Goal: Information Seeking & Learning: Learn about a topic

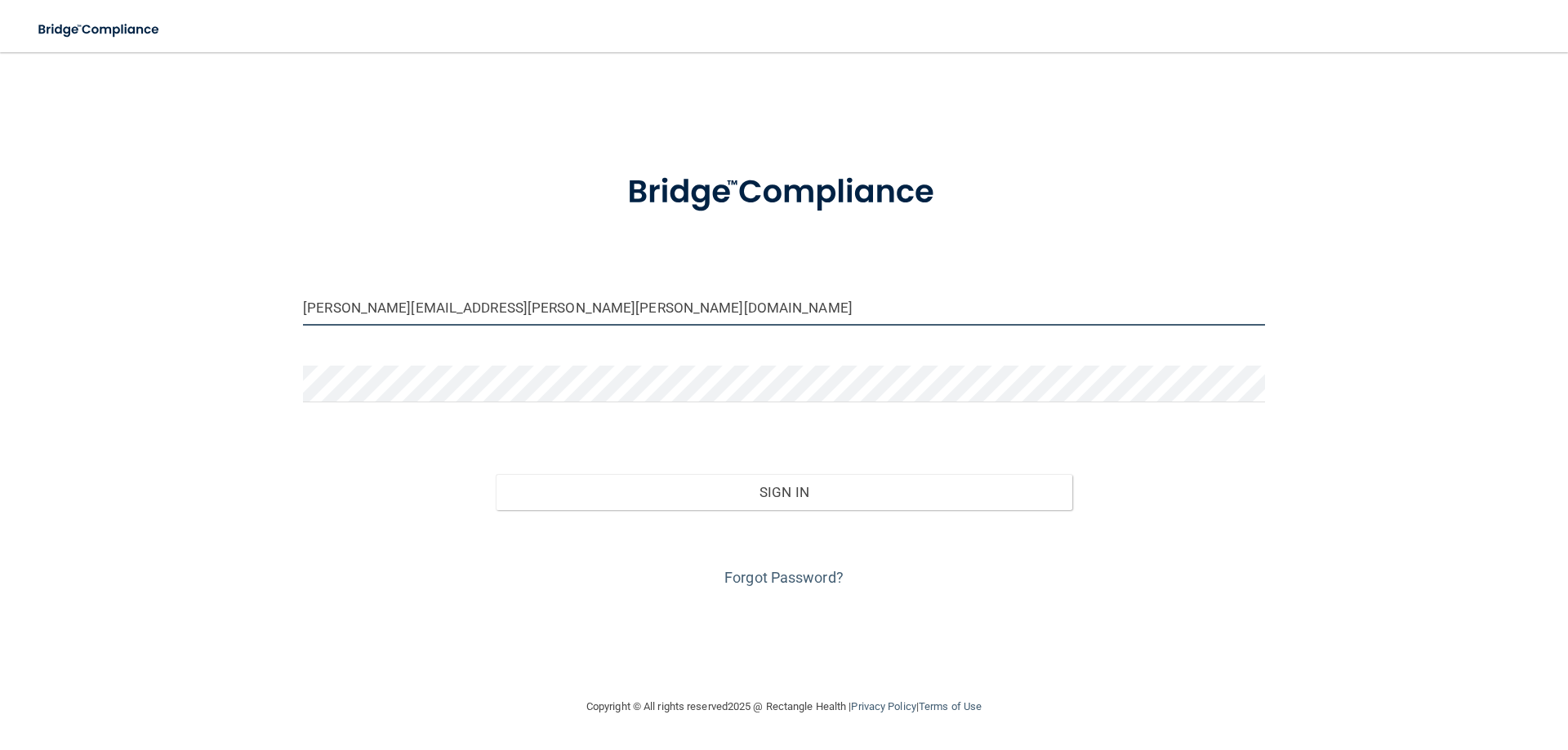
click at [702, 306] on input "[PERSON_NAME][EMAIL_ADDRESS][PERSON_NAME][PERSON_NAME][DOMAIN_NAME]" at bounding box center [784, 307] width 962 height 37
drag, startPoint x: 392, startPoint y: 305, endPoint x: 357, endPoint y: 308, distance: 35.1
click at [357, 308] on input "[PERSON_NAME][EMAIL_ADDRESS][PERSON_NAME][PERSON_NAME][DOMAIN_NAME]" at bounding box center [784, 307] width 962 height 37
type input "[PERSON_NAME][EMAIL_ADDRESS][PERSON_NAME][DOMAIN_NAME]"
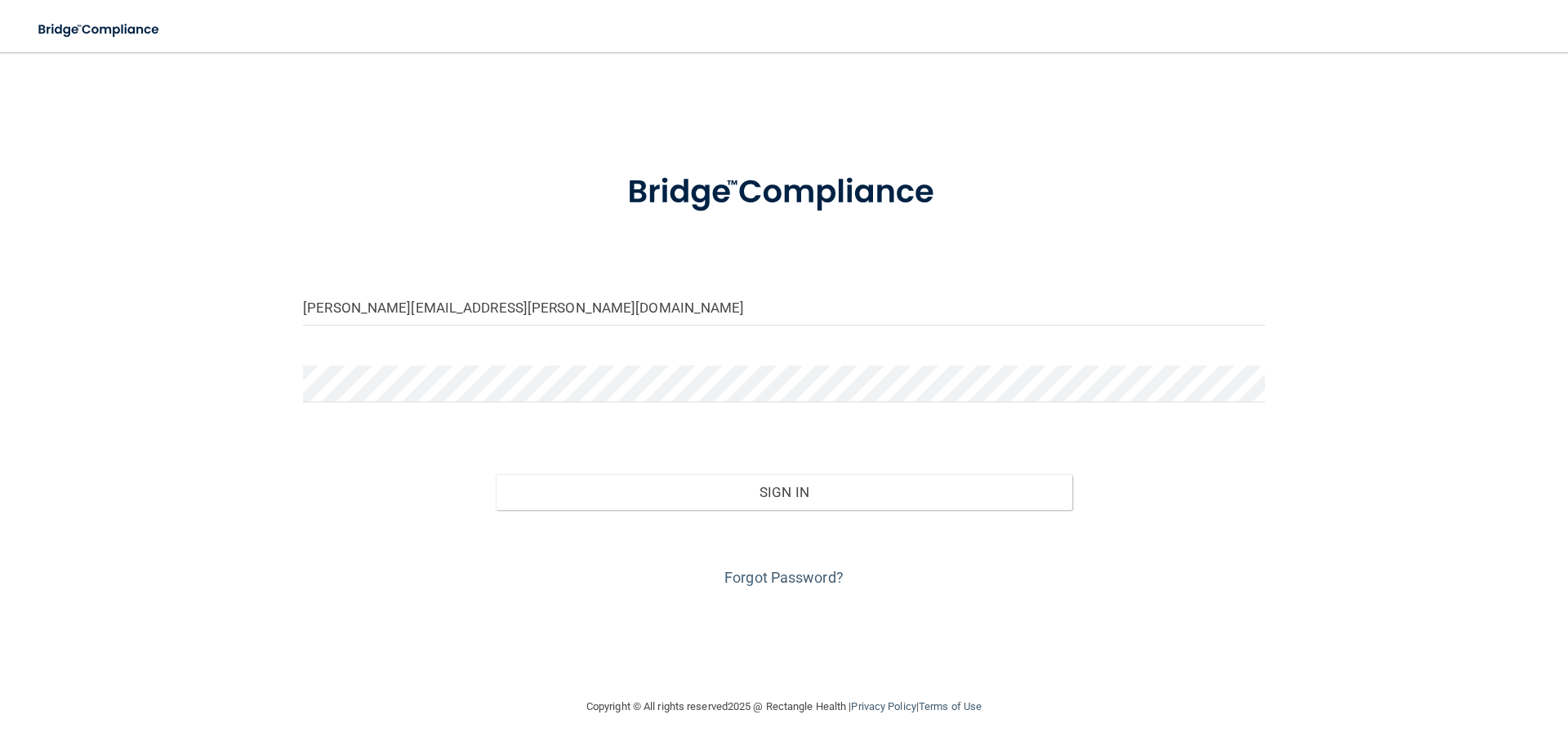
click at [317, 441] on div "Sign In" at bounding box center [784, 475] width 986 height 68
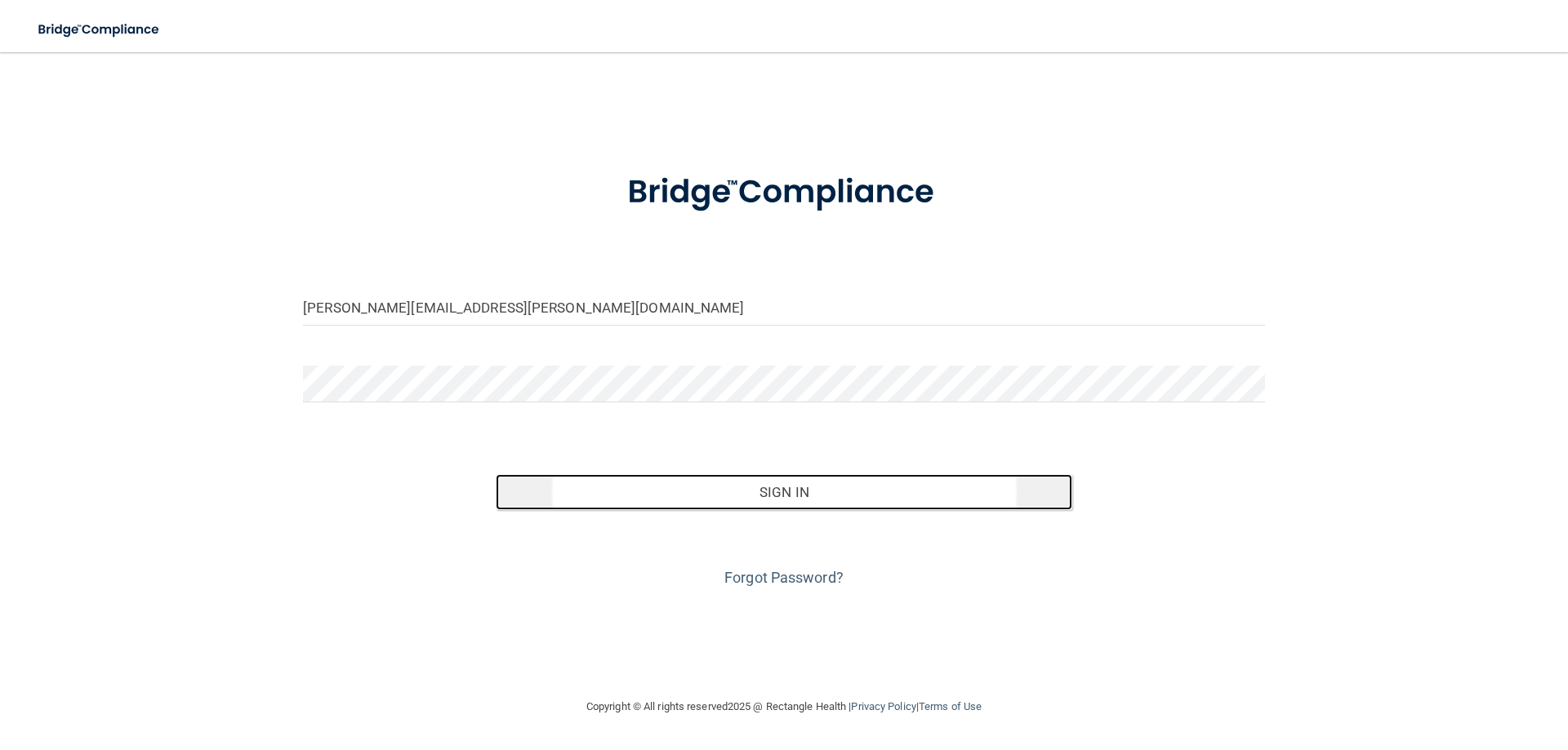
click at [639, 486] on button "Sign In" at bounding box center [784, 493] width 577 height 36
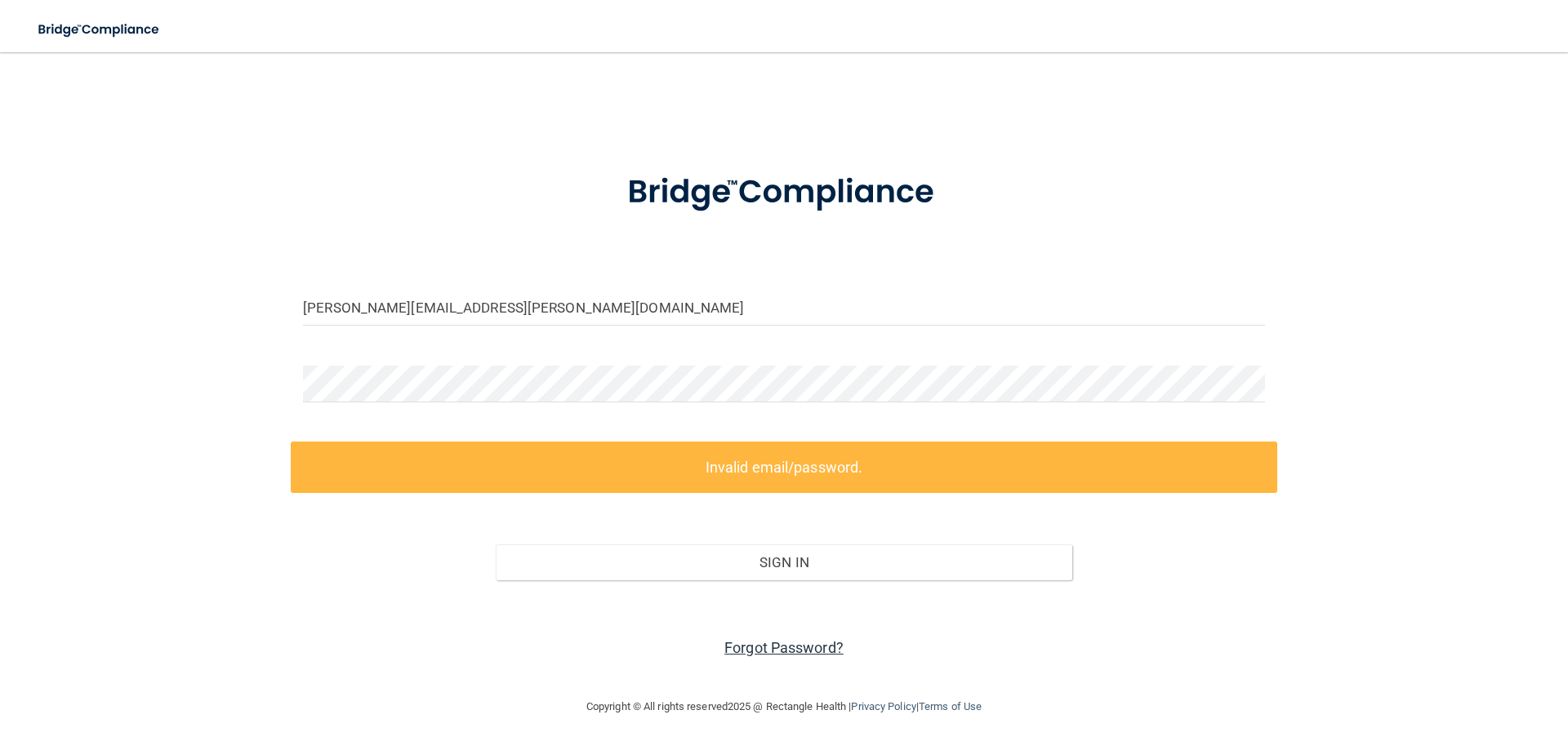
click at [757, 644] on link "Forgot Password?" at bounding box center [784, 647] width 119 height 17
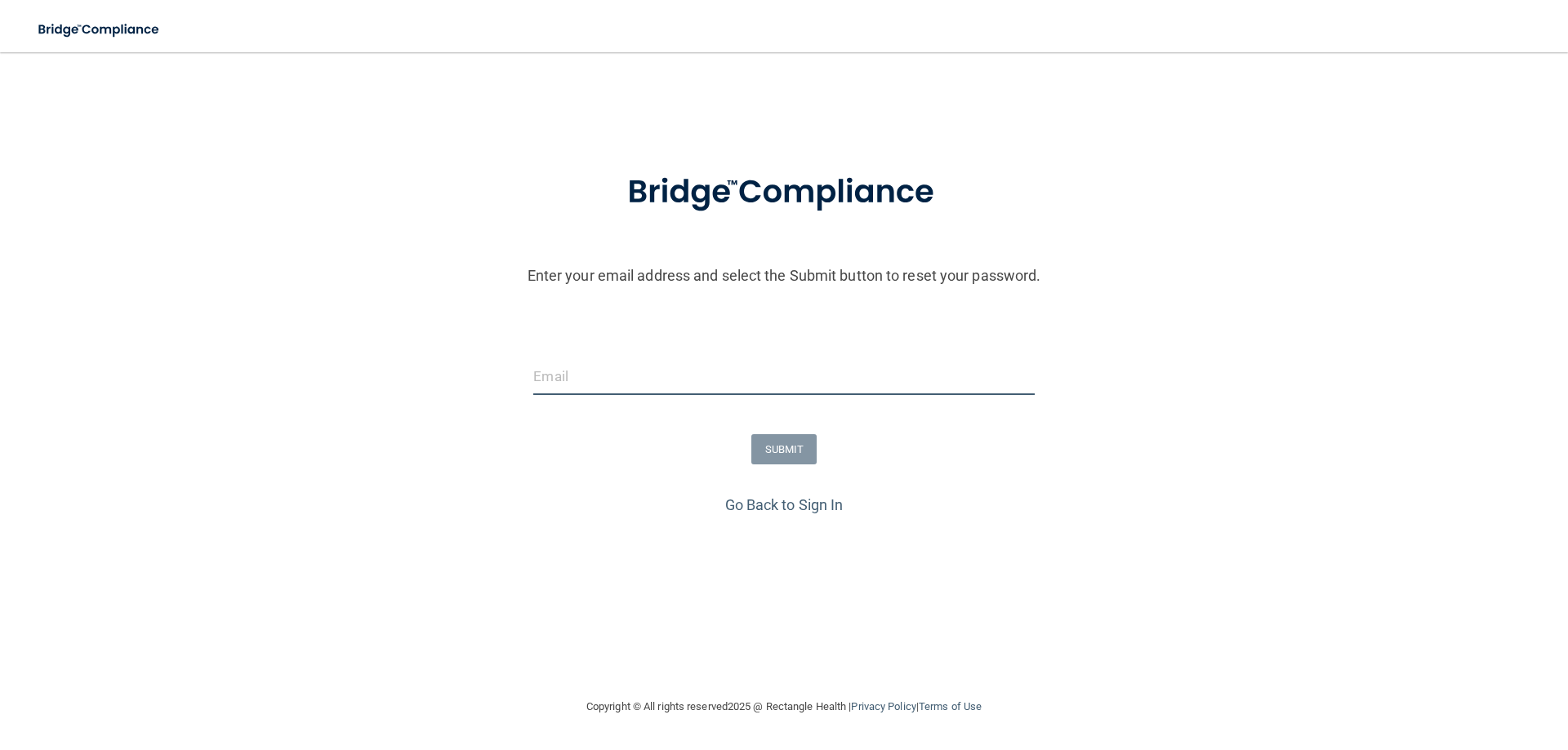
click at [687, 383] on input "email" at bounding box center [784, 376] width 501 height 37
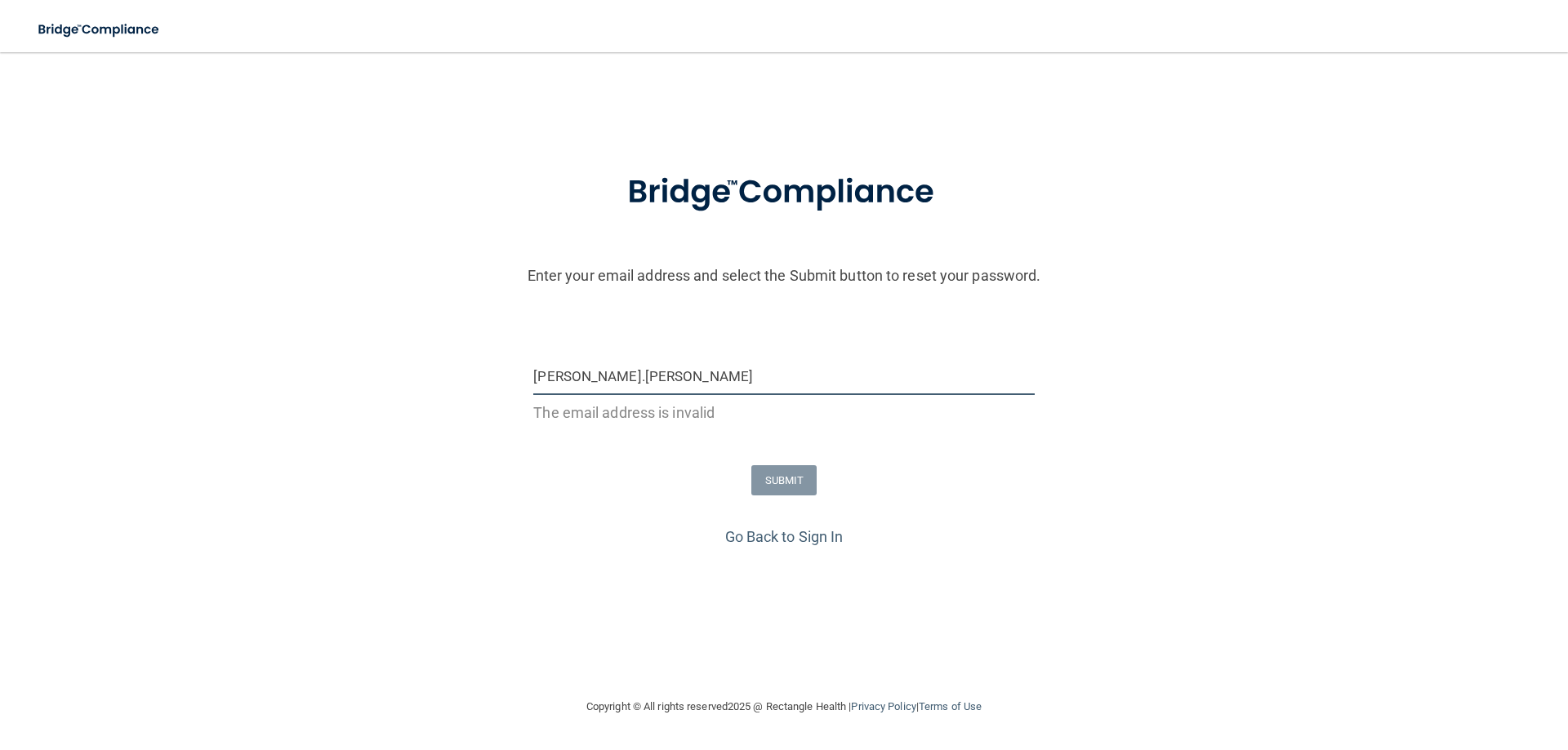
type input "[PERSON_NAME][EMAIL_ADDRESS][PERSON_NAME][DOMAIN_NAME]"
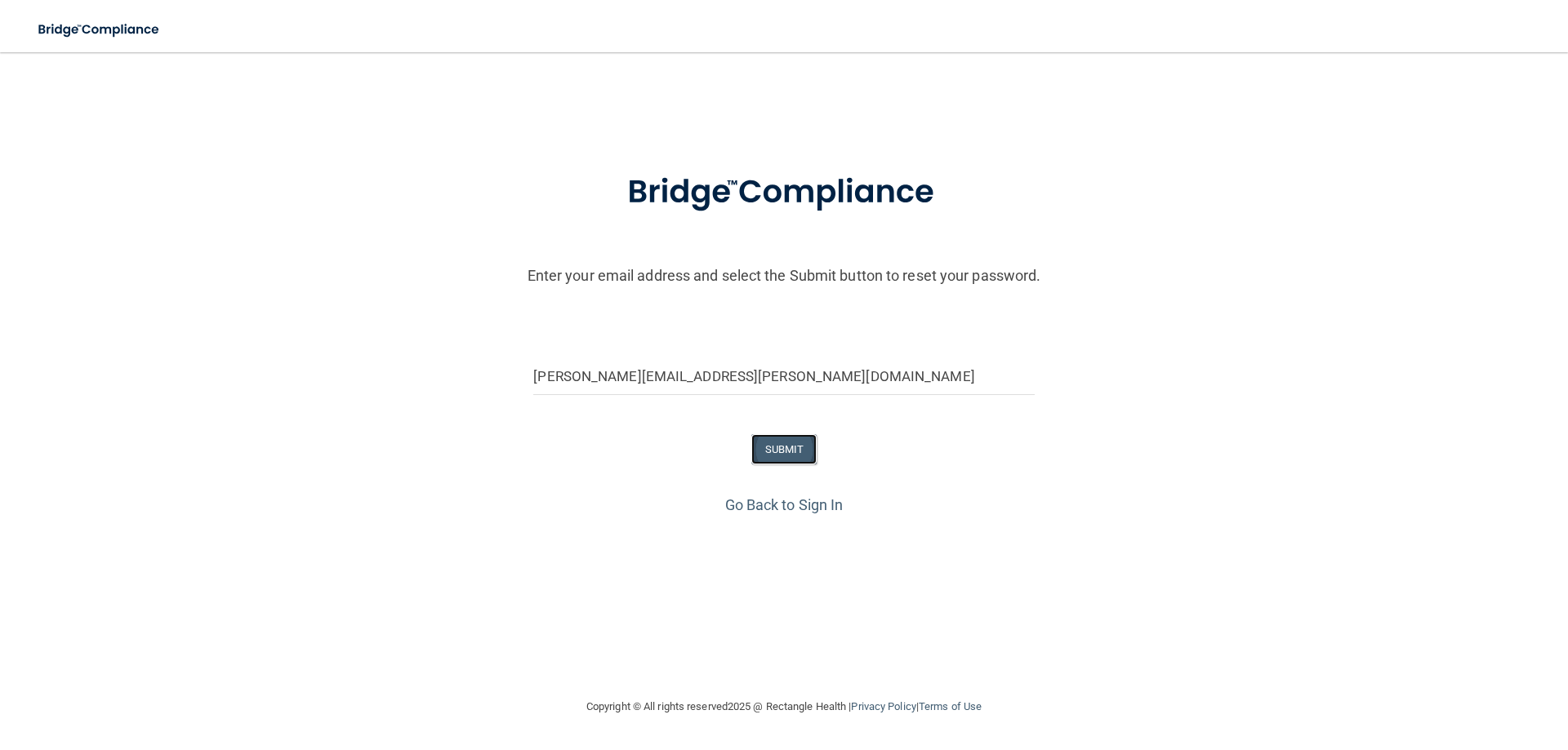
click at [785, 450] on button "SUBMIT" at bounding box center [784, 449] width 66 height 31
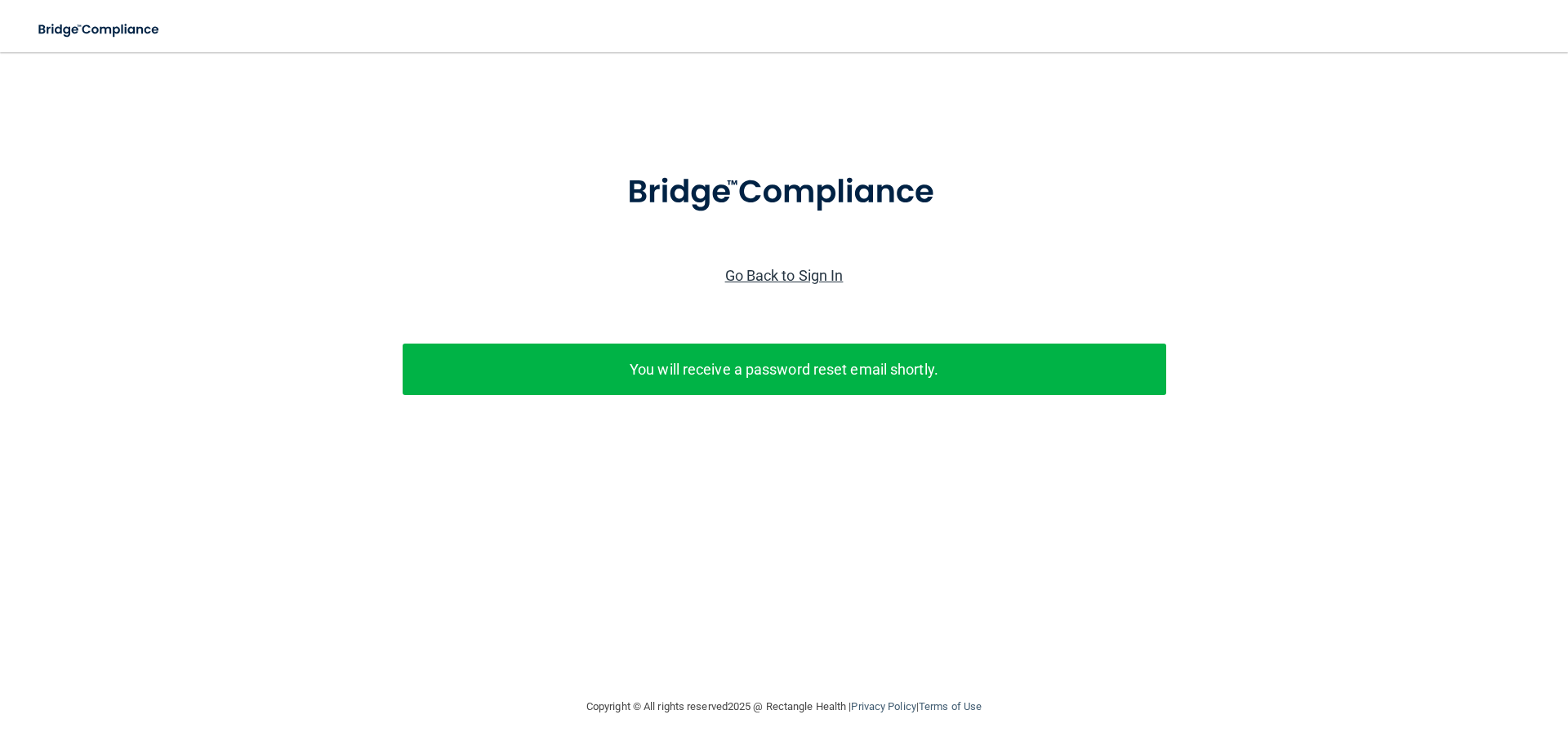
click at [831, 269] on link "Go Back to Sign In" at bounding box center [784, 275] width 118 height 17
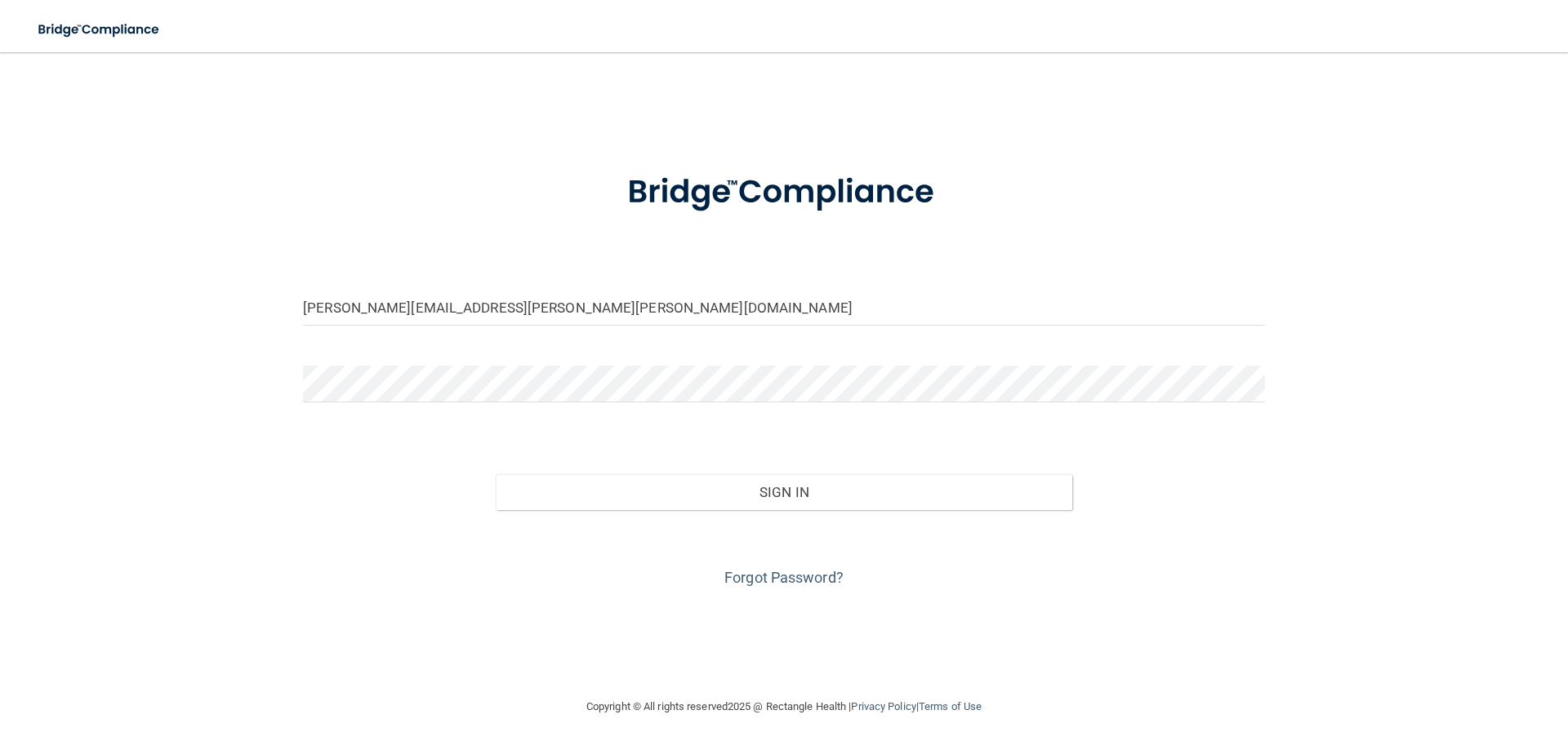
click at [623, 272] on form "[PERSON_NAME][EMAIL_ADDRESS][PERSON_NAME][PERSON_NAME][DOMAIN_NAME] Invalid ema…" at bounding box center [784, 370] width 962 height 440
drag, startPoint x: 508, startPoint y: 314, endPoint x: 360, endPoint y: 318, distance: 148.1
click at [360, 318] on input "[PERSON_NAME][EMAIL_ADDRESS][PERSON_NAME][PERSON_NAME][DOMAIN_NAME]" at bounding box center [784, 307] width 962 height 37
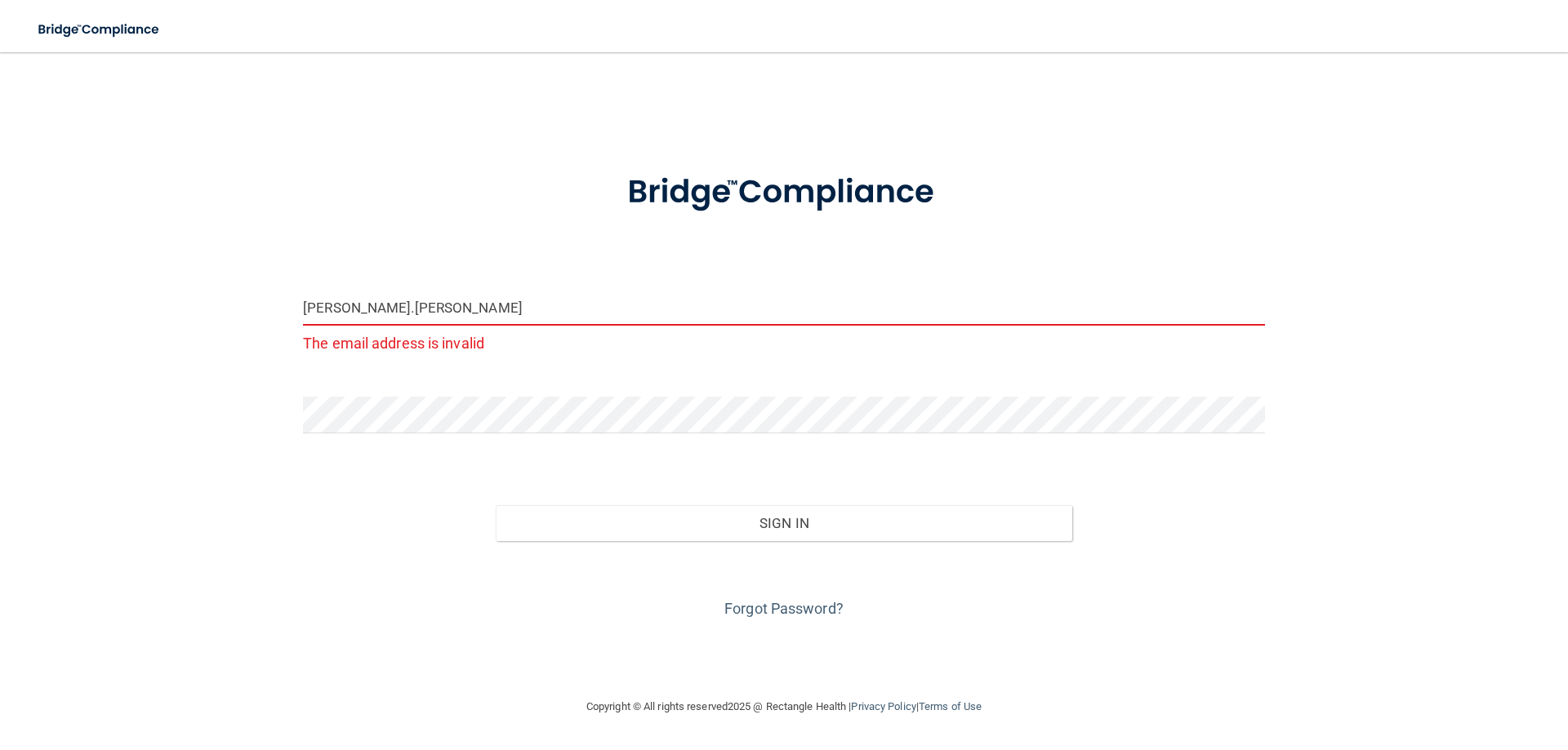
type input "[PERSON_NAME][EMAIL_ADDRESS][PERSON_NAME][DOMAIN_NAME]"
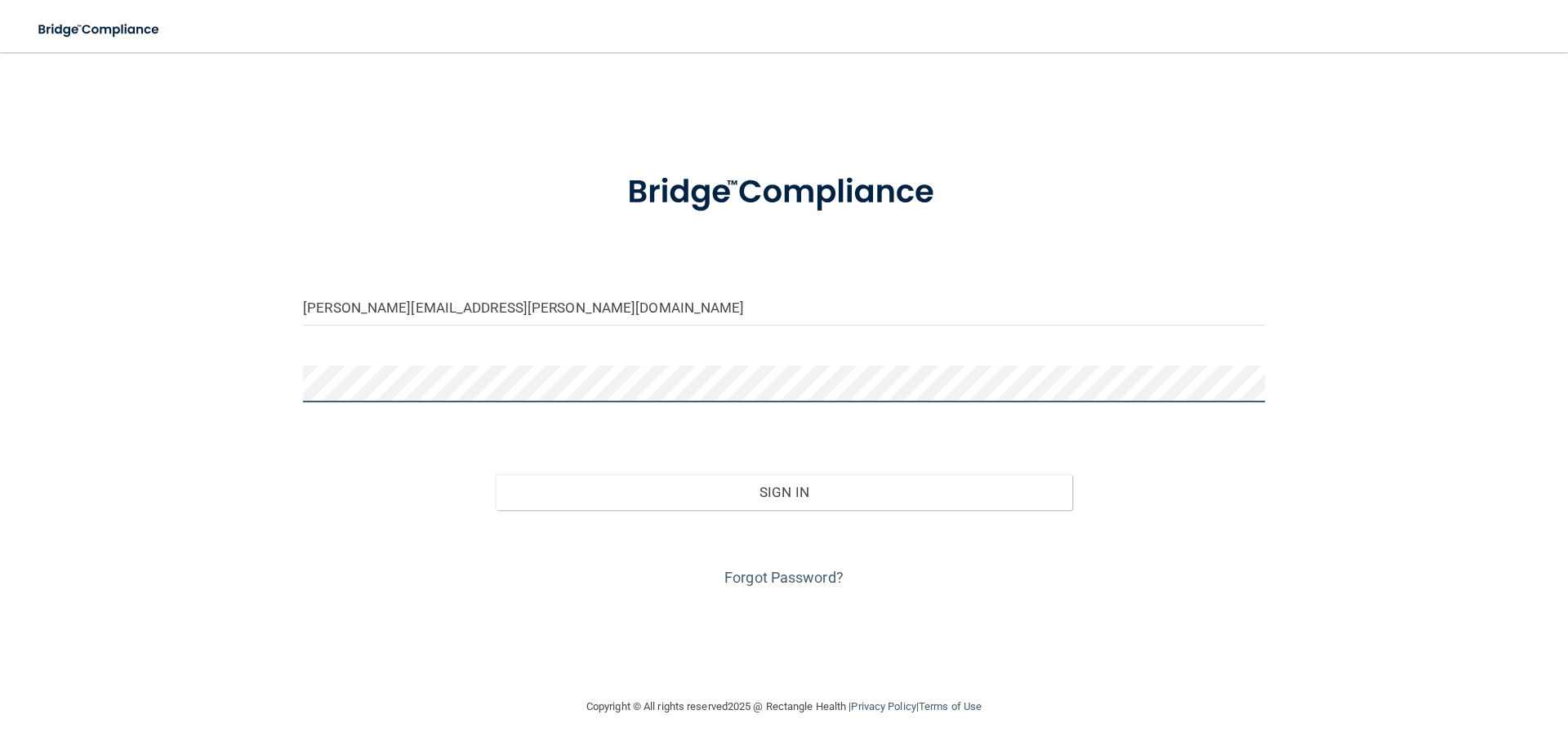
click at [234, 375] on div "[PERSON_NAME][EMAIL_ADDRESS][PERSON_NAME][DOMAIN_NAME] Invalid email/password. …" at bounding box center [784, 374] width 1502 height 612
drag, startPoint x: 242, startPoint y: 458, endPoint x: 640, endPoint y: 536, distance: 405.6
click at [243, 458] on div "[PERSON_NAME][EMAIL_ADDRESS][PERSON_NAME][DOMAIN_NAME] Invalid email/password. …" at bounding box center [784, 374] width 1502 height 612
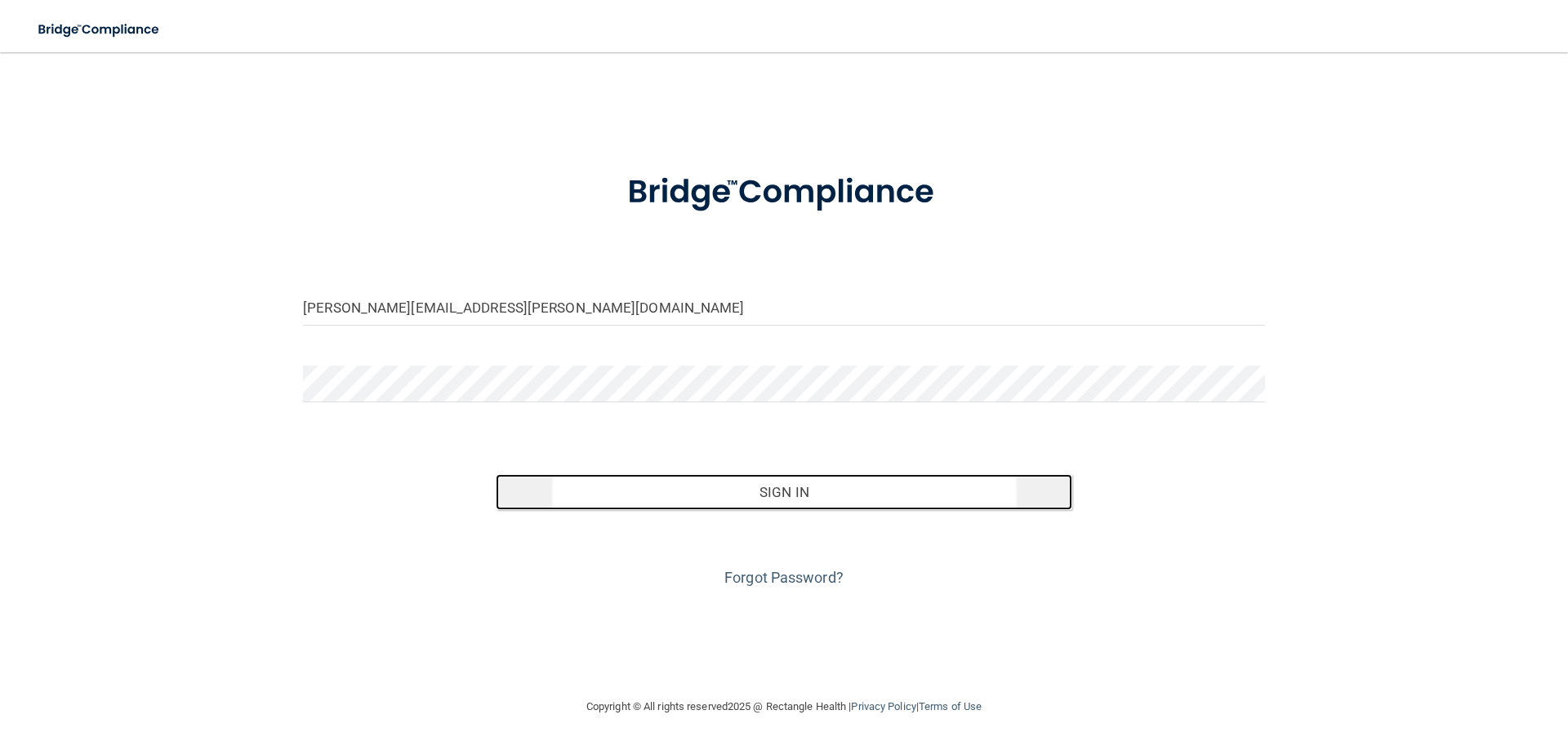
click at [680, 506] on button "Sign In" at bounding box center [784, 493] width 577 height 36
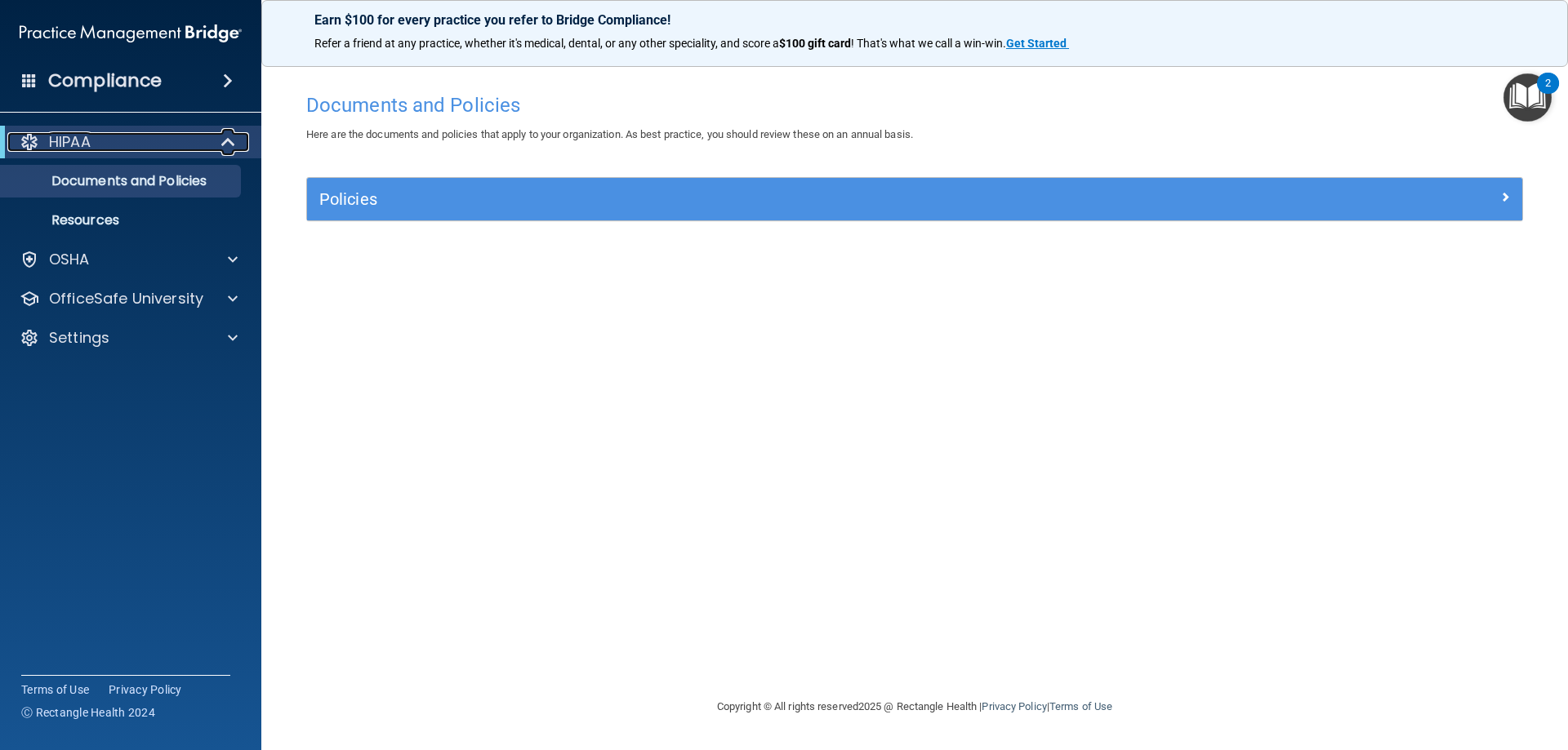
click at [159, 138] on div "HIPAA" at bounding box center [108, 142] width 202 height 20
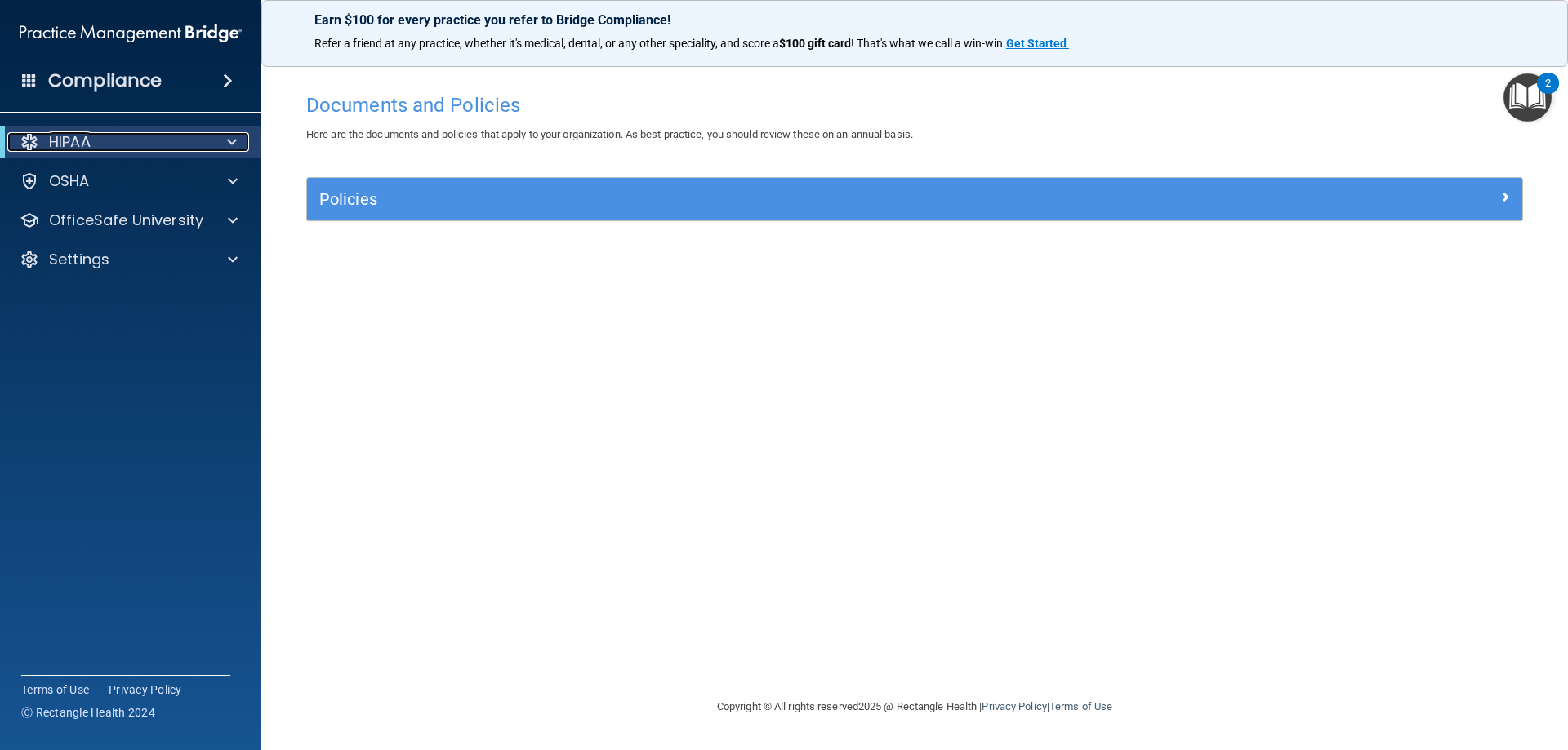
click at [217, 142] on div at bounding box center [229, 142] width 40 height 20
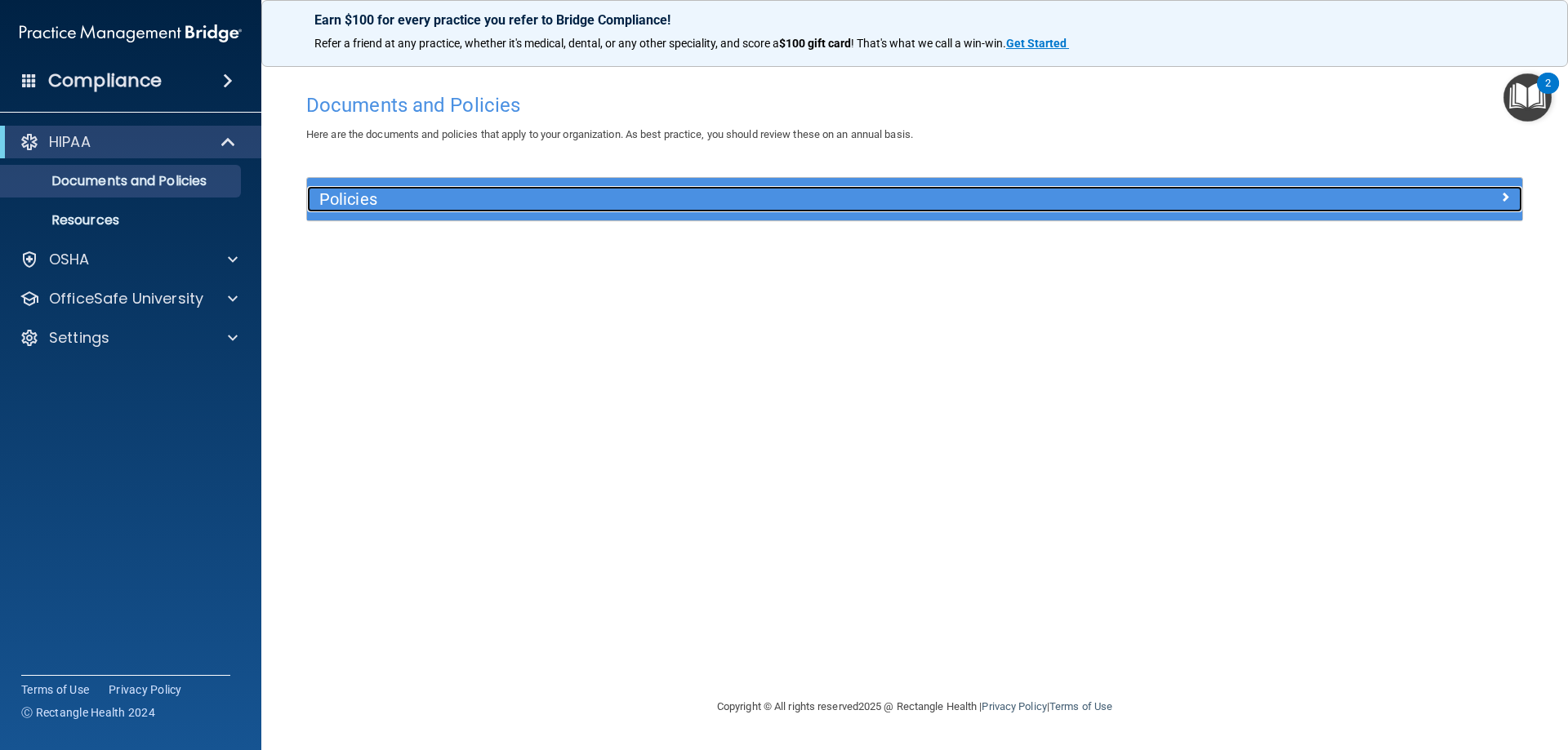
click at [417, 195] on h5 "Policies" at bounding box center [763, 199] width 887 height 18
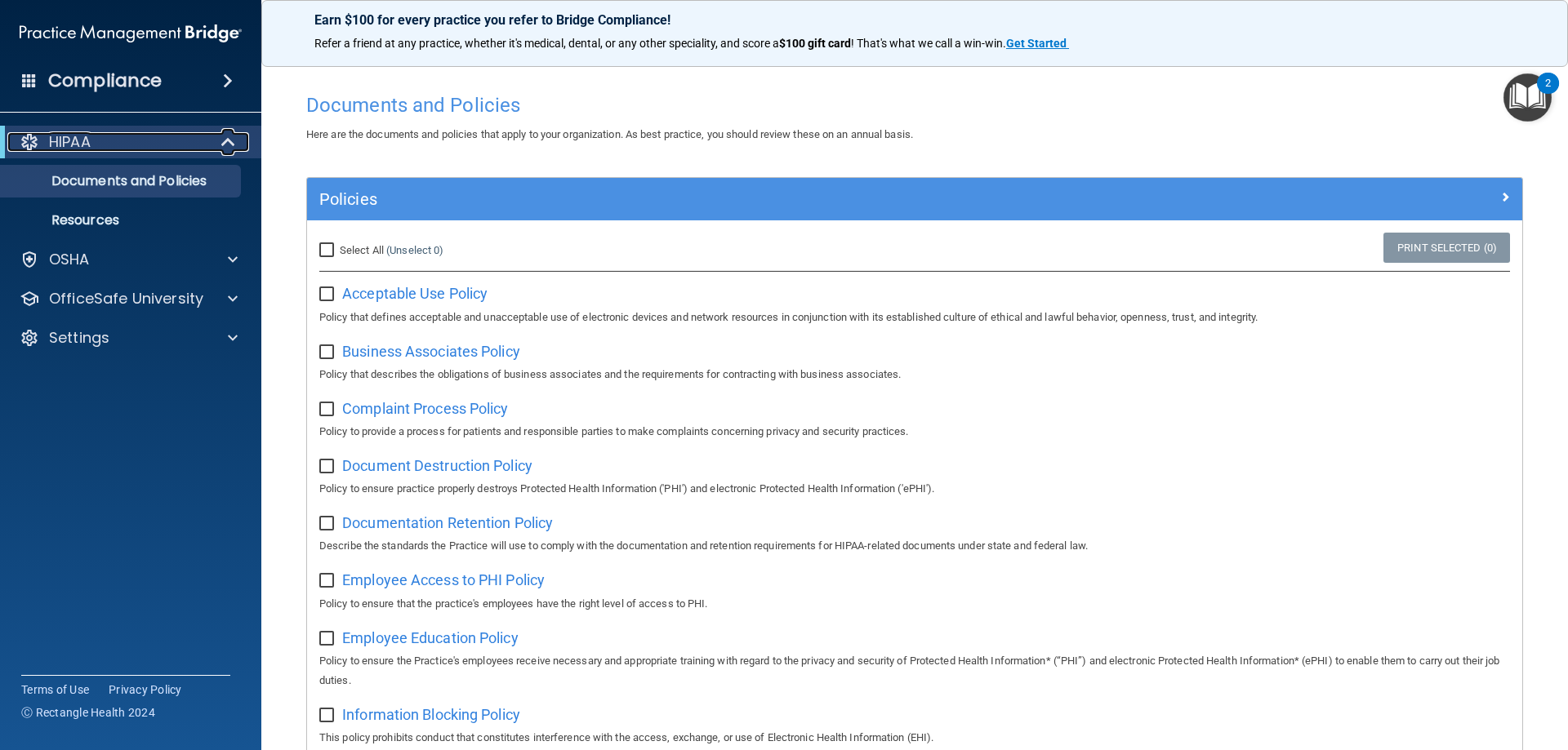
click at [224, 133] on span at bounding box center [229, 142] width 13 height 20
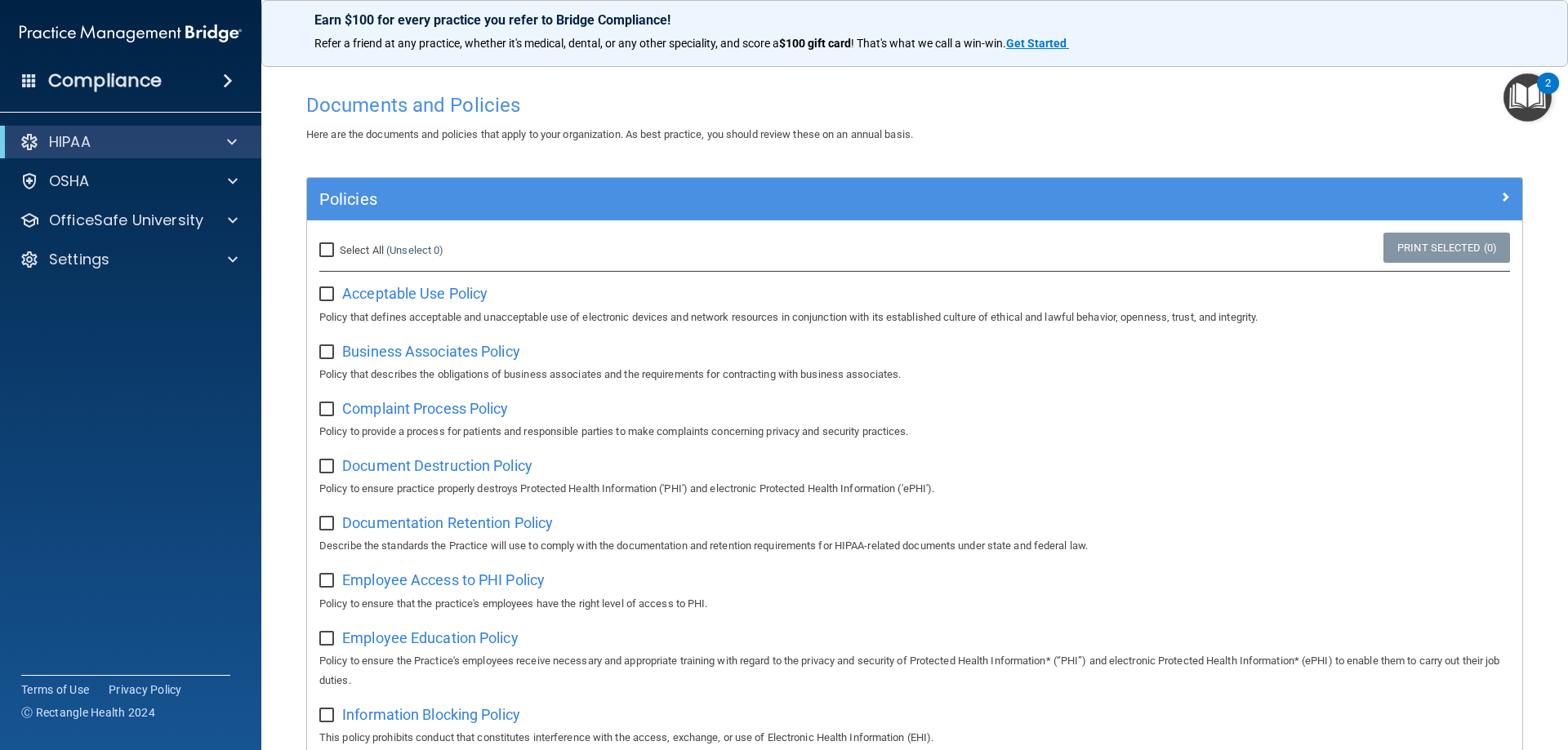
click at [231, 74] on span at bounding box center [227, 81] width 10 height 20
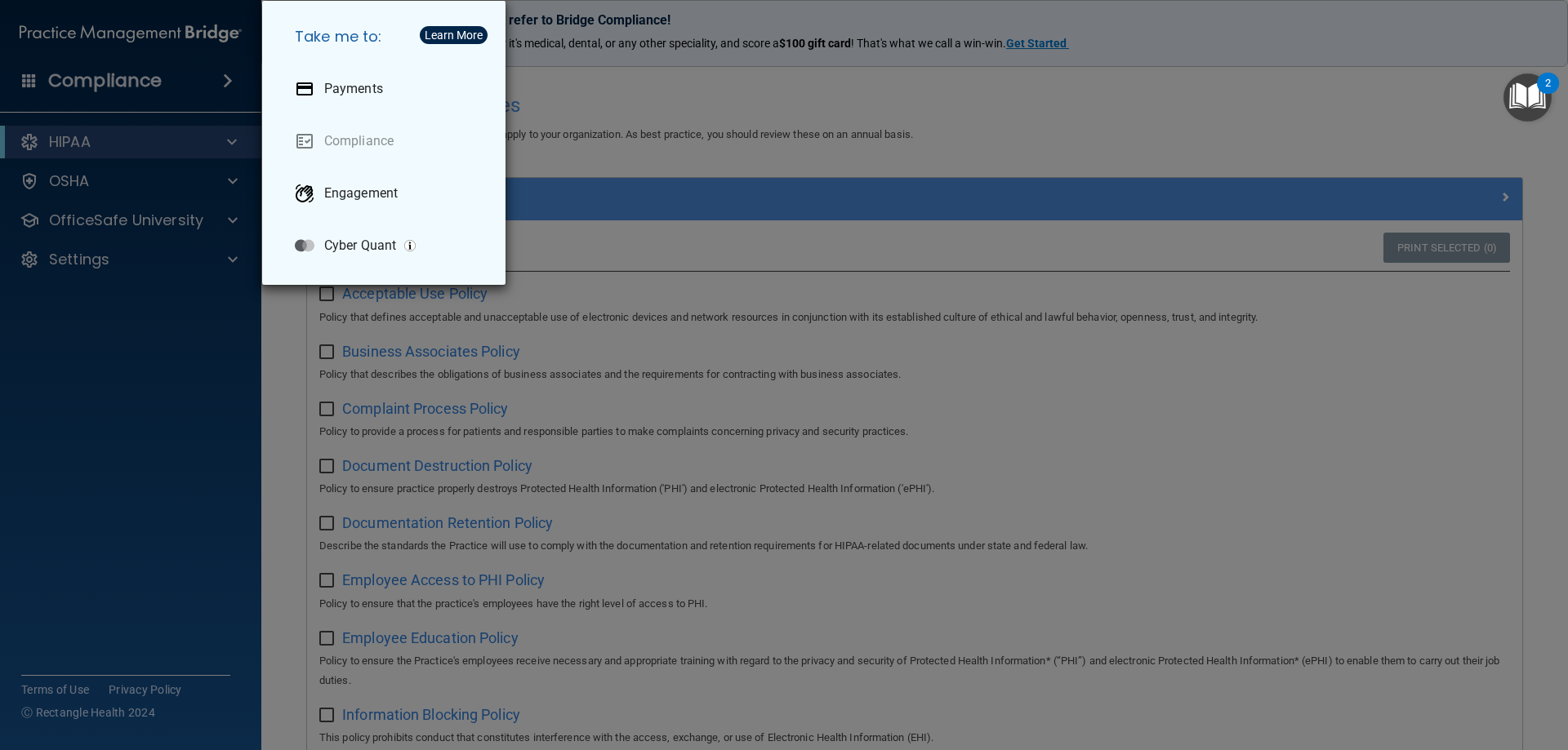
click at [231, 74] on div "Take me to: Payments Compliance Engagement Cyber Quant" at bounding box center [784, 375] width 1568 height 750
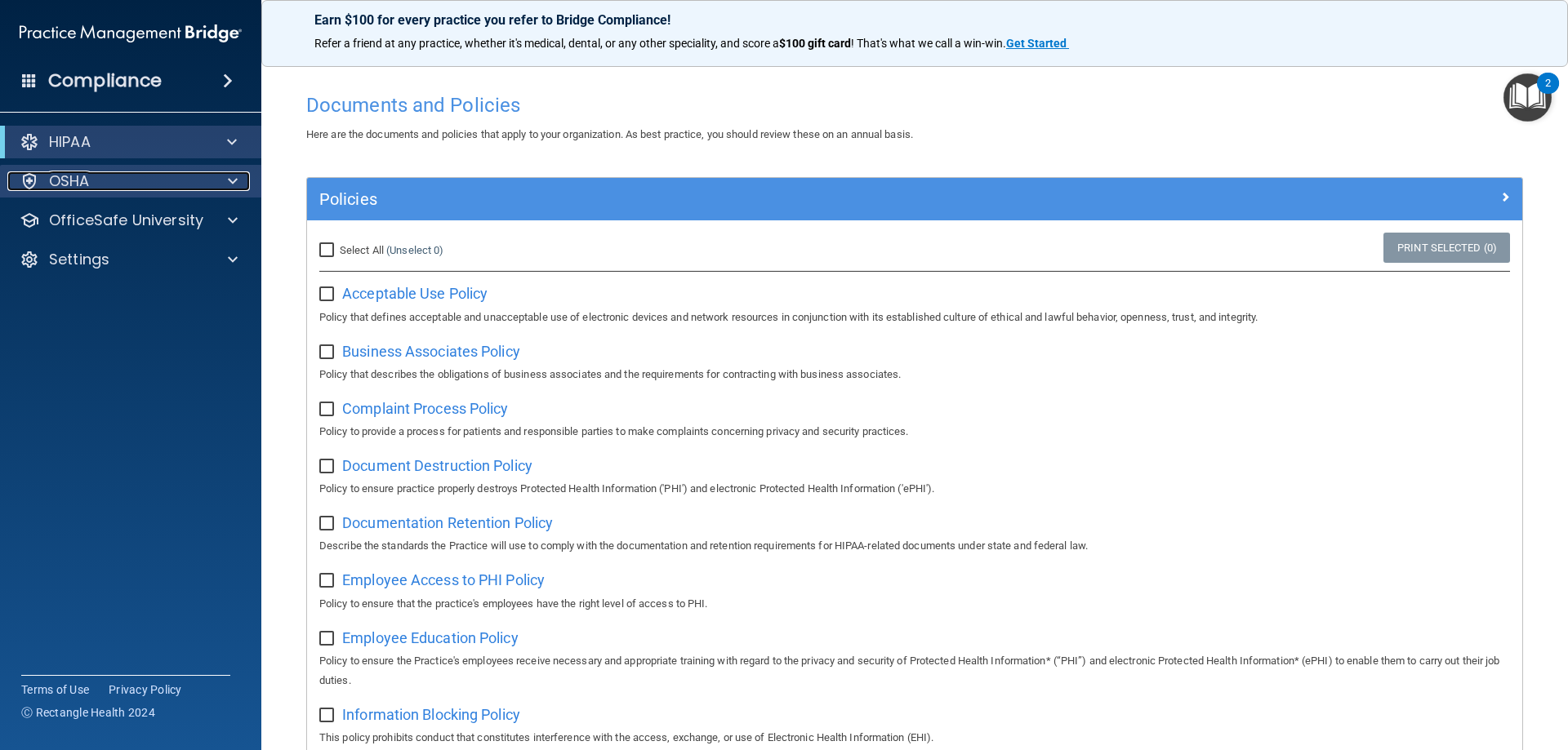
click at [181, 188] on div "OSHA" at bounding box center [109, 181] width 203 height 20
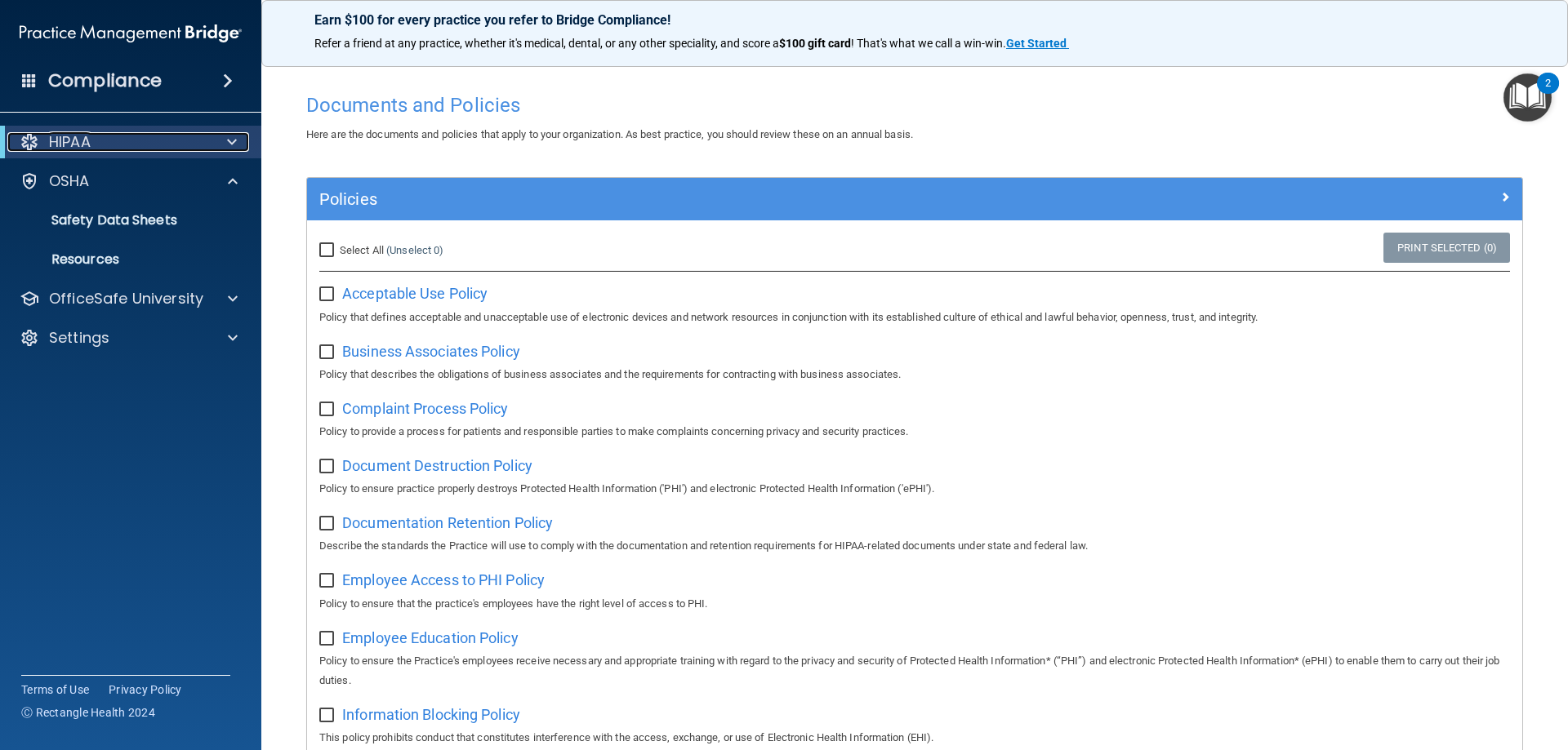
click at [125, 147] on div "HIPAA" at bounding box center [108, 142] width 202 height 20
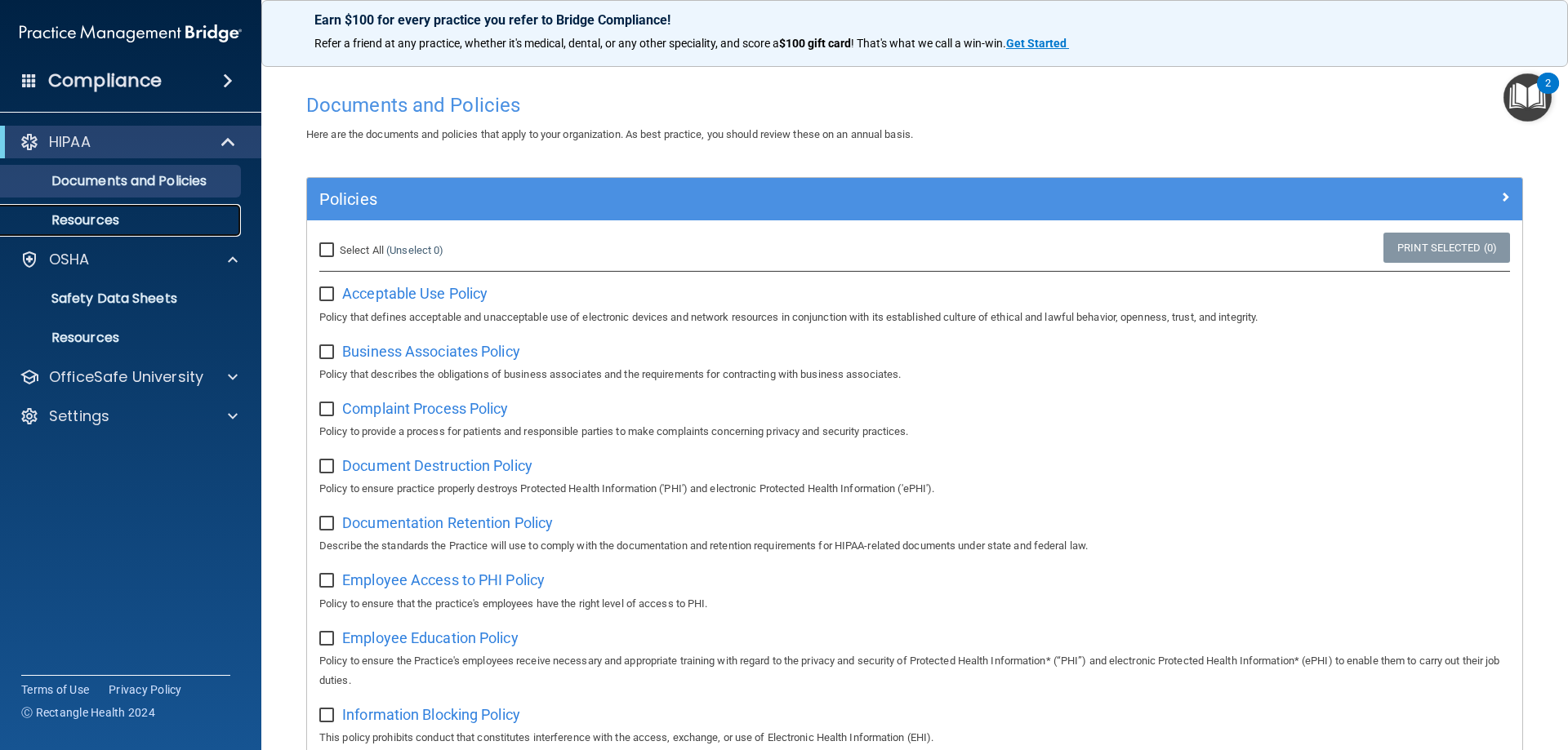
click at [109, 207] on link "Resources" at bounding box center [112, 220] width 258 height 32
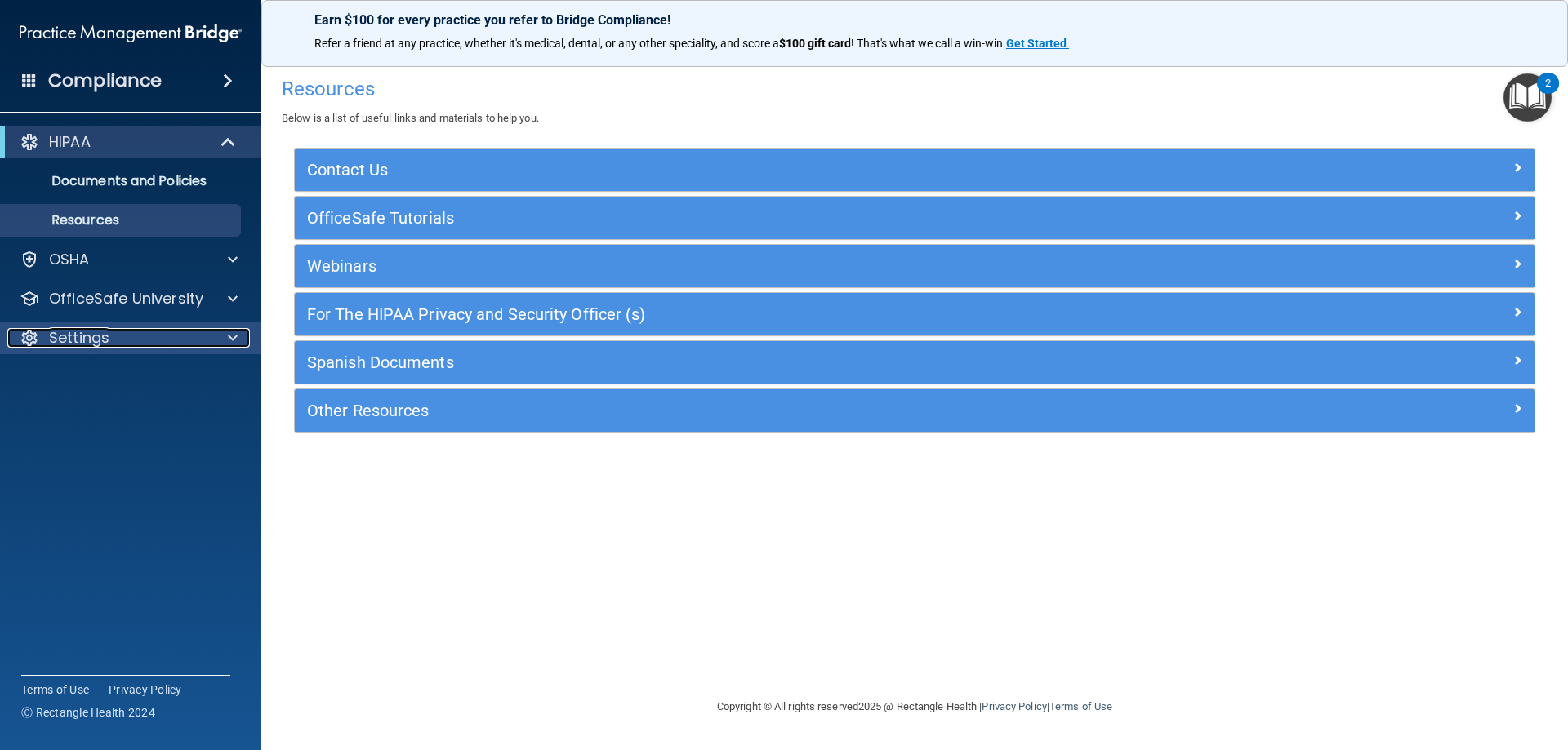
click at [177, 329] on div "Settings" at bounding box center [109, 338] width 203 height 20
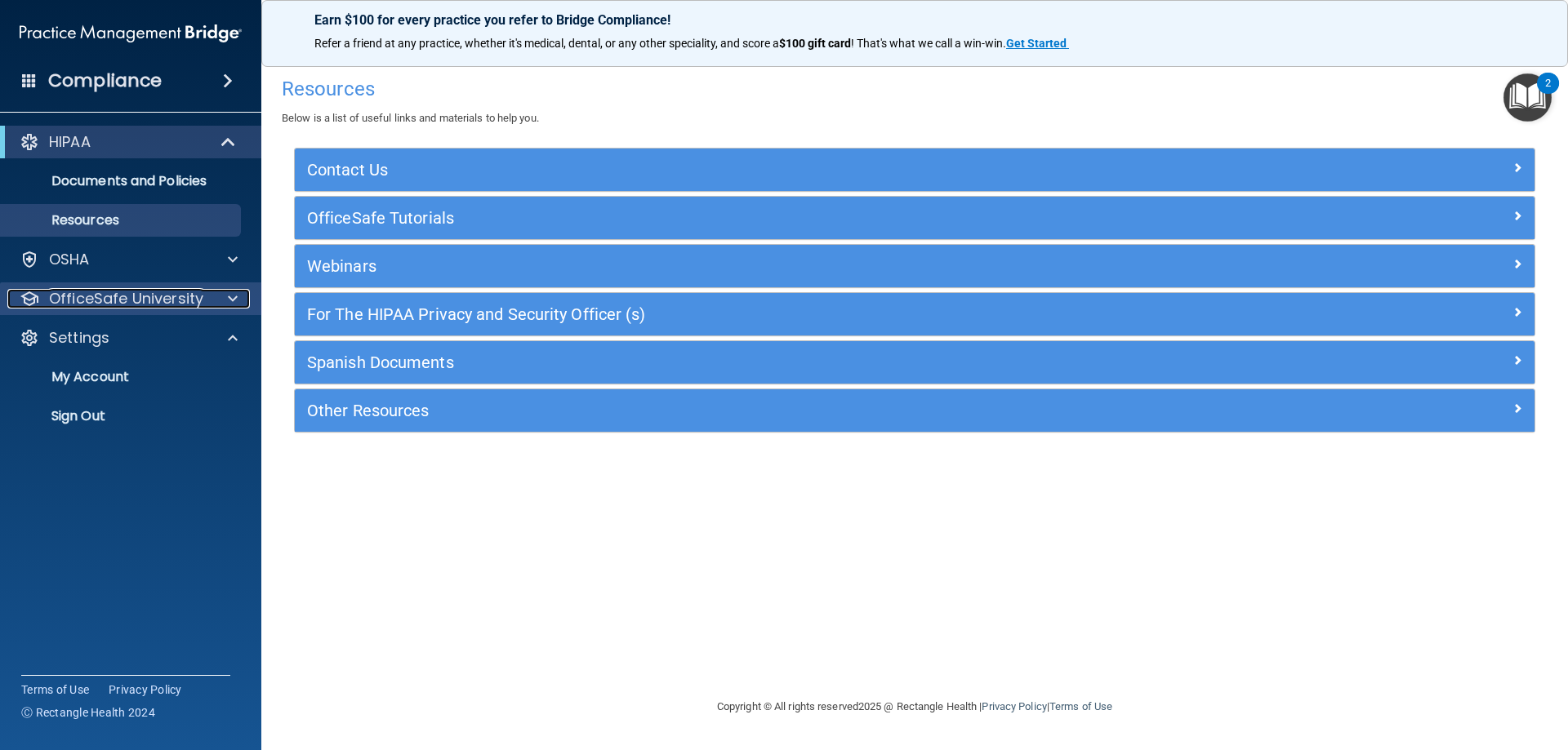
click at [184, 303] on p "OfficeSafe University" at bounding box center [127, 299] width 154 height 20
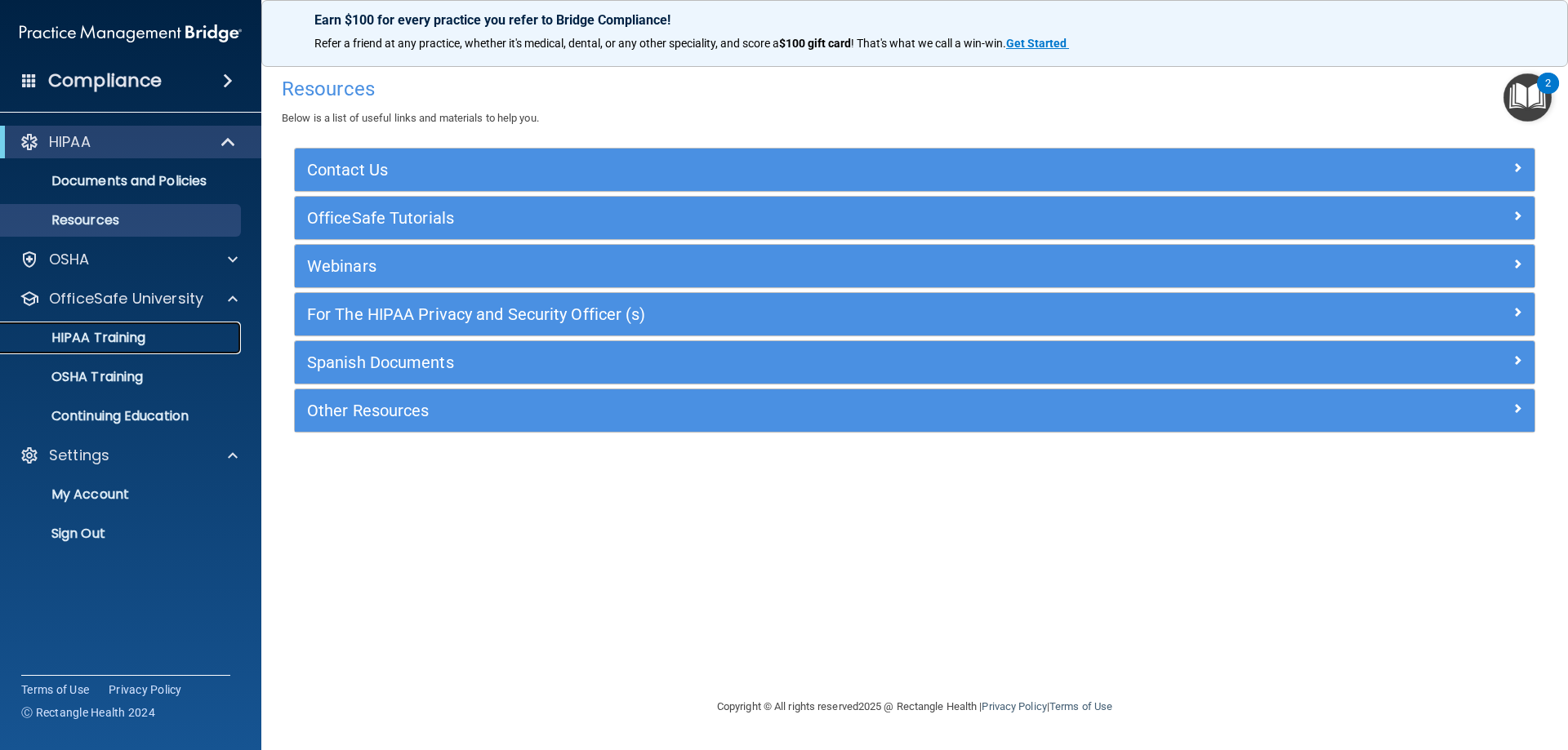
click at [136, 335] on p "HIPAA Training" at bounding box center [78, 338] width 135 height 16
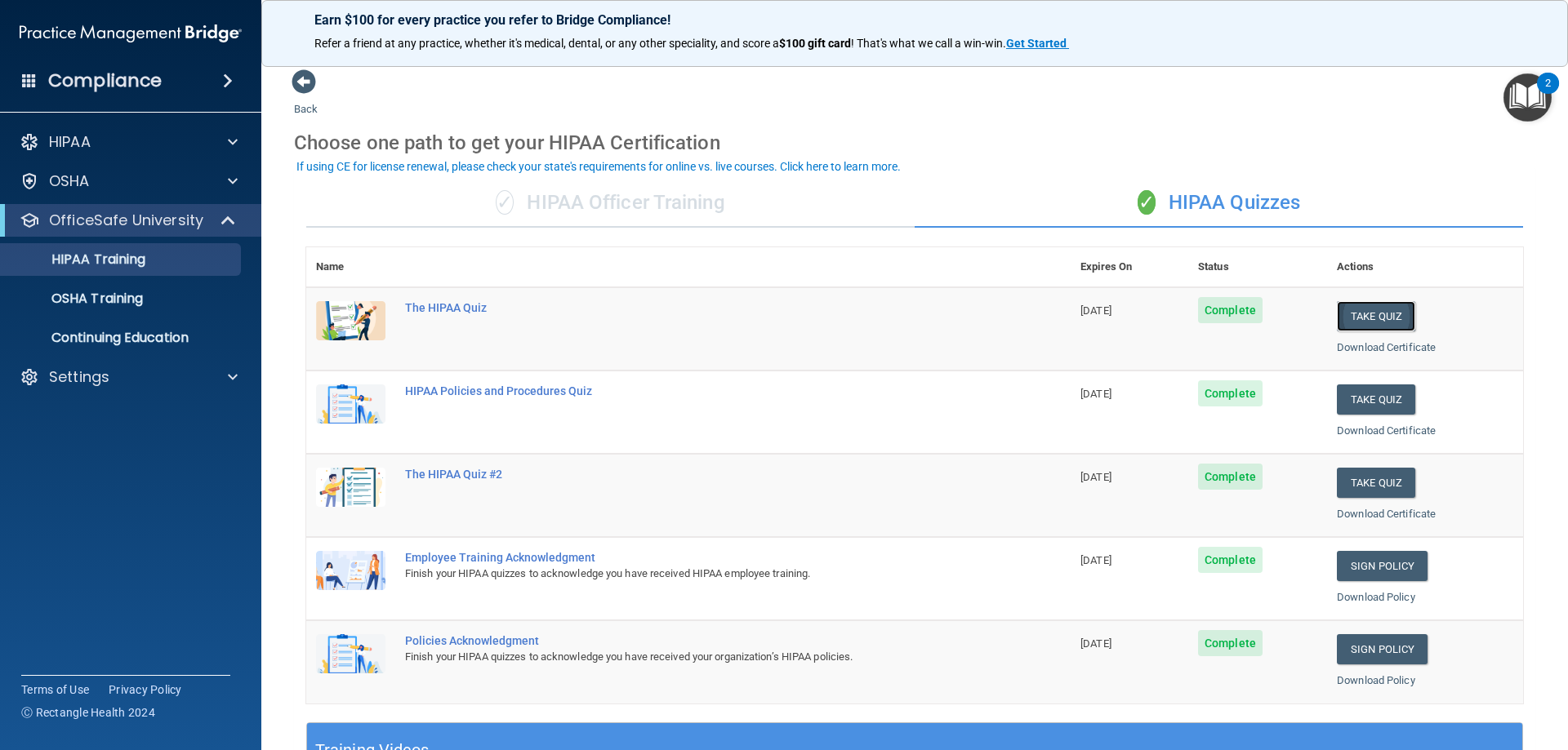
click at [1355, 317] on button "Take Quiz" at bounding box center [1376, 317] width 78 height 31
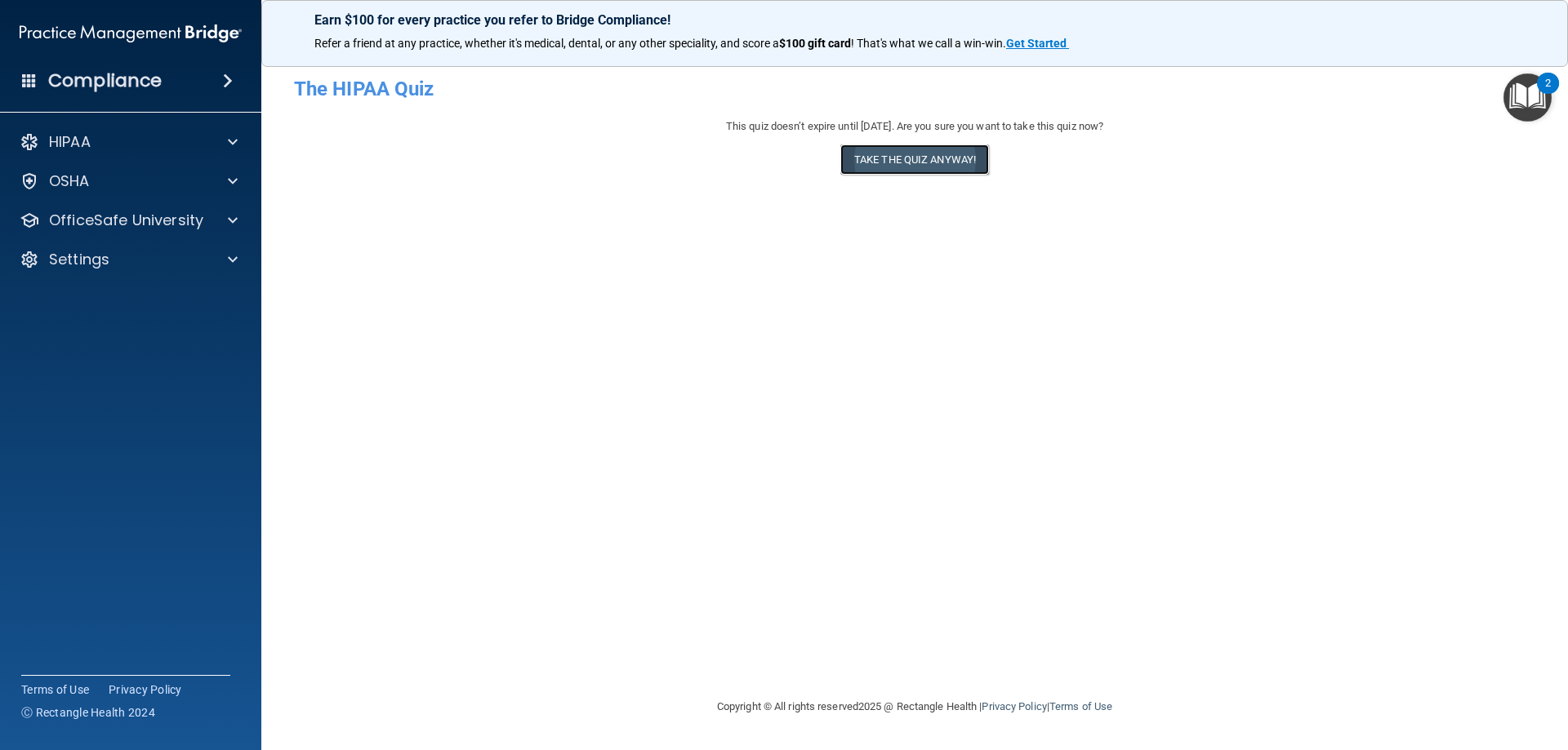
click at [953, 153] on button "Take the quiz anyway!" at bounding box center [915, 160] width 149 height 31
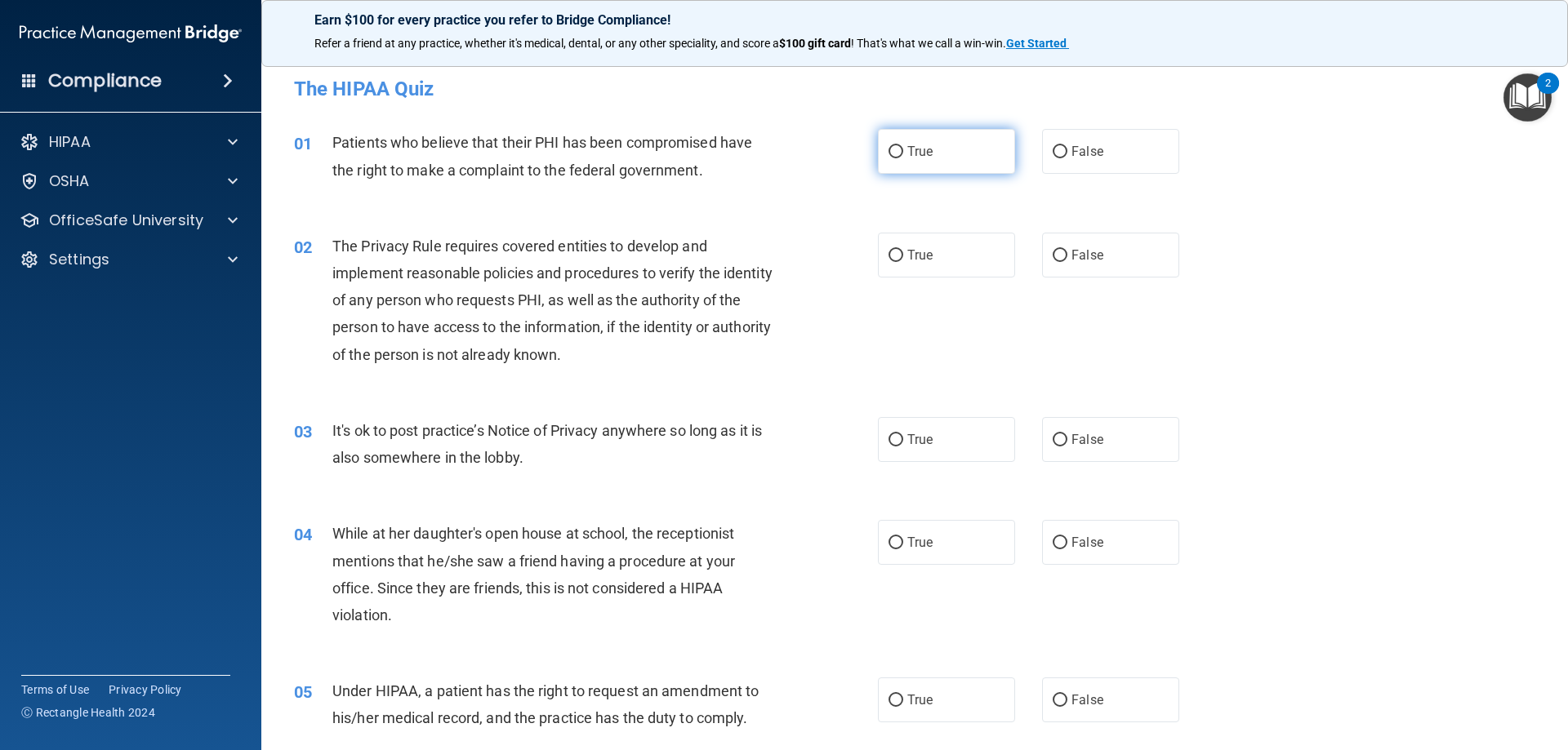
click at [899, 161] on label "True" at bounding box center [946, 152] width 137 height 45
click at [899, 159] on input "True" at bounding box center [896, 153] width 14 height 13
radio input "true"
click at [915, 251] on span "True" at bounding box center [920, 255] width 25 height 15
click at [903, 251] on input "True" at bounding box center [896, 256] width 14 height 13
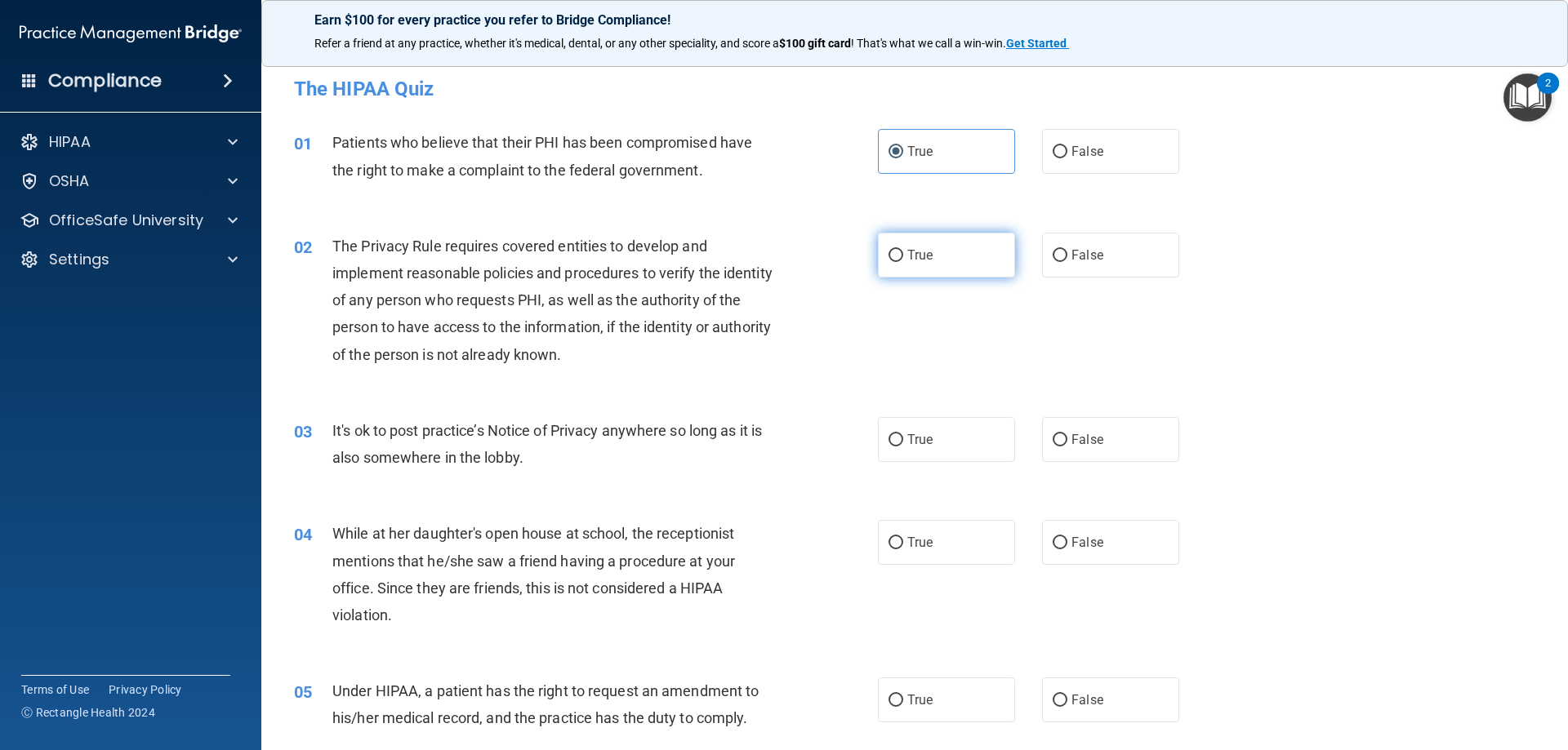
radio input "true"
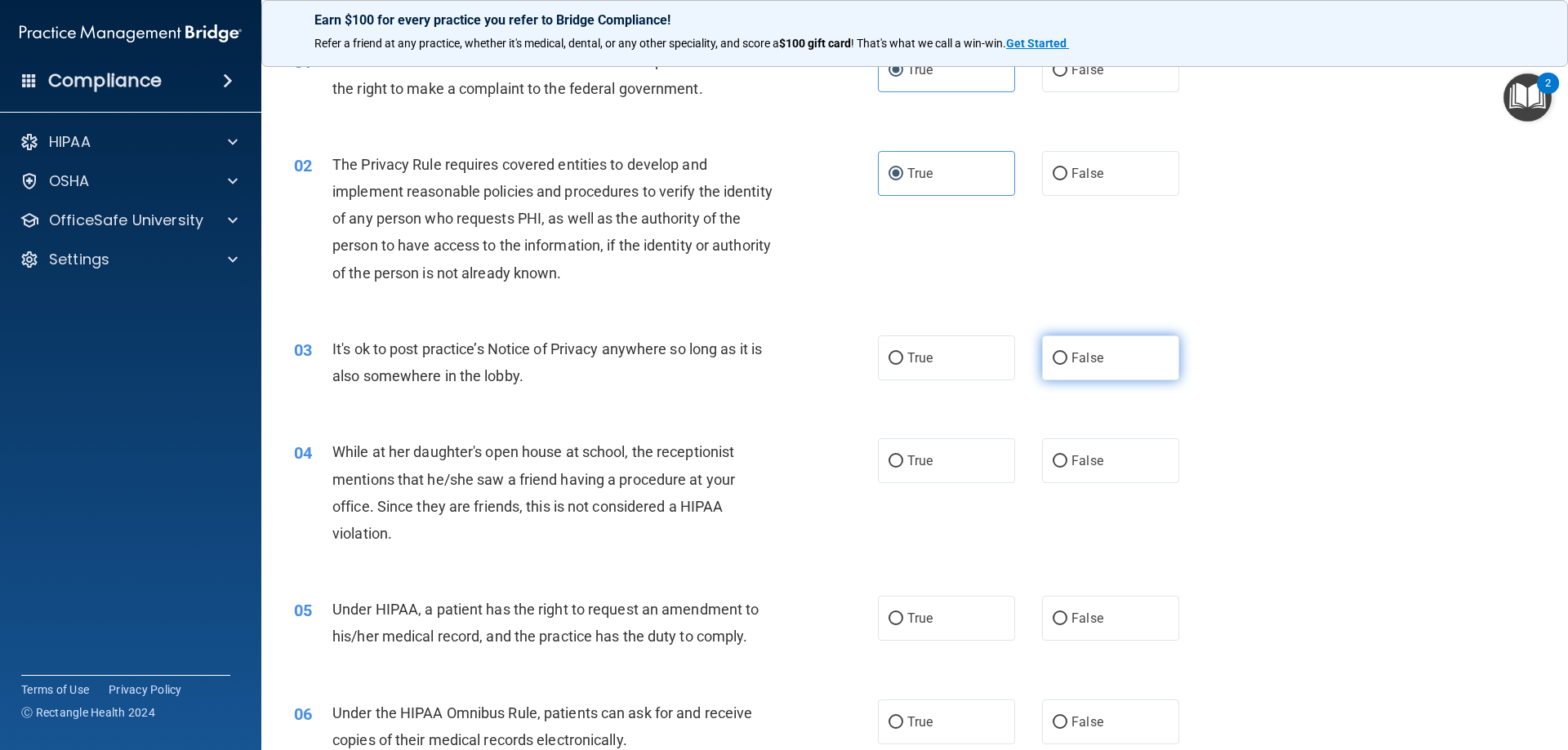
click at [1062, 355] on label "False" at bounding box center [1110, 358] width 137 height 45
click at [1062, 355] on input "False" at bounding box center [1060, 359] width 14 height 13
radio input "true"
click at [889, 360] on input "True" at bounding box center [896, 359] width 14 height 13
radio input "true"
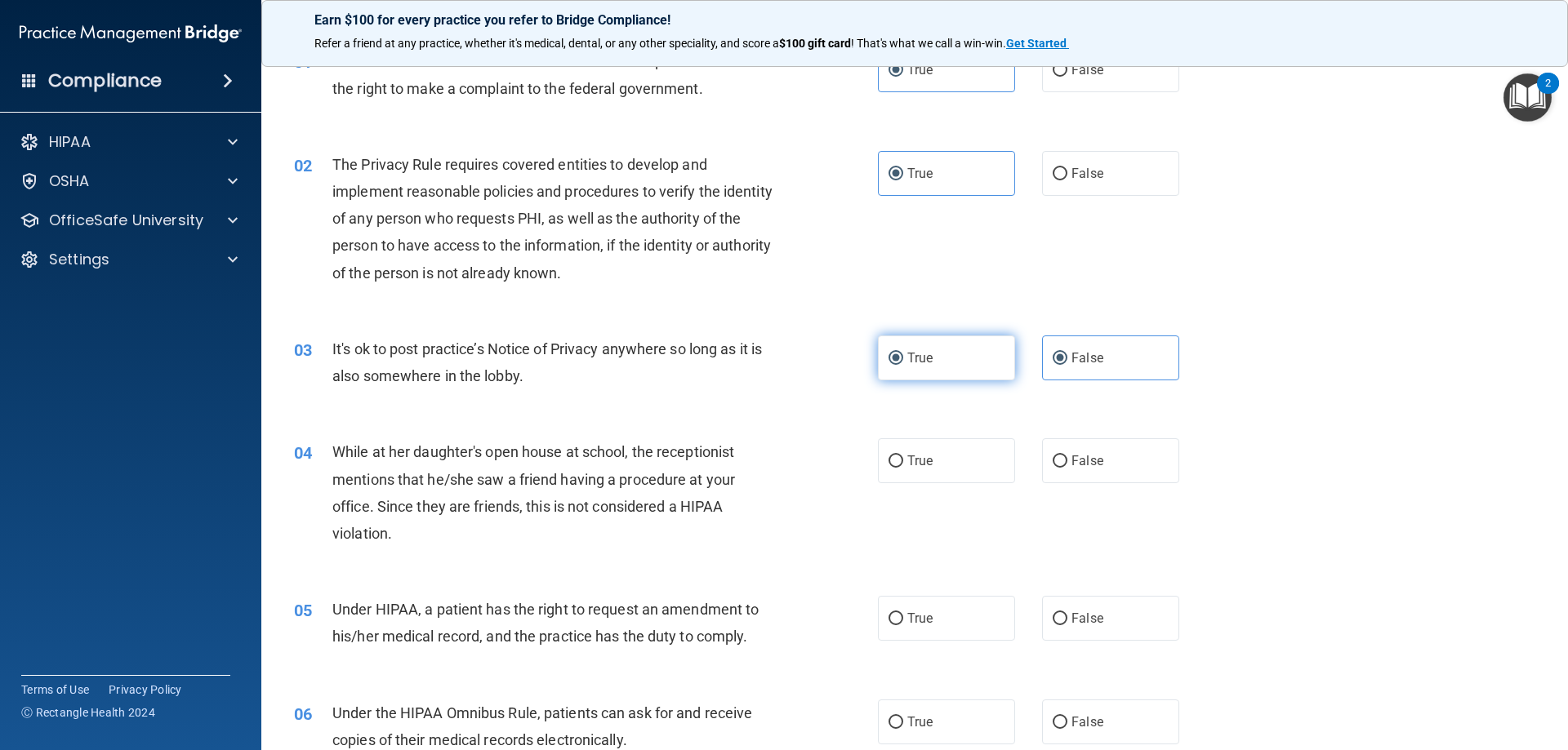
radio input "false"
click at [1060, 450] on label "False" at bounding box center [1110, 461] width 137 height 45
click at [1060, 456] on input "False" at bounding box center [1060, 462] width 14 height 13
radio input "true"
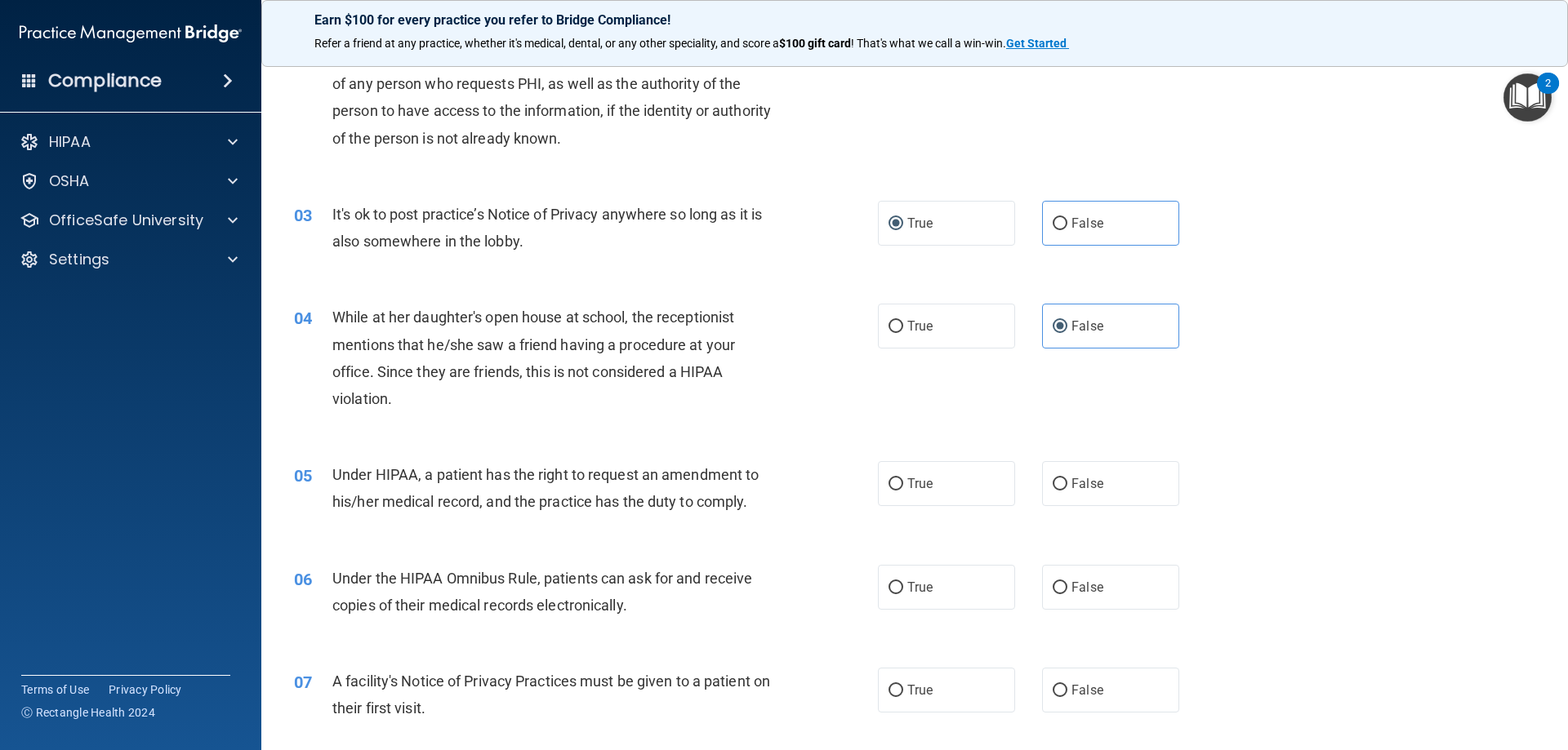
scroll to position [245, 0]
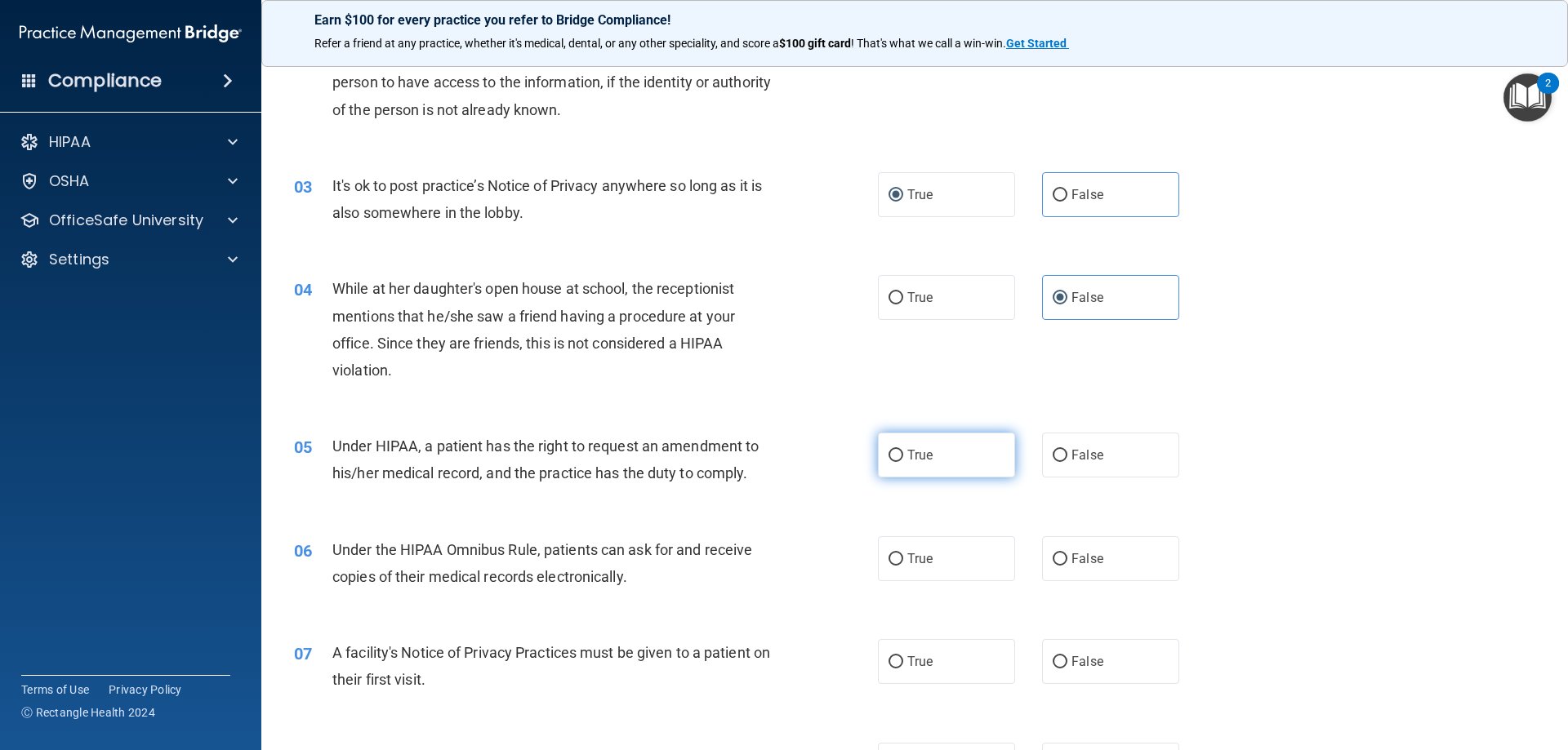
click at [907, 461] on span "True" at bounding box center [920, 455] width 25 height 15
click at [902, 461] on input "True" at bounding box center [896, 456] width 14 height 13
radio input "true"
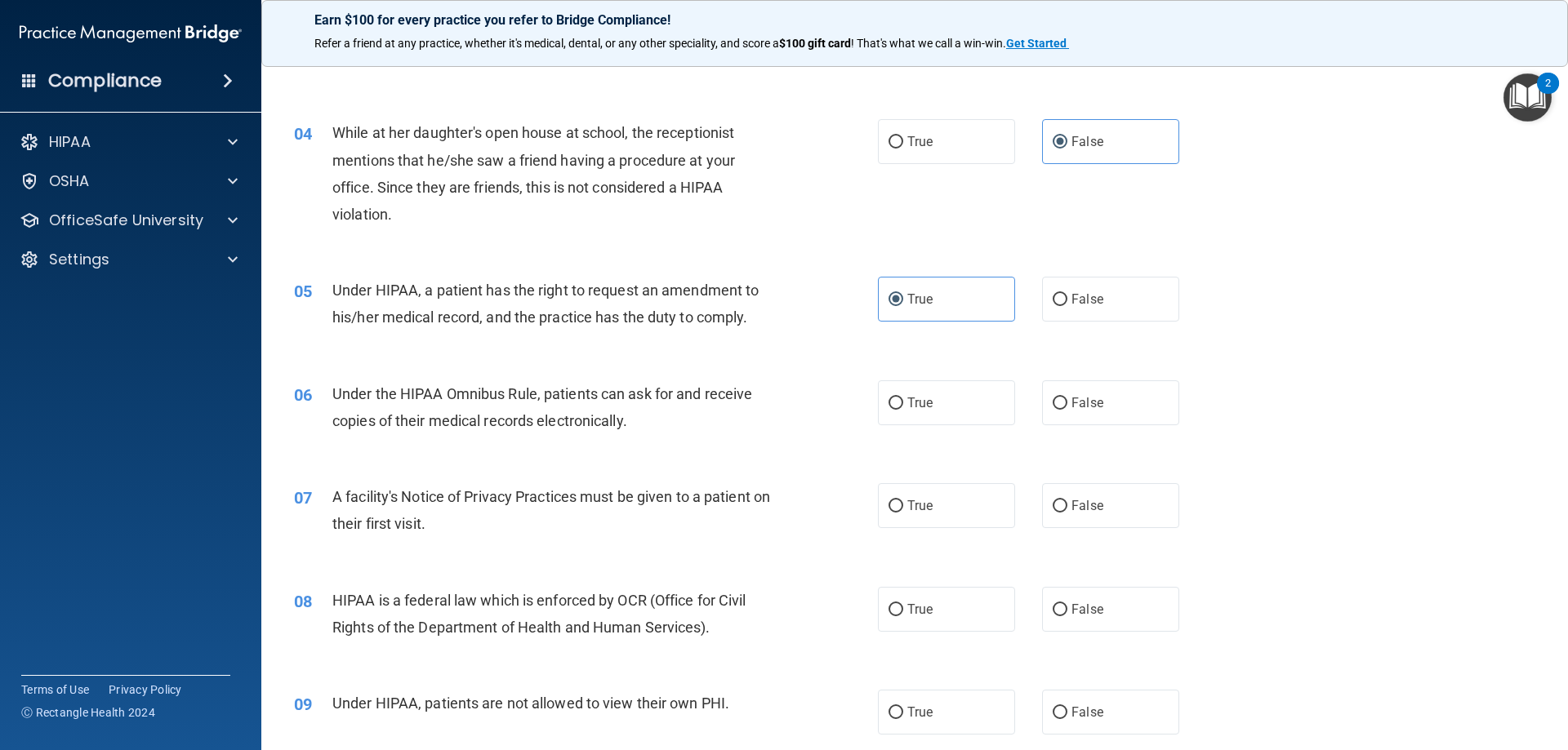
scroll to position [408, 0]
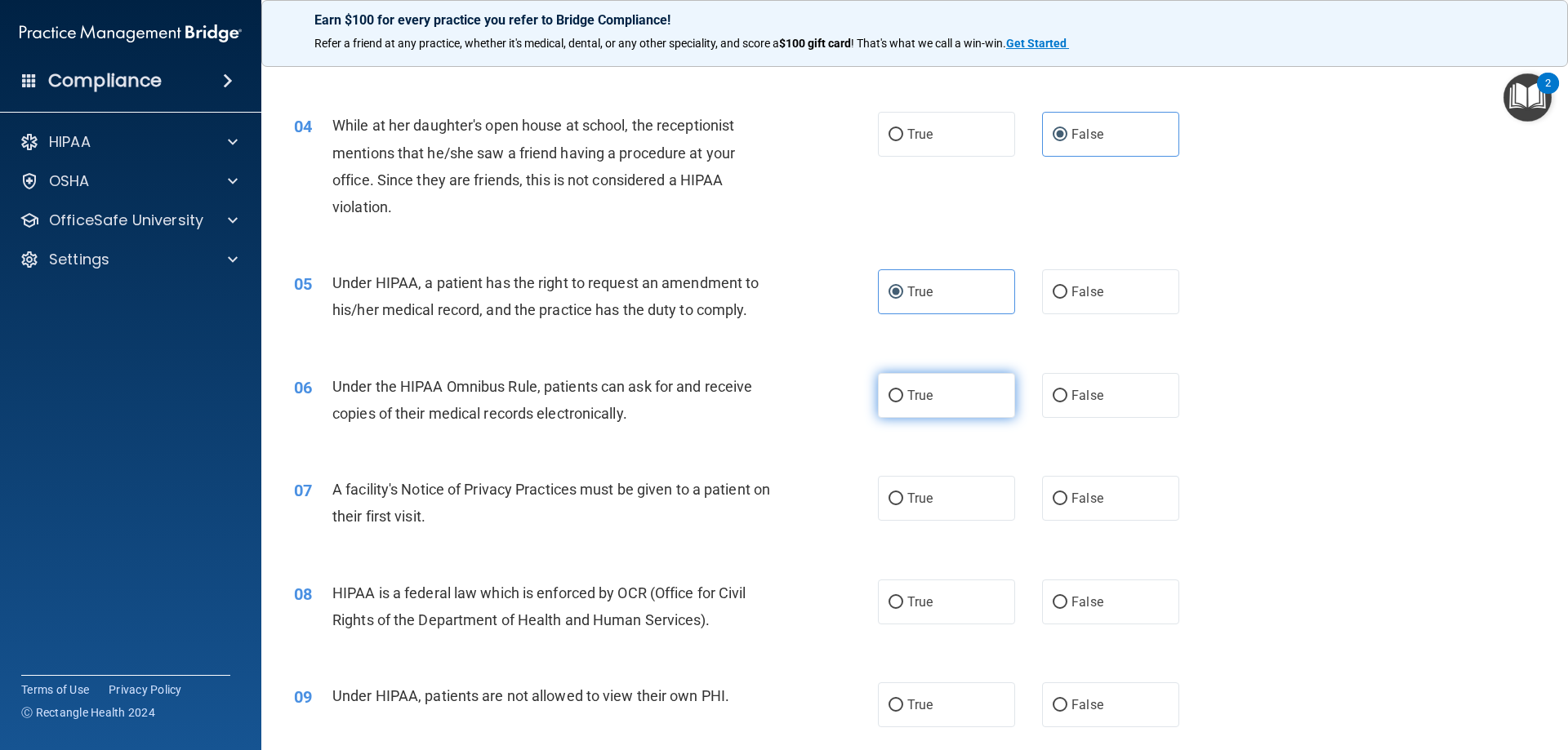
click at [910, 404] on label "True" at bounding box center [946, 396] width 137 height 45
click at [903, 403] on input "True" at bounding box center [896, 397] width 14 height 13
radio input "true"
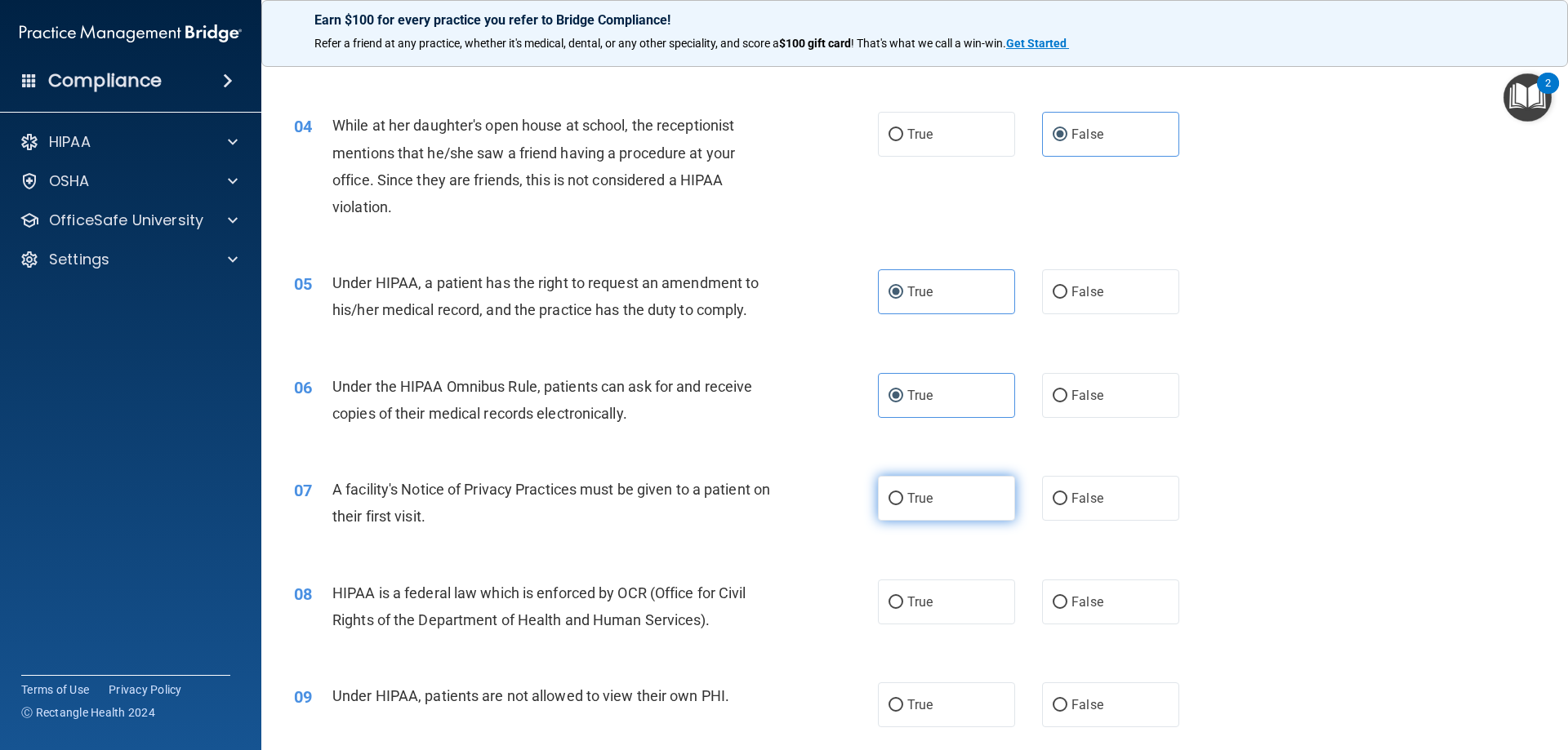
click at [880, 500] on label "True" at bounding box center [946, 498] width 137 height 45
click at [889, 500] on input "True" at bounding box center [896, 500] width 14 height 13
radio input "true"
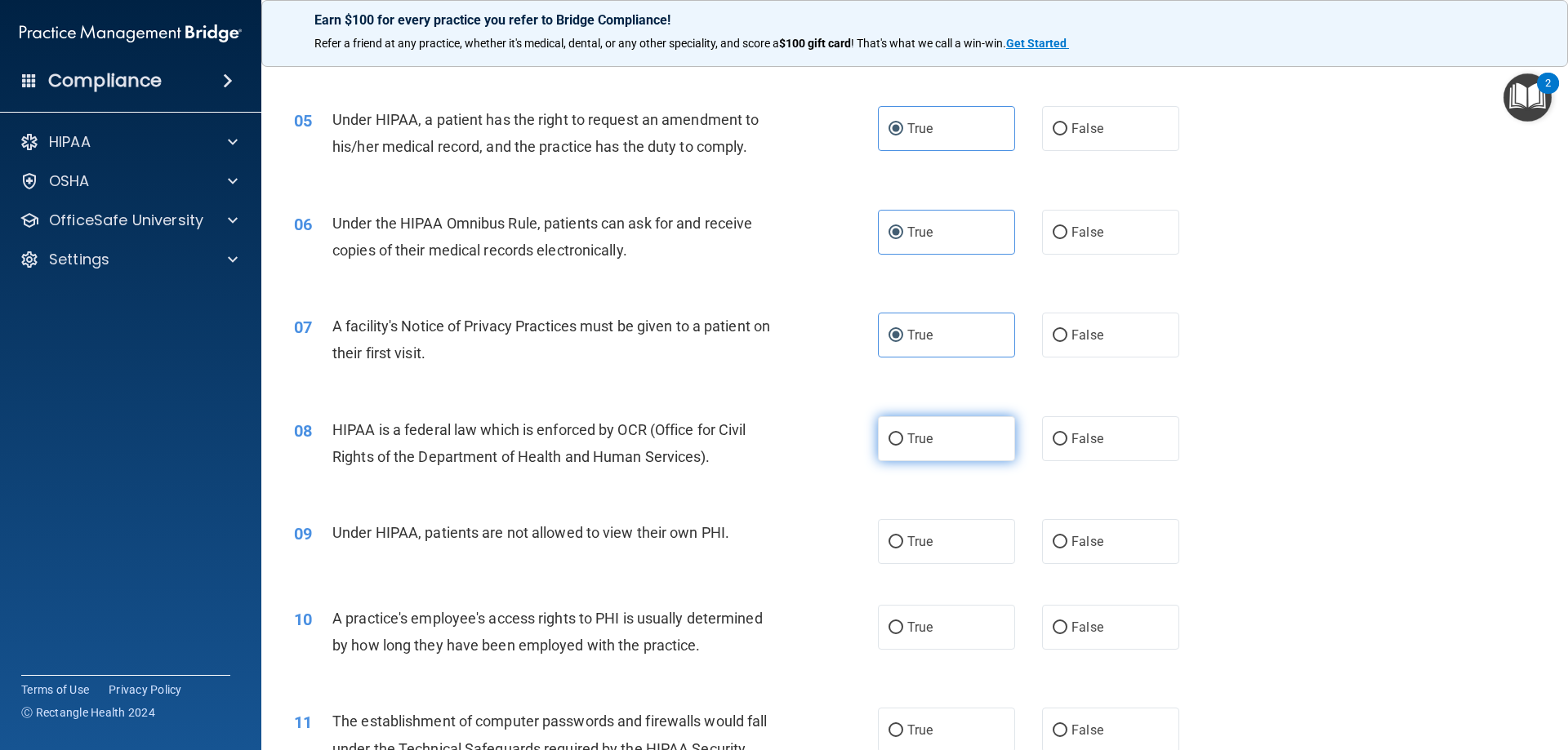
click at [914, 449] on label "True" at bounding box center [946, 439] width 137 height 45
click at [903, 446] on input "True" at bounding box center [896, 440] width 14 height 13
radio input "true"
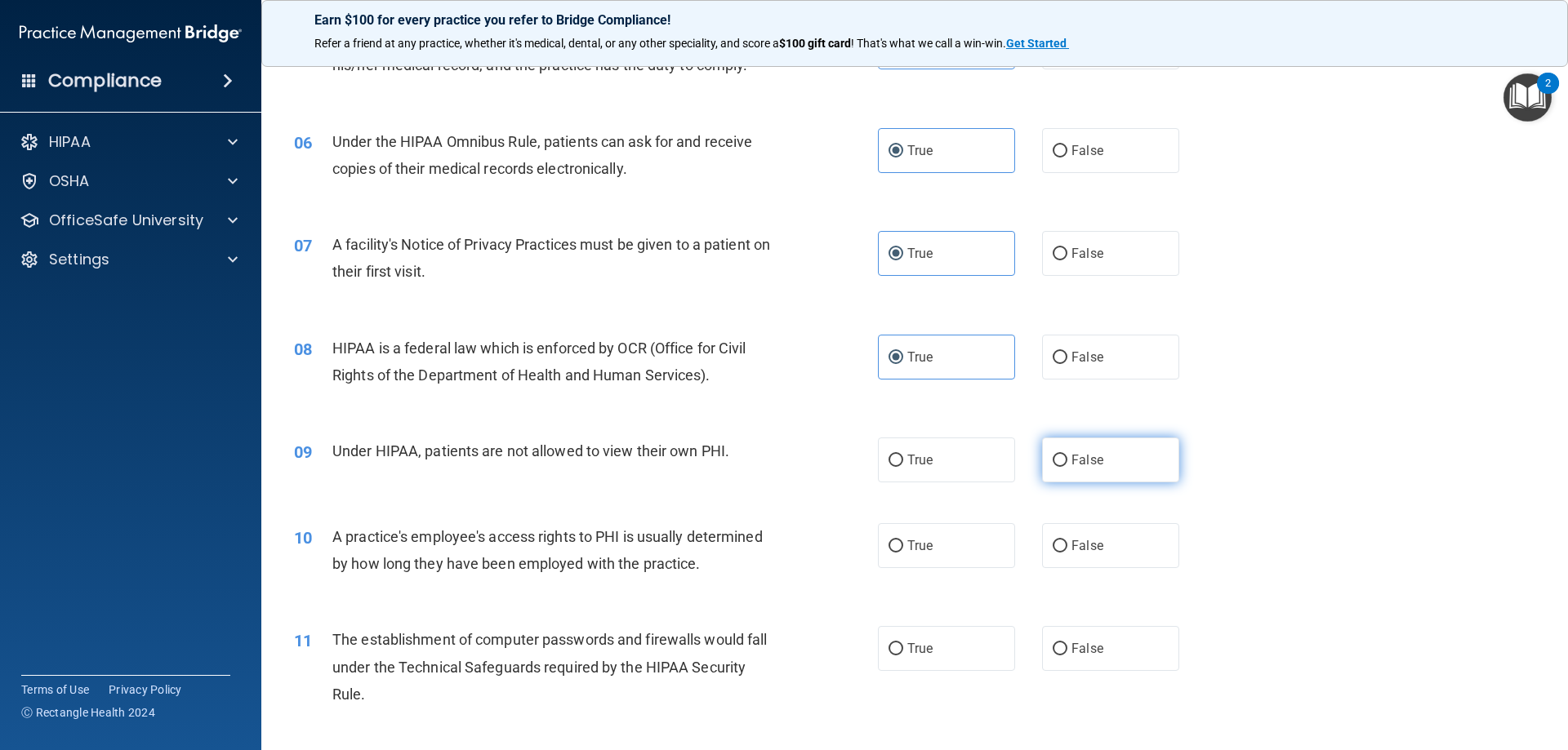
click at [1060, 468] on label "False" at bounding box center [1110, 460] width 137 height 45
click at [1060, 467] on input "False" at bounding box center [1060, 461] width 14 height 13
radio input "true"
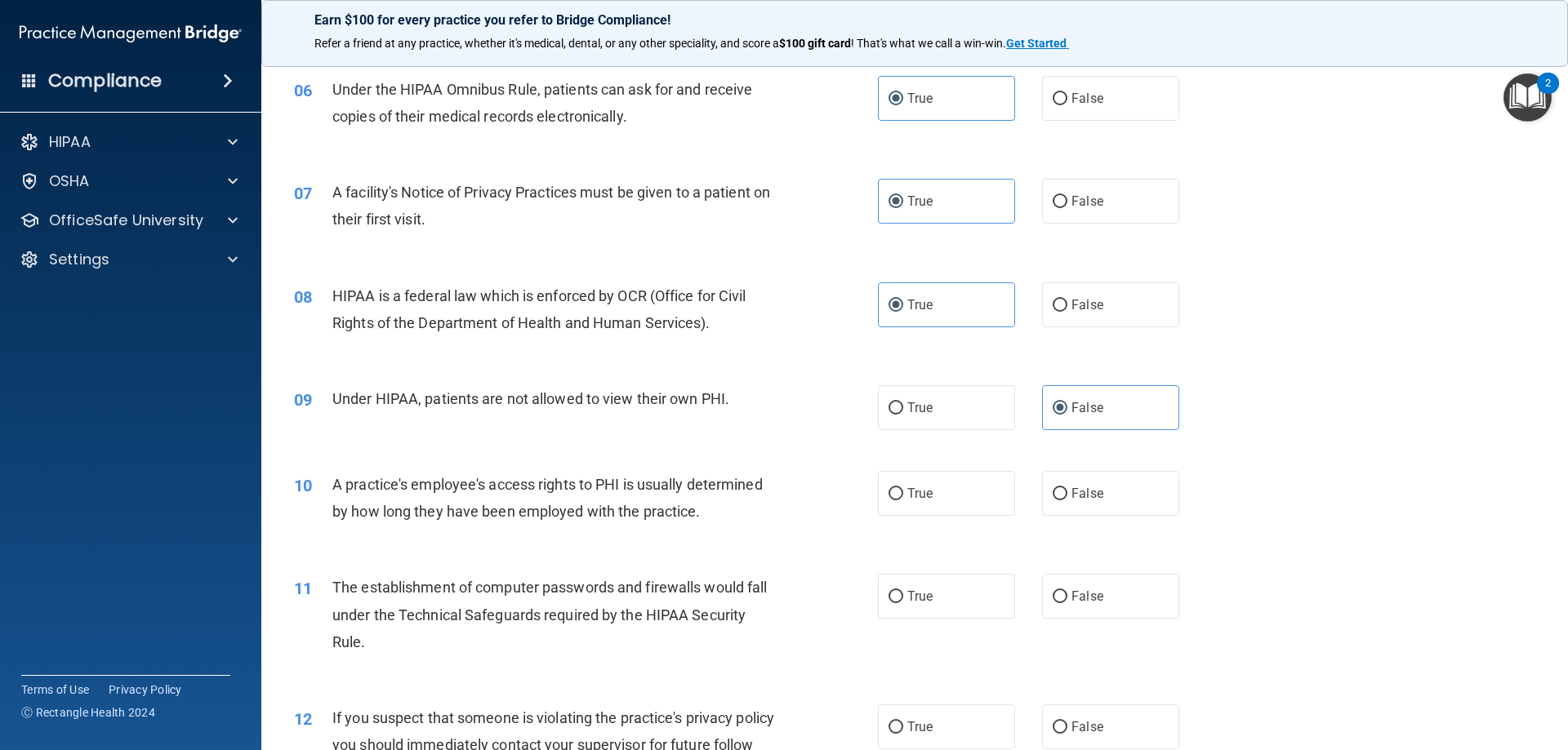
scroll to position [735, 0]
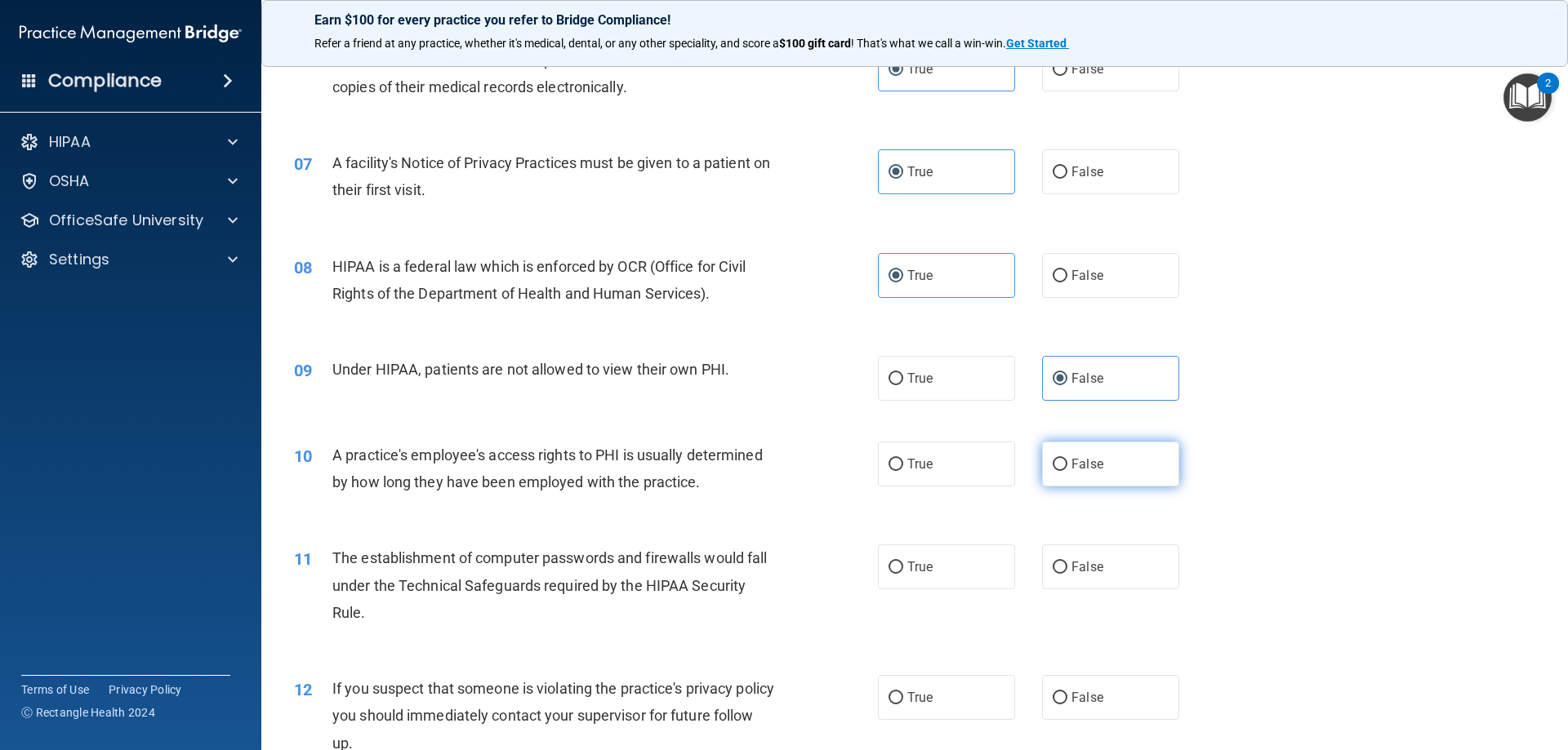
click at [1044, 467] on label "False" at bounding box center [1110, 464] width 137 height 45
click at [1053, 467] on input "False" at bounding box center [1060, 465] width 14 height 13
radio input "true"
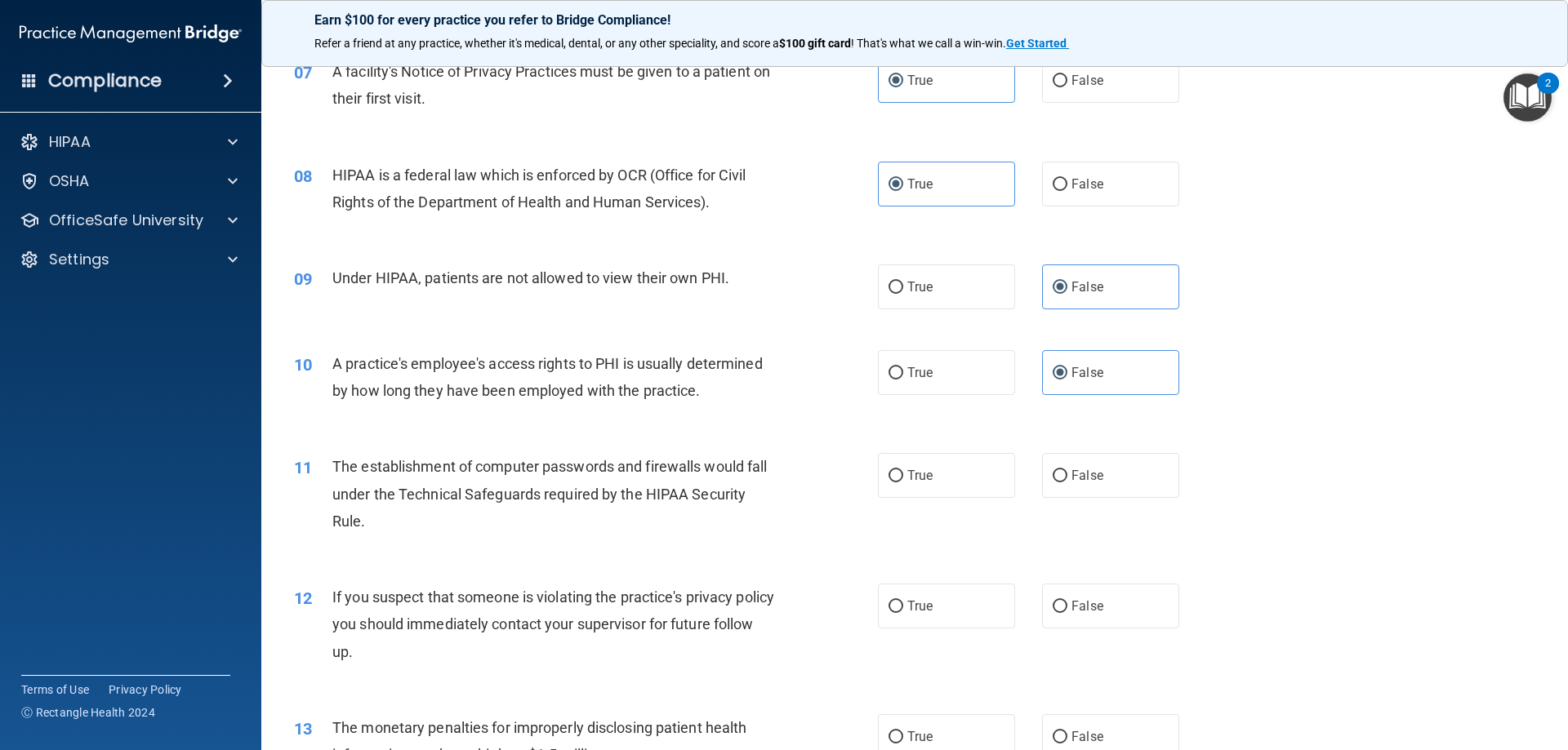
scroll to position [828, 0]
click at [893, 460] on label "True" at bounding box center [946, 474] width 137 height 45
click at [893, 468] on input "True" at bounding box center [896, 475] width 14 height 13
radio input "true"
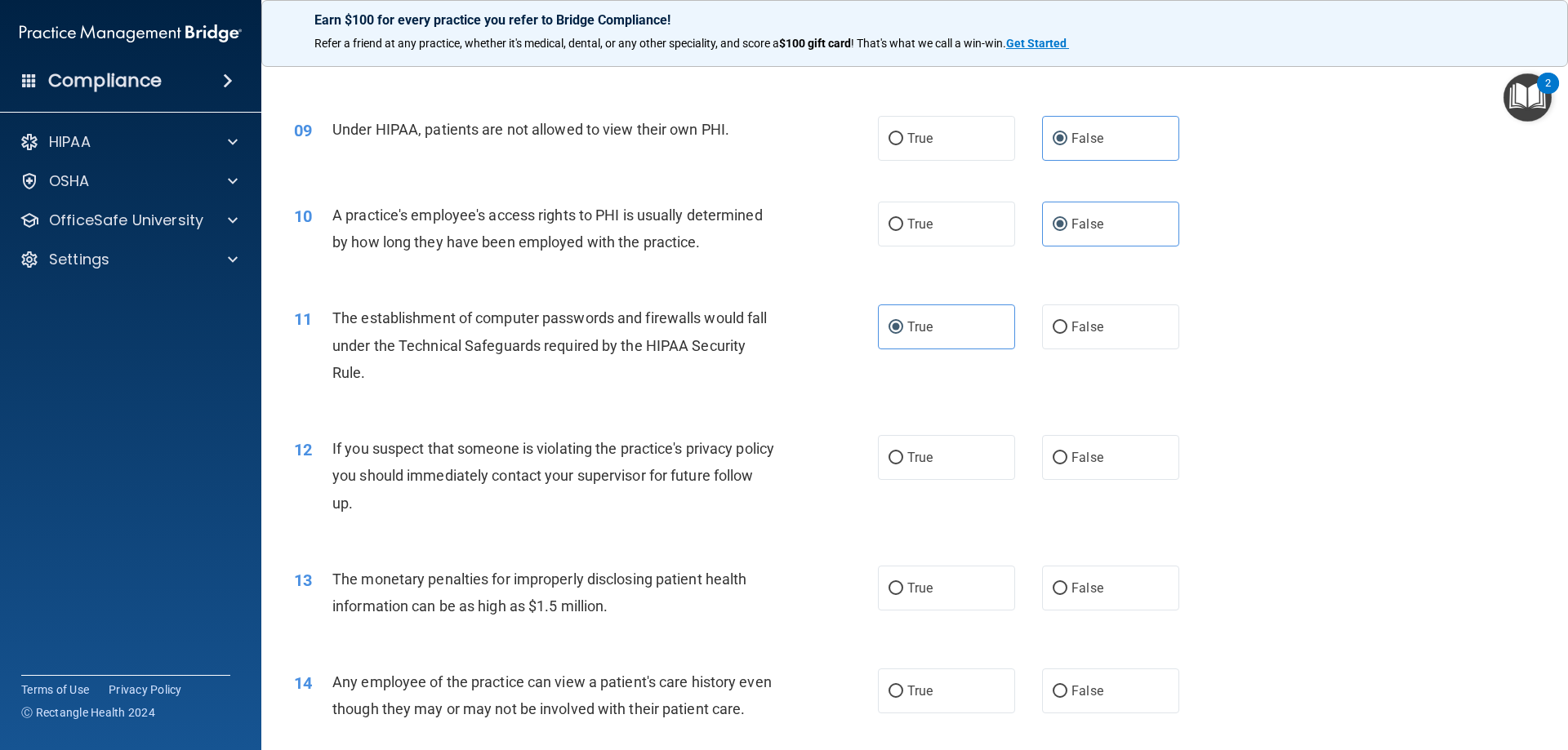
scroll to position [991, 0]
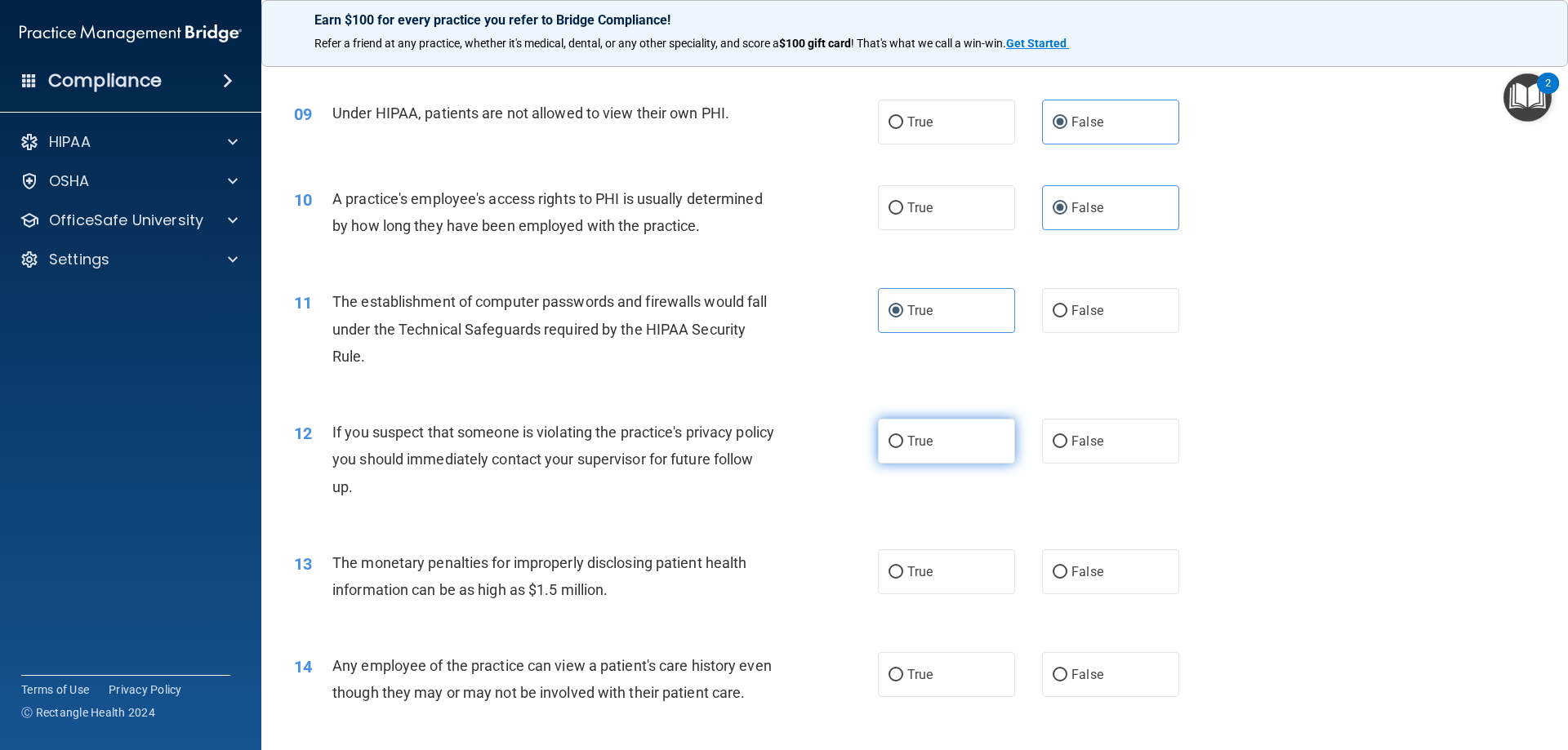
click at [907, 444] on span "True" at bounding box center [920, 440] width 25 height 15
click at [903, 444] on input "True" at bounding box center [896, 442] width 14 height 13
radio input "true"
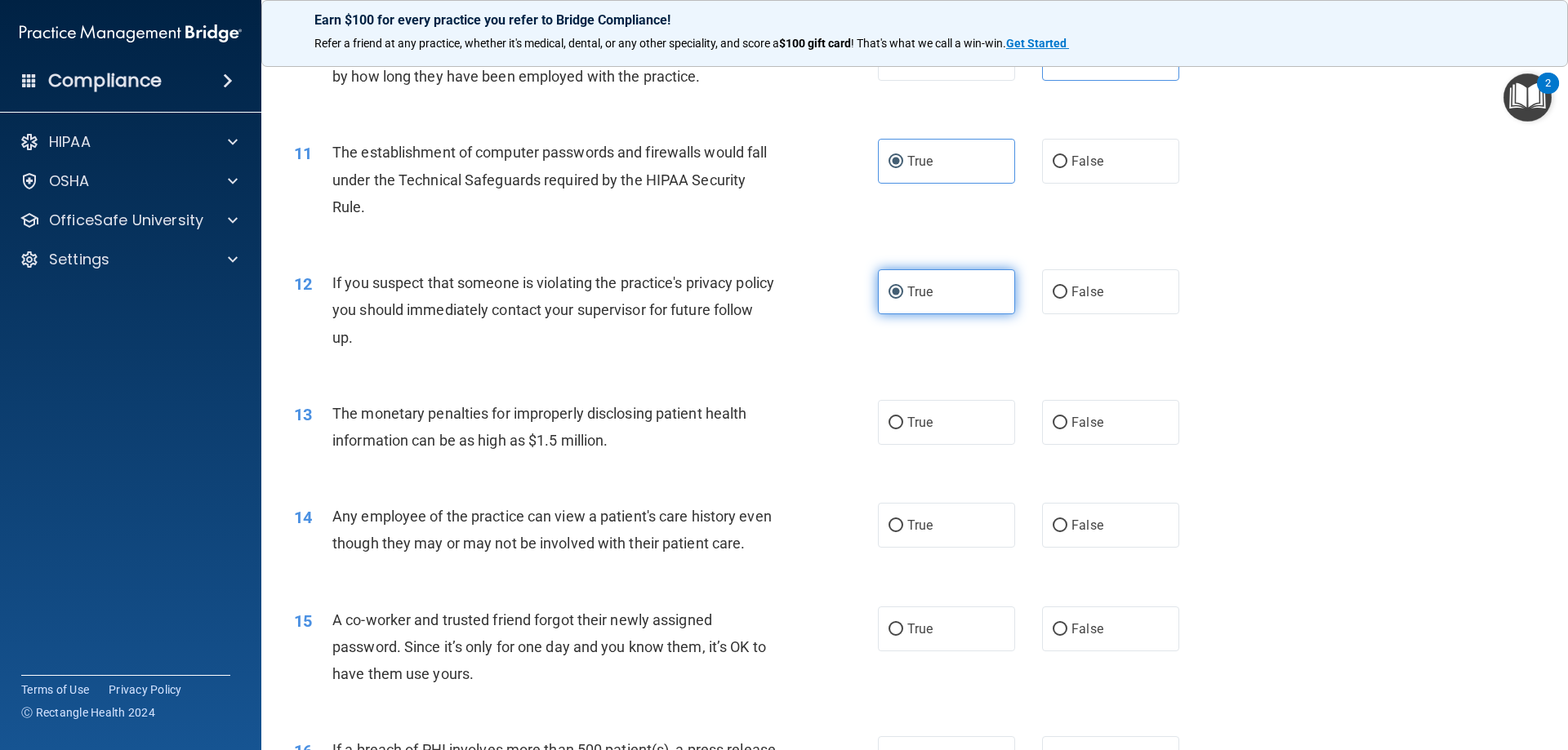
scroll to position [1155, 0]
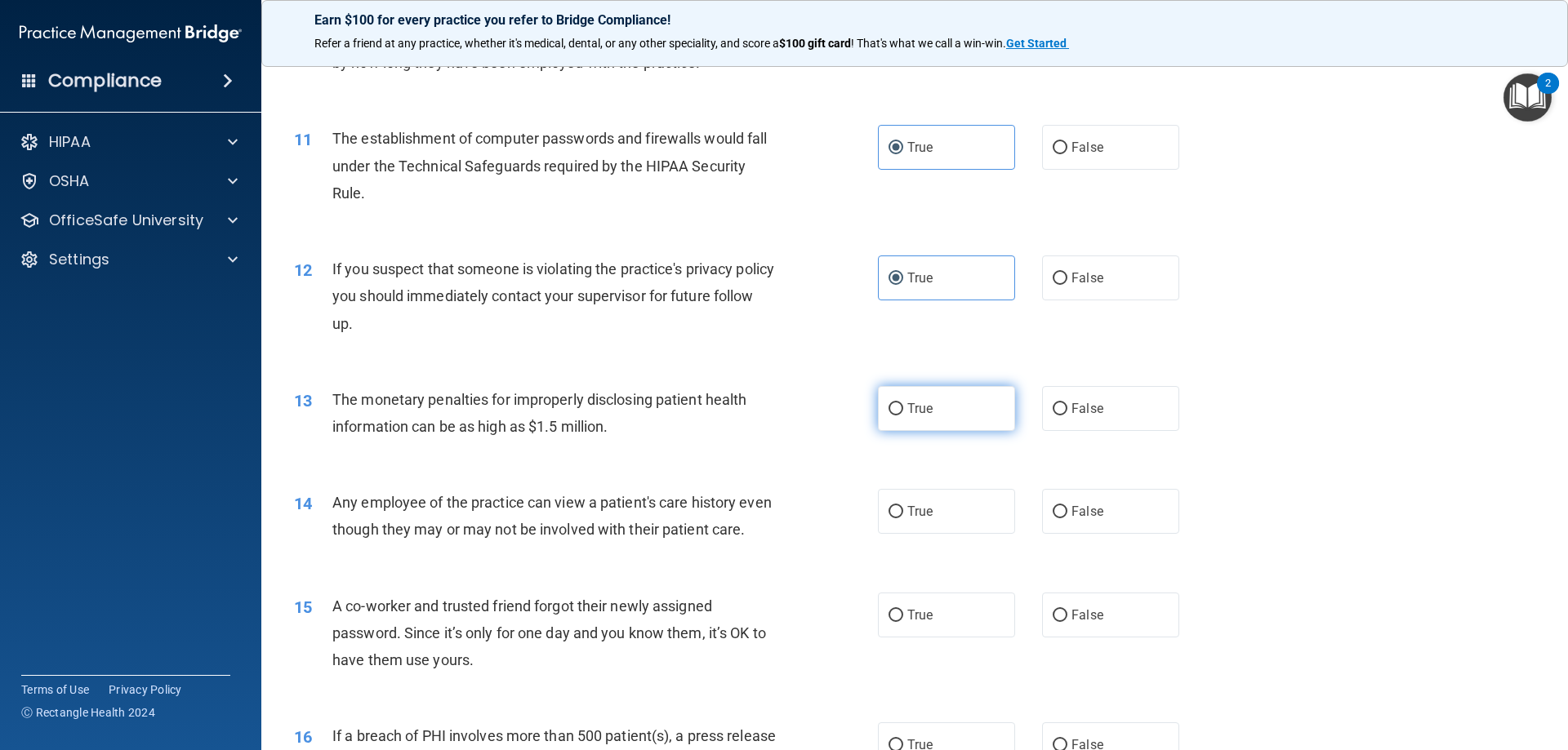
click at [930, 413] on label "True" at bounding box center [946, 408] width 137 height 45
click at [903, 413] on input "True" at bounding box center [896, 410] width 14 height 13
radio input "true"
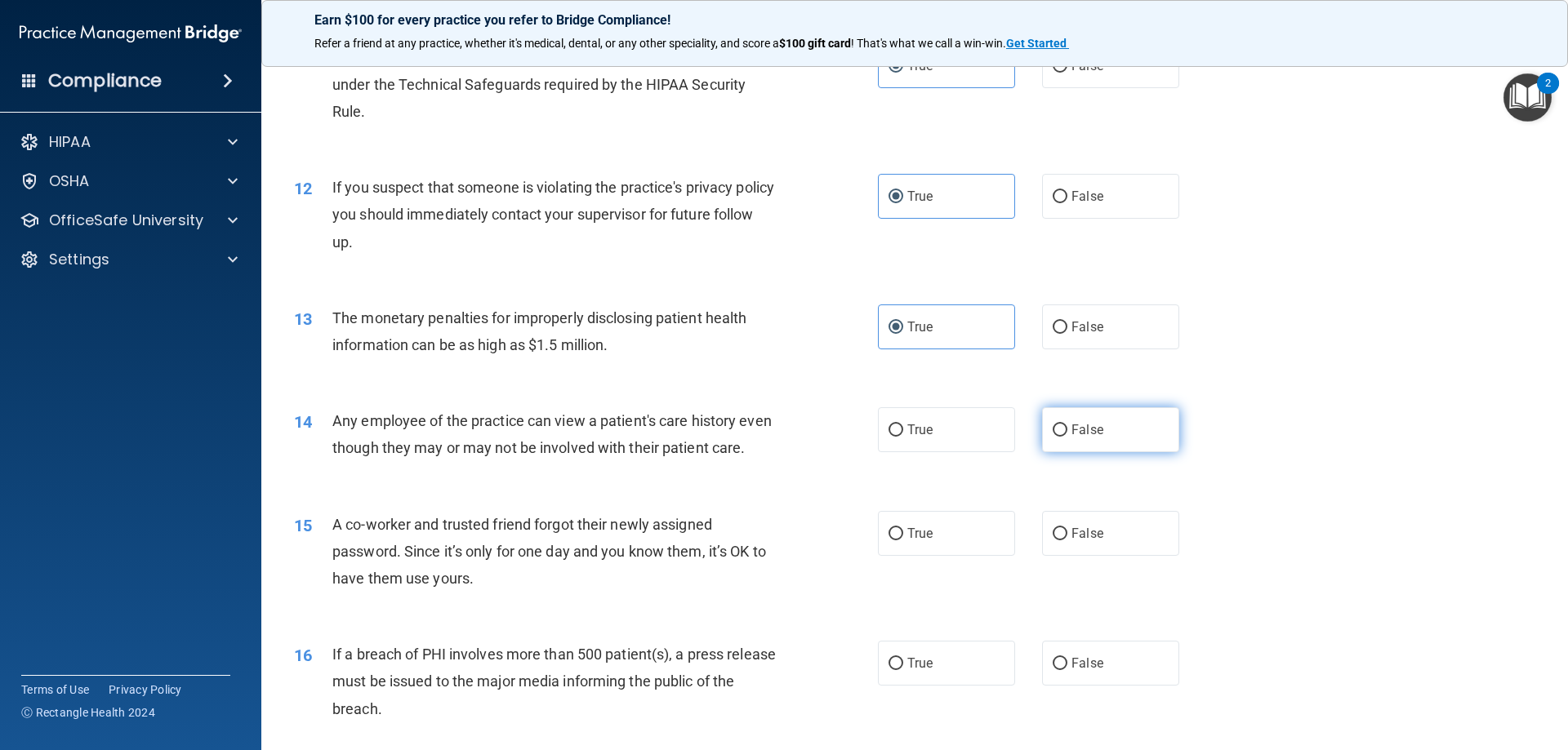
click at [1055, 427] on input "False" at bounding box center [1060, 431] width 14 height 13
radio input "true"
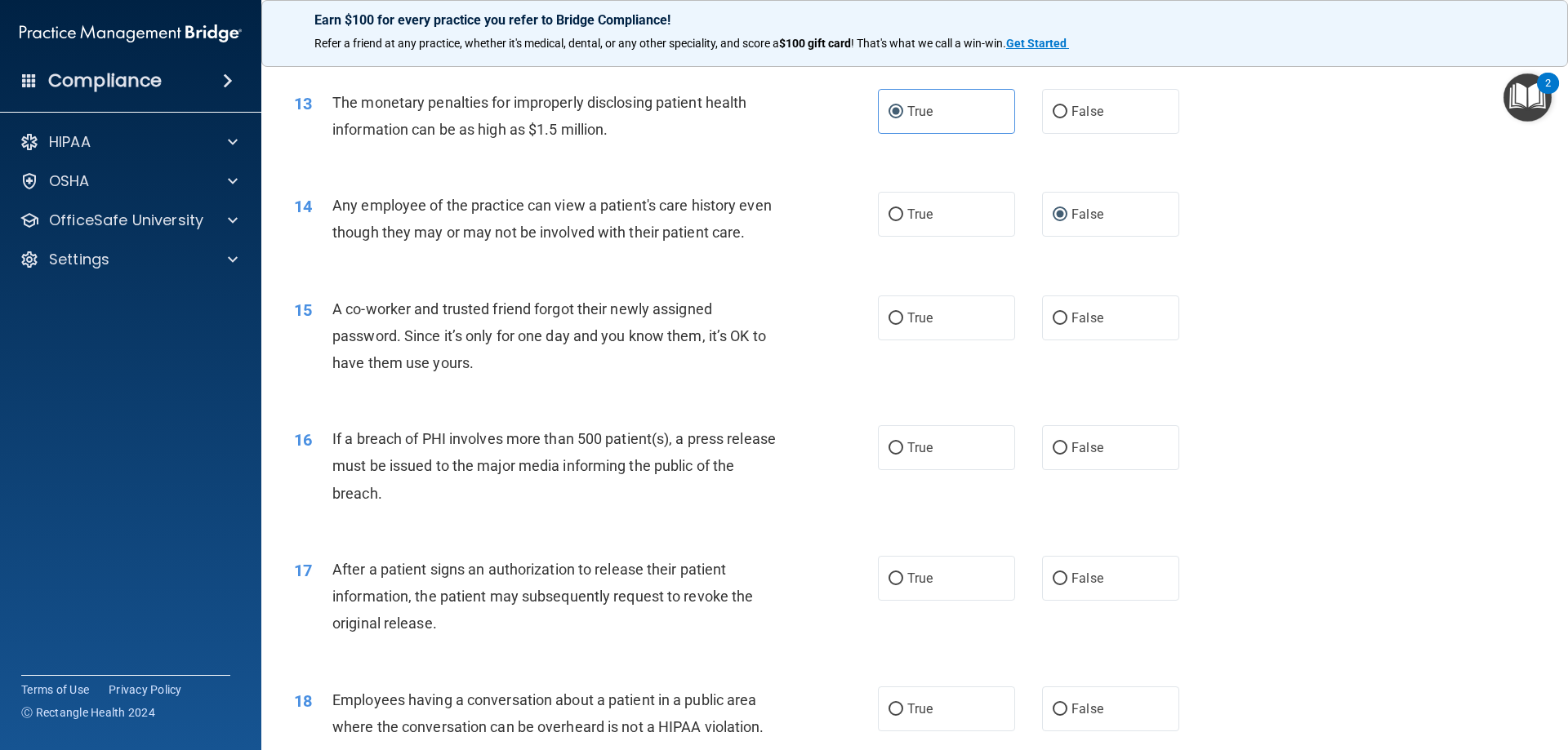
scroll to position [1481, 0]
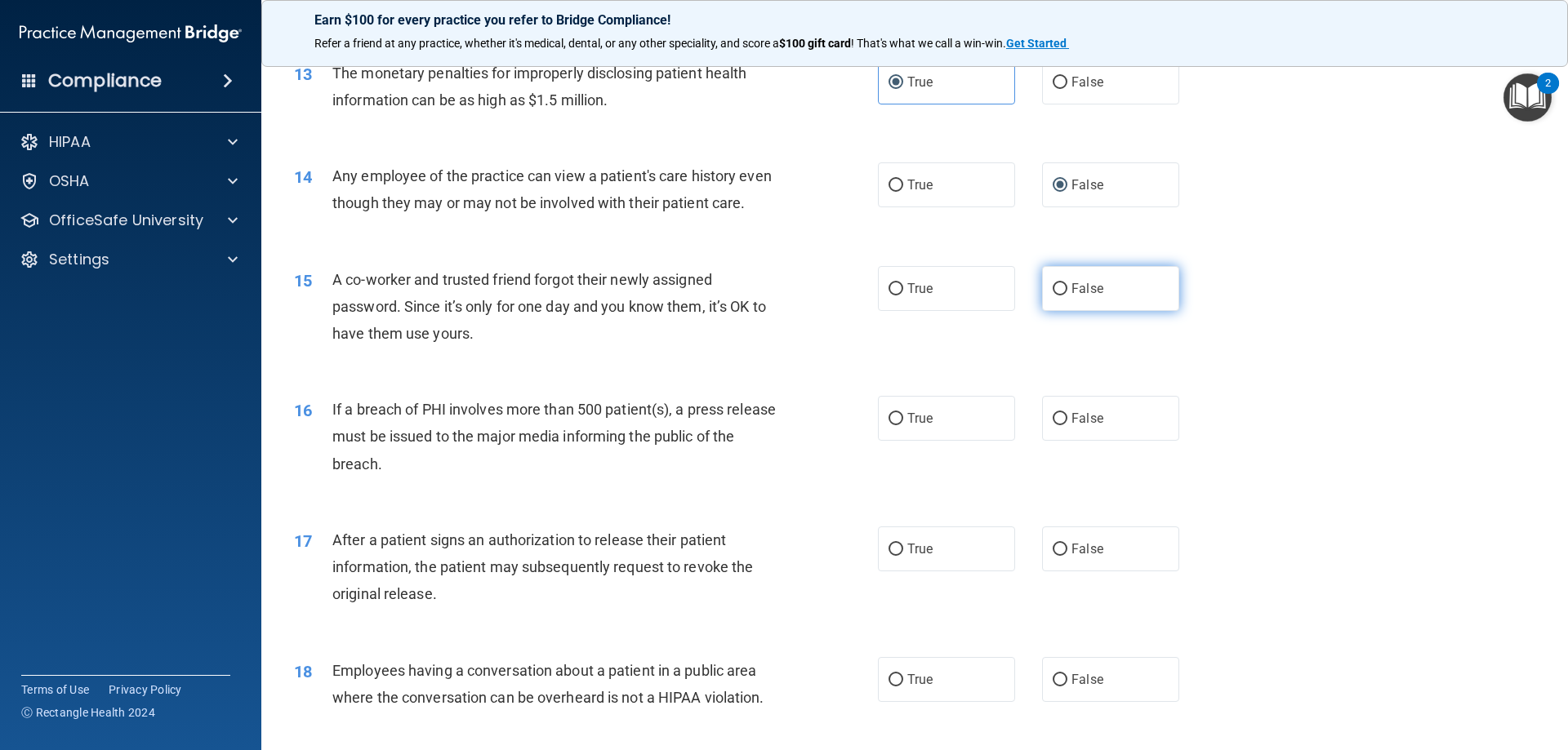
click at [1072, 296] on span "False" at bounding box center [1087, 288] width 31 height 15
click at [1066, 295] on input "False" at bounding box center [1060, 290] width 14 height 13
radio input "true"
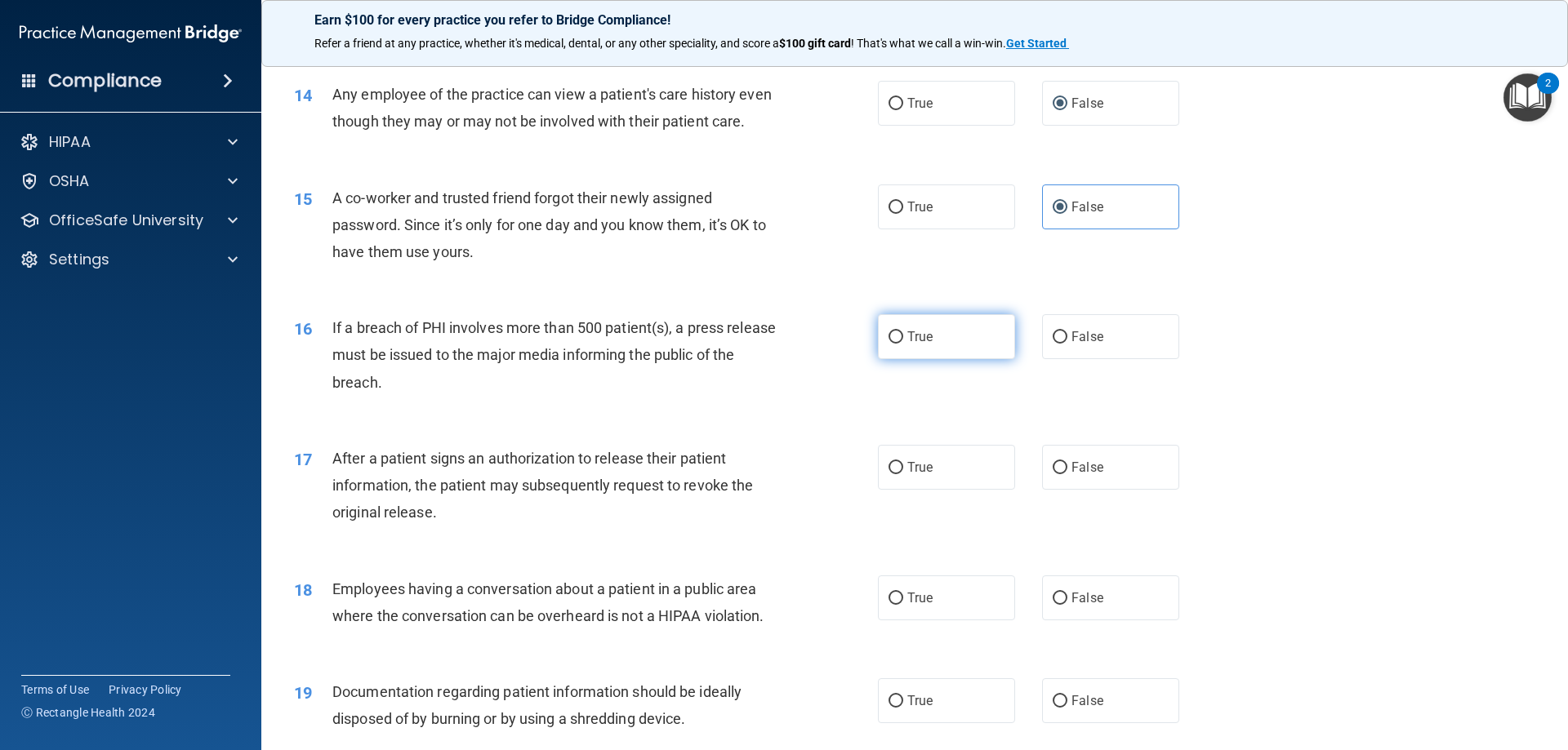
click at [907, 344] on span "True" at bounding box center [920, 336] width 25 height 15
click at [903, 344] on input "True" at bounding box center [896, 337] width 14 height 13
radio input "true"
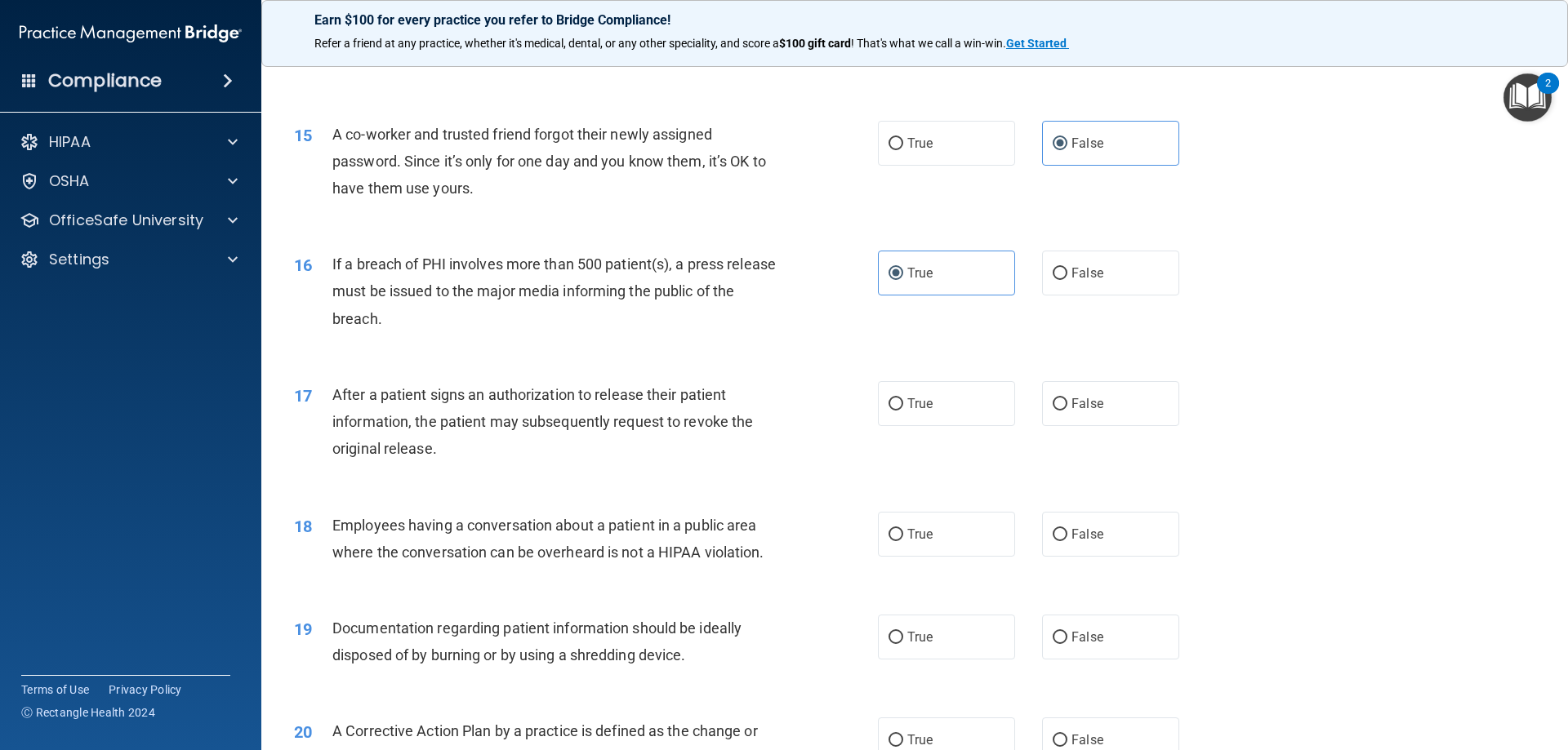
scroll to position [1726, 0]
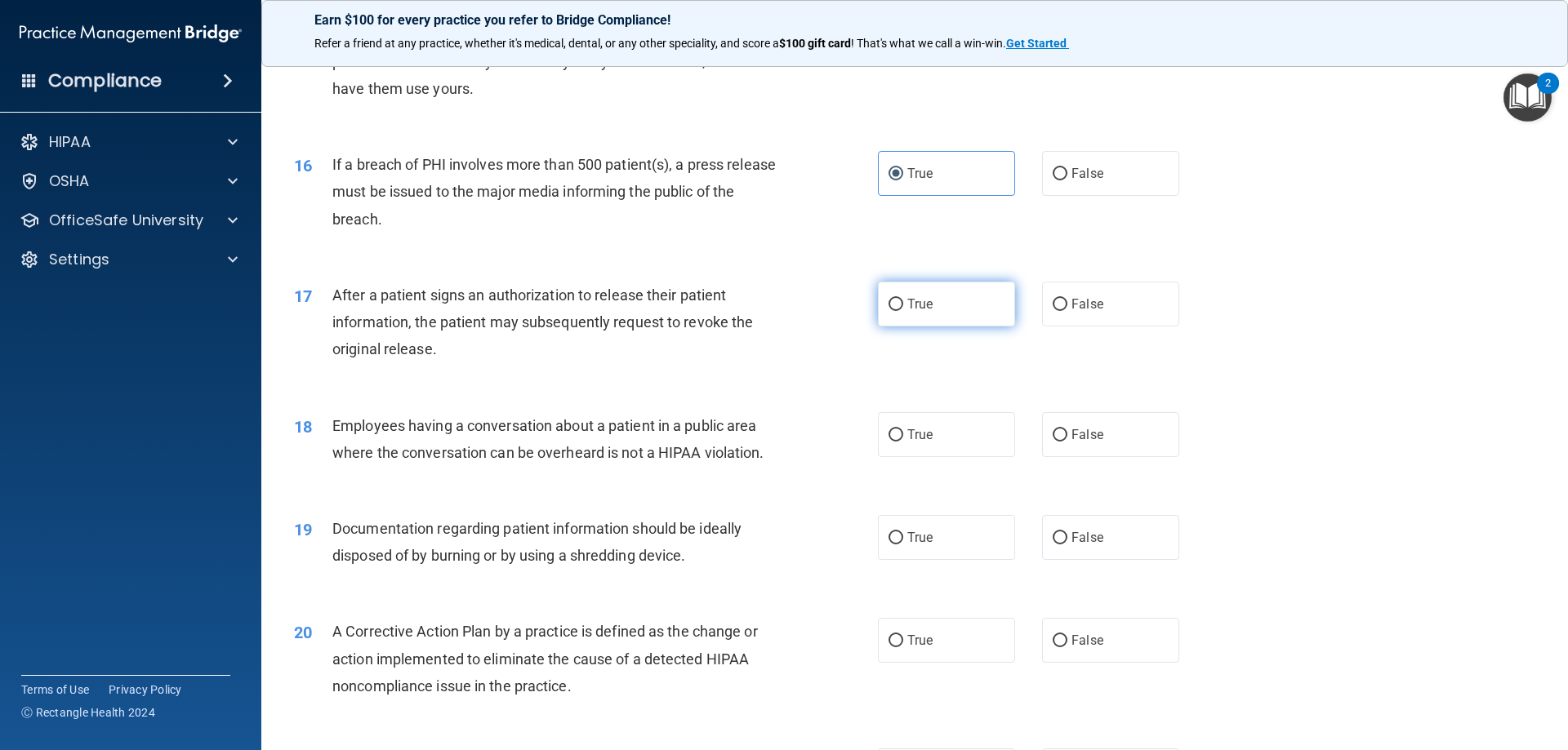
click at [889, 311] on input "True" at bounding box center [896, 305] width 14 height 13
radio input "true"
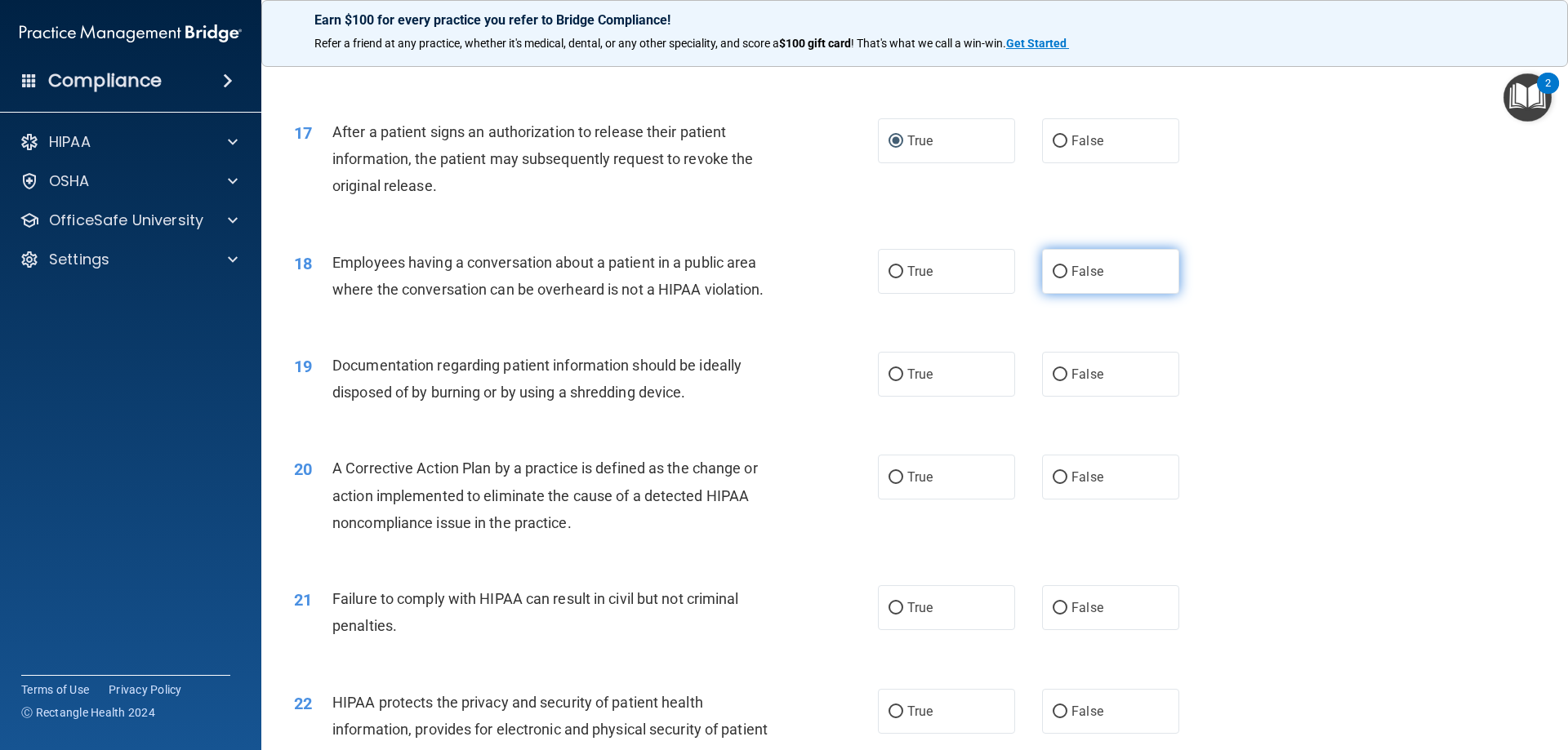
click at [1053, 278] on input "False" at bounding box center [1060, 273] width 14 height 13
radio input "true"
click at [913, 393] on label "True" at bounding box center [946, 374] width 137 height 45
click at [903, 381] on input "True" at bounding box center [896, 375] width 14 height 13
radio input "true"
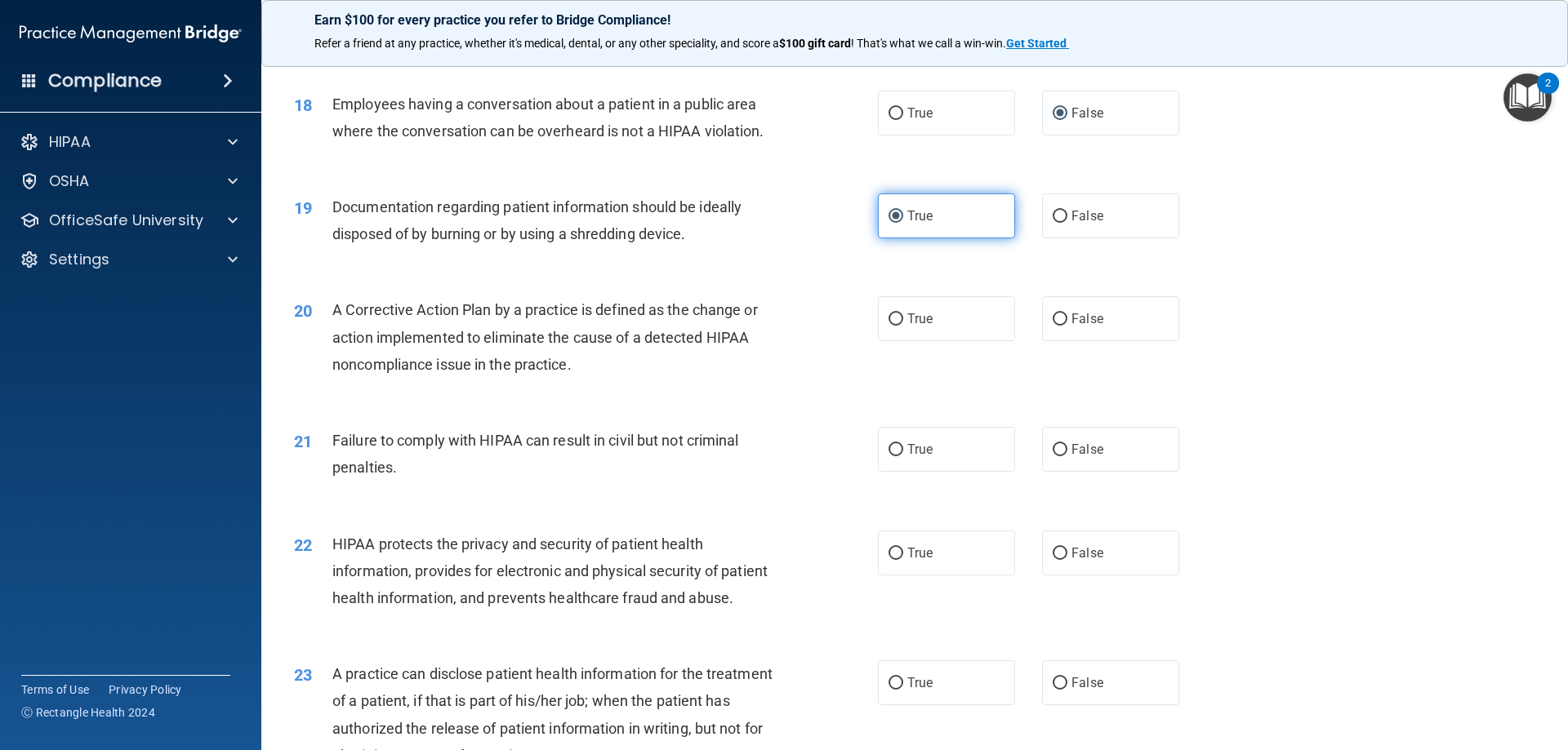
scroll to position [2053, 0]
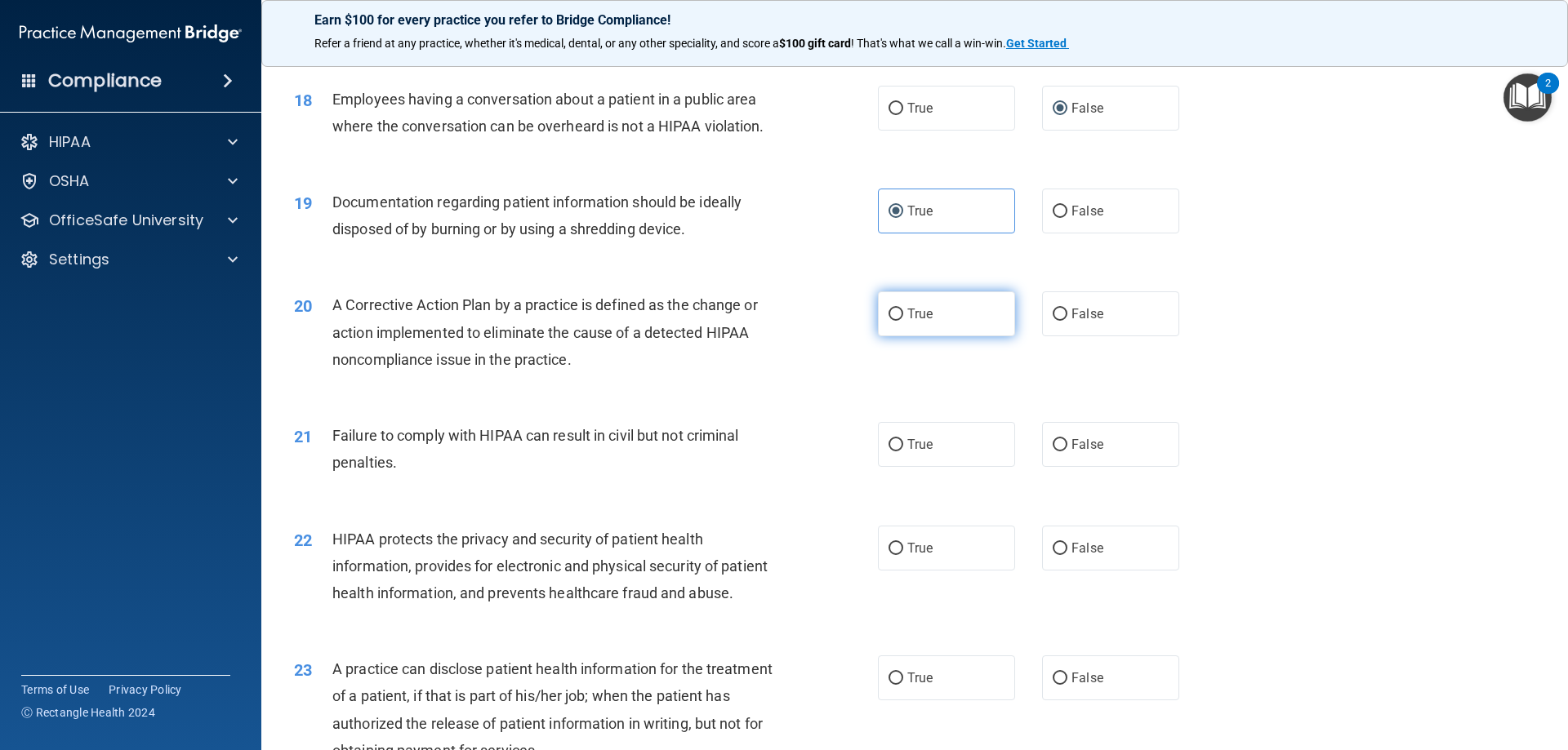
click at [942, 336] on label "True" at bounding box center [946, 314] width 137 height 45
click at [903, 321] on input "True" at bounding box center [896, 315] width 14 height 13
radio input "true"
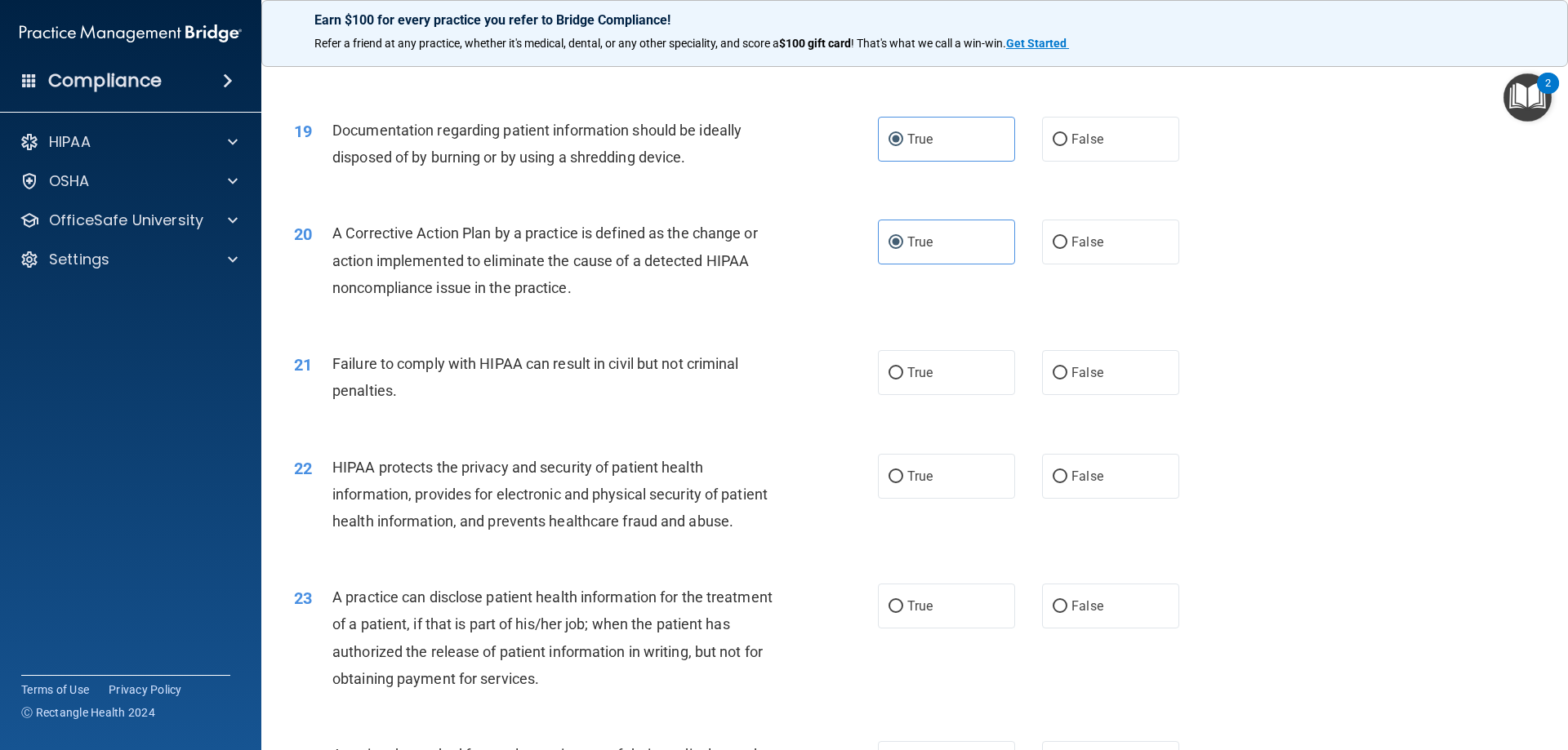
scroll to position [2216, 0]
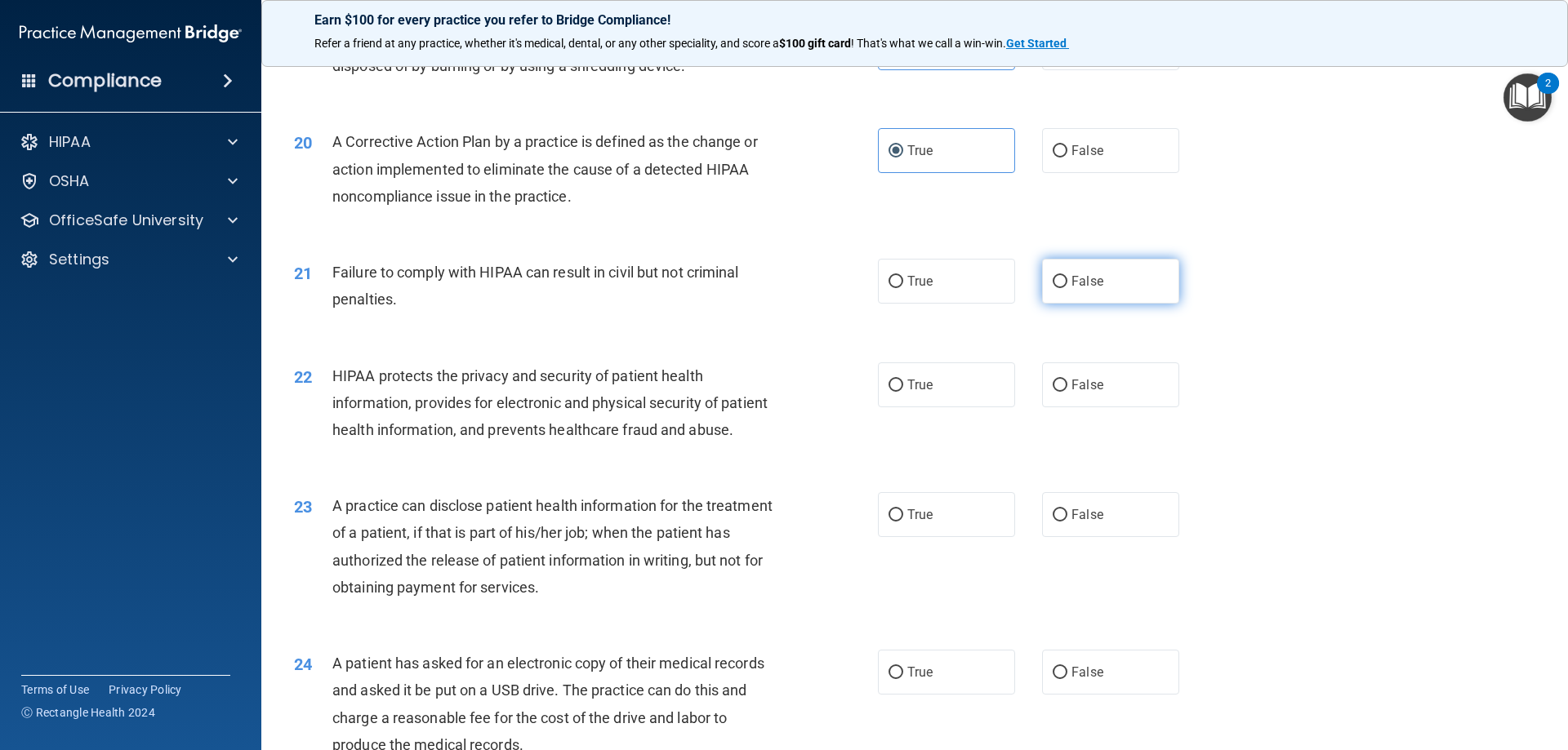
click at [1080, 295] on label "False" at bounding box center [1110, 281] width 137 height 45
click at [1067, 288] on input "False" at bounding box center [1060, 283] width 14 height 13
radio input "true"
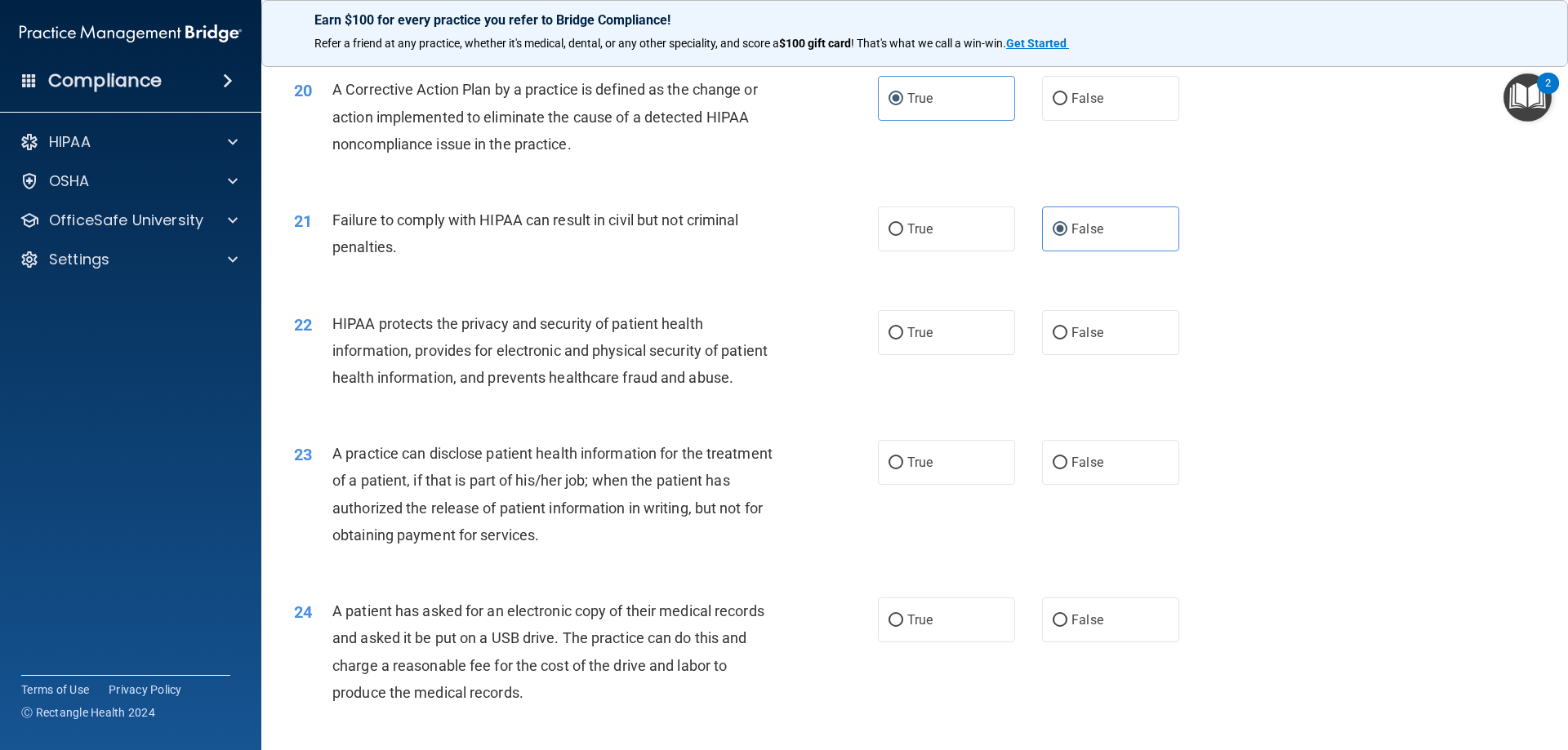
scroll to position [2298, 0]
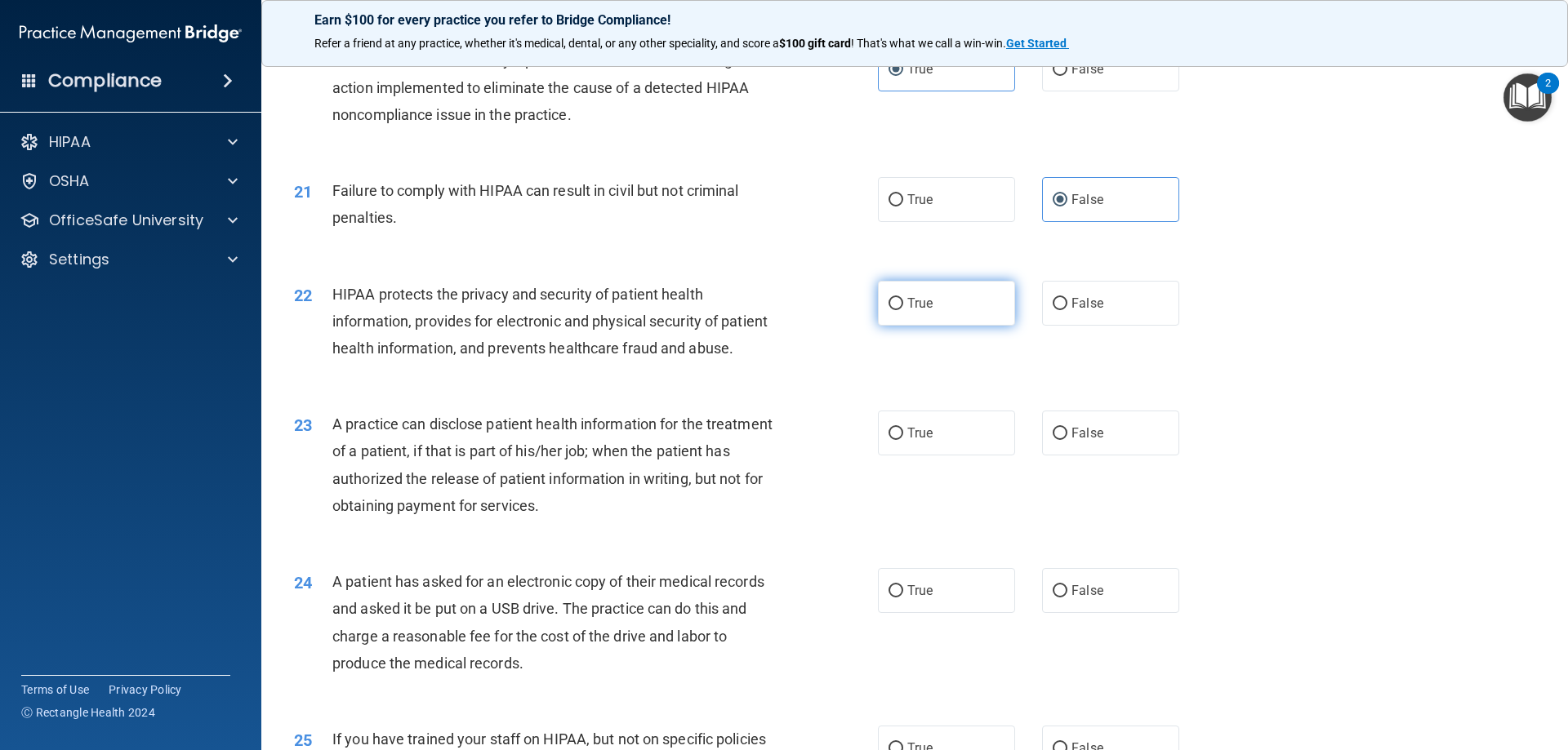
click at [914, 311] on label "True" at bounding box center [946, 303] width 137 height 45
click at [903, 310] on input "True" at bounding box center [896, 304] width 14 height 13
radio input "true"
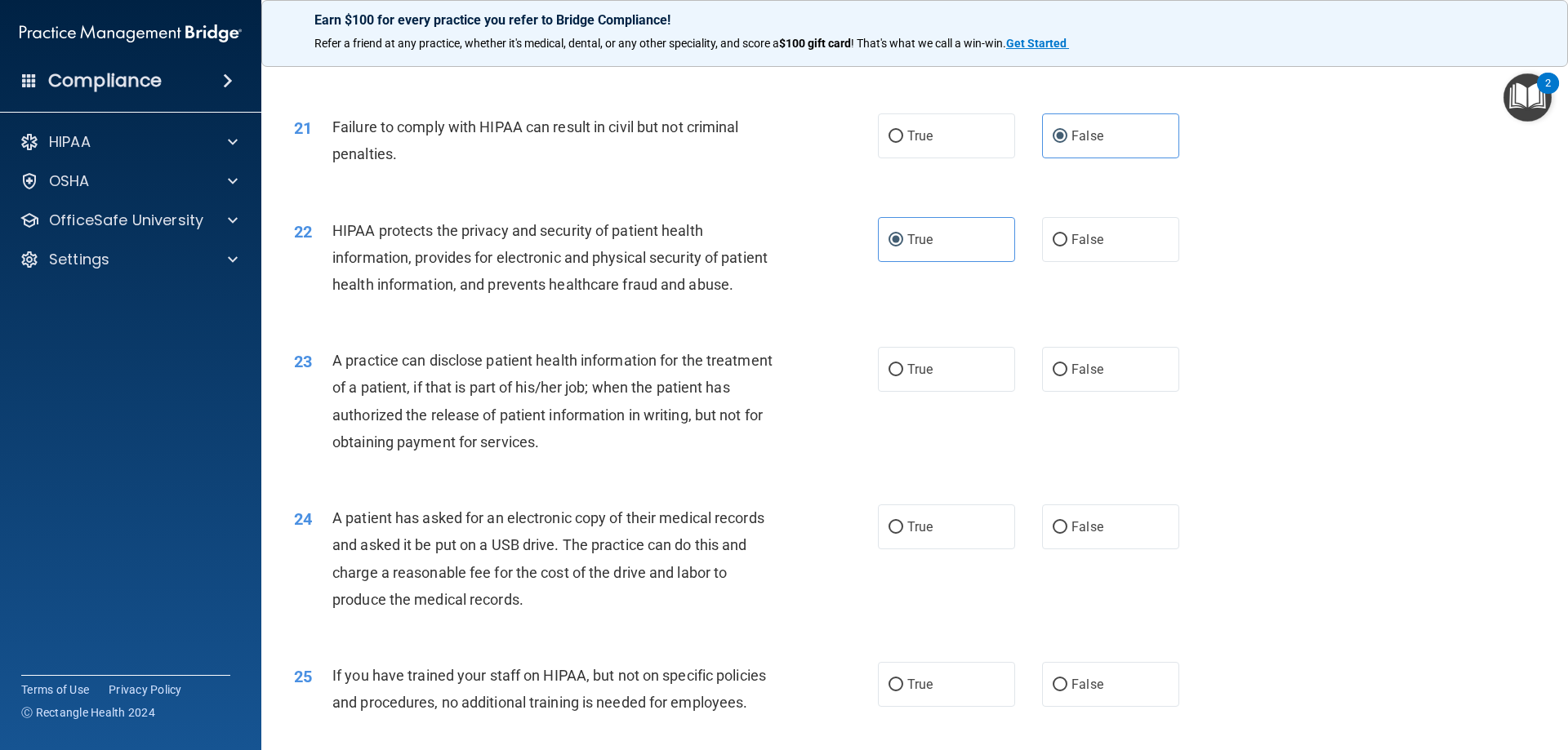
scroll to position [2461, 0]
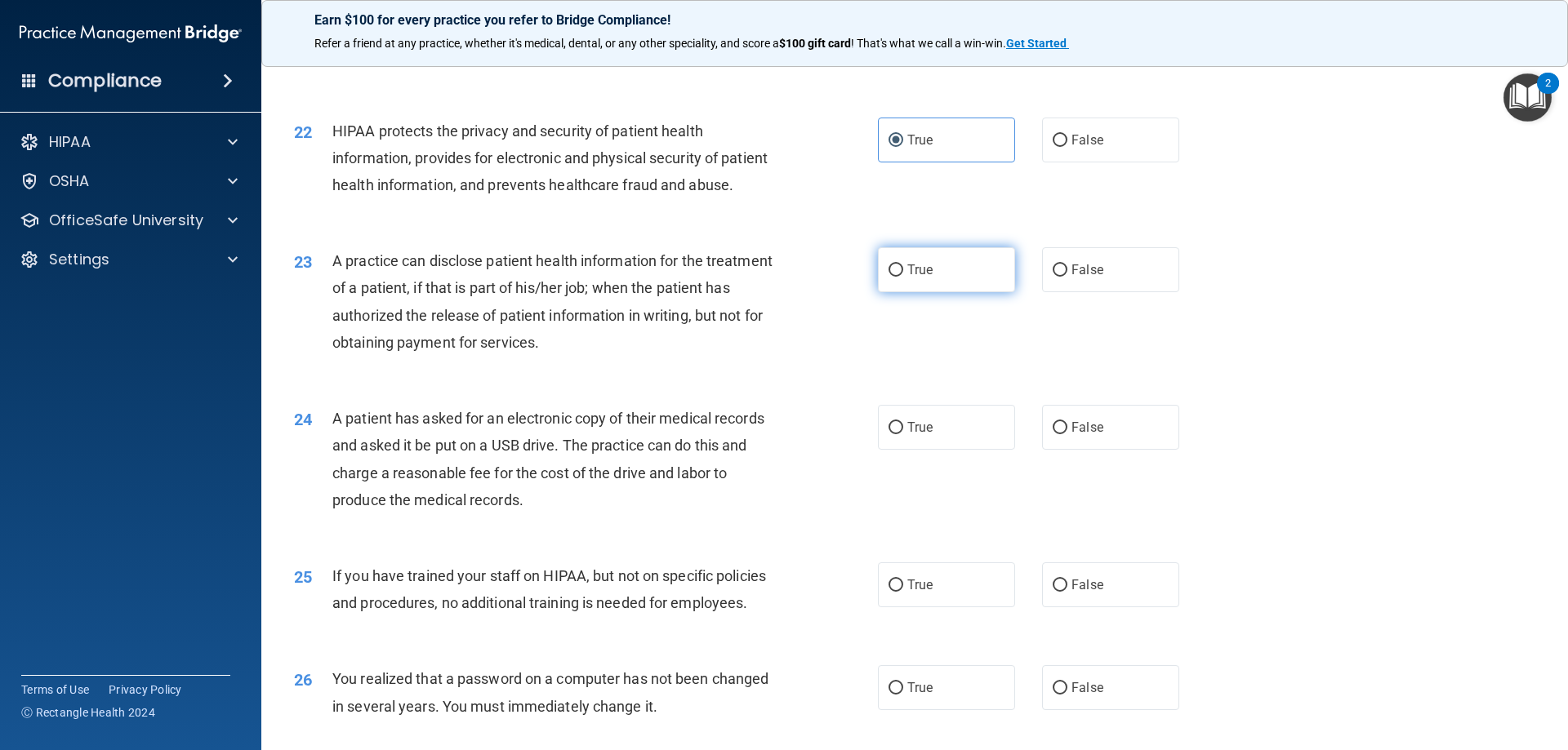
click at [890, 276] on input "True" at bounding box center [896, 271] width 14 height 13
radio input "true"
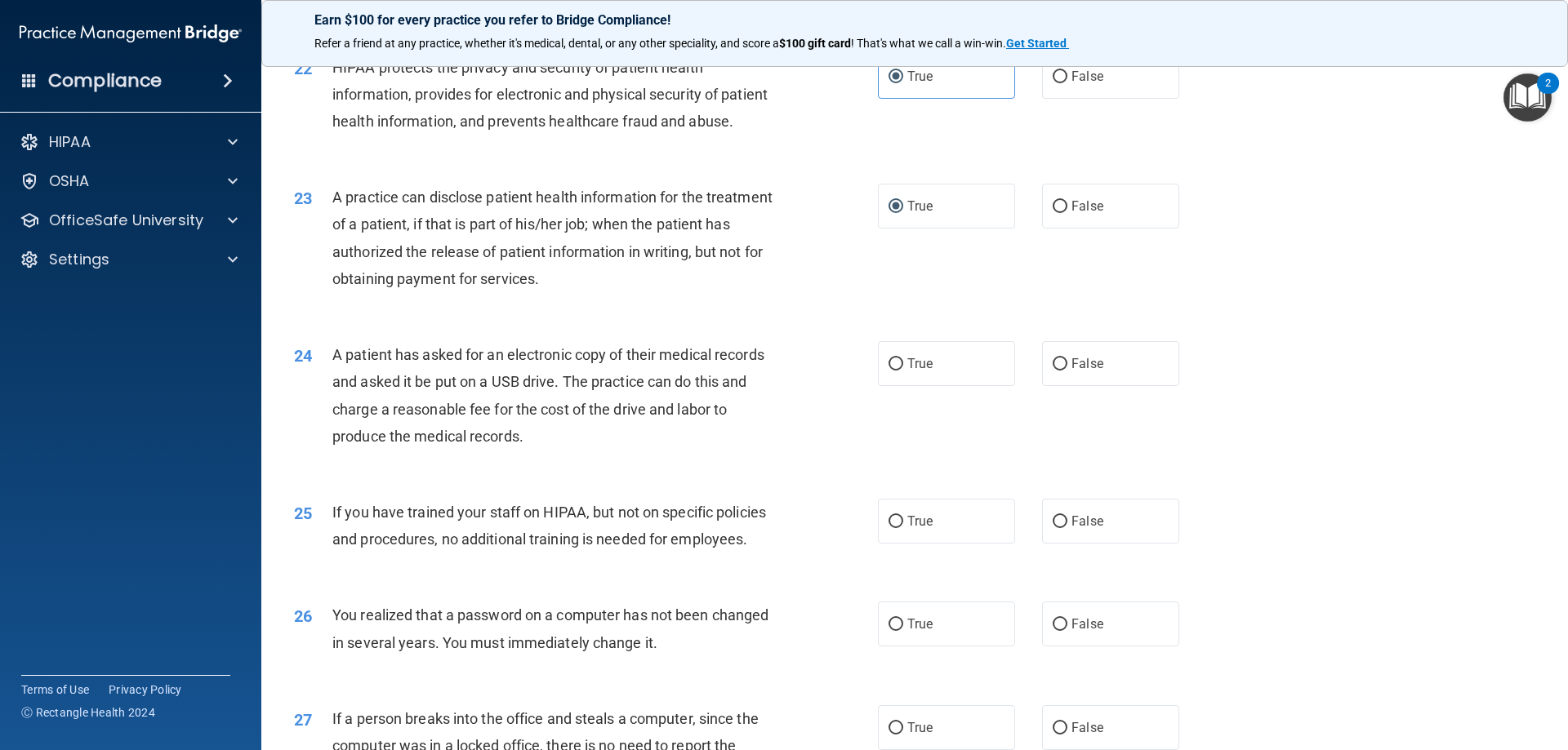
scroll to position [2624, 0]
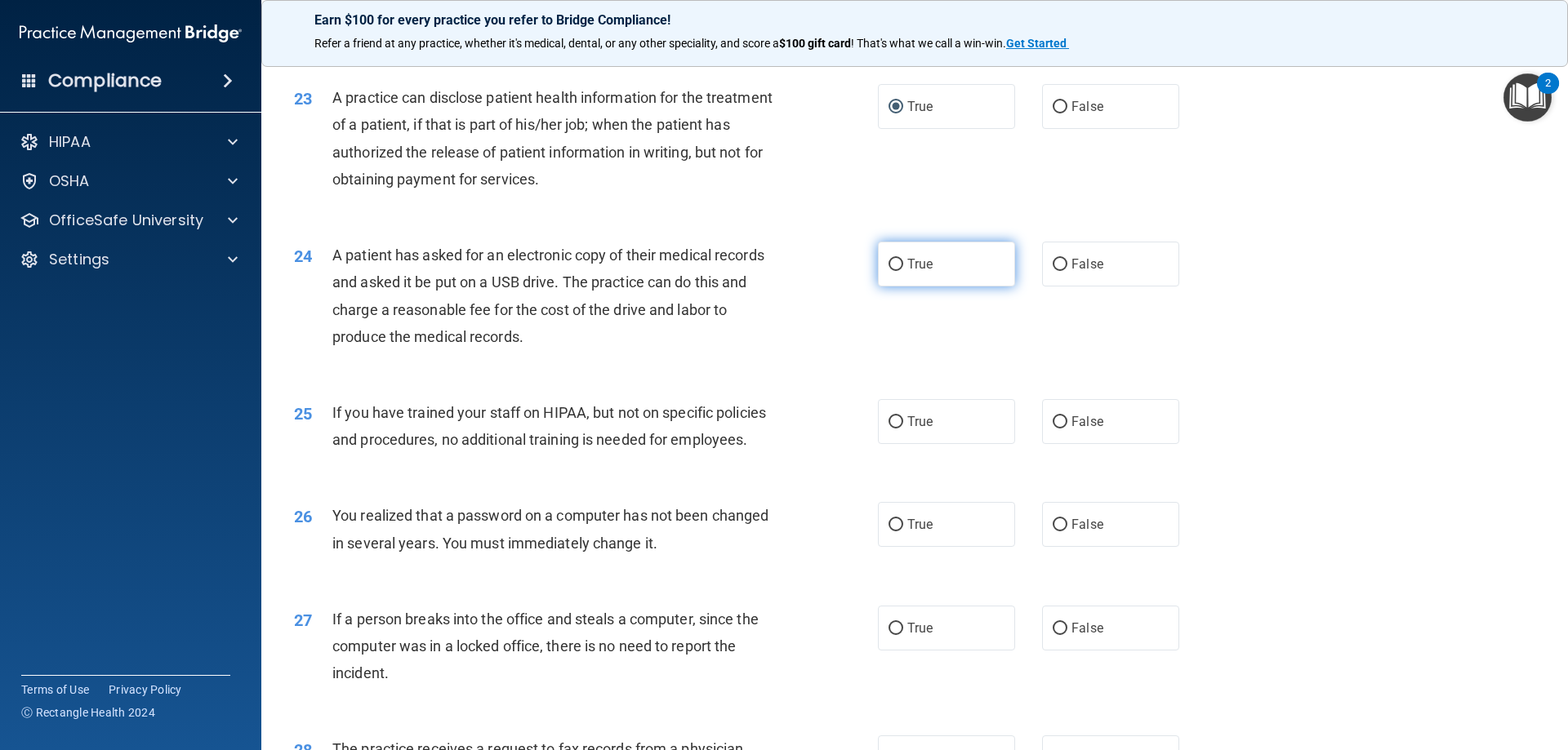
click at [889, 271] on input "True" at bounding box center [896, 265] width 14 height 13
radio input "true"
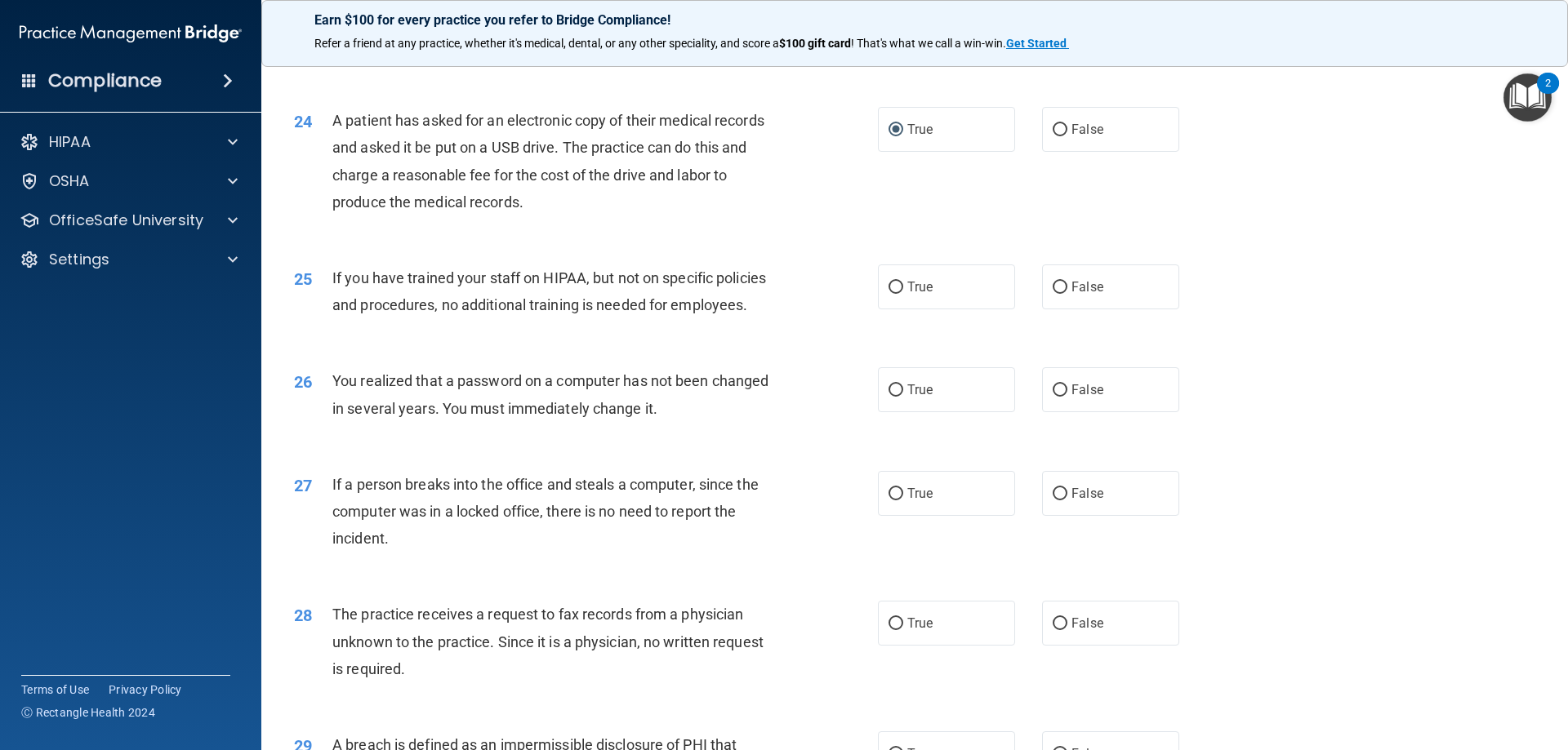
scroll to position [2787, 0]
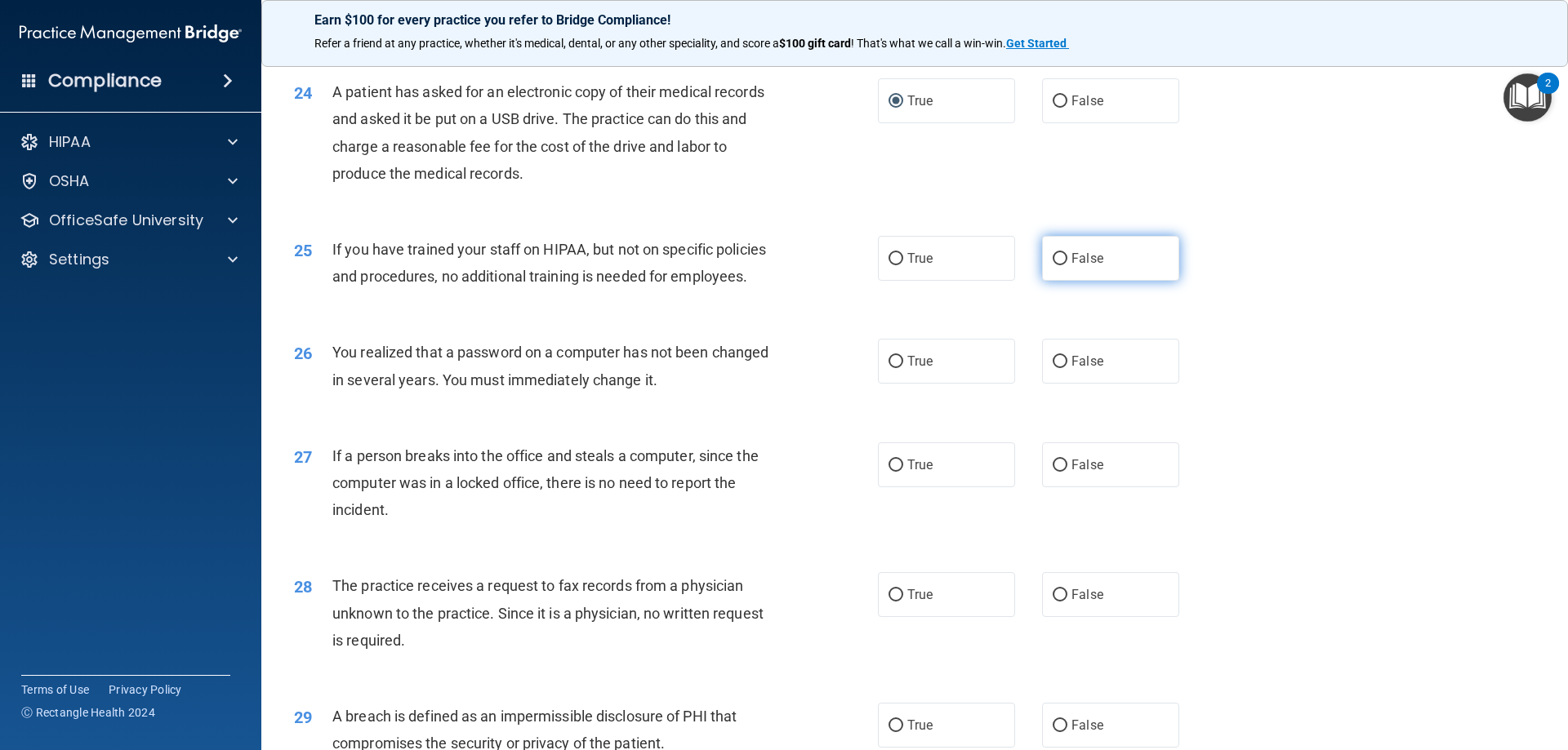
click at [1053, 266] on input "False" at bounding box center [1060, 259] width 14 height 13
radio input "true"
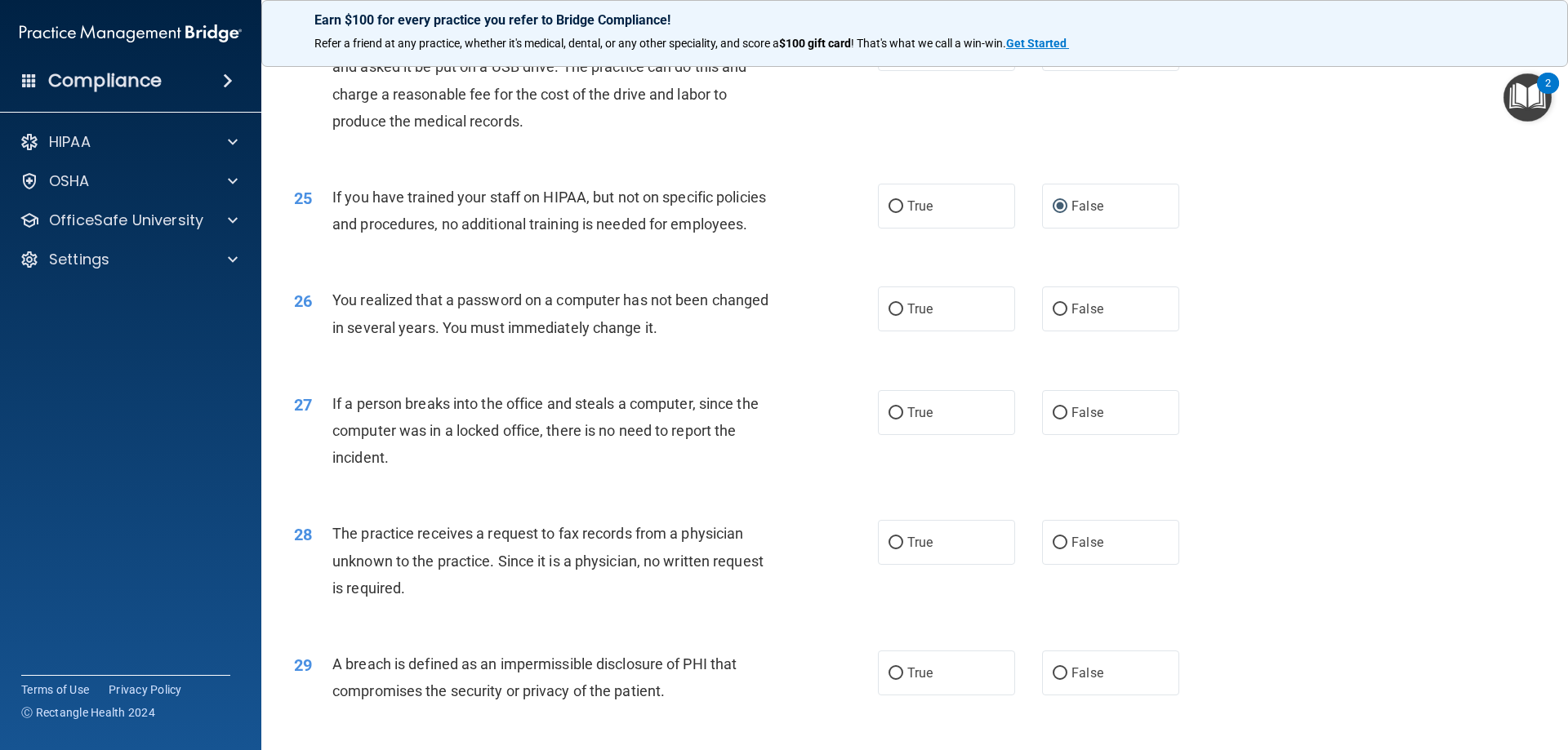
scroll to position [2868, 0]
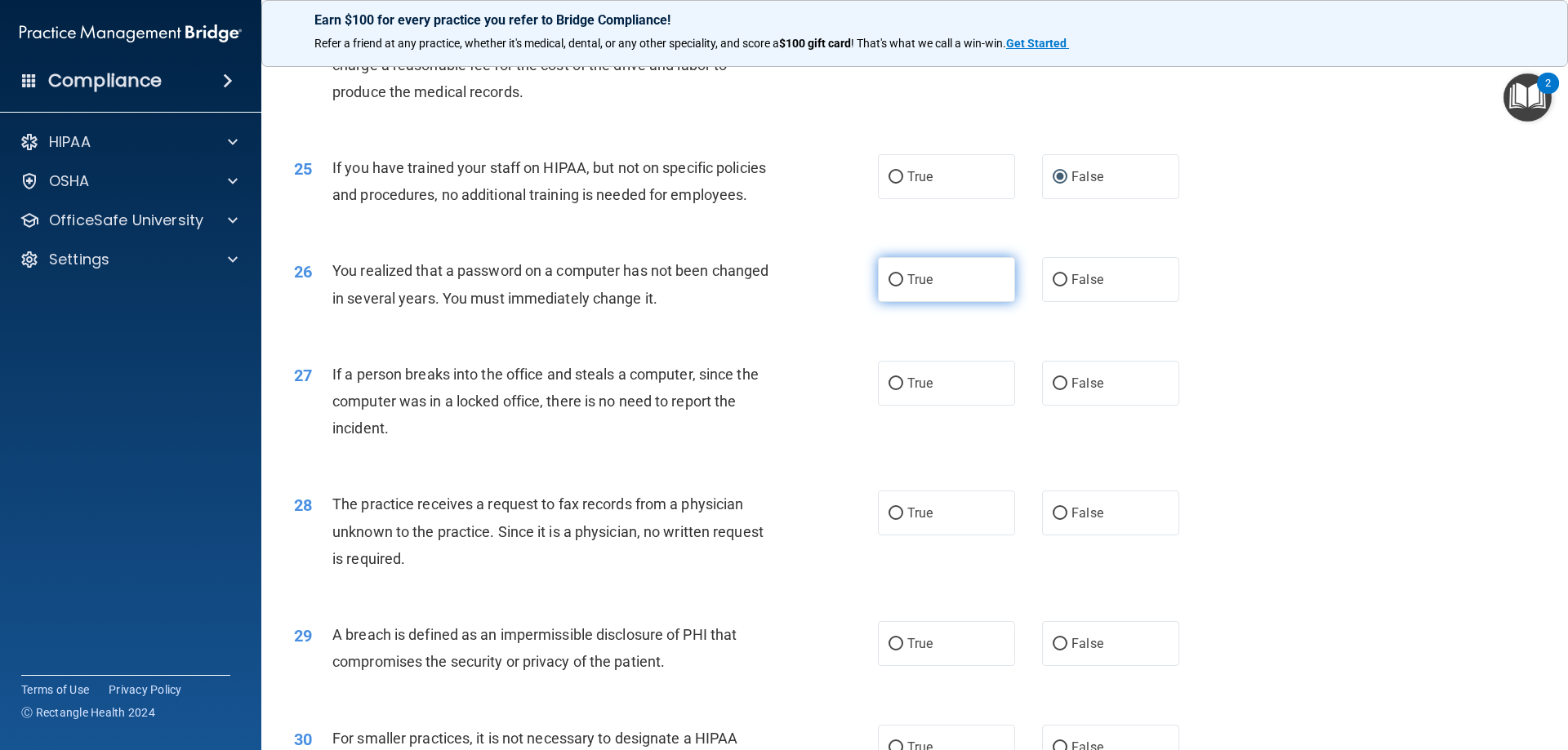
click at [907, 287] on span "True" at bounding box center [920, 279] width 25 height 15
click at [903, 286] on input "True" at bounding box center [896, 281] width 14 height 13
radio input "true"
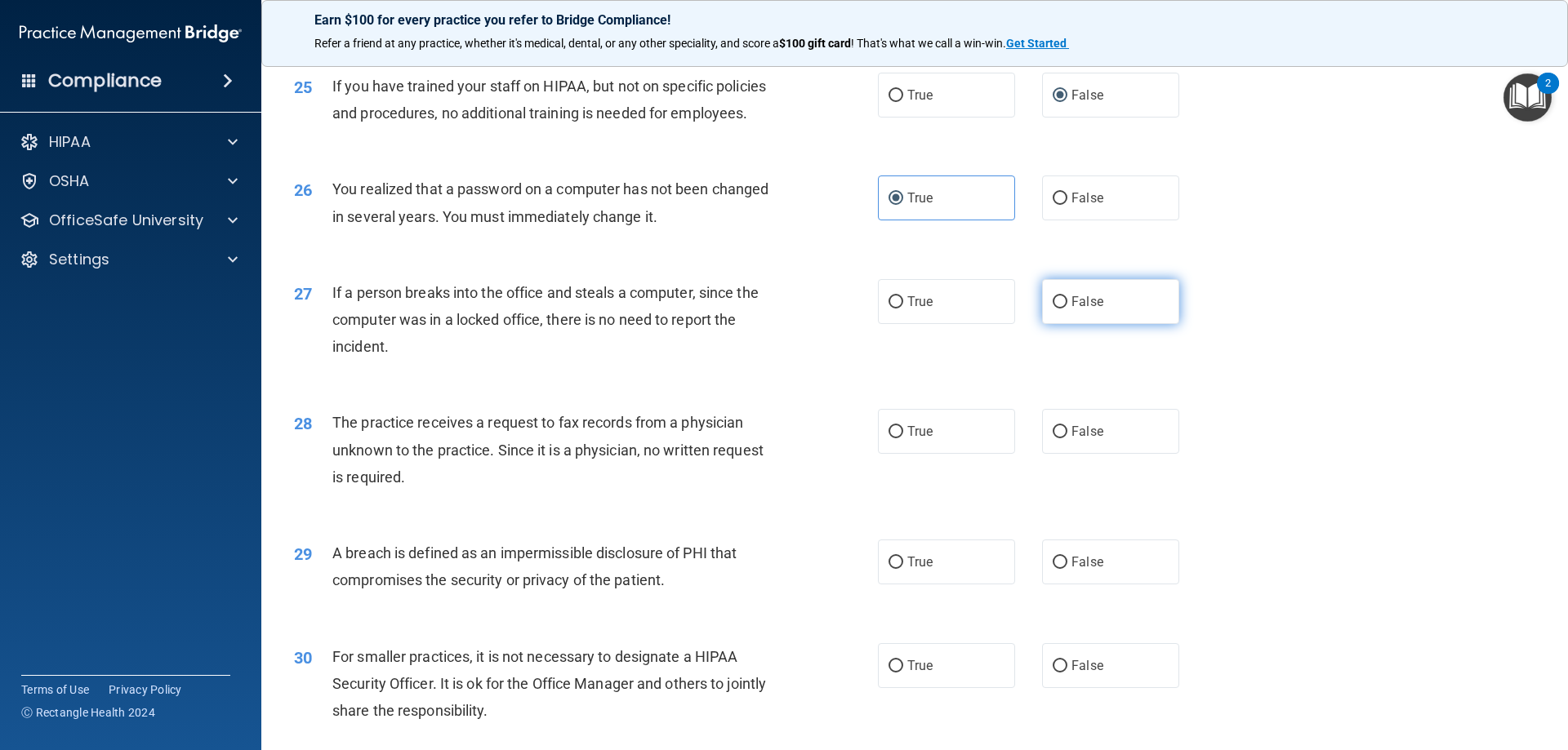
click at [1064, 324] on label "False" at bounding box center [1110, 301] width 137 height 45
click at [1064, 309] on input "False" at bounding box center [1060, 302] width 14 height 13
radio input "true"
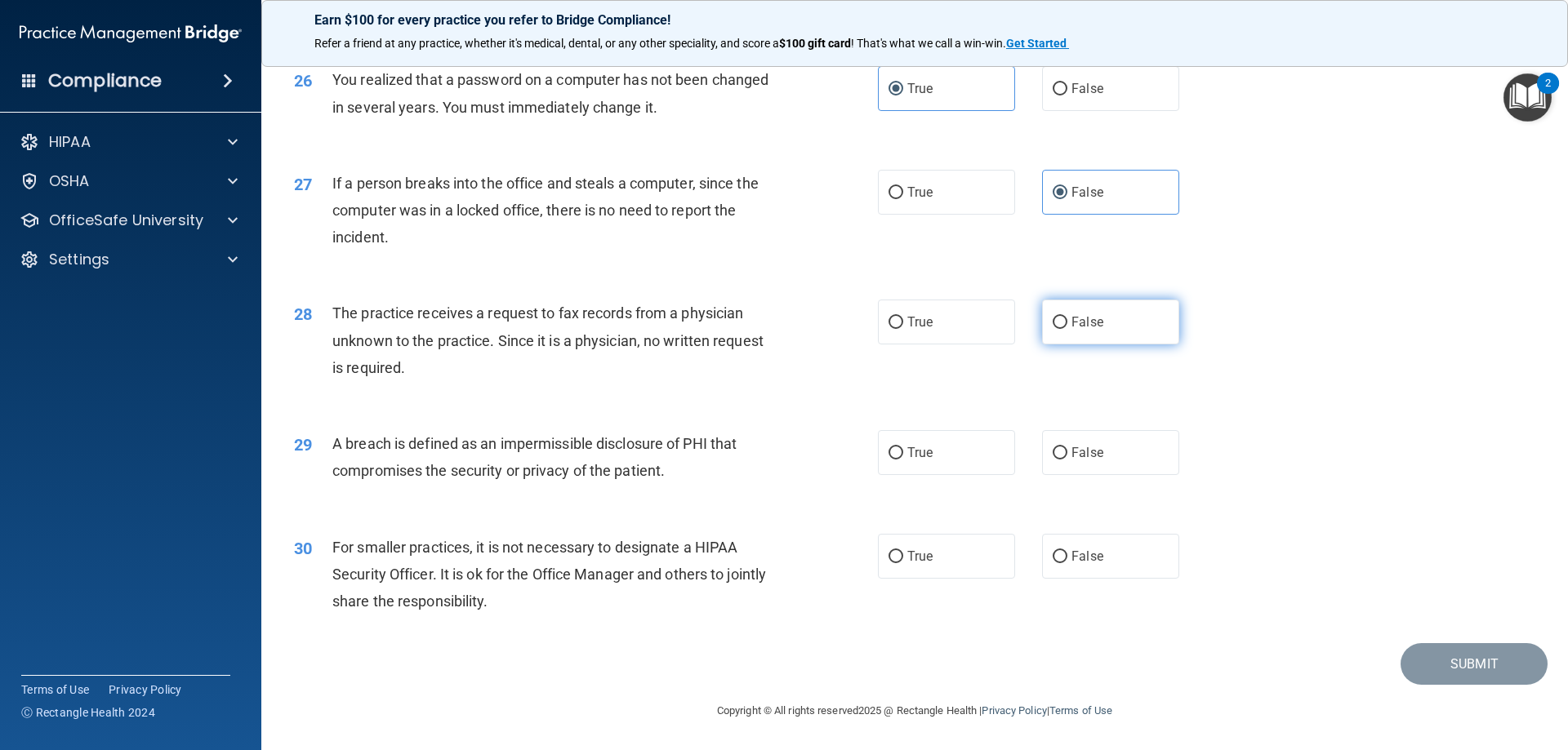
click at [1053, 327] on input "False" at bounding box center [1060, 323] width 14 height 13
radio input "true"
click at [894, 458] on input "True" at bounding box center [896, 454] width 14 height 13
radio input "true"
click at [1076, 560] on span "False" at bounding box center [1087, 555] width 31 height 15
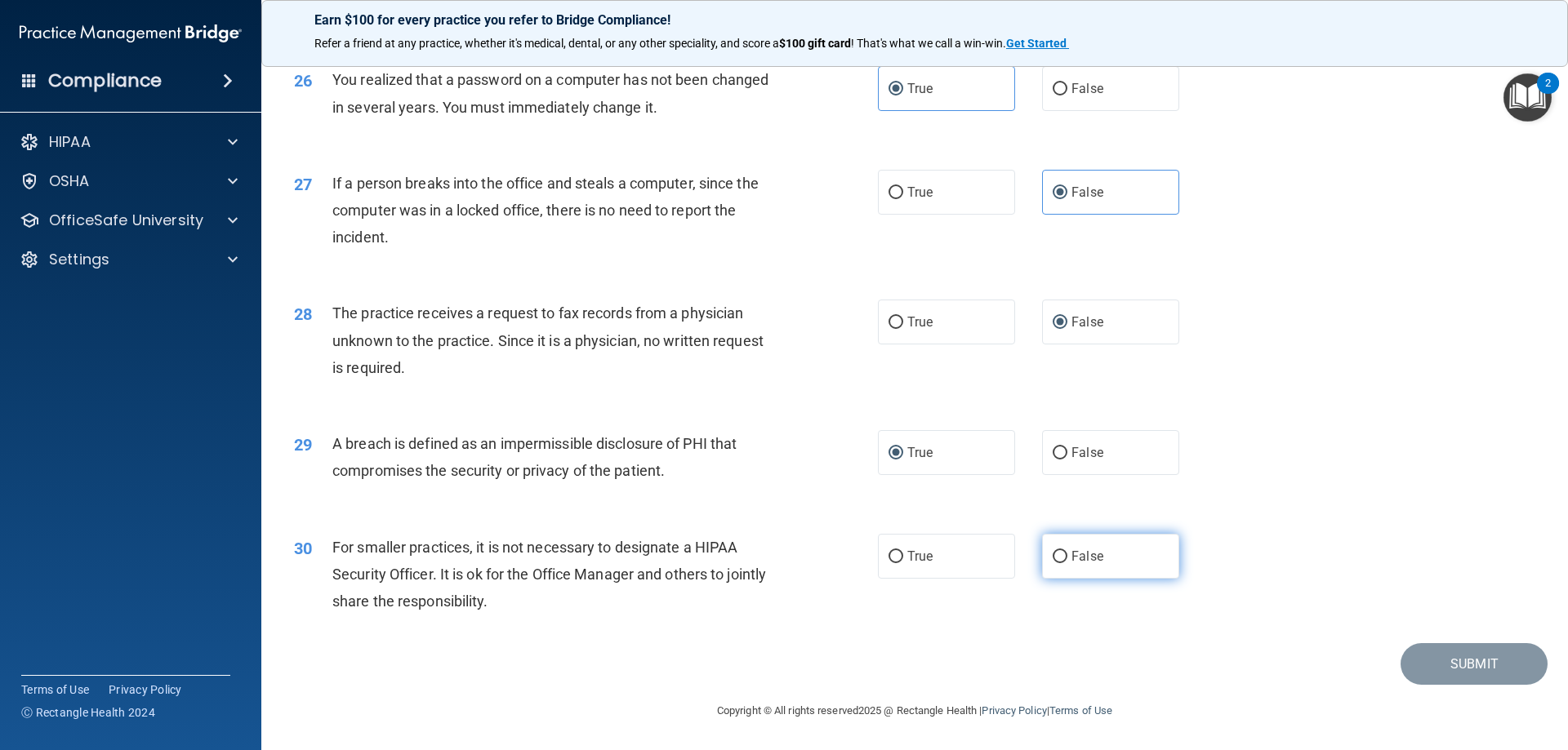
click at [1067, 560] on input "False" at bounding box center [1060, 557] width 14 height 13
radio input "true"
click at [1454, 669] on button "Submit" at bounding box center [1475, 664] width 147 height 41
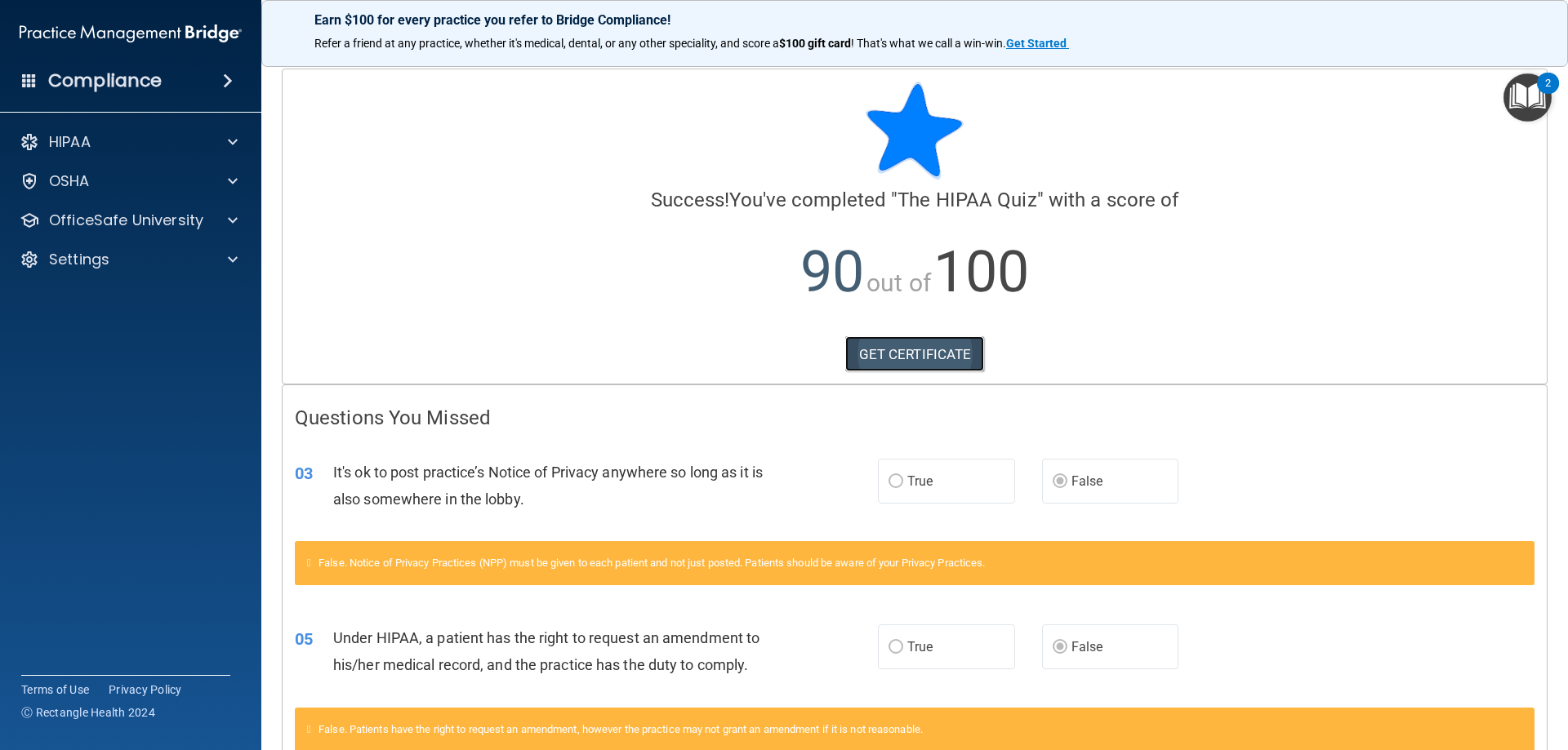
click at [935, 365] on link "GET CERTIFICATE" at bounding box center [915, 354] width 140 height 36
click at [244, 223] on div at bounding box center [230, 221] width 40 height 20
click at [184, 266] on div "HIPAA Training" at bounding box center [122, 259] width 223 height 16
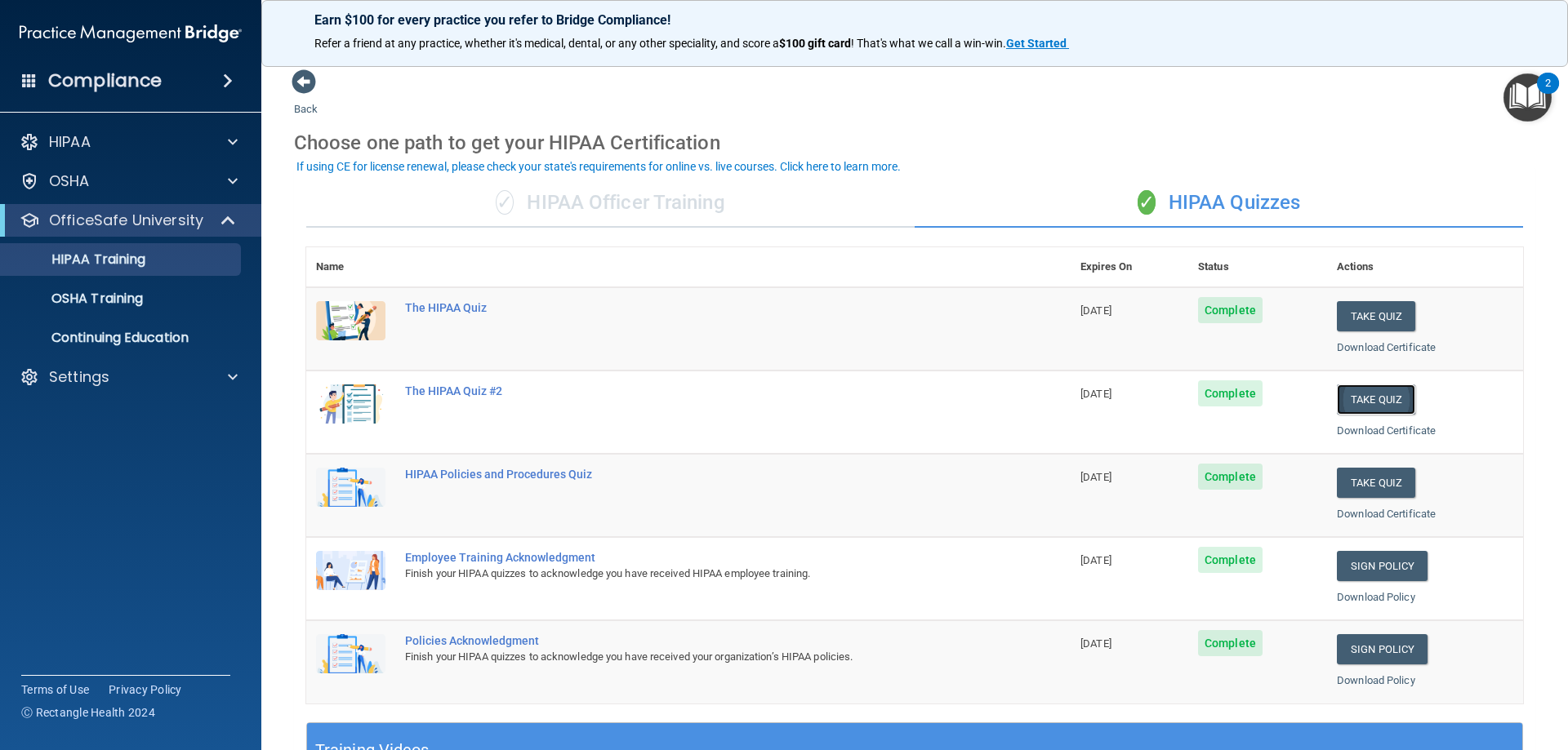
click at [1353, 401] on button "Take Quiz" at bounding box center [1376, 400] width 78 height 31
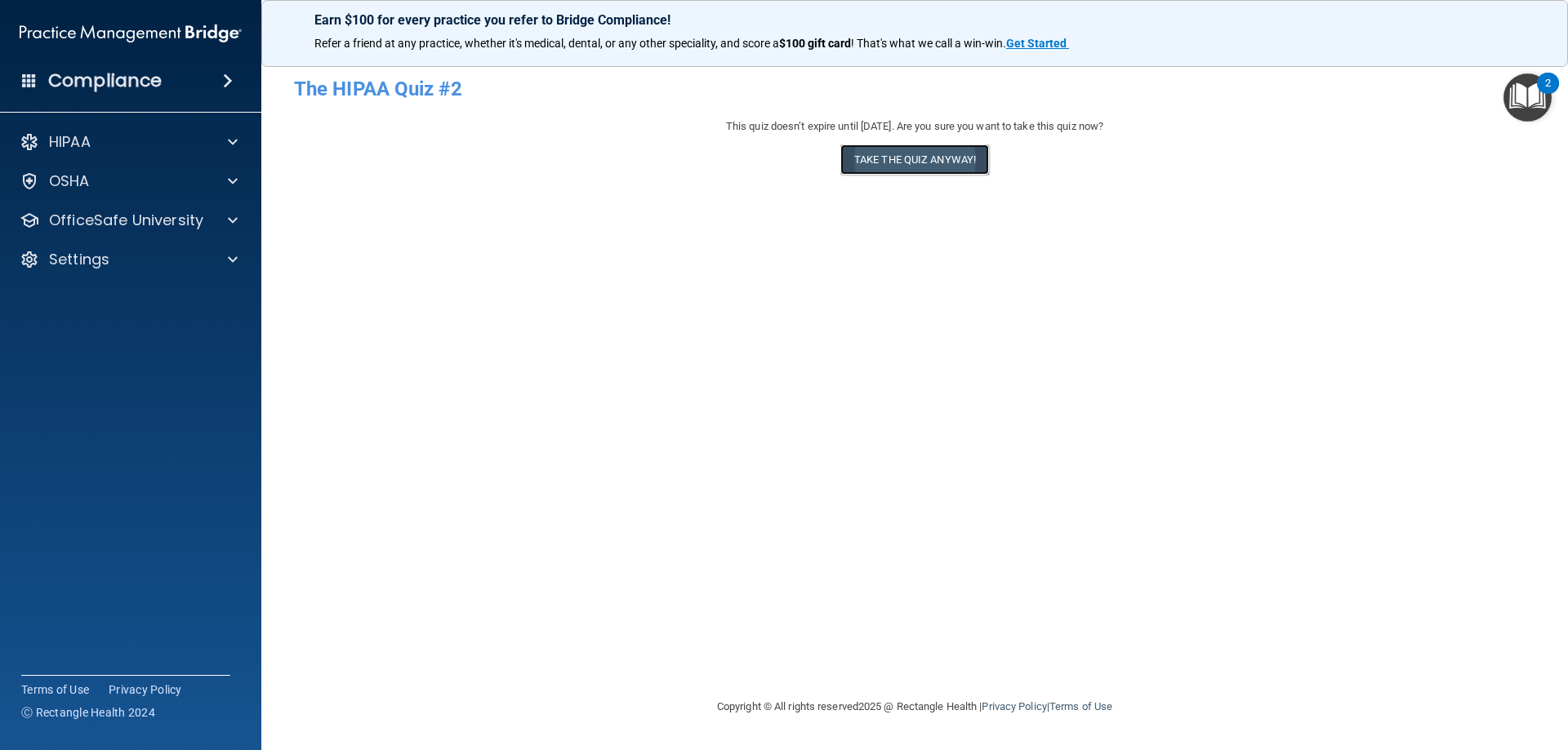
click at [957, 153] on button "Take the quiz anyway!" at bounding box center [915, 160] width 149 height 31
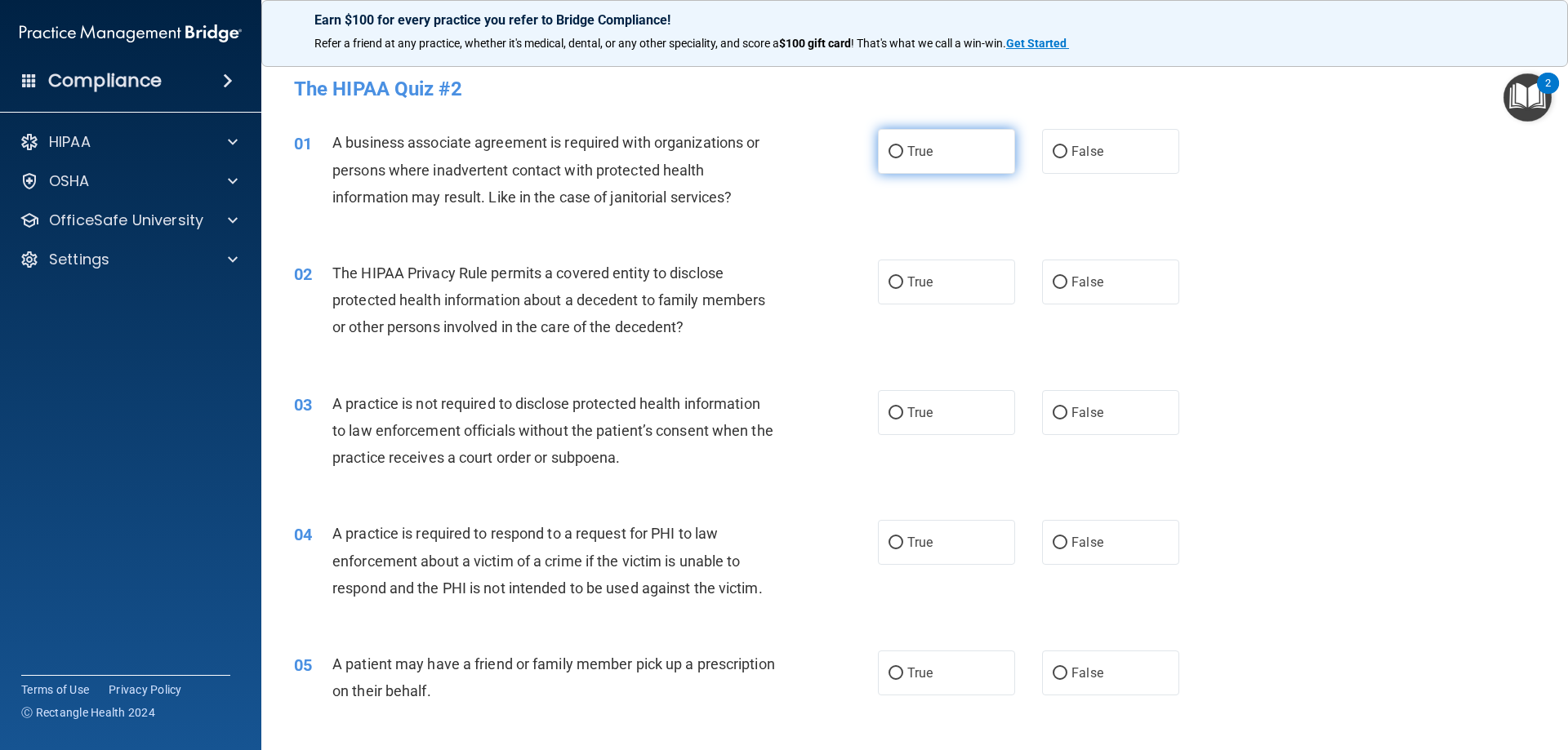
click at [898, 143] on label "True" at bounding box center [946, 152] width 137 height 45
click at [898, 146] on input "True" at bounding box center [896, 153] width 14 height 13
radio input "true"
click at [889, 282] on input "True" at bounding box center [896, 283] width 14 height 13
radio input "true"
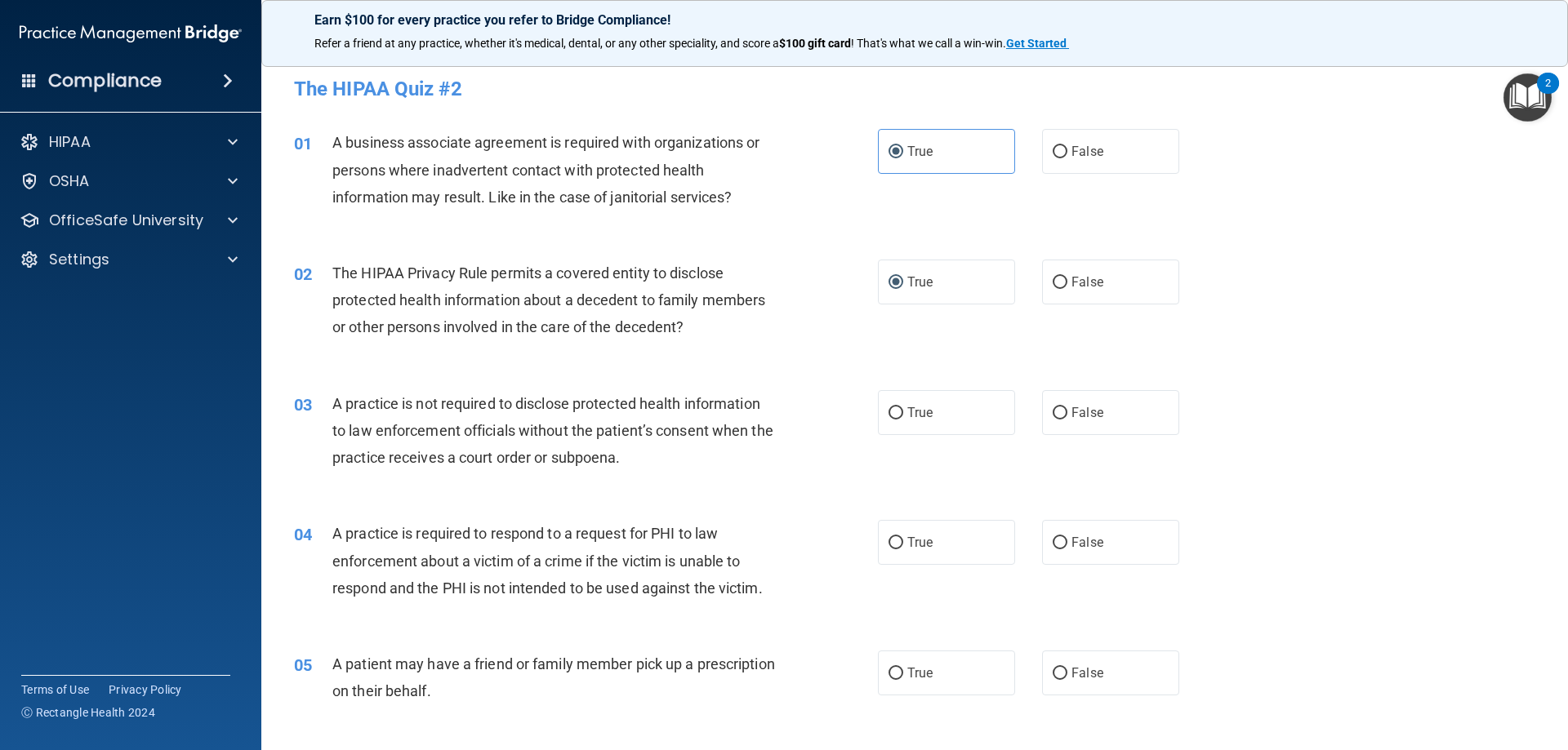
scroll to position [163, 0]
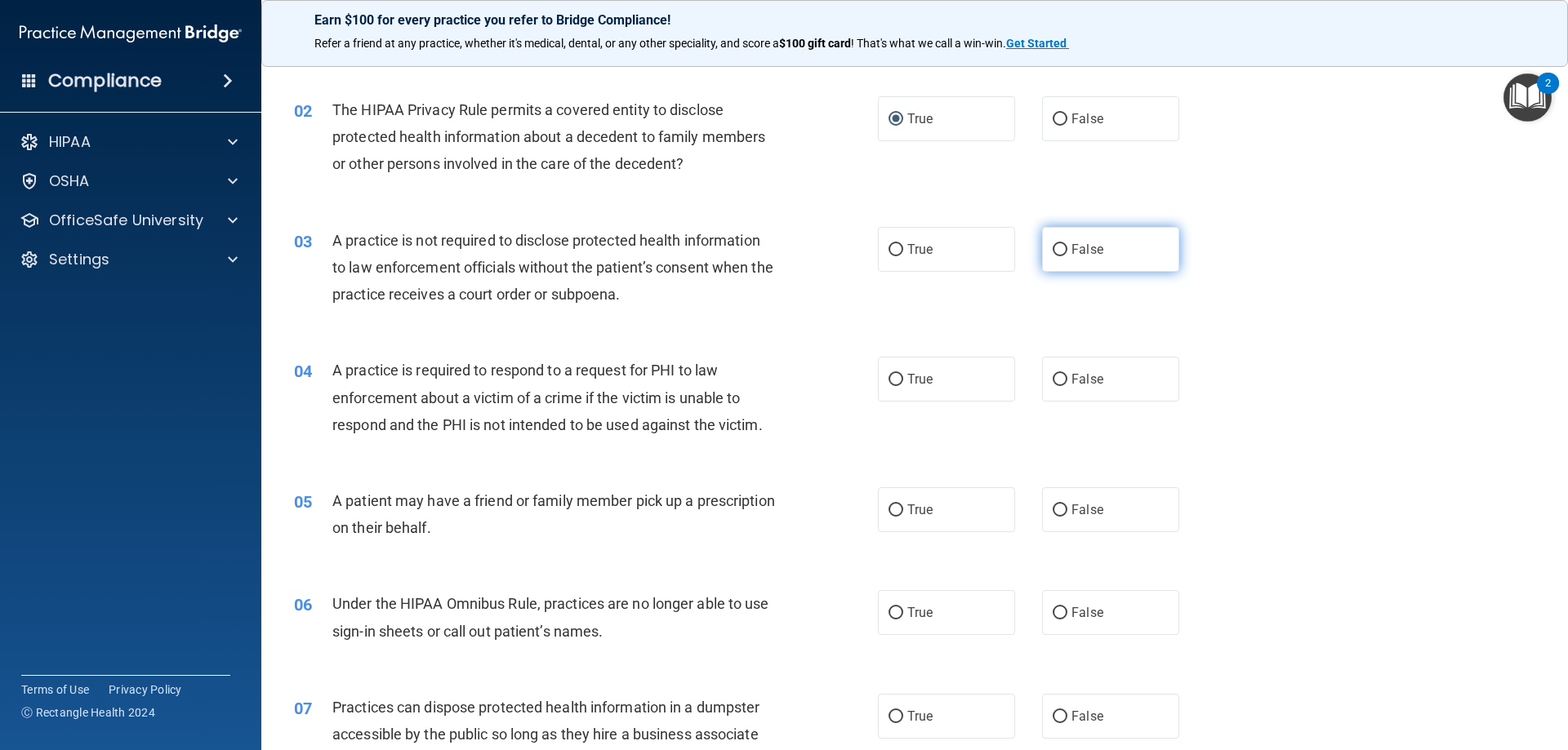
click at [1078, 253] on span "False" at bounding box center [1087, 249] width 31 height 15
click at [1067, 253] on input "False" at bounding box center [1060, 250] width 14 height 13
radio input "true"
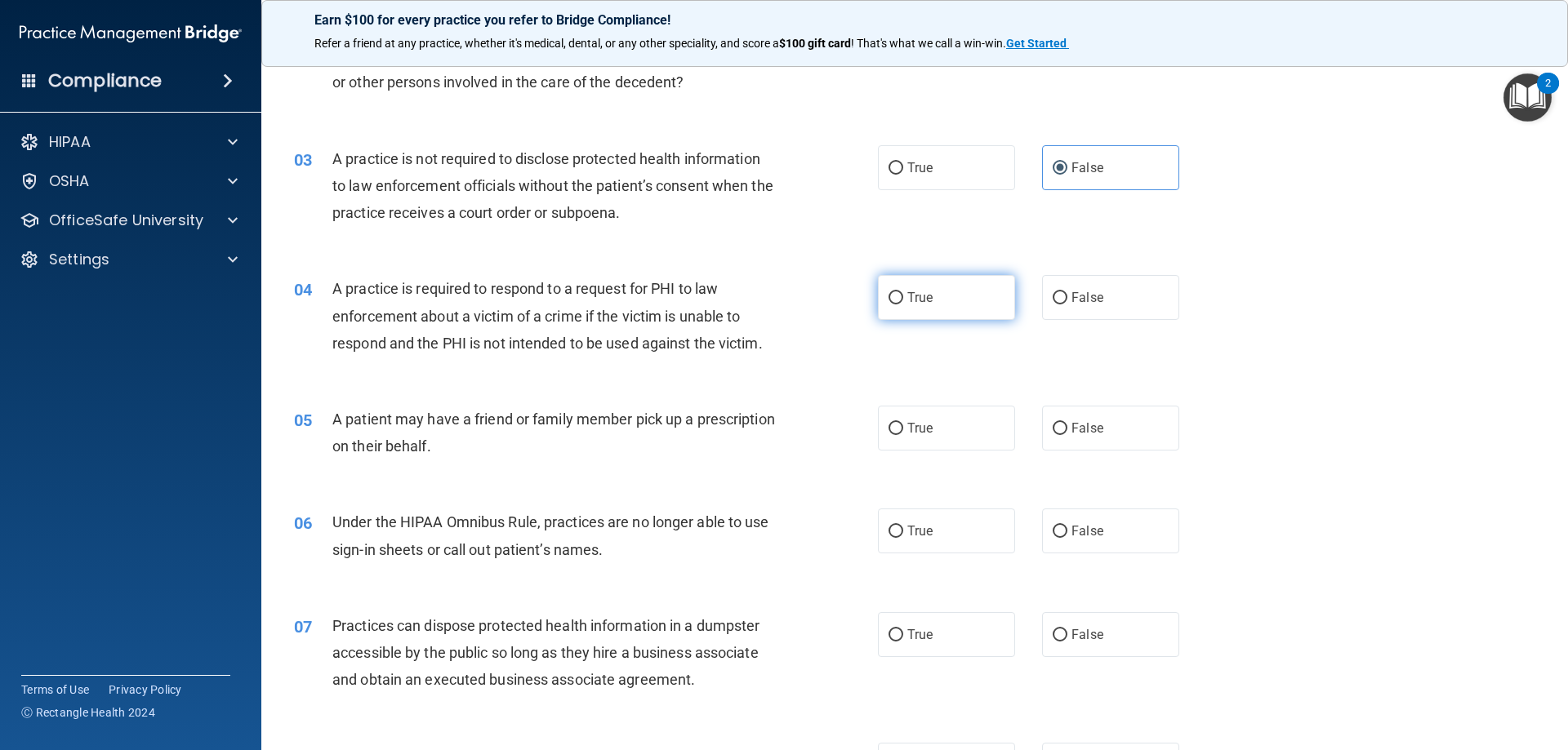
click at [907, 293] on span "True" at bounding box center [920, 297] width 25 height 15
click at [903, 293] on input "True" at bounding box center [896, 299] width 14 height 13
radio input "true"
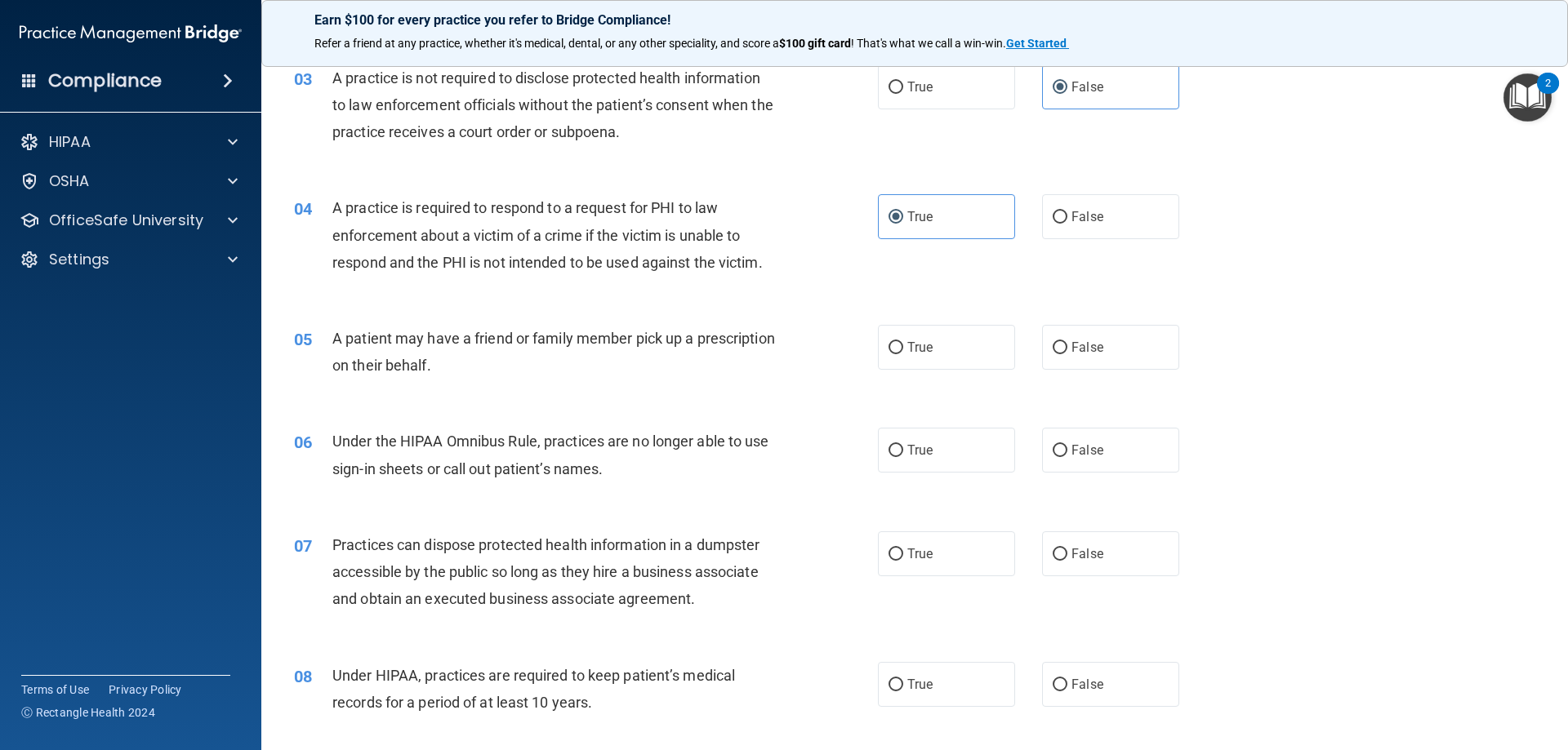
scroll to position [327, 0]
click at [909, 353] on span "True" at bounding box center [920, 346] width 25 height 15
click at [903, 353] on input "True" at bounding box center [896, 347] width 14 height 13
radio input "true"
click at [916, 461] on label "True" at bounding box center [946, 449] width 137 height 45
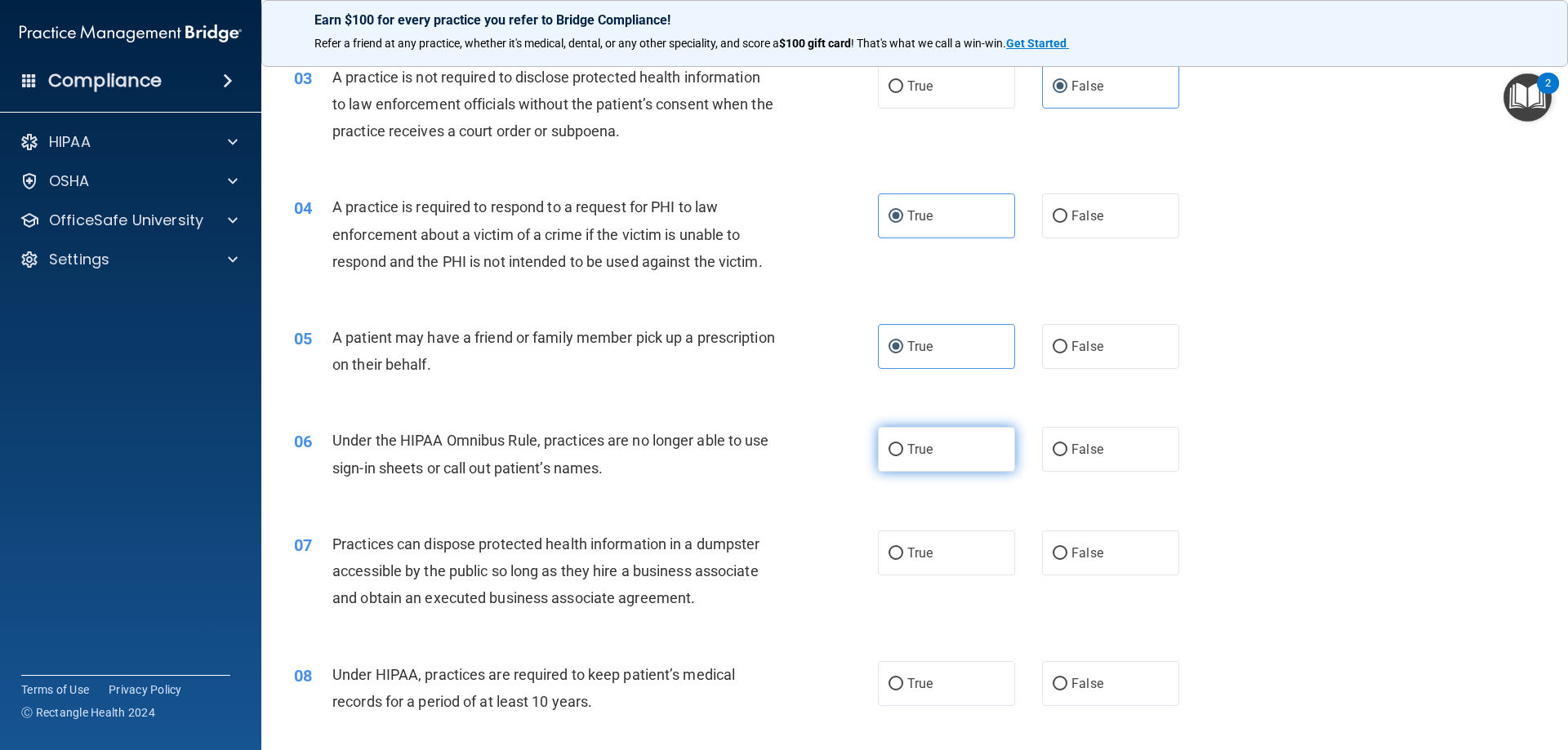
click at [903, 457] on input "True" at bounding box center [896, 450] width 14 height 13
radio input "true"
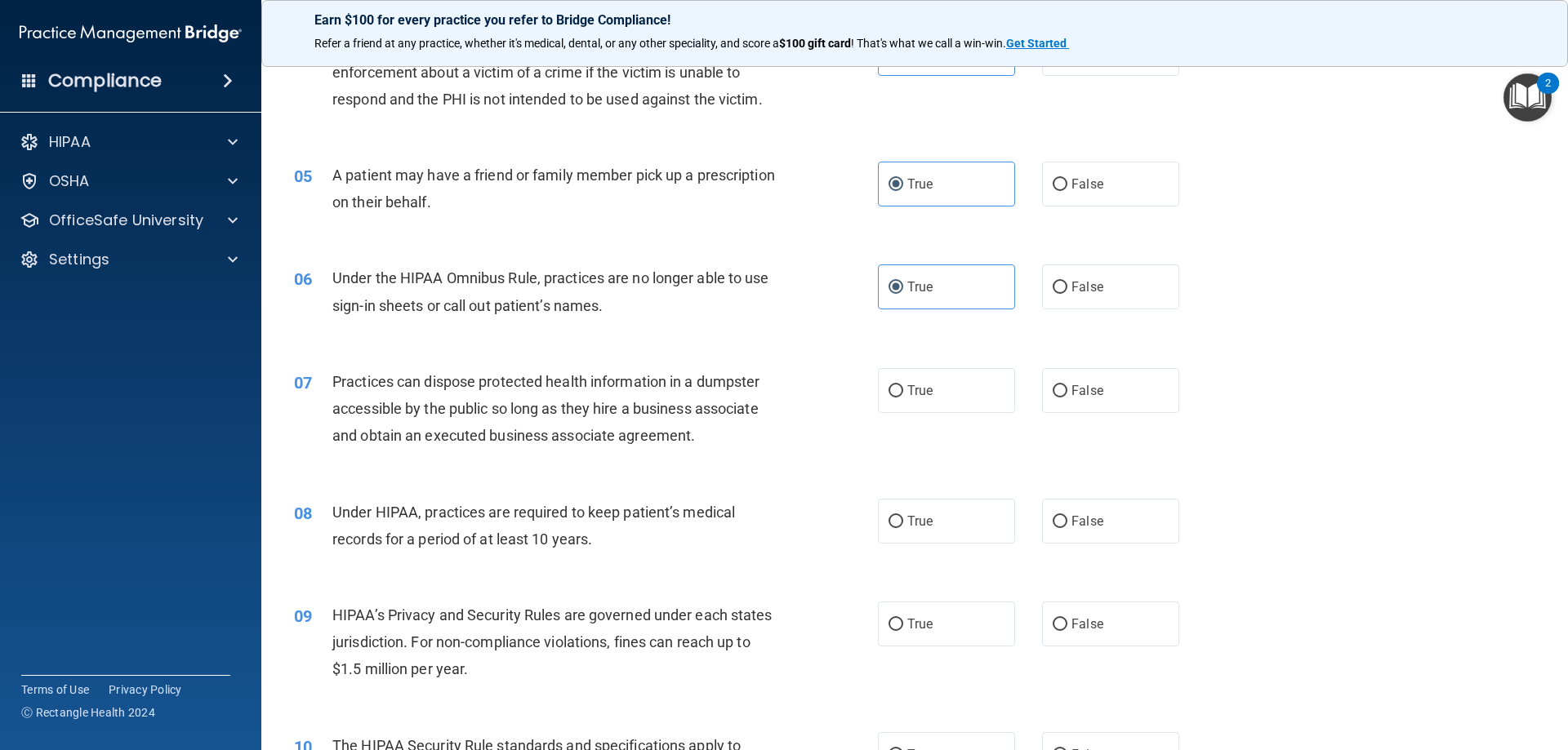
scroll to position [490, 0]
click at [1063, 388] on label "False" at bounding box center [1110, 389] width 137 height 45
click at [1063, 388] on input "False" at bounding box center [1060, 391] width 14 height 13
radio input "true"
click at [1053, 523] on input "False" at bounding box center [1060, 521] width 14 height 13
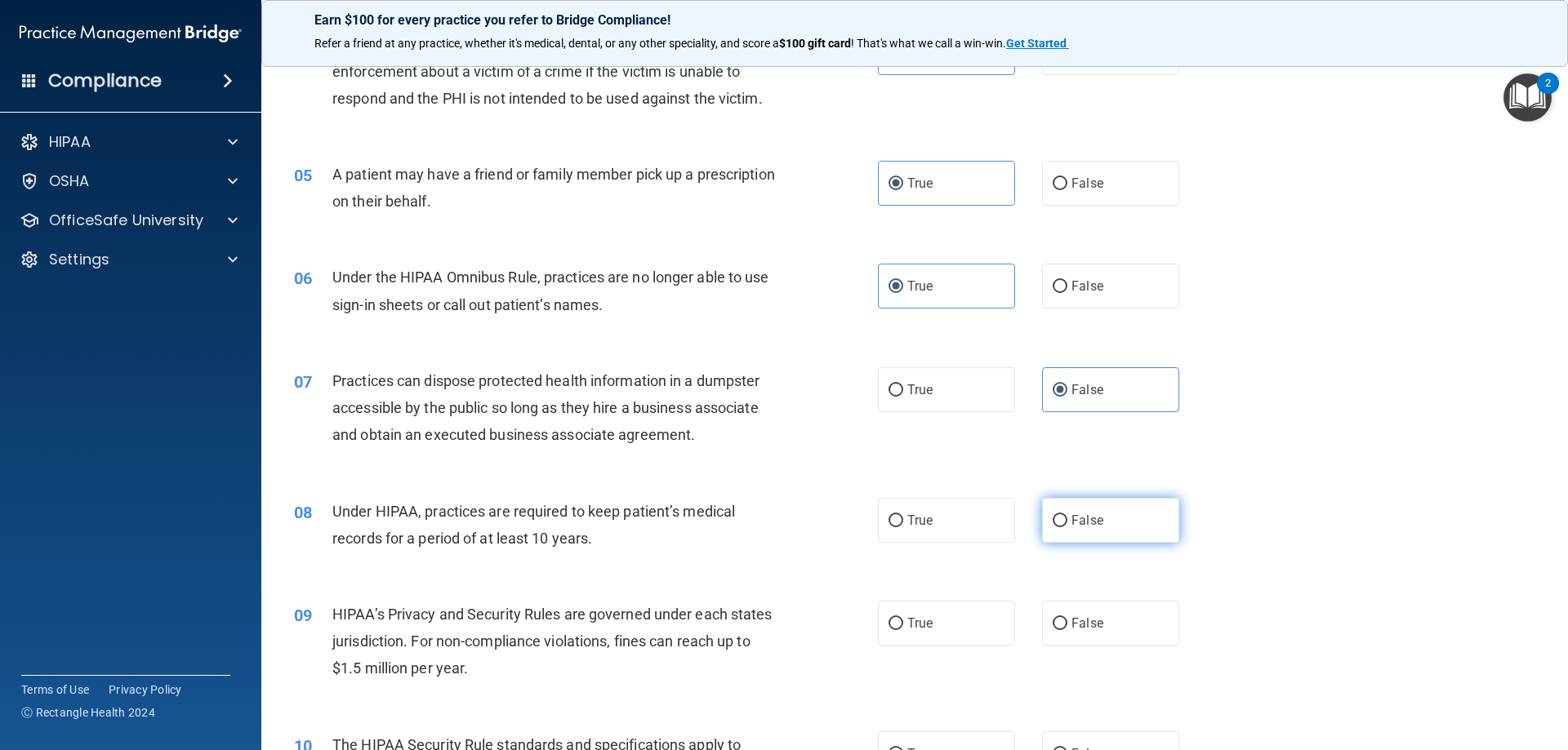
radio input "true"
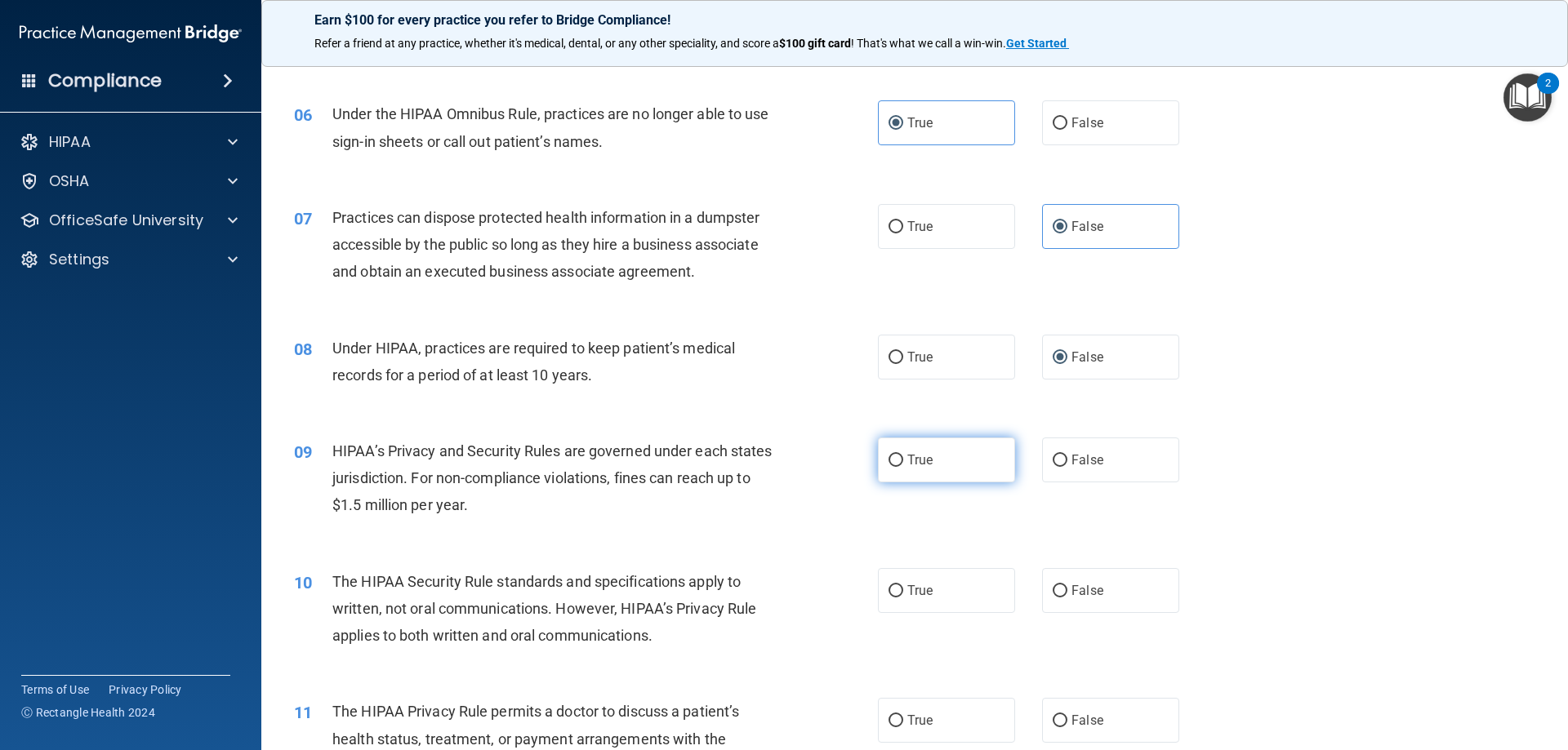
click at [889, 455] on input "True" at bounding box center [896, 461] width 14 height 13
radio input "true"
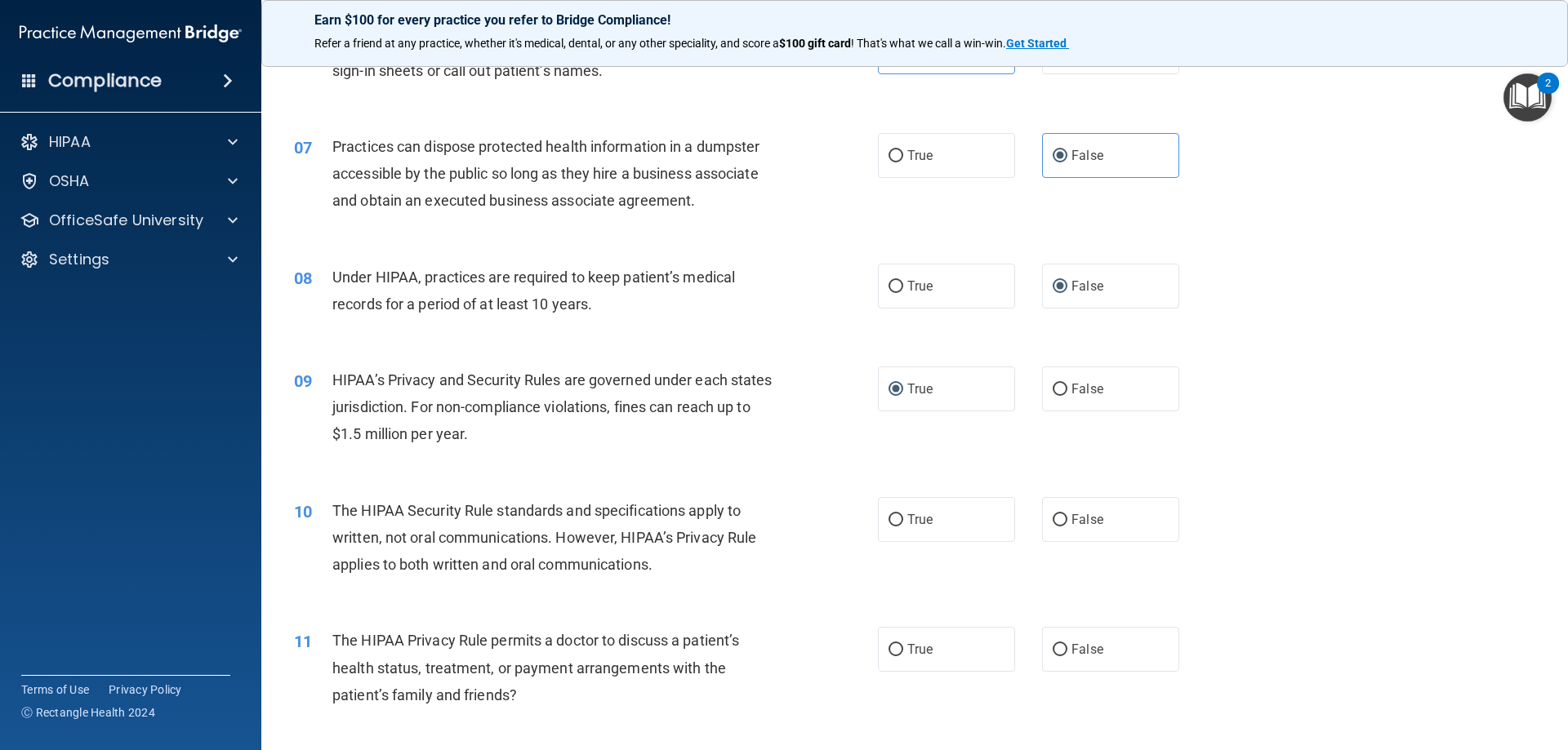
scroll to position [816, 0]
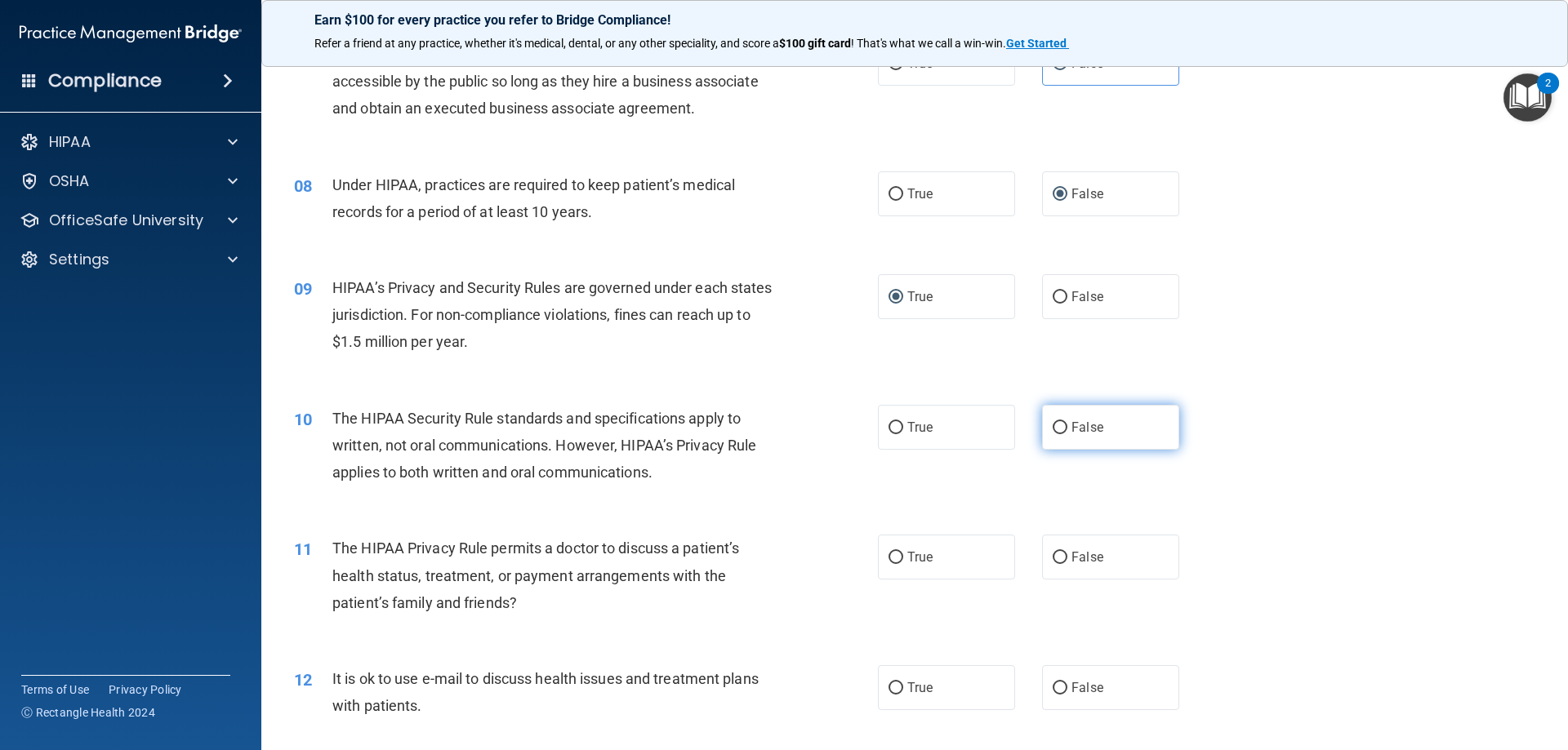
click at [1072, 422] on span "False" at bounding box center [1087, 427] width 31 height 15
click at [1067, 422] on input "False" at bounding box center [1060, 428] width 14 height 13
radio input "true"
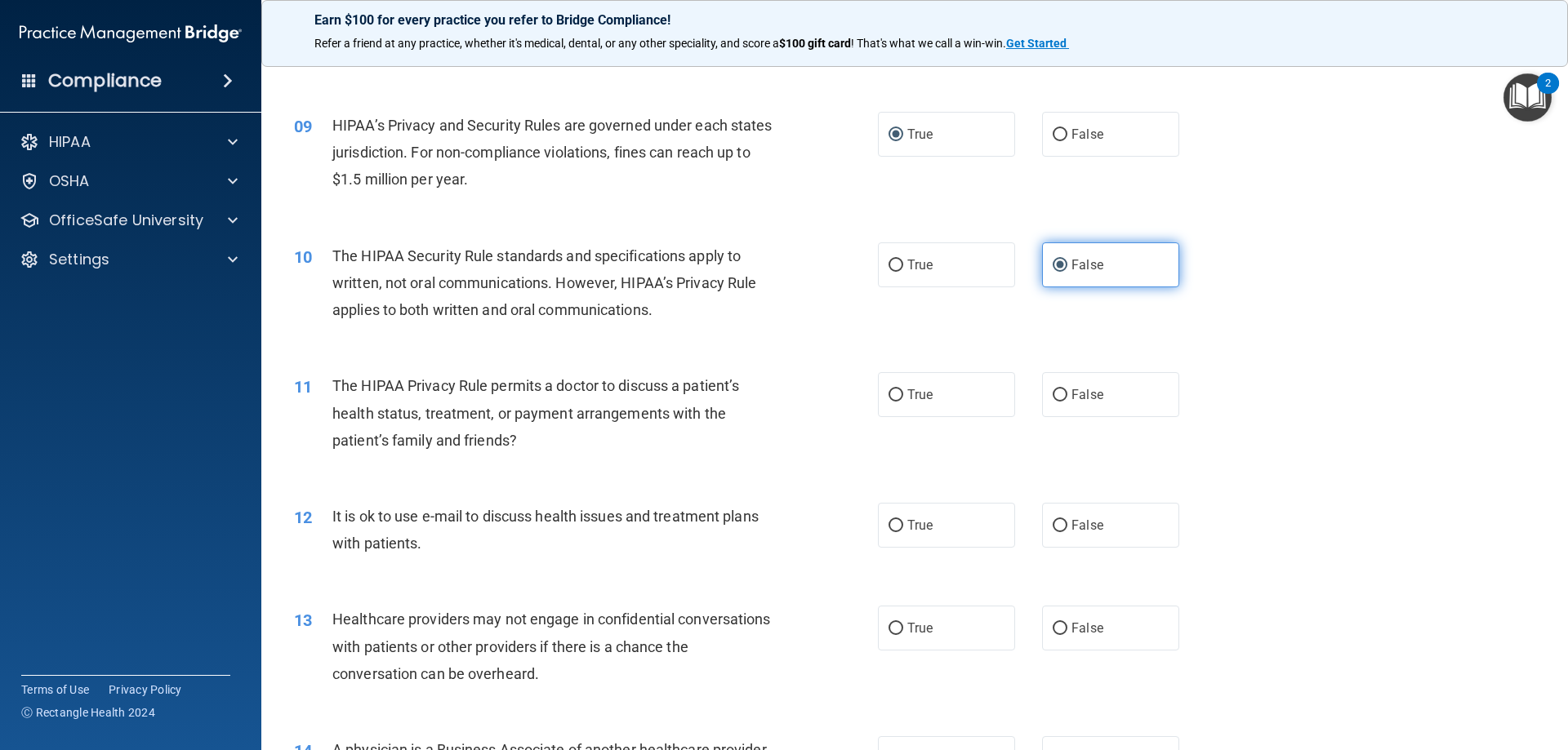
scroll to position [980, 0]
click at [1059, 394] on input "False" at bounding box center [1060, 395] width 14 height 13
radio input "true"
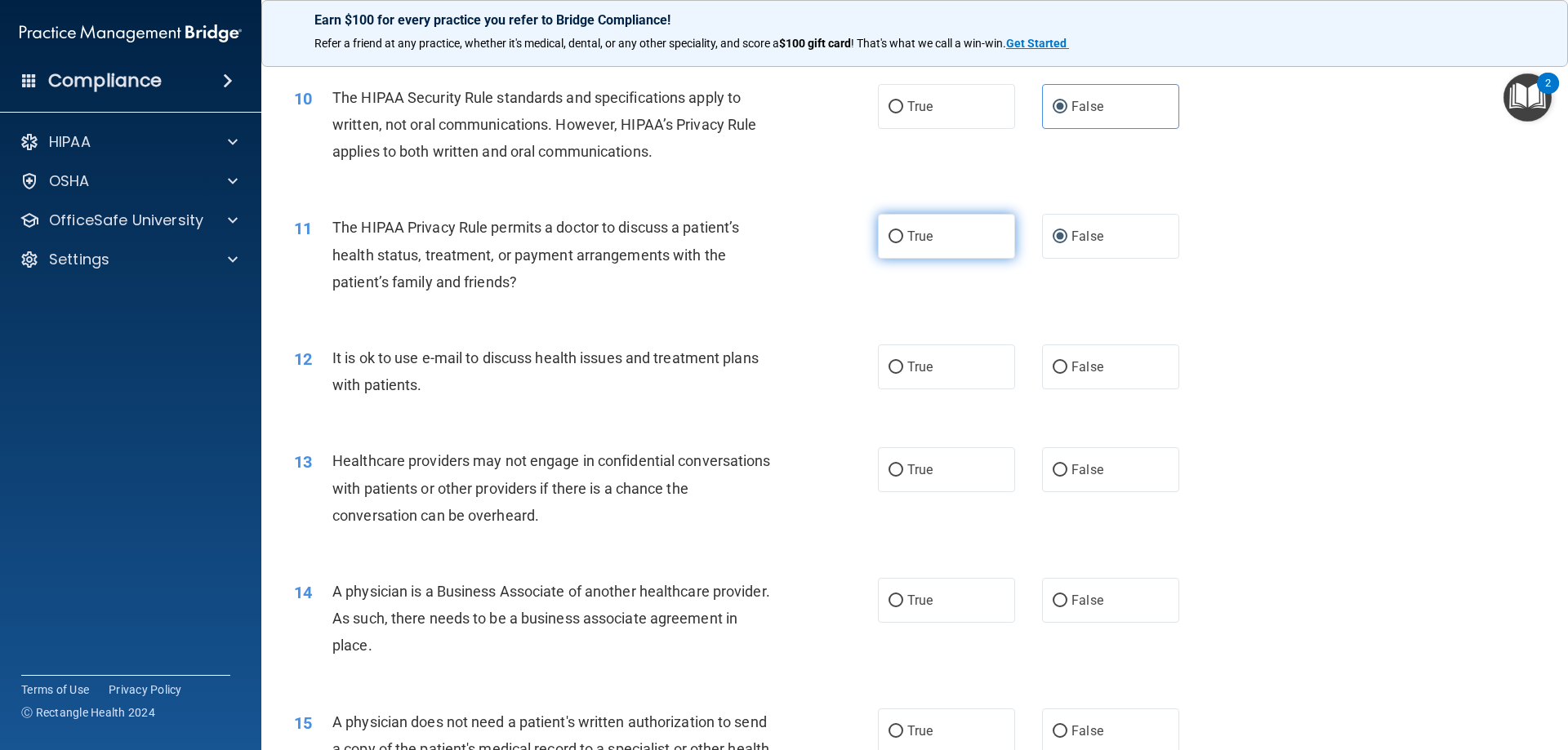
scroll to position [1143, 0]
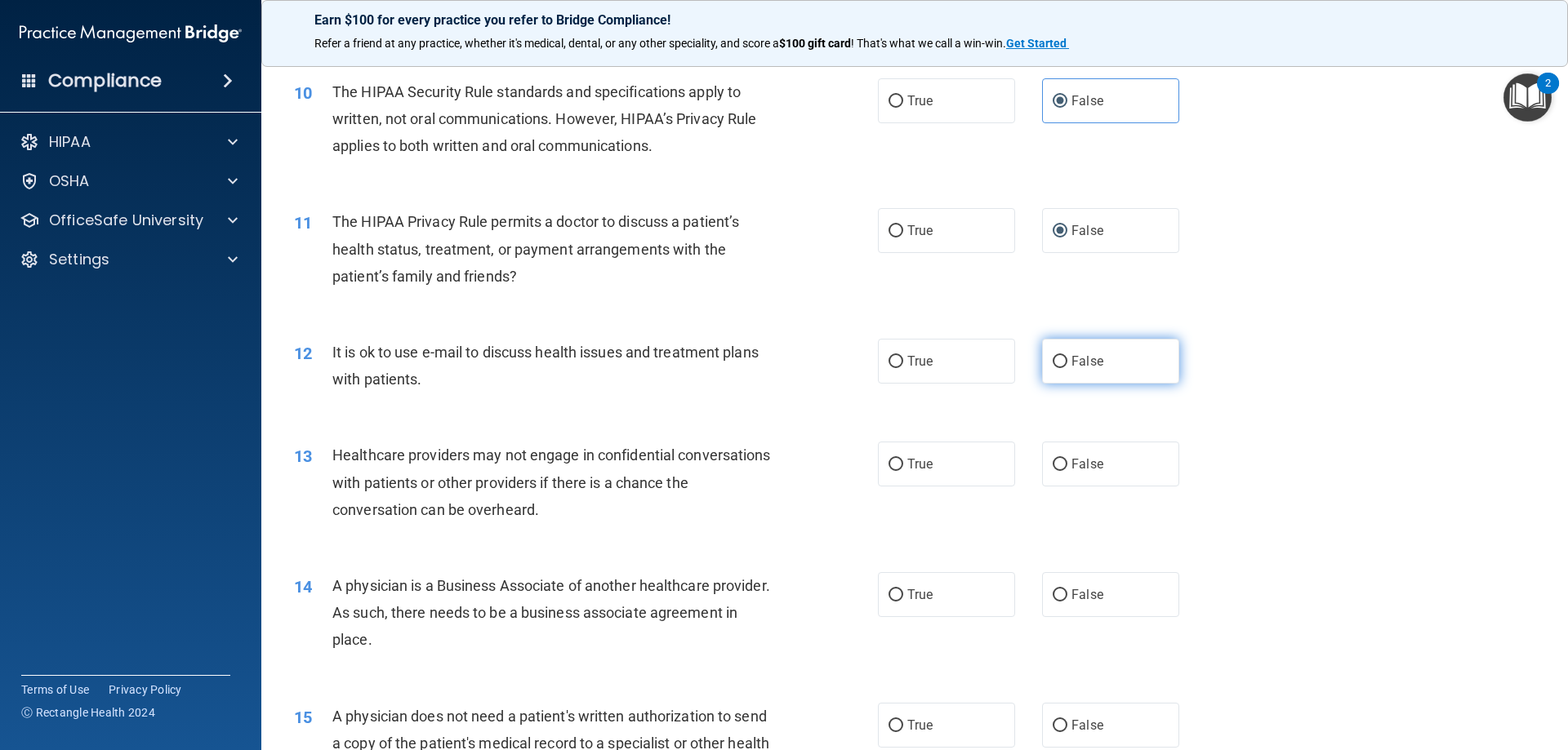
click at [1077, 367] on span "False" at bounding box center [1087, 361] width 31 height 15
click at [1067, 367] on input "False" at bounding box center [1060, 362] width 14 height 13
radio input "true"
click at [909, 472] on label "True" at bounding box center [946, 464] width 137 height 45
click at [903, 471] on input "True" at bounding box center [896, 465] width 14 height 13
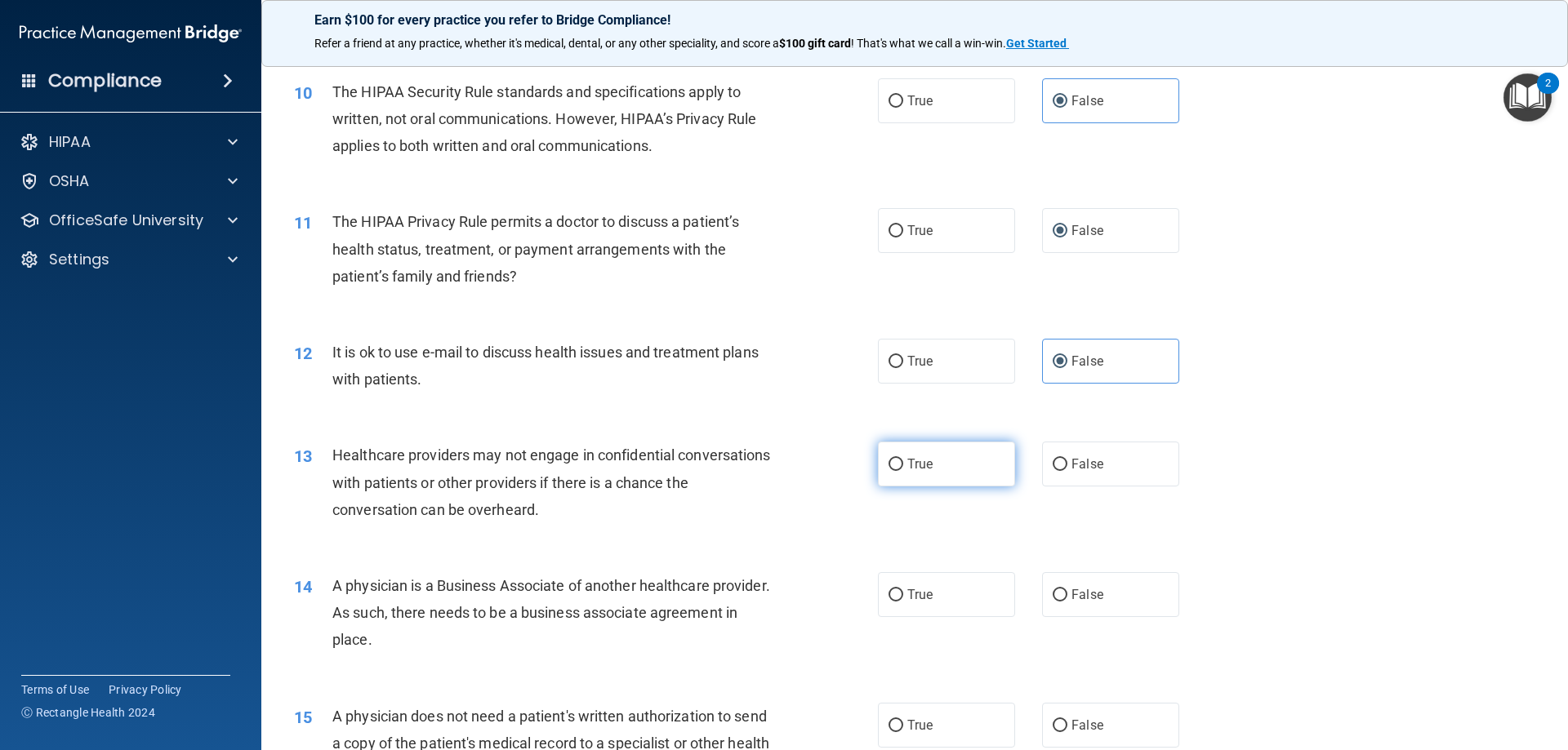
radio input "true"
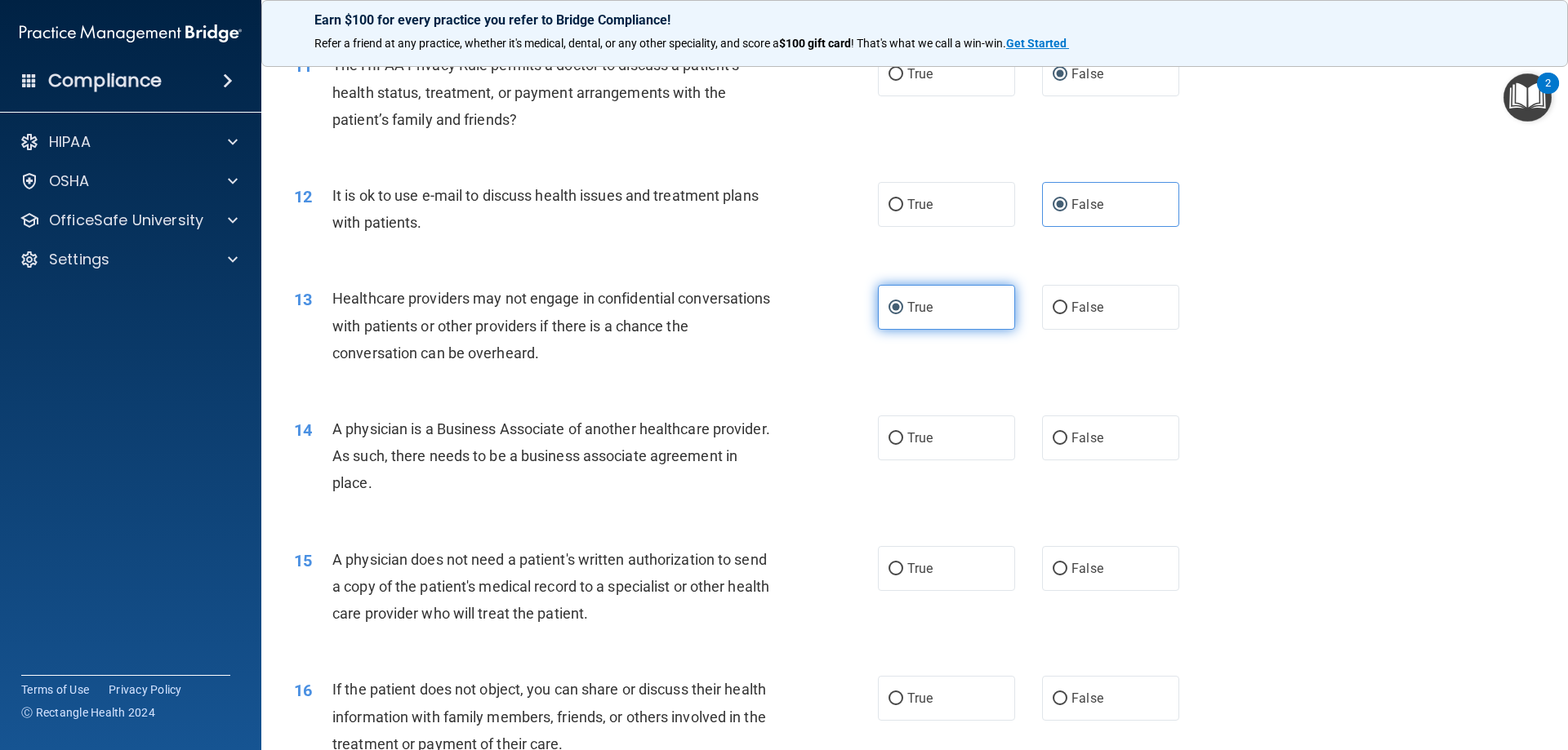
scroll to position [1306, 0]
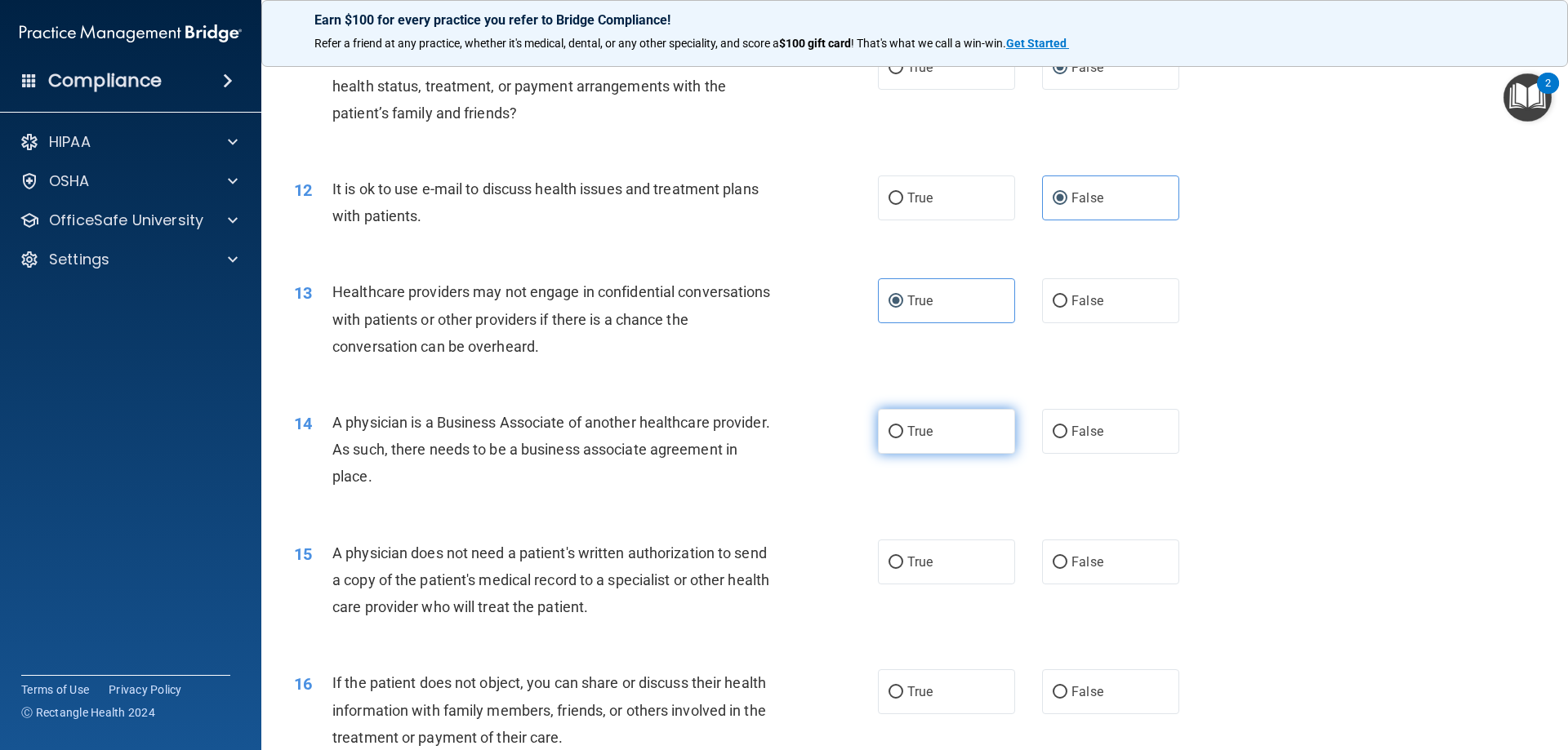
click at [966, 426] on label "True" at bounding box center [946, 432] width 137 height 45
click at [903, 426] on input "True" at bounding box center [896, 432] width 14 height 13
radio input "true"
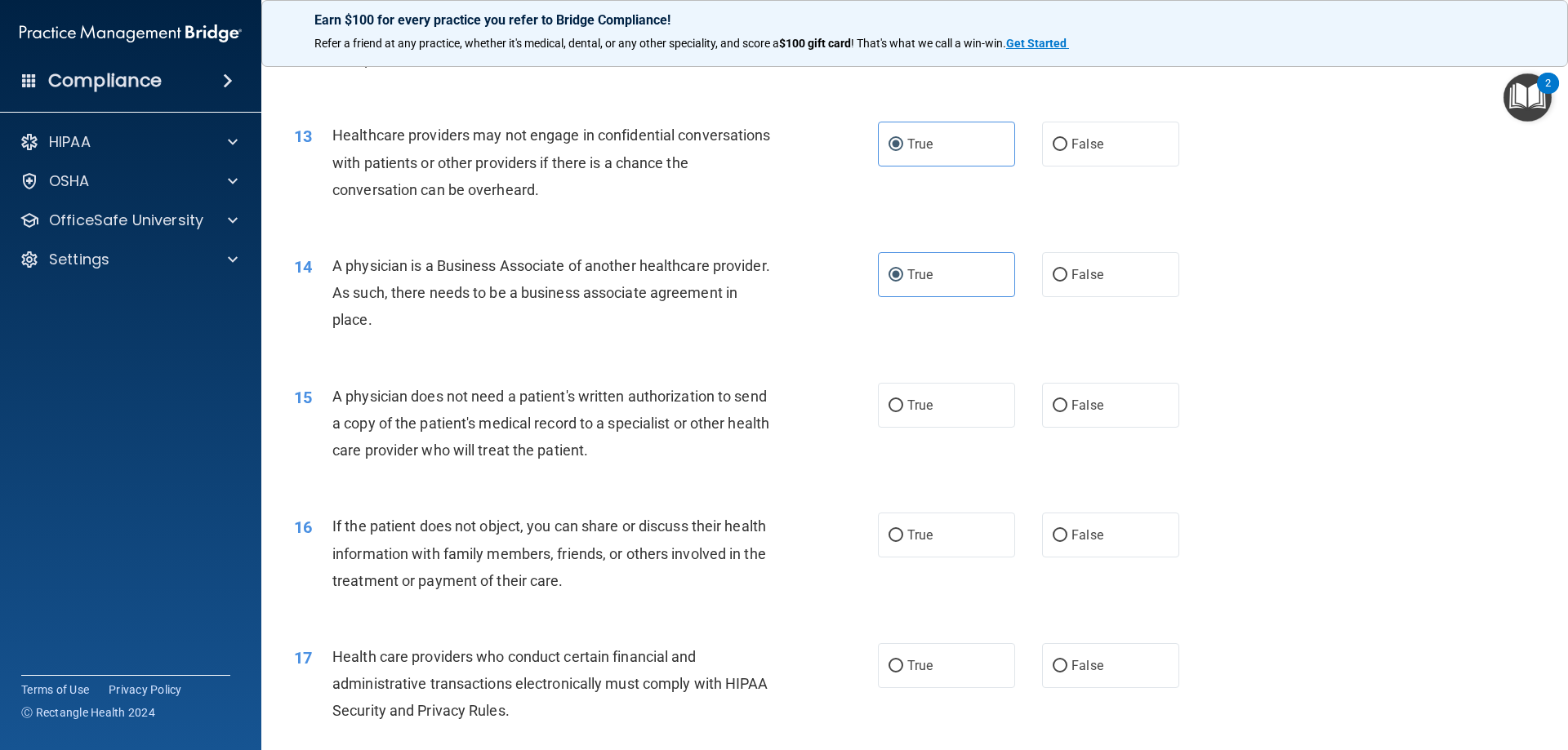
scroll to position [1469, 0]
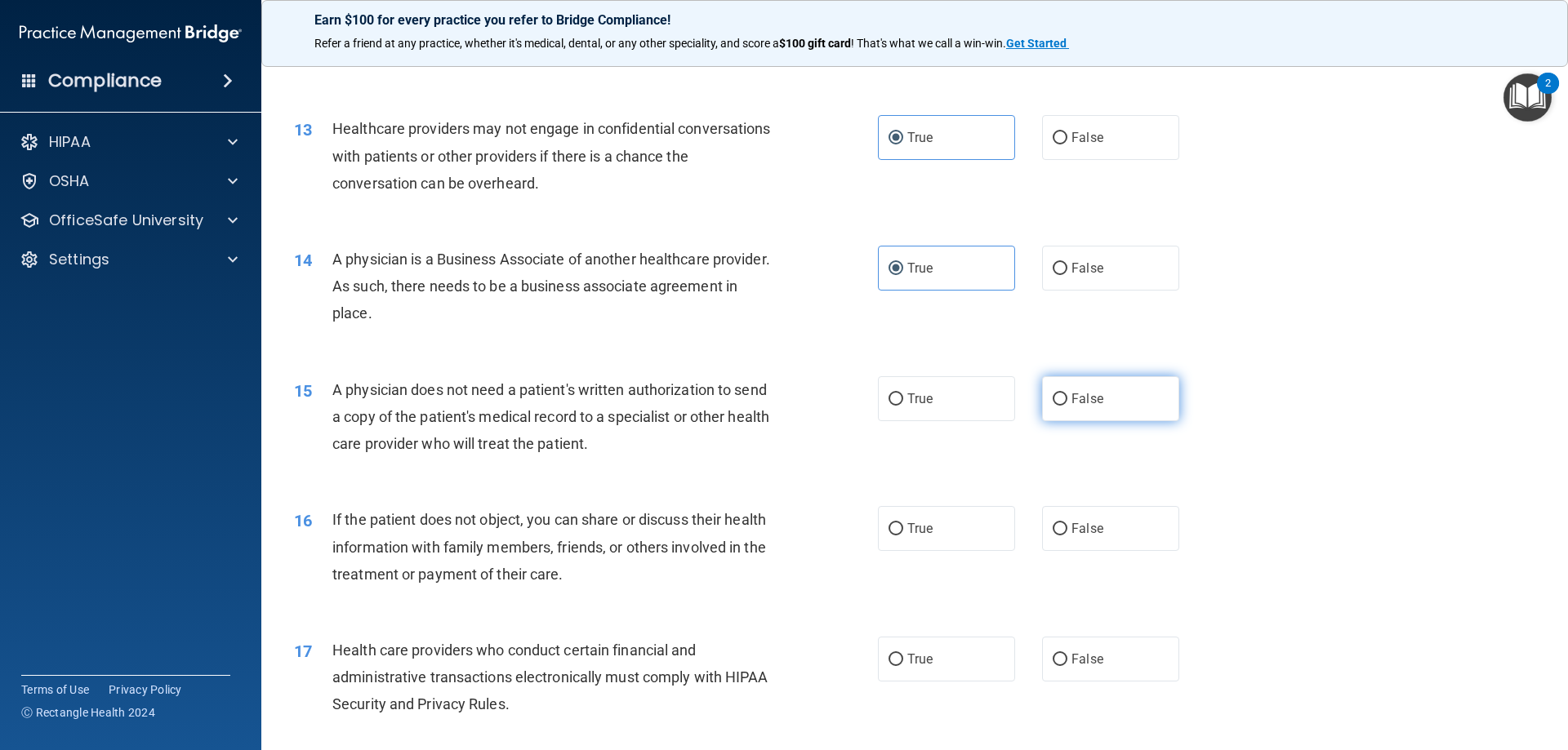
click at [1042, 413] on label "False" at bounding box center [1110, 398] width 137 height 45
click at [1053, 406] on input "False" at bounding box center [1060, 400] width 14 height 13
radio input "true"
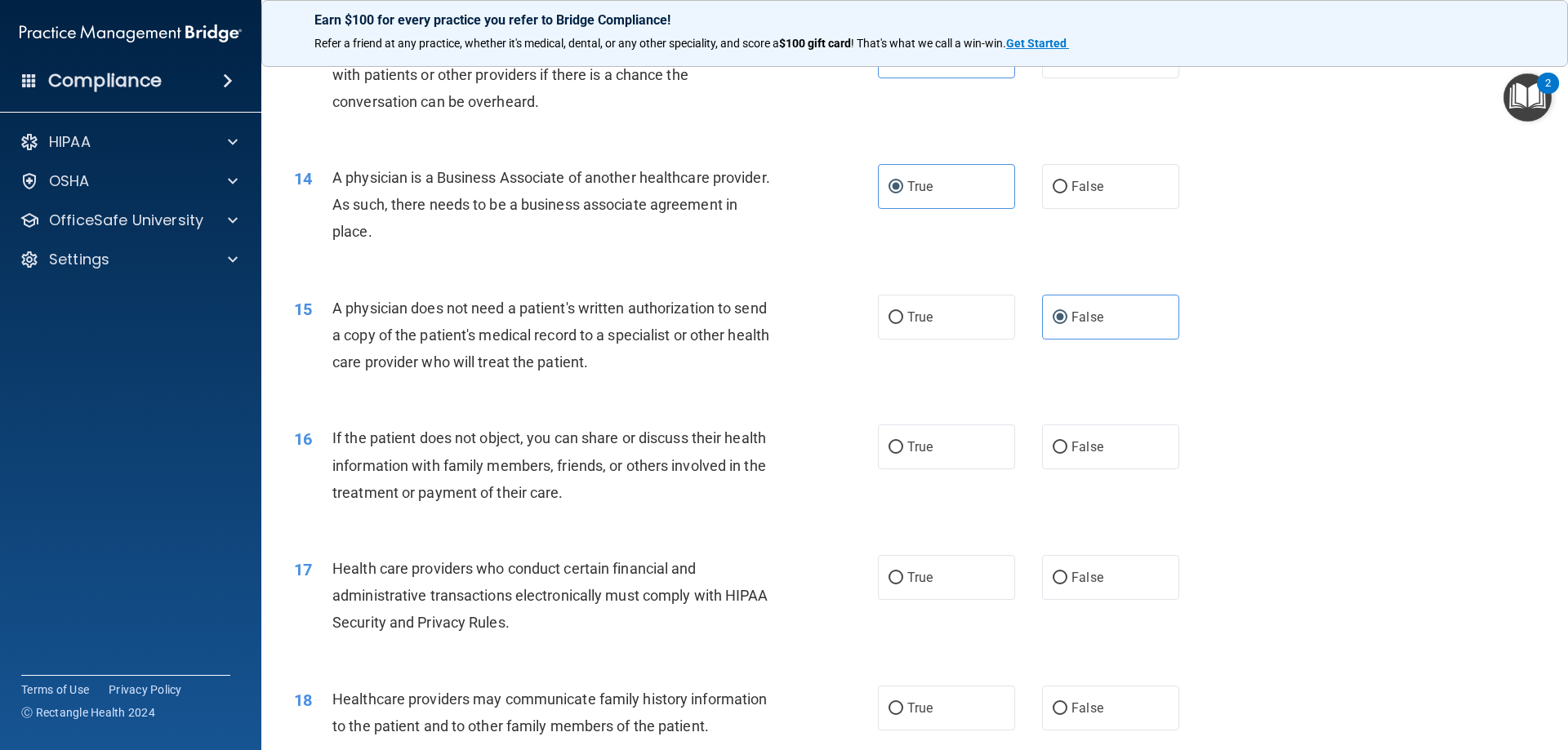
scroll to position [1633, 0]
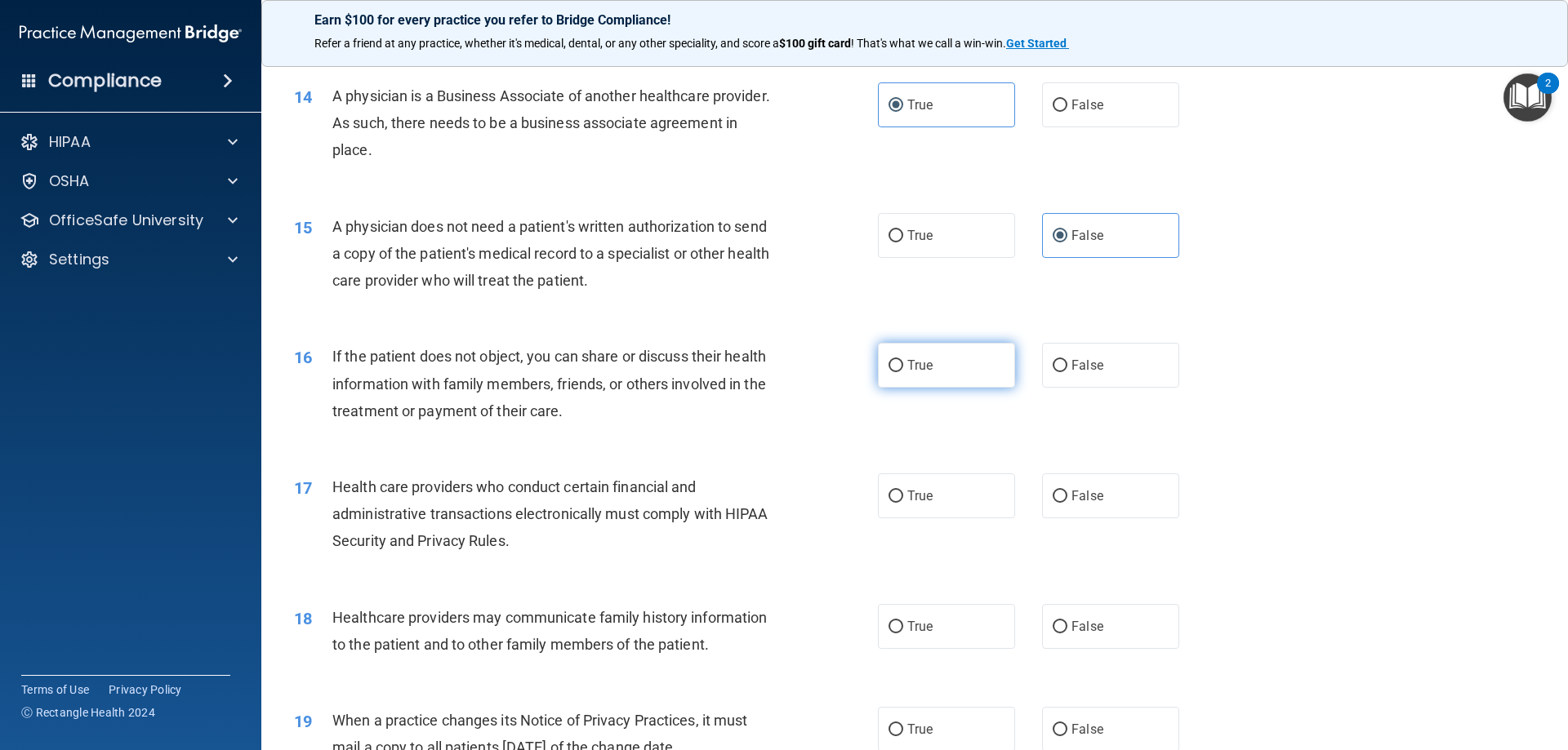
click at [901, 372] on label "True" at bounding box center [946, 365] width 137 height 45
click at [901, 372] on input "True" at bounding box center [896, 366] width 14 height 13
radio input "true"
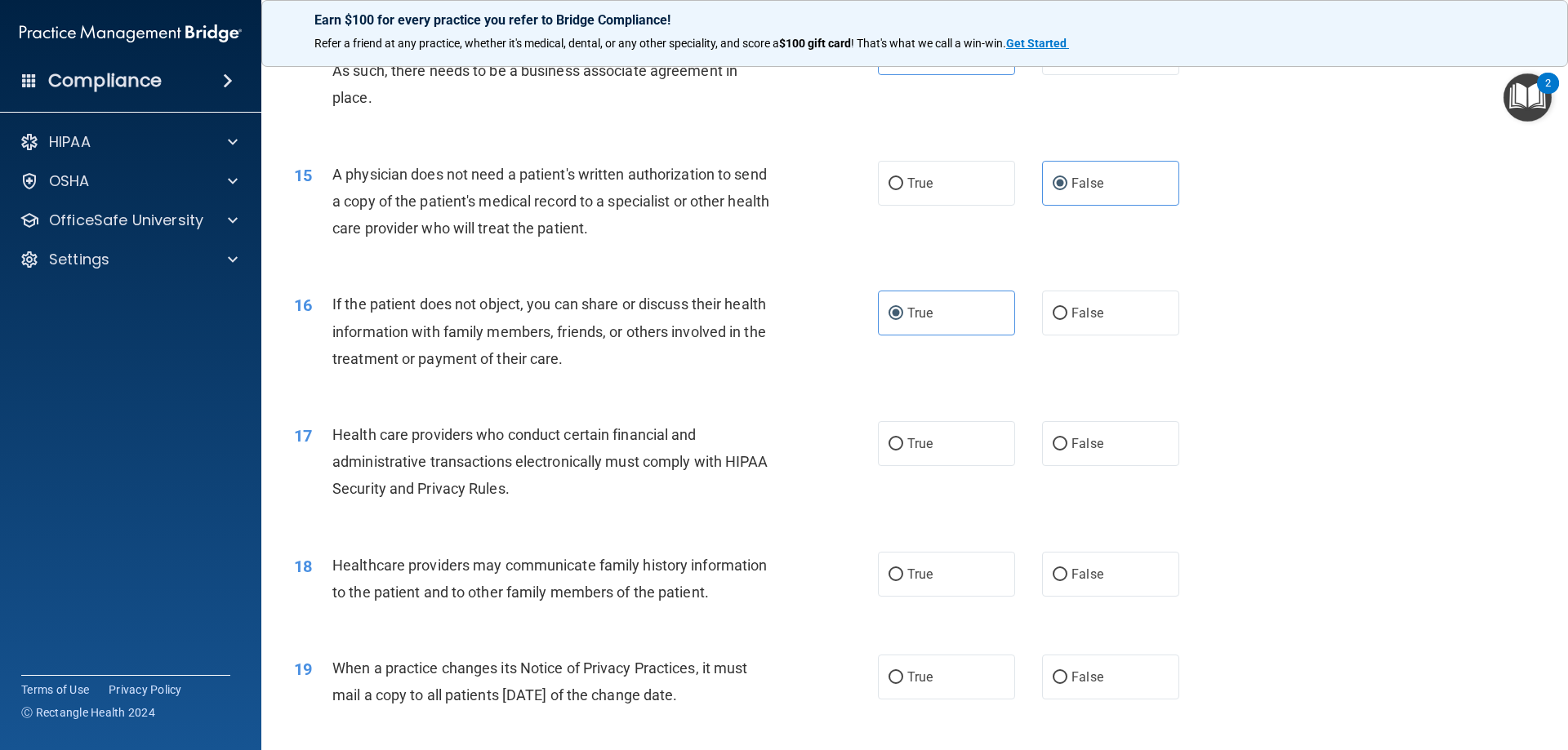
scroll to position [1714, 0]
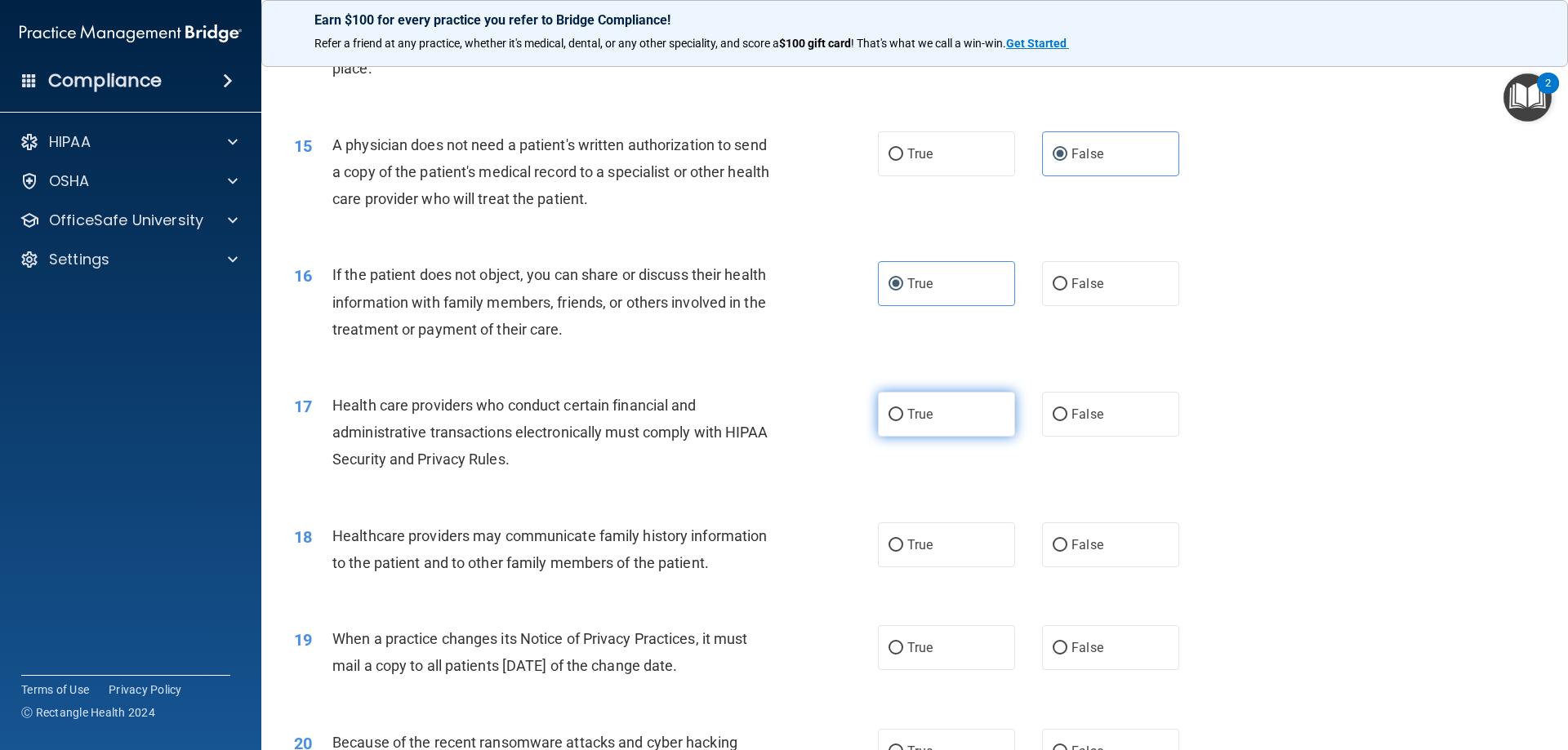
click at [898, 417] on label "True" at bounding box center [946, 414] width 137 height 45
click at [898, 417] on input "True" at bounding box center [896, 415] width 14 height 13
radio input "true"
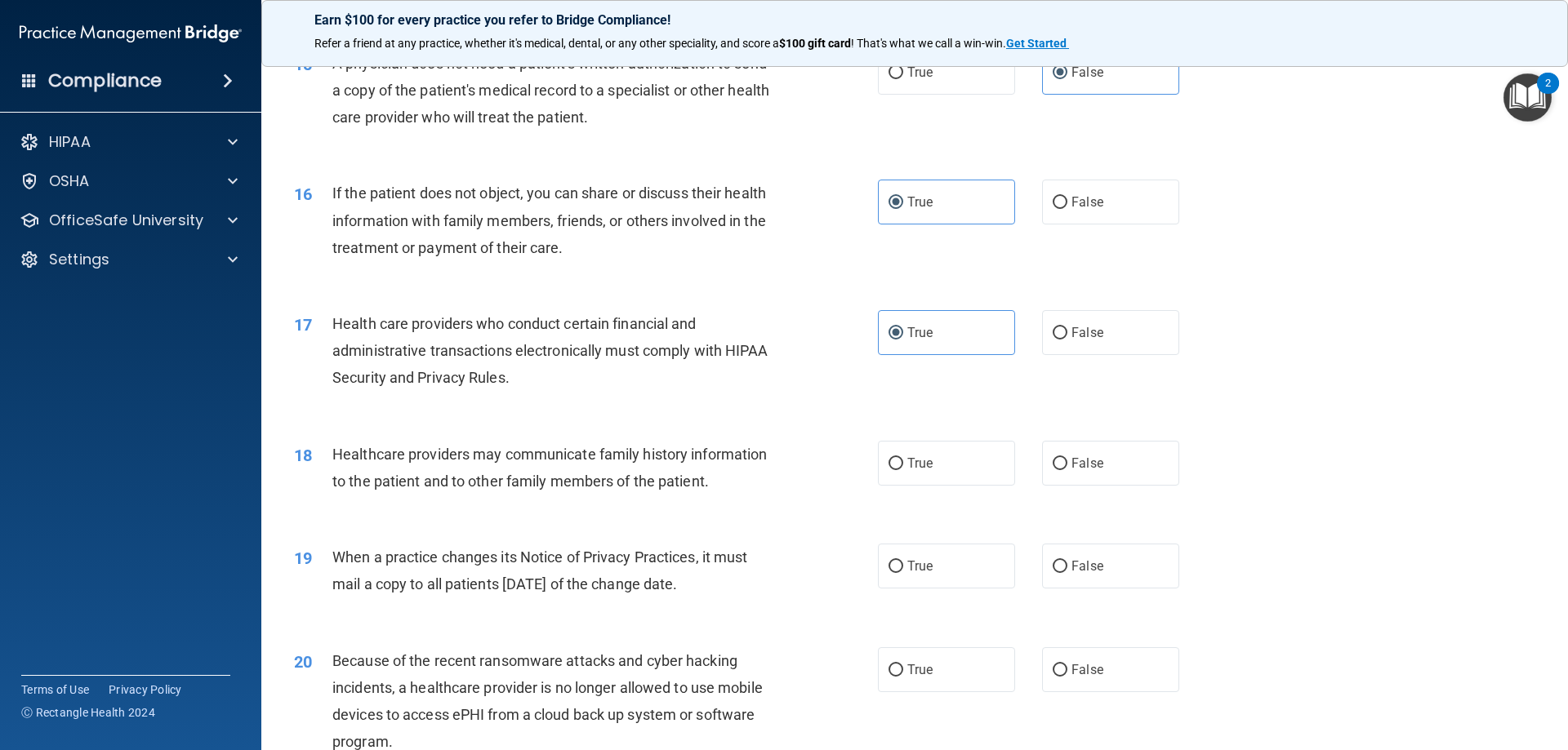
scroll to position [1878, 0]
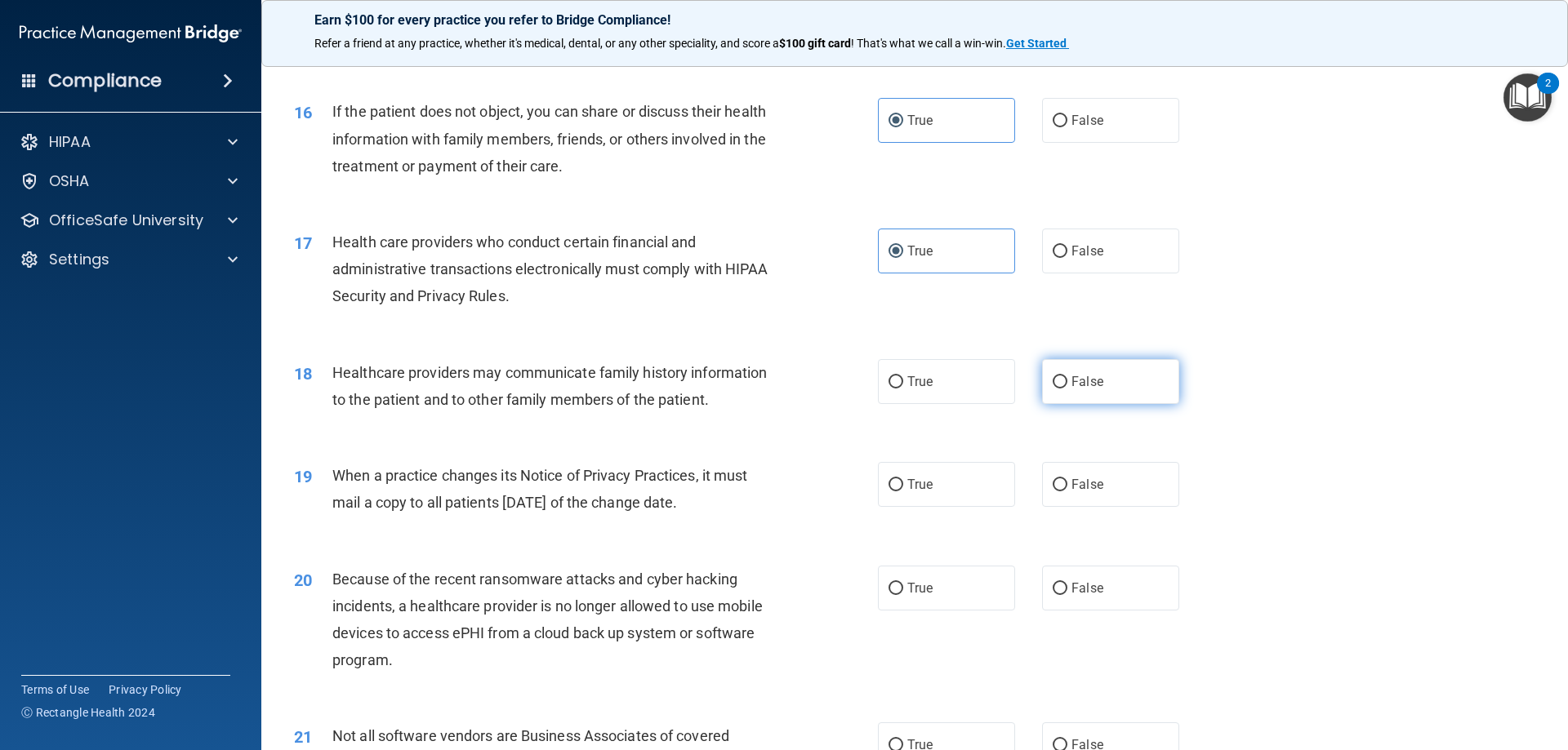
click at [1092, 368] on label "False" at bounding box center [1110, 381] width 137 height 45
click at [1067, 376] on input "False" at bounding box center [1060, 382] width 14 height 13
radio input "true"
click at [889, 483] on input "True" at bounding box center [896, 485] width 14 height 13
radio input "true"
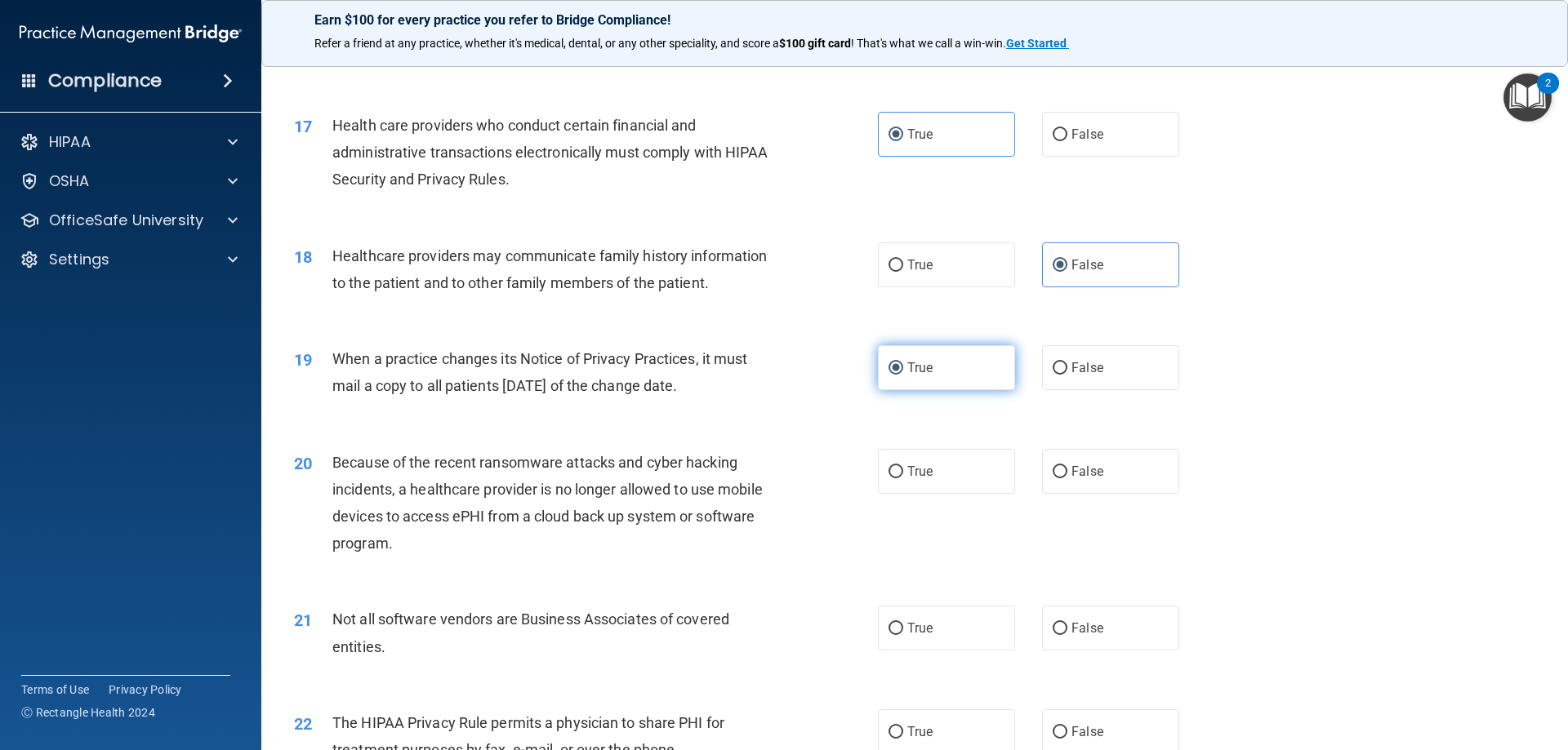
scroll to position [2041, 0]
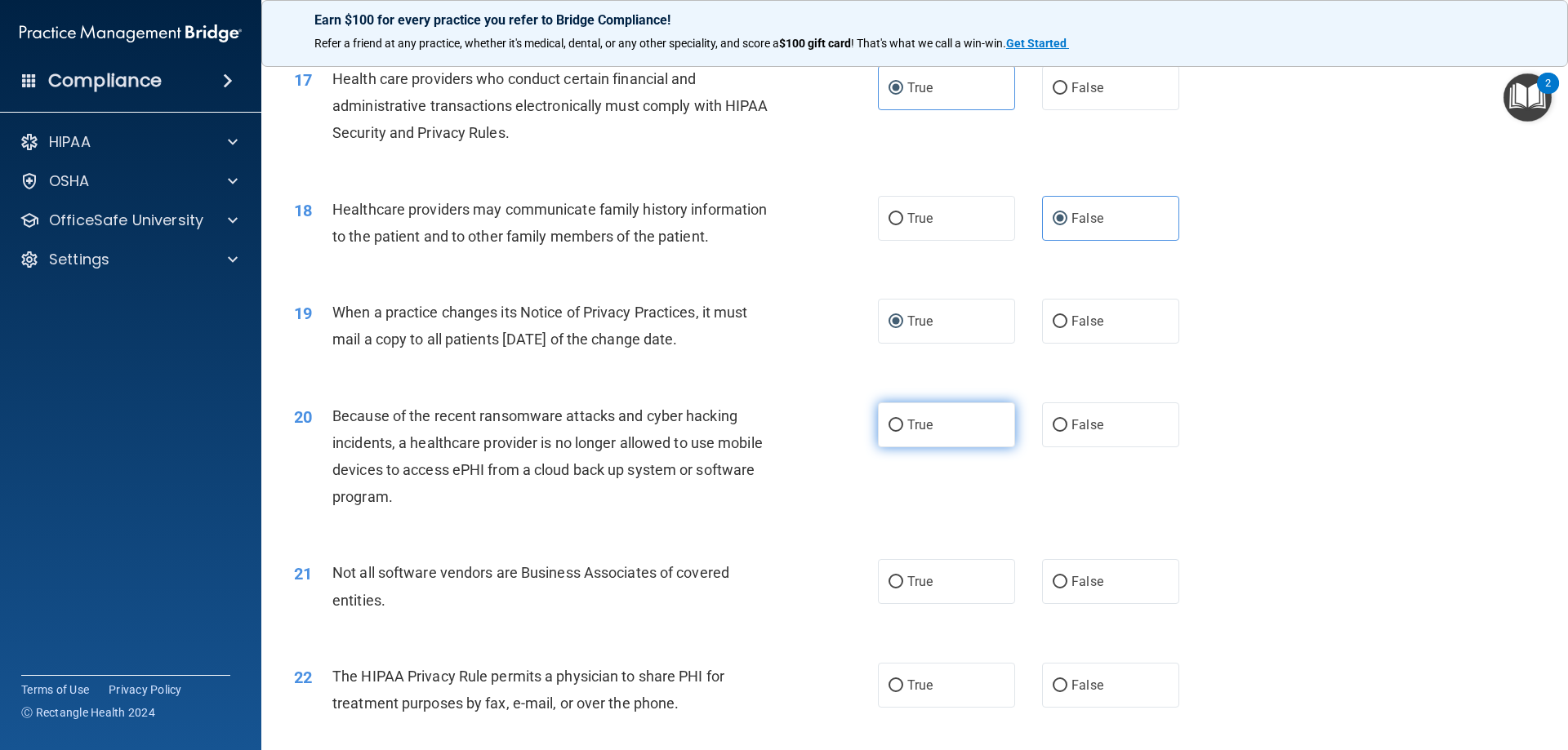
click at [911, 421] on span "True" at bounding box center [920, 424] width 25 height 15
click at [903, 421] on input "True" at bounding box center [896, 426] width 14 height 13
radio input "true"
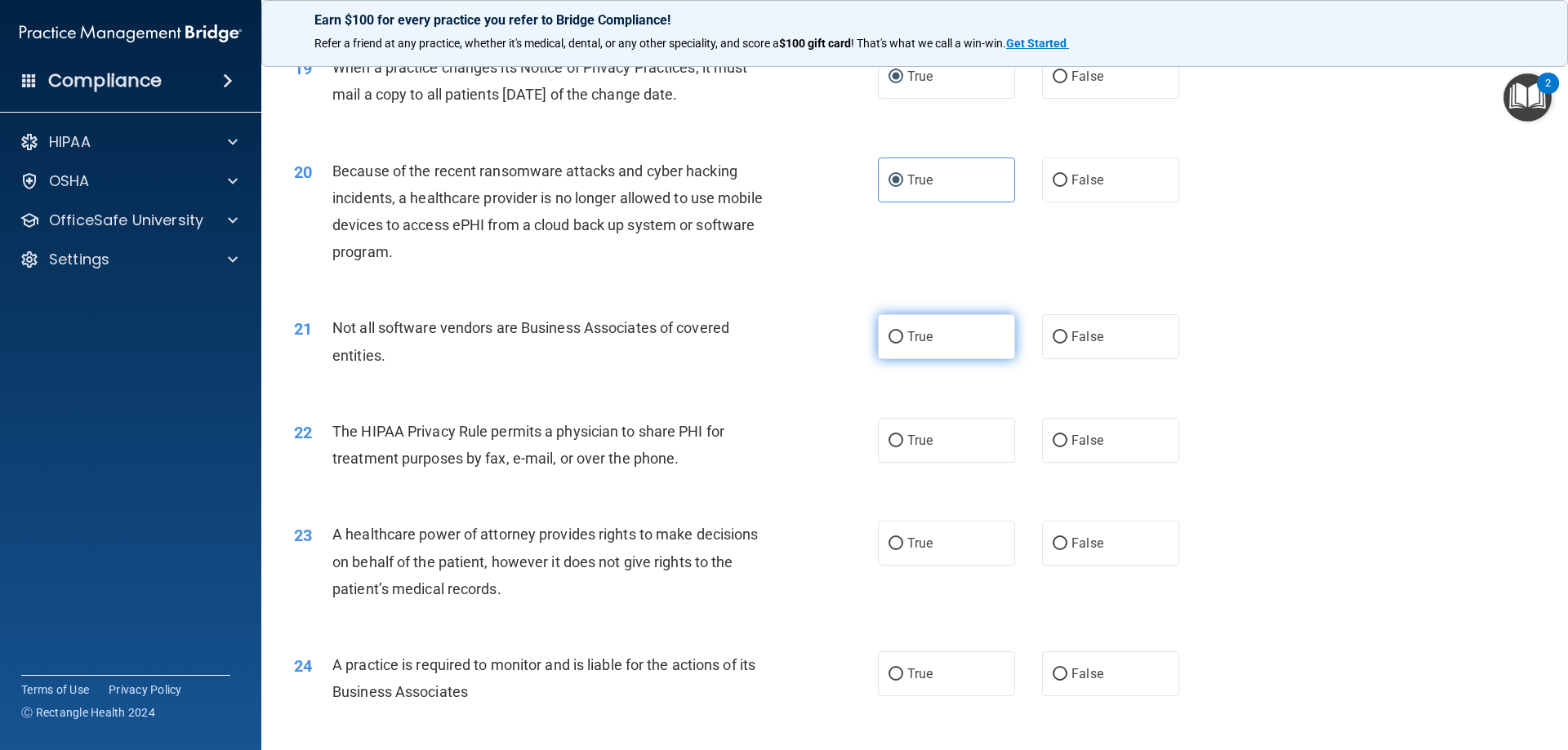
click at [942, 340] on label "True" at bounding box center [946, 336] width 137 height 45
click at [903, 340] on input "True" at bounding box center [896, 337] width 14 height 13
radio input "true"
click at [893, 436] on input "True" at bounding box center [896, 441] width 14 height 13
radio input "true"
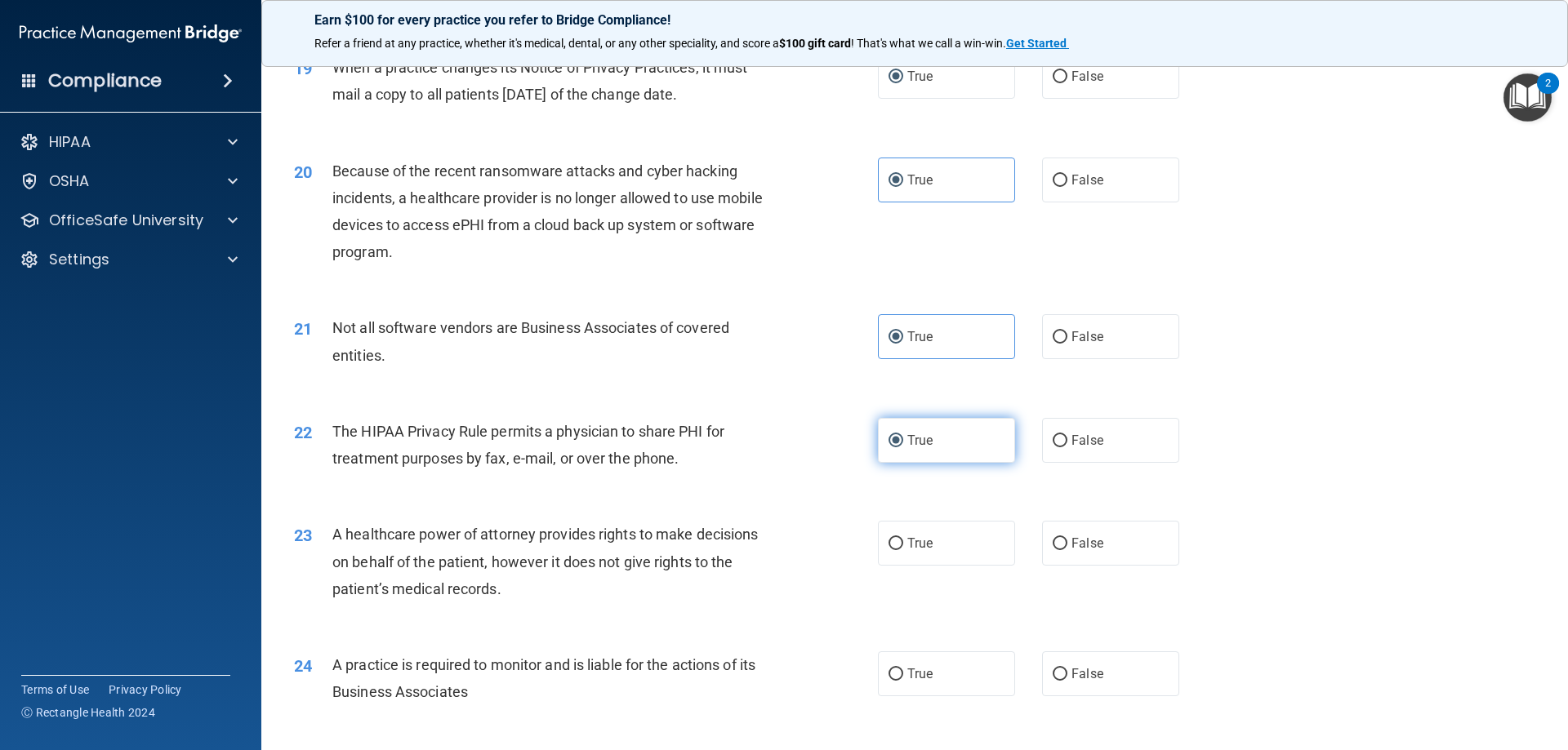
scroll to position [2449, 0]
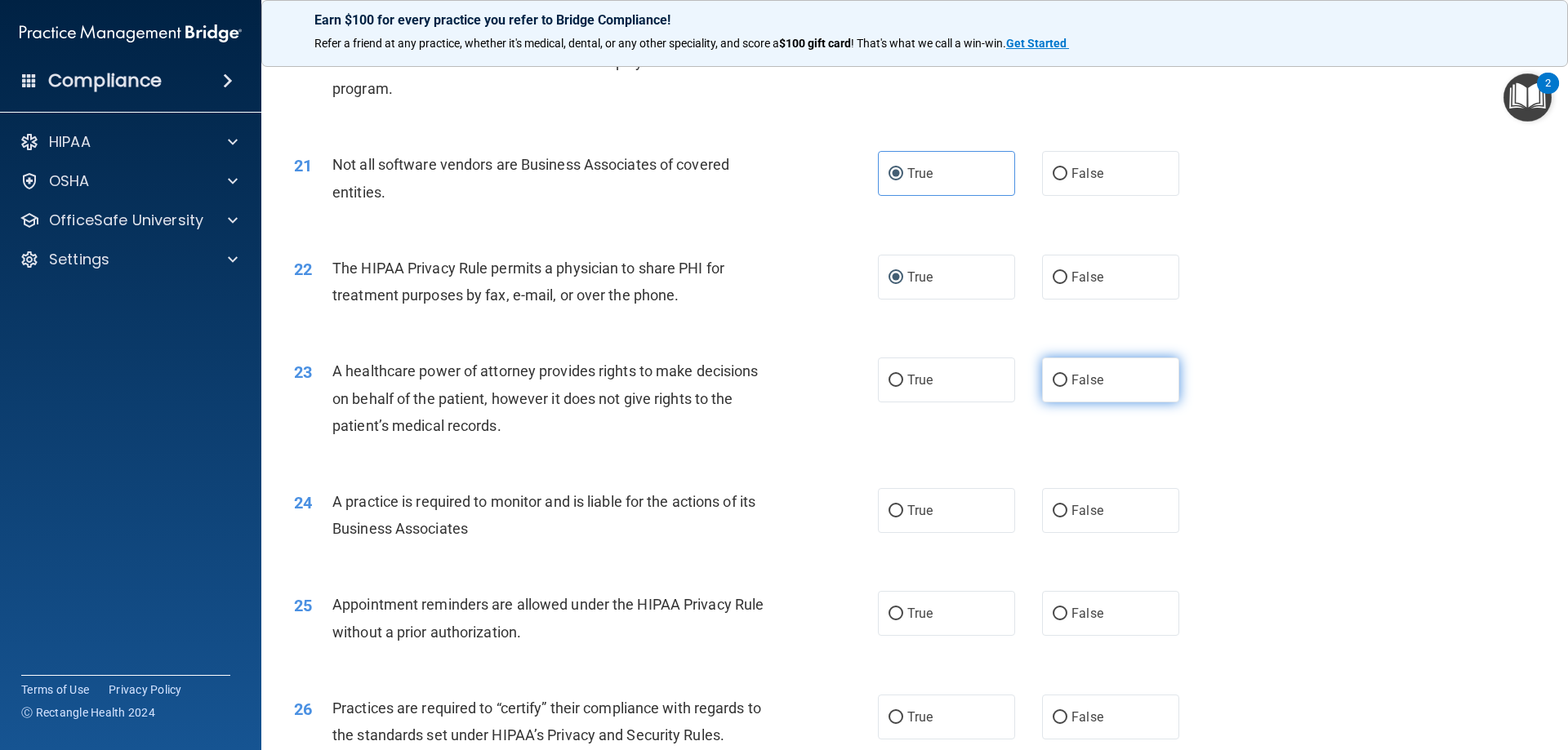
click at [1061, 378] on label "False" at bounding box center [1110, 380] width 137 height 45
click at [1061, 378] on input "False" at bounding box center [1060, 381] width 14 height 13
radio input "true"
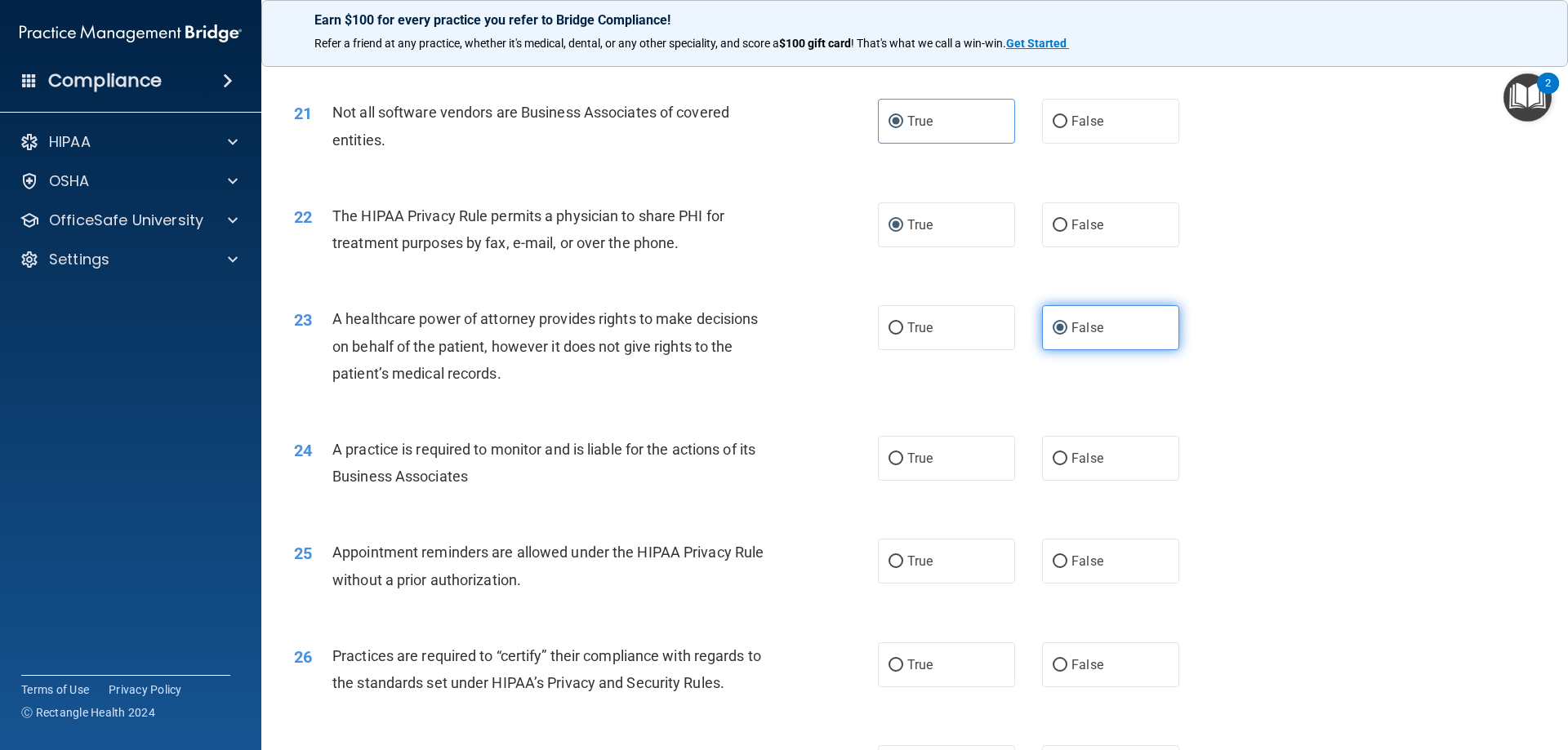
scroll to position [2531, 0]
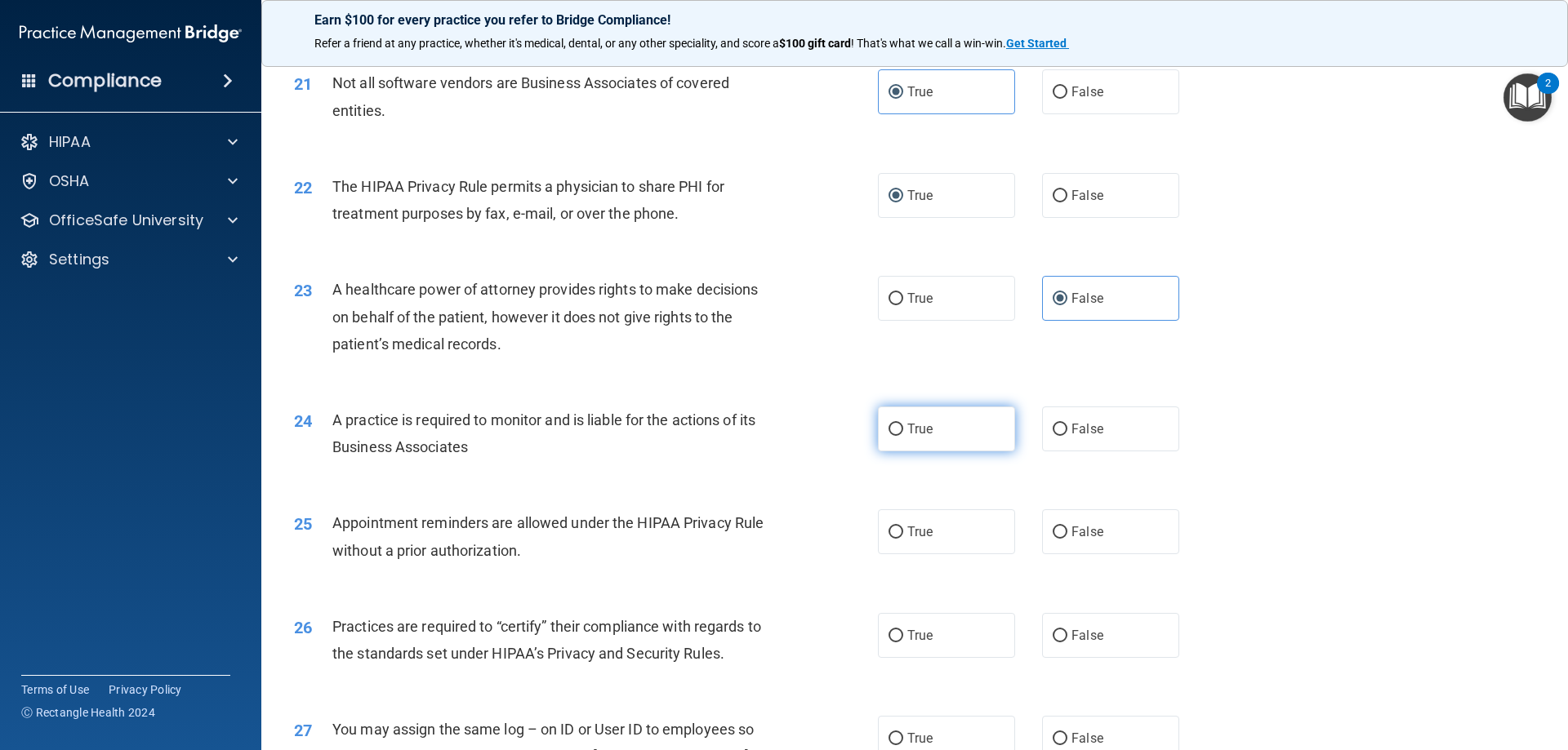
click at [890, 440] on label "True" at bounding box center [946, 429] width 137 height 45
click at [890, 436] on input "True" at bounding box center [896, 430] width 14 height 13
radio input "true"
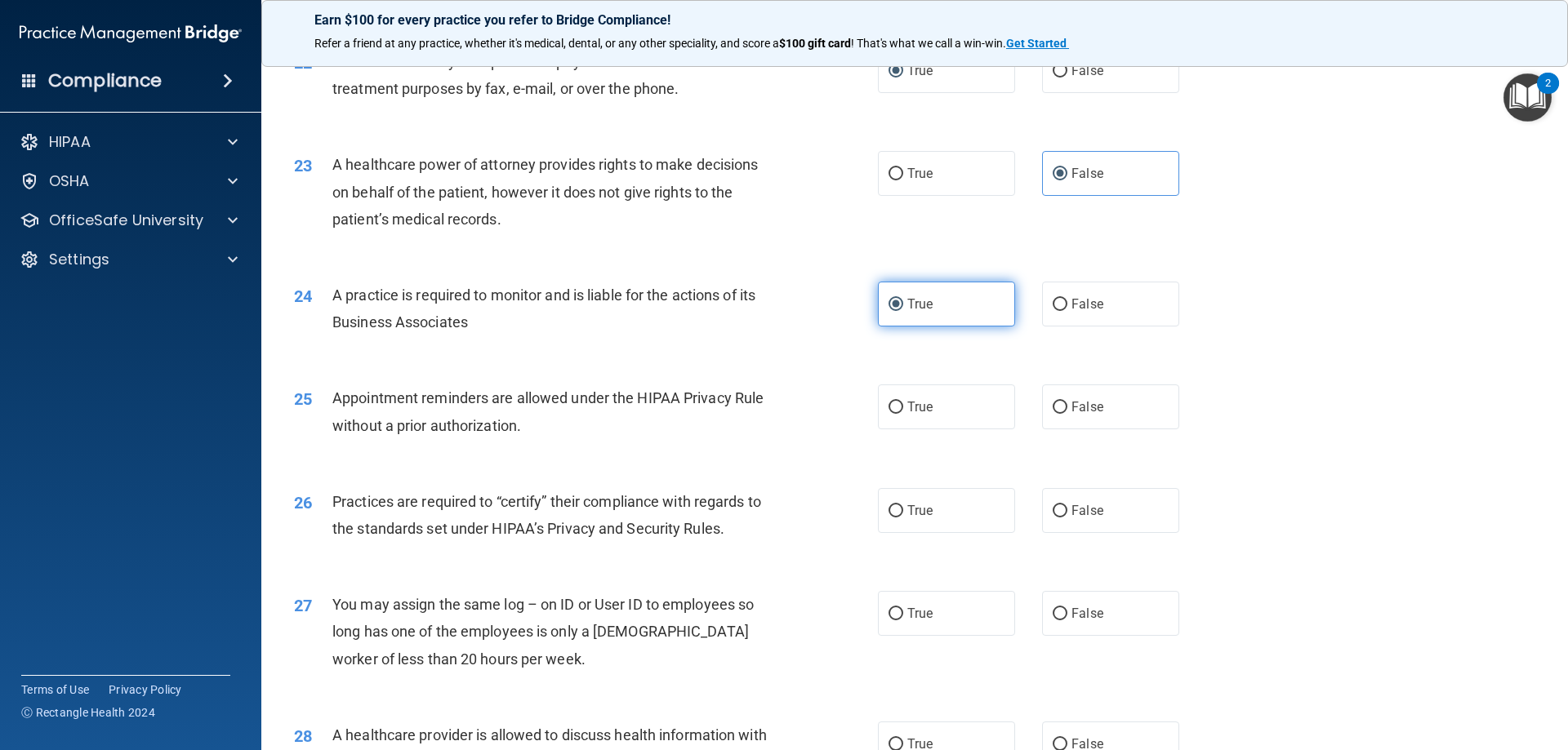
scroll to position [2694, 0]
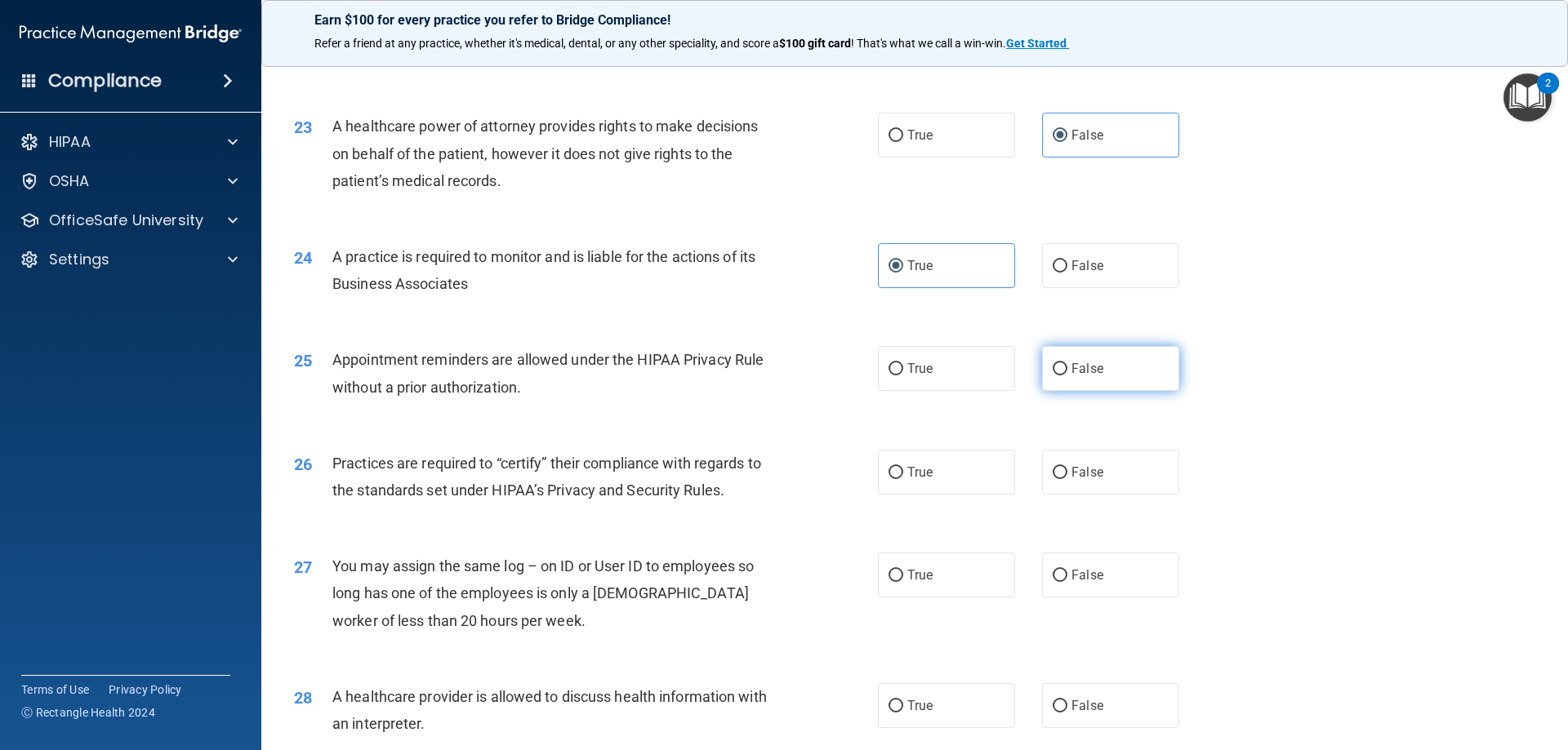
click at [1053, 371] on input "False" at bounding box center [1060, 370] width 14 height 13
radio input "true"
click at [909, 474] on span "True" at bounding box center [920, 472] width 25 height 15
click at [903, 474] on input "True" at bounding box center [896, 473] width 14 height 13
radio input "true"
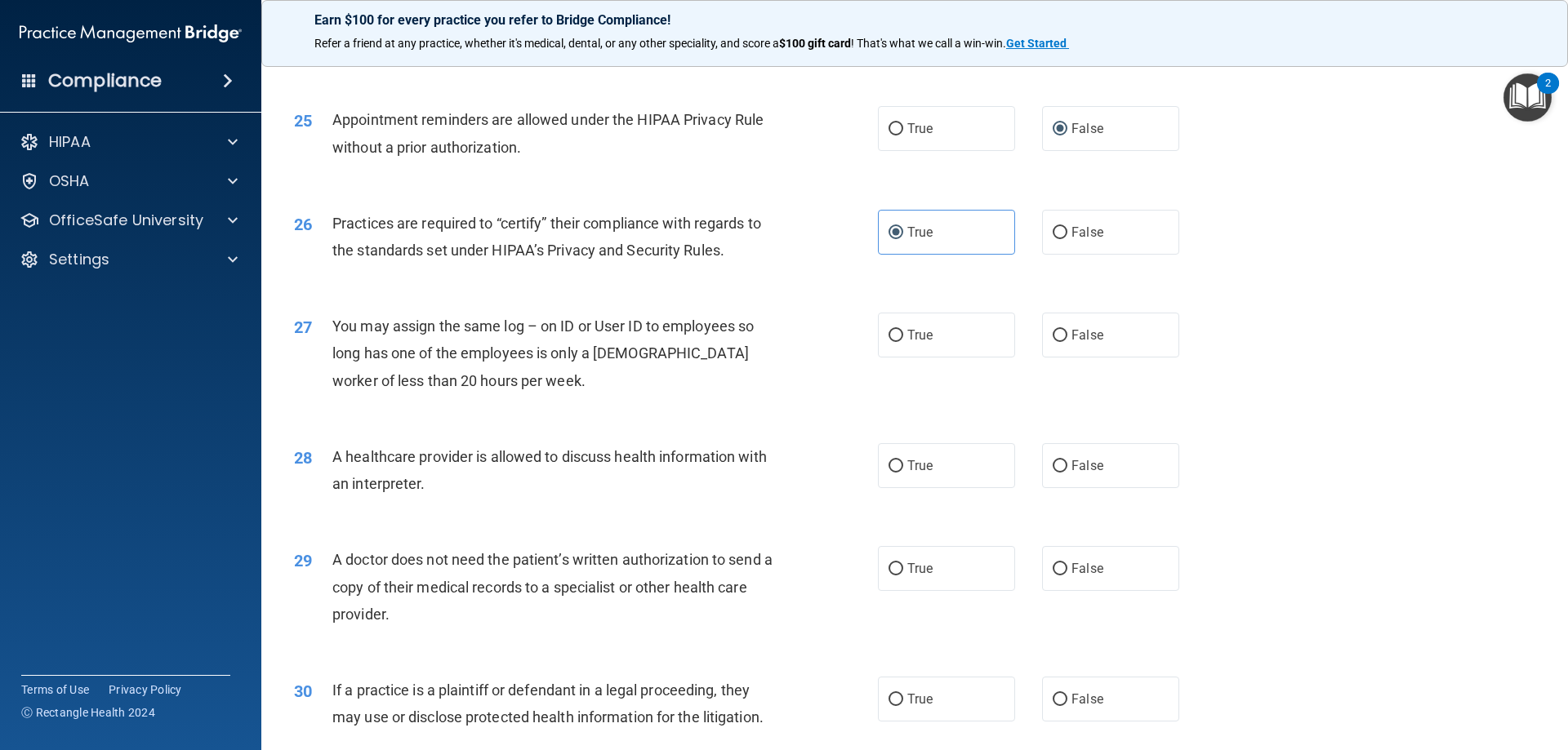
scroll to position [2939, 0]
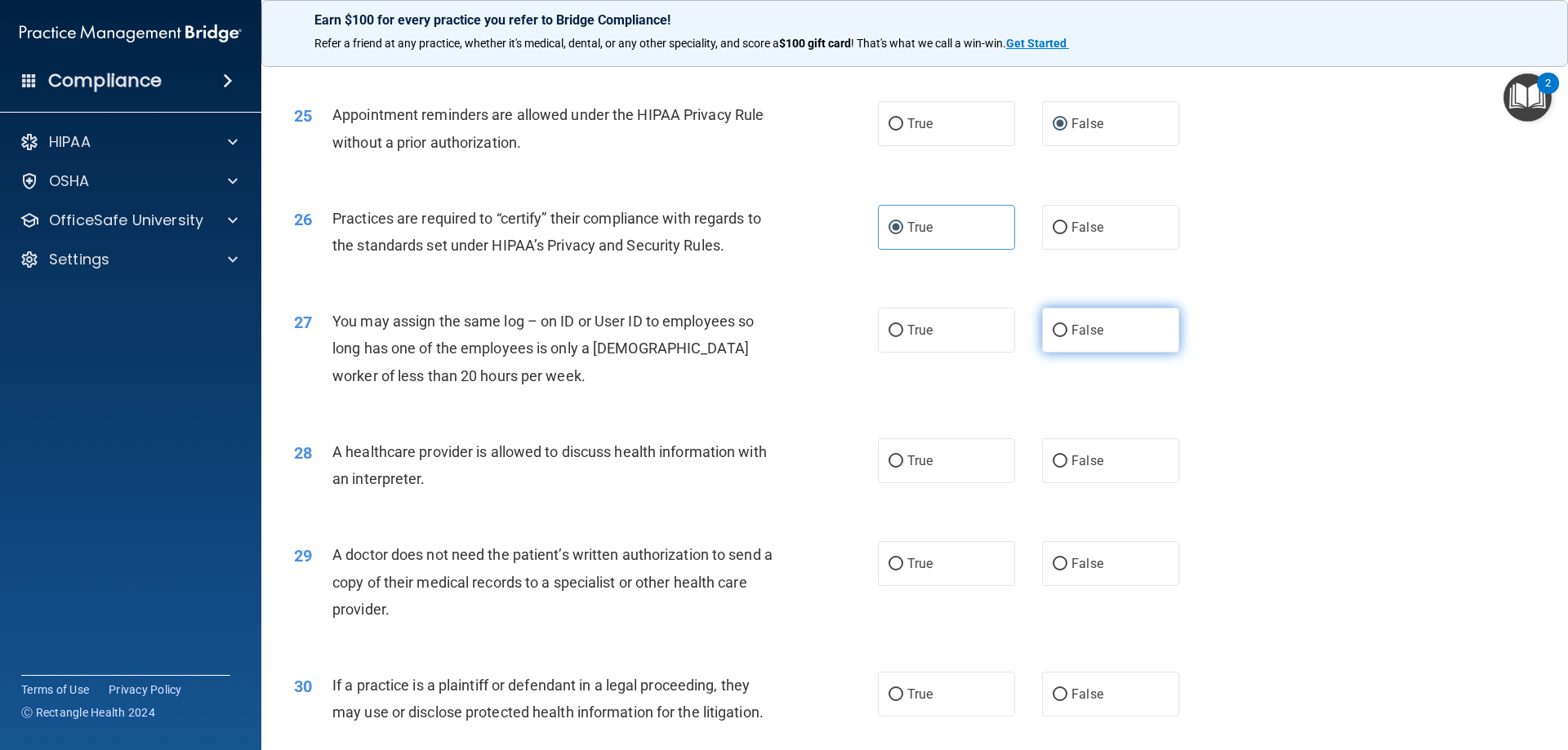
click at [1053, 331] on input "False" at bounding box center [1060, 331] width 14 height 13
radio input "true"
click at [948, 447] on label "True" at bounding box center [946, 461] width 137 height 45
click at [903, 456] on input "True" at bounding box center [896, 462] width 14 height 13
radio input "true"
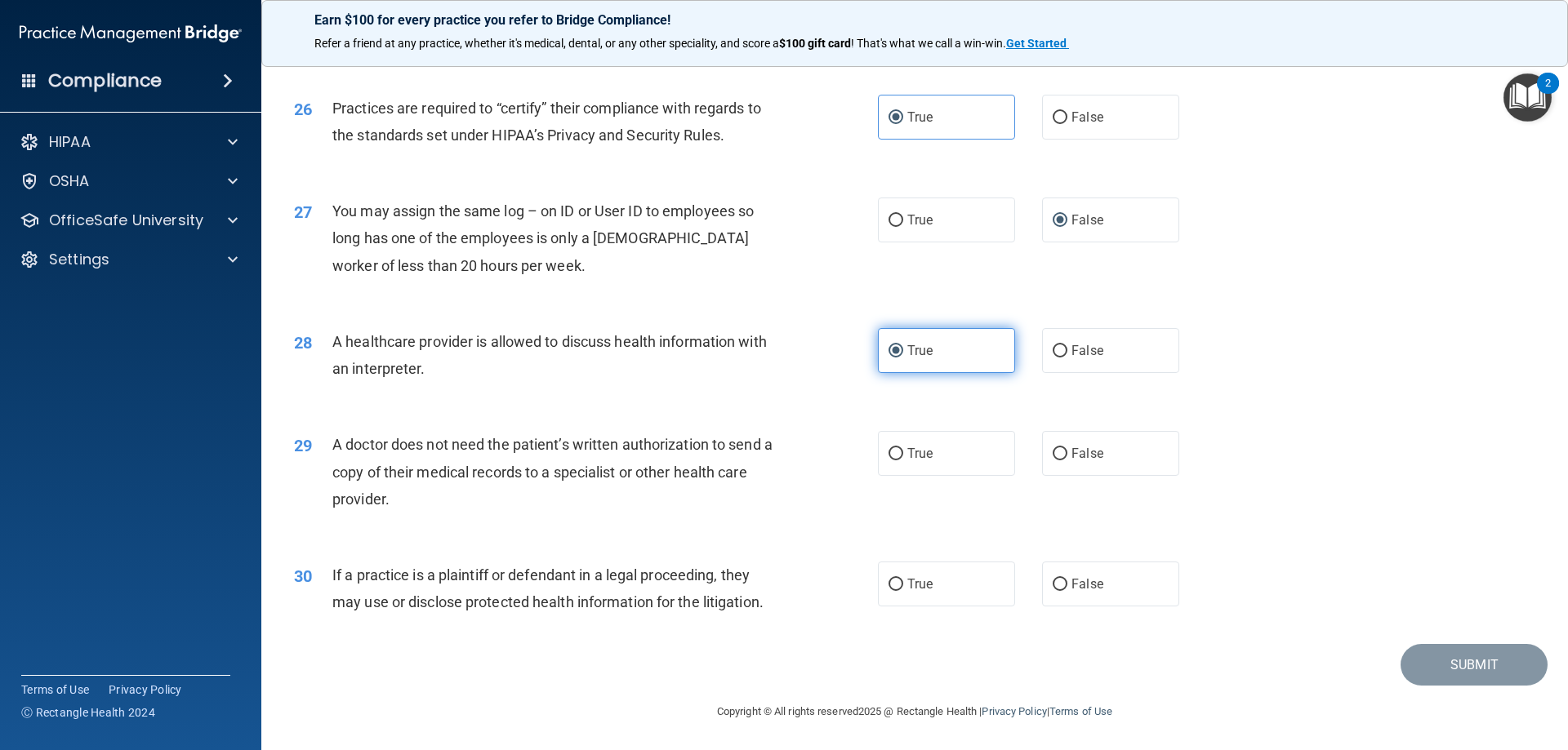
scroll to position [3050, 0]
click at [1072, 455] on span "False" at bounding box center [1087, 452] width 31 height 15
click at [1066, 455] on input "False" at bounding box center [1060, 454] width 14 height 13
radio input "true"
click at [1072, 560] on div "30 If a practice is a plaintiff or defendant in a legal proceeding, they may us…" at bounding box center [915, 591] width 1266 height 103
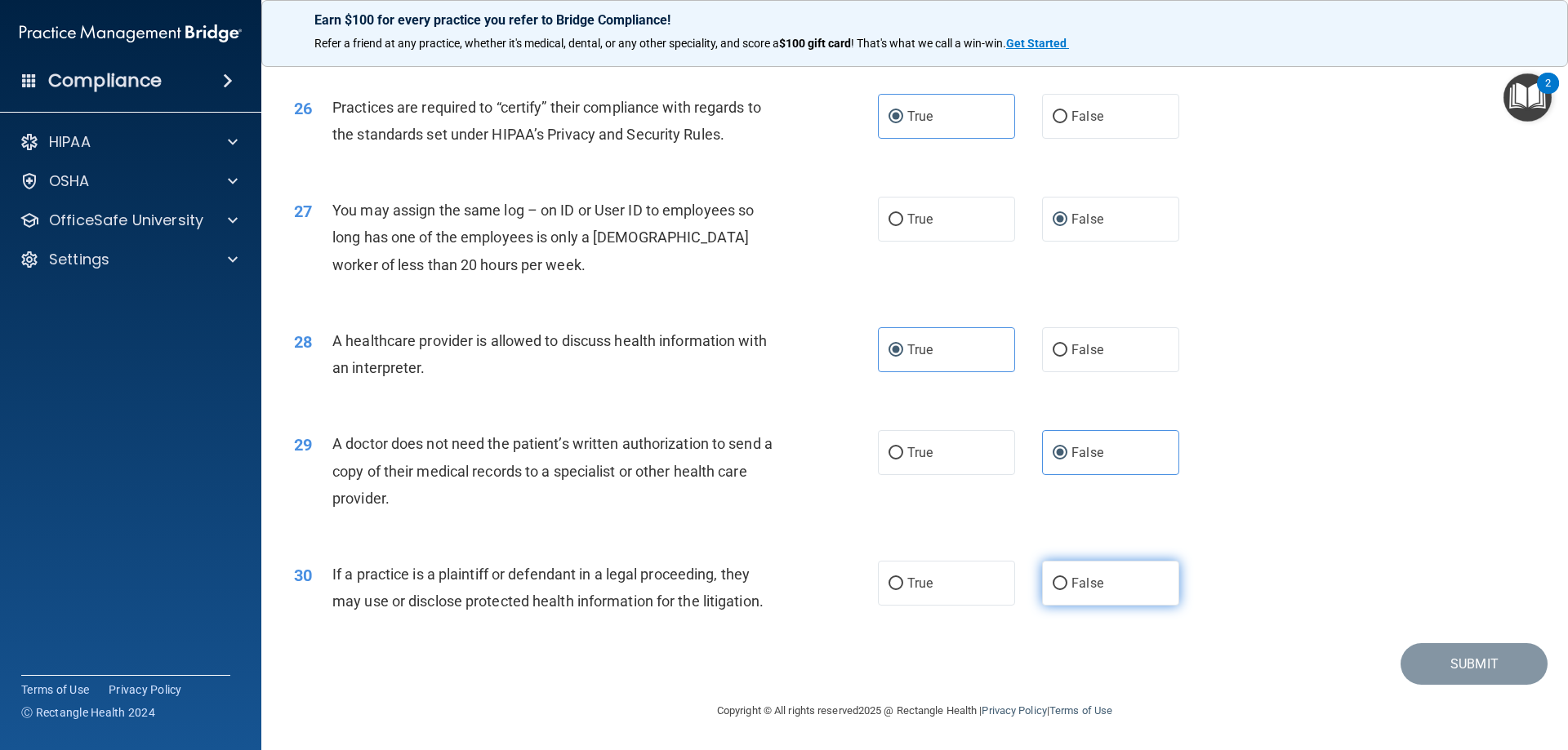
click at [1072, 585] on span "False" at bounding box center [1087, 583] width 31 height 15
click at [1065, 585] on input "False" at bounding box center [1060, 584] width 14 height 13
radio input "true"
click at [1450, 686] on footer "Copyright © All rights reserved 2025 @ Rectangle Health | Privacy Policy | Term…" at bounding box center [915, 709] width 1241 height 49
click at [1439, 662] on button "Submit" at bounding box center [1475, 664] width 147 height 41
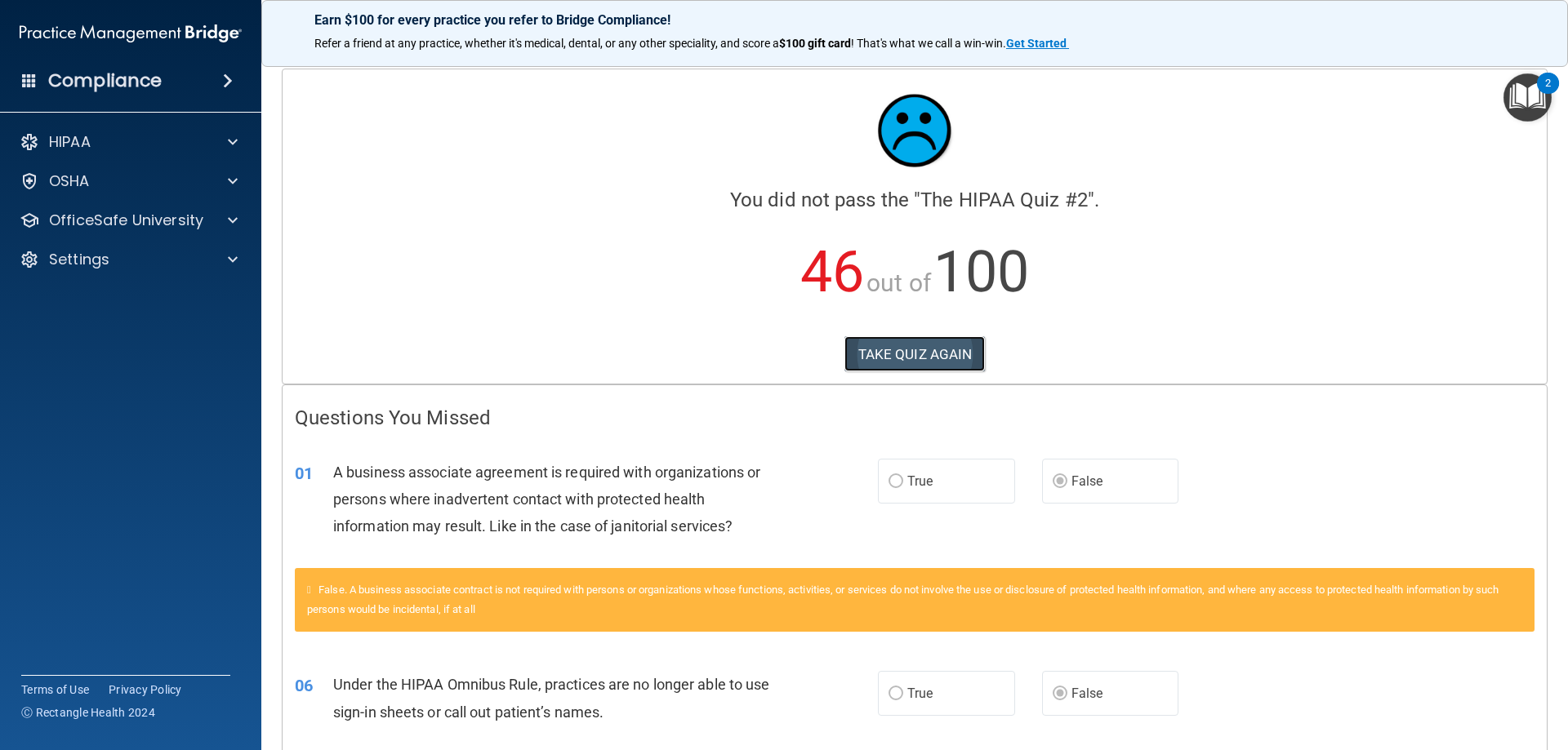
click at [952, 354] on button "TAKE QUIZ AGAIN" at bounding box center [915, 354] width 141 height 36
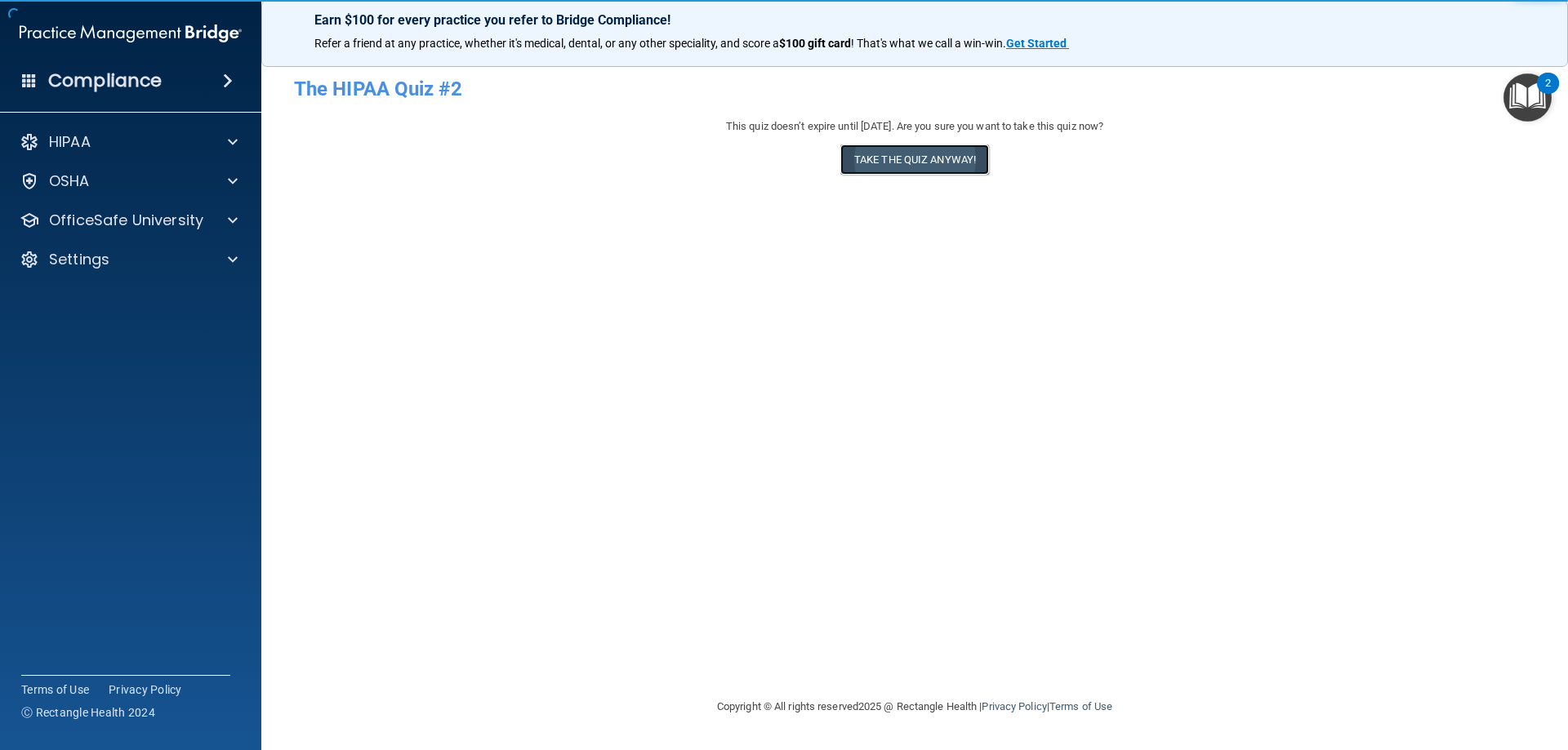
click at [904, 153] on button "Take the quiz anyway!" at bounding box center [915, 160] width 149 height 31
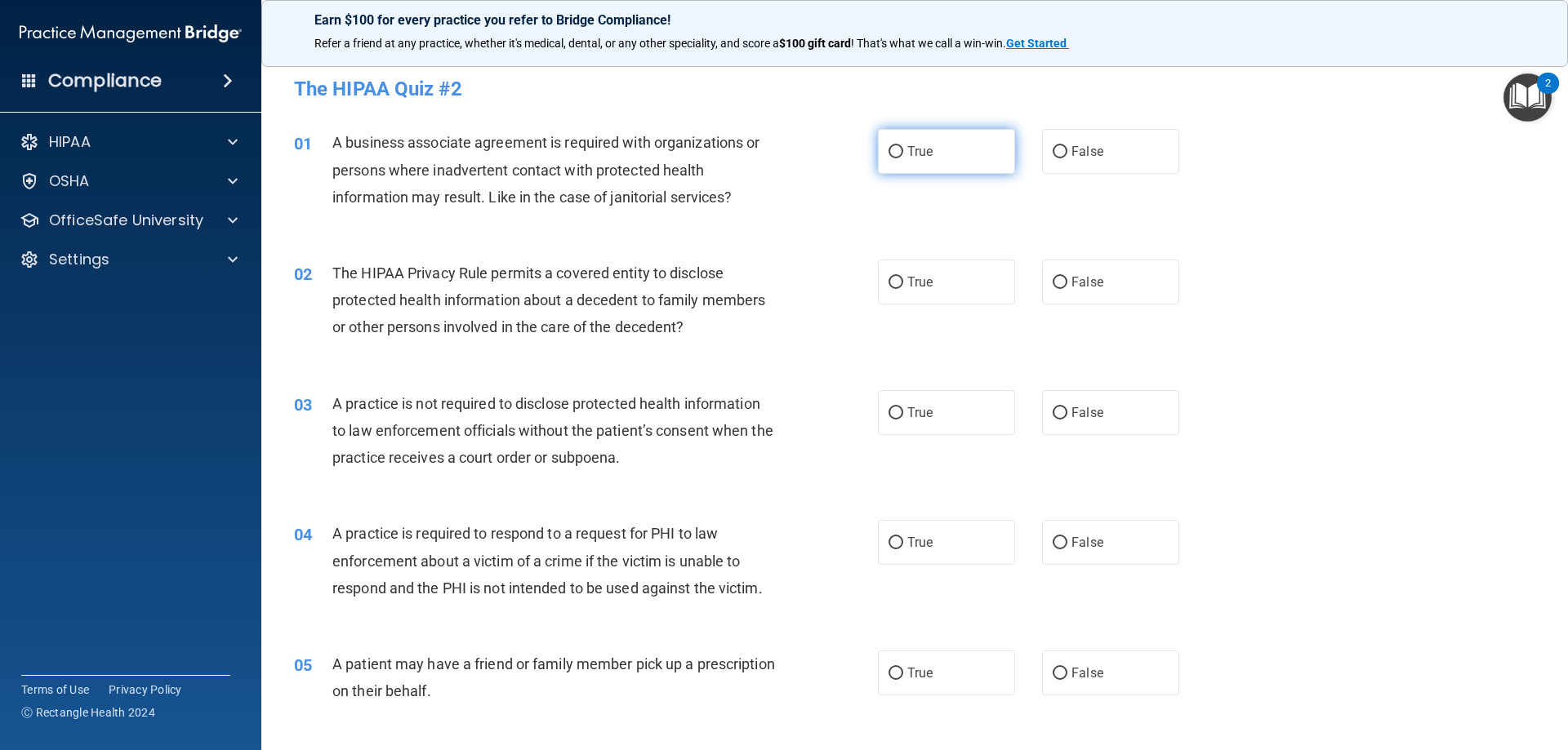
click at [896, 148] on input "True" at bounding box center [896, 153] width 14 height 13
radio input "true"
click at [895, 283] on input "True" at bounding box center [896, 283] width 14 height 13
radio input "true"
click at [1060, 419] on label "False" at bounding box center [1110, 413] width 137 height 45
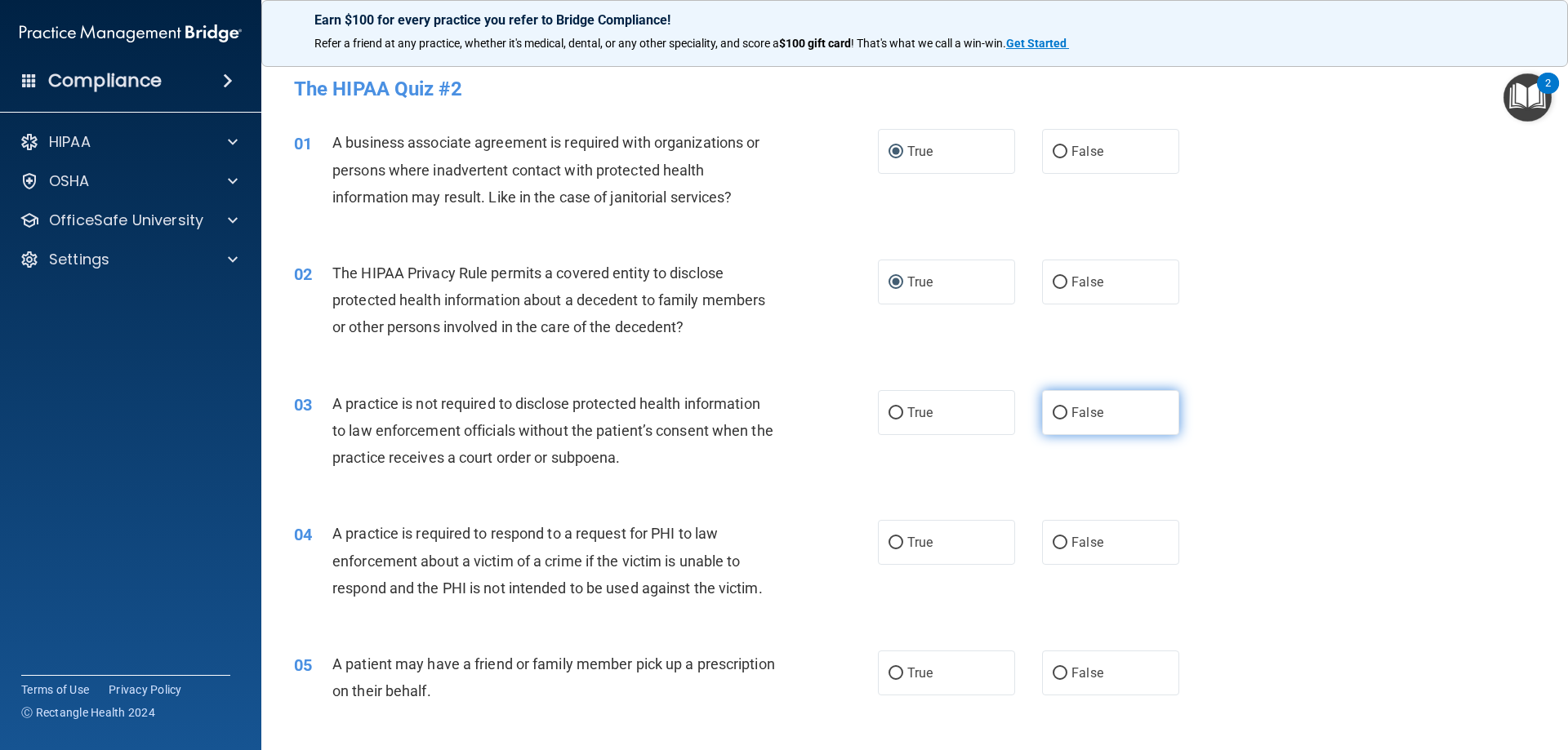
click at [1060, 419] on input "False" at bounding box center [1060, 414] width 14 height 13
radio input "true"
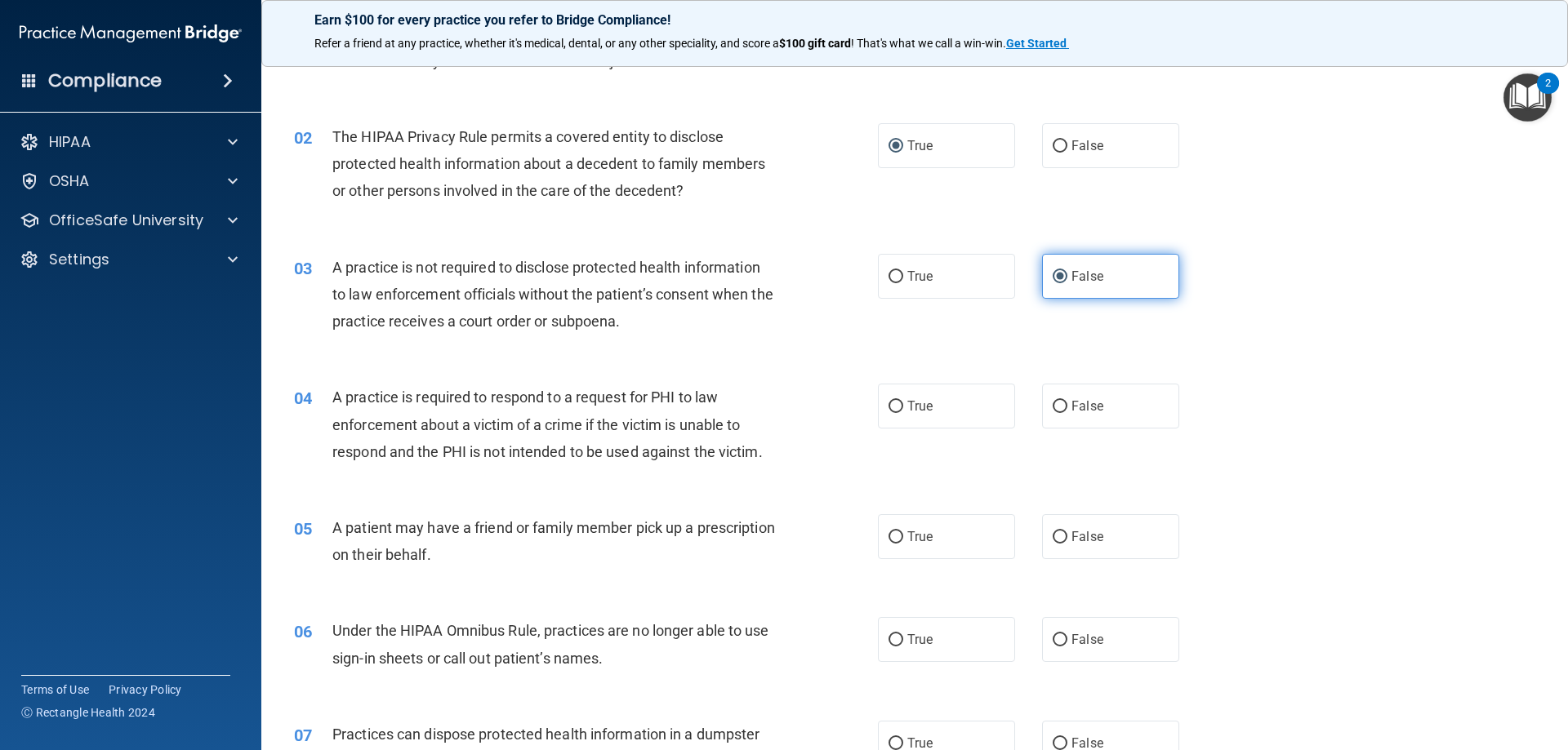
scroll to position [163, 0]
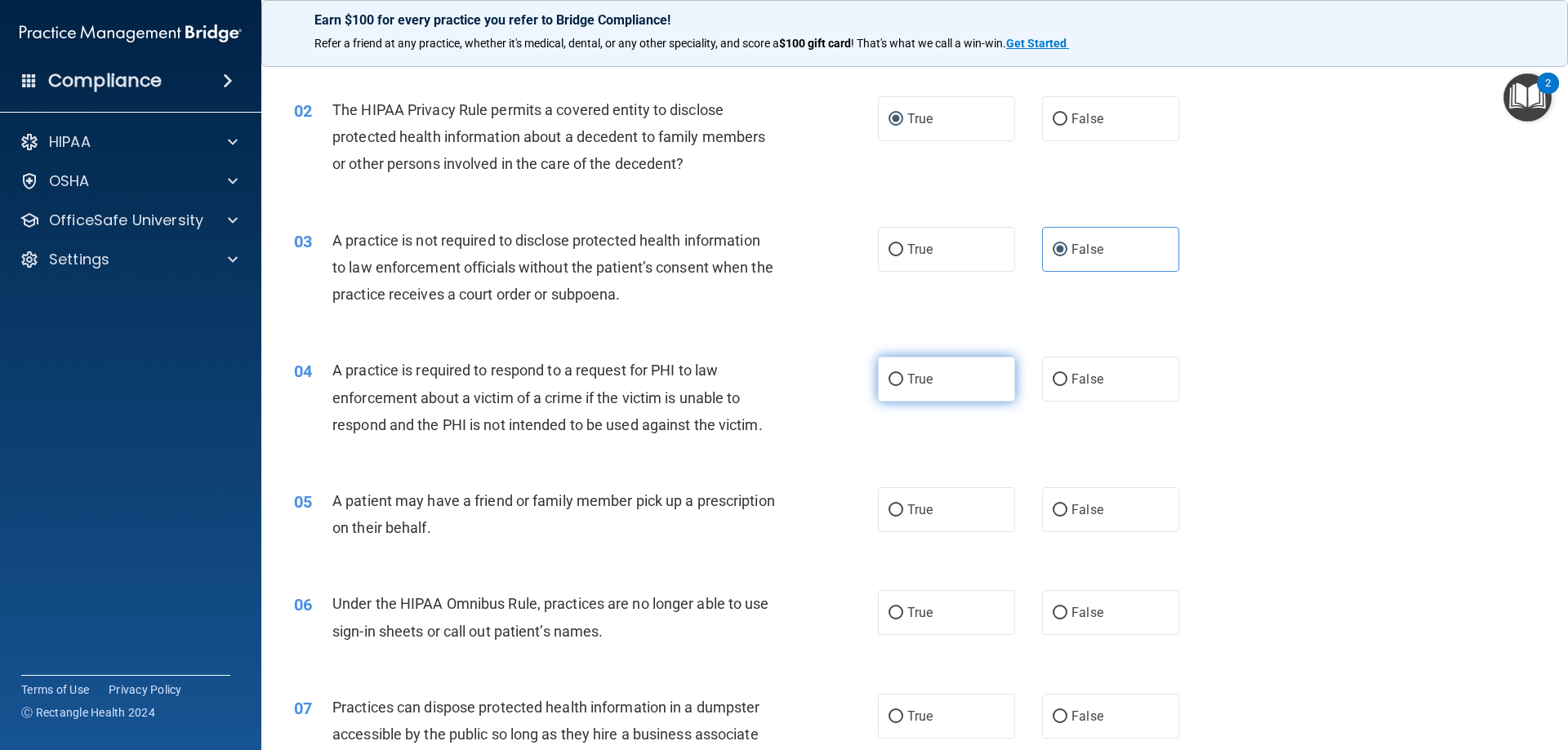
click at [889, 381] on input "True" at bounding box center [896, 380] width 14 height 13
radio input "true"
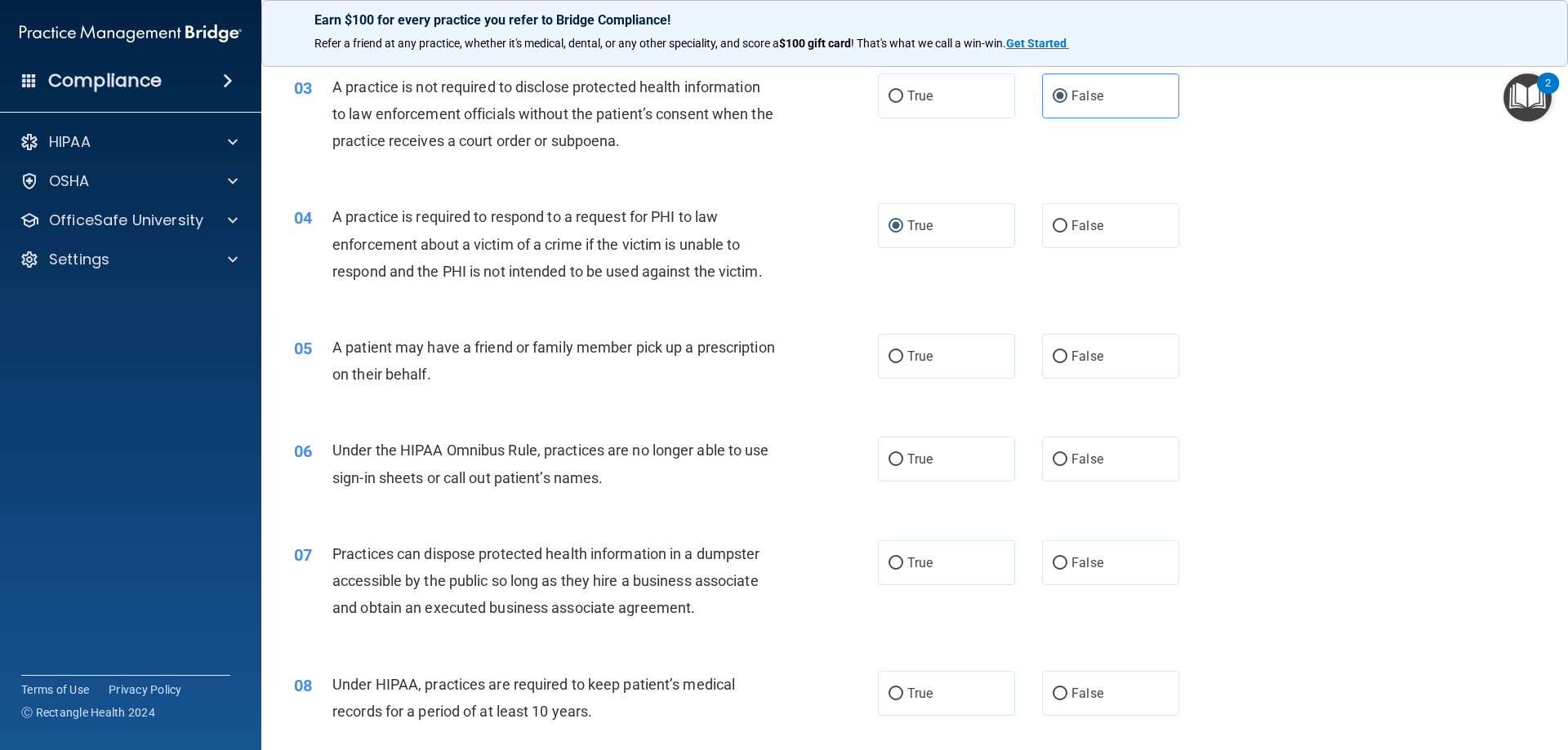
scroll to position [327, 0]
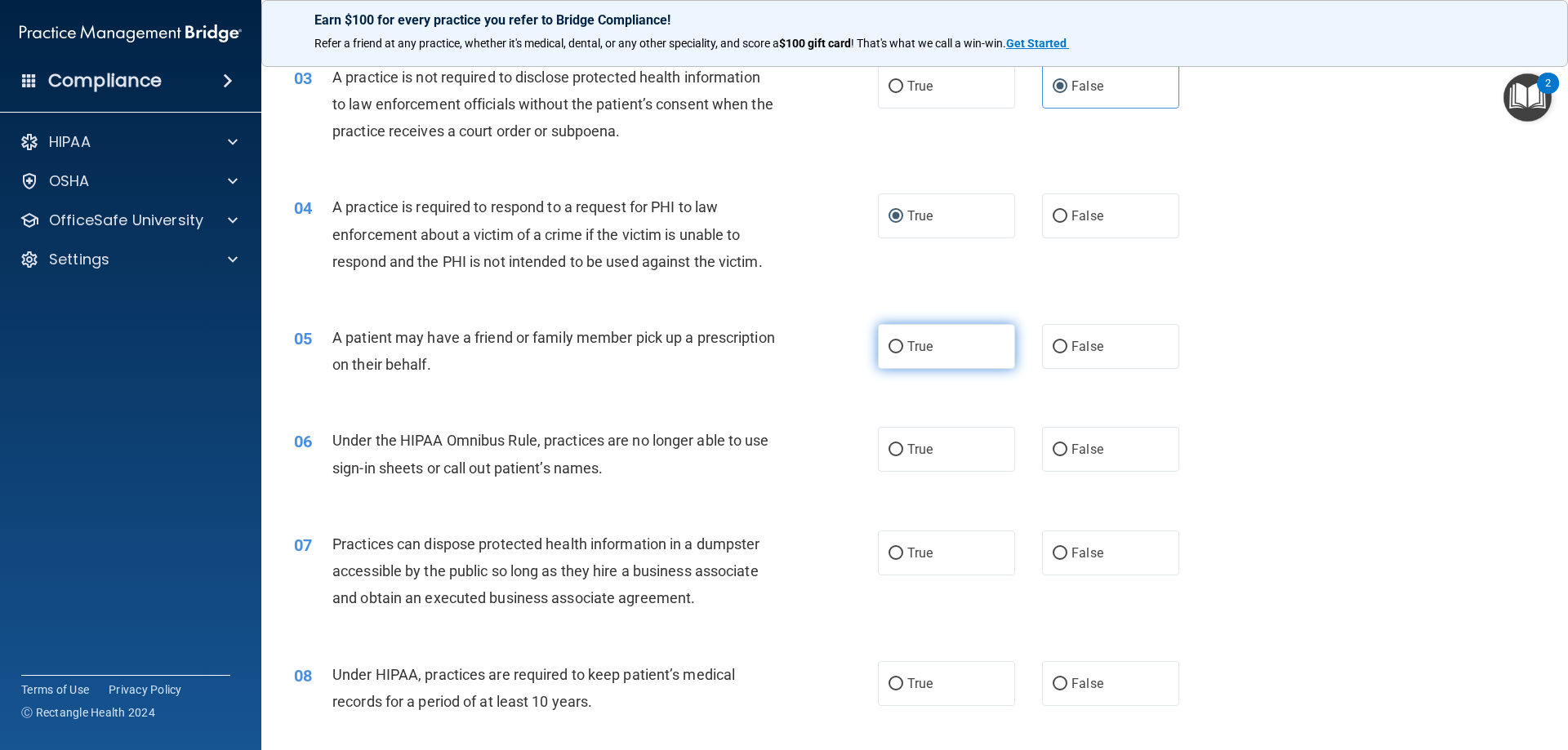
click at [889, 348] on input "True" at bounding box center [896, 347] width 14 height 13
radio input "true"
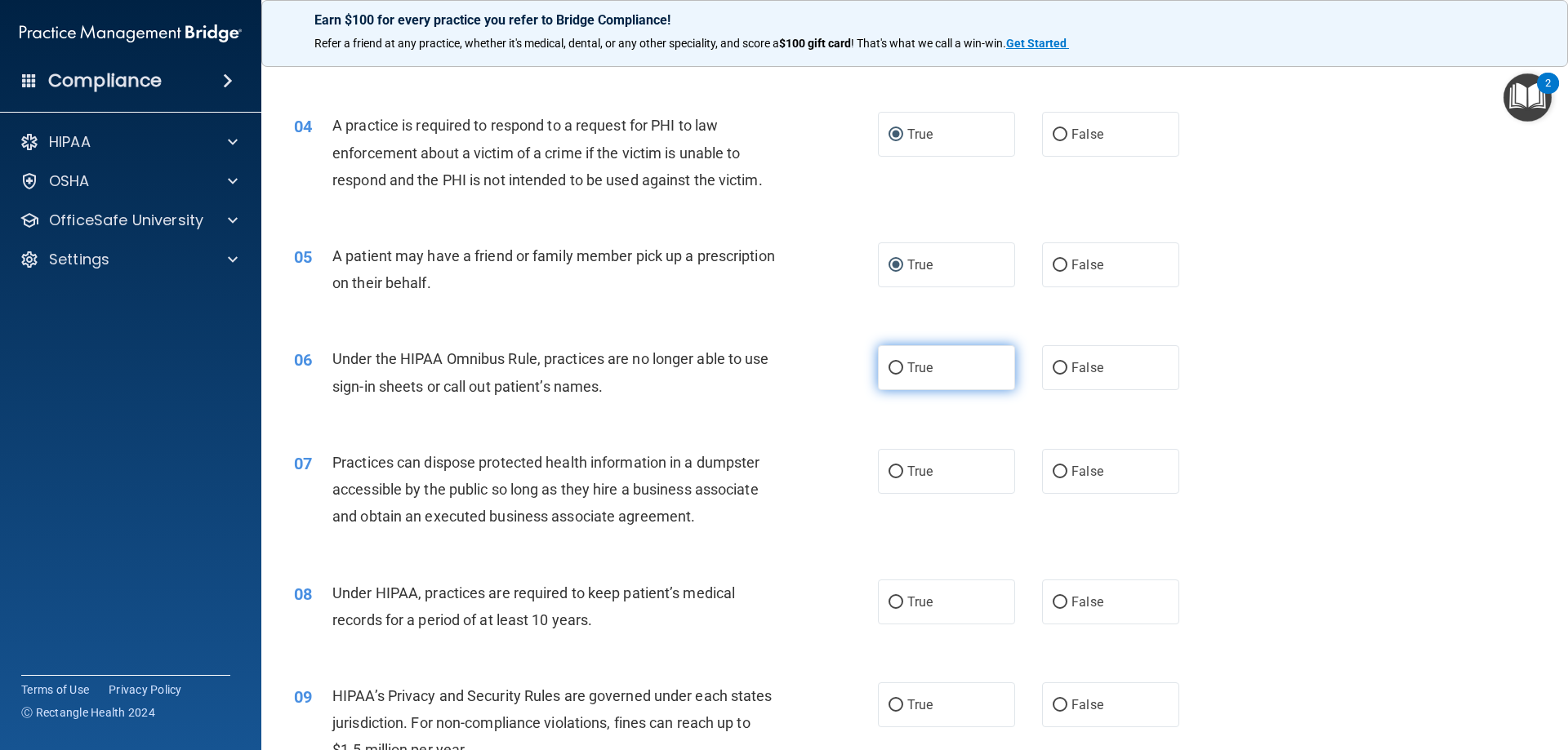
click at [889, 368] on input "True" at bounding box center [896, 369] width 14 height 13
radio input "true"
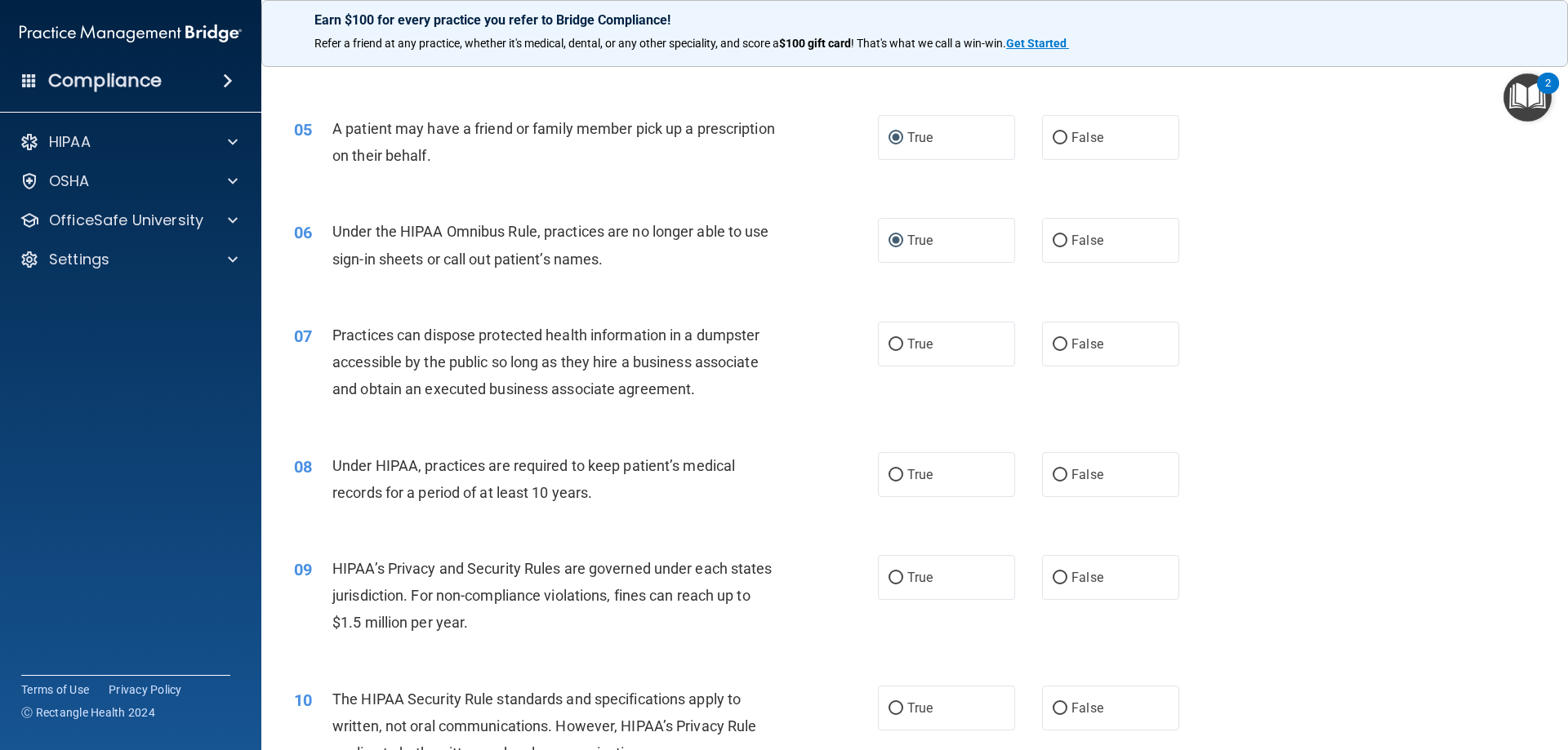
scroll to position [571, 0]
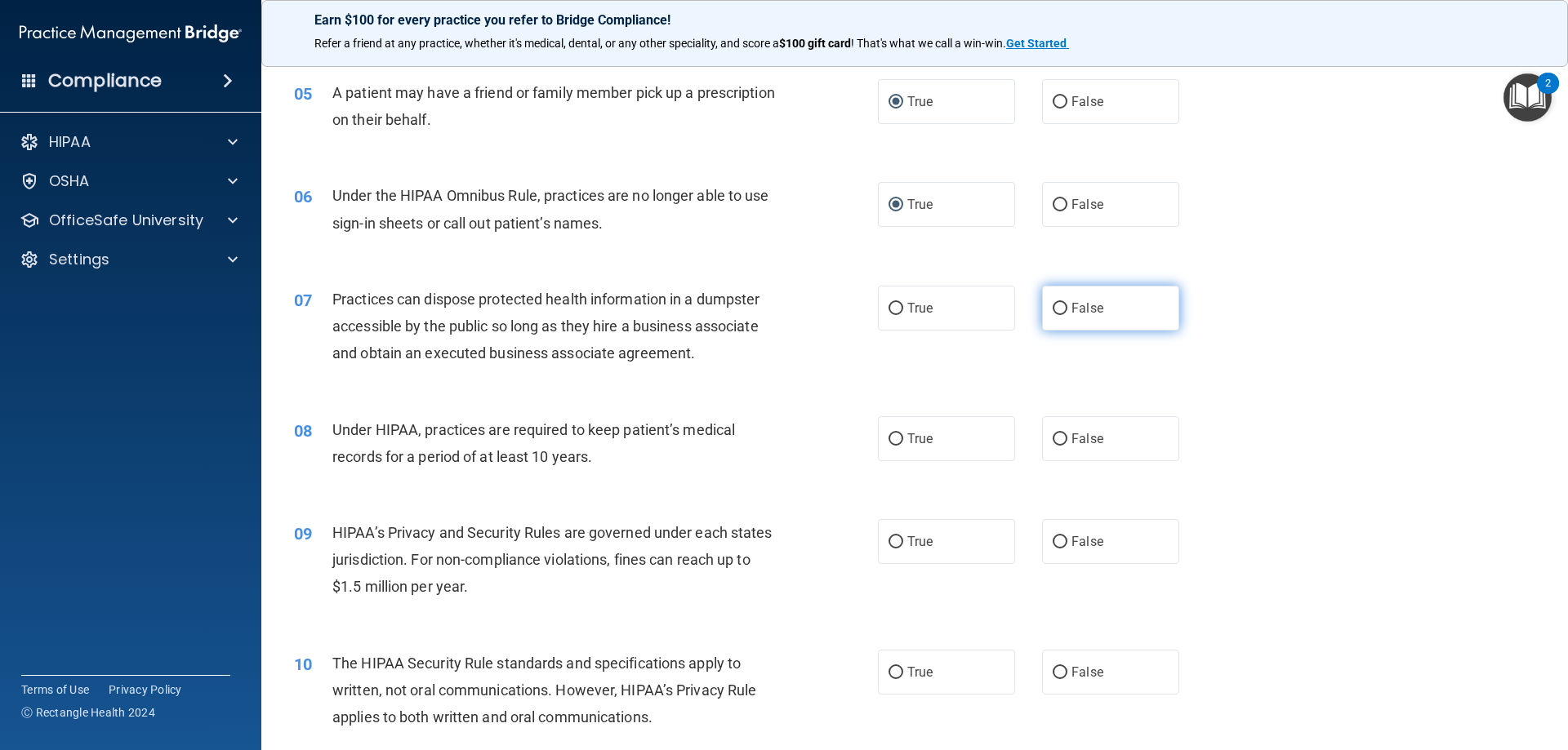
click at [1056, 305] on input "False" at bounding box center [1060, 310] width 14 height 13
radio input "true"
click at [1053, 440] on input "False" at bounding box center [1060, 440] width 14 height 13
radio input "true"
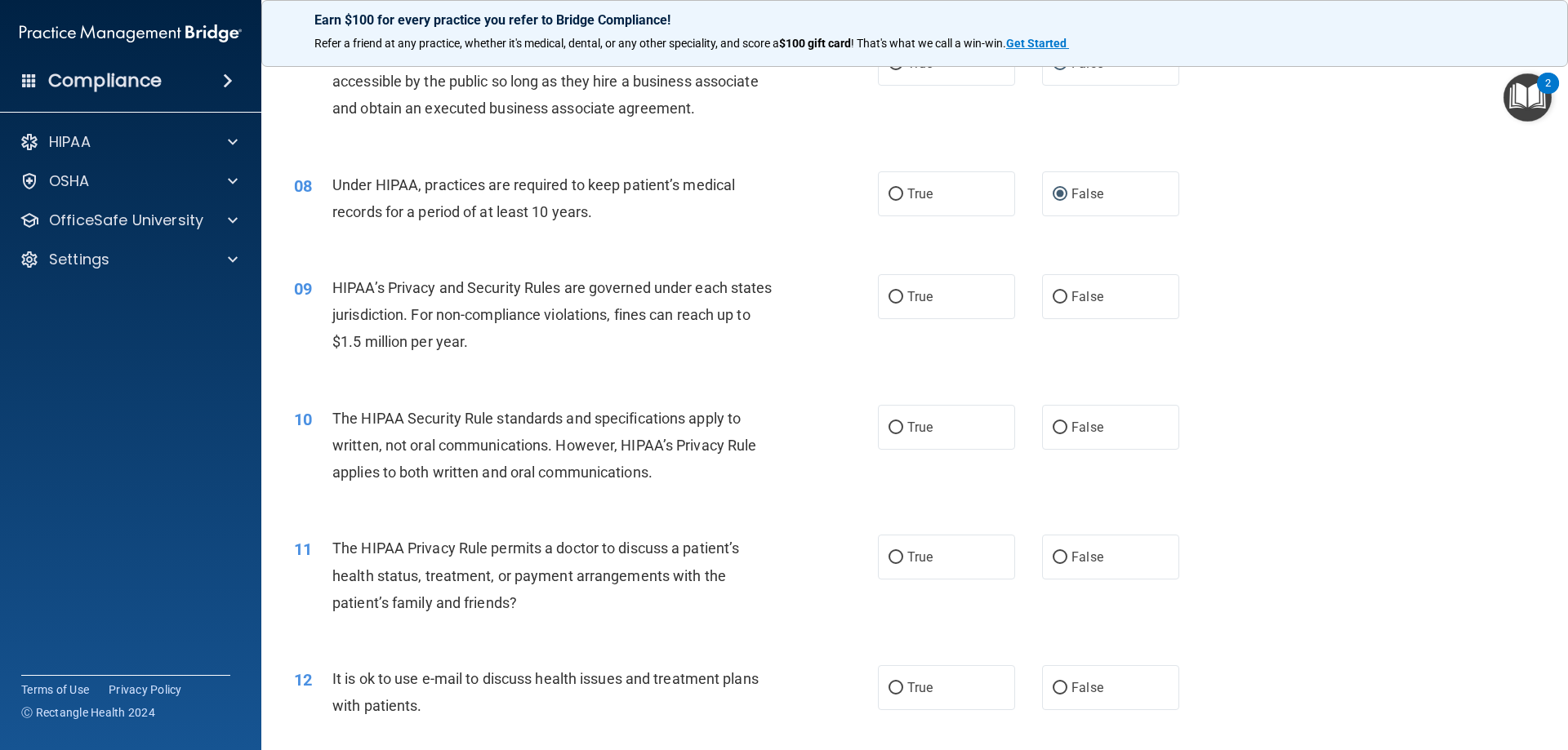
scroll to position [898, 0]
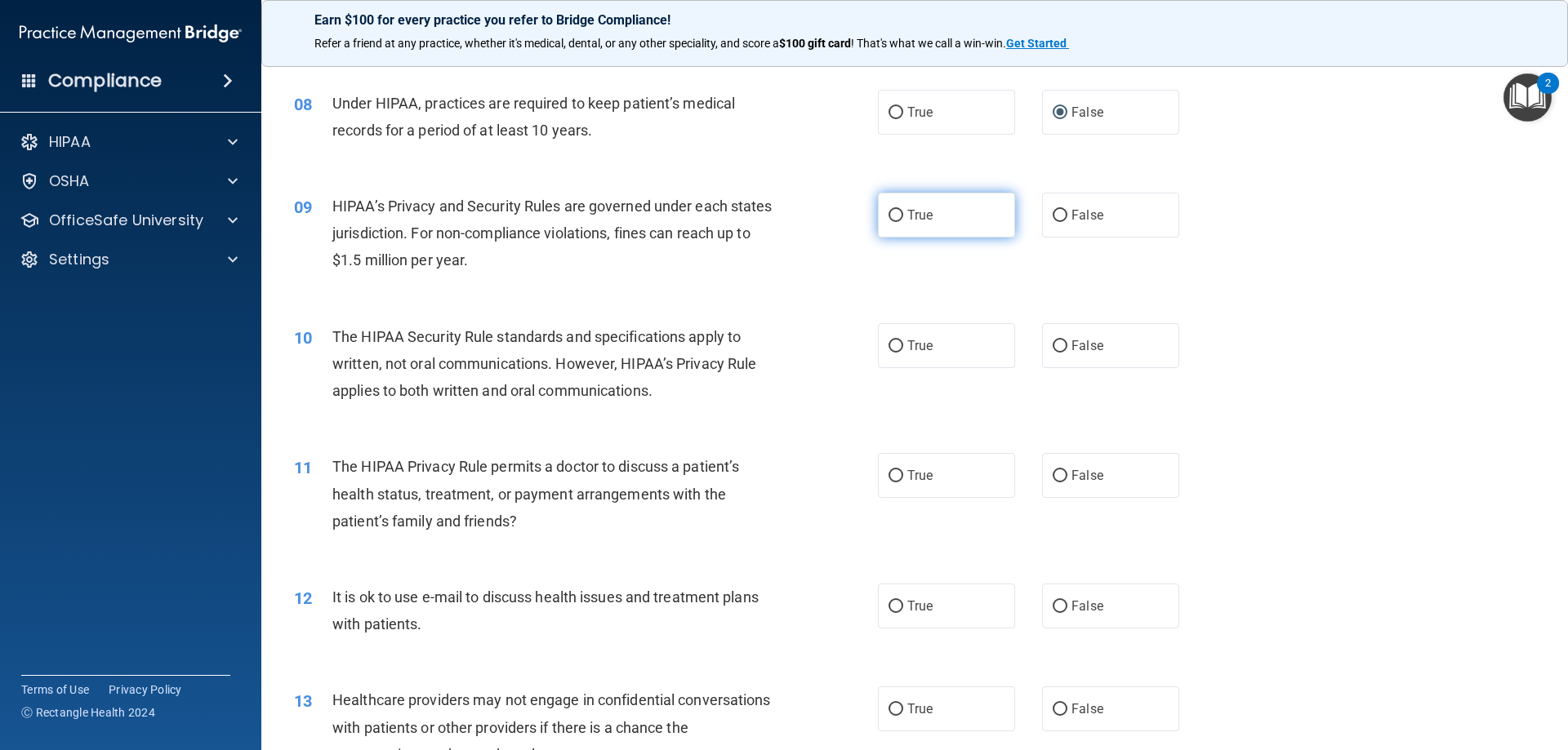
click at [902, 206] on label "True" at bounding box center [946, 215] width 137 height 45
click at [902, 210] on input "True" at bounding box center [896, 216] width 14 height 13
radio input "true"
click at [1056, 349] on input "False" at bounding box center [1060, 346] width 14 height 13
radio input "true"
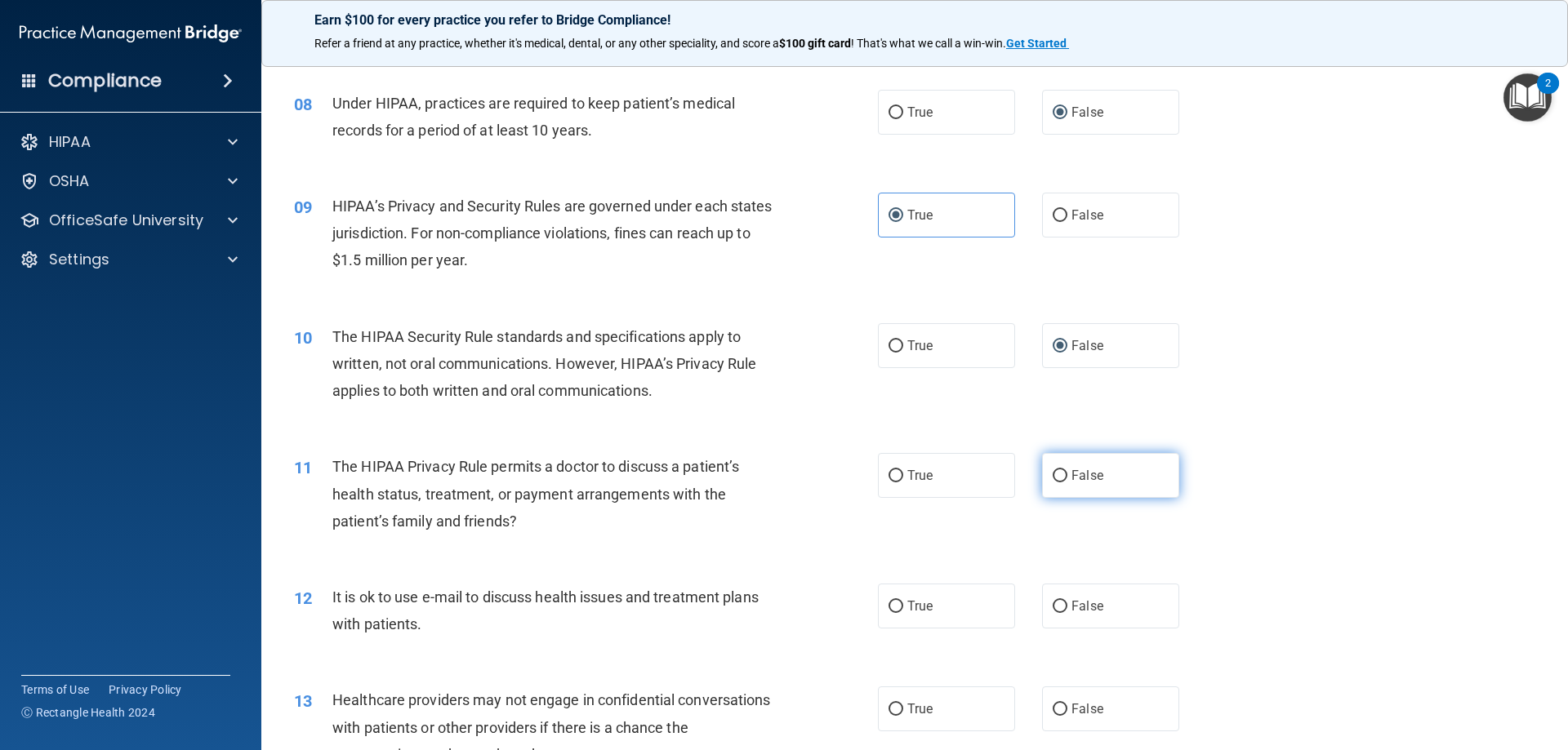
click at [1056, 474] on input "False" at bounding box center [1060, 476] width 14 height 13
radio input "true"
click at [1056, 614] on label "False" at bounding box center [1110, 606] width 137 height 45
click at [1056, 613] on input "False" at bounding box center [1060, 607] width 14 height 13
radio input "true"
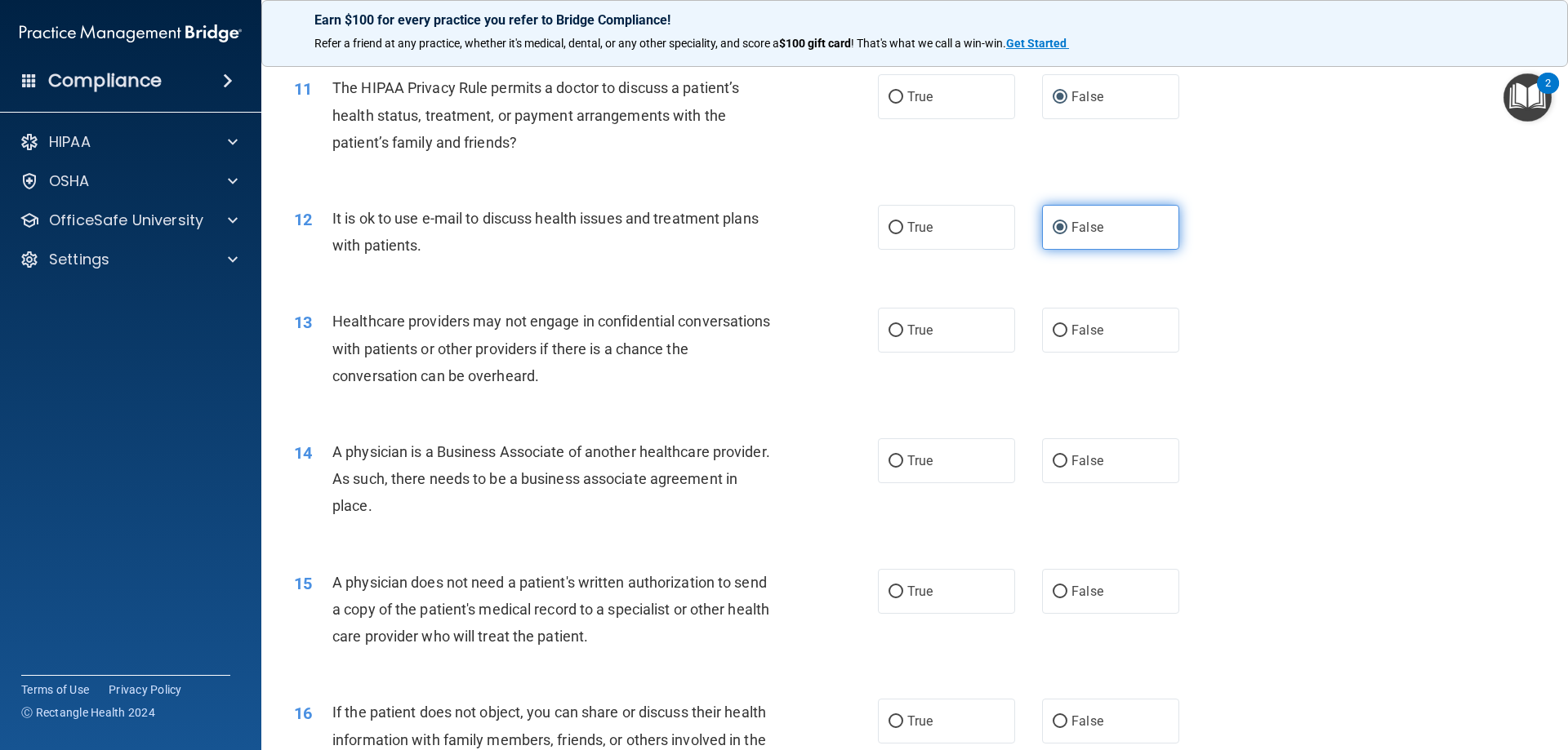
scroll to position [1306, 0]
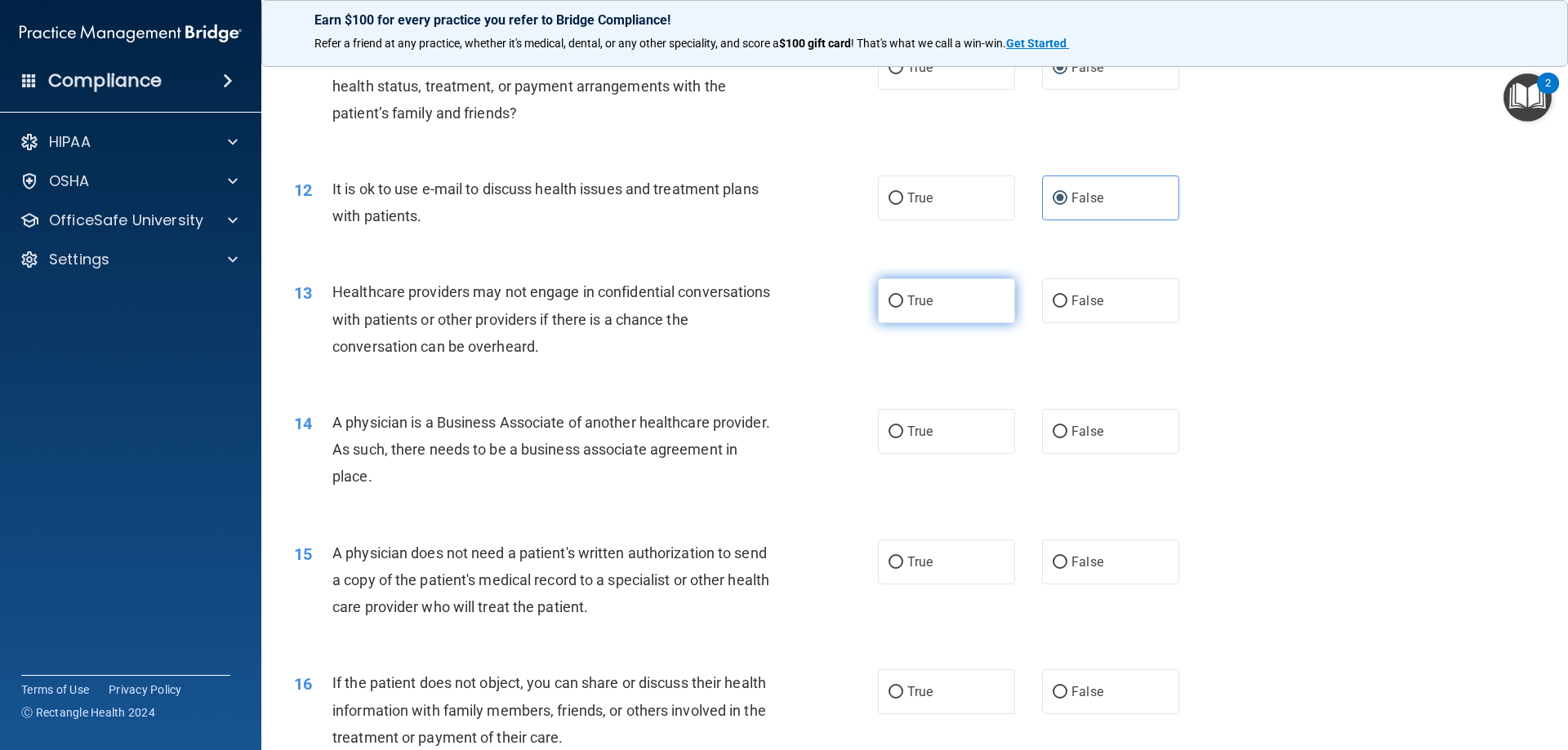
click at [890, 295] on input "True" at bounding box center [896, 301] width 14 height 13
radio input "true"
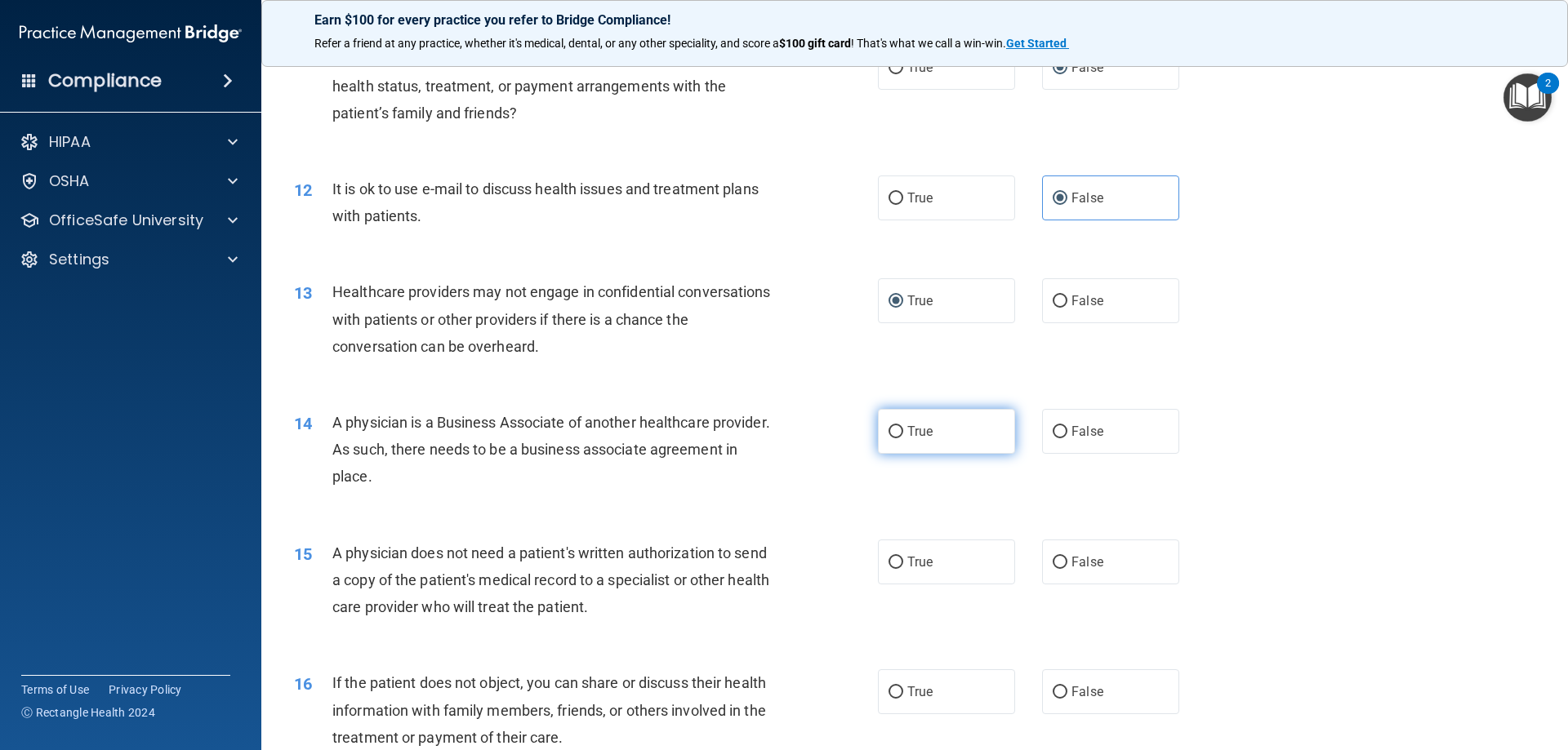
click at [895, 436] on input "True" at bounding box center [896, 432] width 14 height 13
radio input "true"
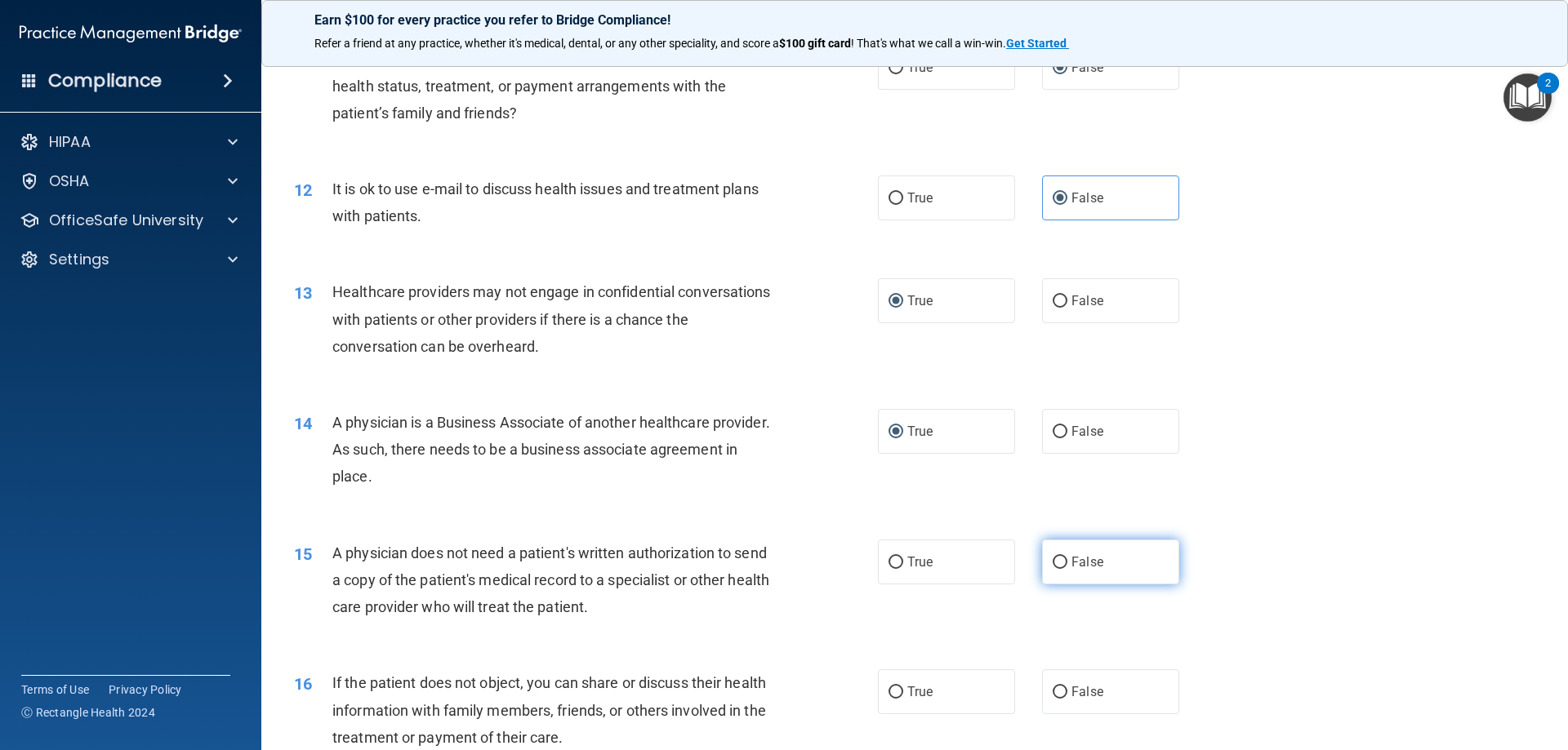
click at [1072, 563] on span "False" at bounding box center [1087, 562] width 31 height 15
click at [1064, 563] on input "False" at bounding box center [1060, 563] width 14 height 13
radio input "true"
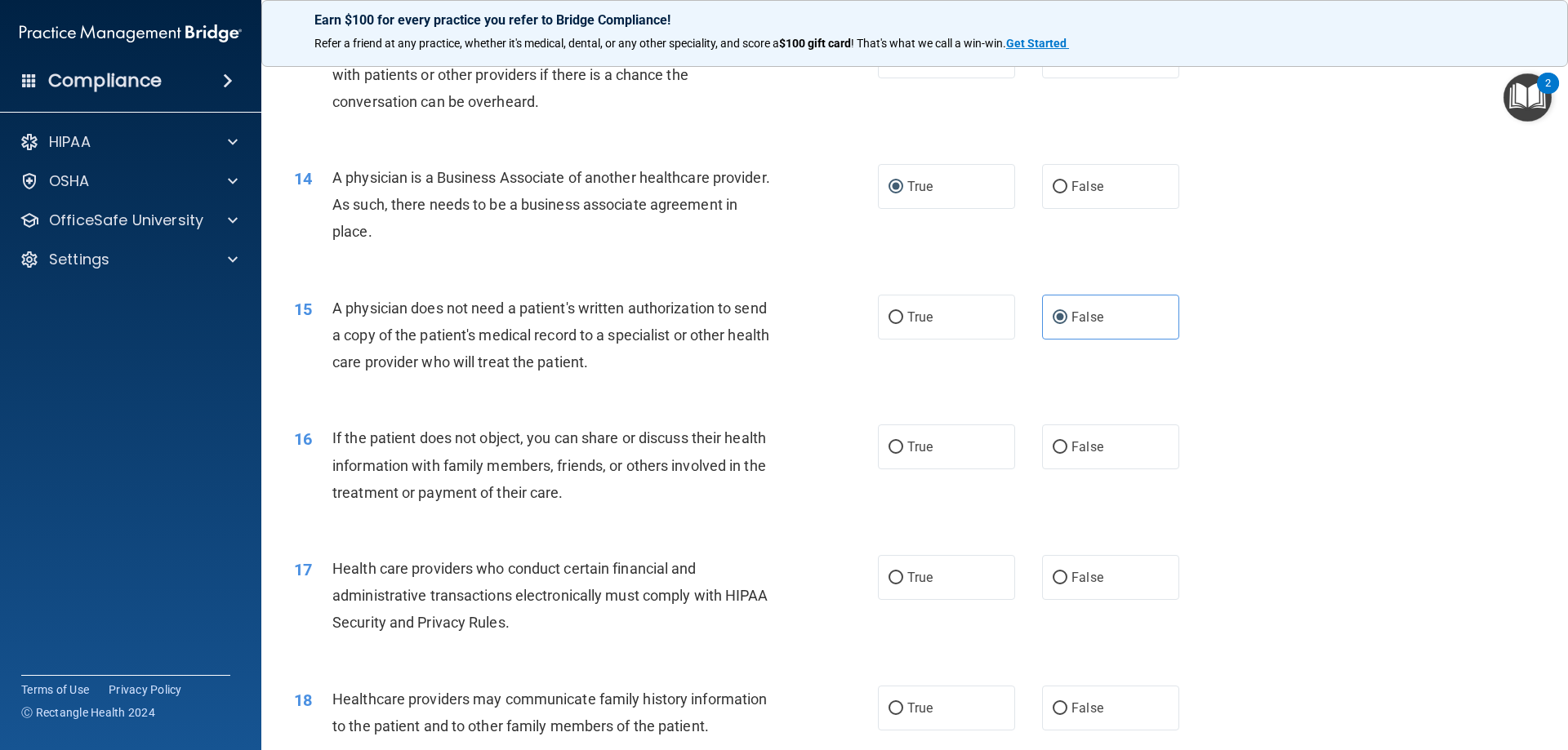
scroll to position [1633, 0]
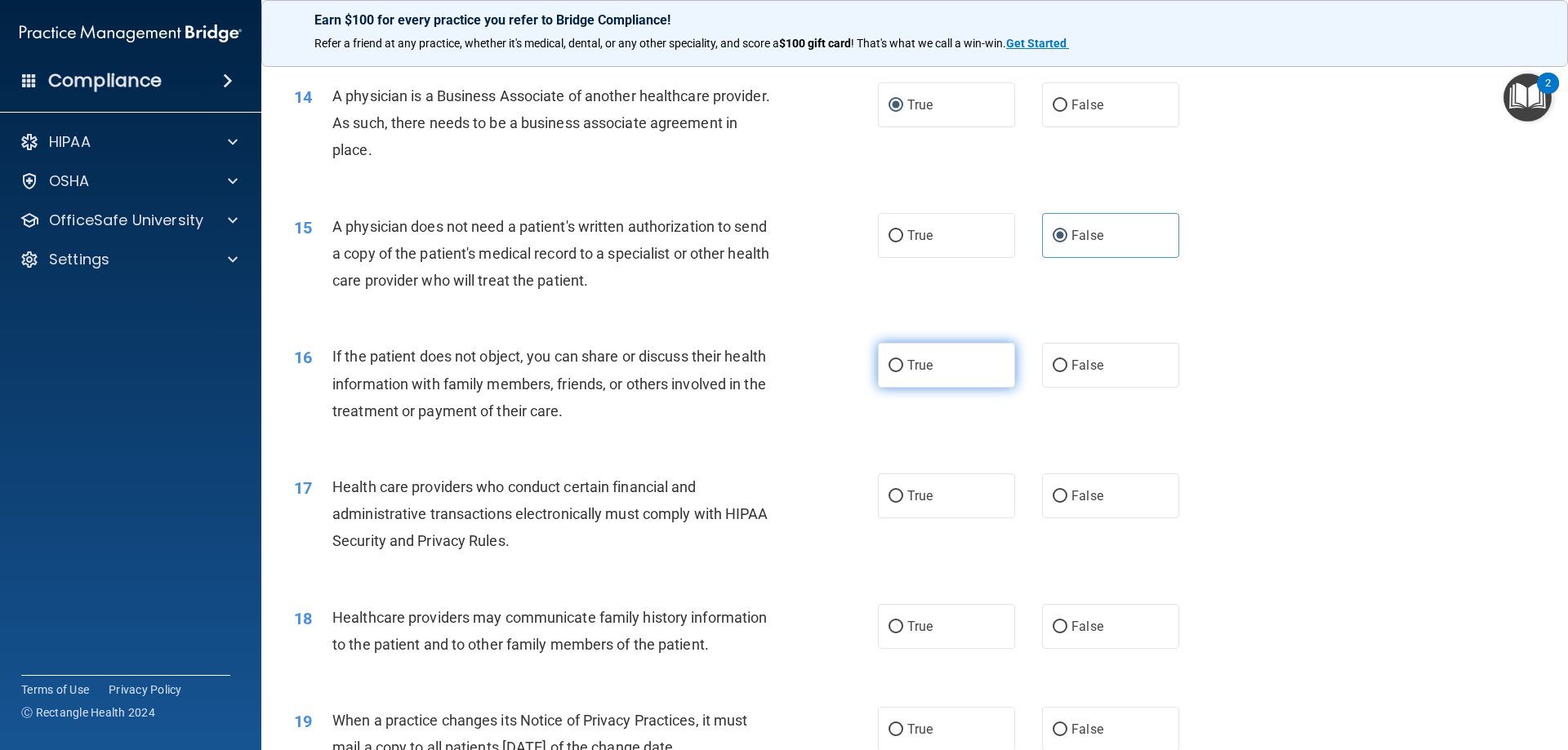
click at [911, 375] on label "True" at bounding box center [946, 365] width 137 height 45
click at [903, 372] on input "True" at bounding box center [896, 366] width 14 height 13
radio input "true"
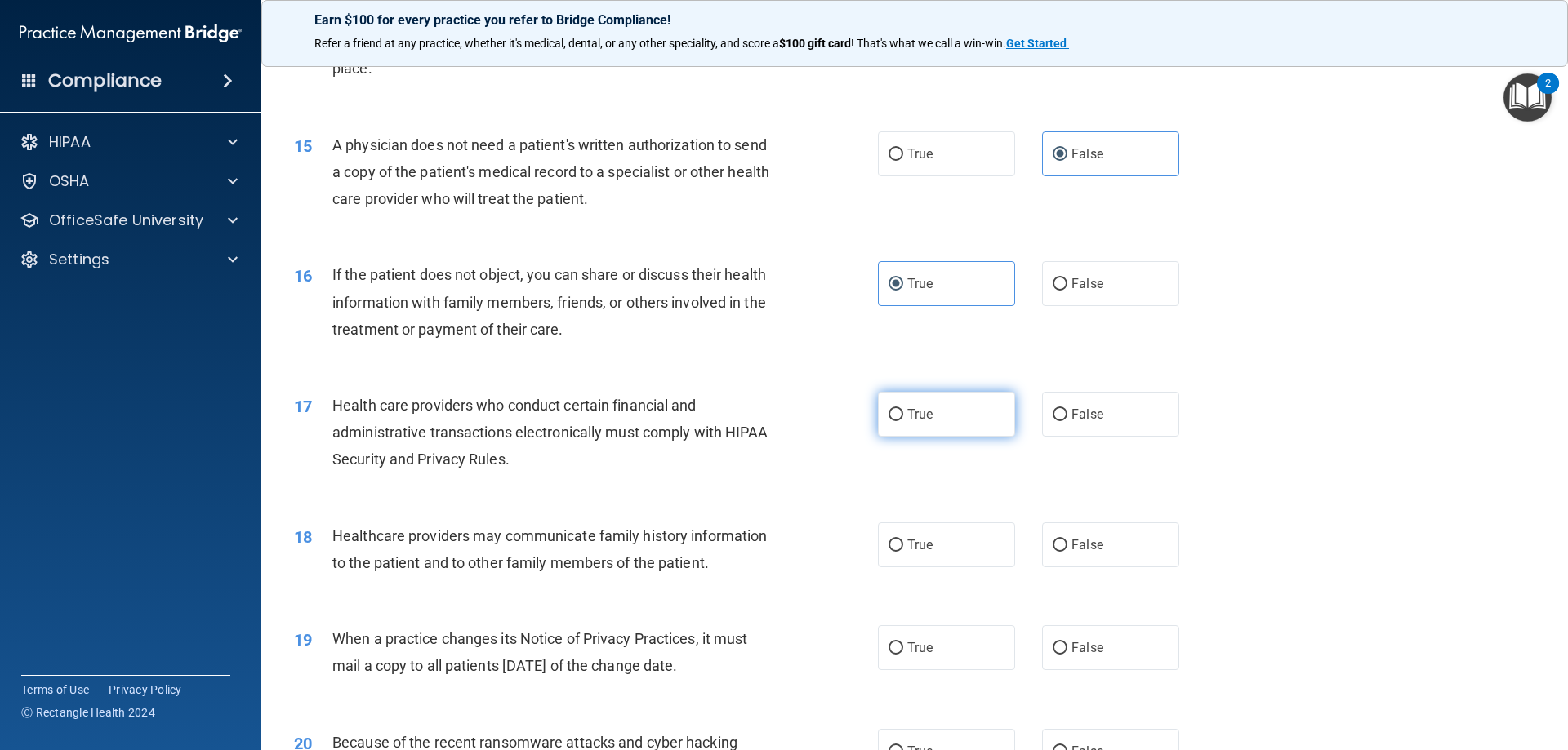
click at [907, 418] on span "True" at bounding box center [920, 414] width 25 height 15
click at [903, 418] on input "True" at bounding box center [896, 415] width 14 height 13
radio input "true"
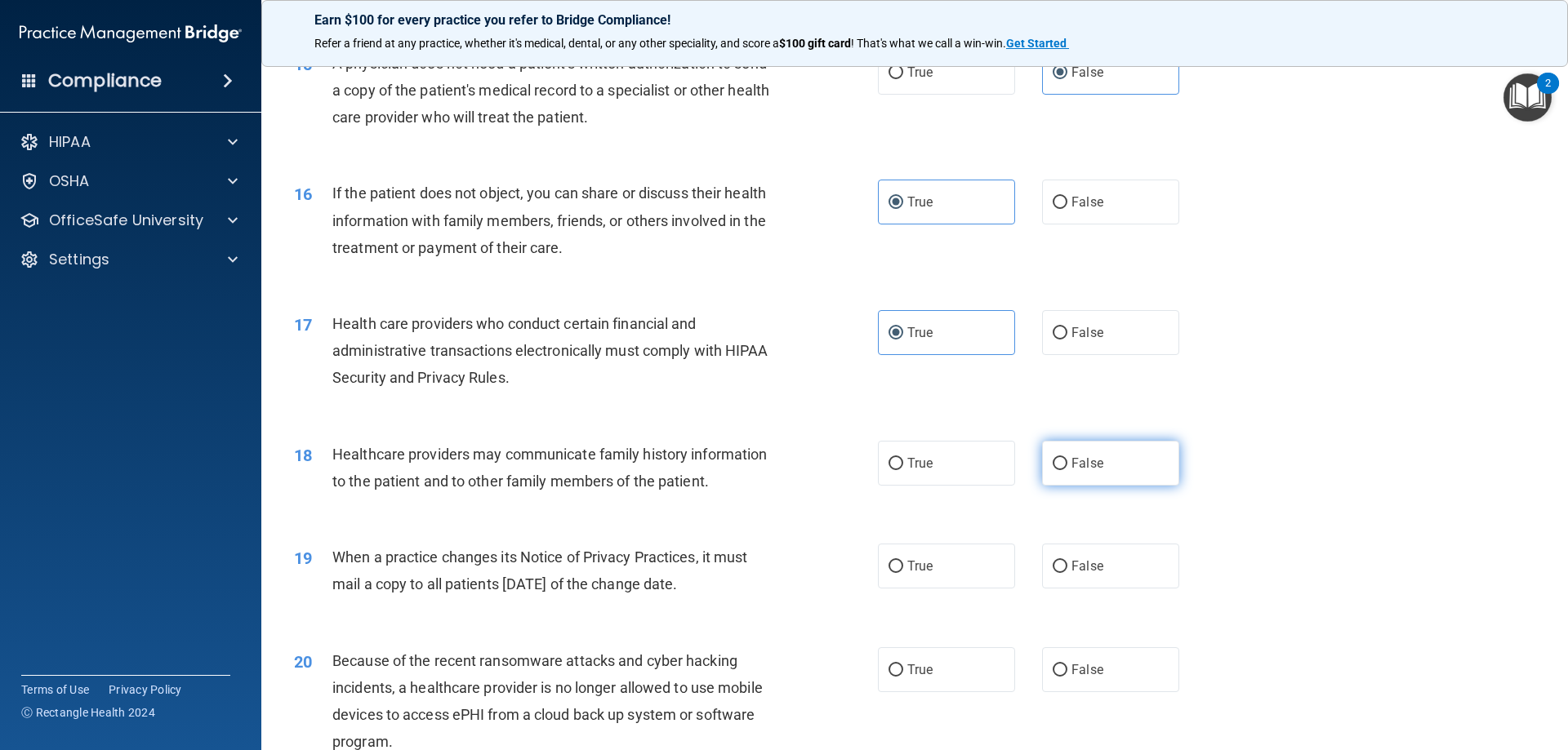
click at [1062, 464] on label "False" at bounding box center [1110, 463] width 137 height 45
click at [1062, 464] on input "False" at bounding box center [1060, 464] width 14 height 13
radio input "true"
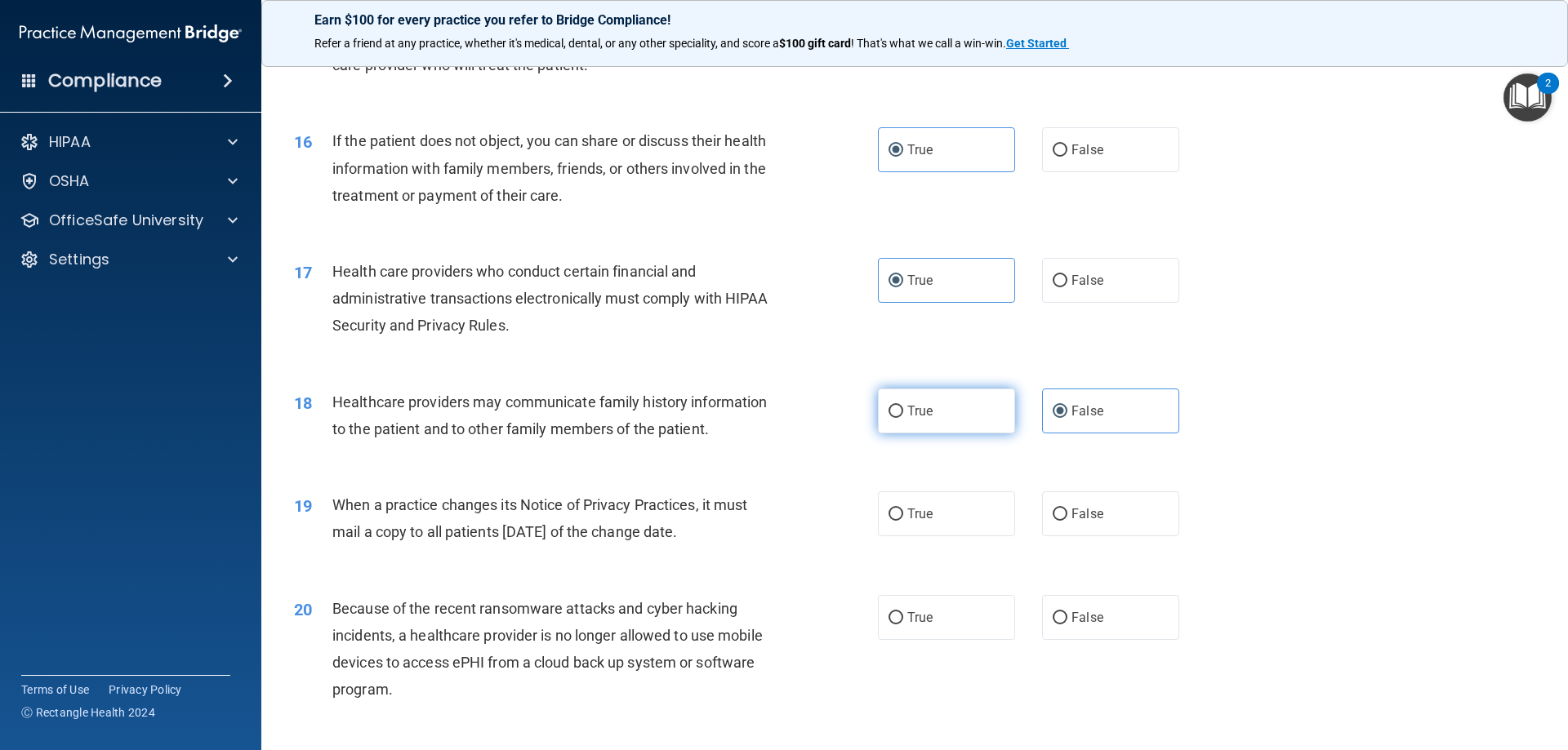
scroll to position [1878, 0]
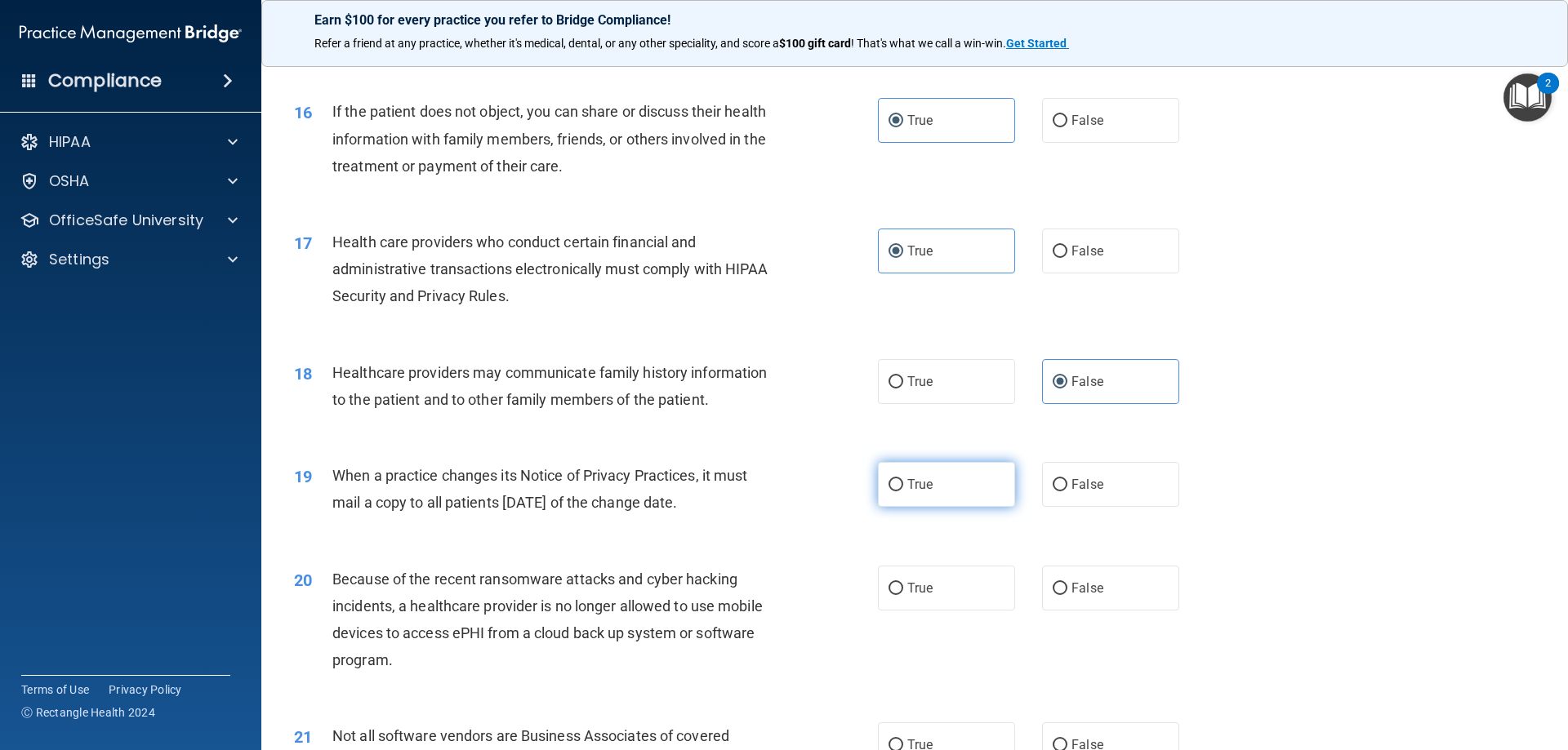
click at [890, 491] on input "True" at bounding box center [896, 485] width 14 height 13
radio input "true"
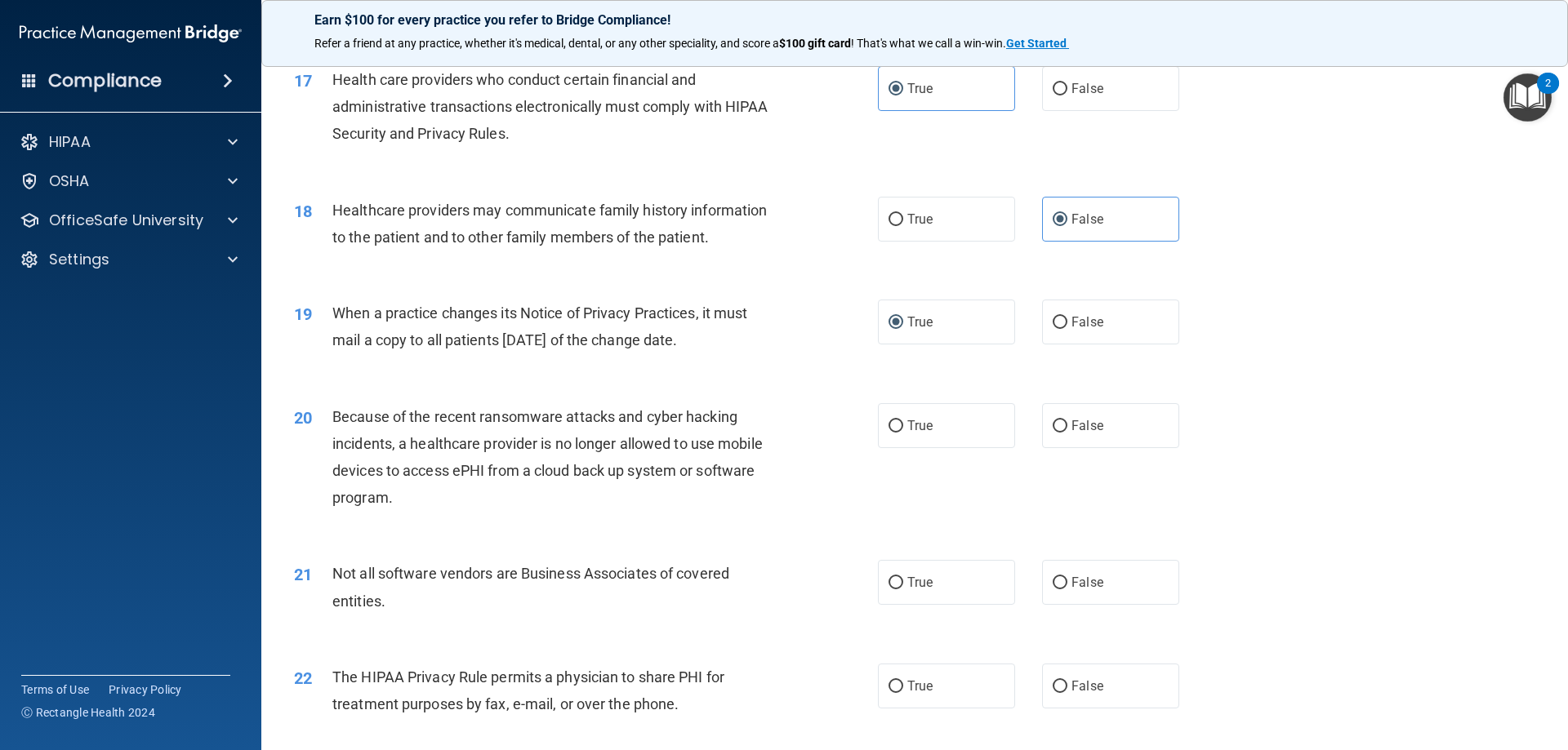
scroll to position [2041, 0]
click at [893, 414] on label "True" at bounding box center [946, 425] width 137 height 45
click at [893, 420] on input "True" at bounding box center [896, 426] width 14 height 13
radio input "true"
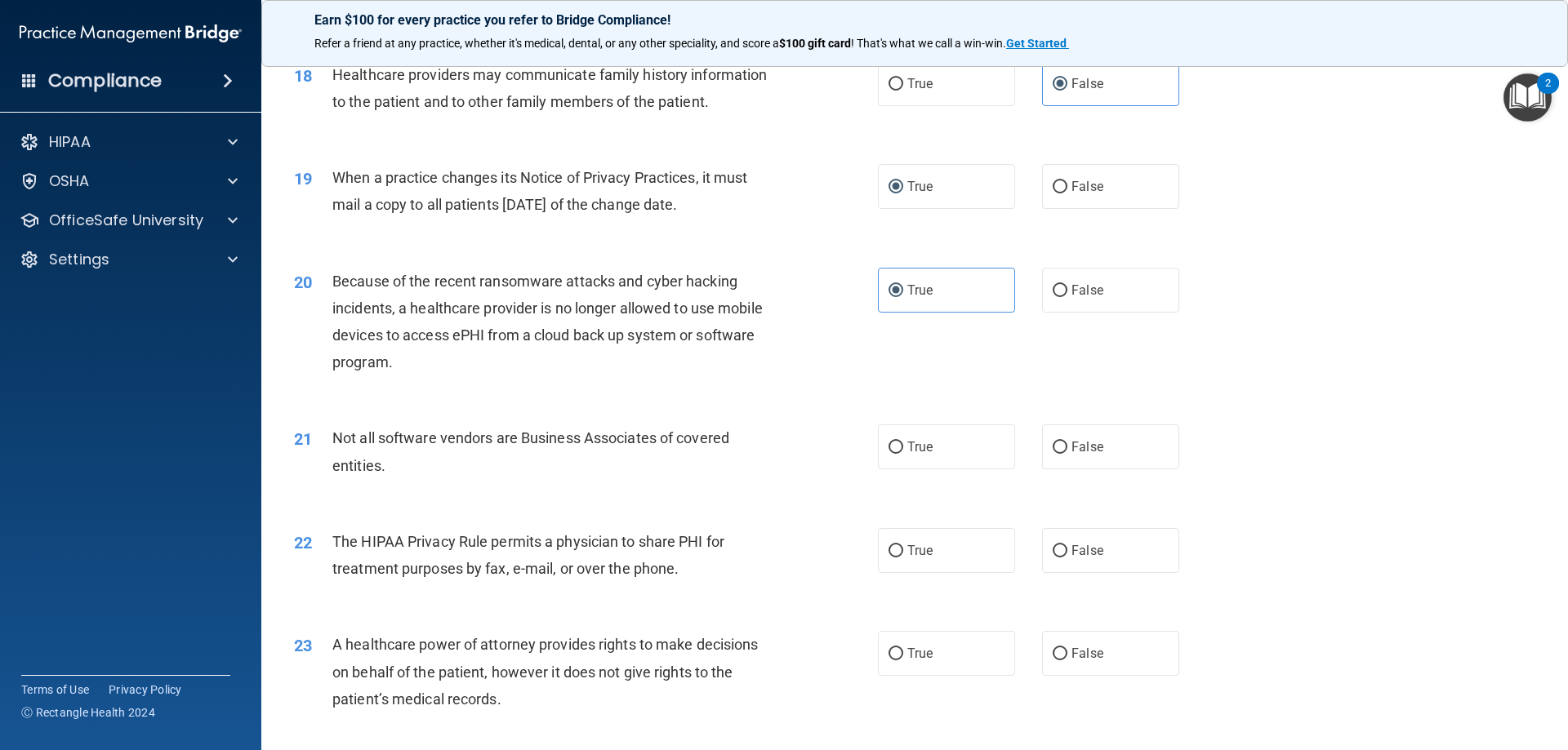
scroll to position [2204, 0]
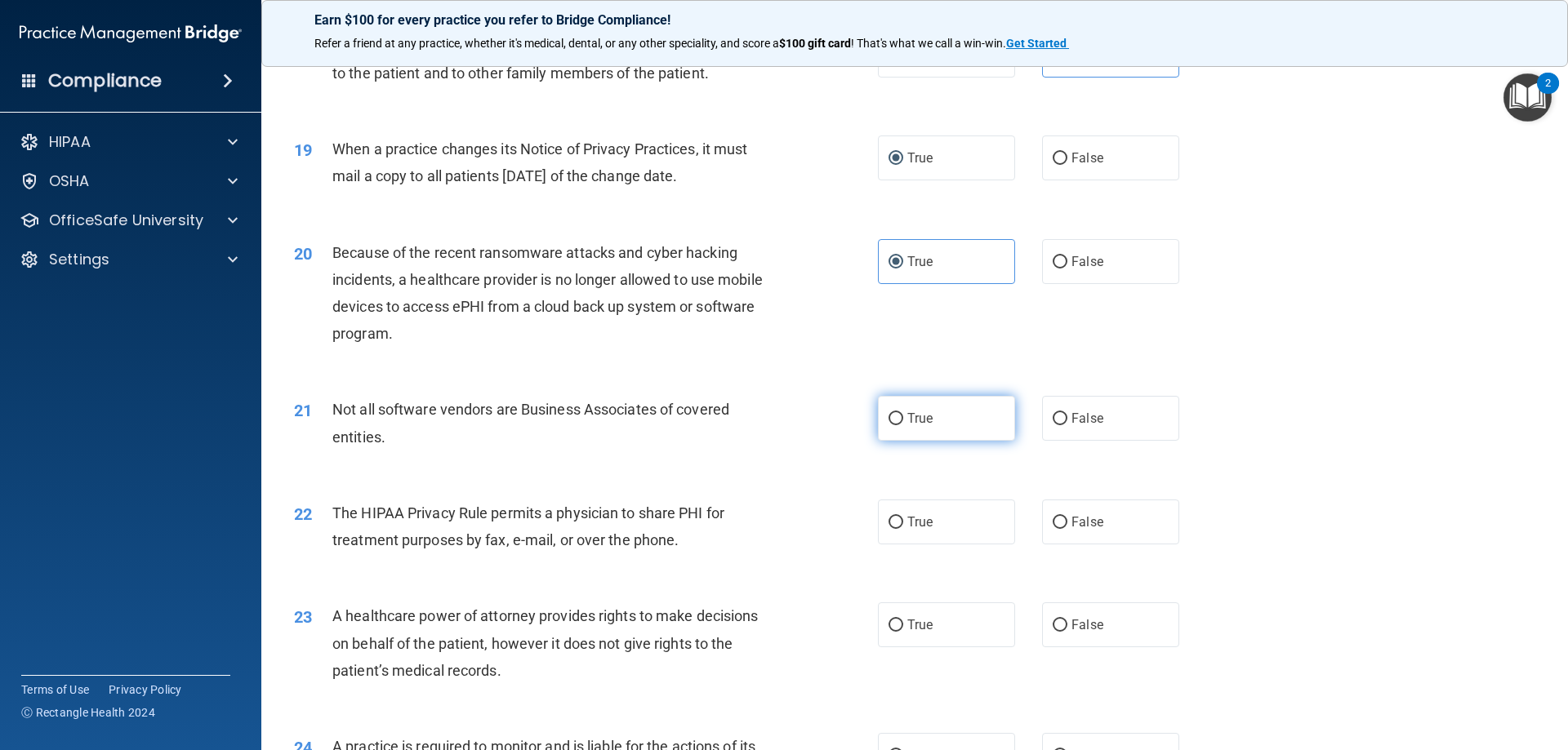
click at [958, 423] on label "True" at bounding box center [946, 418] width 137 height 45
click at [903, 423] on input "True" at bounding box center [896, 419] width 14 height 13
radio input "true"
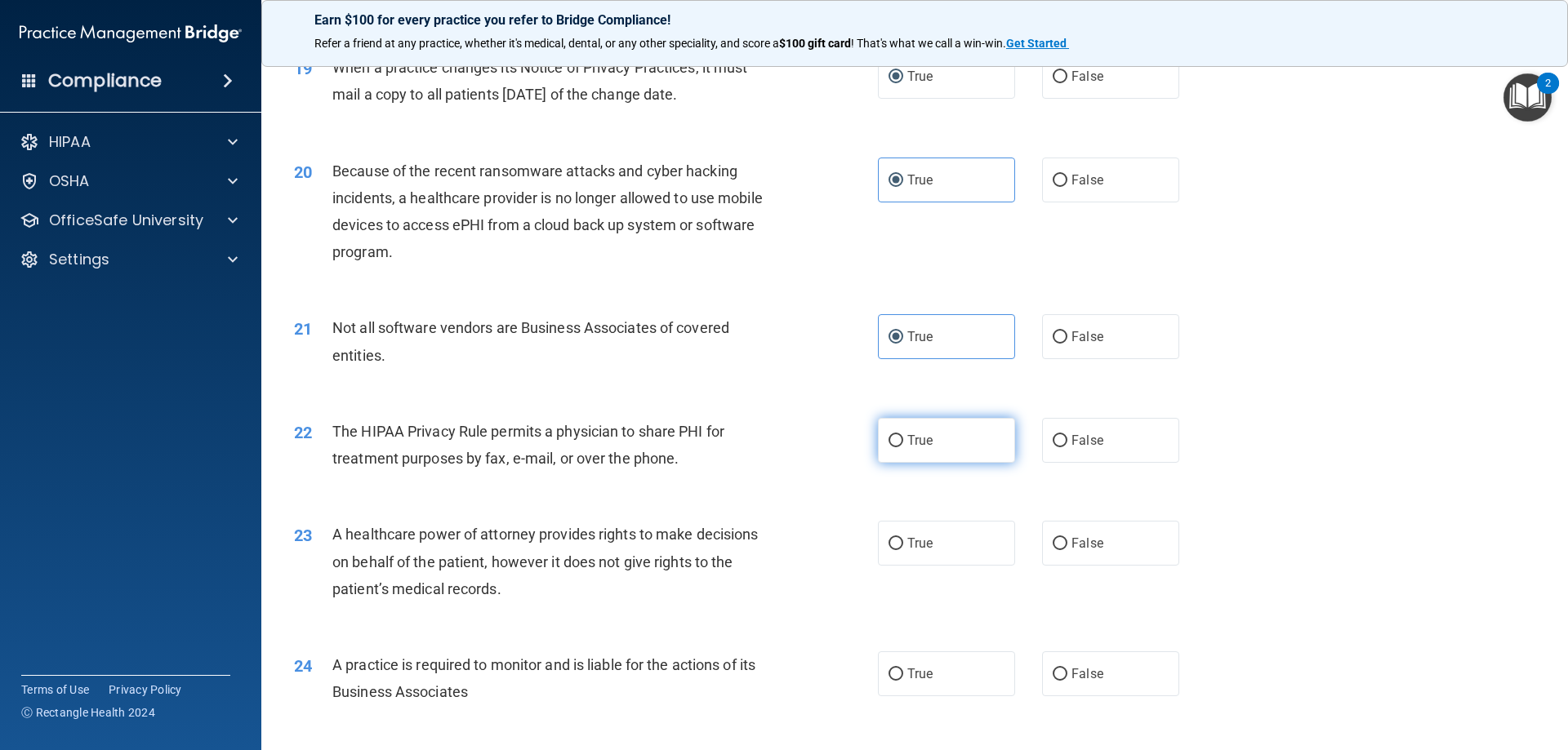
click at [889, 445] on input "True" at bounding box center [896, 441] width 14 height 13
radio input "true"
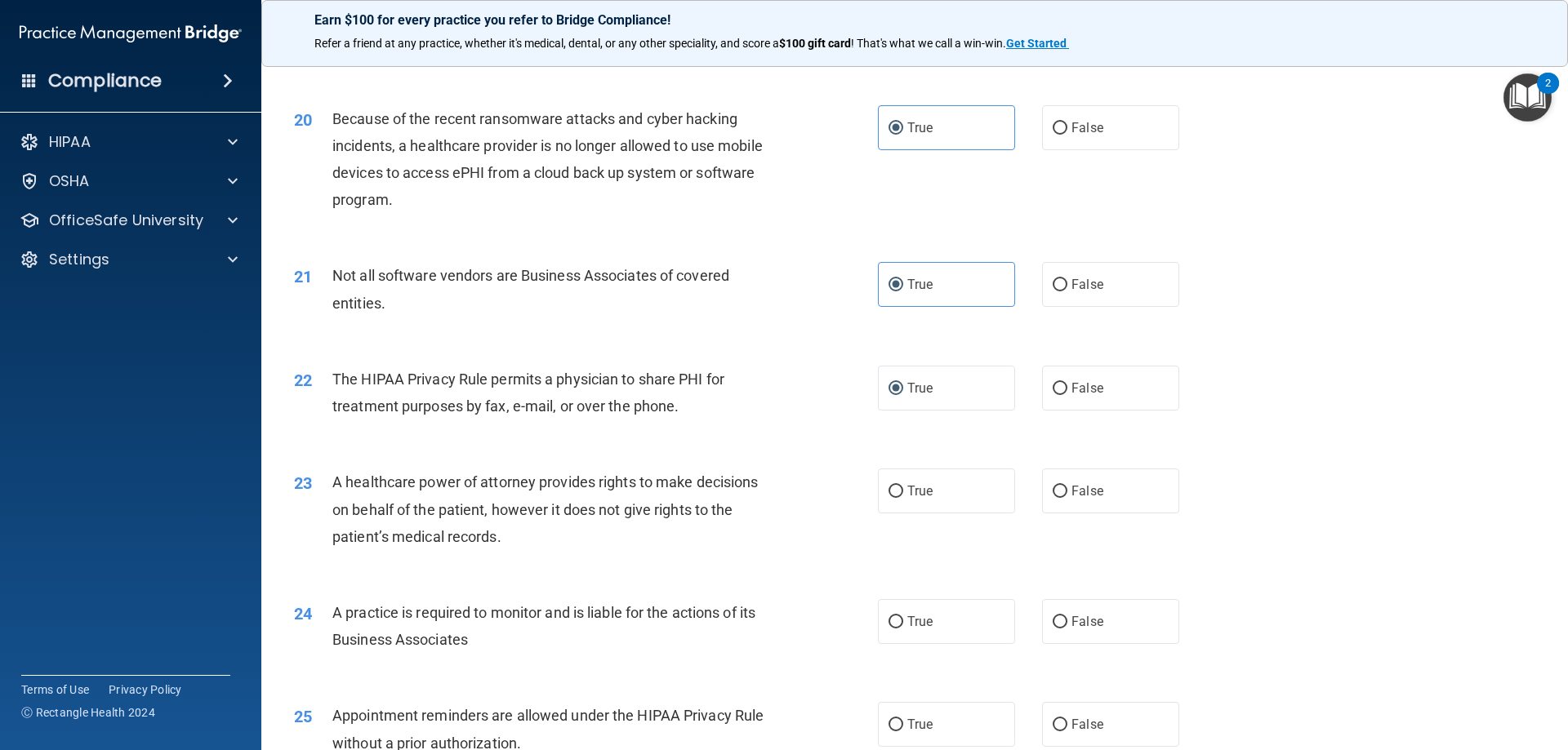
scroll to position [2368, 0]
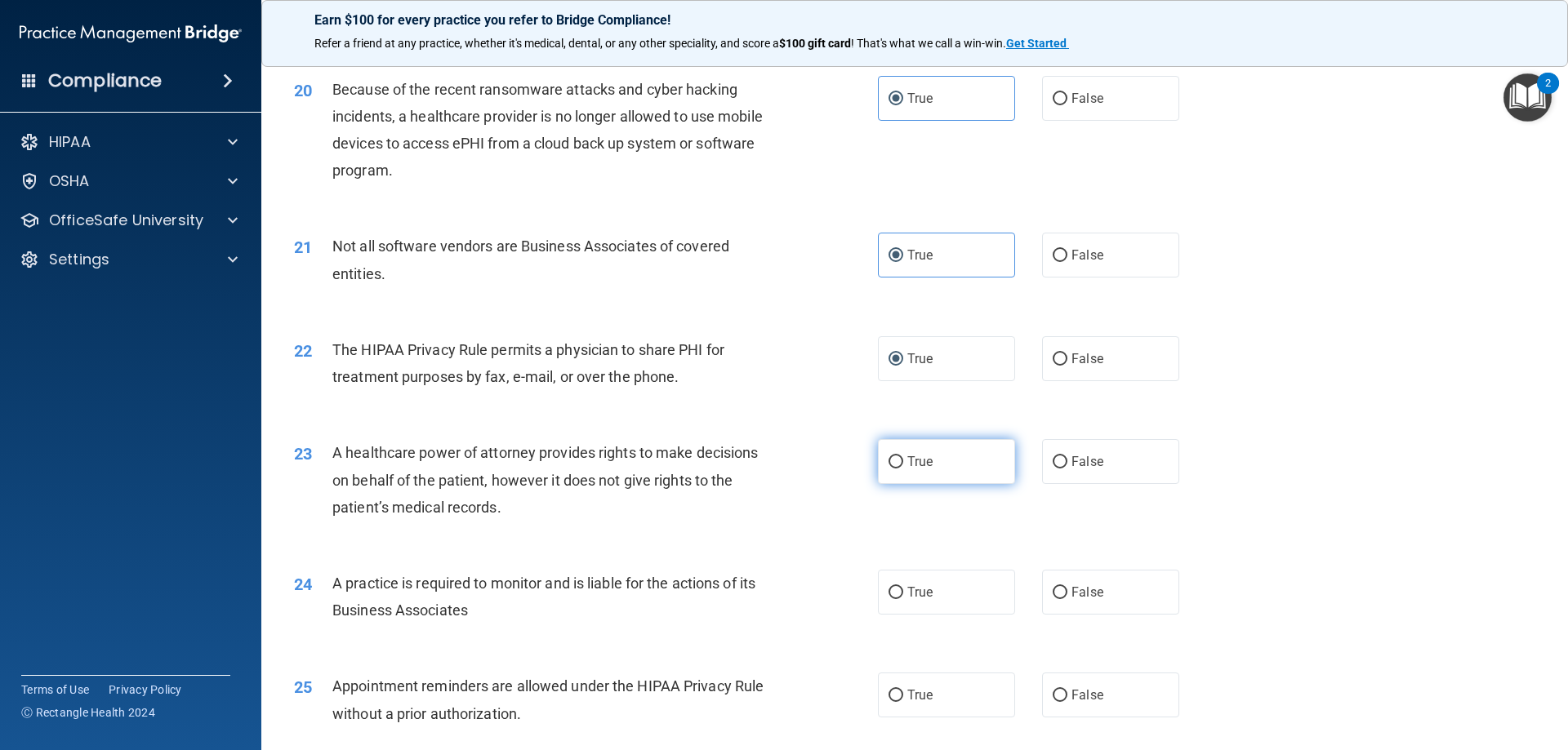
click at [924, 467] on span "True" at bounding box center [920, 461] width 25 height 15
click at [903, 467] on input "True" at bounding box center [896, 463] width 14 height 13
radio input "true"
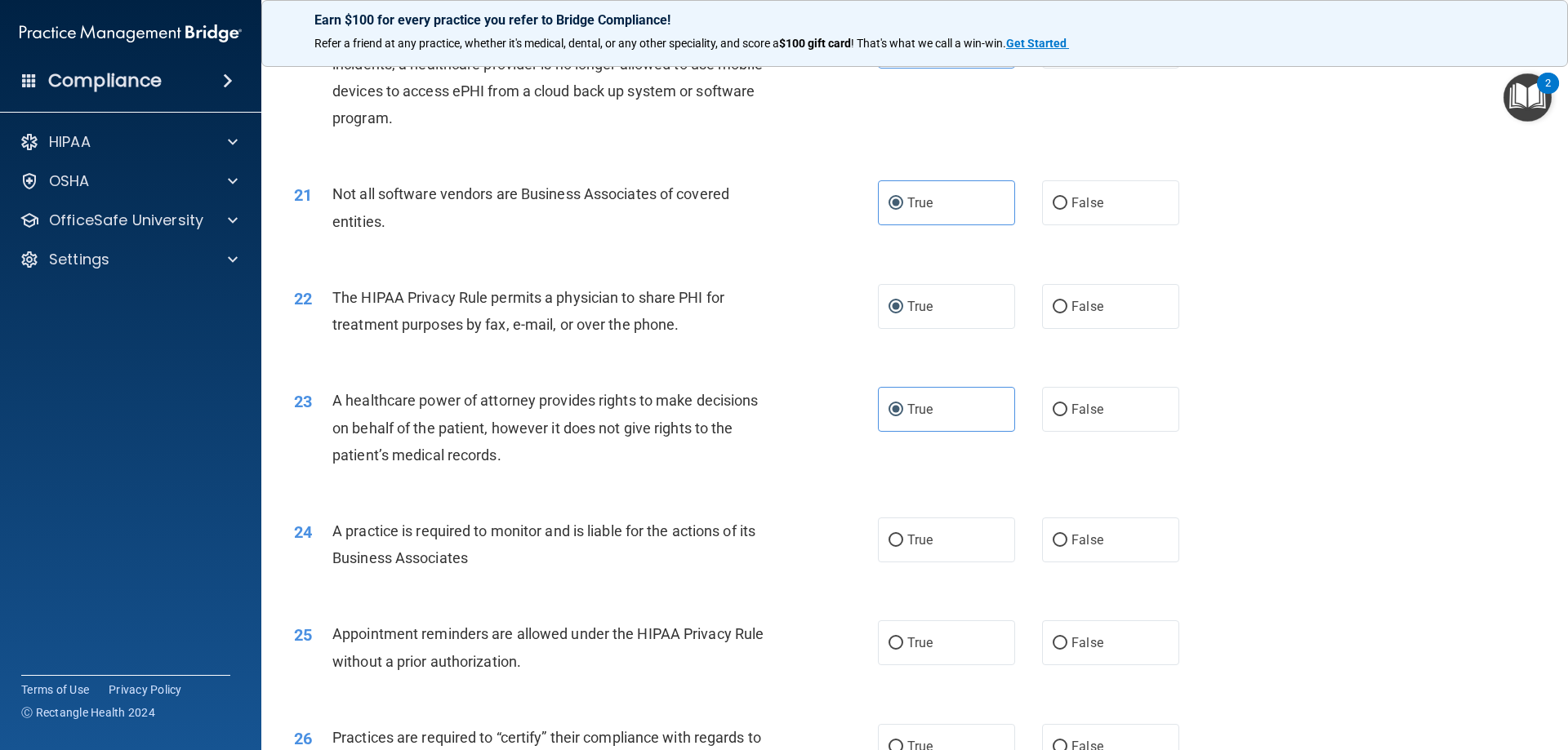
scroll to position [2449, 0]
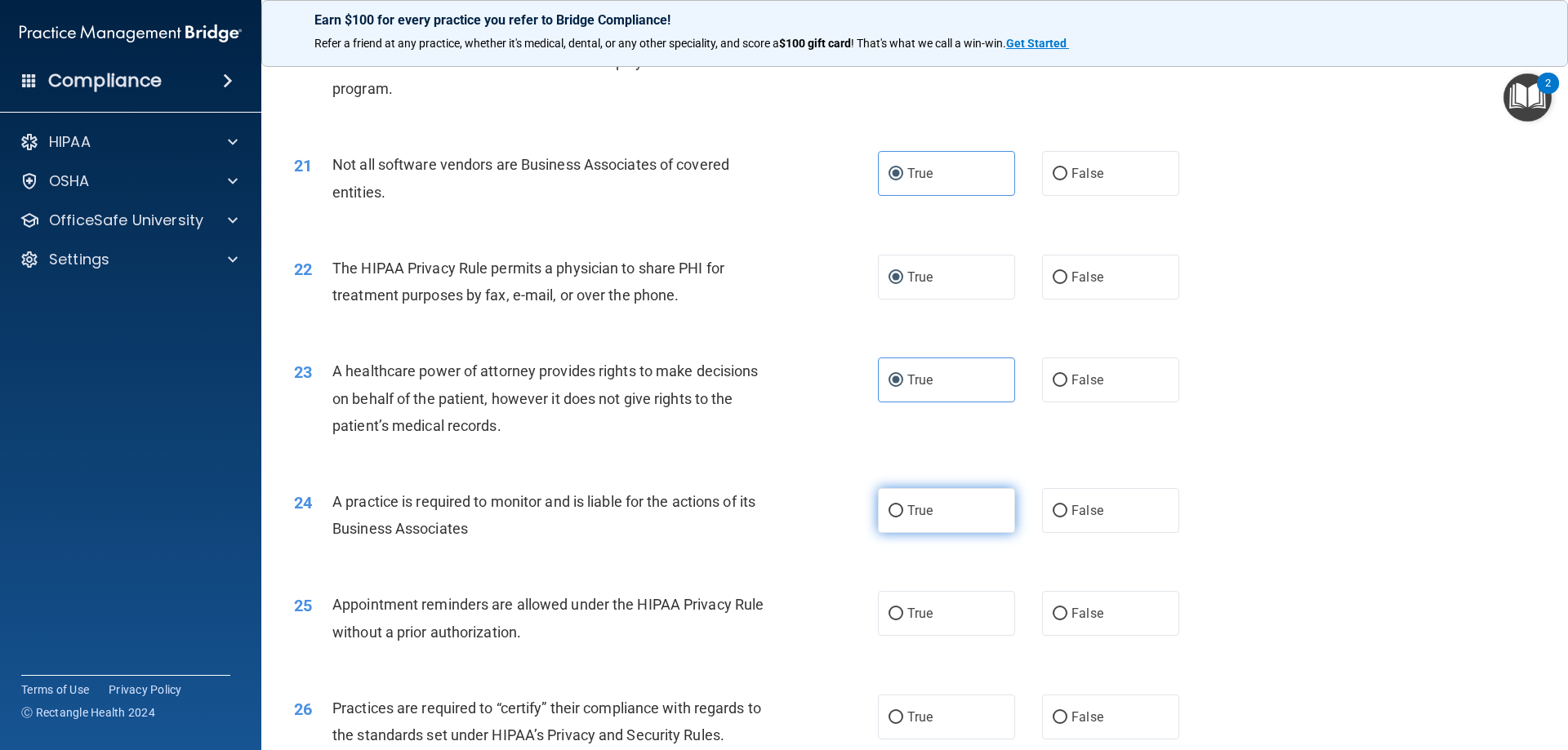
click at [895, 509] on input "True" at bounding box center [896, 511] width 14 height 13
radio input "true"
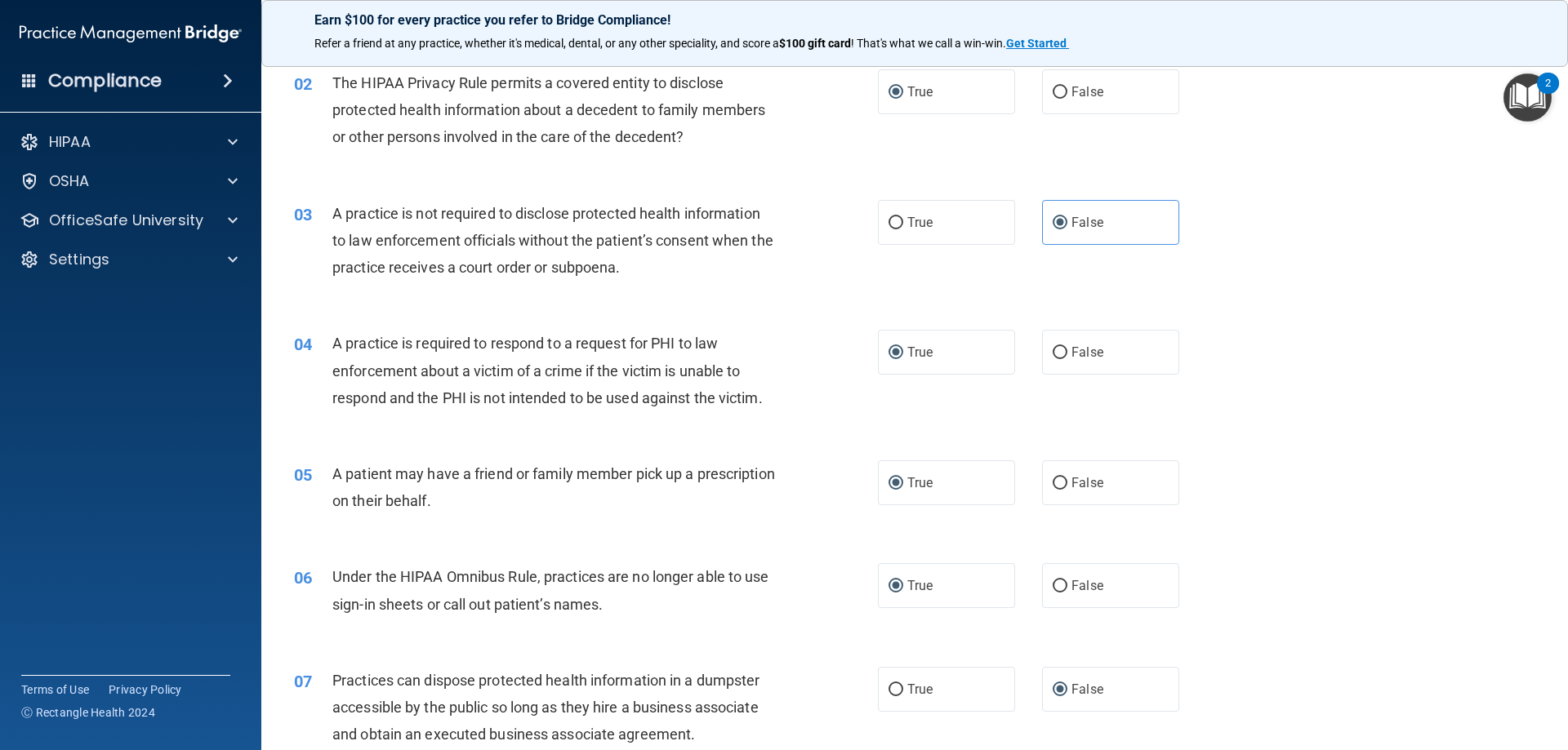
scroll to position [0, 0]
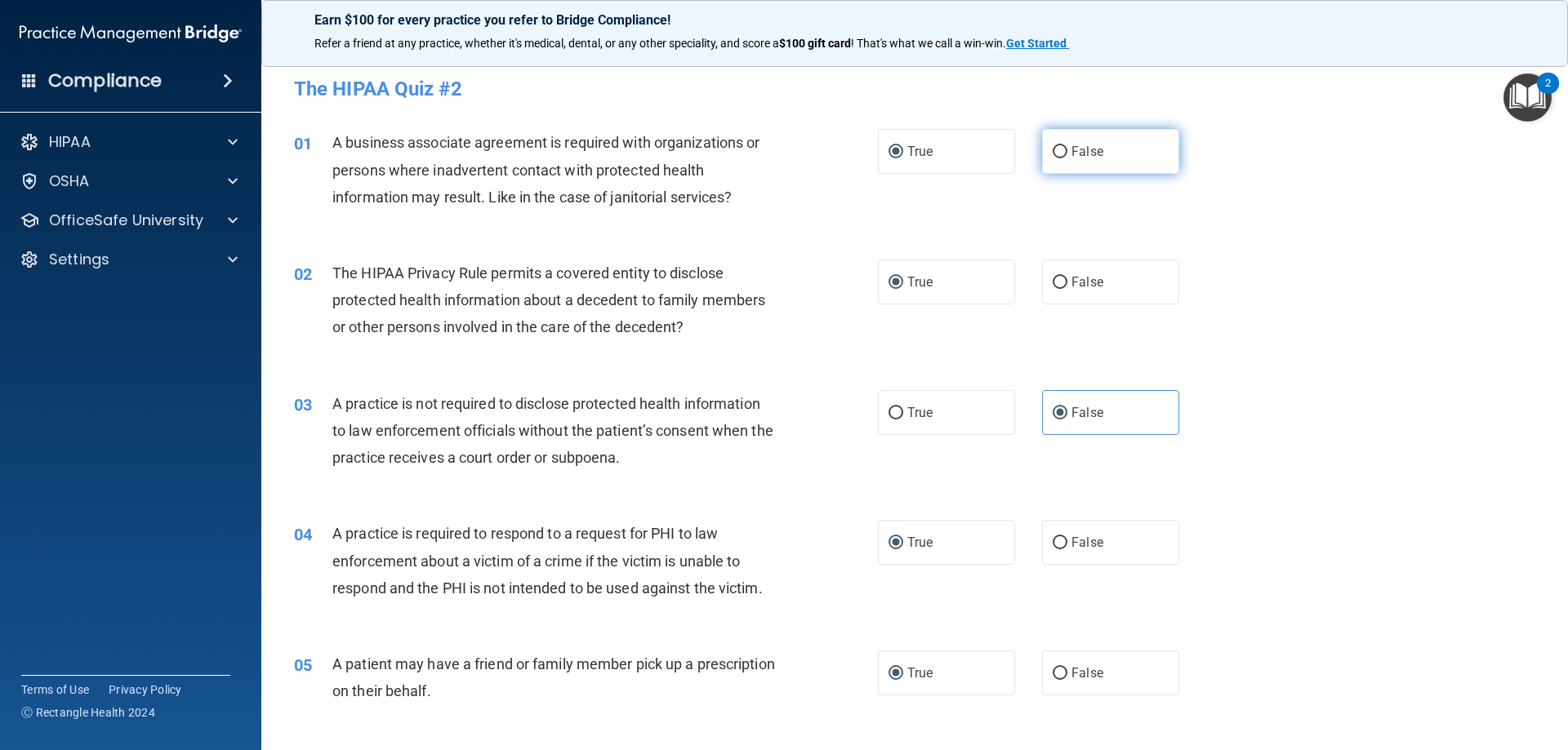
click at [1058, 144] on label "False" at bounding box center [1110, 152] width 137 height 45
click at [1058, 146] on input "False" at bounding box center [1060, 153] width 14 height 13
radio input "true"
radio input "false"
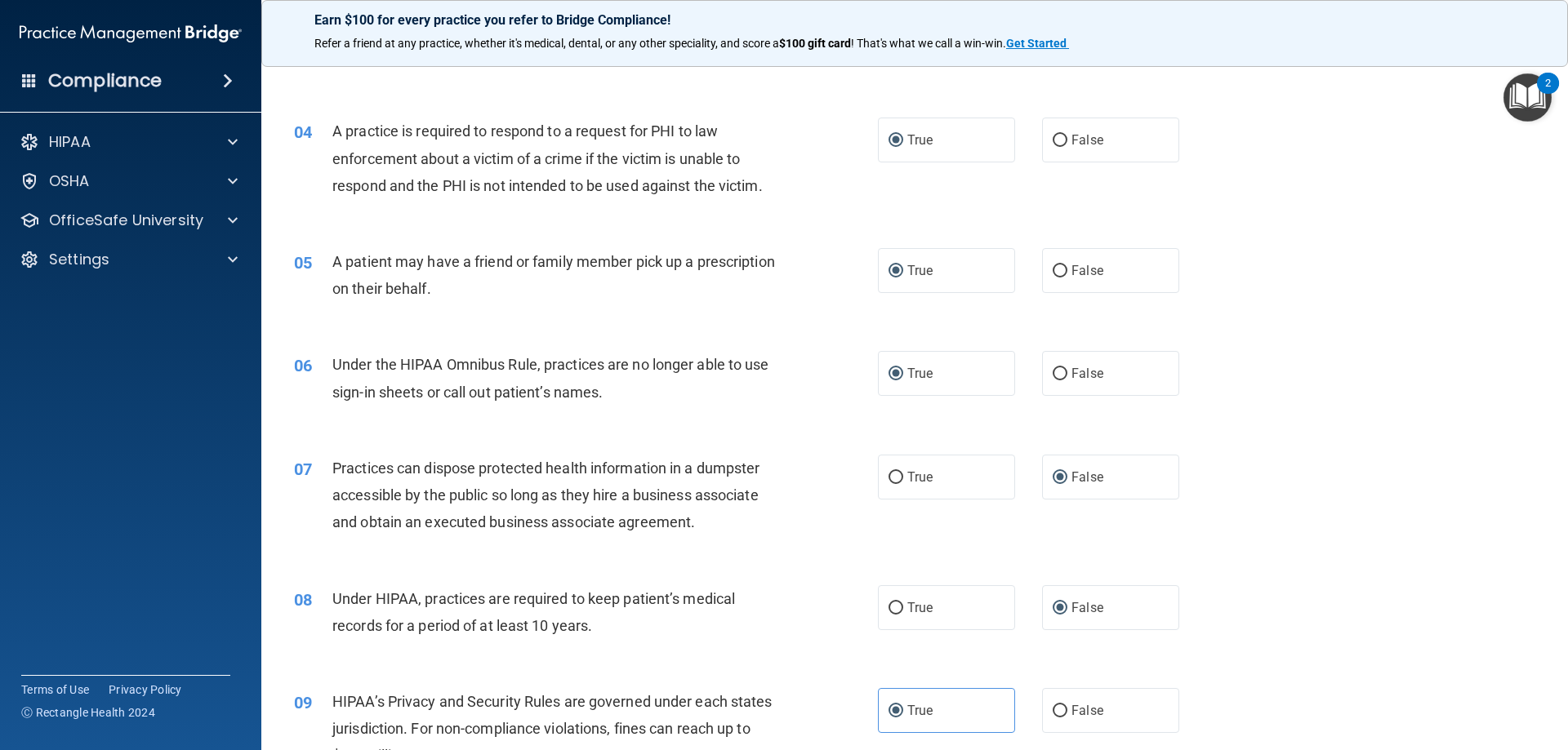
scroll to position [408, 0]
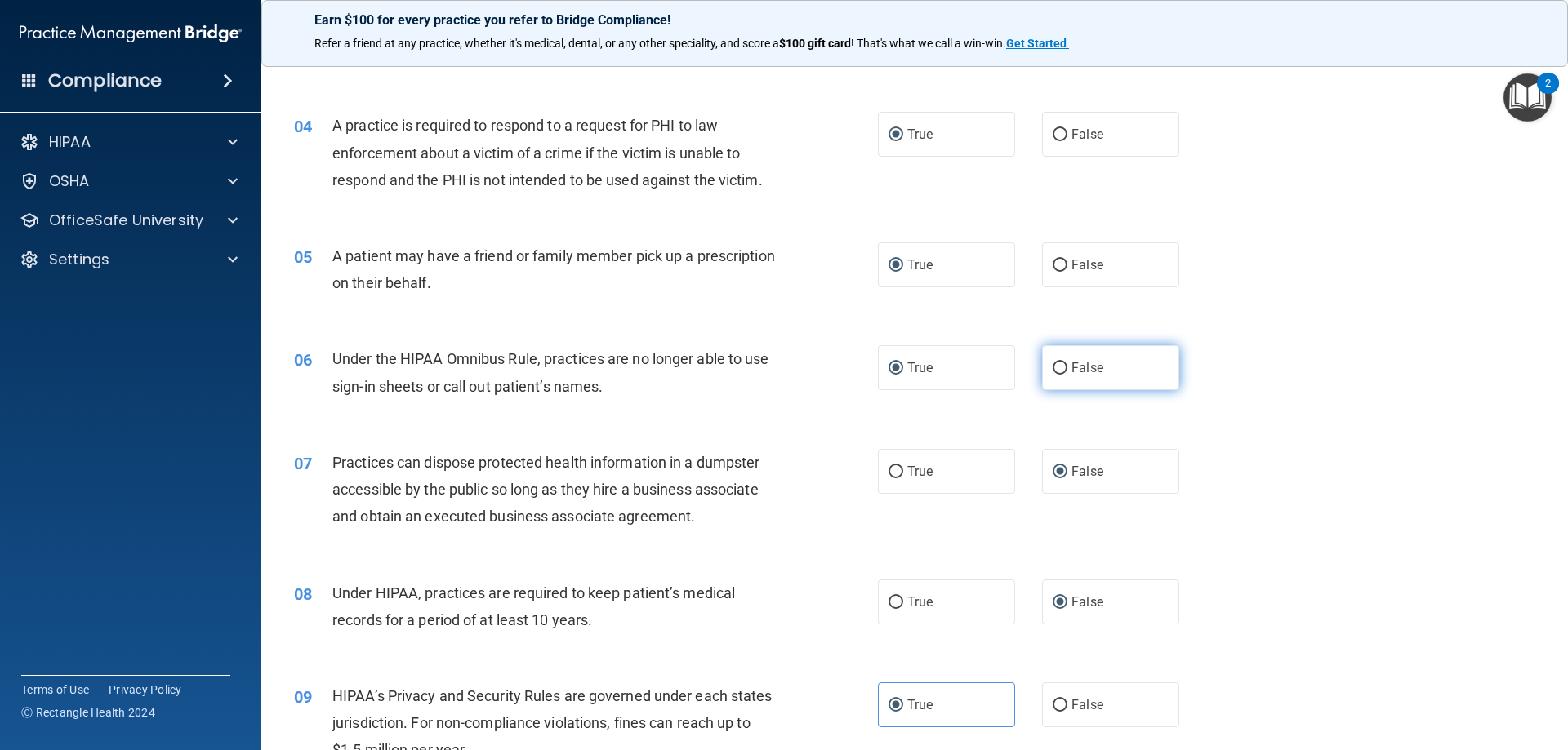
click at [1072, 370] on span "False" at bounding box center [1087, 367] width 31 height 15
click at [1067, 370] on input "False" at bounding box center [1060, 369] width 14 height 13
radio input "true"
radio input "false"
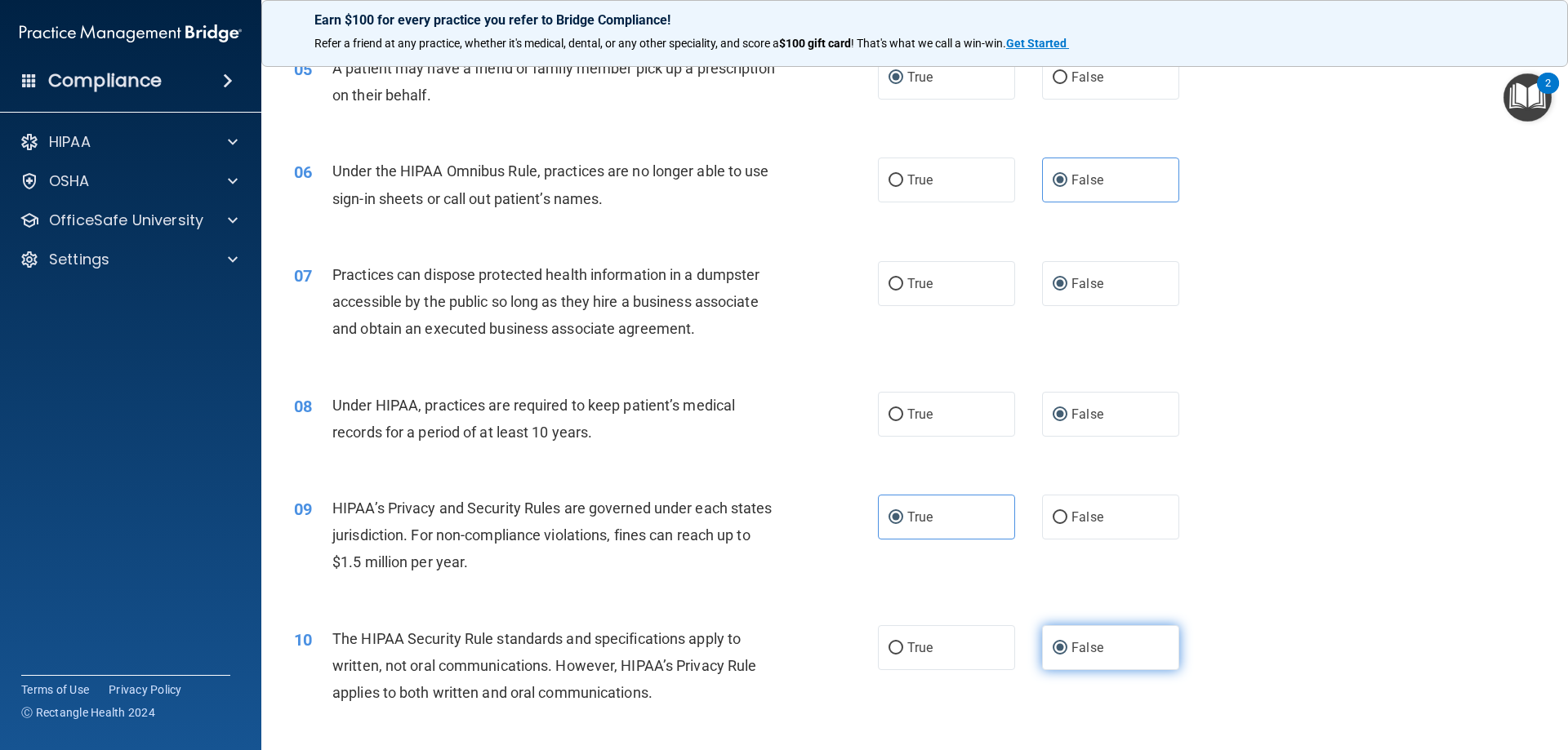
scroll to position [653, 0]
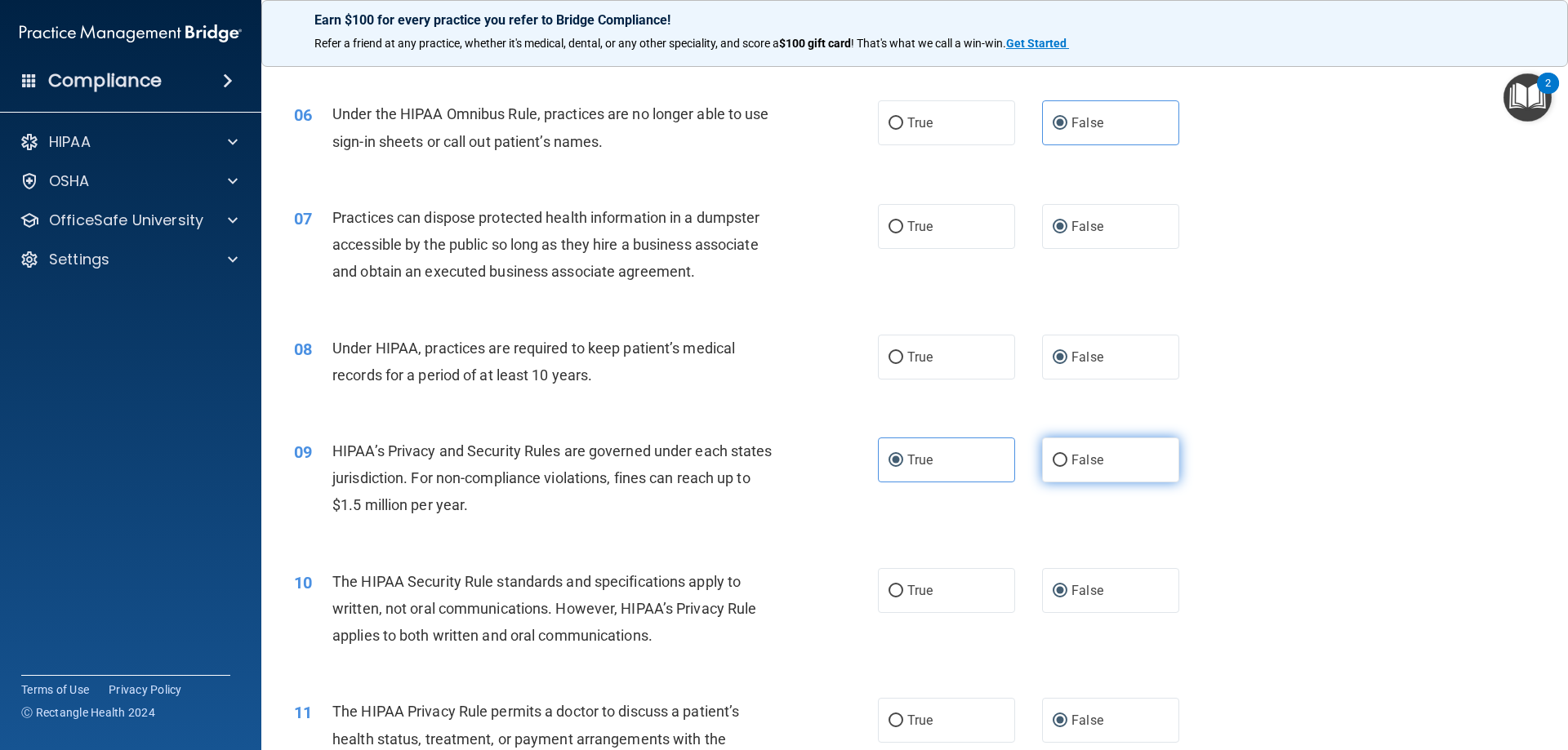
click at [1043, 459] on label "False" at bounding box center [1110, 460] width 137 height 45
click at [1053, 459] on input "False" at bounding box center [1060, 461] width 14 height 13
radio input "true"
radio input "false"
click at [907, 586] on span "True" at bounding box center [920, 590] width 25 height 15
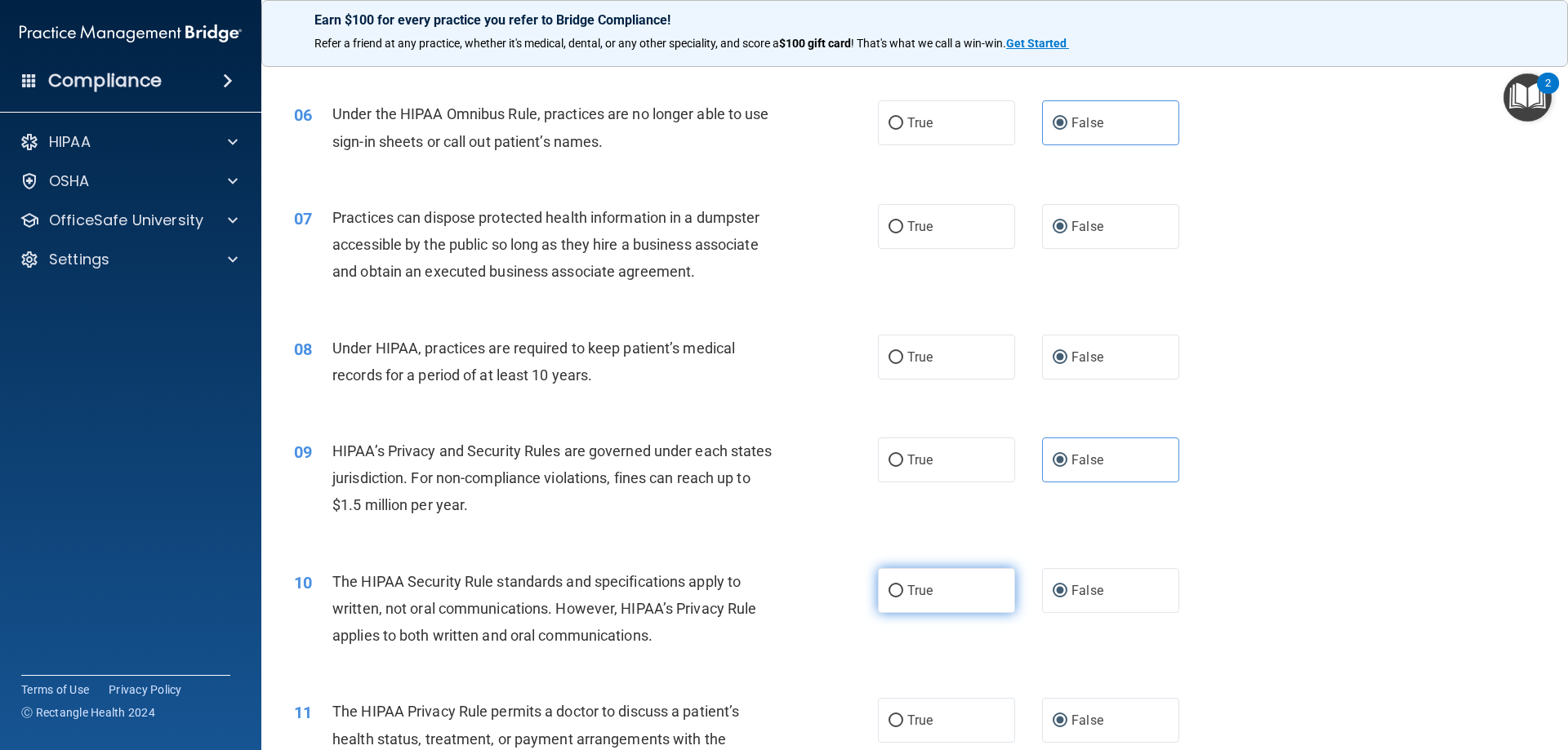
click at [902, 586] on input "True" at bounding box center [896, 591] width 14 height 13
radio input "true"
radio input "false"
click at [907, 724] on span "True" at bounding box center [920, 719] width 25 height 15
click at [903, 724] on input "True" at bounding box center [896, 721] width 14 height 13
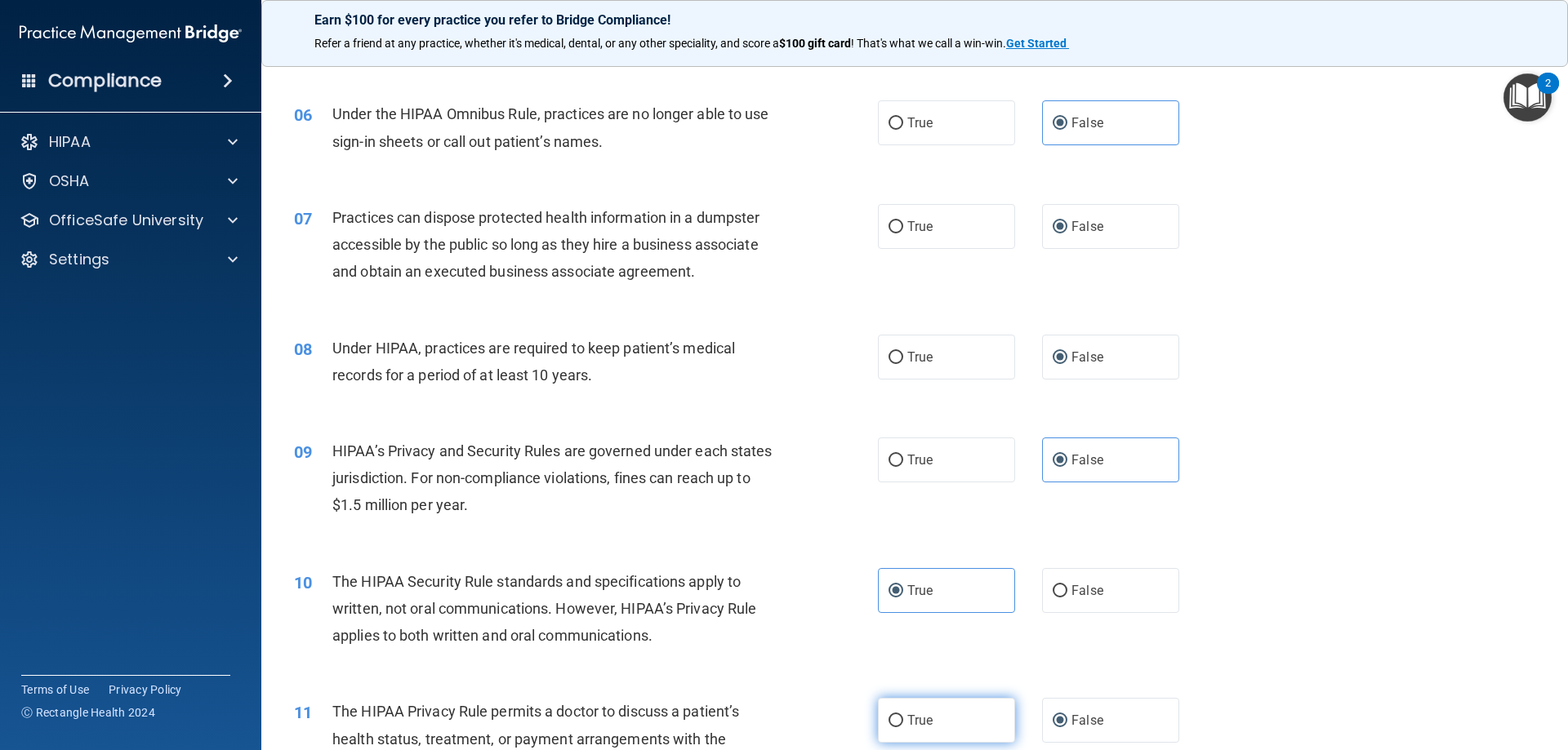
radio input "true"
radio input "false"
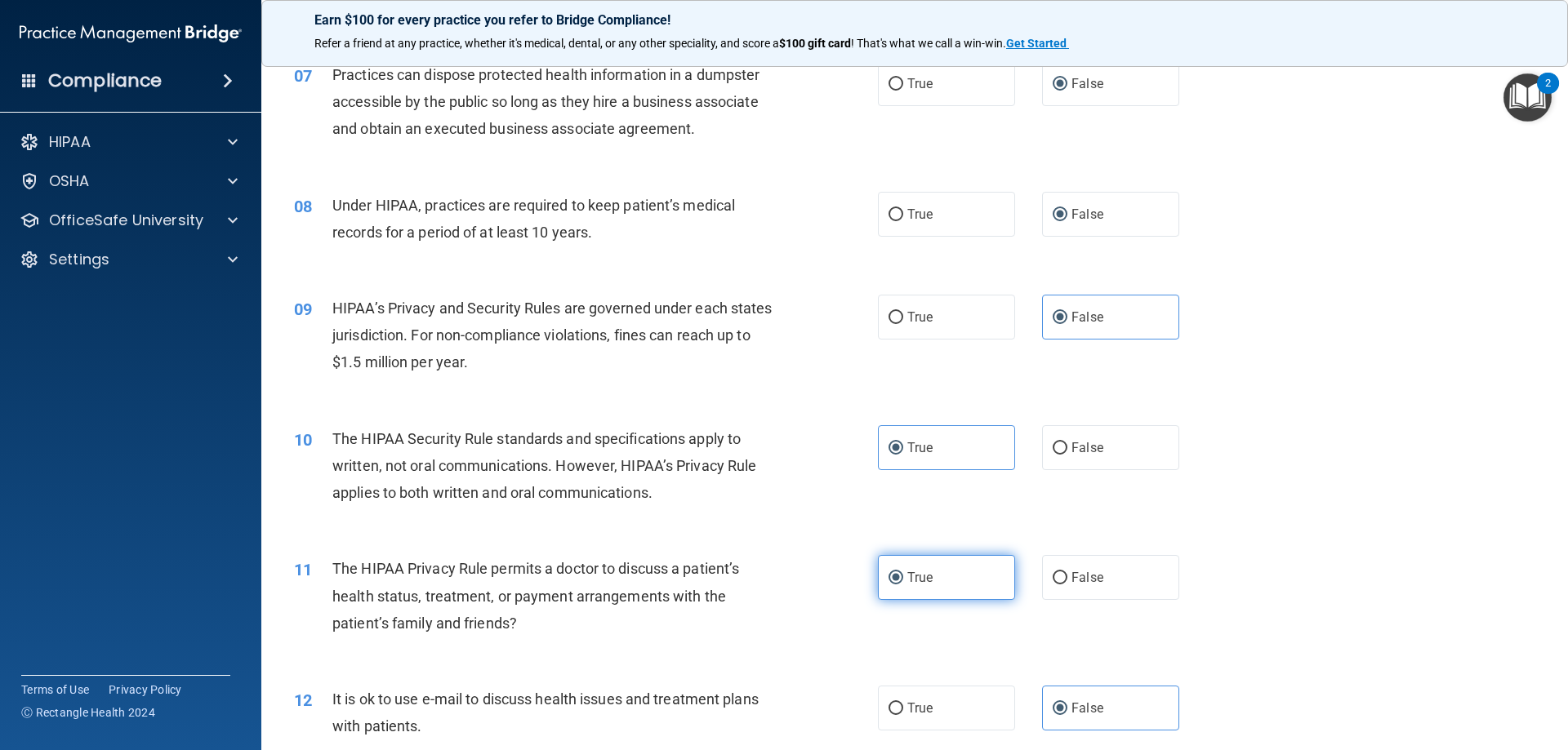
scroll to position [1061, 0]
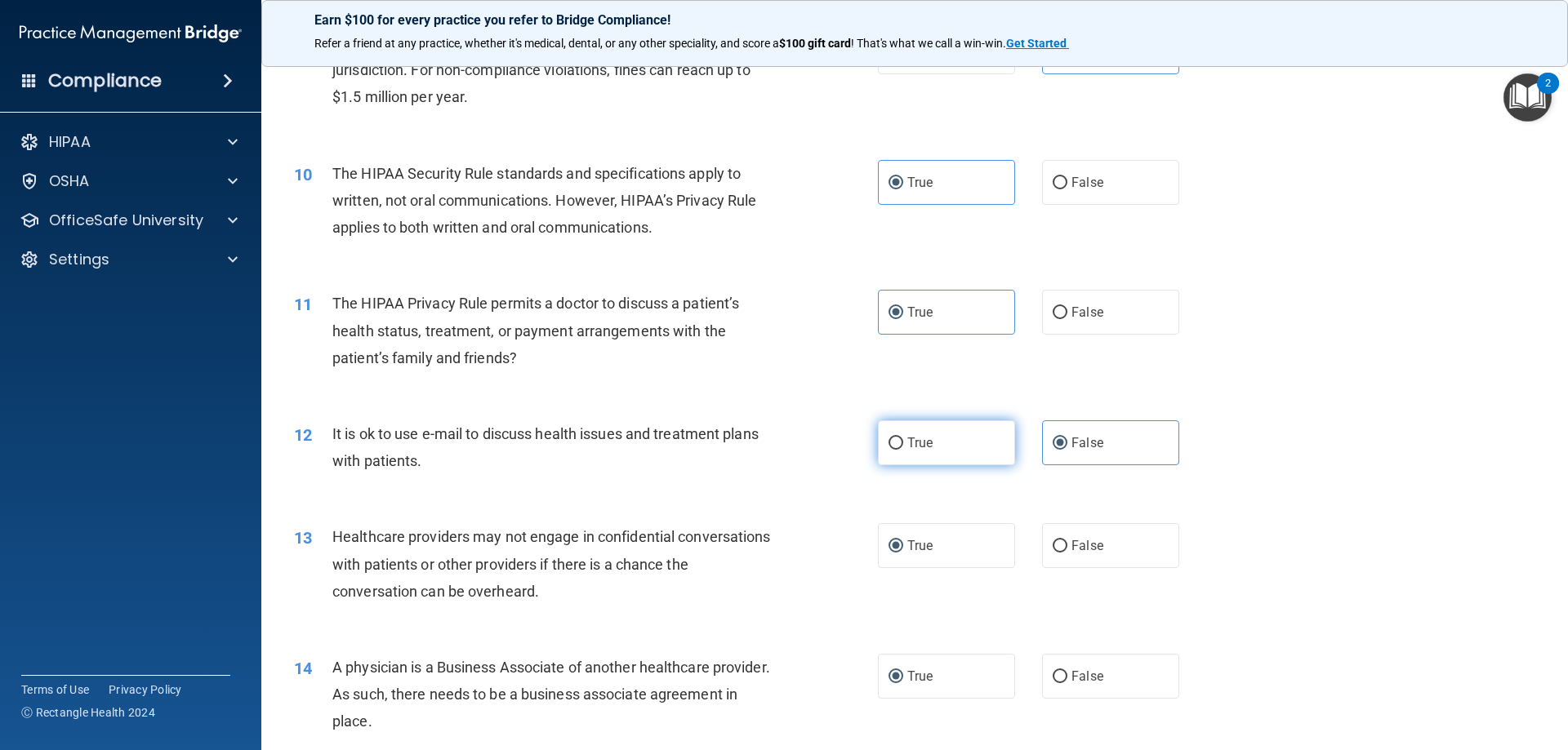
click at [889, 443] on input "True" at bounding box center [896, 444] width 14 height 13
radio input "true"
radio input "false"
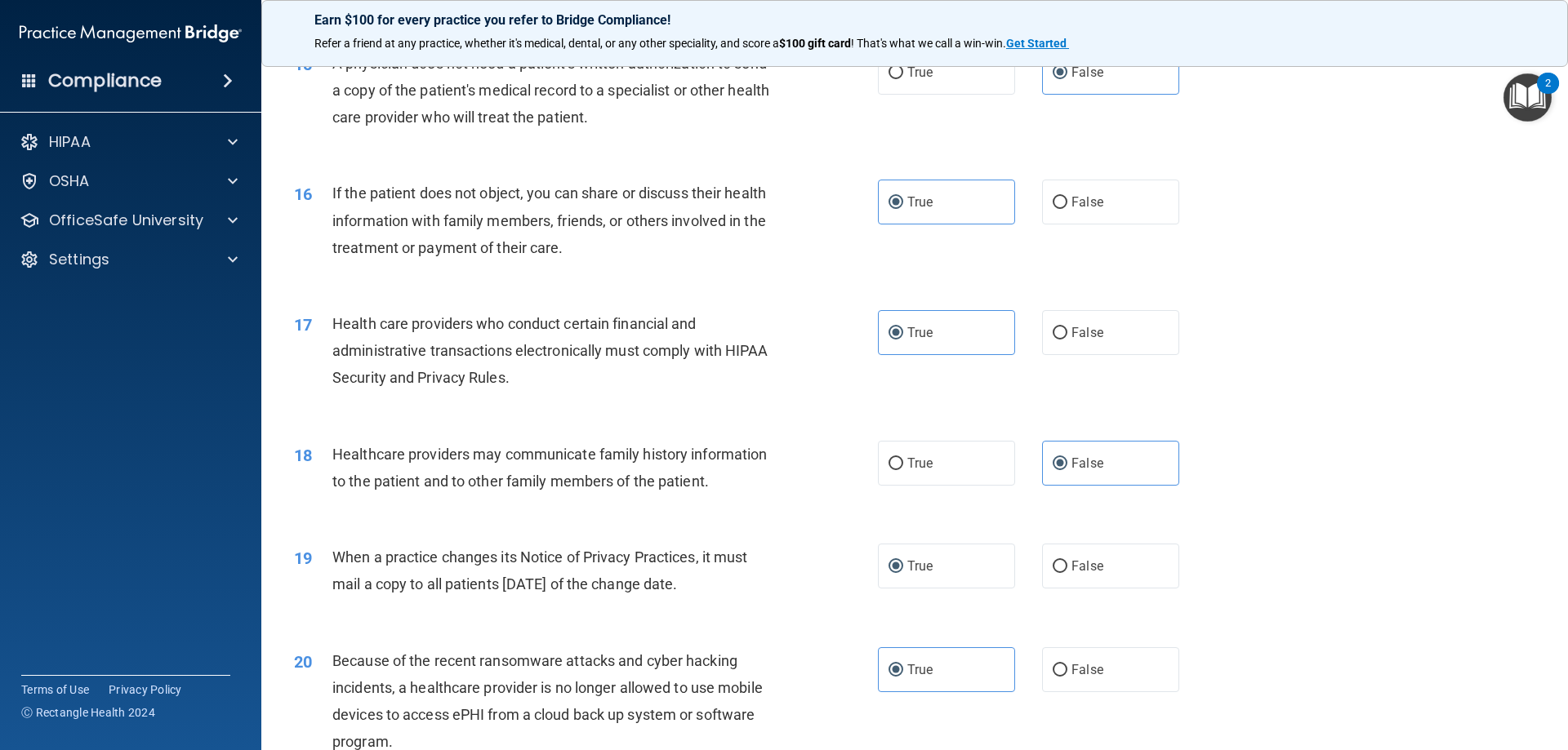
scroll to position [1878, 0]
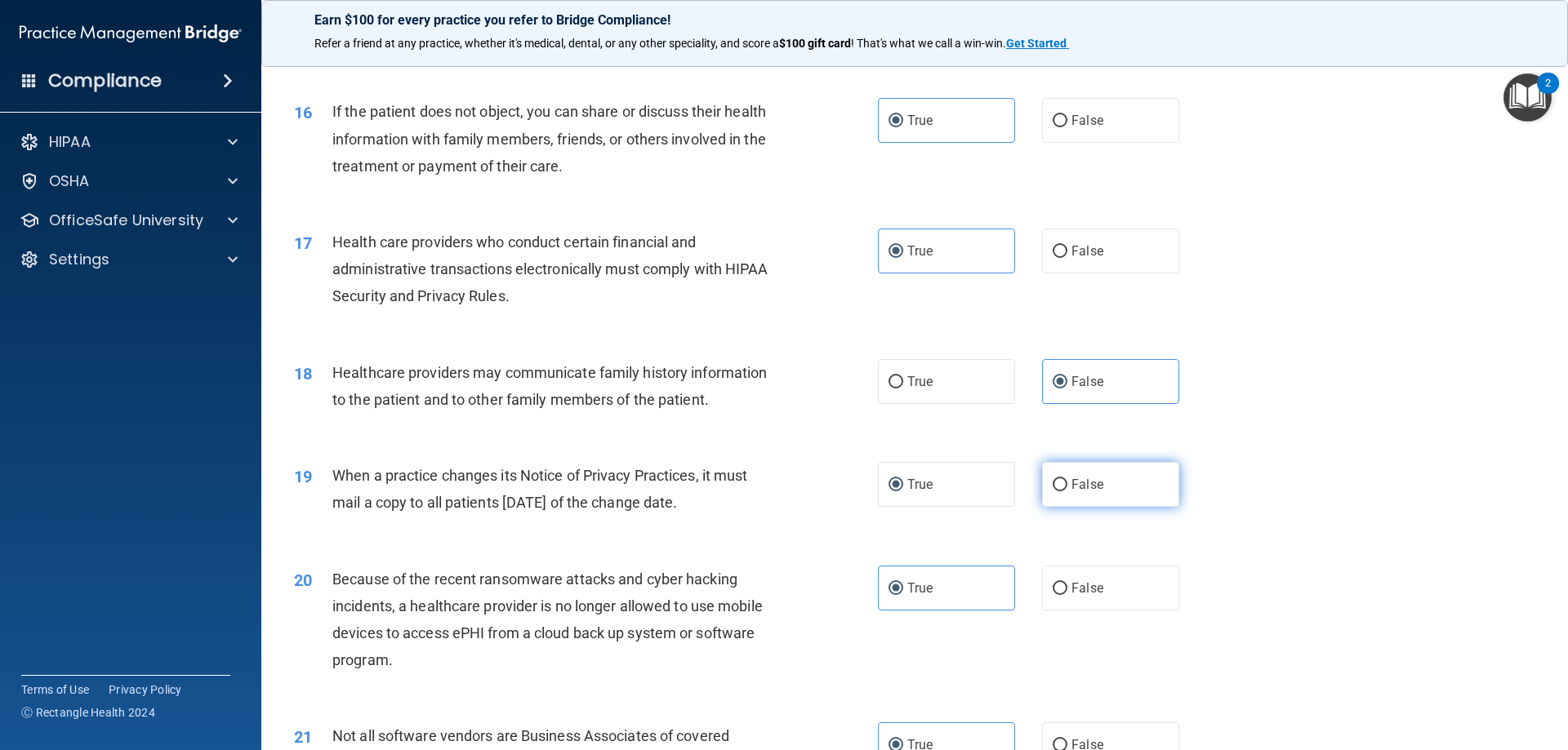
click at [1056, 484] on input "False" at bounding box center [1060, 485] width 14 height 13
radio input "true"
radio input "false"
click at [1054, 585] on input "False" at bounding box center [1060, 589] width 14 height 13
radio input "true"
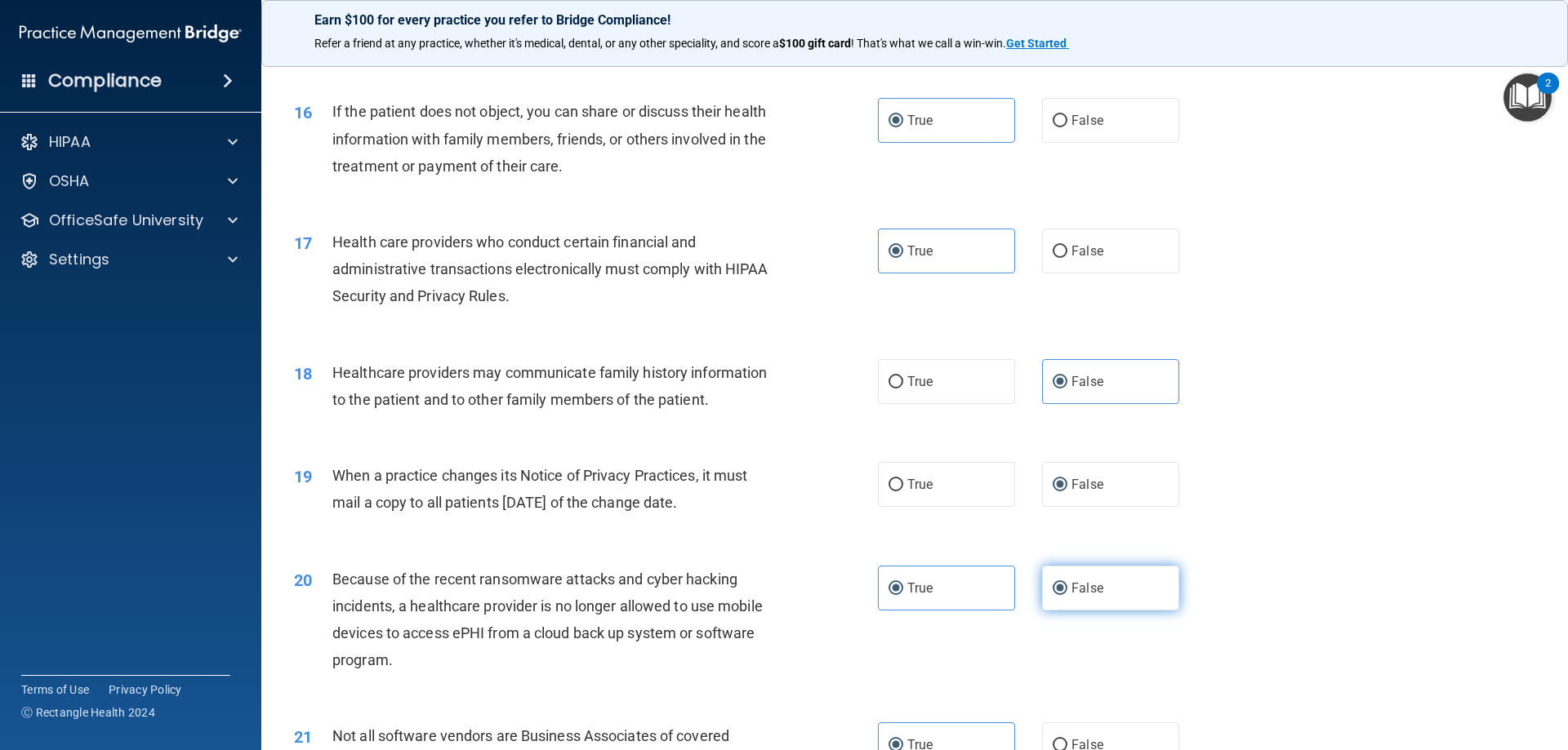
radio input "false"
click at [1054, 744] on input "False" at bounding box center [1060, 746] width 14 height 13
radio input "true"
radio input "false"
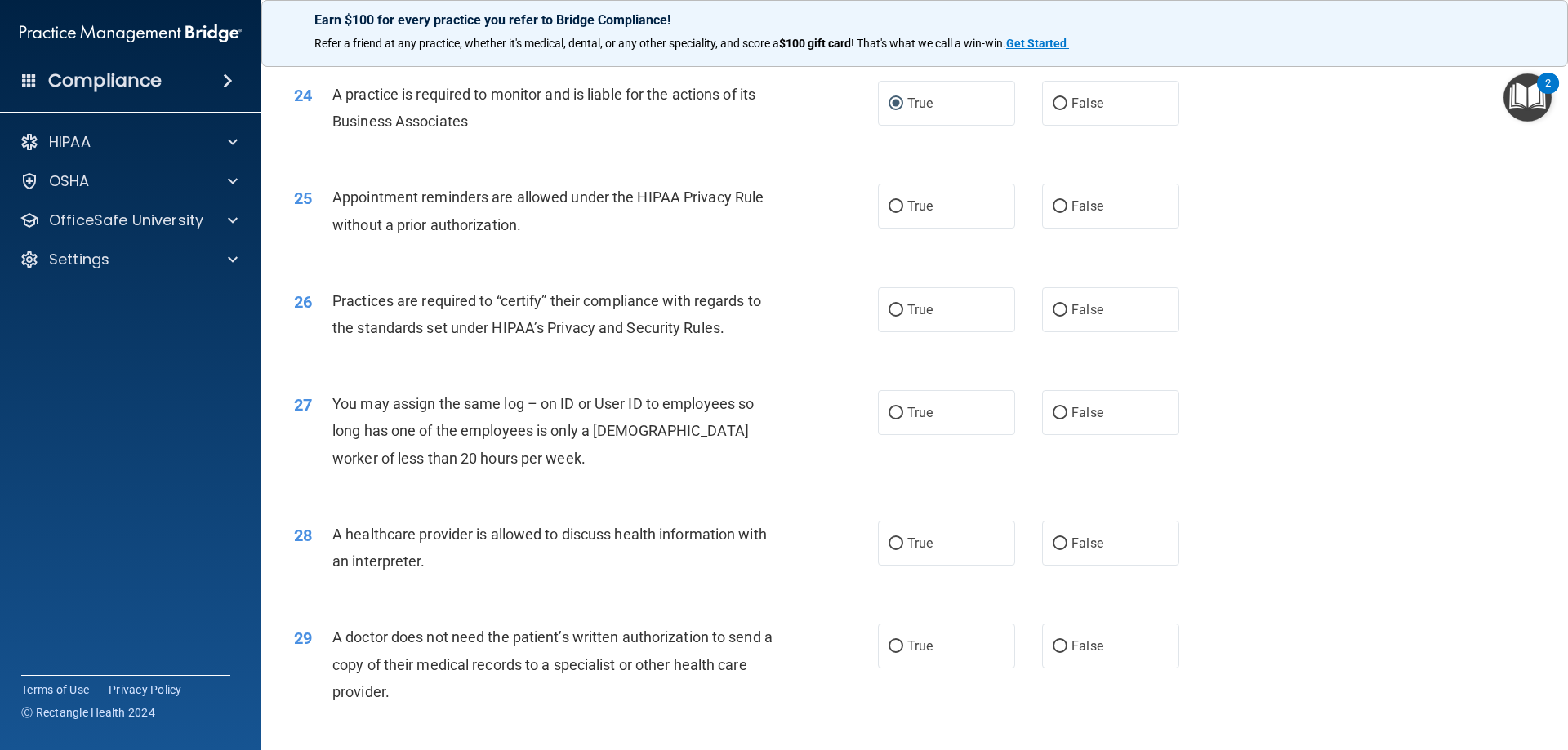
scroll to position [2857, 0]
click at [907, 313] on span "True" at bounding box center [920, 309] width 25 height 15
click at [903, 313] on input "True" at bounding box center [896, 310] width 14 height 13
radio input "true"
click at [1053, 406] on input "False" at bounding box center [1060, 413] width 14 height 13
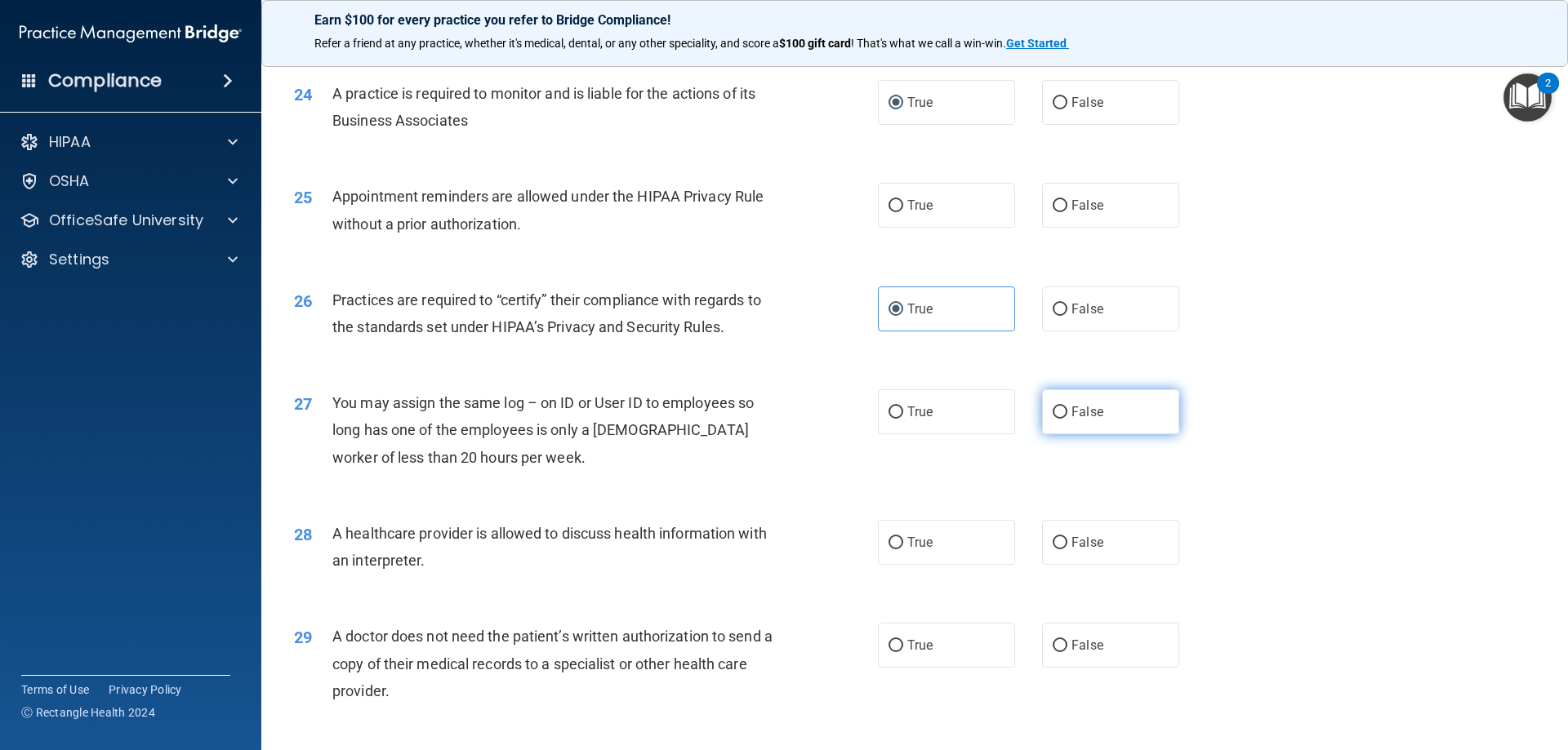
radio input "true"
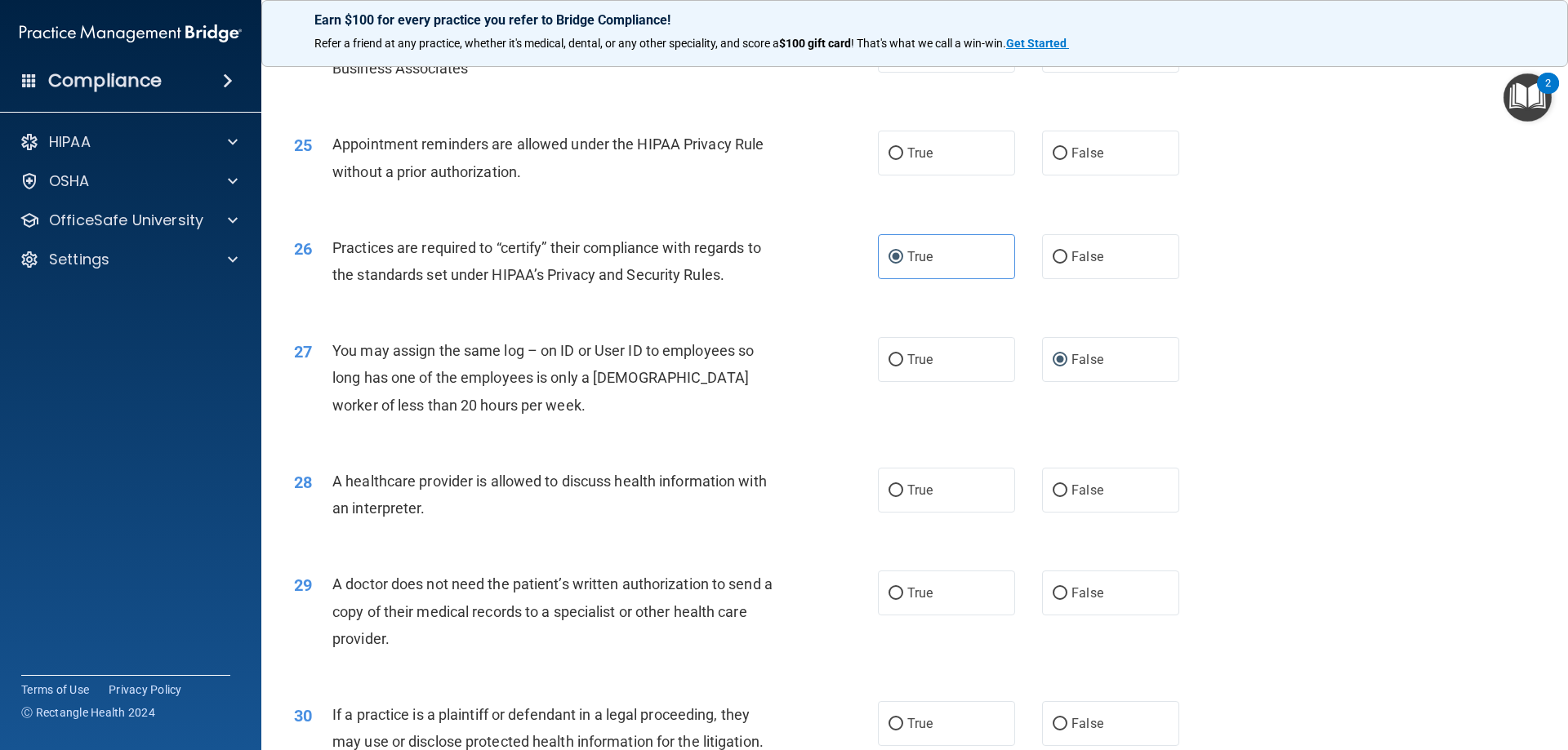
scroll to position [2939, 0]
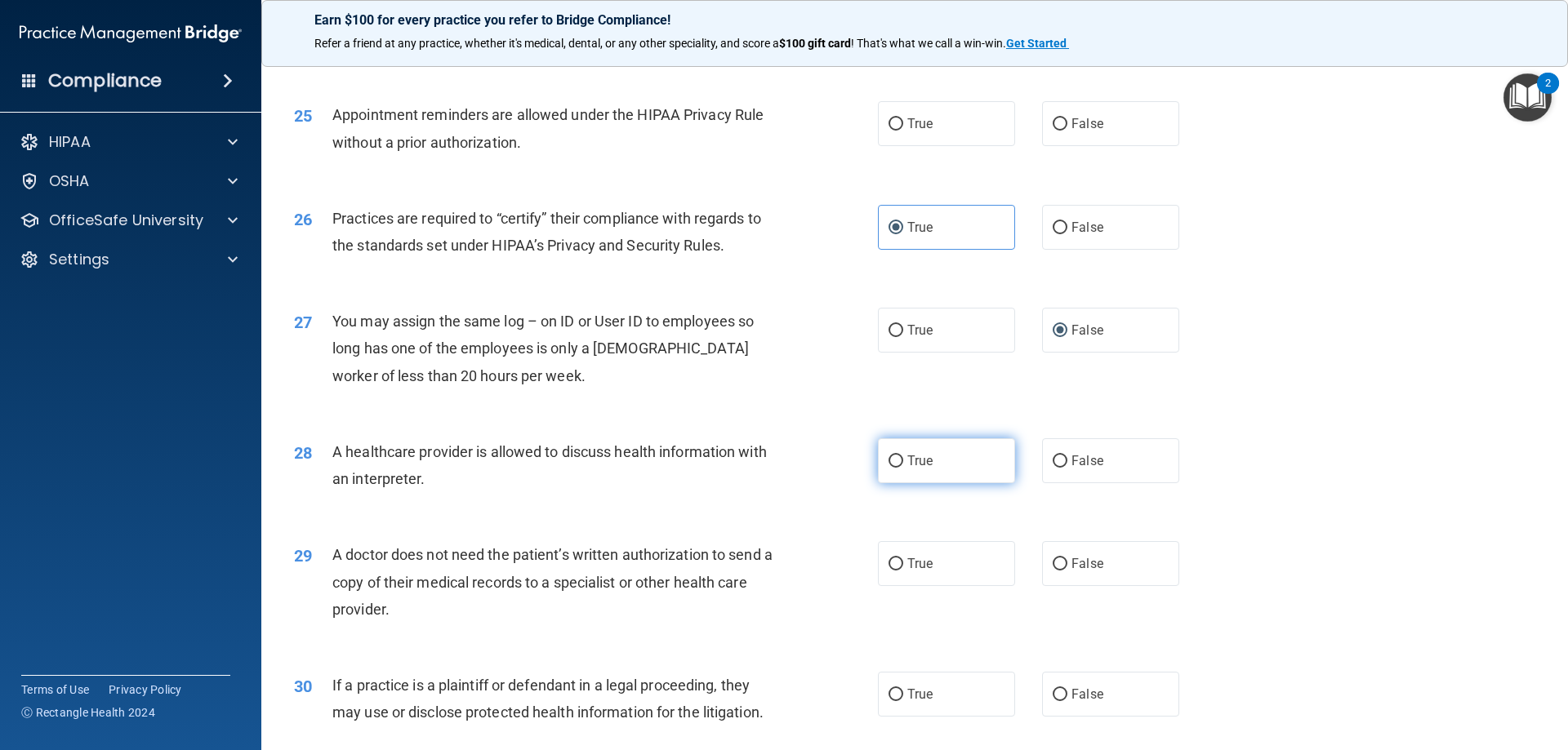
click at [889, 466] on input "True" at bounding box center [896, 462] width 14 height 13
radio input "true"
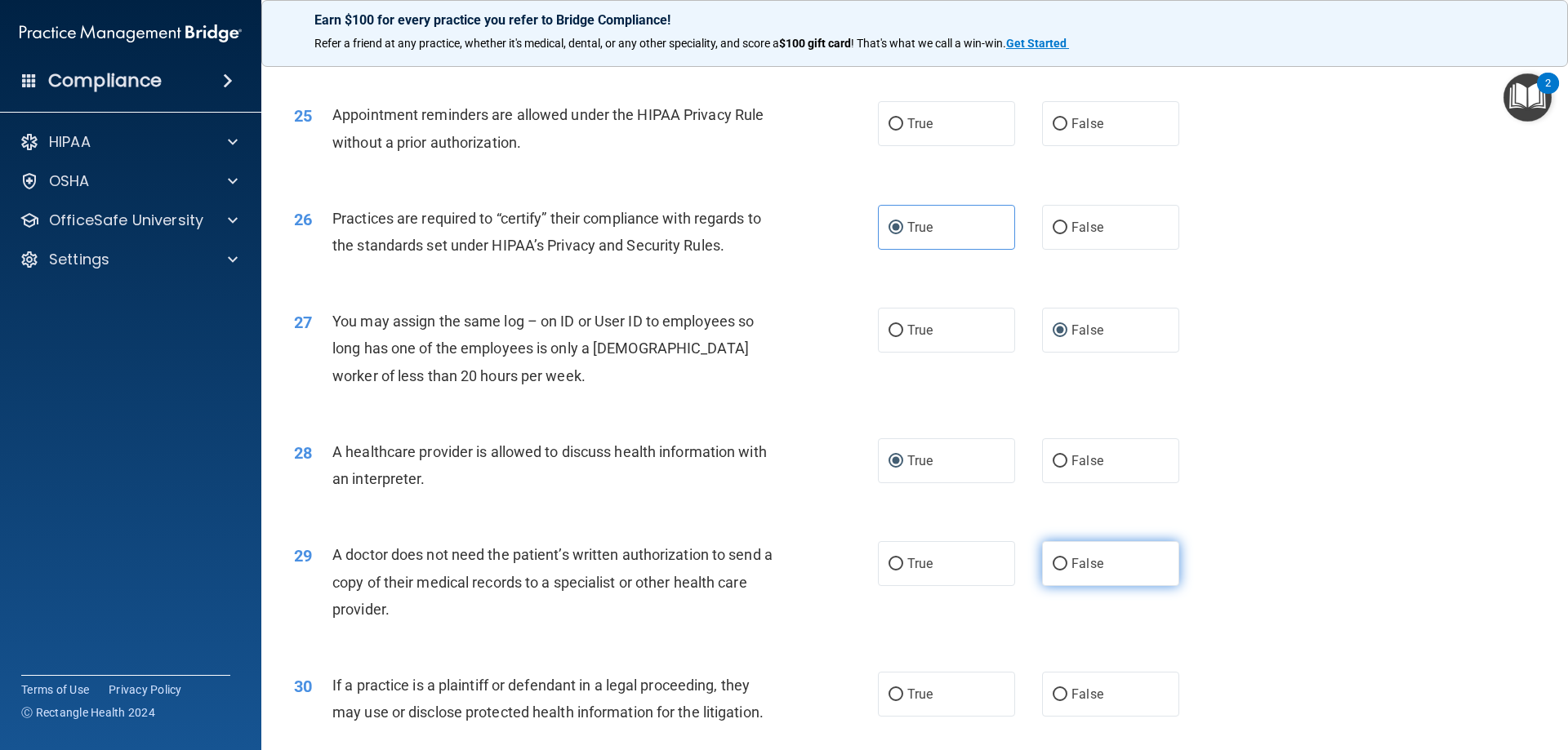
click at [1056, 561] on input "False" at bounding box center [1060, 564] width 14 height 13
radio input "true"
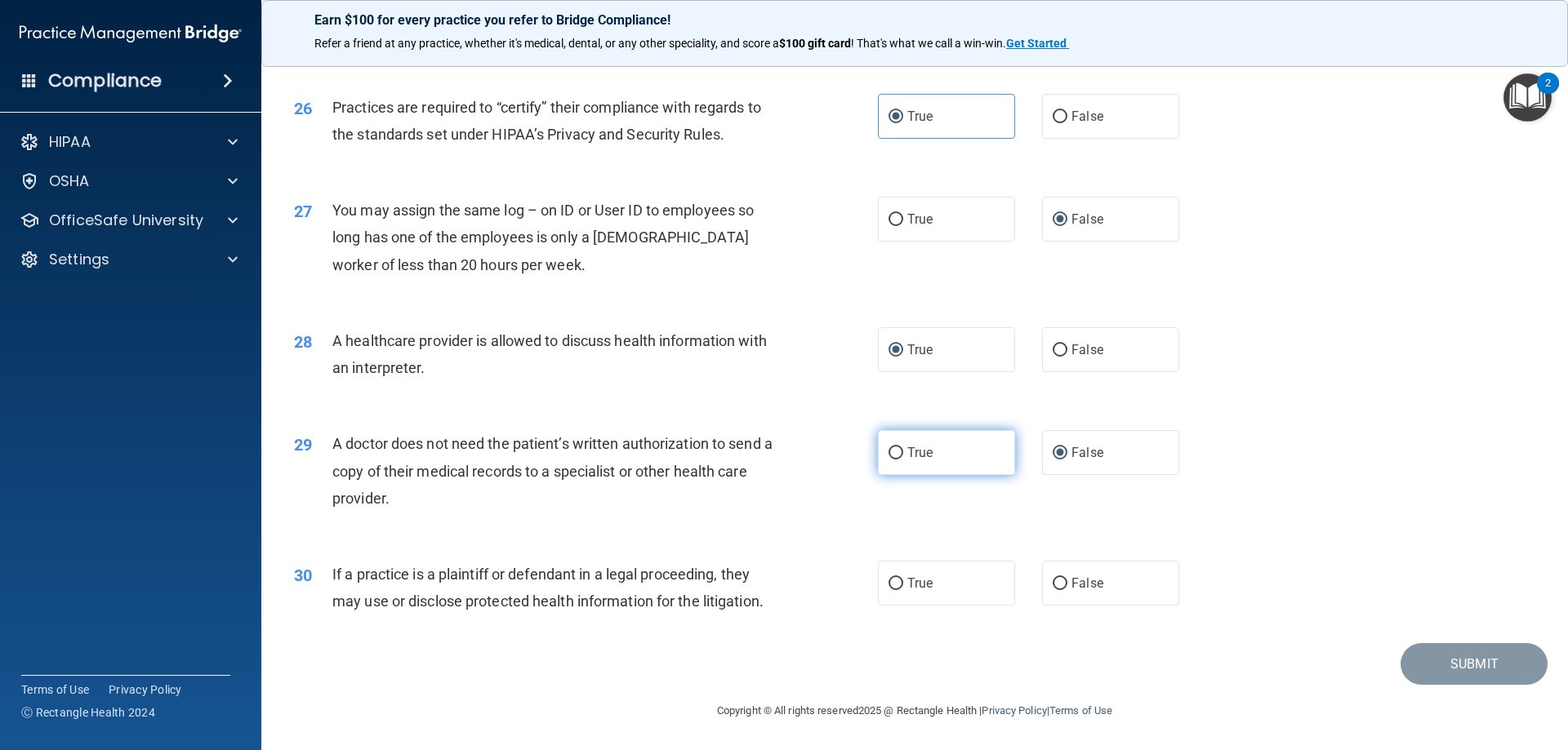
click at [900, 442] on label "True" at bounding box center [946, 453] width 137 height 45
click at [900, 448] on input "True" at bounding box center [896, 454] width 14 height 13
radio input "true"
radio input "false"
click at [895, 586] on input "True" at bounding box center [896, 584] width 14 height 13
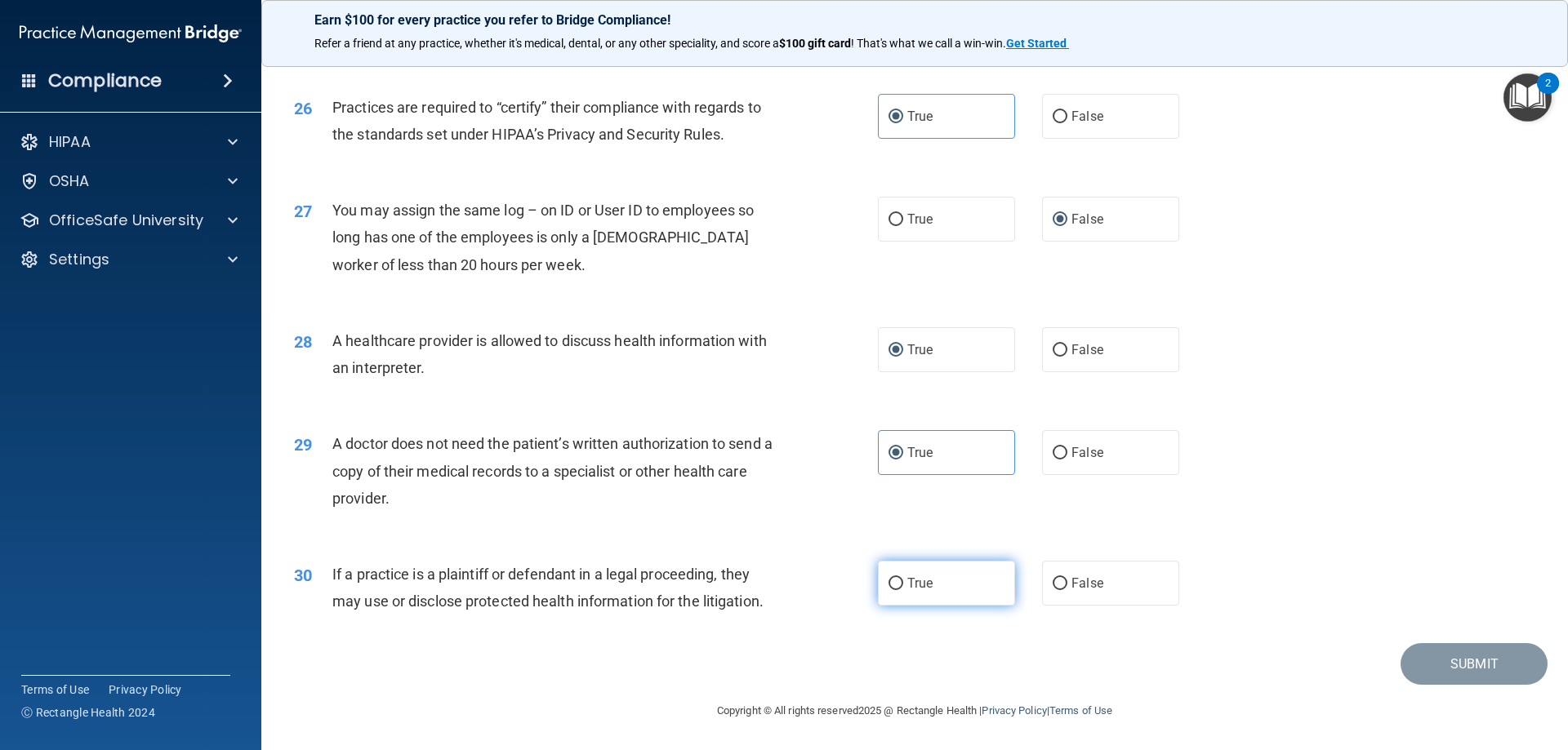
radio input "true"
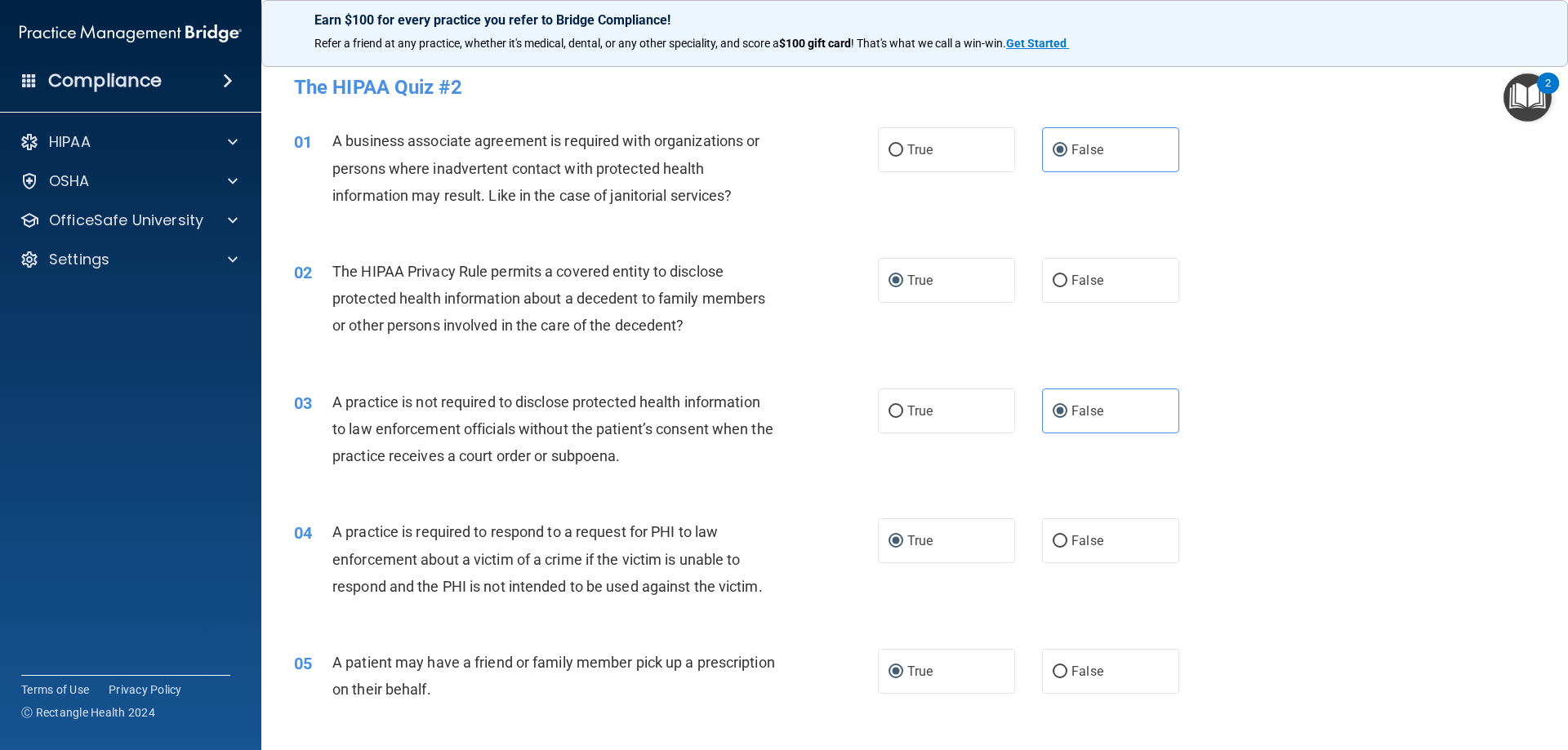
scroll to position [0, 0]
click at [1300, 467] on div "03 A practice is not required to disclose protected health information to law e…" at bounding box center [915, 435] width 1266 height 131
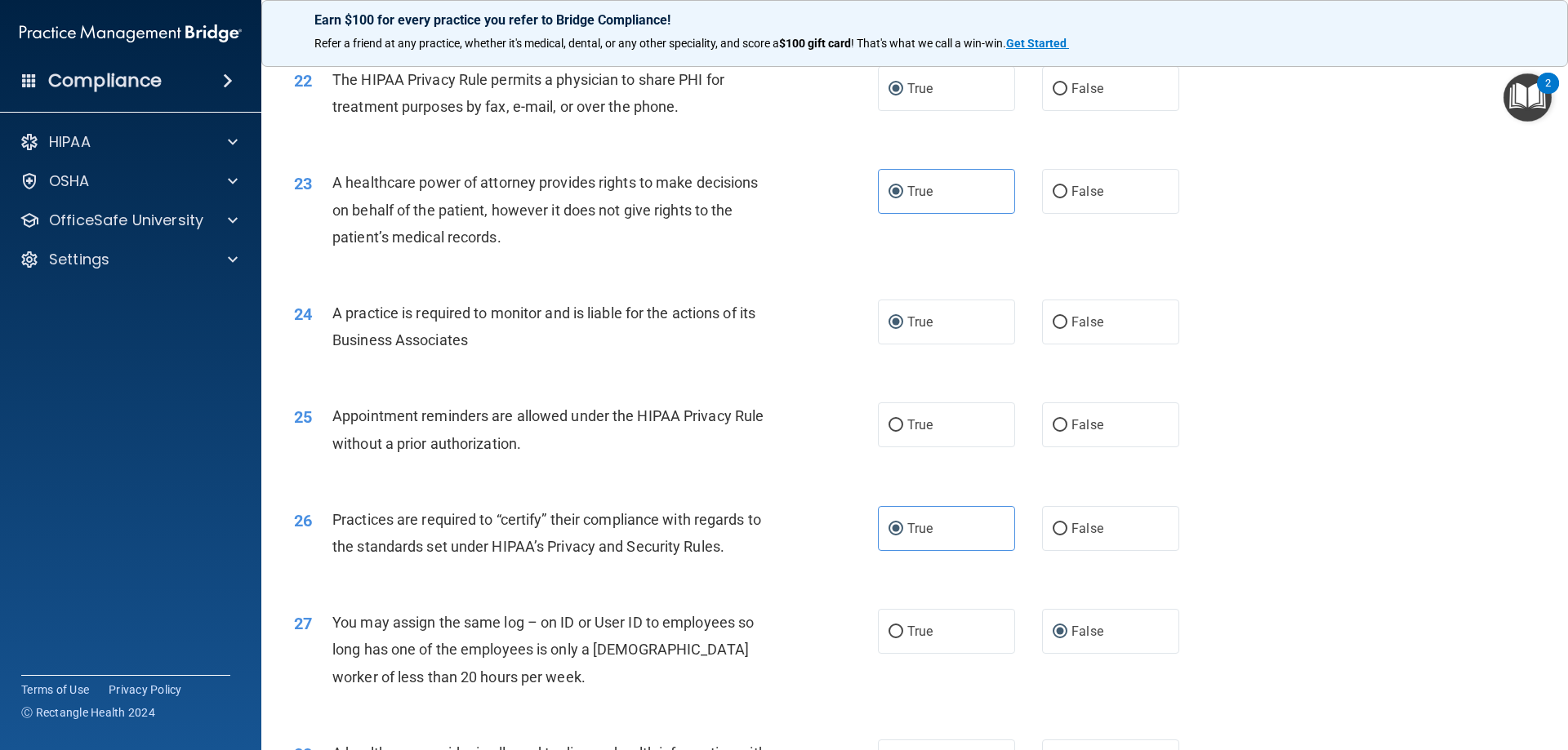
scroll to position [2694, 0]
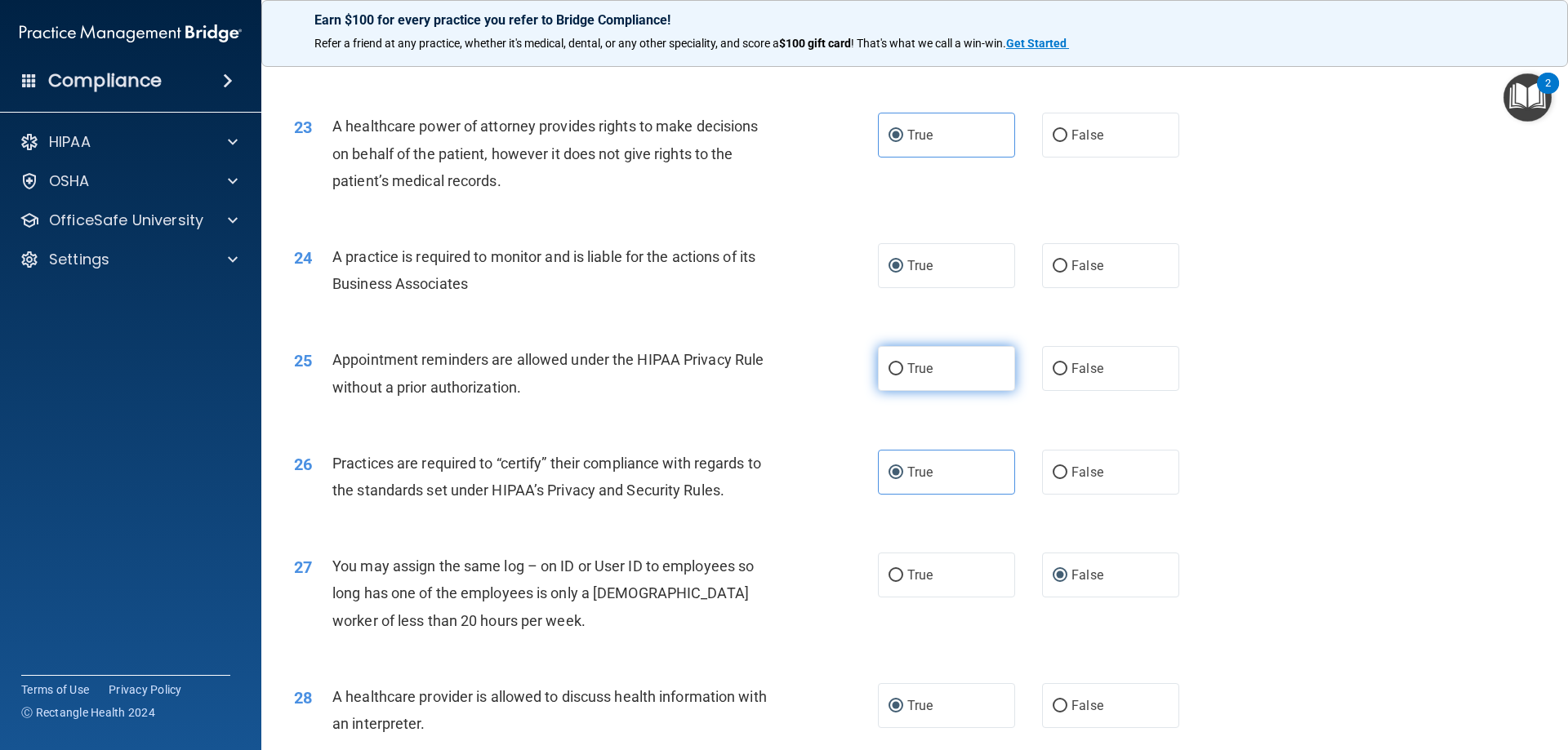
click at [907, 372] on span "True" at bounding box center [920, 368] width 25 height 15
click at [903, 372] on input "True" at bounding box center [896, 370] width 14 height 13
radio input "true"
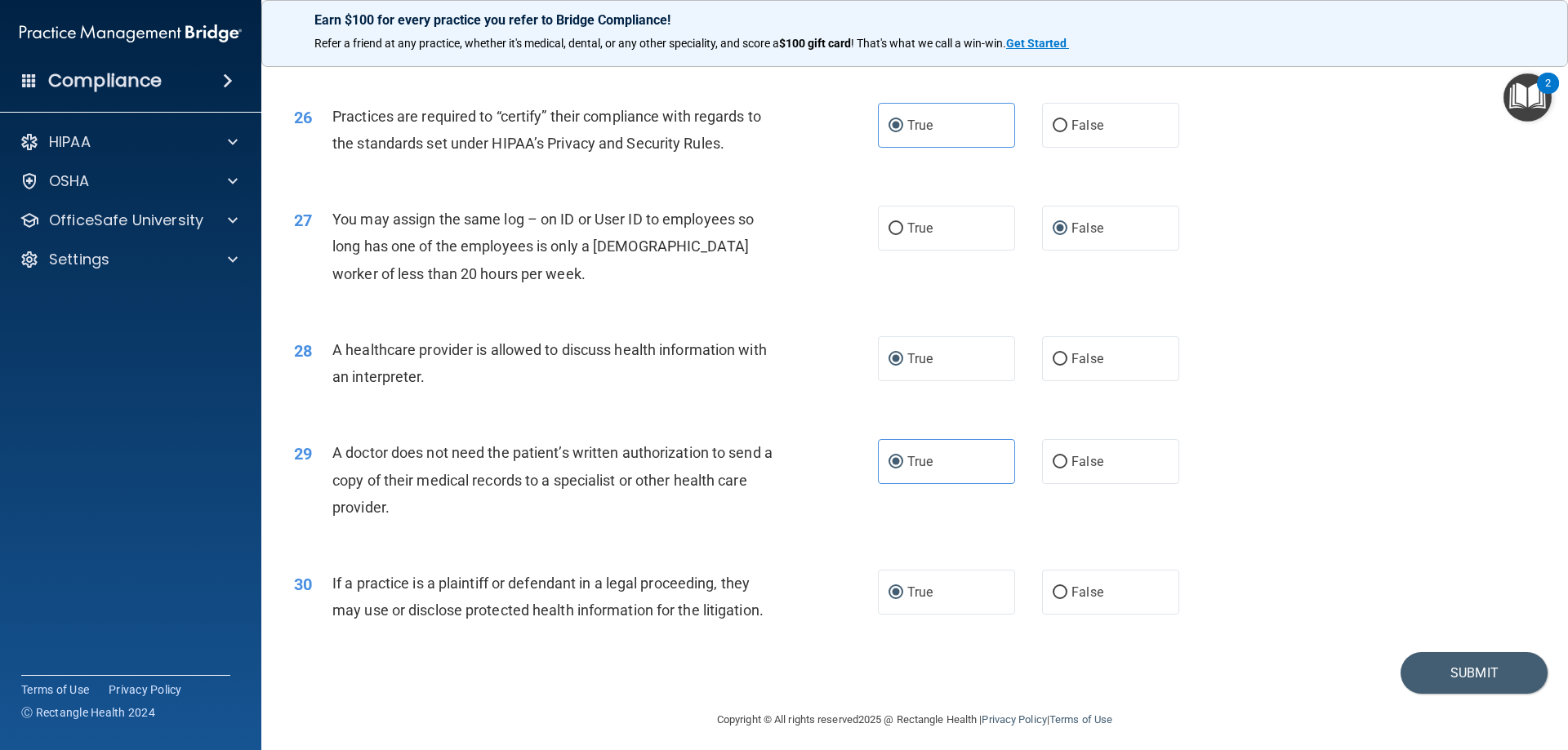
scroll to position [3050, 0]
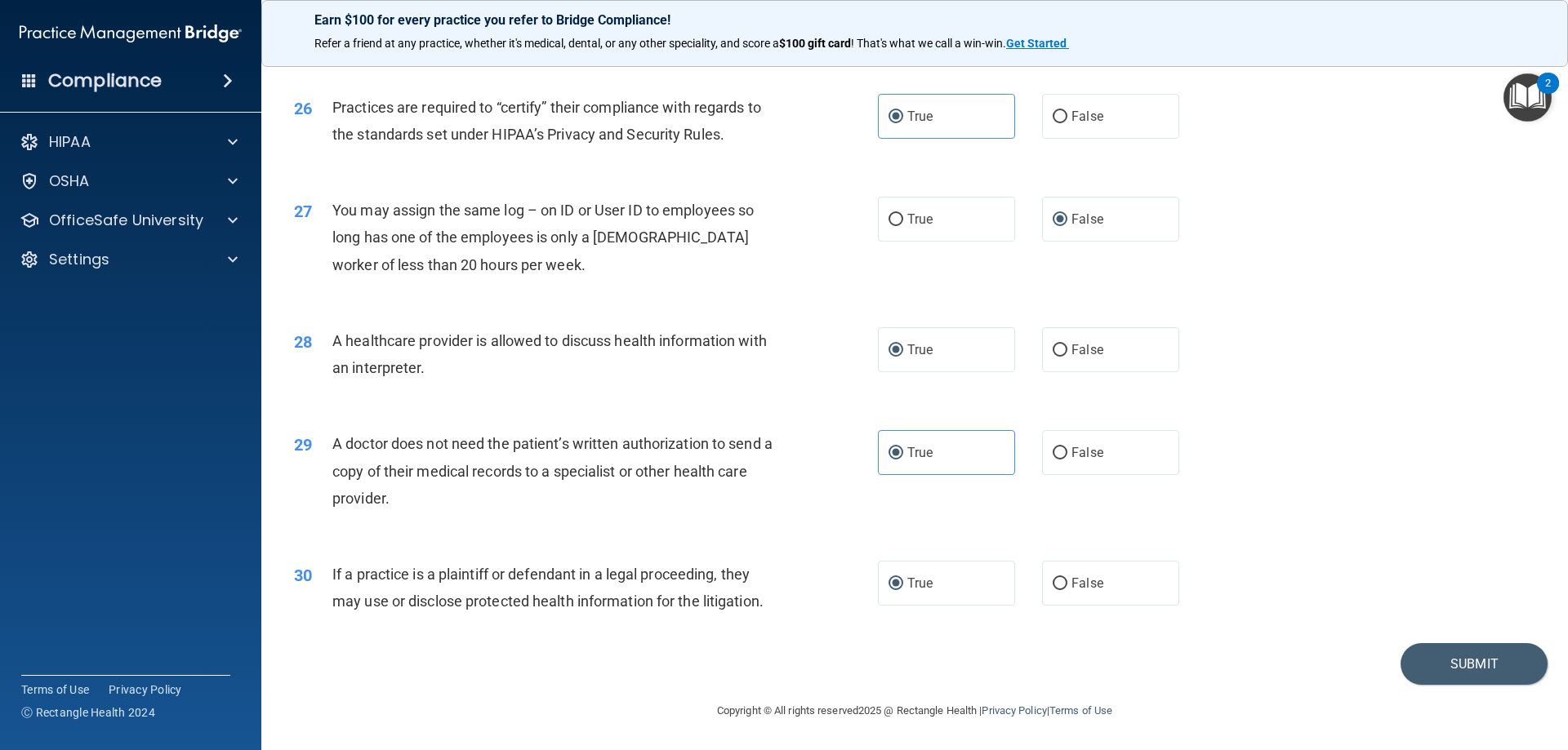
click at [1440, 641] on div "30 If a practice is a plaintiff or defendant in a legal proceeding, they may us…" at bounding box center [915, 591] width 1266 height 103
click at [1440, 652] on button "Submit" at bounding box center [1475, 664] width 147 height 41
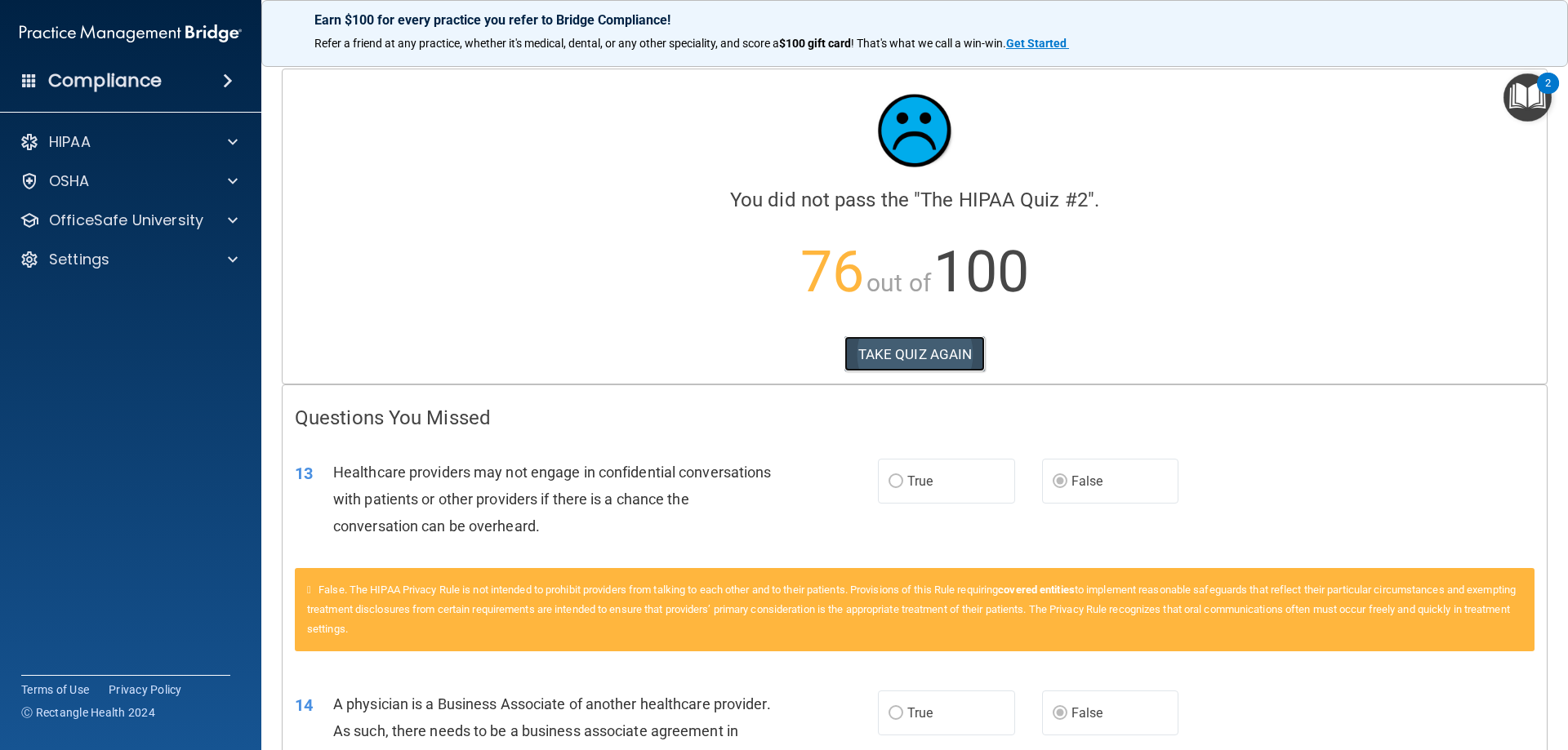
click at [871, 337] on button "TAKE QUIZ AGAIN" at bounding box center [915, 354] width 141 height 36
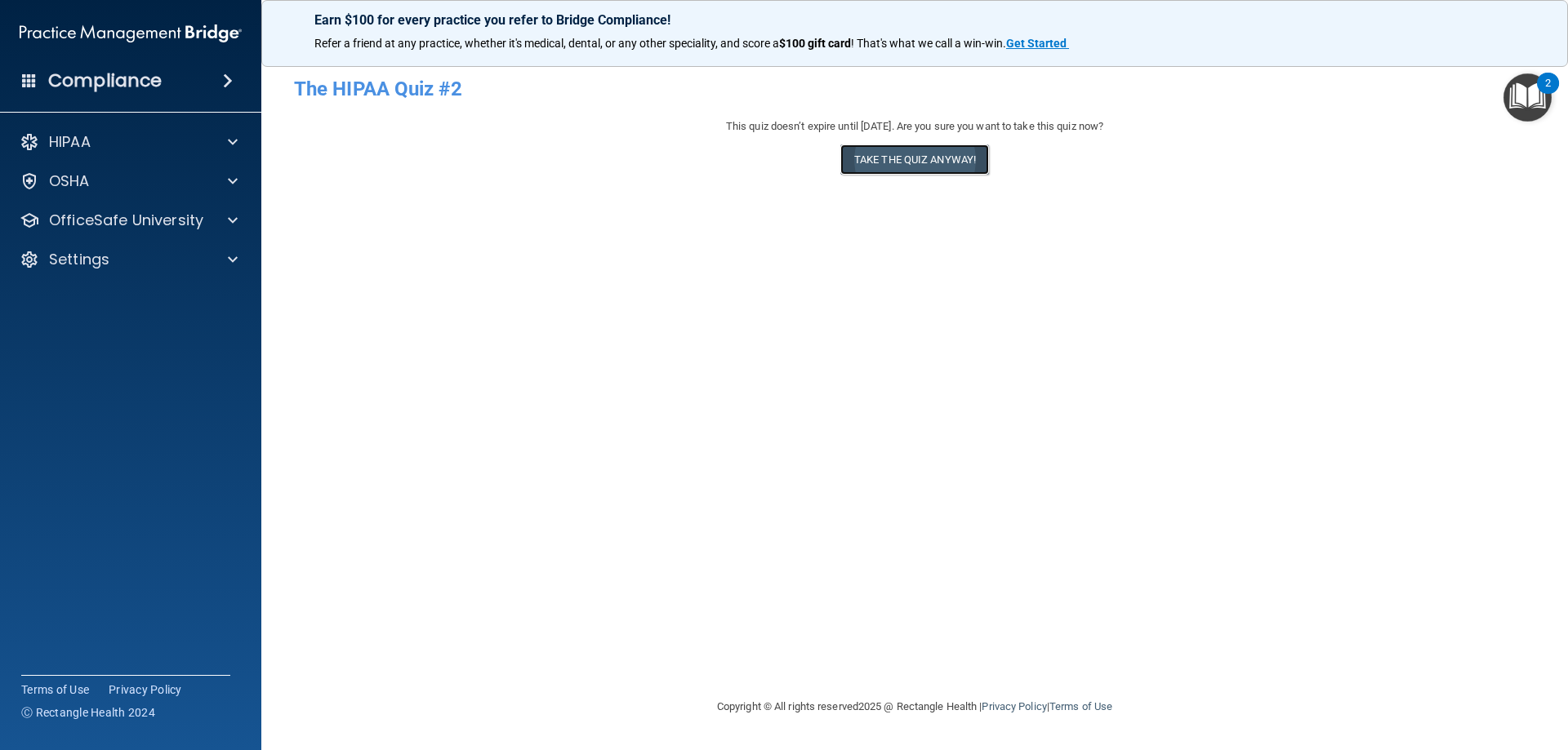
click at [869, 168] on button "Take the quiz anyway!" at bounding box center [915, 160] width 149 height 31
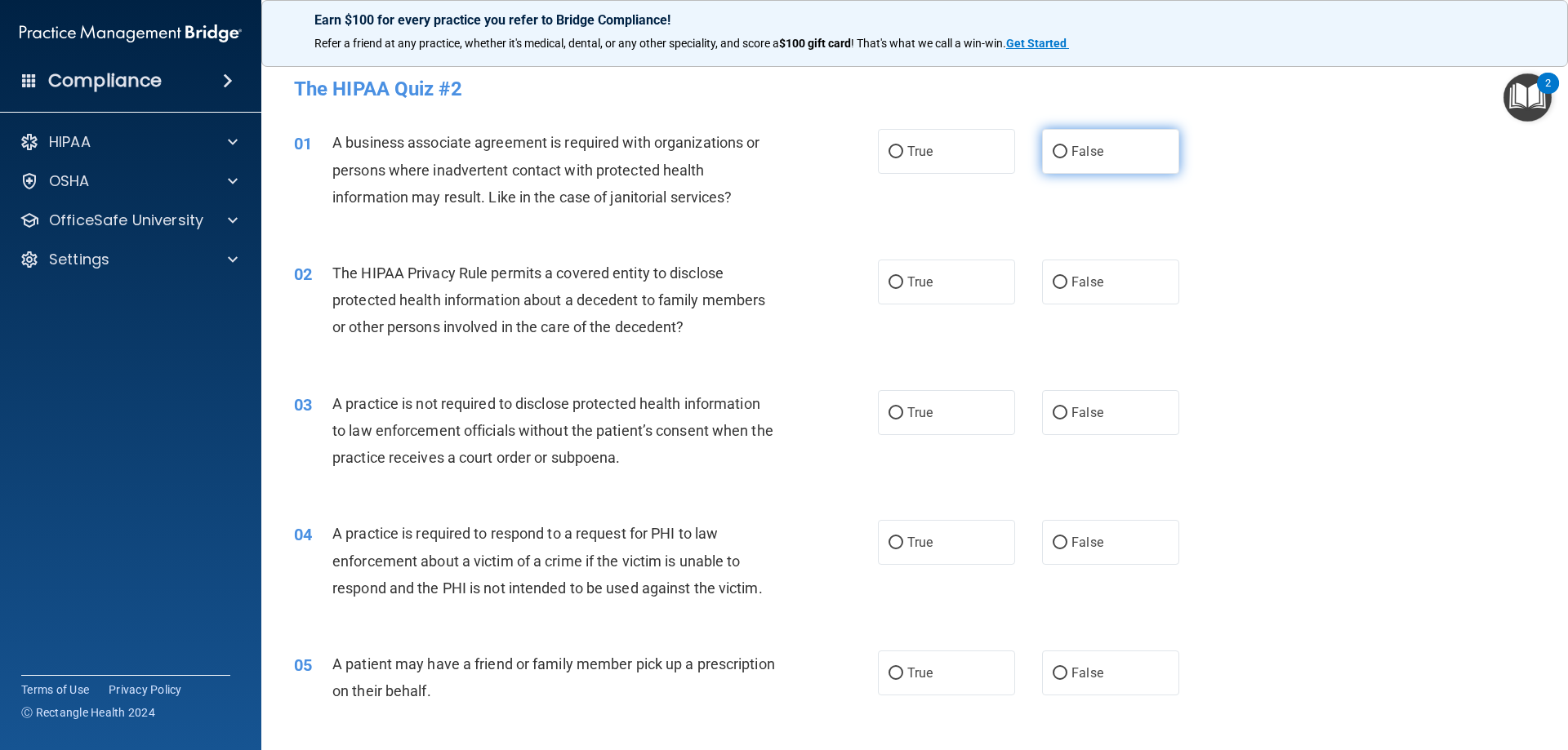
click at [1056, 153] on input "False" at bounding box center [1060, 153] width 14 height 13
radio input "true"
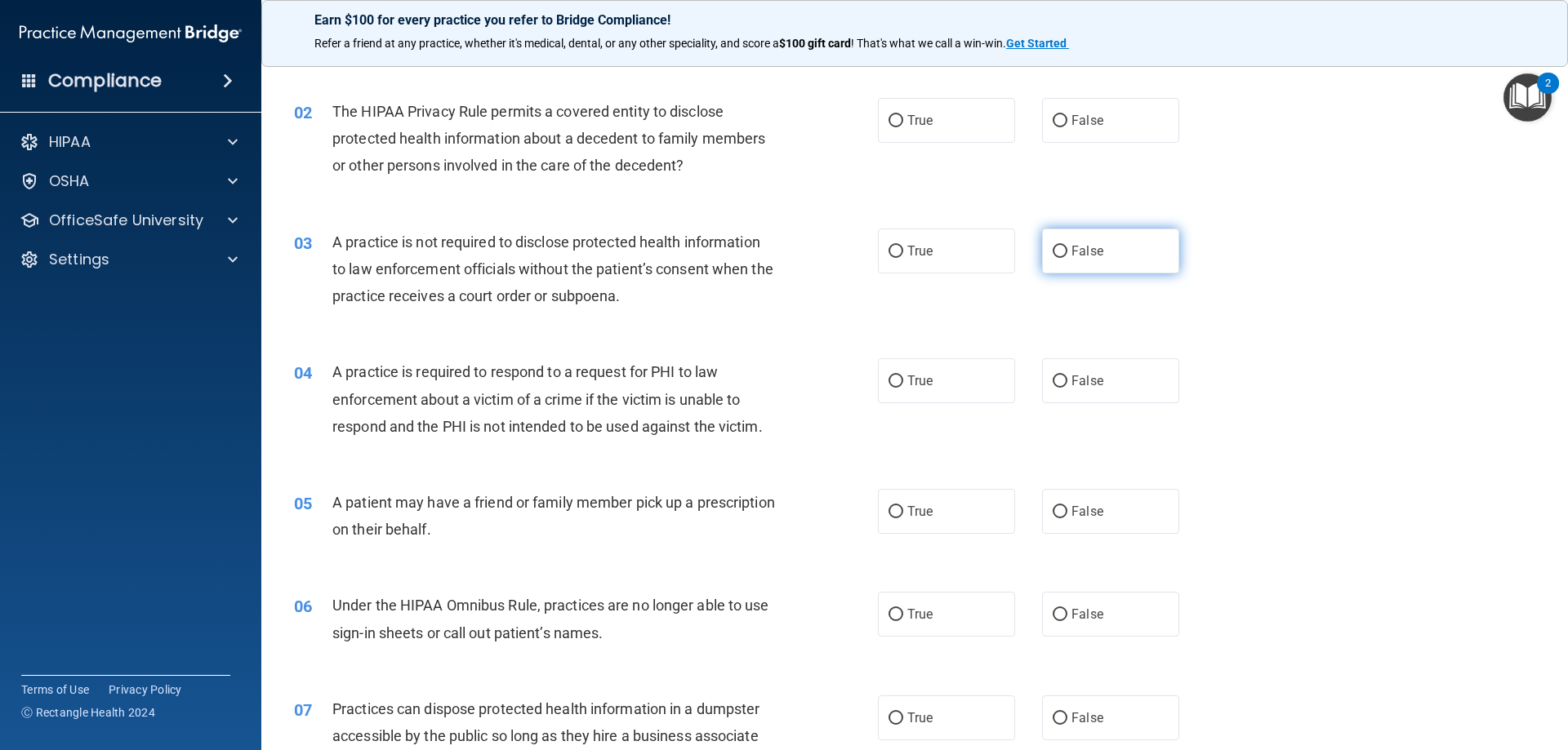
scroll to position [163, 0]
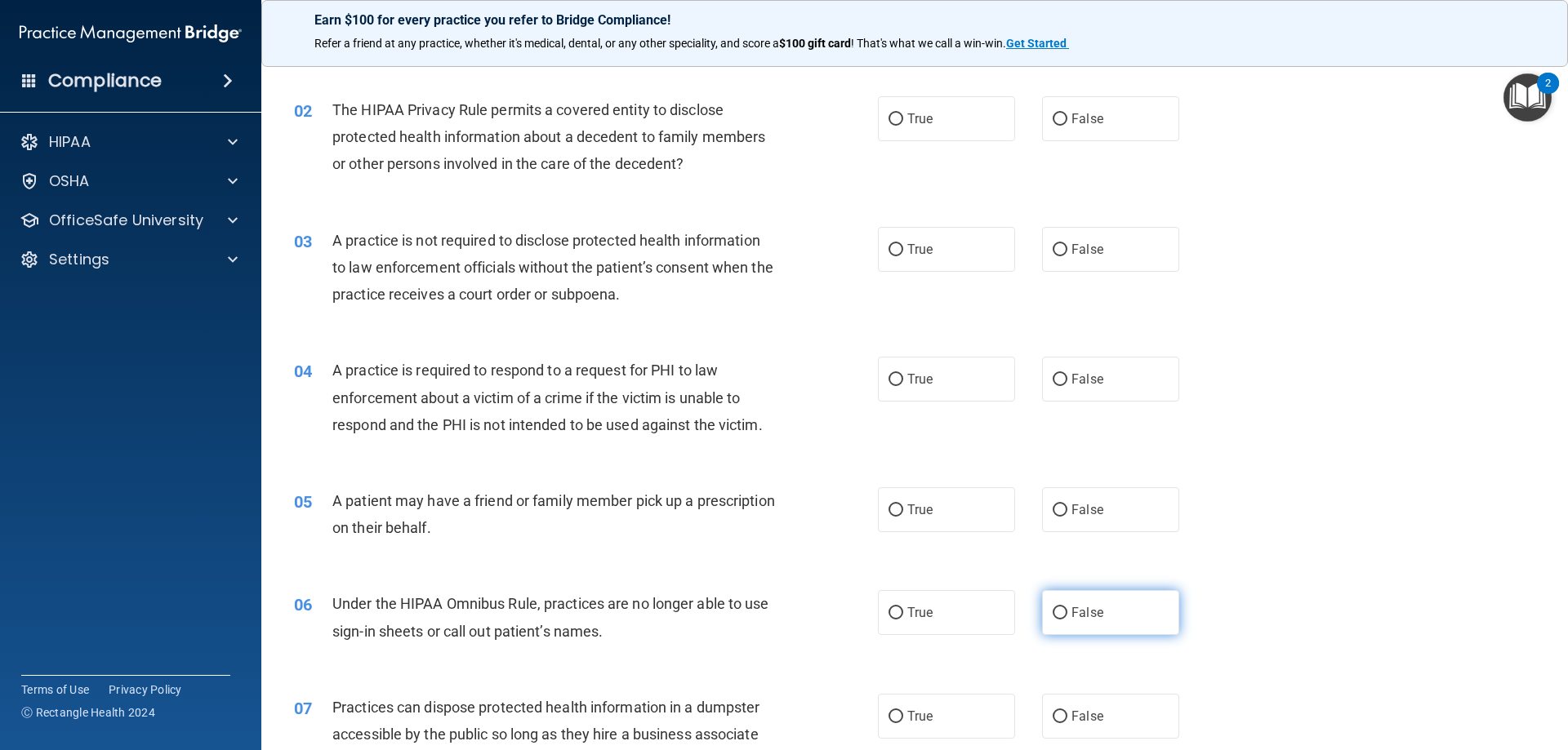
click at [1073, 609] on span "False" at bounding box center [1087, 612] width 31 height 15
click at [1067, 609] on input "False" at bounding box center [1060, 614] width 14 height 13
radio input "true"
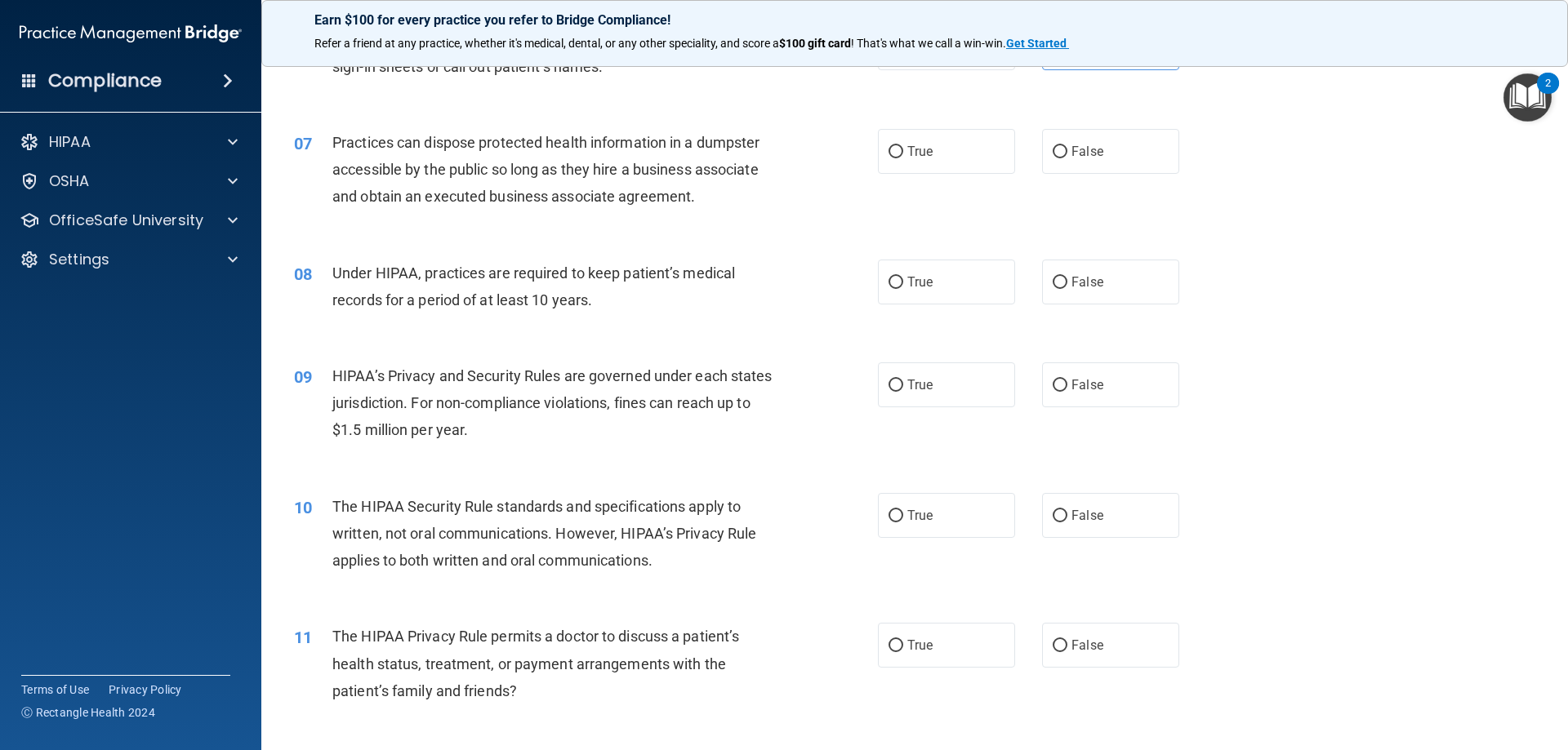
scroll to position [735, 0]
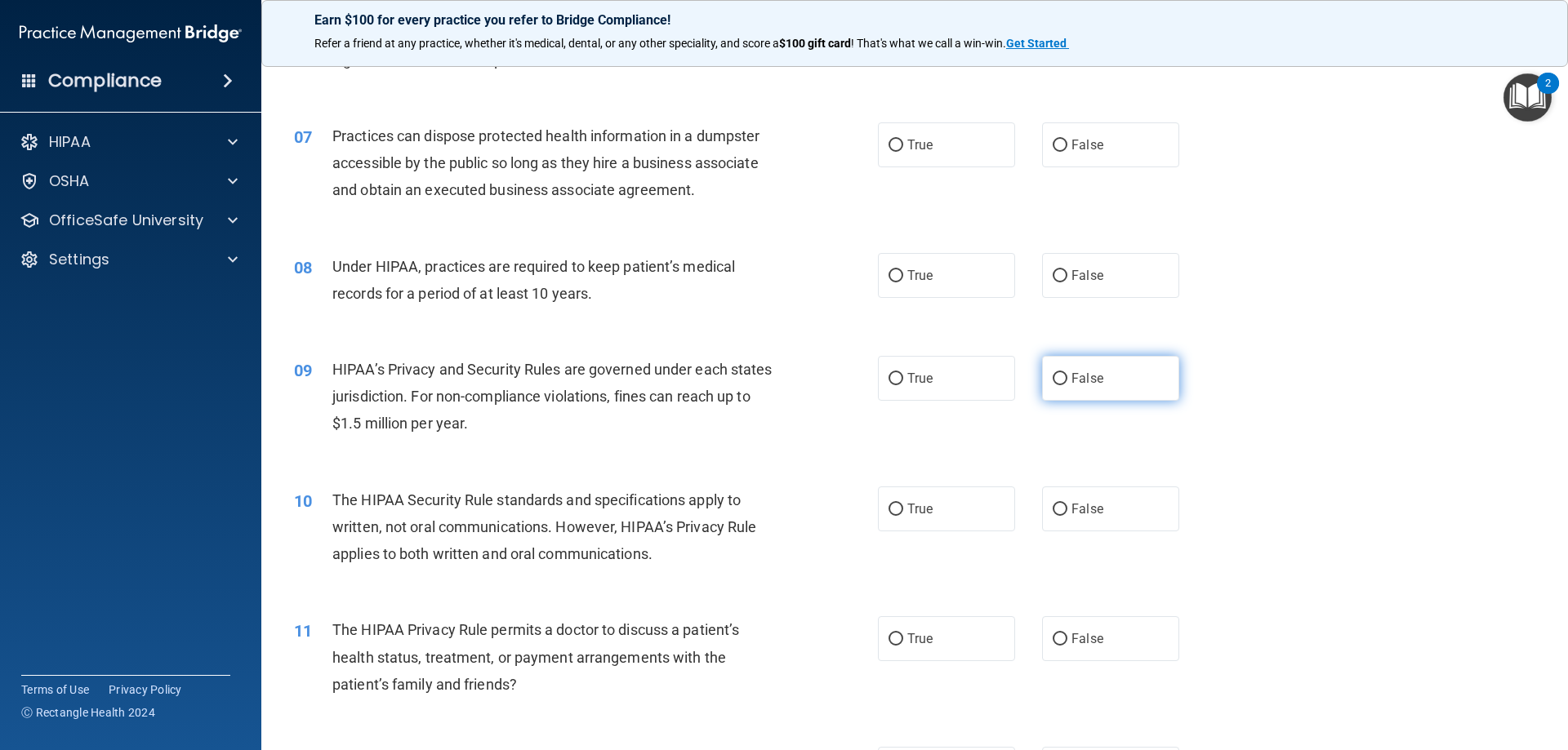
click at [1047, 367] on label "False" at bounding box center [1110, 379] width 137 height 45
click at [1053, 373] on input "False" at bounding box center [1060, 379] width 14 height 13
radio input "true"
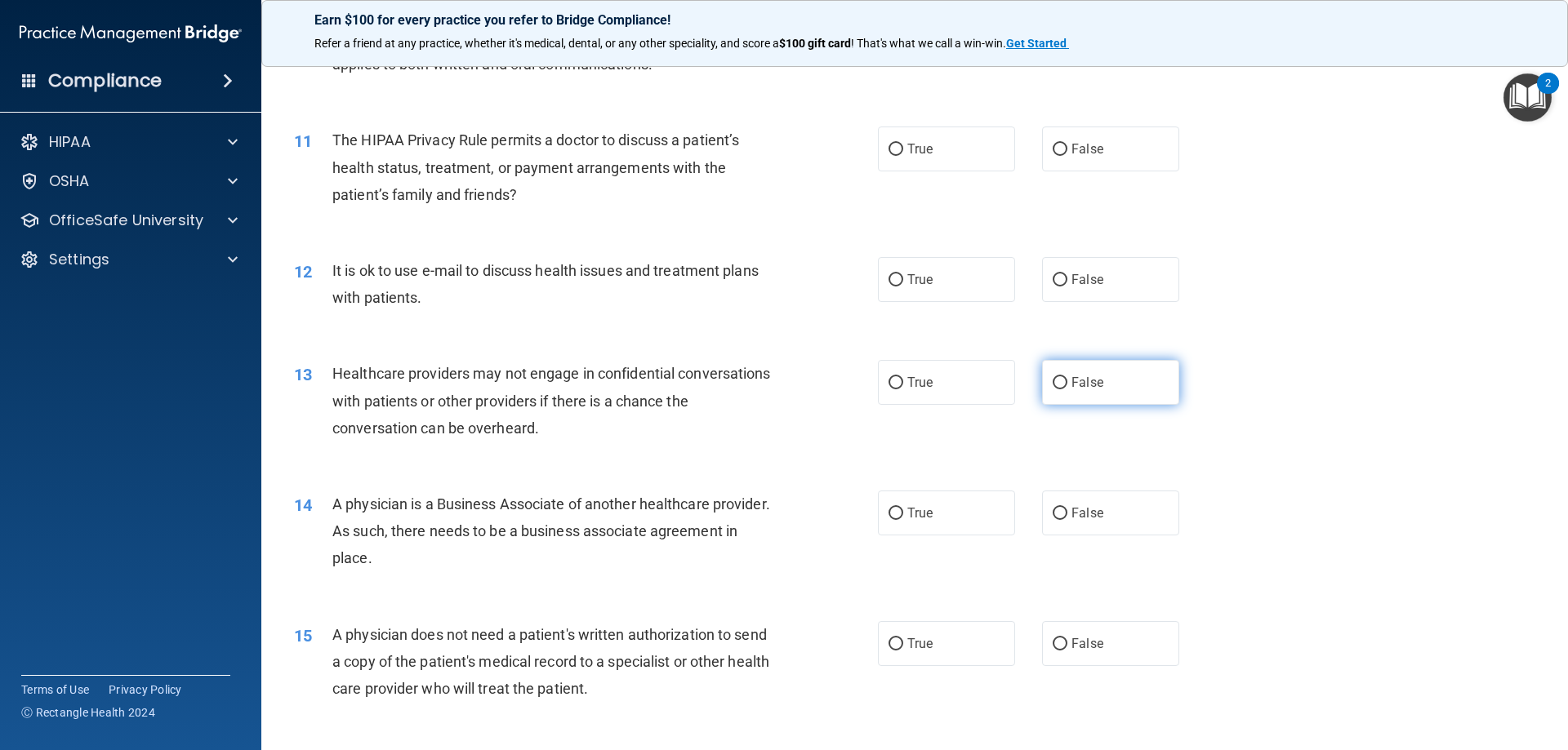
click at [1058, 380] on input "False" at bounding box center [1060, 383] width 14 height 13
radio input "true"
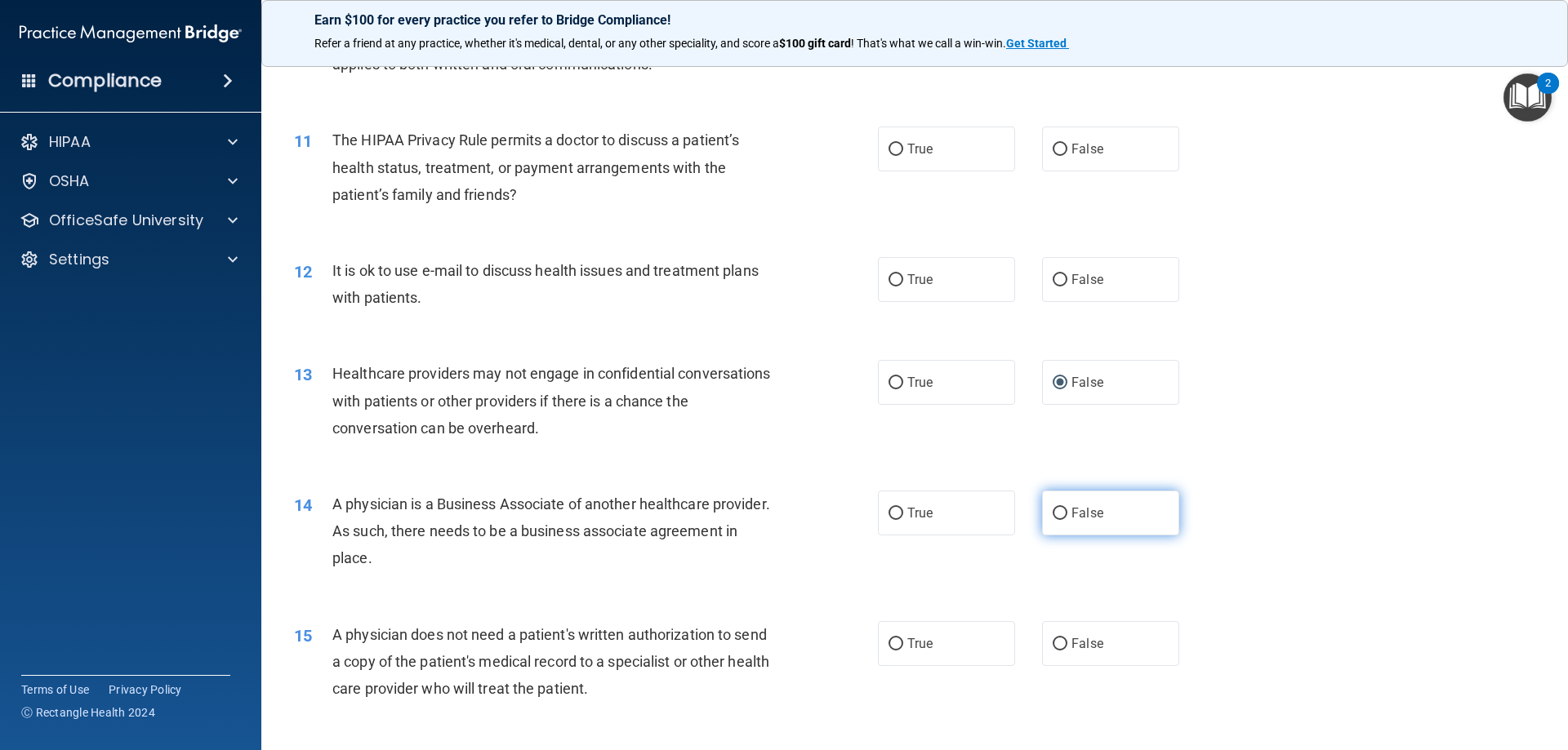
click at [1053, 514] on input "False" at bounding box center [1060, 514] width 14 height 13
radio input "true"
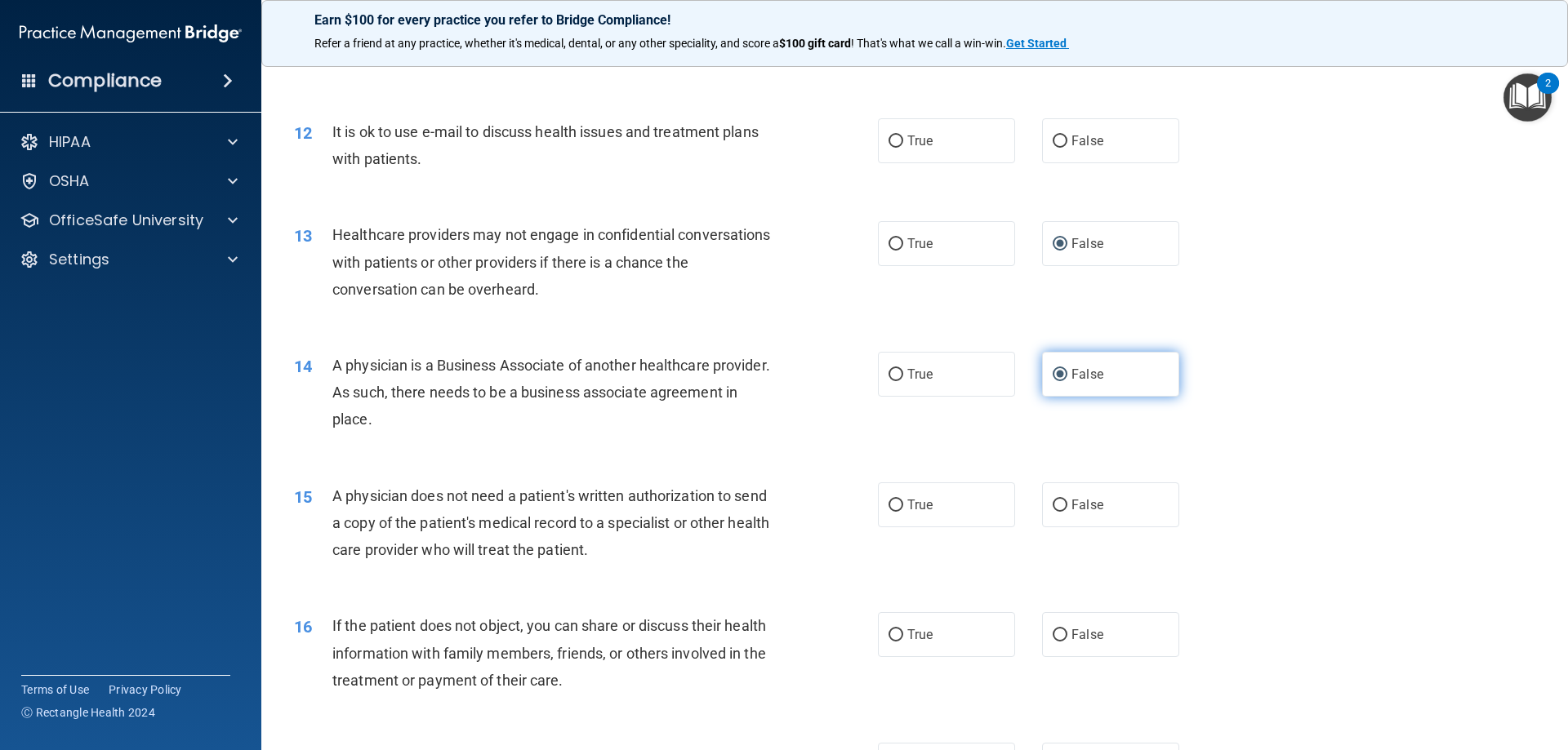
scroll to position [1388, 0]
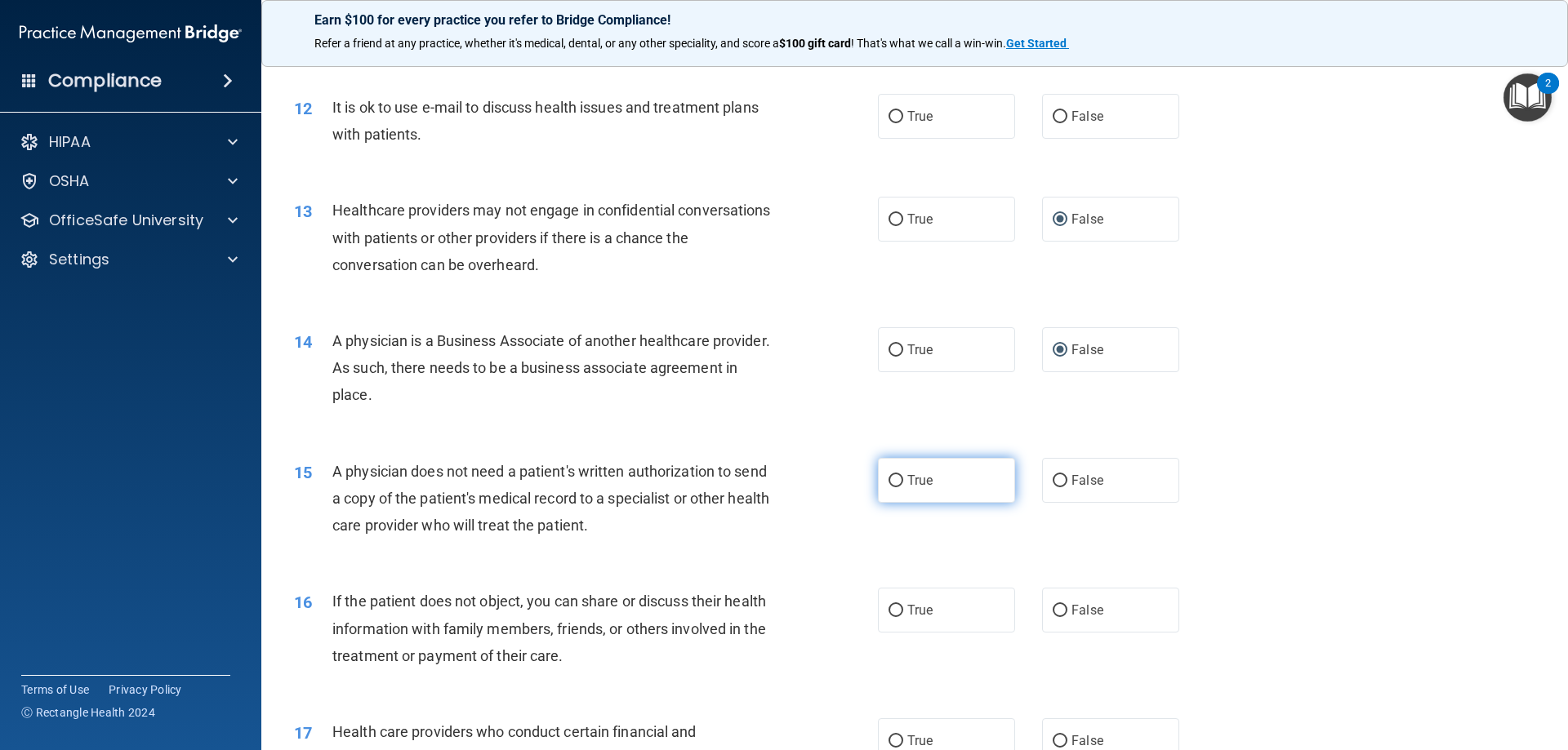
click at [900, 481] on label "True" at bounding box center [946, 480] width 137 height 45
click at [900, 481] on input "True" at bounding box center [896, 482] width 14 height 13
radio input "true"
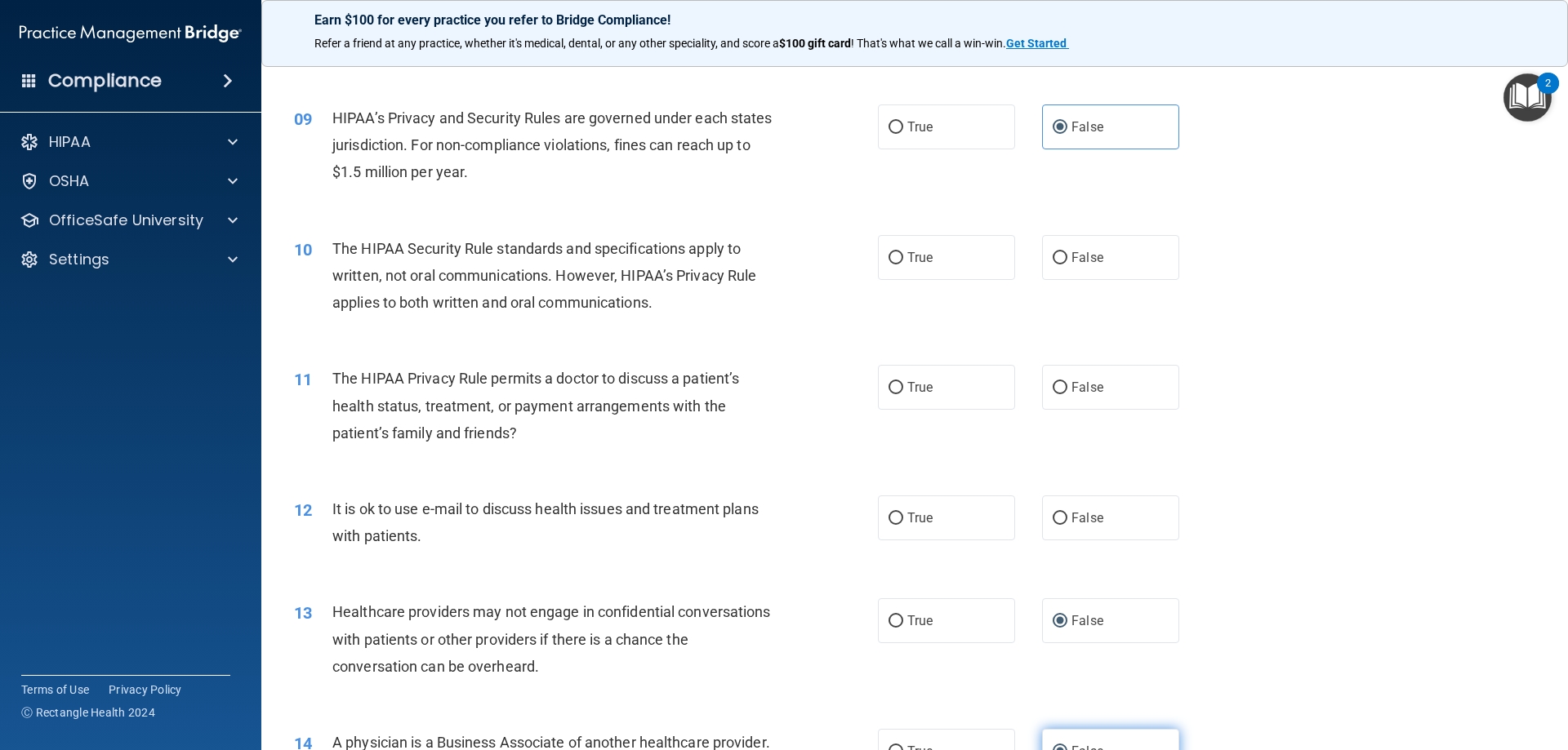
scroll to position [980, 0]
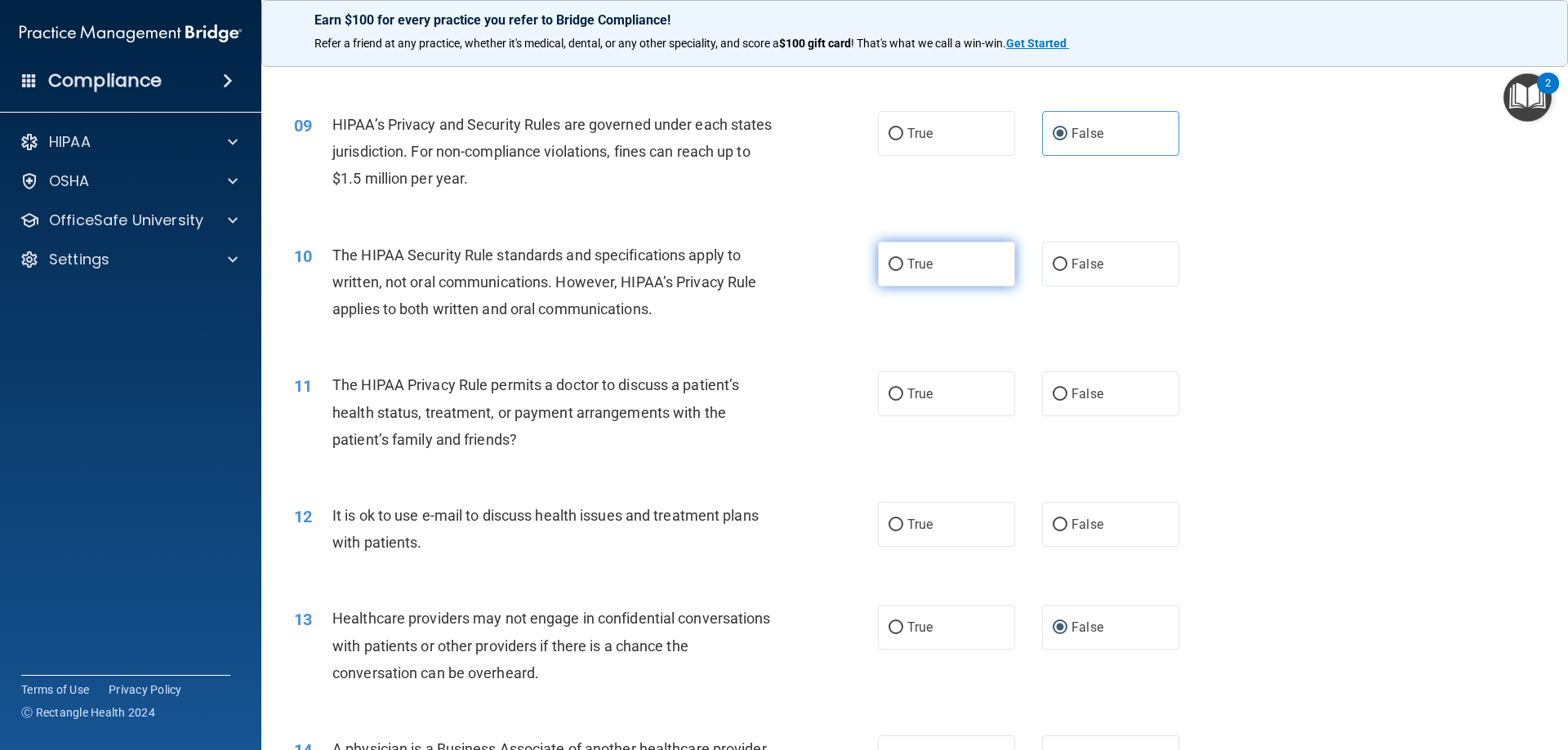
click at [889, 265] on input "True" at bounding box center [896, 265] width 14 height 13
radio input "true"
click at [889, 399] on input "True" at bounding box center [896, 395] width 14 height 13
radio input "true"
click at [889, 525] on input "True" at bounding box center [896, 526] width 14 height 13
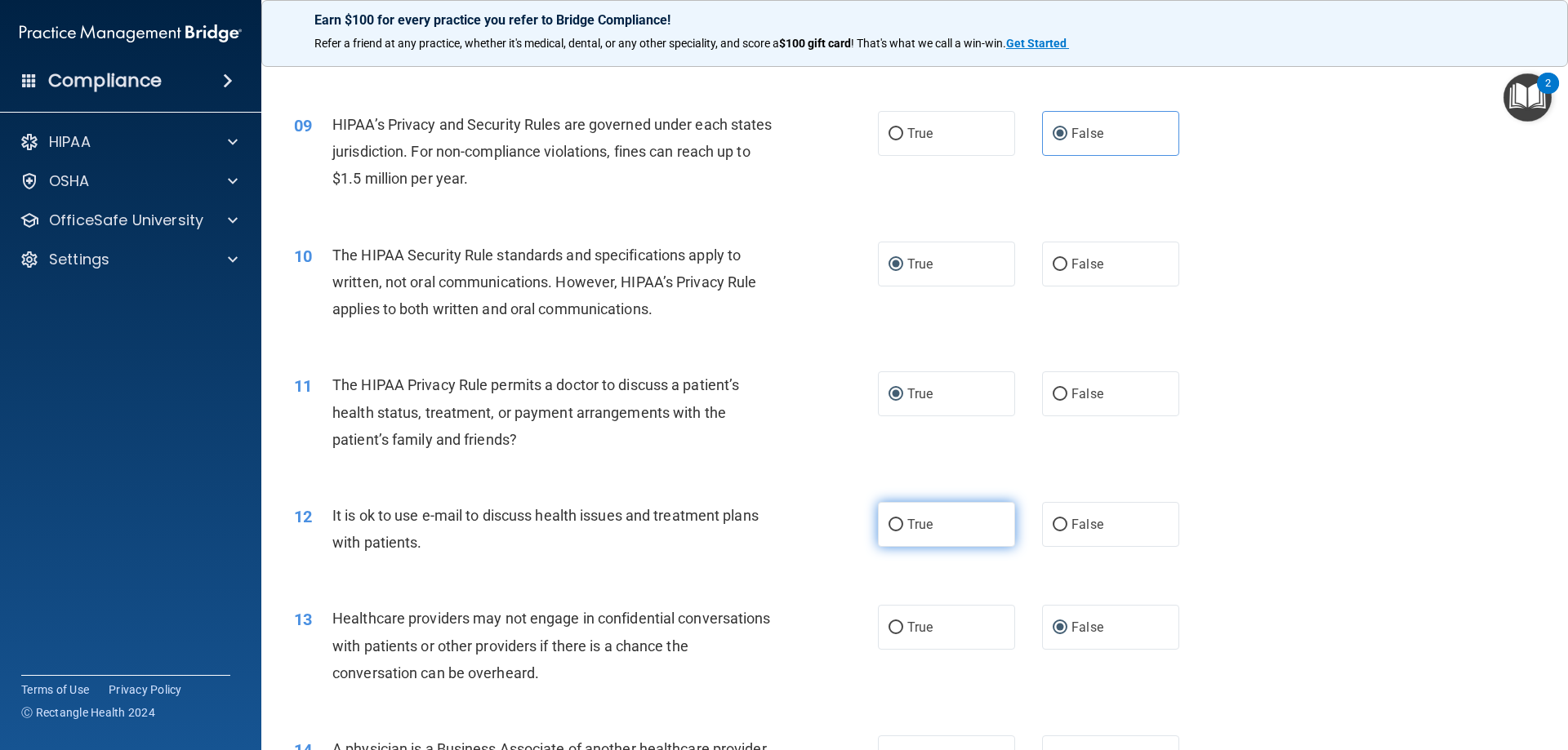
radio input "true"
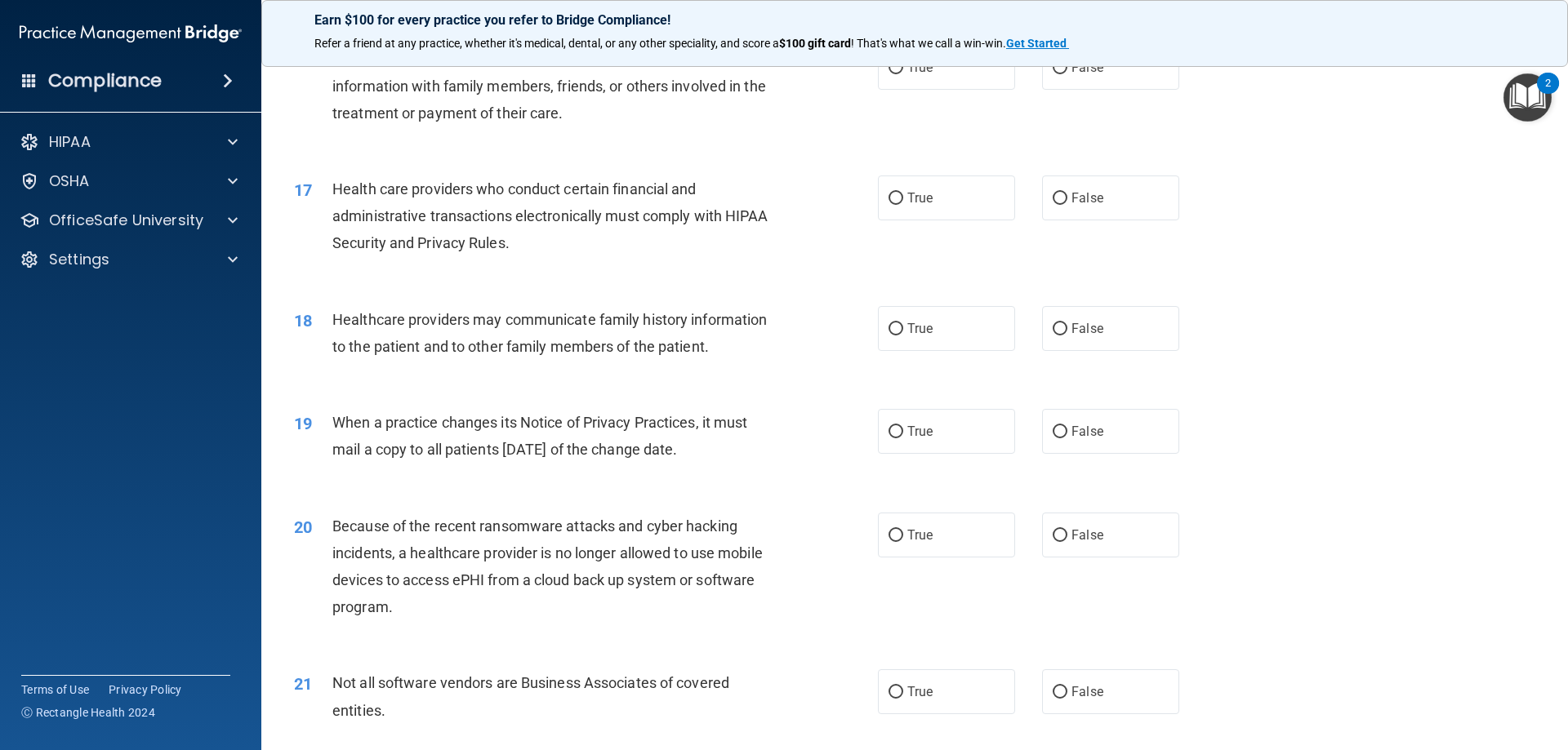
scroll to position [1959, 0]
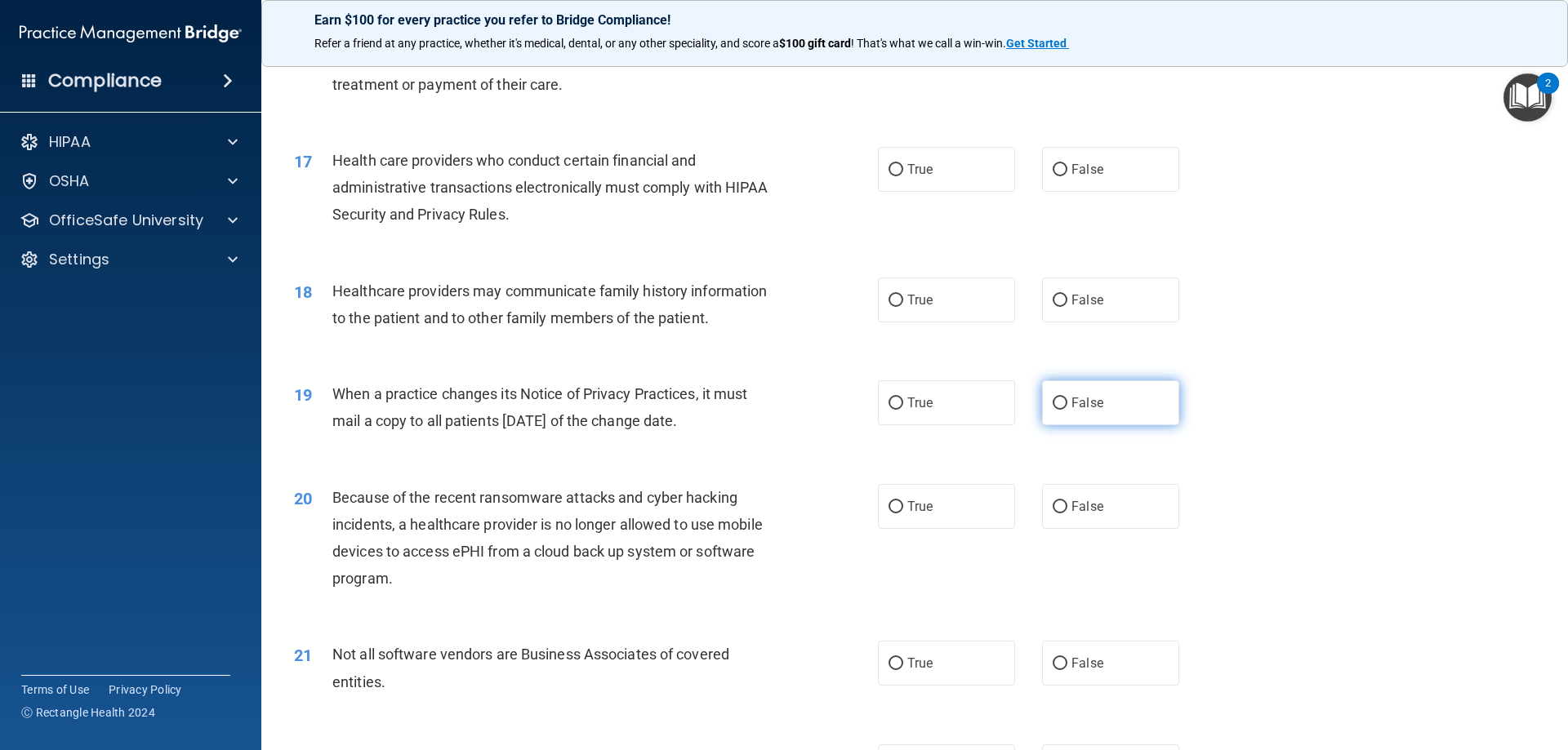
click at [1053, 397] on input "False" at bounding box center [1060, 404] width 14 height 13
radio input "true"
click at [1055, 504] on input "False" at bounding box center [1060, 508] width 14 height 13
radio input "true"
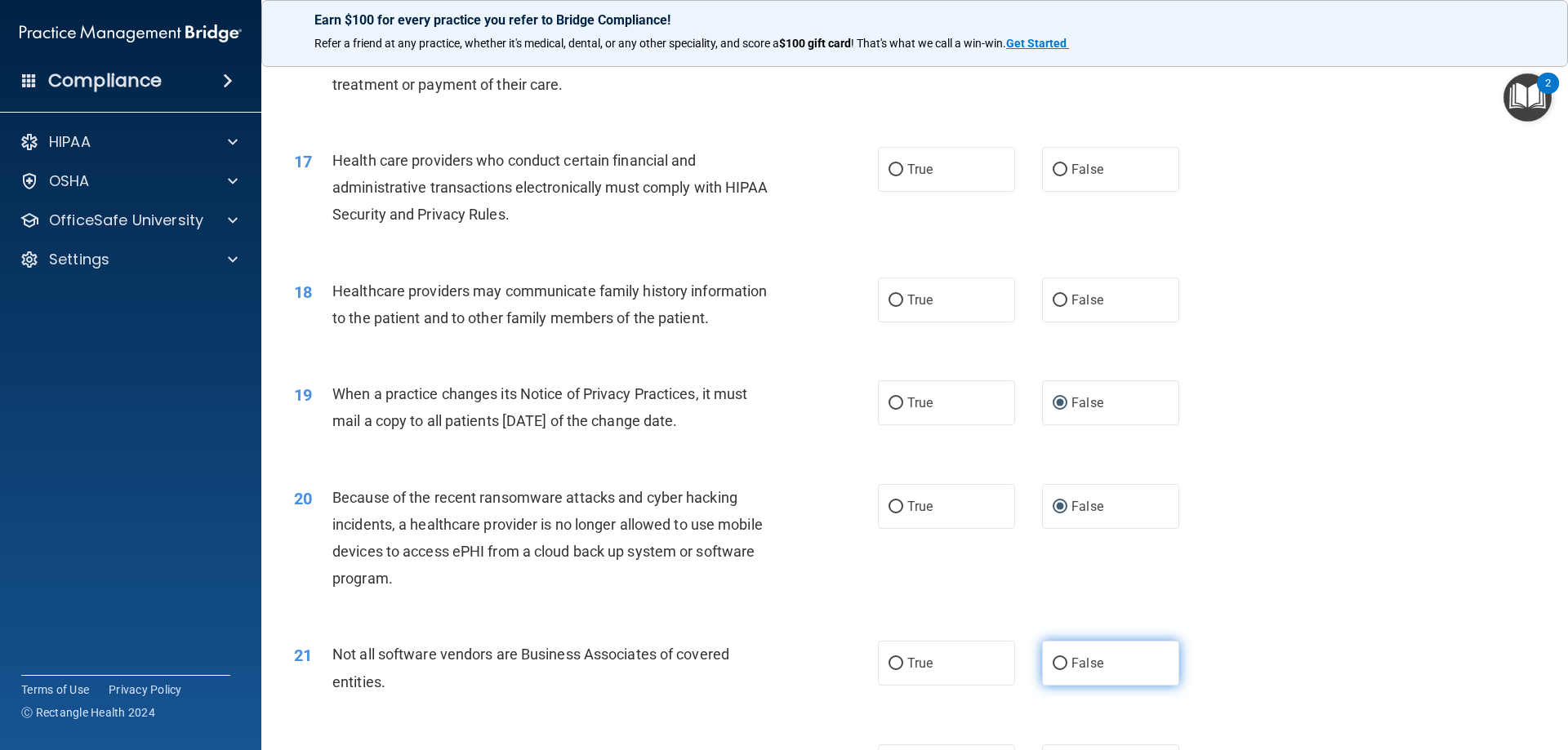
click at [1057, 675] on label "False" at bounding box center [1110, 663] width 137 height 45
click at [1057, 670] on input "False" at bounding box center [1060, 664] width 14 height 13
radio input "true"
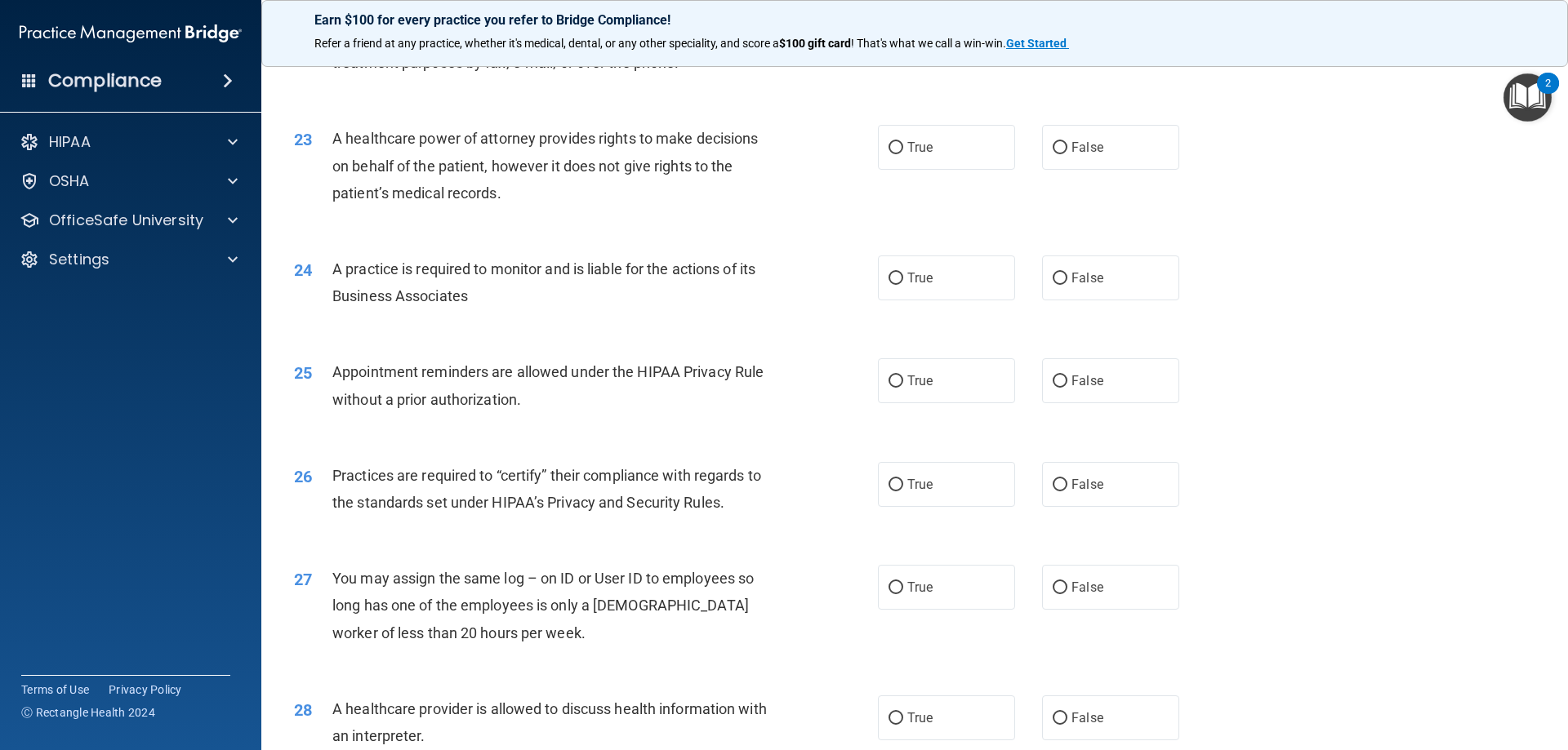
scroll to position [2694, 0]
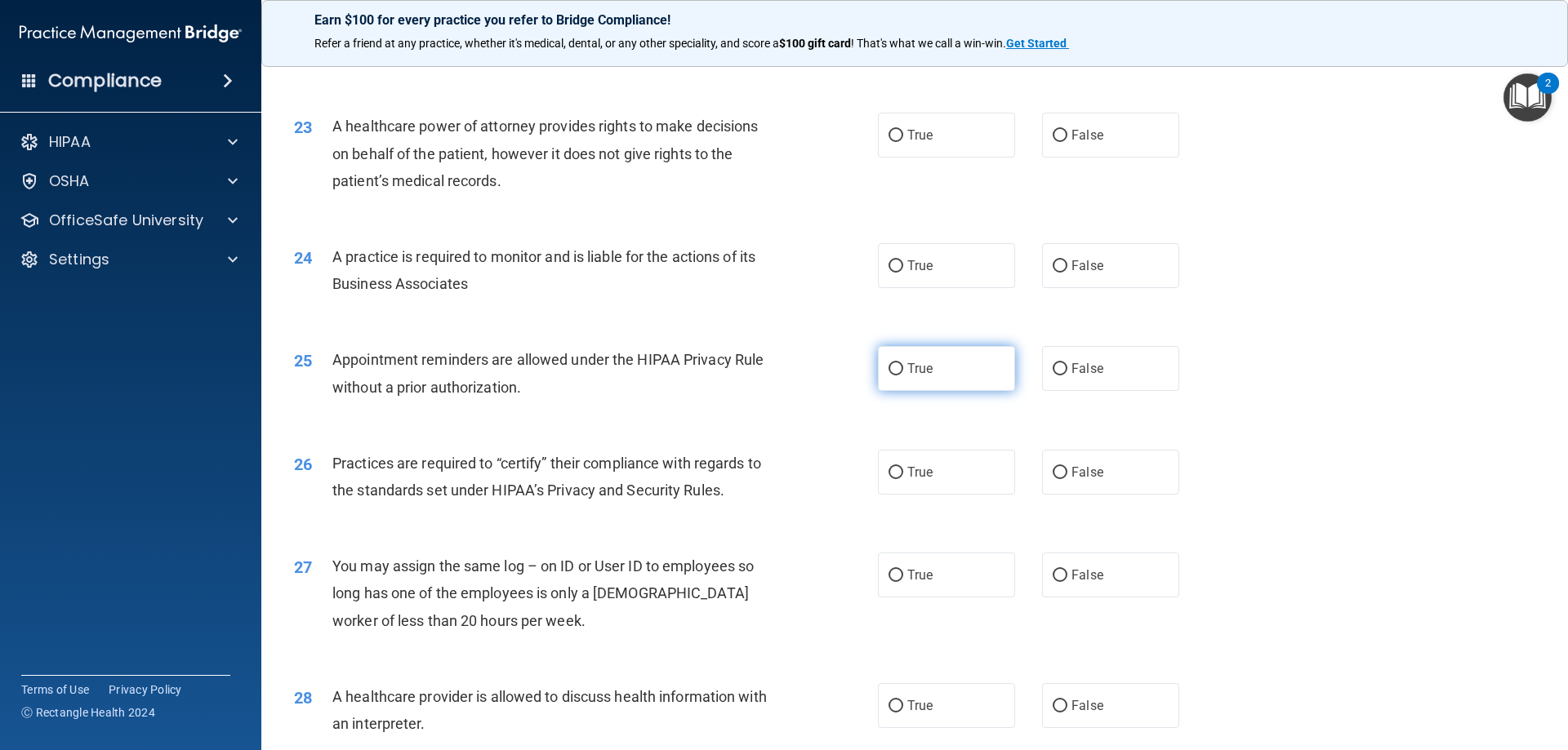
drag, startPoint x: 902, startPoint y: 364, endPoint x: 924, endPoint y: 362, distance: 22.1
click at [907, 364] on span "True" at bounding box center [920, 368] width 25 height 15
click at [902, 364] on input "True" at bounding box center [896, 370] width 14 height 13
radio input "true"
click at [1063, 468] on label "False" at bounding box center [1110, 472] width 137 height 45
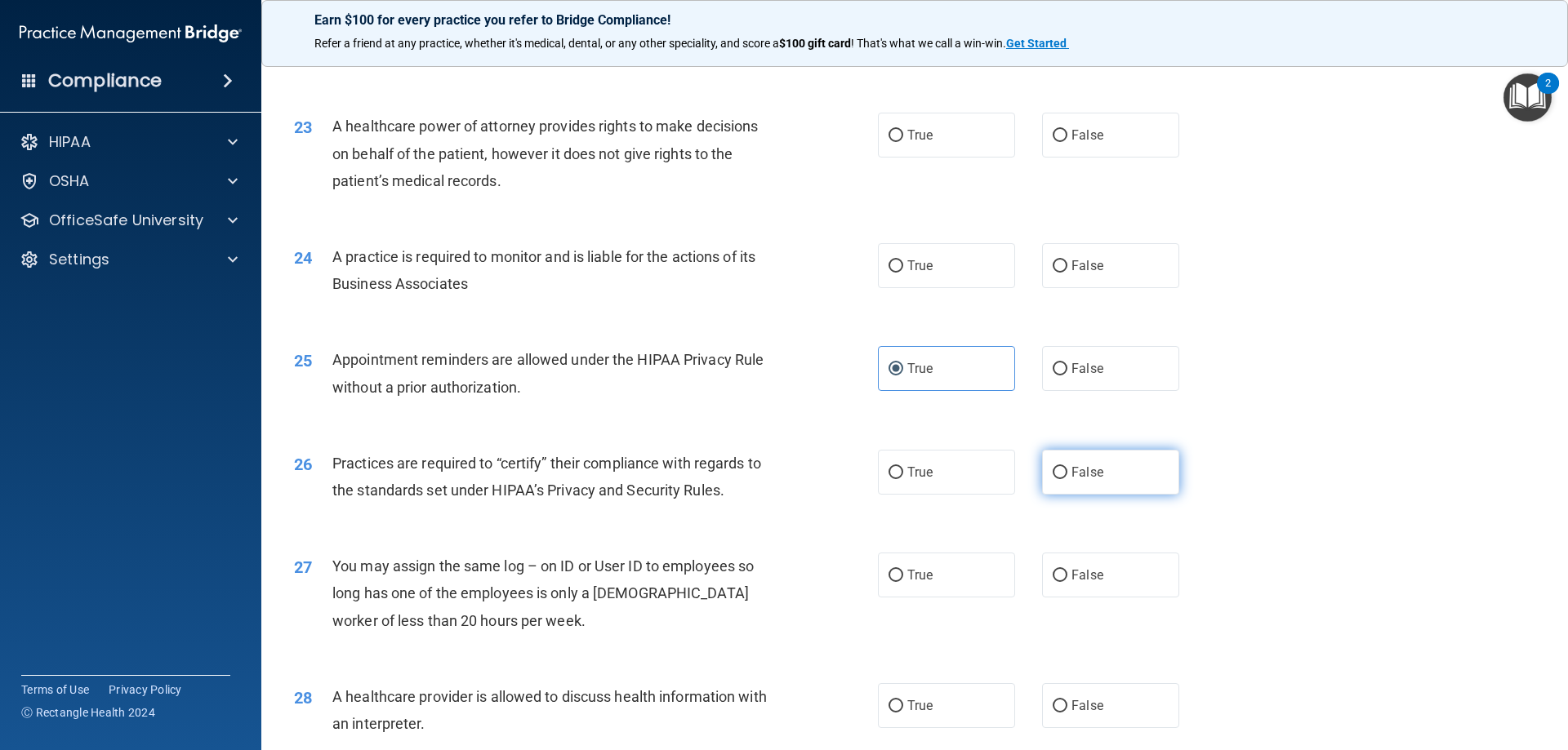
click at [1063, 468] on input "False" at bounding box center [1060, 473] width 14 height 13
radio input "true"
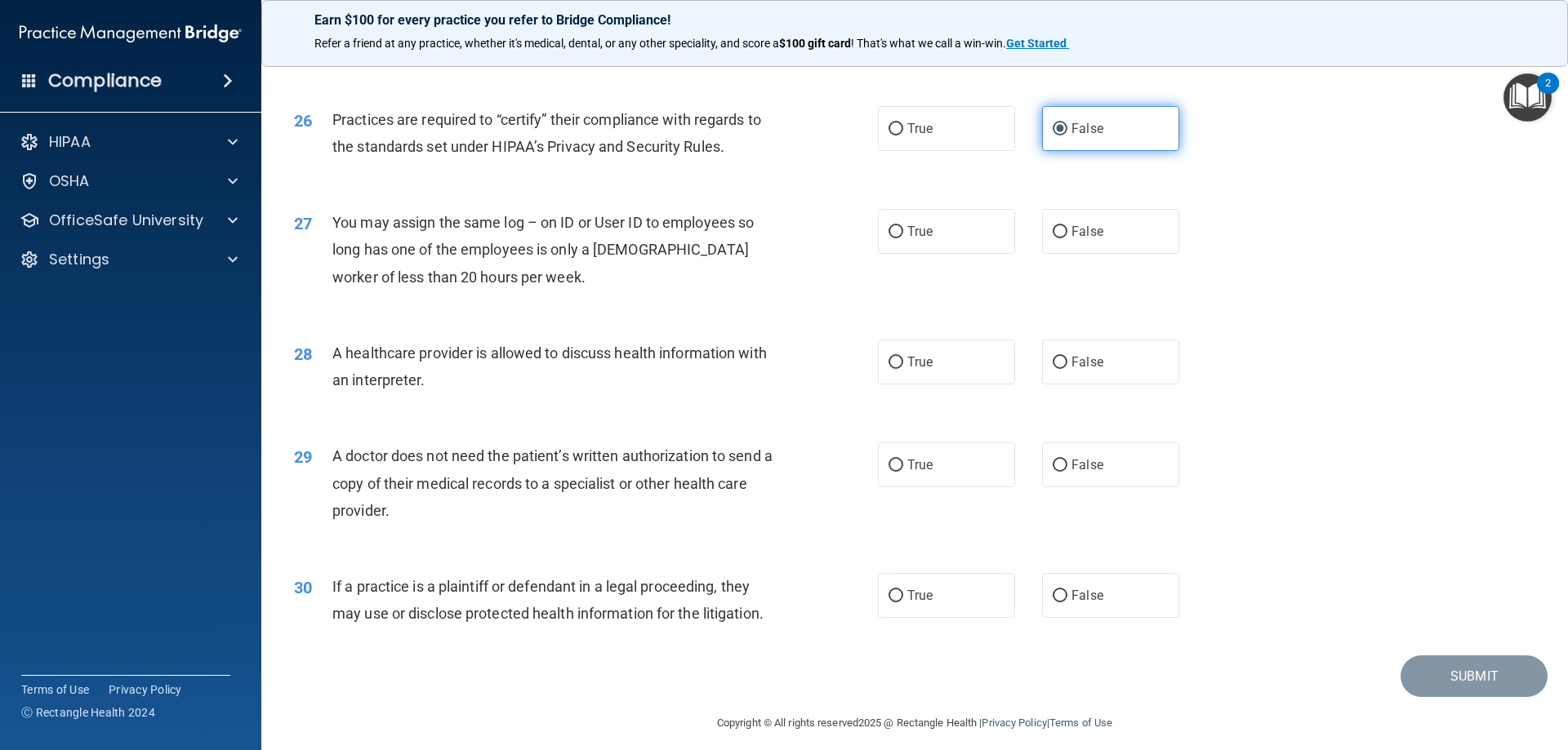
scroll to position [3050, 0]
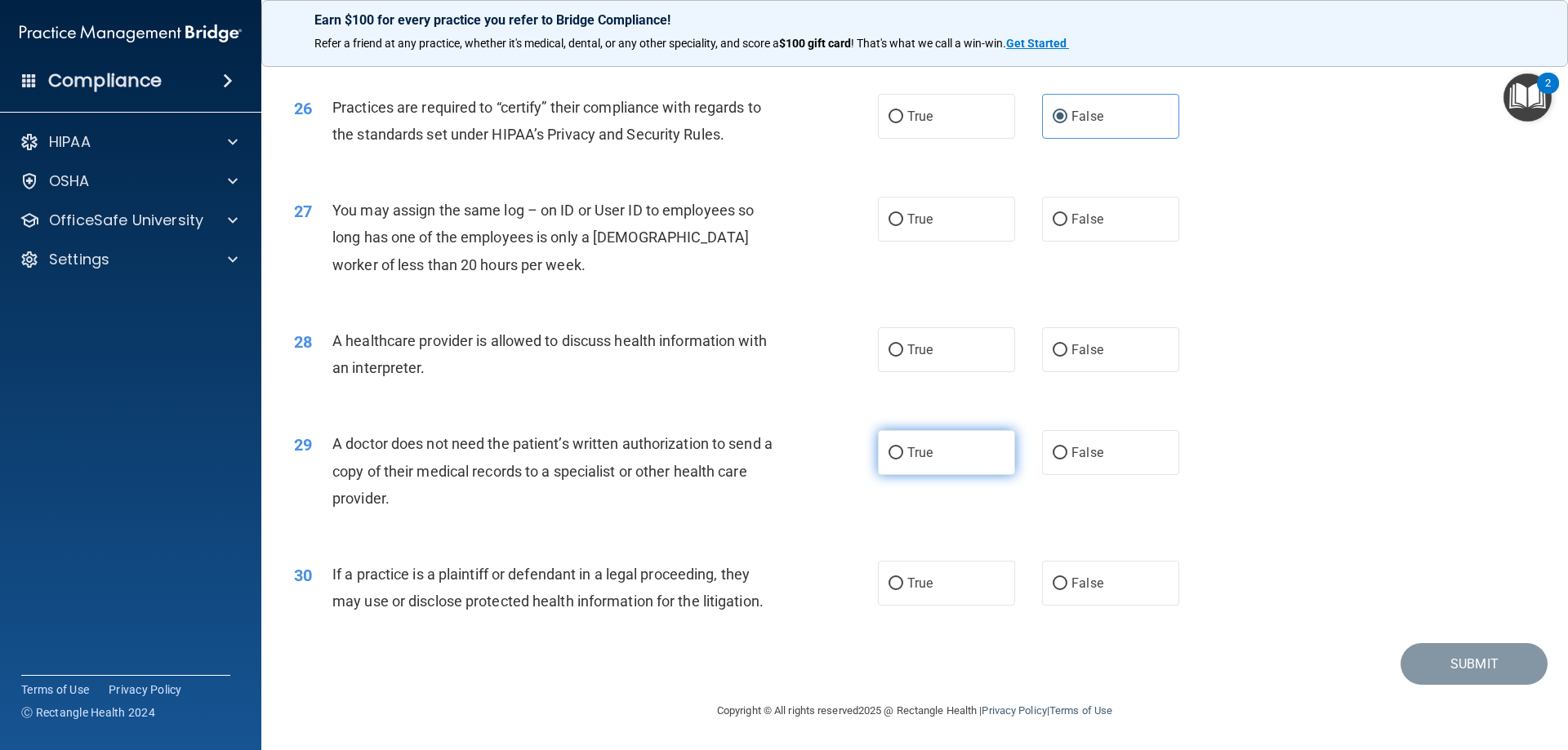
click at [912, 451] on span "True" at bounding box center [920, 452] width 25 height 15
click at [903, 451] on input "True" at bounding box center [896, 454] width 14 height 13
radio input "true"
click at [889, 580] on input "True" at bounding box center [896, 584] width 14 height 13
radio input "true"
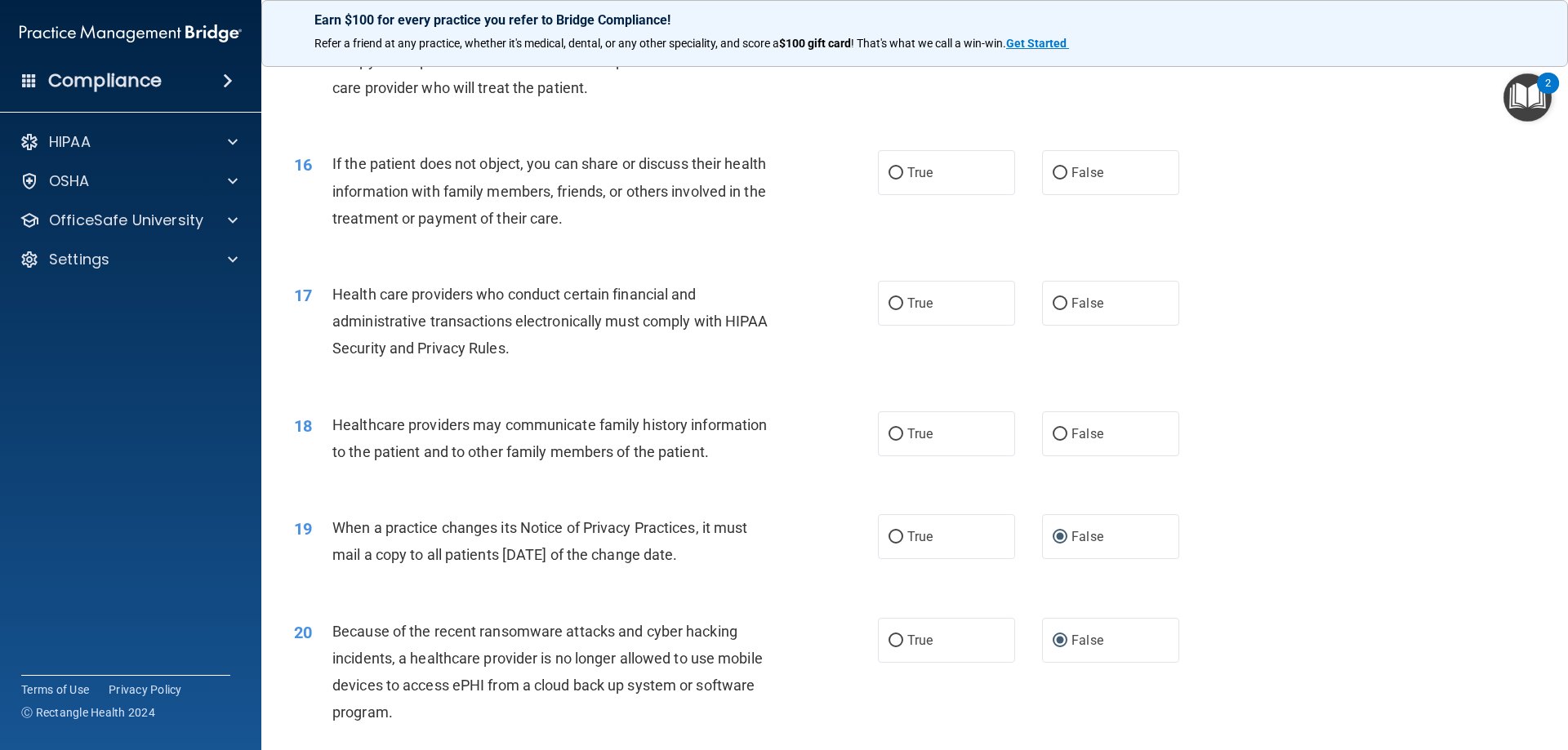
scroll to position [2234, 0]
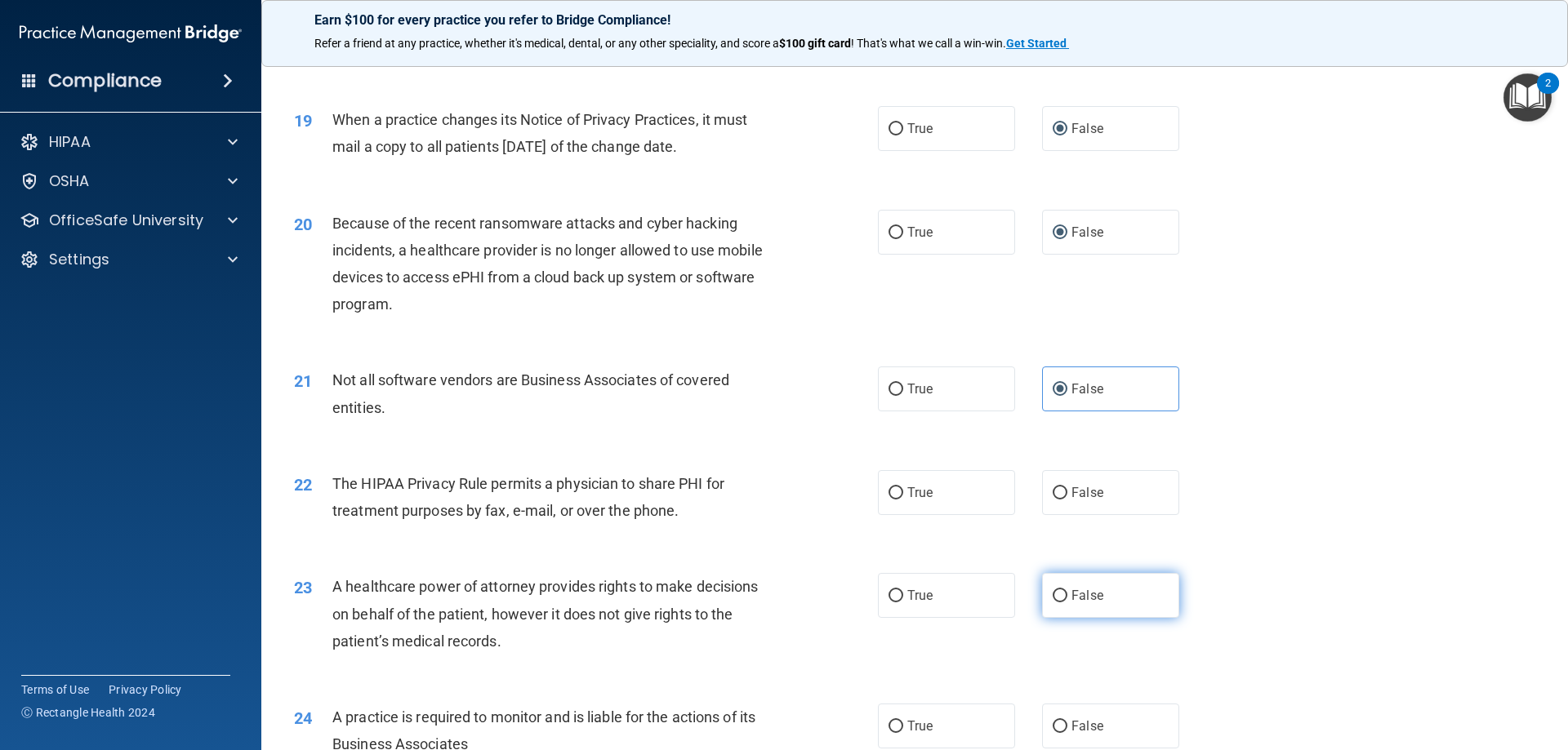
click at [1055, 594] on input "False" at bounding box center [1060, 597] width 14 height 13
radio input "true"
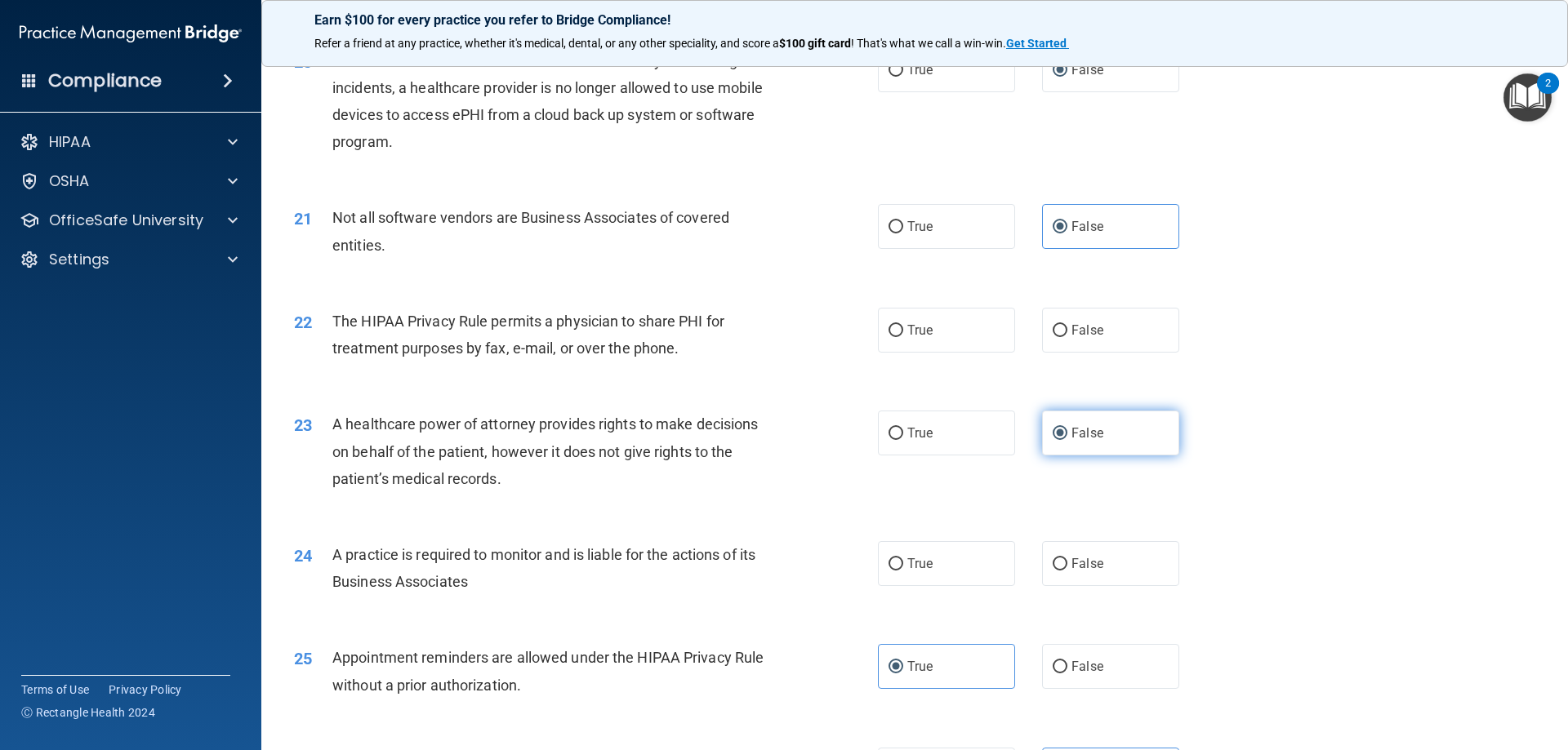
scroll to position [2397, 0]
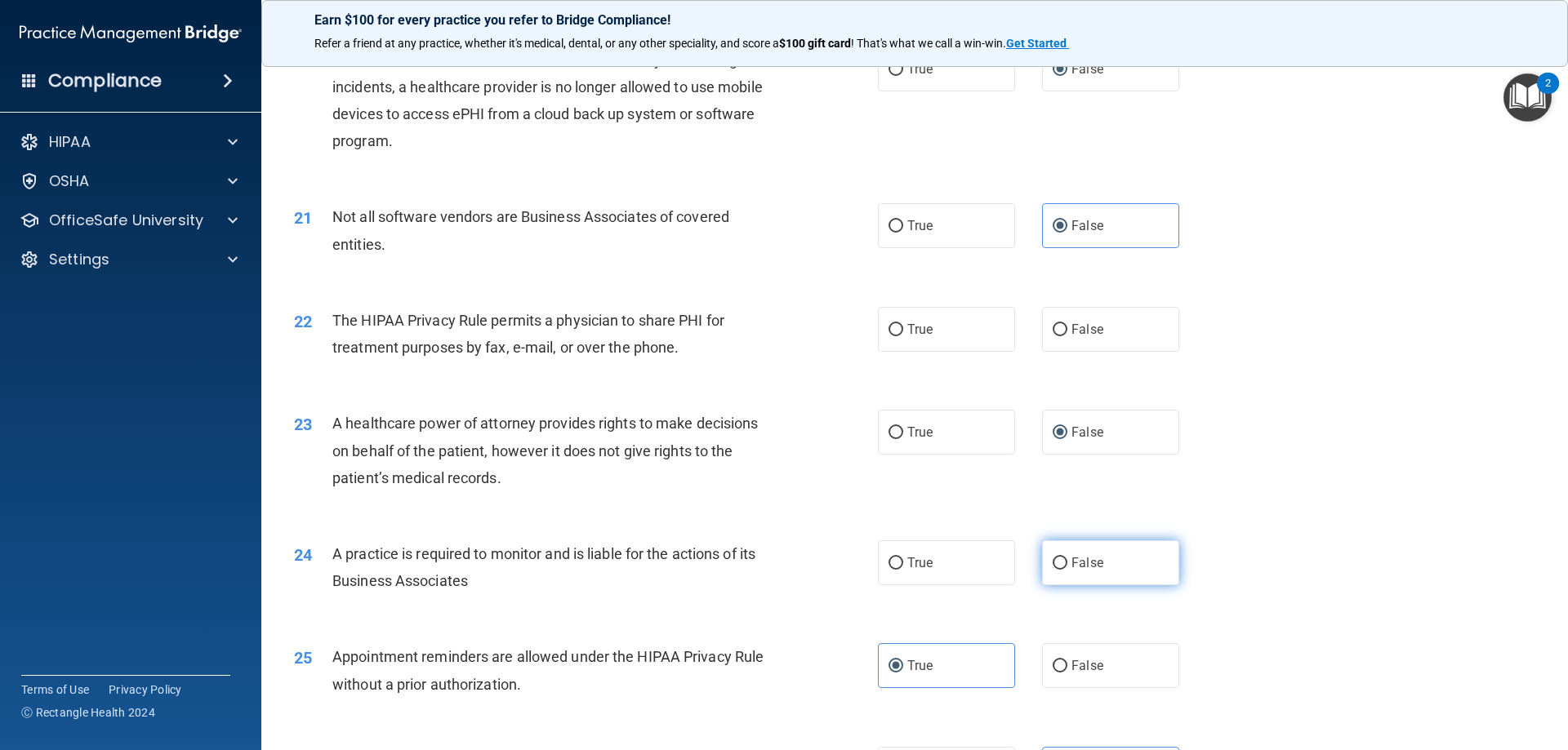
click at [1056, 566] on input "False" at bounding box center [1060, 563] width 14 height 13
radio input "true"
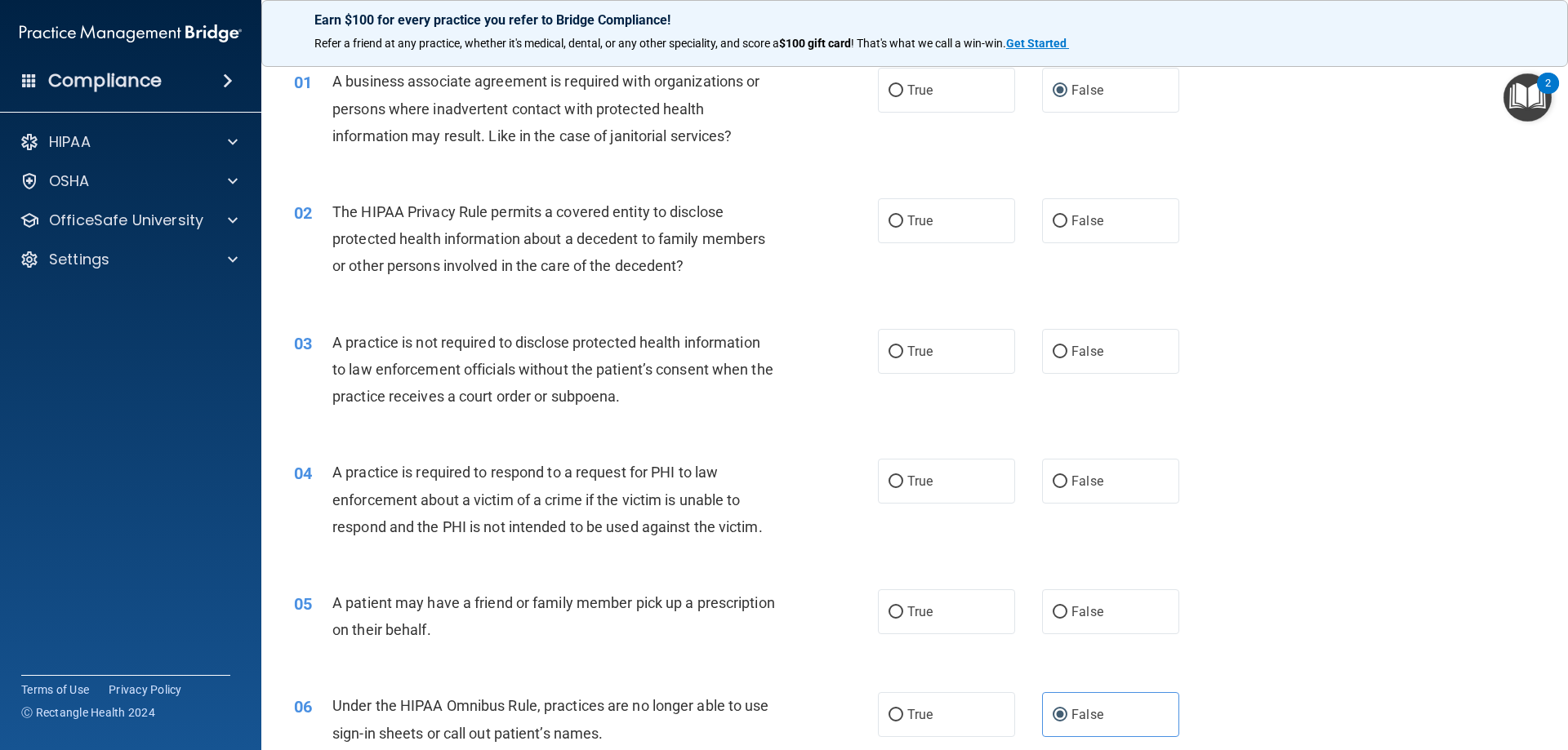
scroll to position [0, 0]
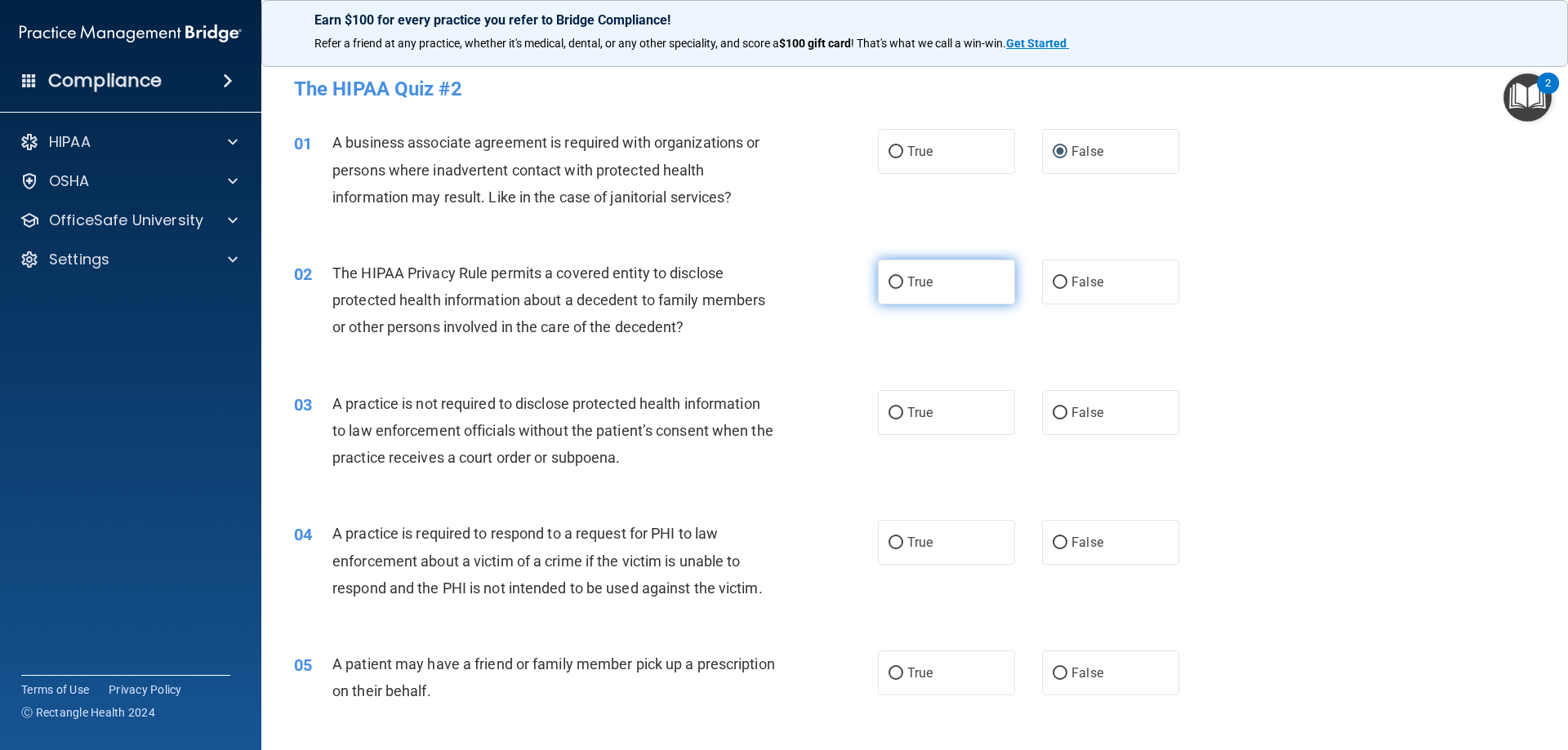
click at [893, 282] on input "True" at bounding box center [896, 283] width 14 height 13
radio input "true"
click at [889, 418] on input "True" at bounding box center [896, 414] width 14 height 13
radio input "true"
click at [1056, 412] on input "False" at bounding box center [1060, 414] width 14 height 13
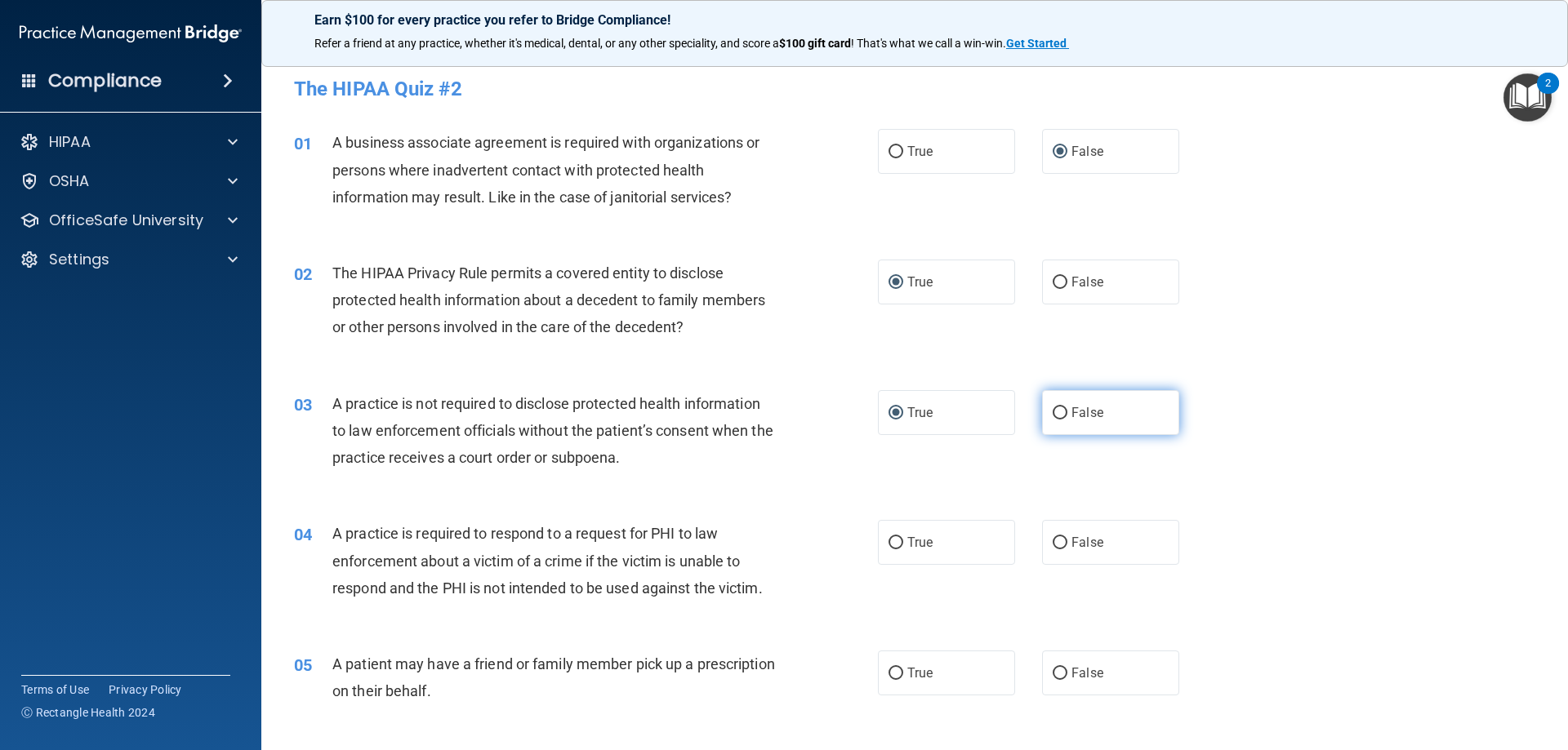
radio input "true"
radio input "false"
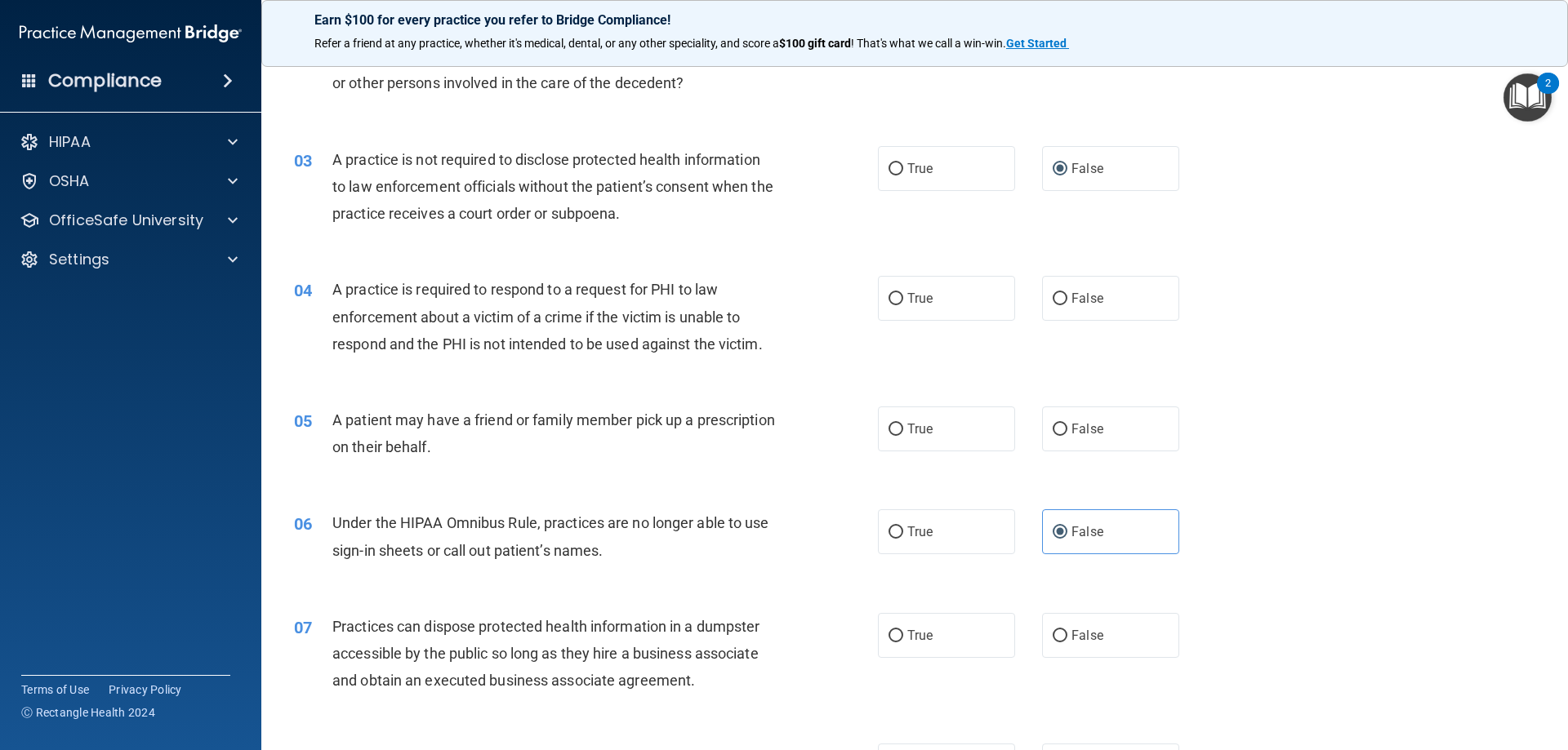
scroll to position [245, 0]
click at [910, 309] on label "True" at bounding box center [946, 298] width 137 height 45
click at [903, 304] on input "True" at bounding box center [896, 299] width 14 height 13
radio input "true"
click at [892, 431] on input "True" at bounding box center [896, 429] width 14 height 13
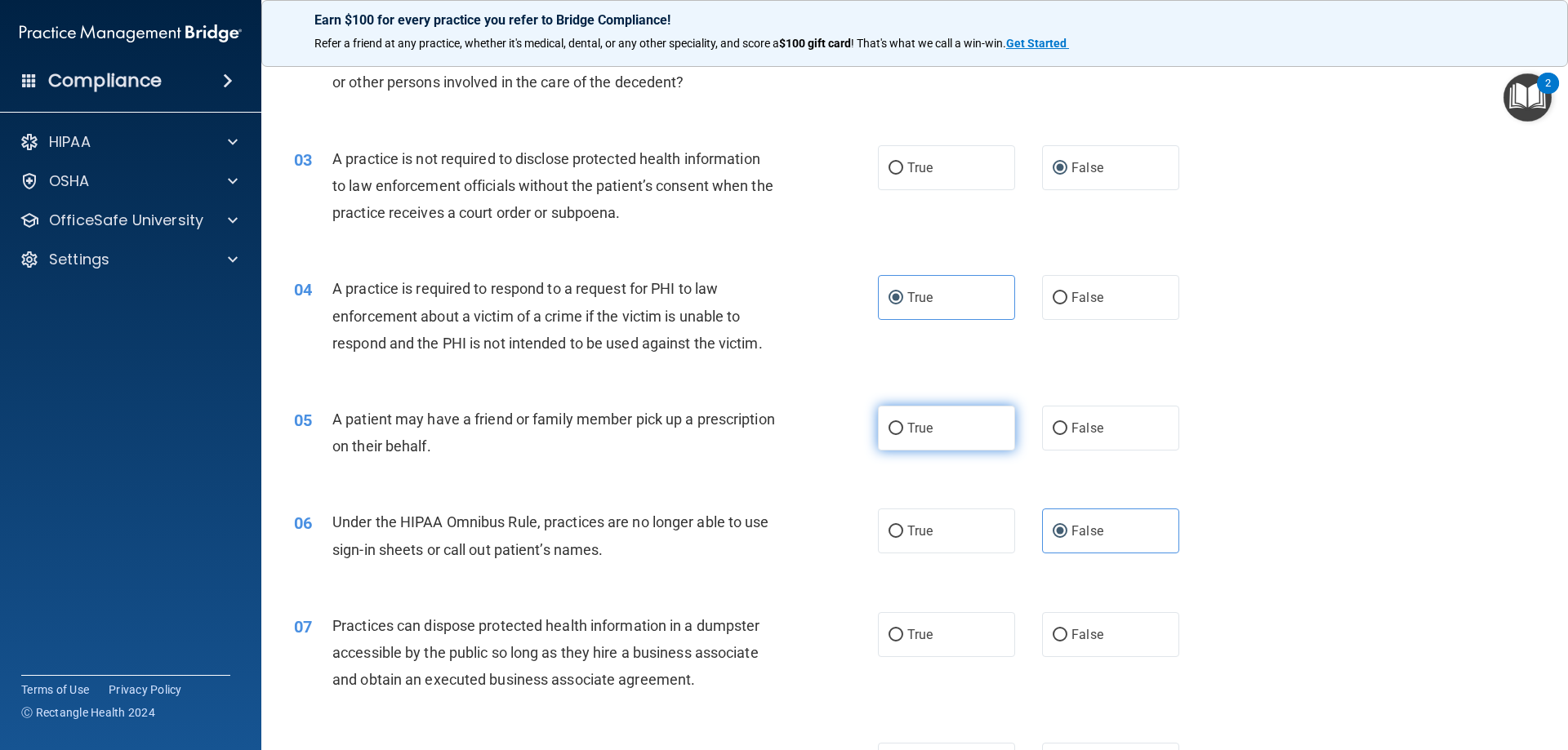
radio input "true"
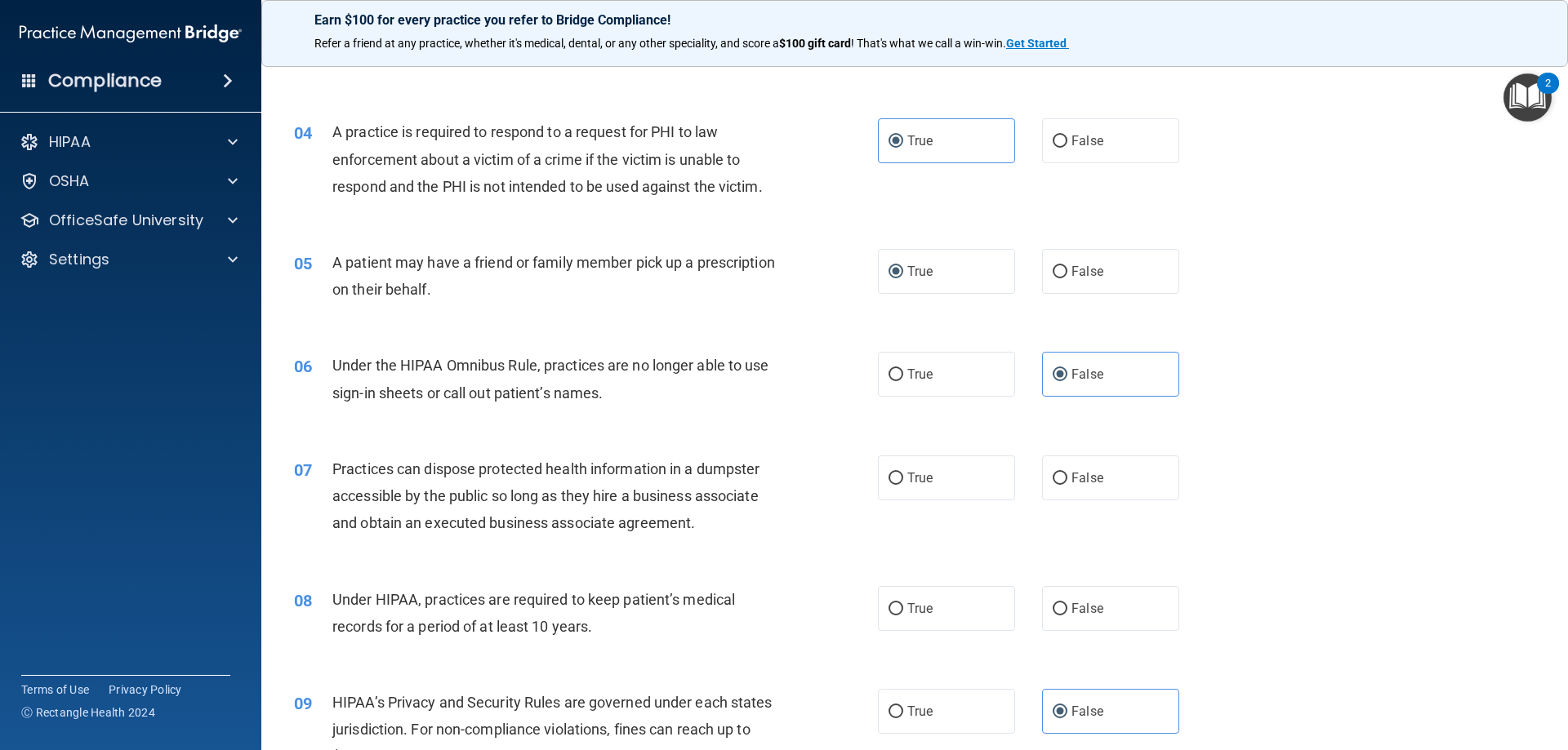
scroll to position [408, 0]
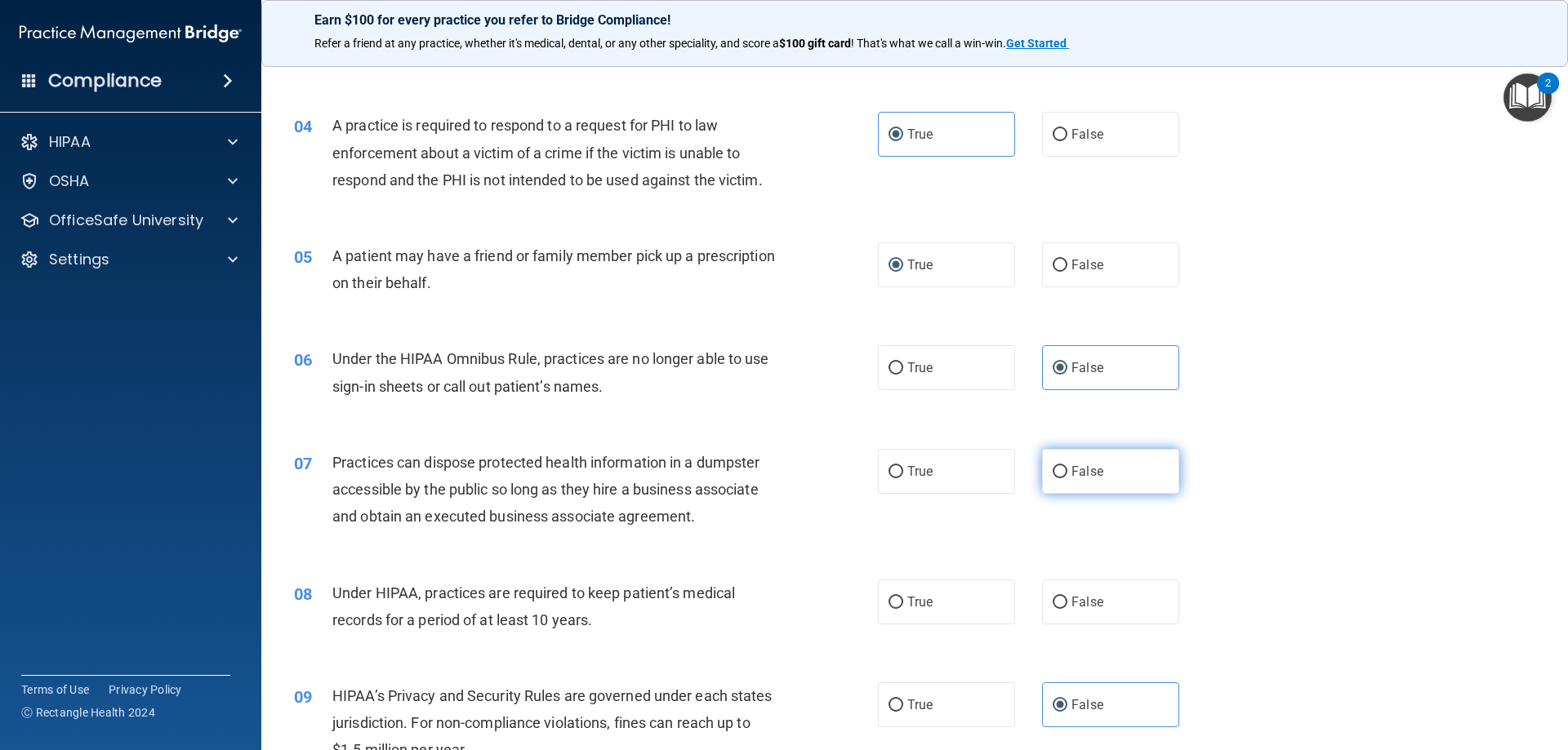
click at [1047, 465] on label "False" at bounding box center [1110, 471] width 137 height 45
click at [1053, 467] on input "False" at bounding box center [1060, 473] width 14 height 13
radio input "true"
click at [1054, 598] on input "False" at bounding box center [1060, 603] width 14 height 13
radio input "true"
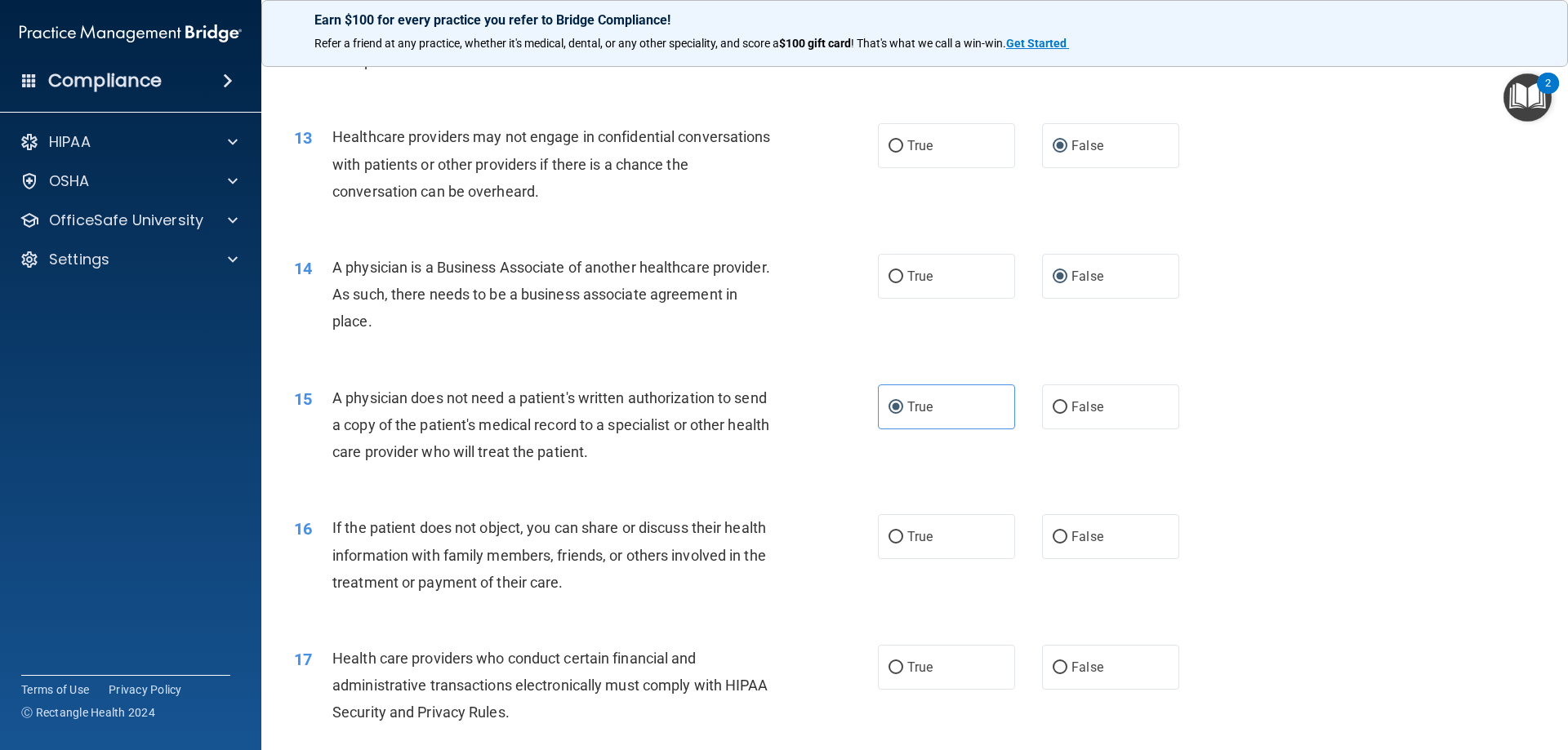
scroll to position [1469, 0]
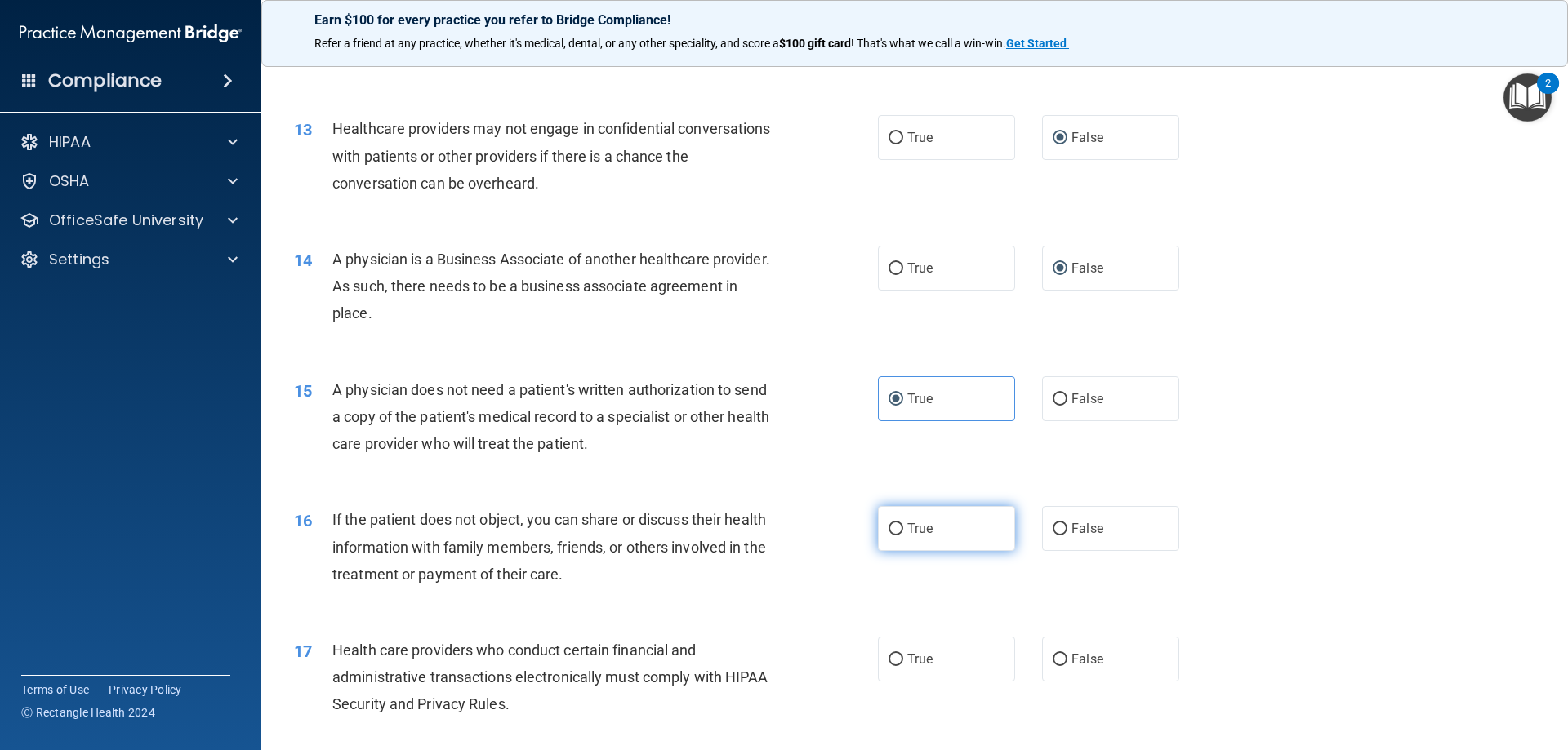
click at [898, 530] on label "True" at bounding box center [946, 528] width 137 height 45
click at [898, 530] on input "True" at bounding box center [896, 529] width 14 height 13
radio input "true"
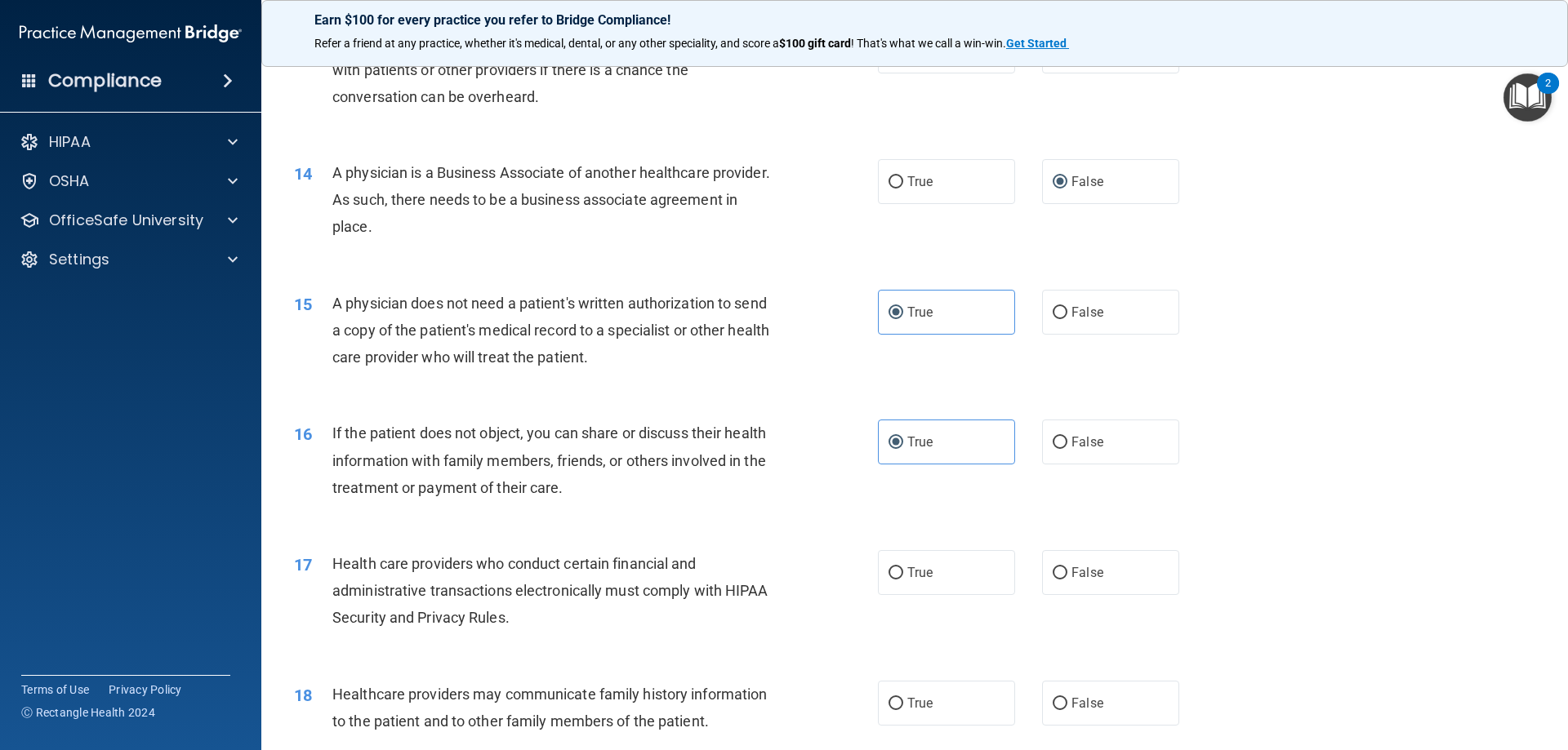
scroll to position [1714, 0]
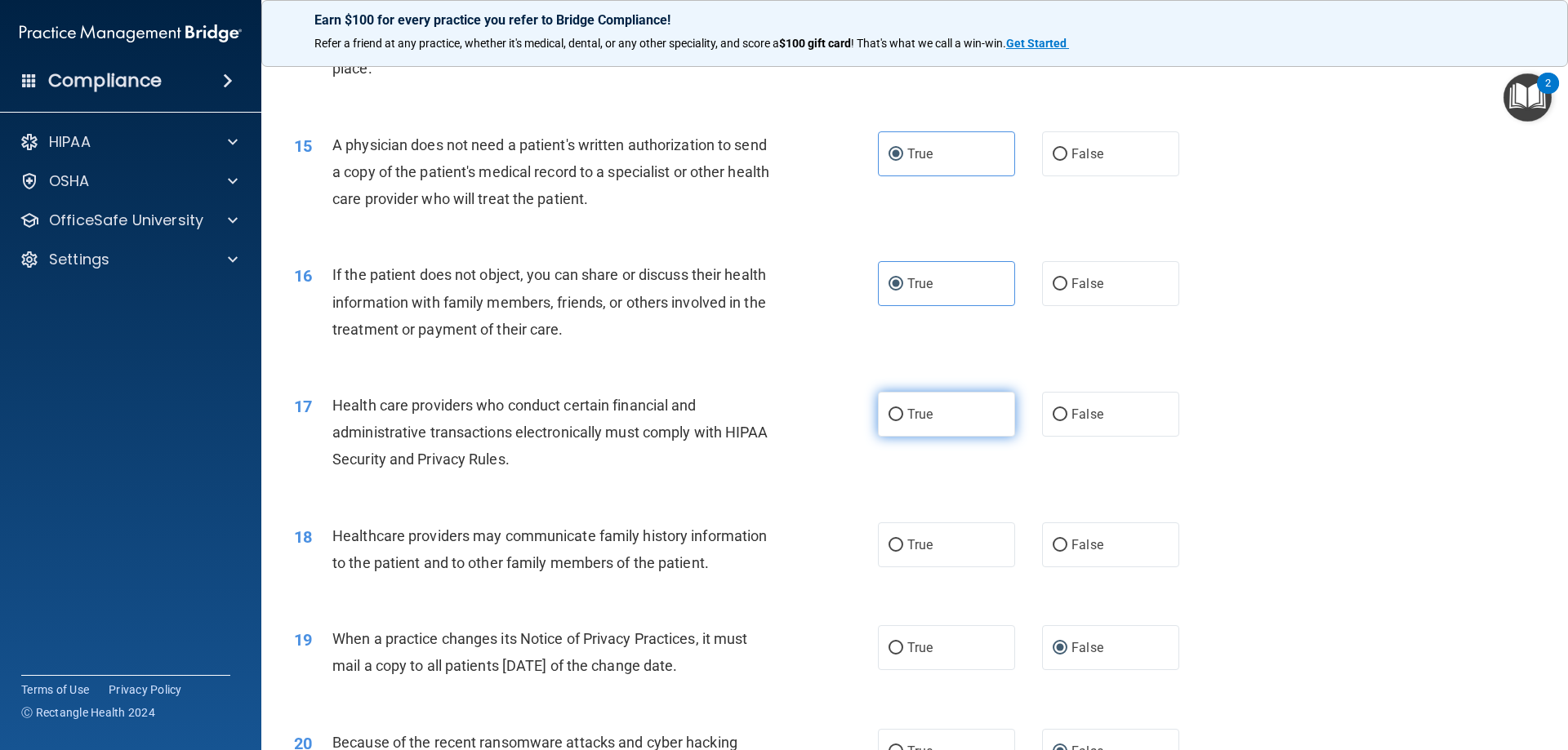
click at [891, 406] on label "True" at bounding box center [946, 414] width 137 height 45
click at [891, 409] on input "True" at bounding box center [896, 415] width 14 height 13
radio input "true"
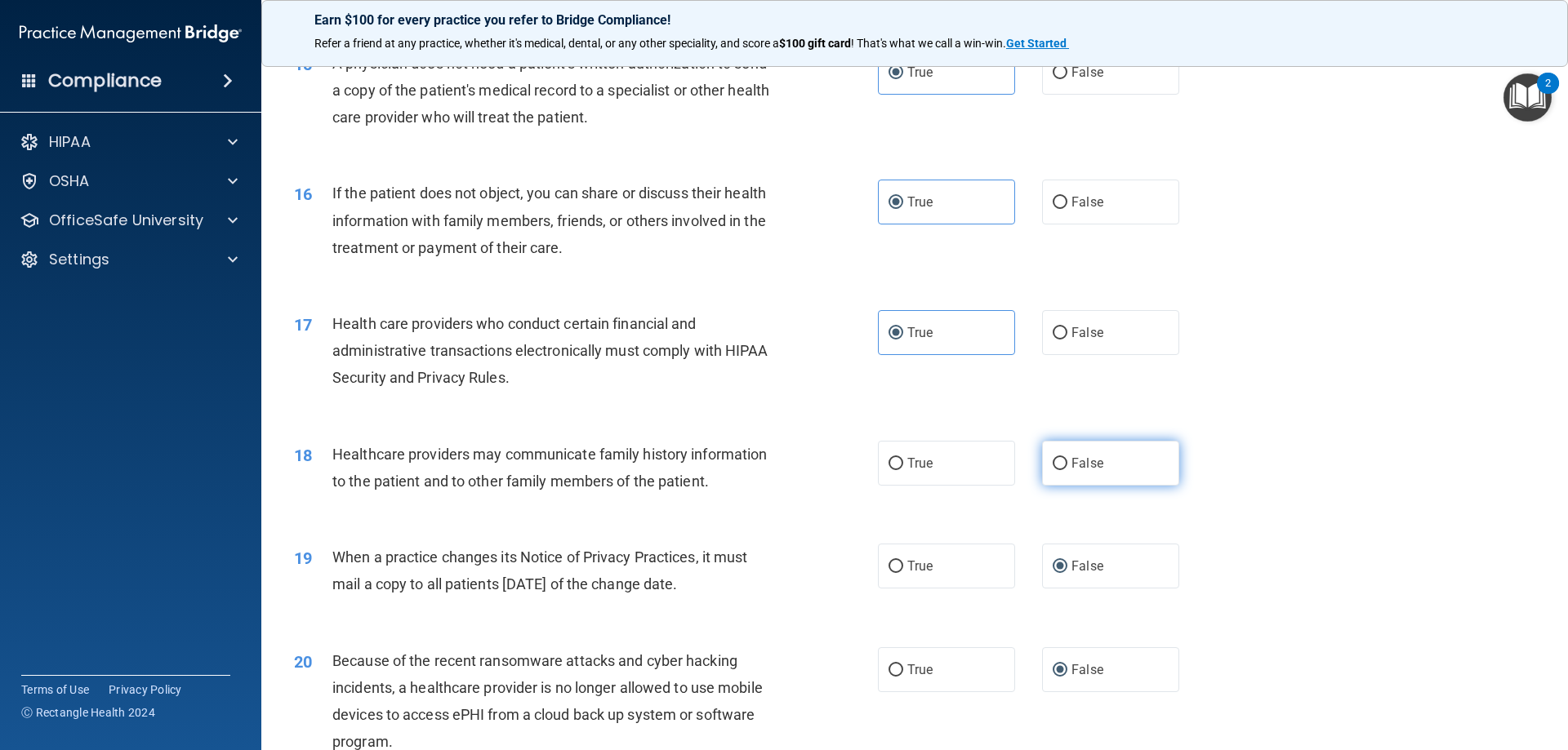
click at [1054, 458] on input "False" at bounding box center [1060, 464] width 14 height 13
radio input "true"
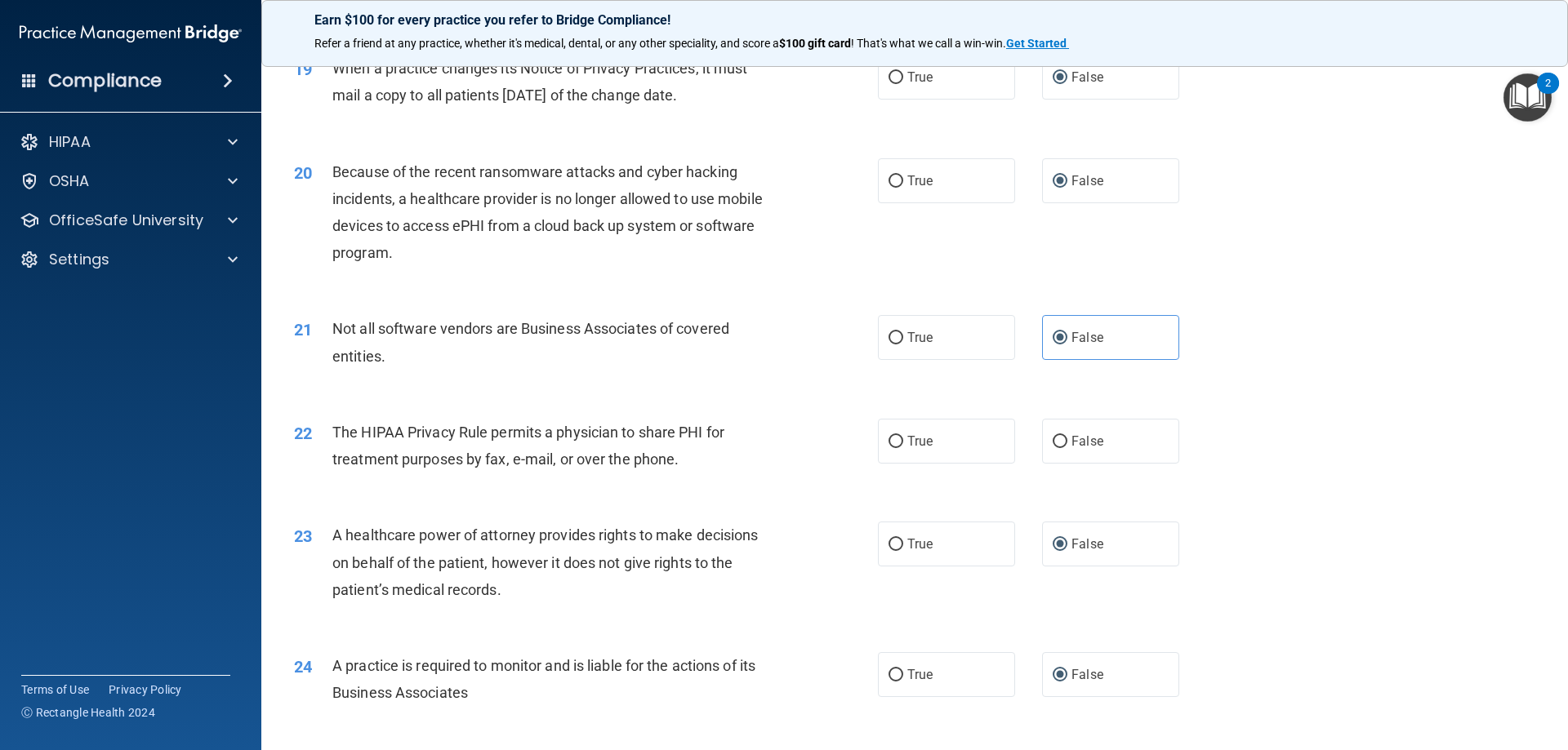
scroll to position [2286, 0]
click at [889, 438] on input "True" at bounding box center [896, 441] width 14 height 13
radio input "true"
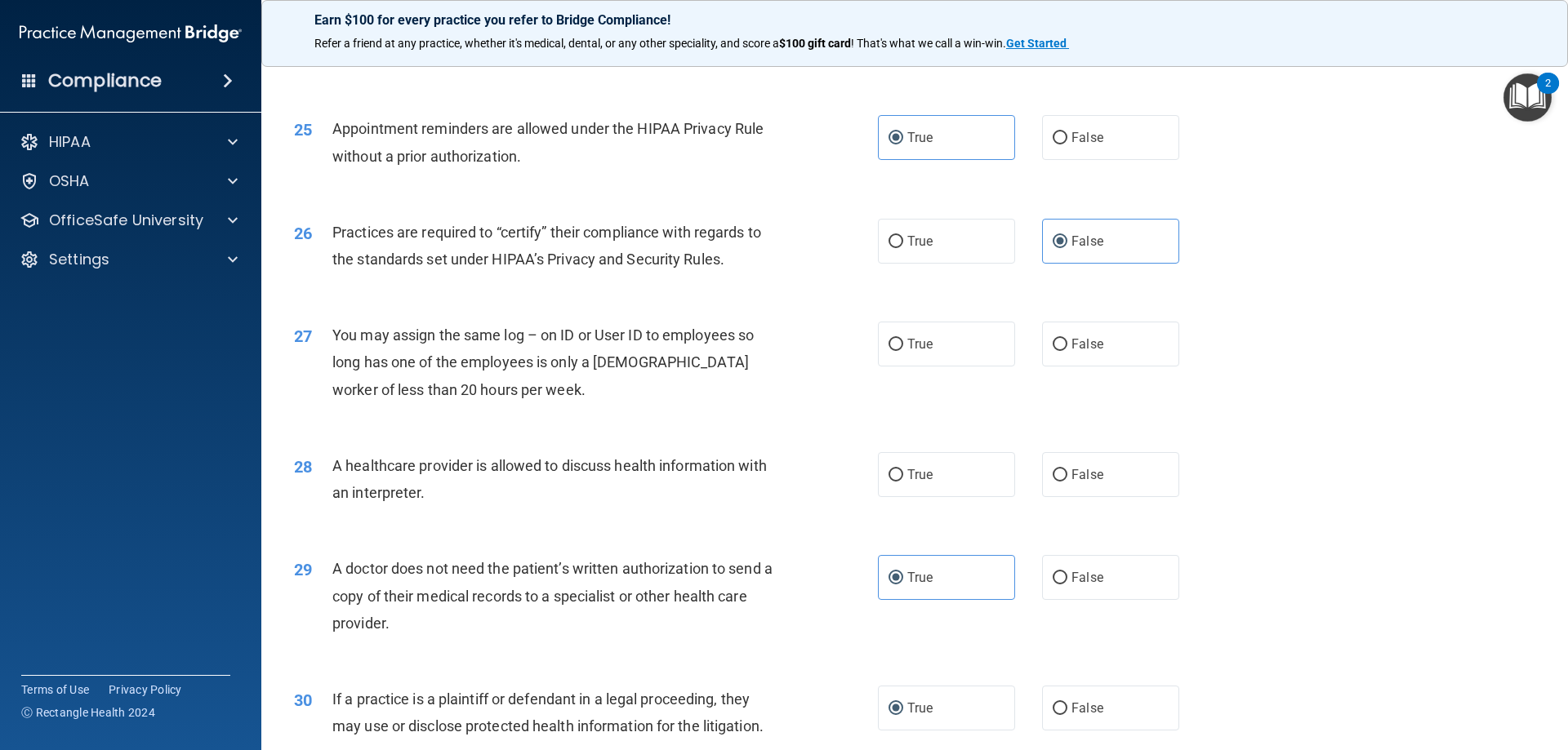
scroll to position [2939, 0]
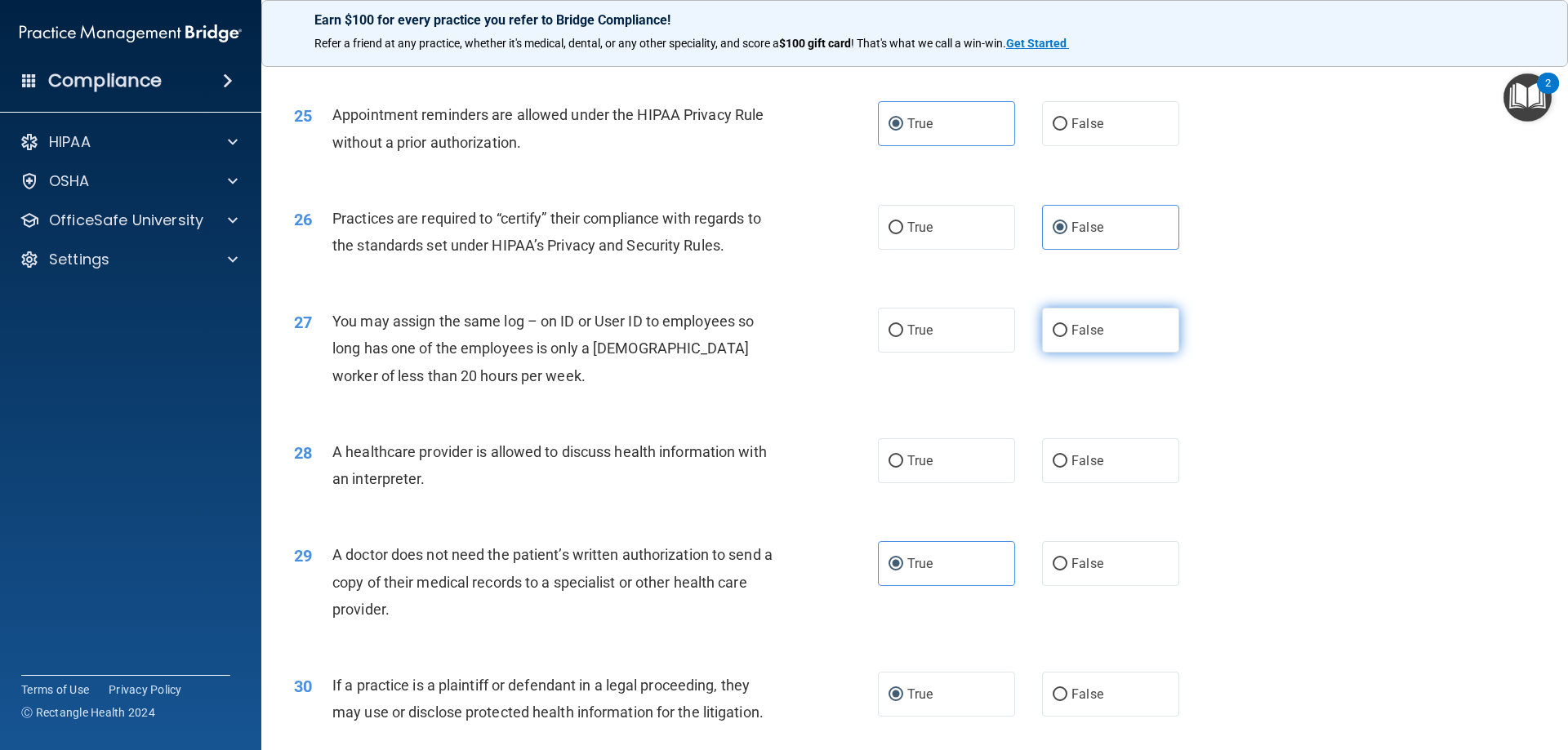
click at [1073, 327] on span "False" at bounding box center [1087, 329] width 31 height 15
click at [1067, 327] on input "False" at bounding box center [1060, 331] width 14 height 13
radio input "true"
click at [892, 452] on label "True" at bounding box center [946, 461] width 137 height 45
click at [892, 456] on input "True" at bounding box center [896, 462] width 14 height 13
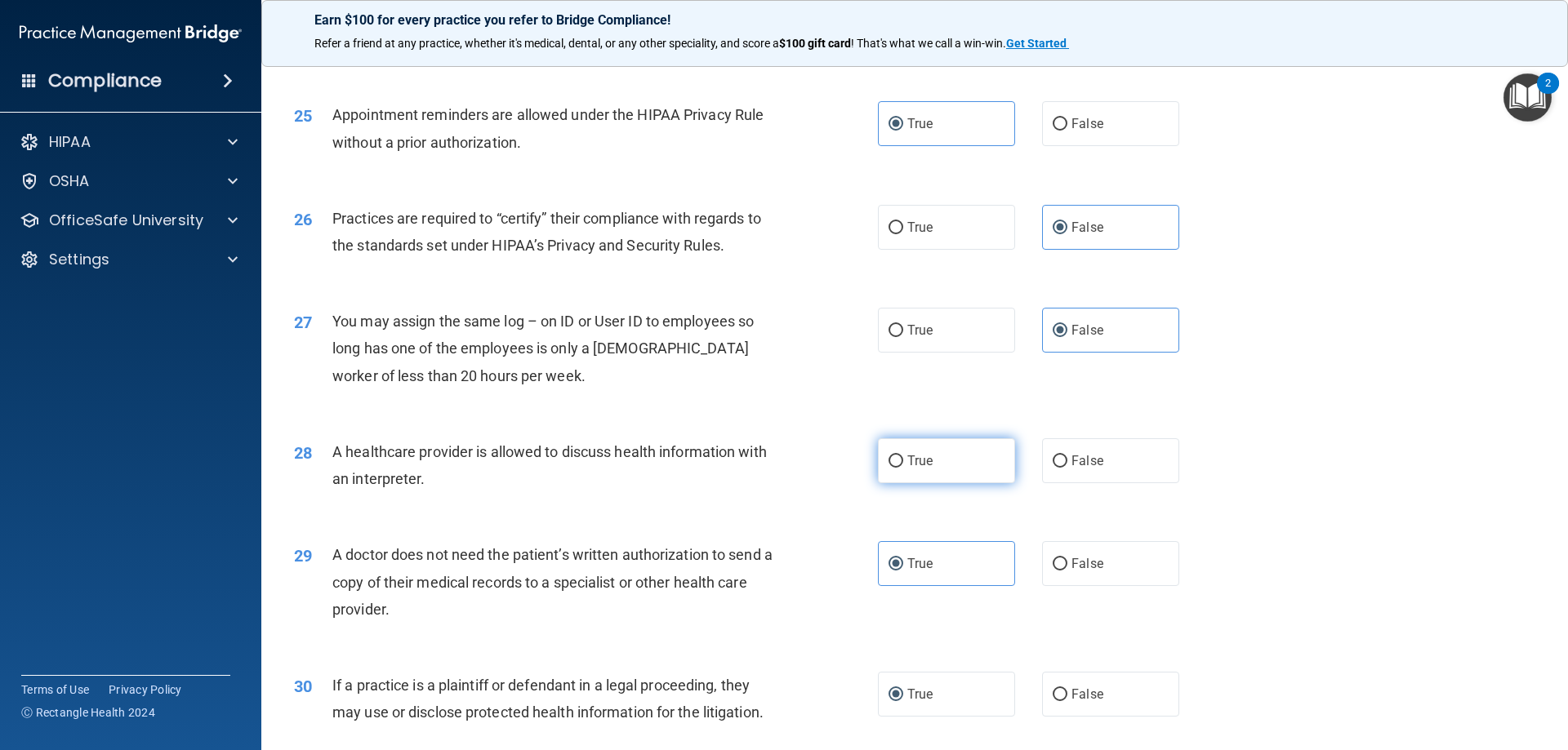
radio input "true"
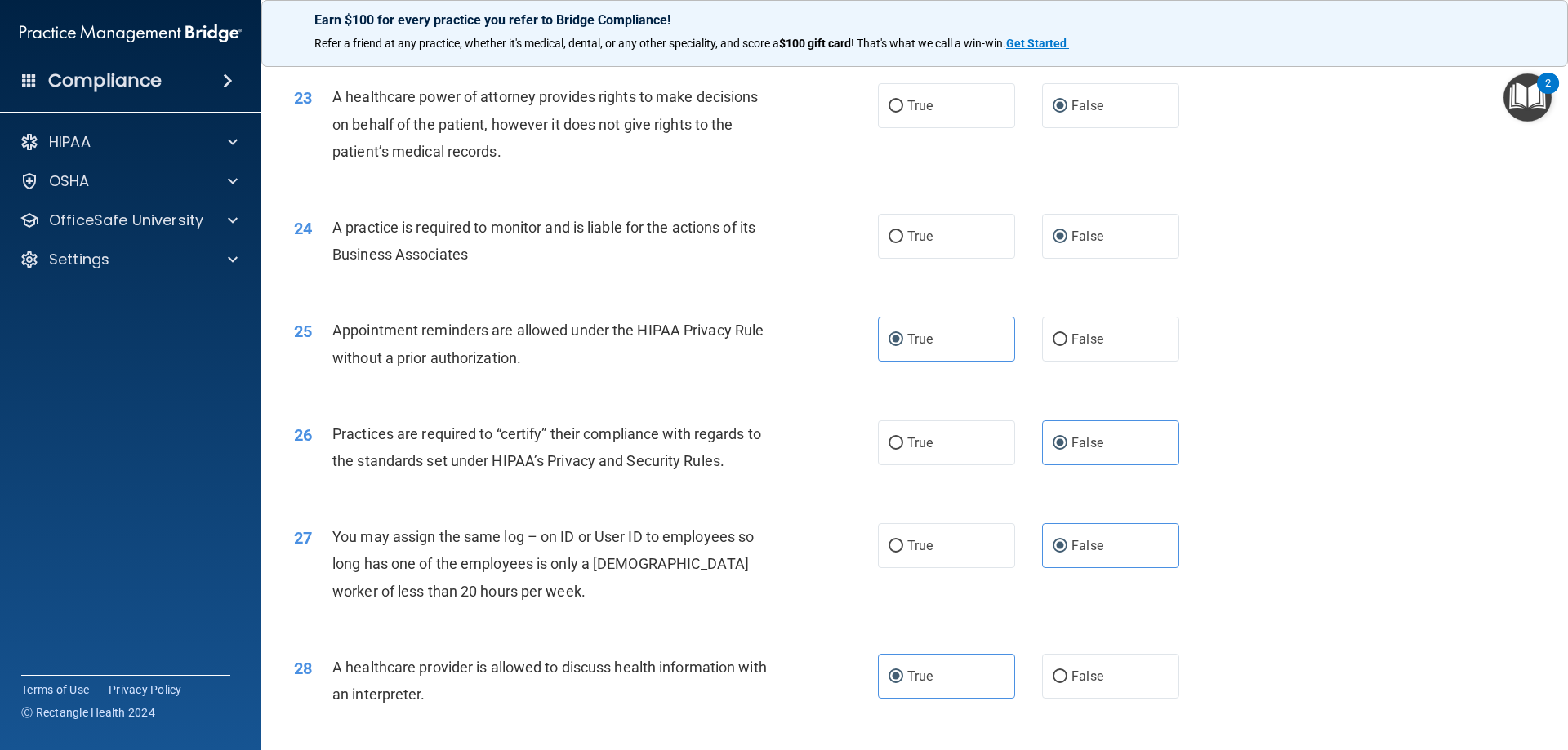
scroll to position [3050, 0]
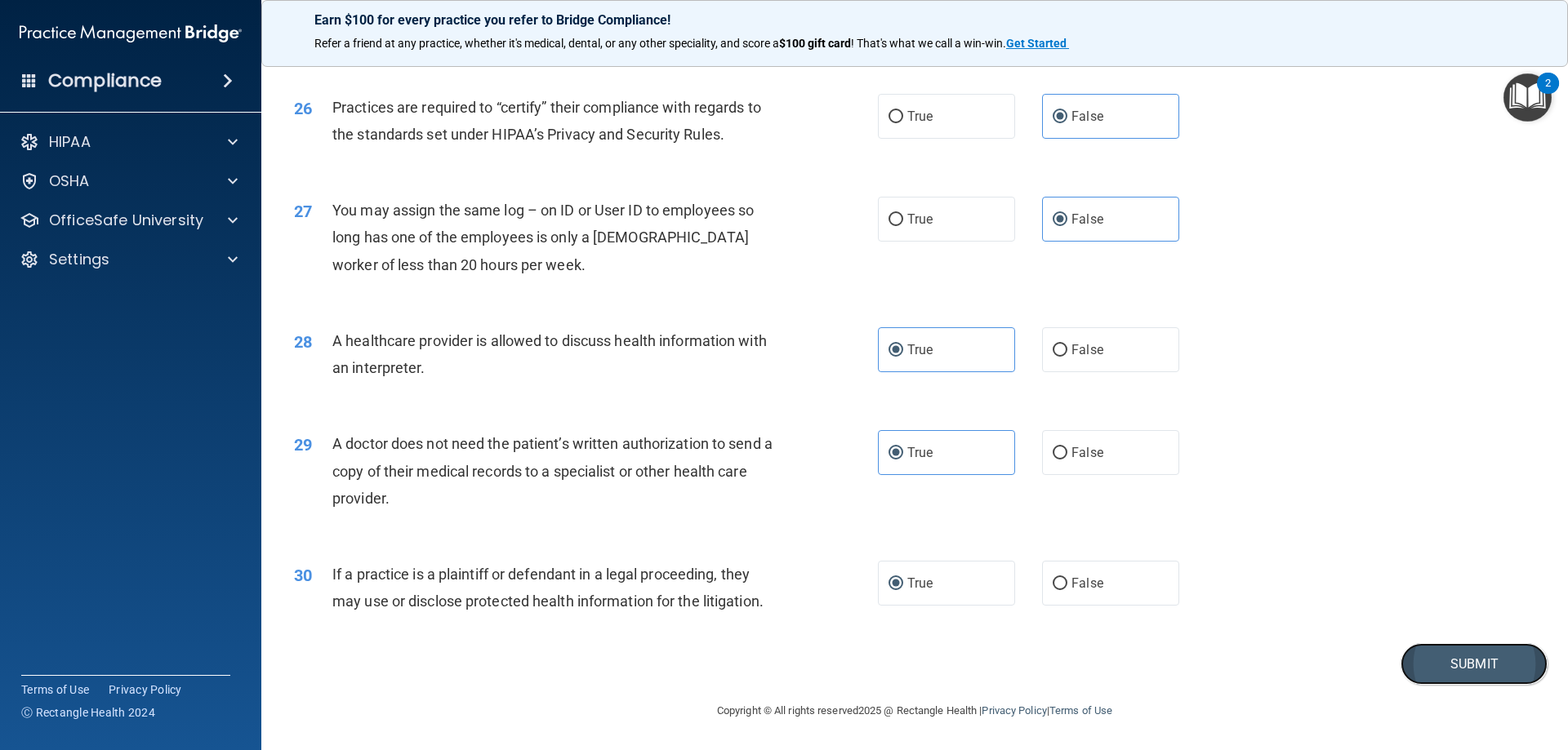
click at [1432, 658] on button "Submit" at bounding box center [1475, 664] width 147 height 41
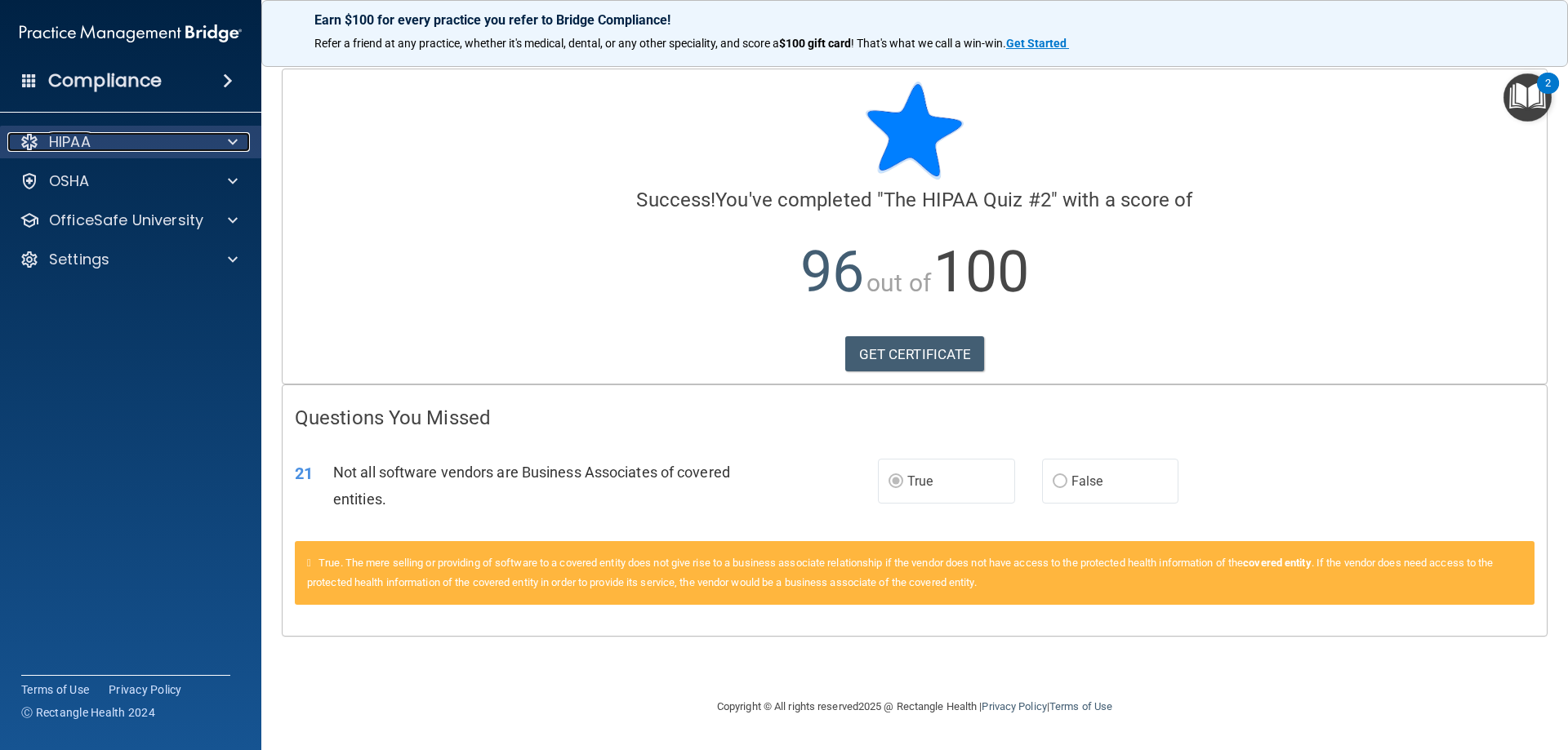
click at [167, 145] on div "HIPAA" at bounding box center [109, 142] width 203 height 20
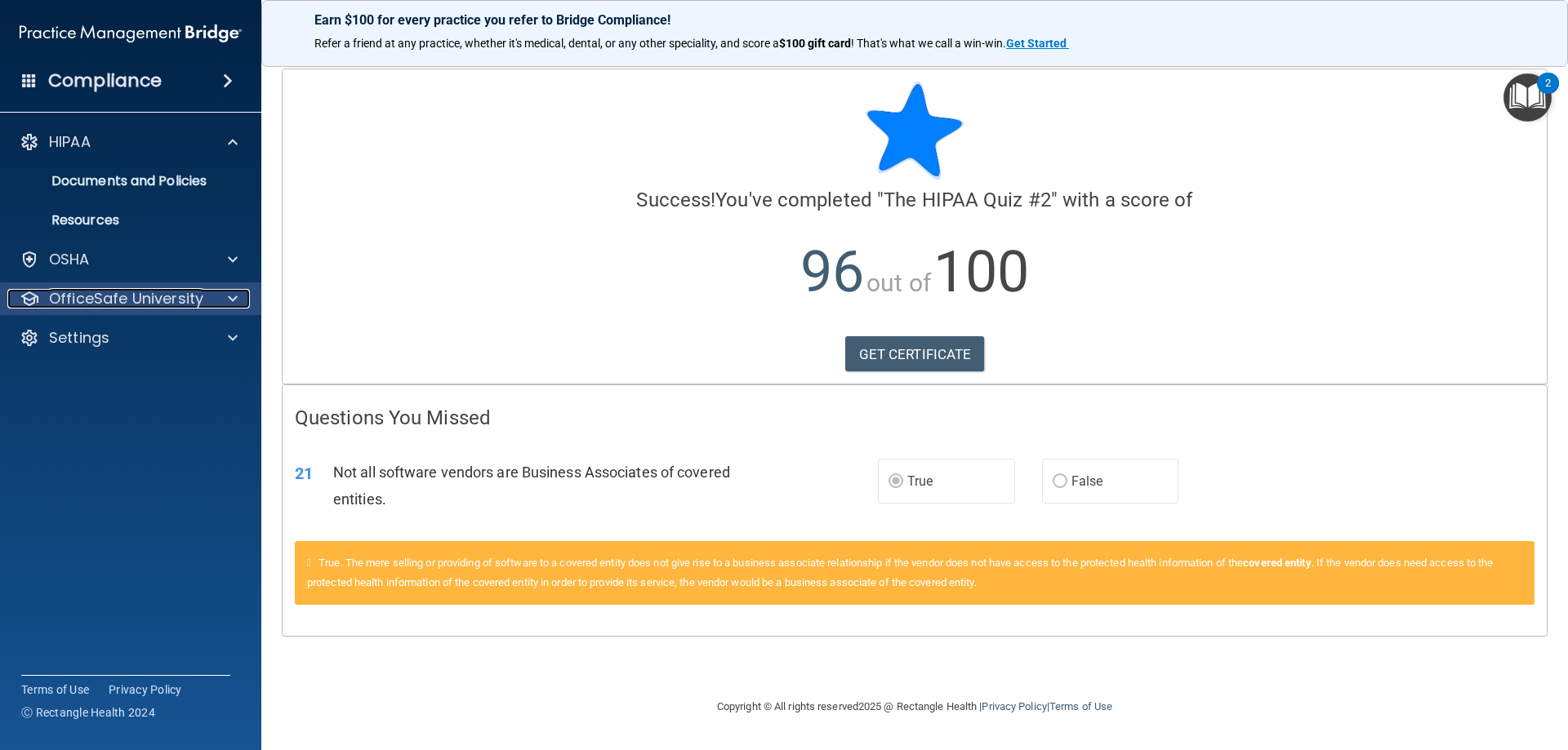
click at [194, 301] on p "OfficeSafe University" at bounding box center [127, 299] width 154 height 20
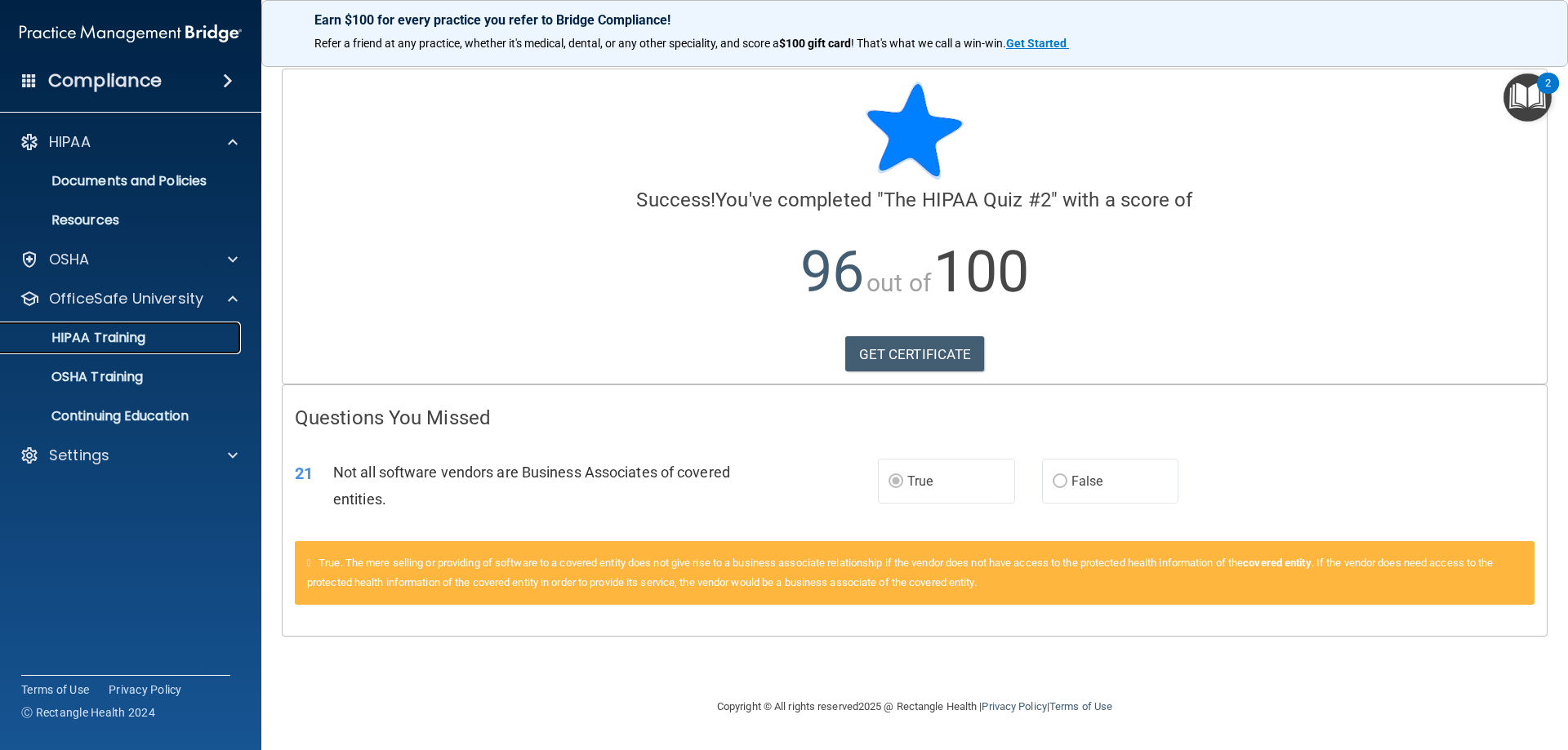
click at [138, 344] on p "HIPAA Training" at bounding box center [78, 338] width 135 height 16
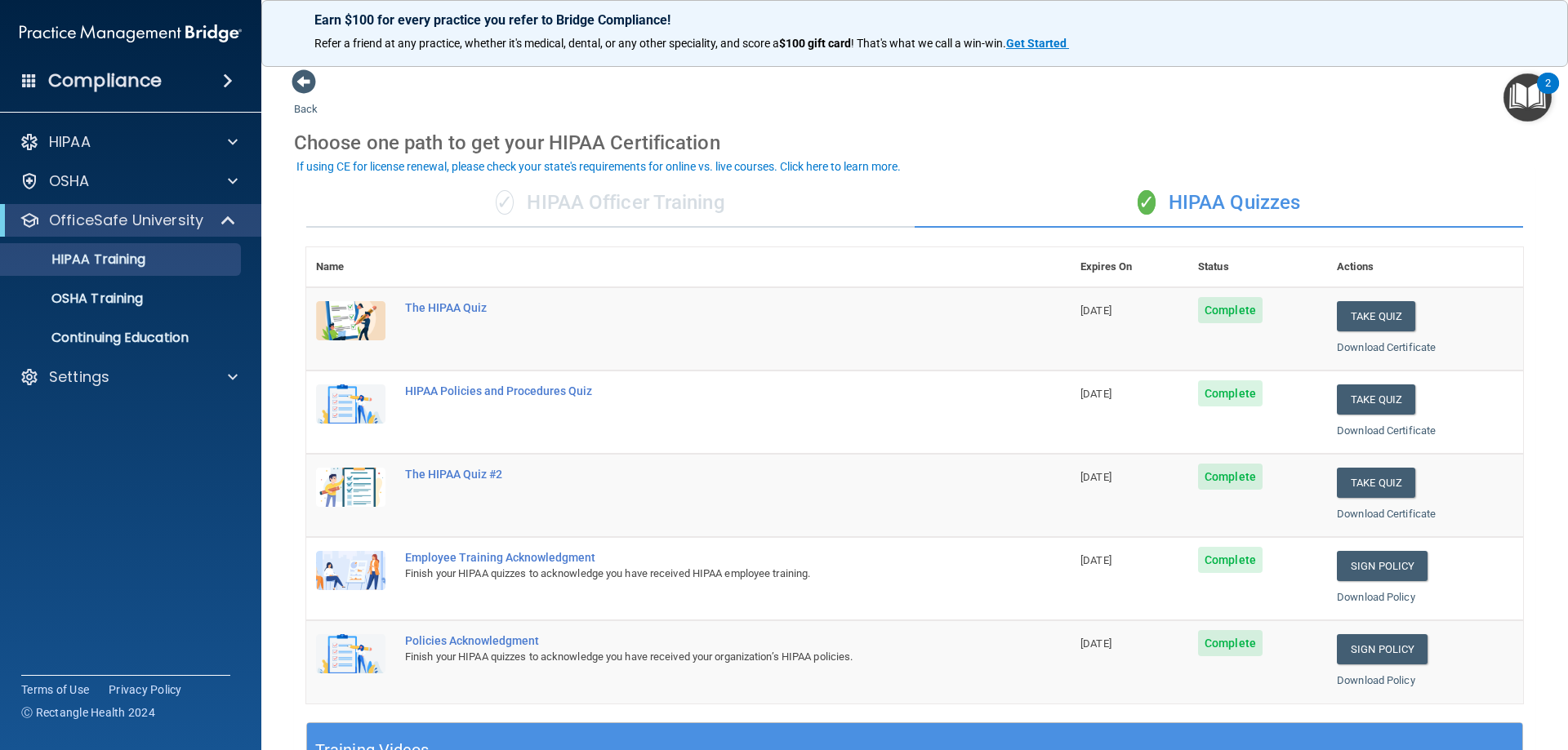
click at [1219, 394] on span "Complete" at bounding box center [1231, 393] width 65 height 26
click at [516, 394] on div "HIPAA Policies and Procedures Quiz" at bounding box center [696, 391] width 584 height 13
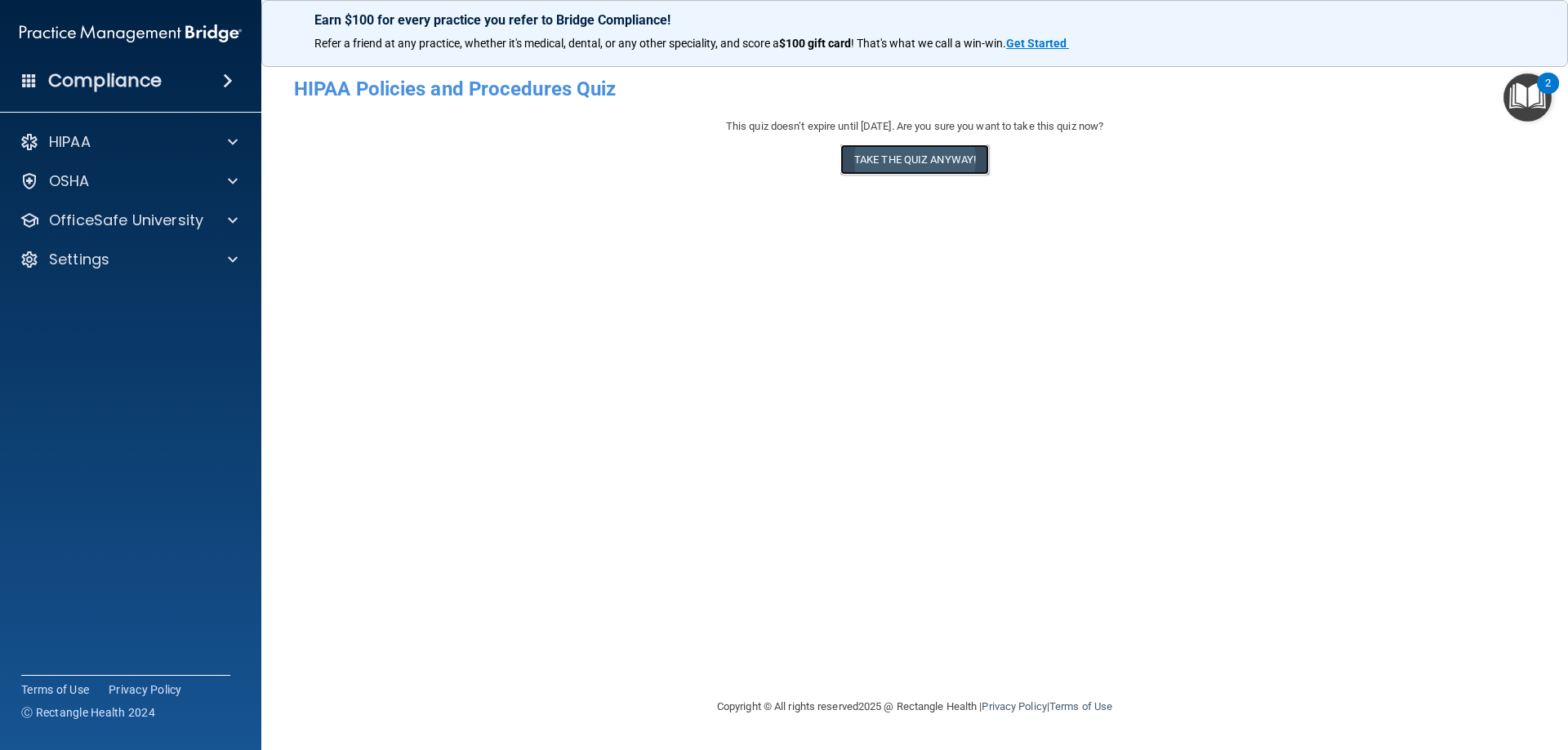
click at [873, 156] on button "Take the quiz anyway!" at bounding box center [915, 160] width 149 height 31
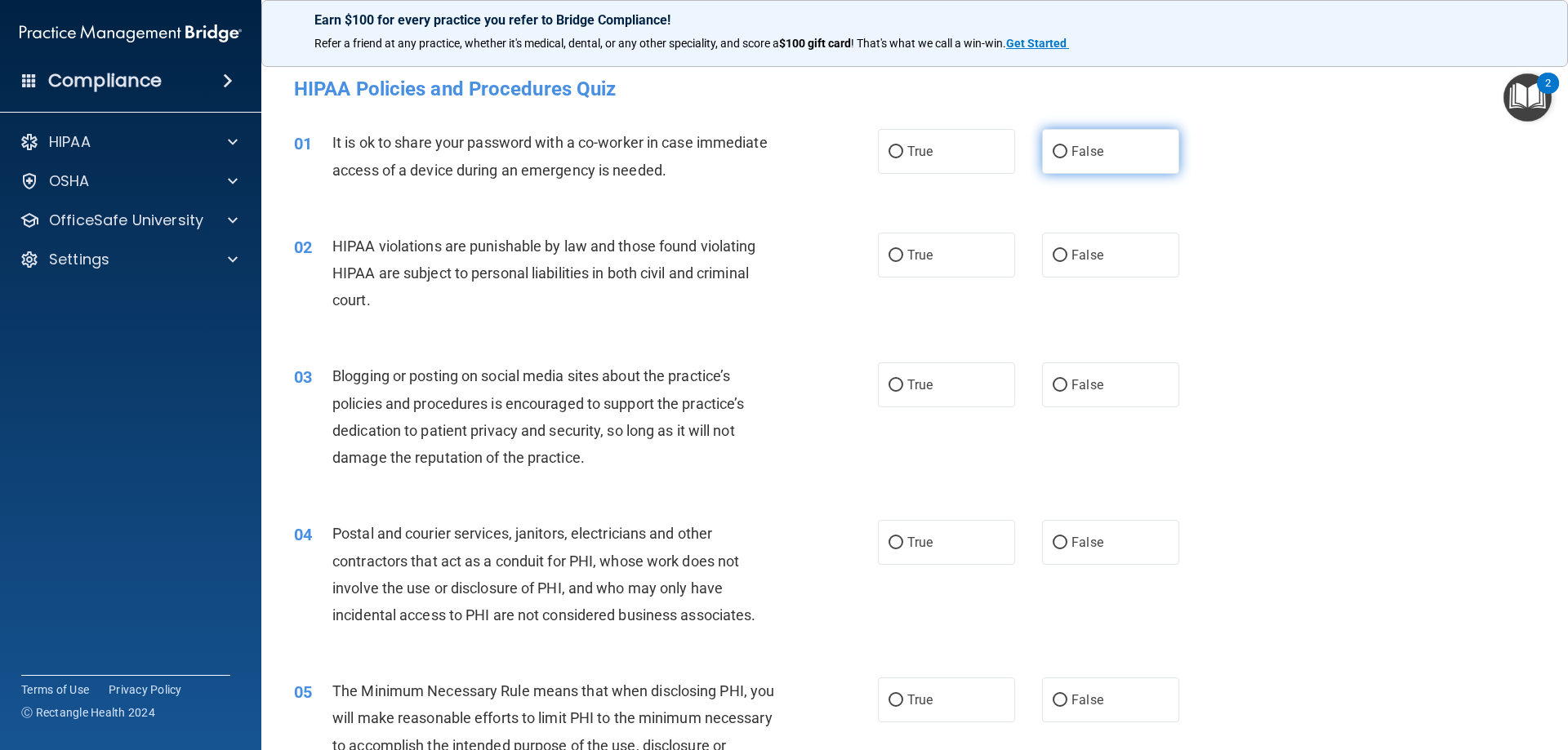
click at [1057, 150] on input "False" at bounding box center [1060, 153] width 14 height 13
radio input "true"
click at [927, 264] on label "True" at bounding box center [946, 255] width 137 height 45
click at [903, 262] on input "True" at bounding box center [896, 256] width 14 height 13
radio input "true"
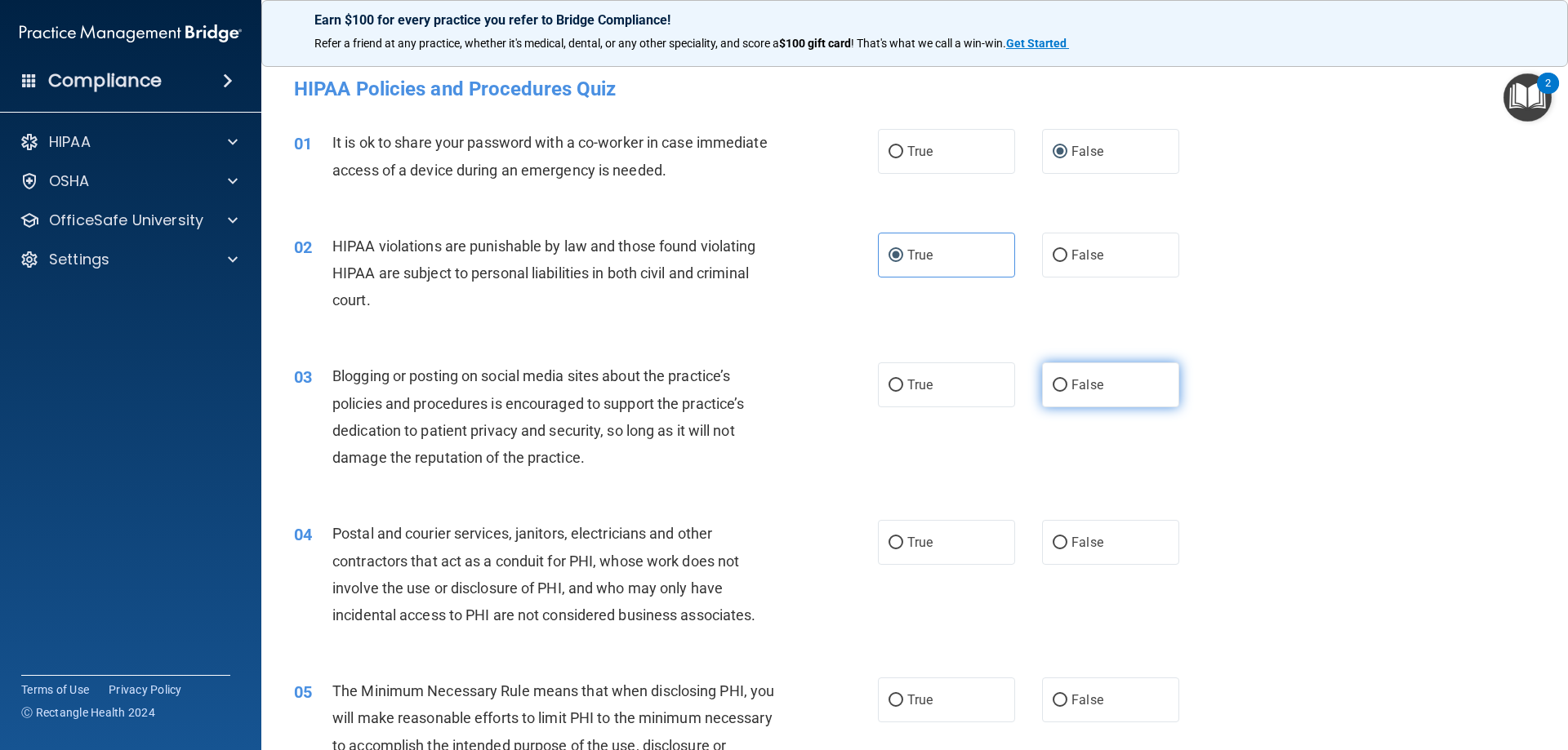
scroll to position [82, 0]
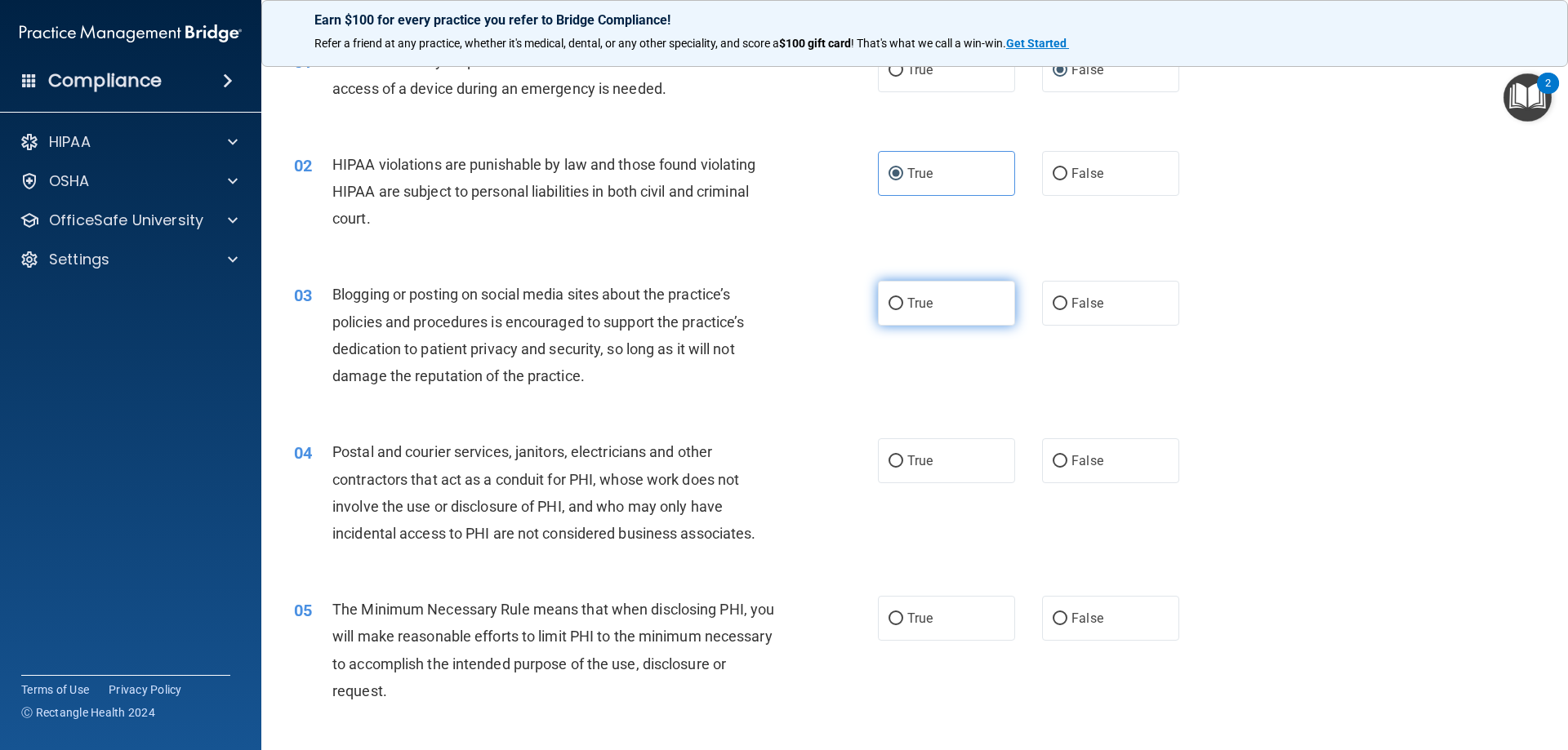
click at [894, 300] on input "True" at bounding box center [896, 304] width 14 height 13
radio input "true"
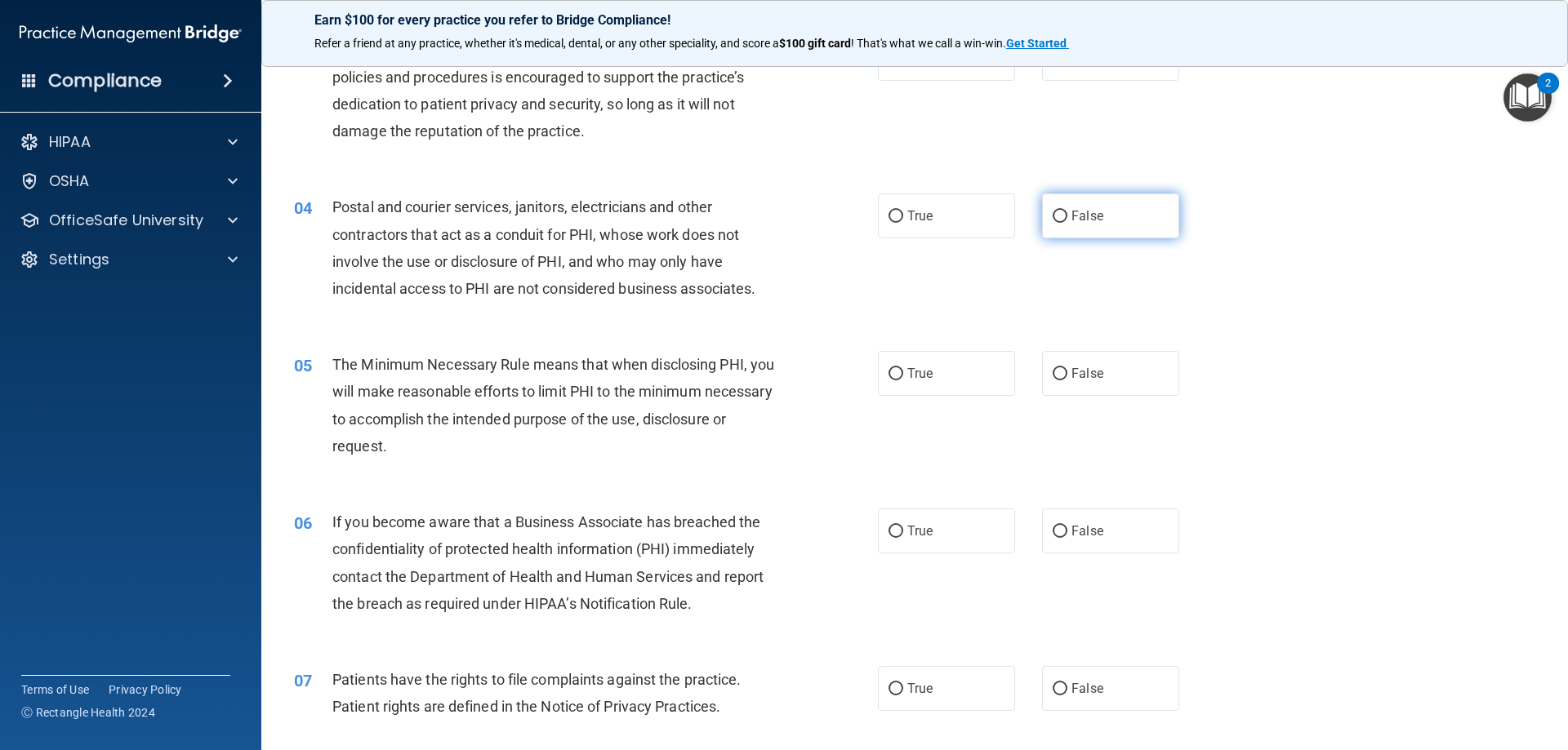
click at [1062, 220] on label "False" at bounding box center [1110, 216] width 137 height 45
click at [1062, 220] on input "False" at bounding box center [1060, 217] width 14 height 13
radio input "true"
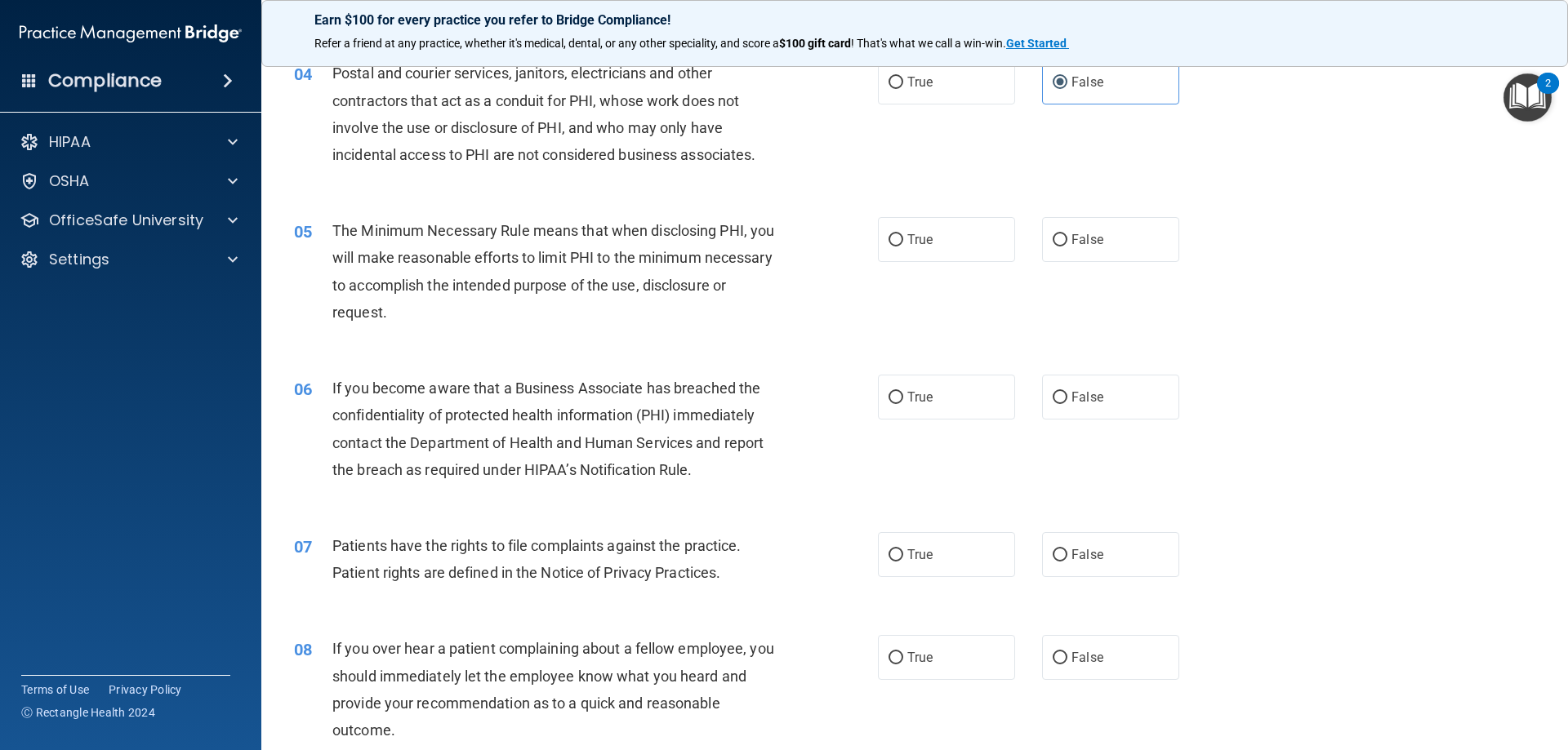
scroll to position [490, 0]
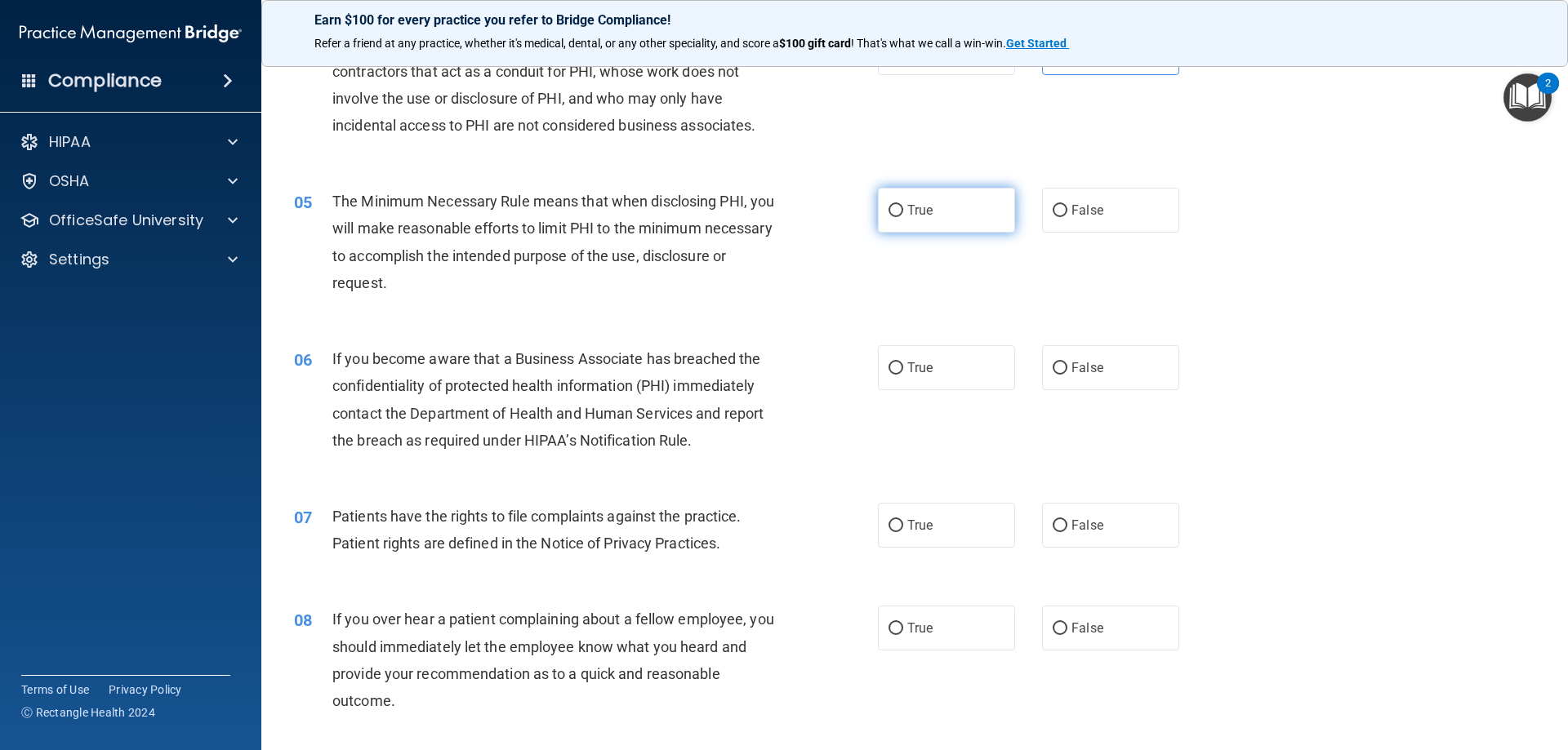
click at [922, 205] on span "True" at bounding box center [920, 210] width 25 height 15
click at [903, 205] on input "True" at bounding box center [896, 211] width 14 height 13
radio input "true"
click at [903, 382] on label "True" at bounding box center [946, 368] width 137 height 45
click at [903, 375] on input "True" at bounding box center [896, 369] width 14 height 13
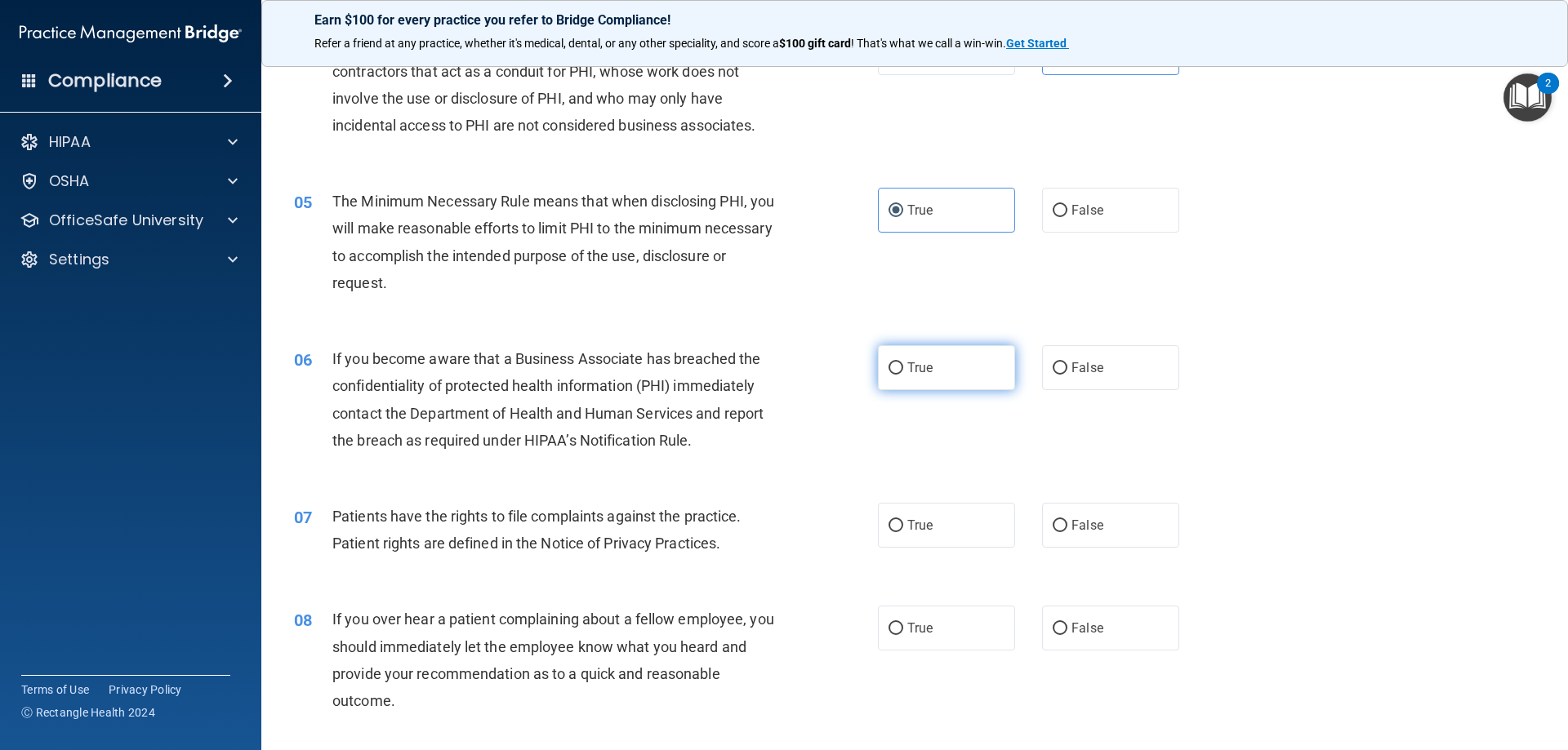
radio input "true"
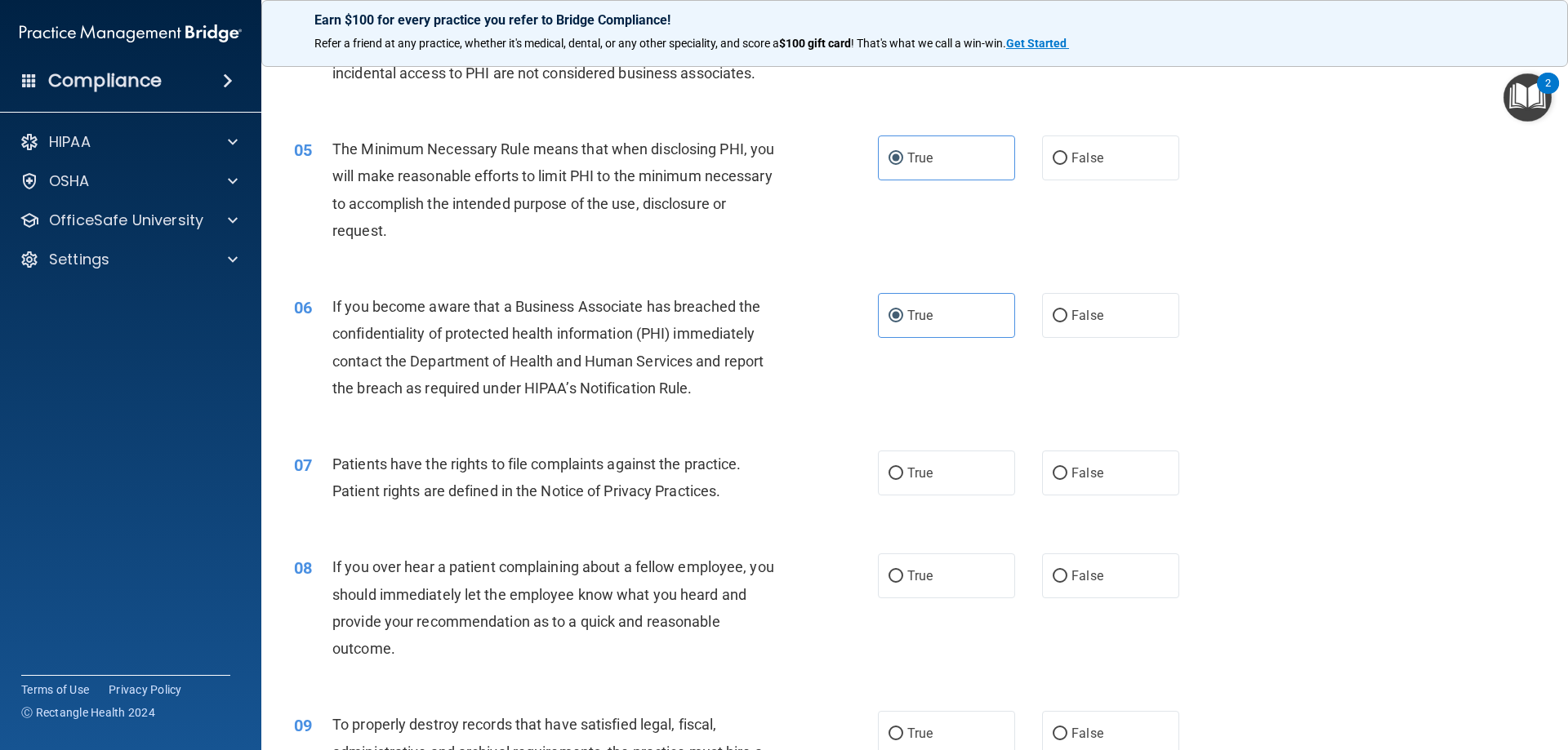
scroll to position [571, 0]
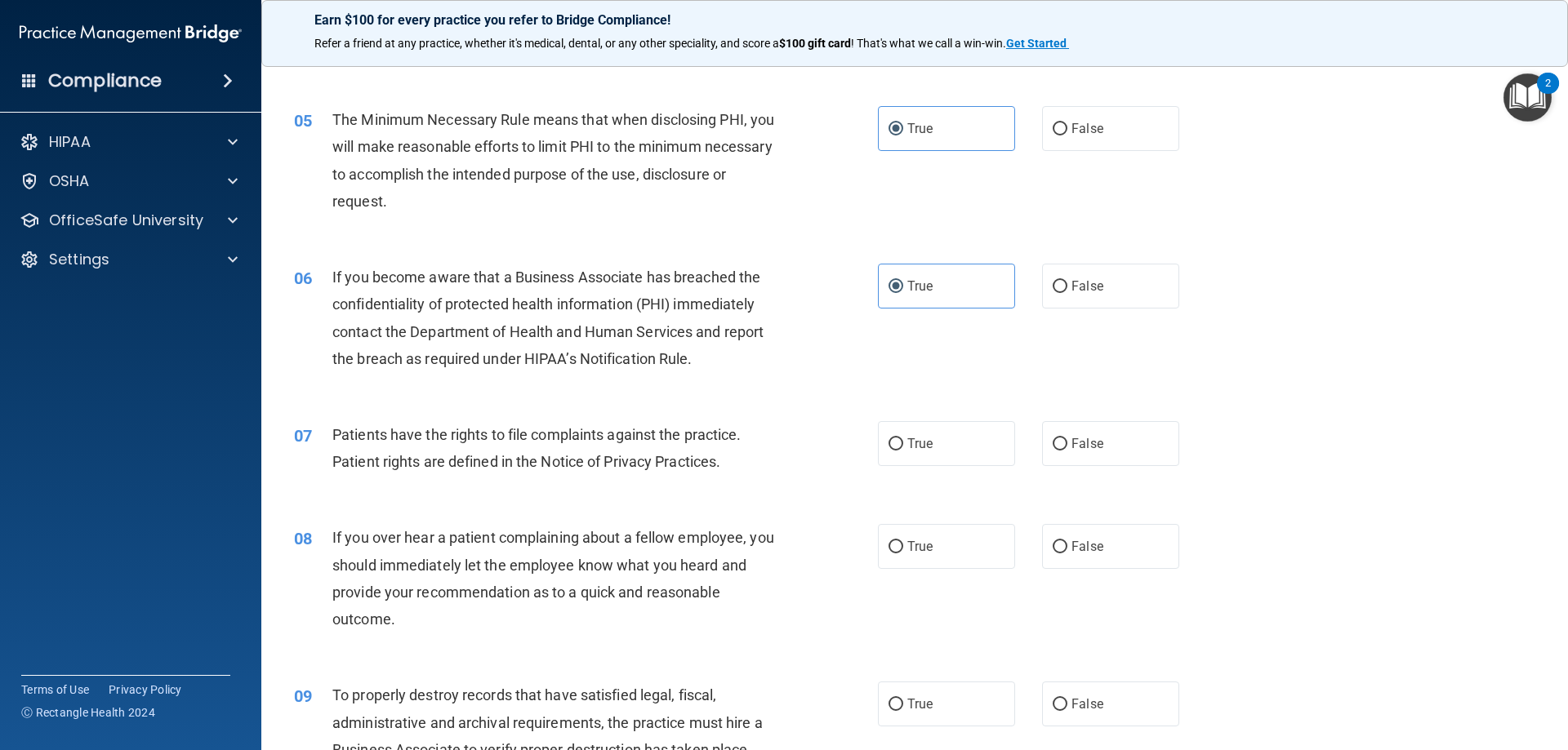
click at [878, 440] on label "True" at bounding box center [946, 444] width 137 height 45
click at [889, 440] on input "True" at bounding box center [896, 445] width 14 height 13
radio input "true"
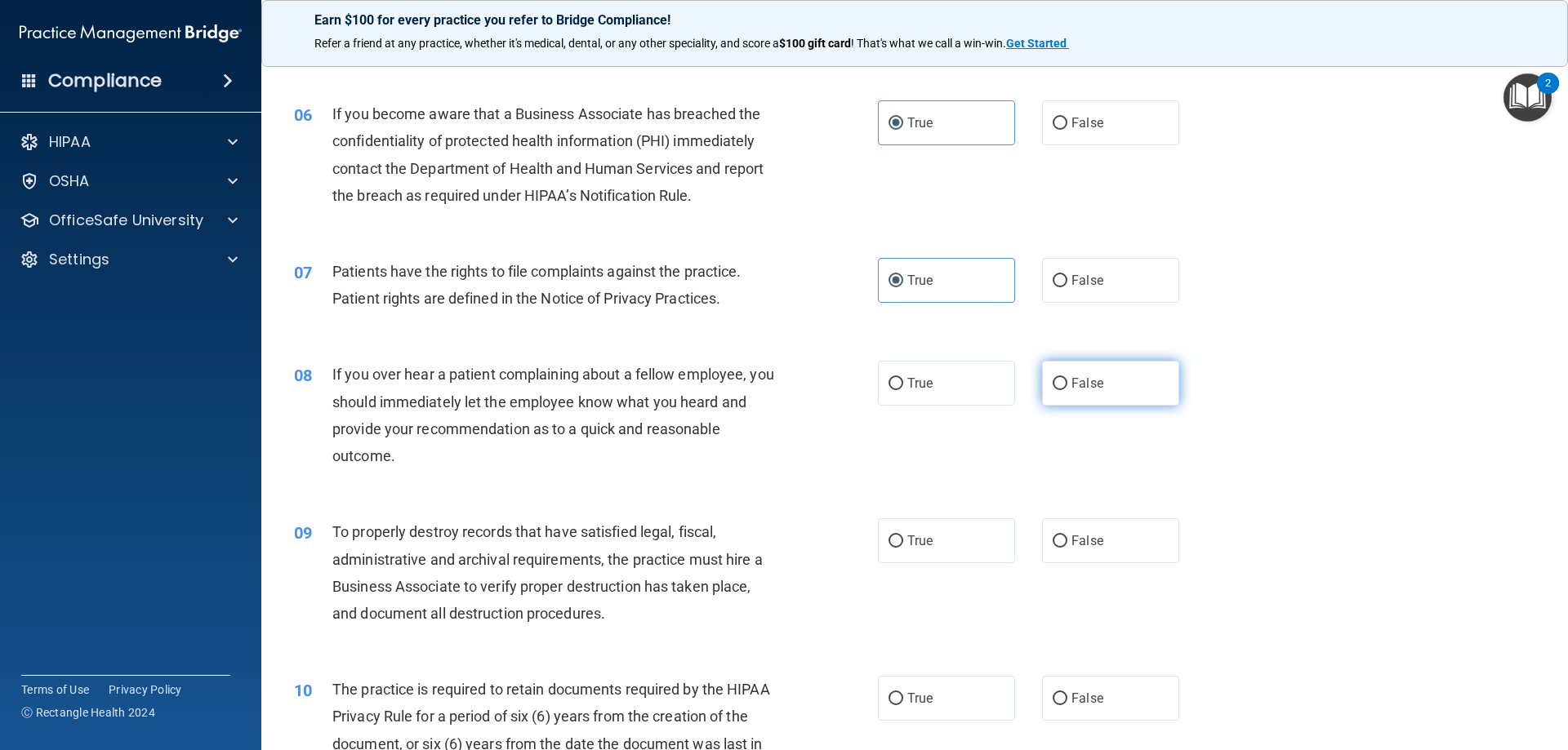
click at [1060, 371] on label "False" at bounding box center [1110, 383] width 137 height 45
click at [1060, 378] on input "False" at bounding box center [1060, 384] width 14 height 13
radio input "true"
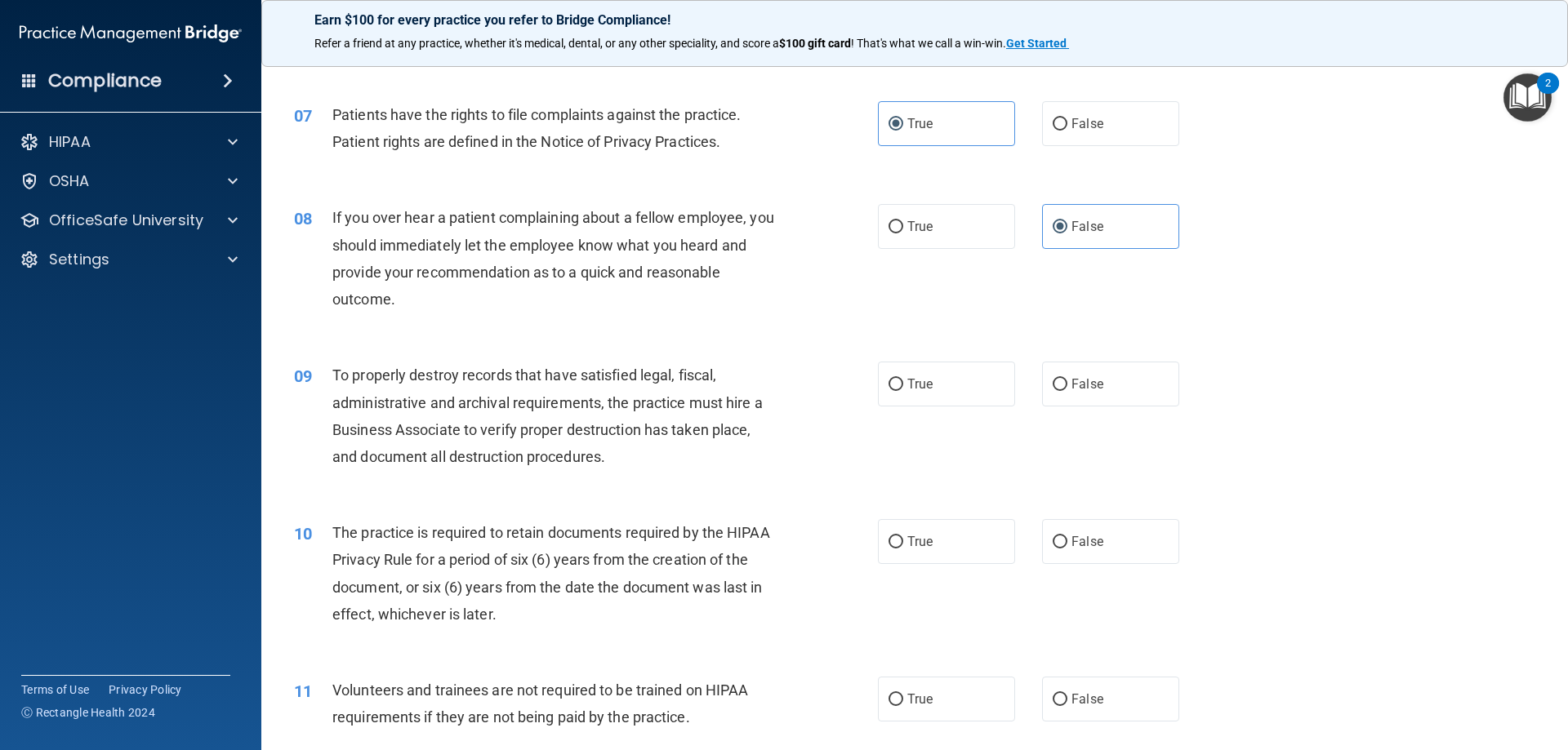
scroll to position [898, 0]
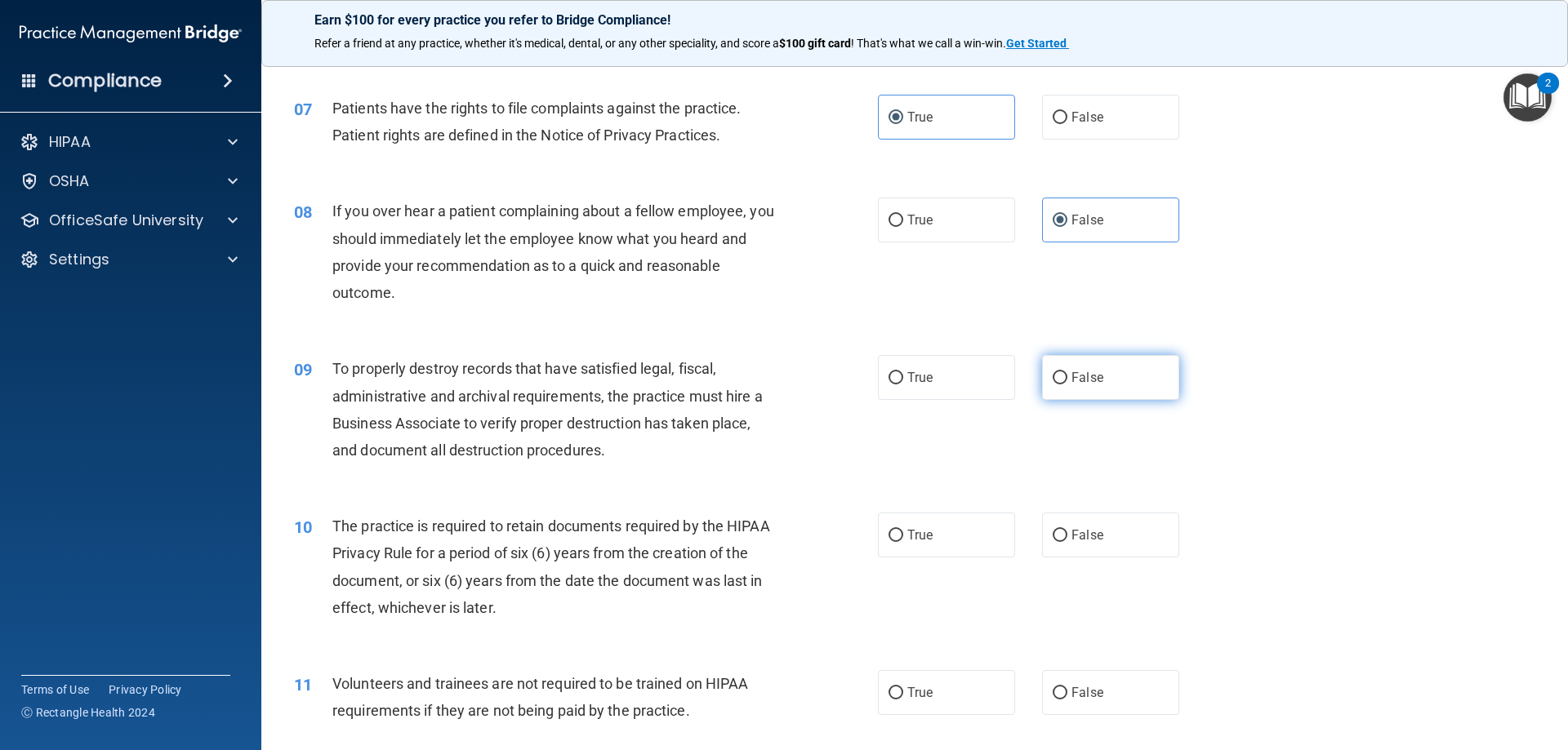
click at [1083, 384] on span "False" at bounding box center [1087, 377] width 31 height 15
click at [1067, 384] on input "False" at bounding box center [1060, 379] width 14 height 13
radio input "true"
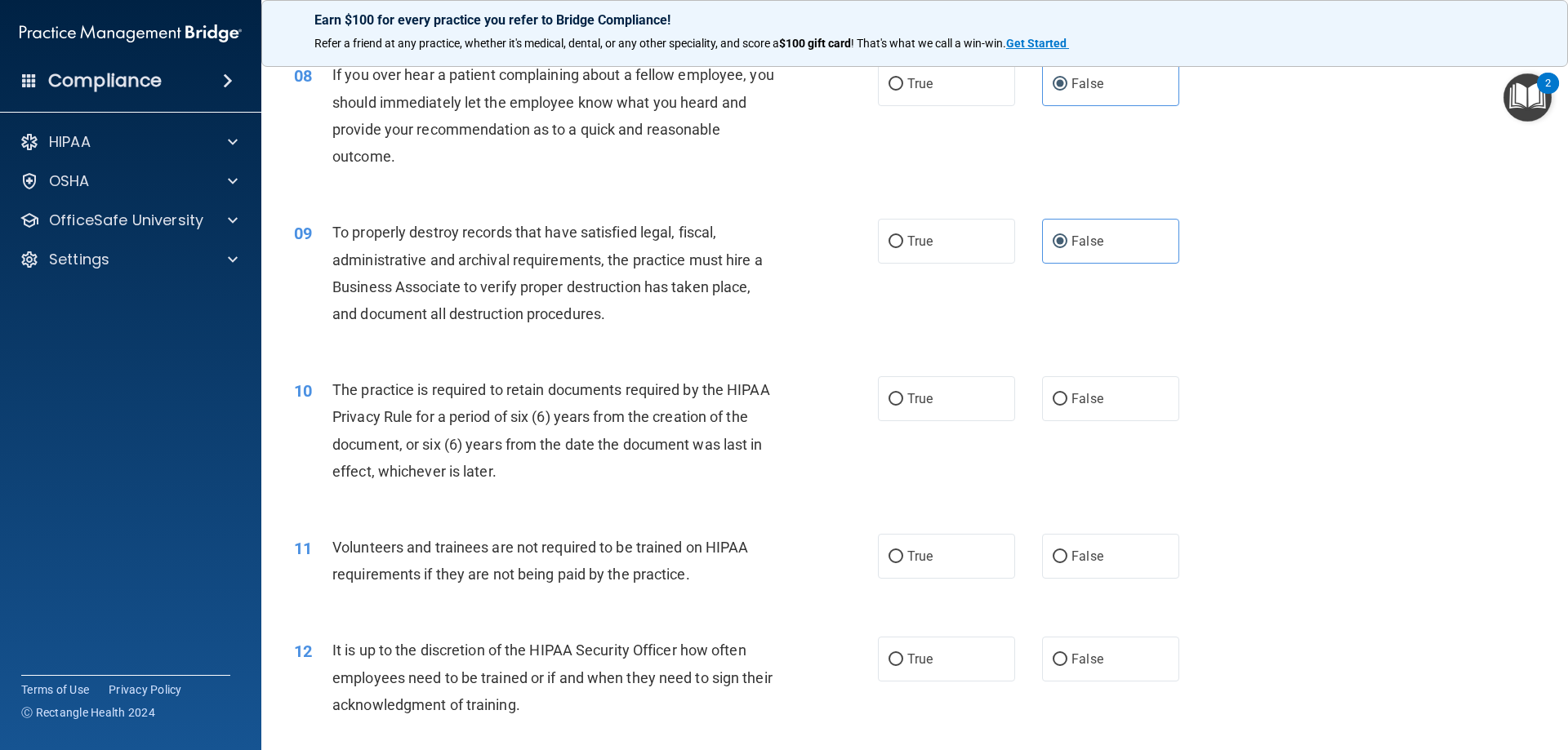
scroll to position [1061, 0]
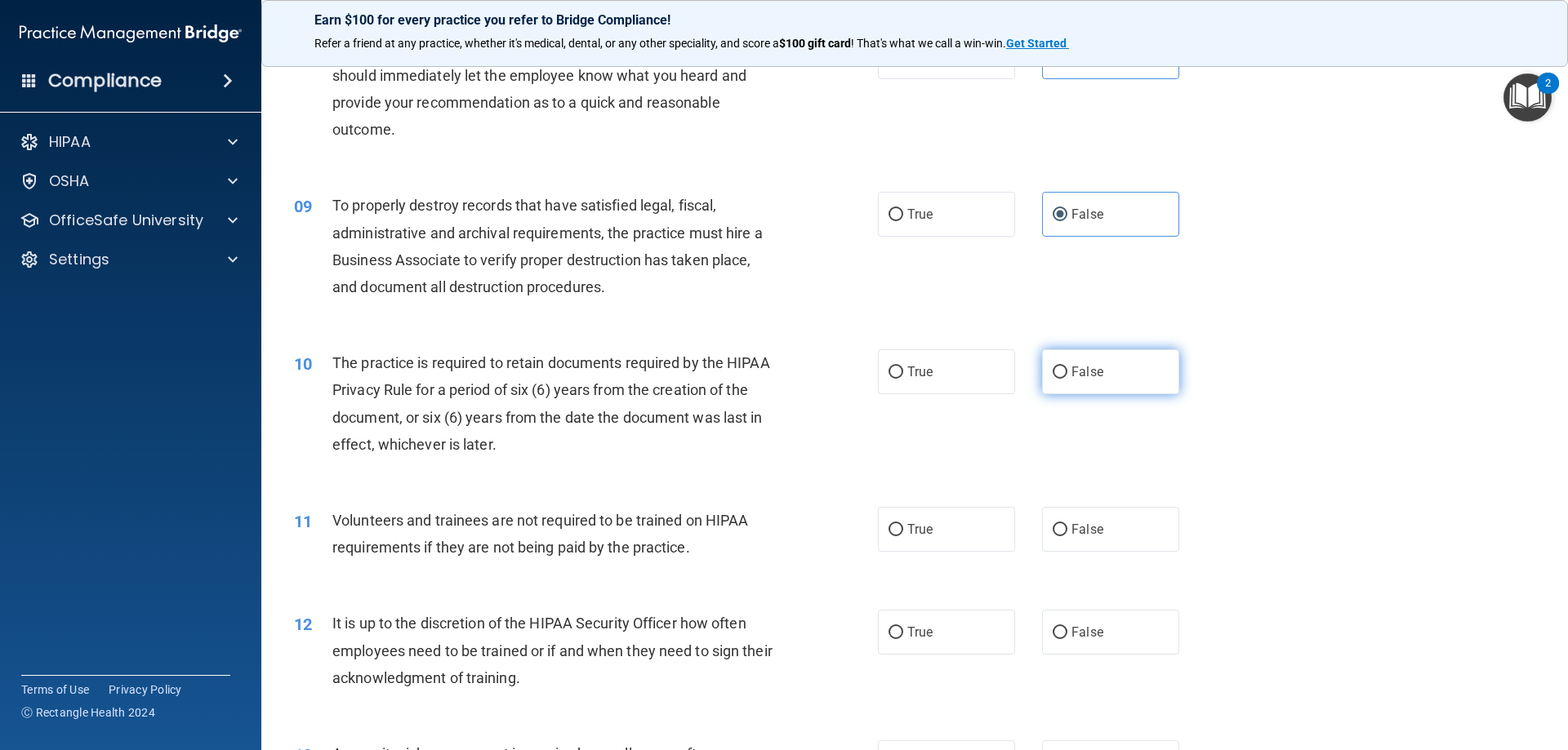
click at [1059, 371] on input "False" at bounding box center [1060, 373] width 14 height 13
radio input "true"
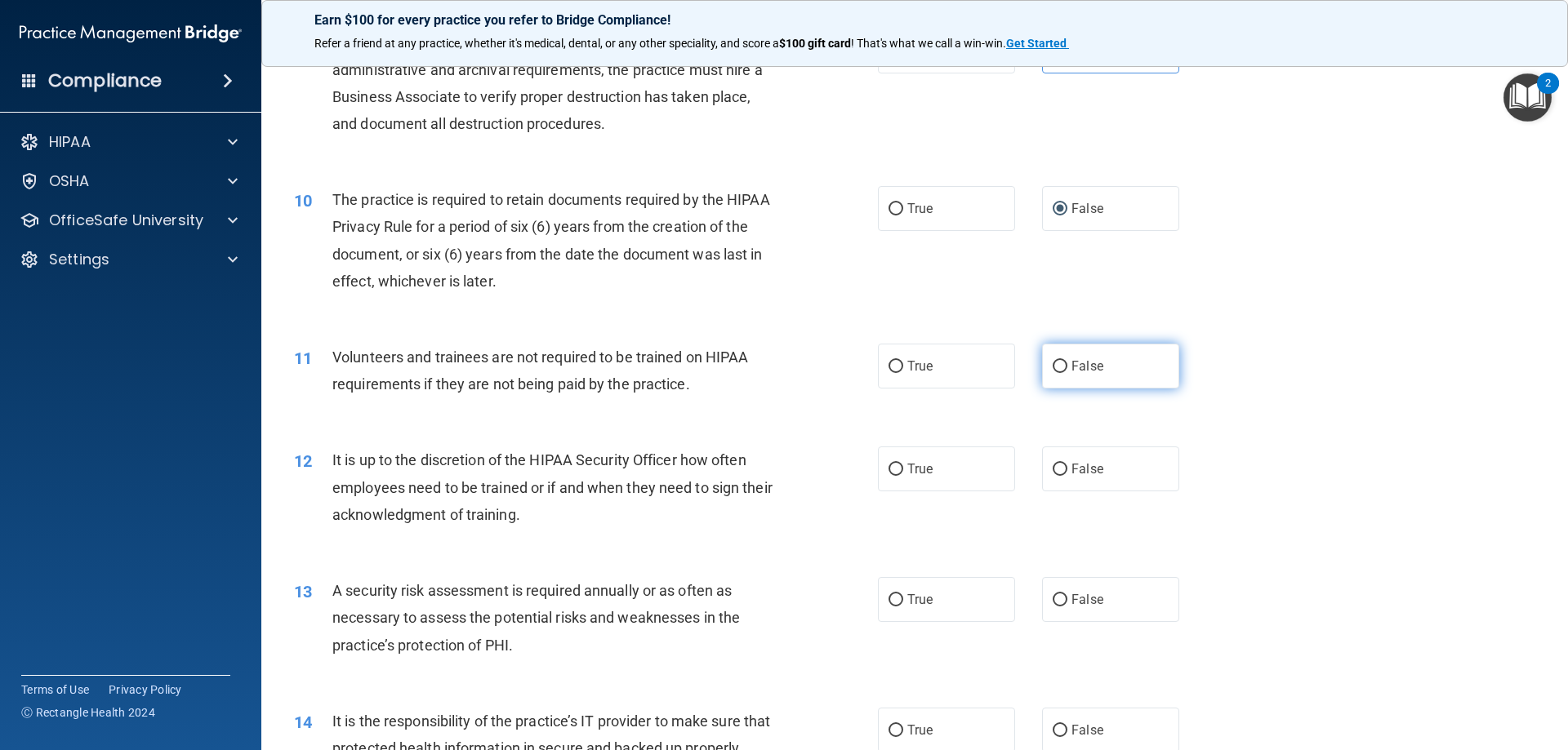
click at [1053, 357] on label "False" at bounding box center [1110, 366] width 137 height 45
click at [1053, 361] on input "False" at bounding box center [1060, 367] width 14 height 13
radio input "true"
click at [1073, 480] on label "False" at bounding box center [1110, 469] width 137 height 45
click at [1067, 475] on input "False" at bounding box center [1060, 470] width 14 height 13
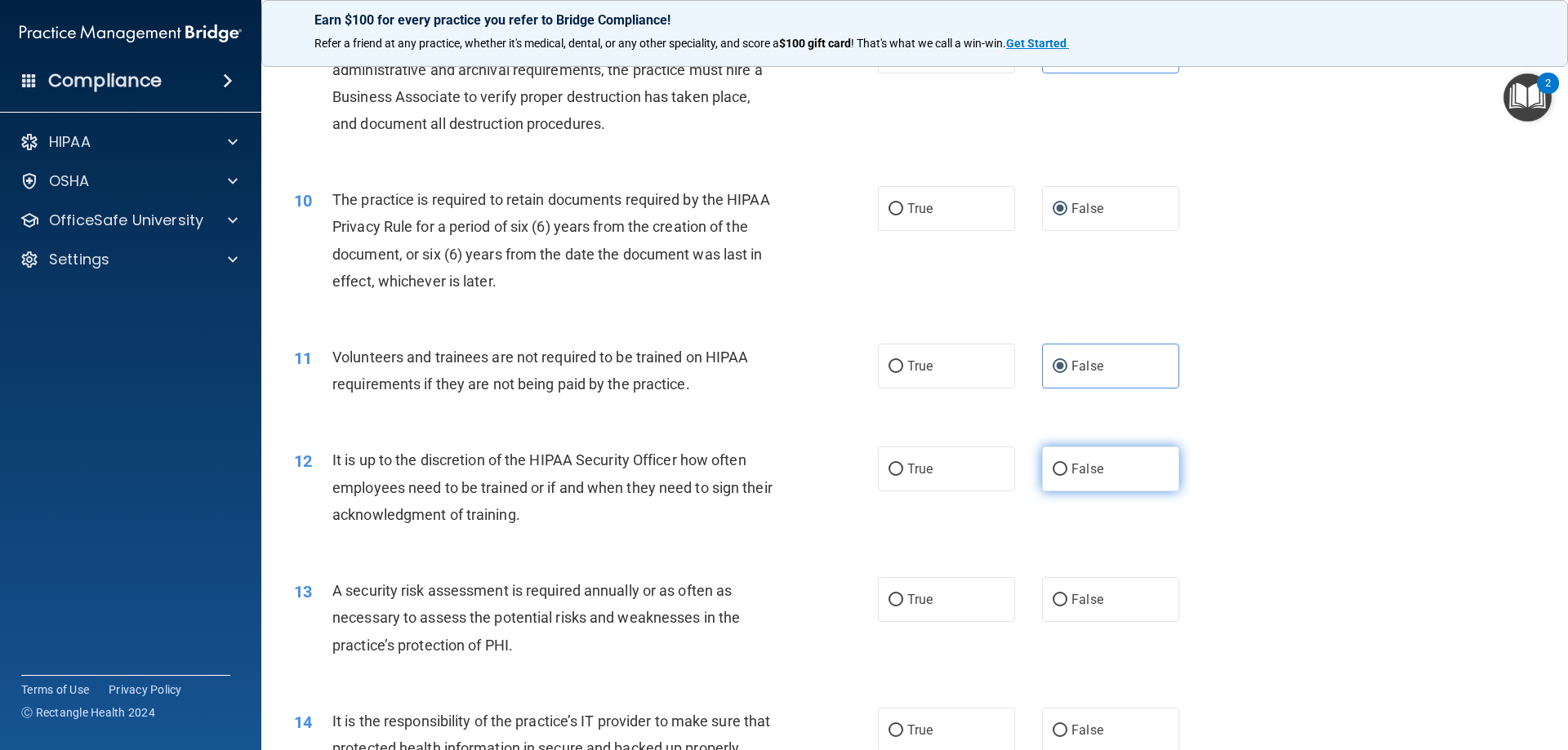
radio input "true"
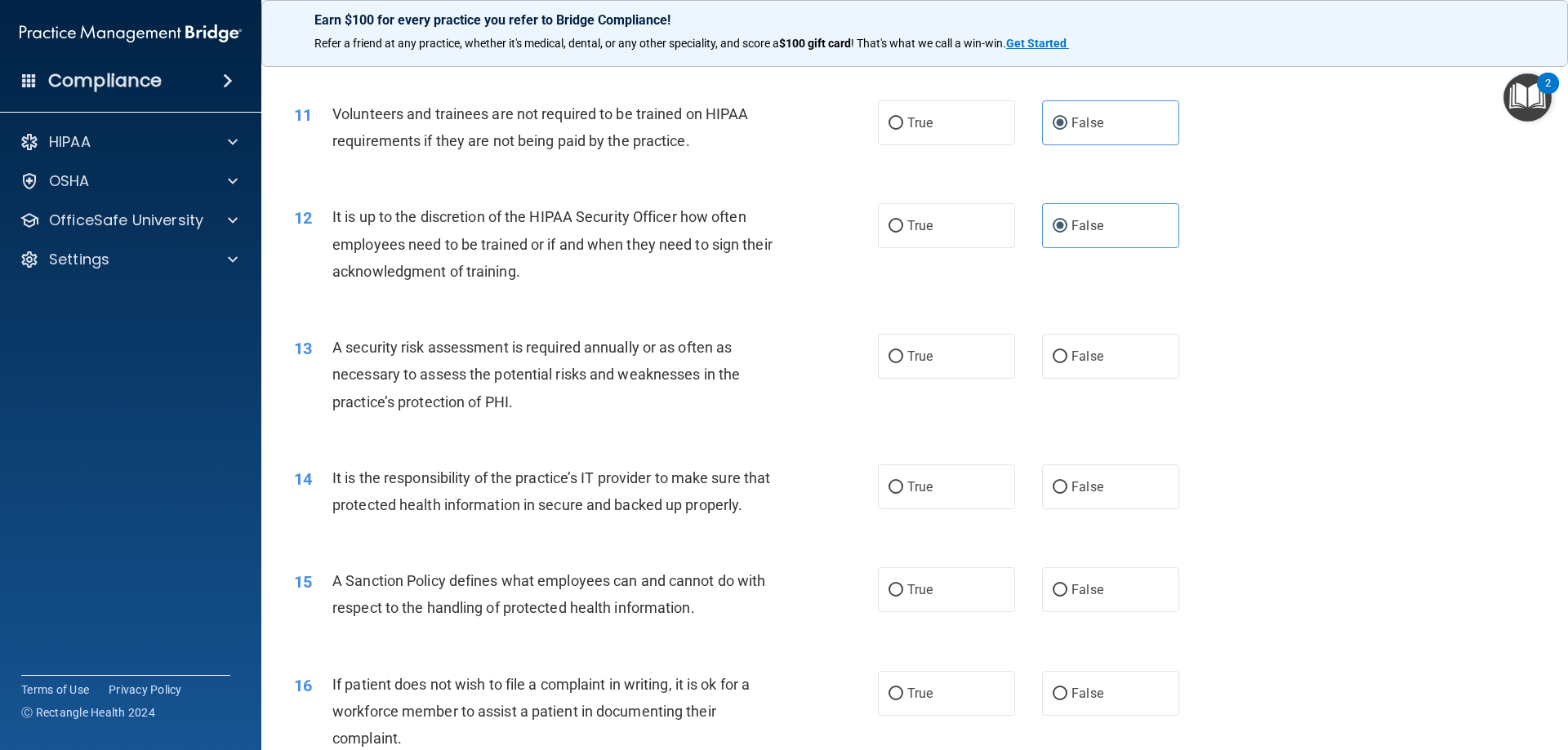
scroll to position [1469, 0]
click at [931, 347] on label "True" at bounding box center [946, 354] width 137 height 45
click at [903, 349] on input "True" at bounding box center [896, 355] width 14 height 13
radio input "true"
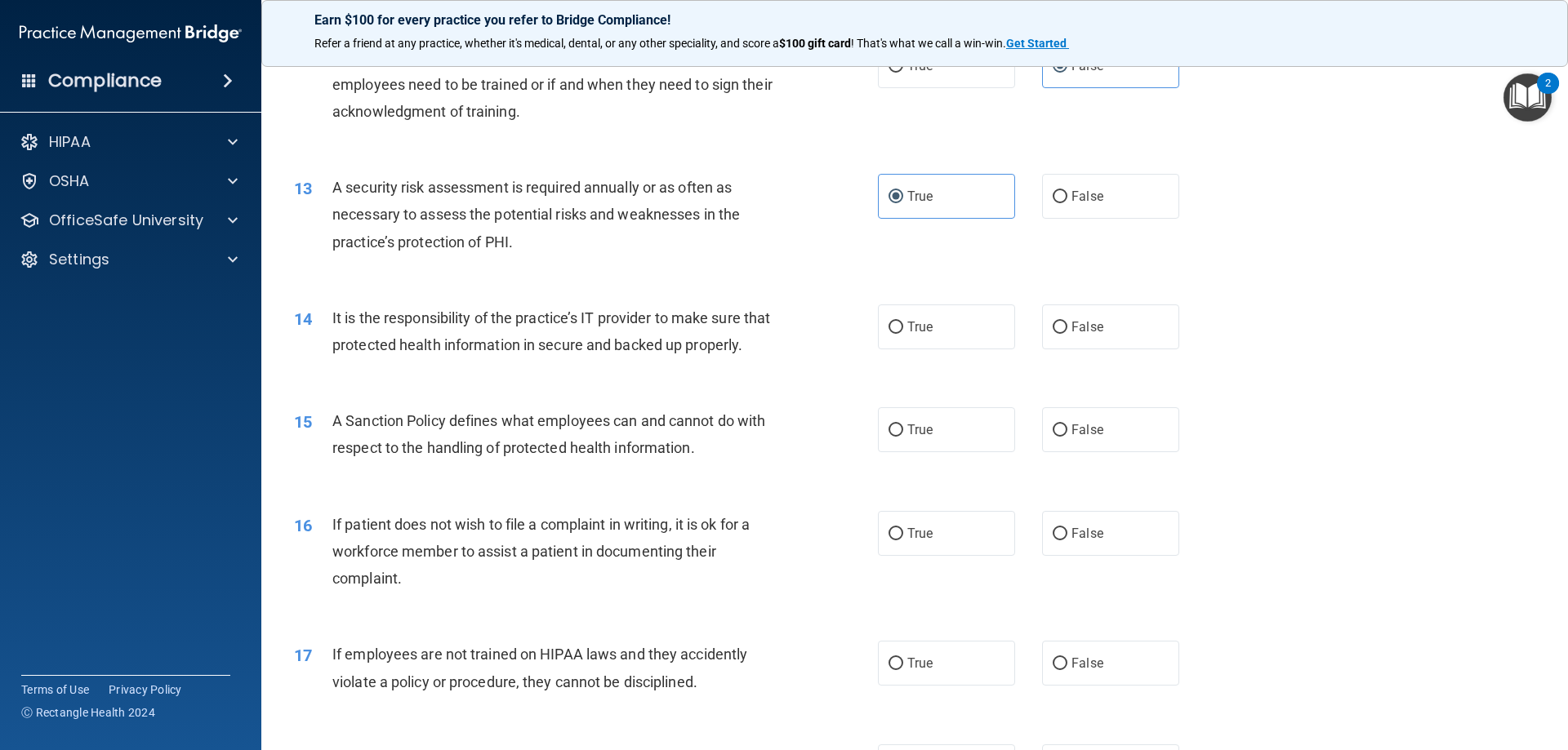
scroll to position [1633, 0]
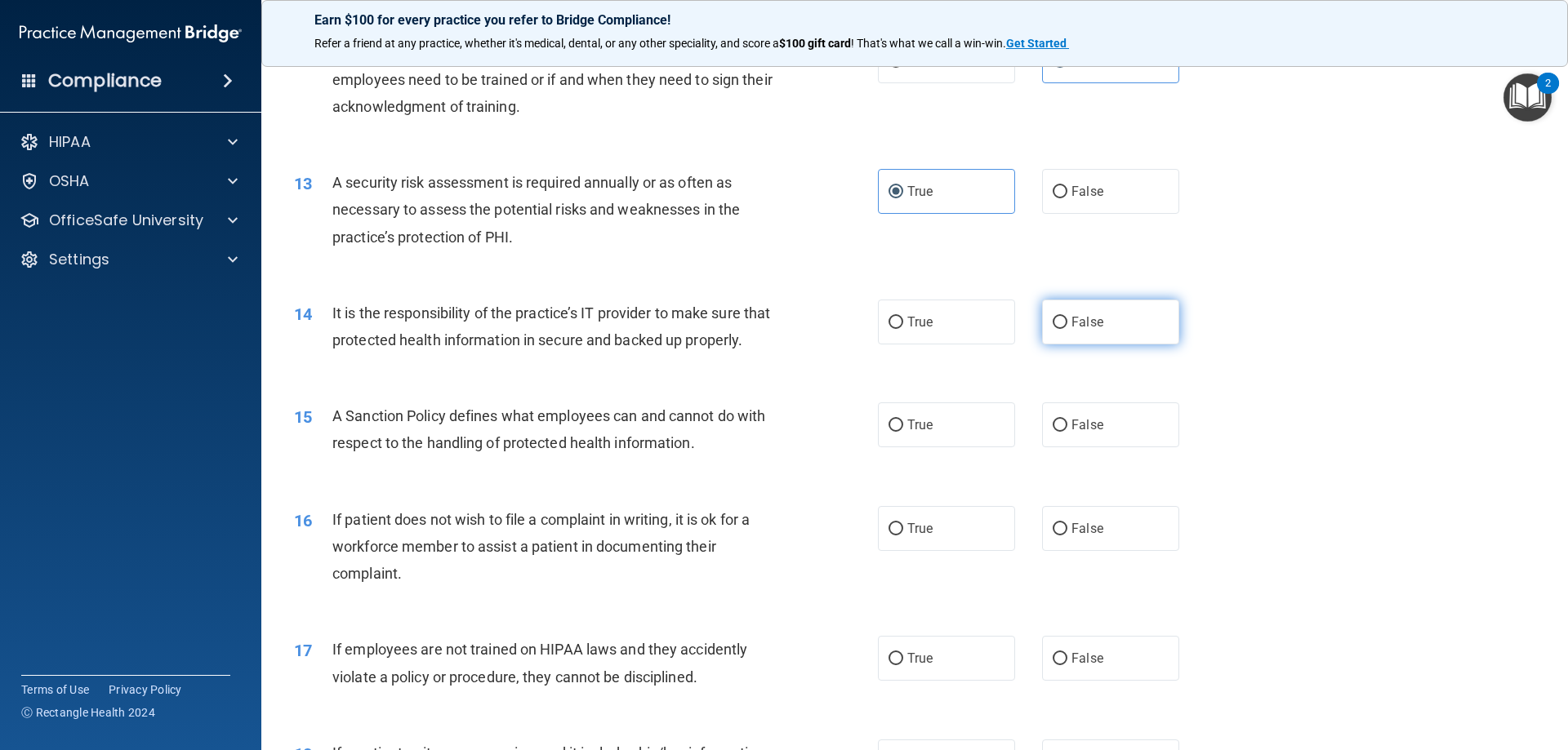
click at [1053, 321] on input "False" at bounding box center [1060, 323] width 14 height 13
radio input "true"
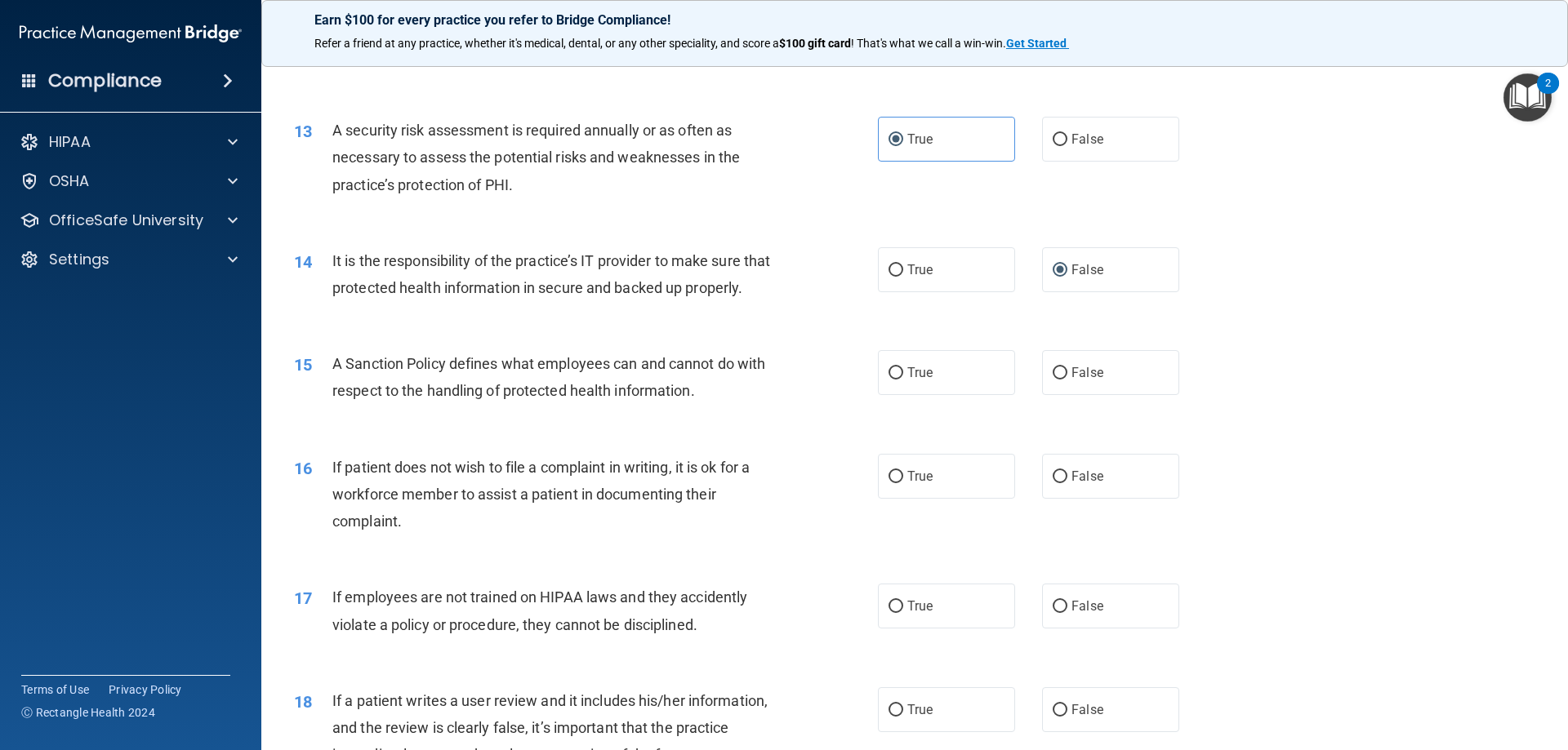
scroll to position [1714, 0]
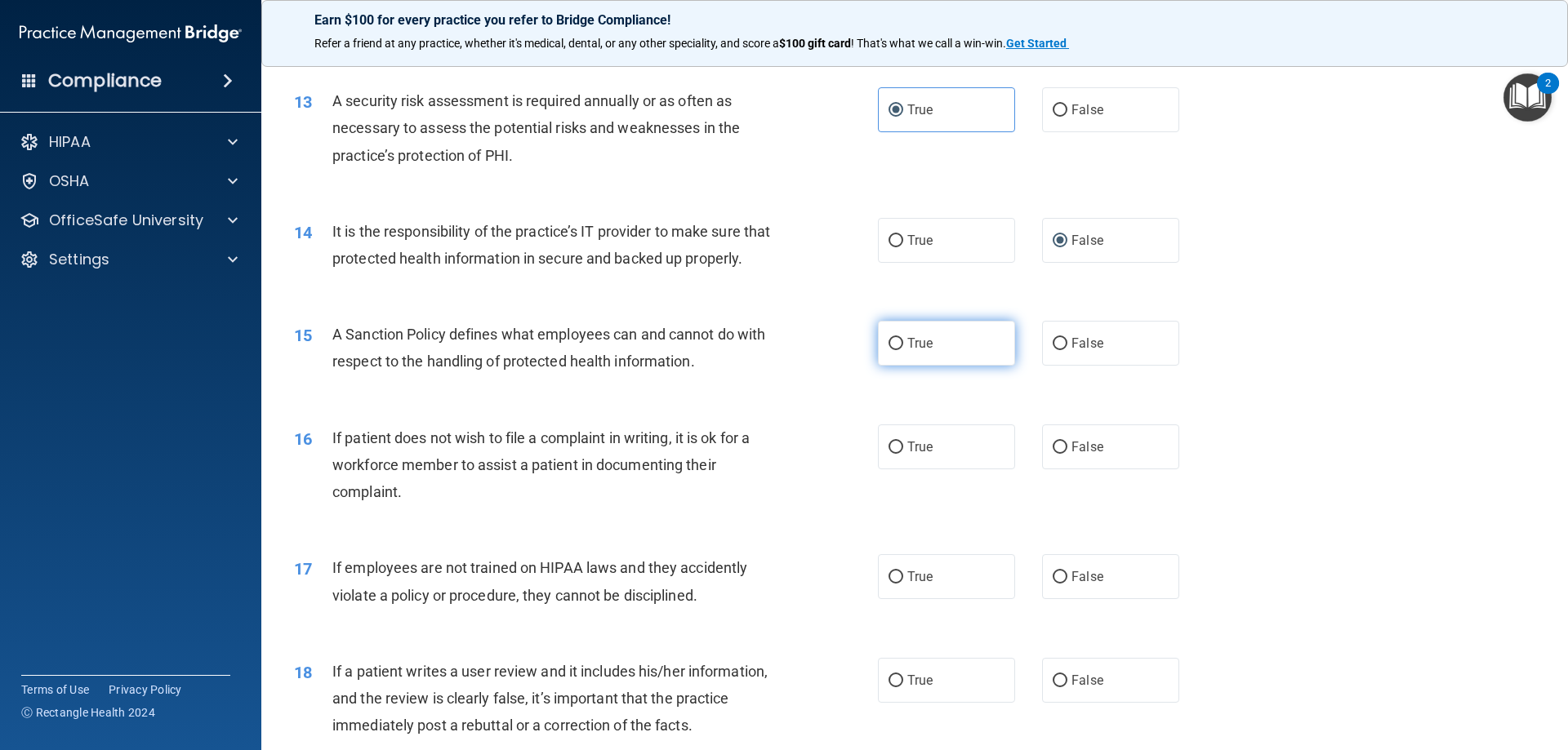
click at [915, 351] on span "True" at bounding box center [920, 343] width 25 height 15
click at [903, 350] on input "True" at bounding box center [896, 344] width 14 height 13
radio input "true"
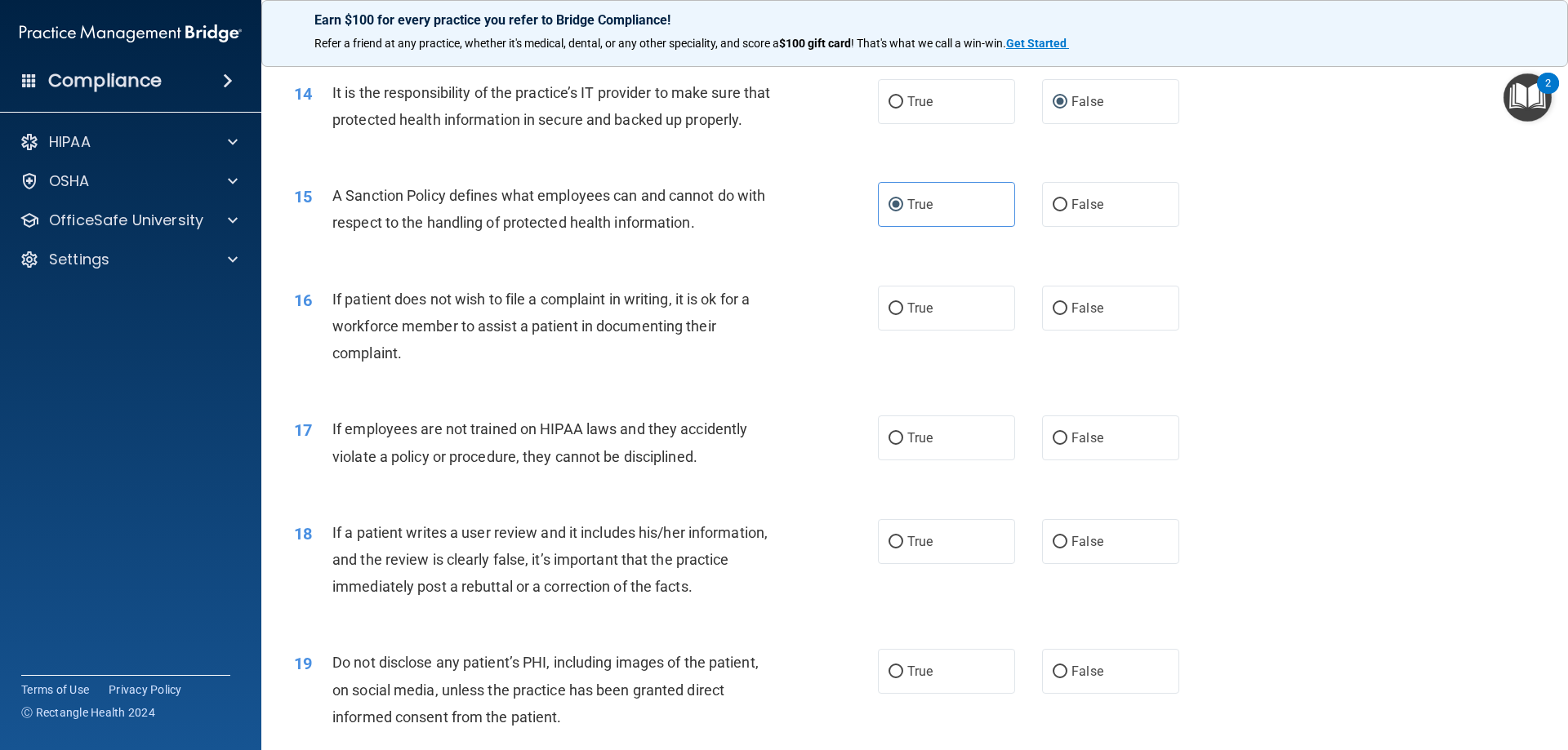
scroll to position [1878, 0]
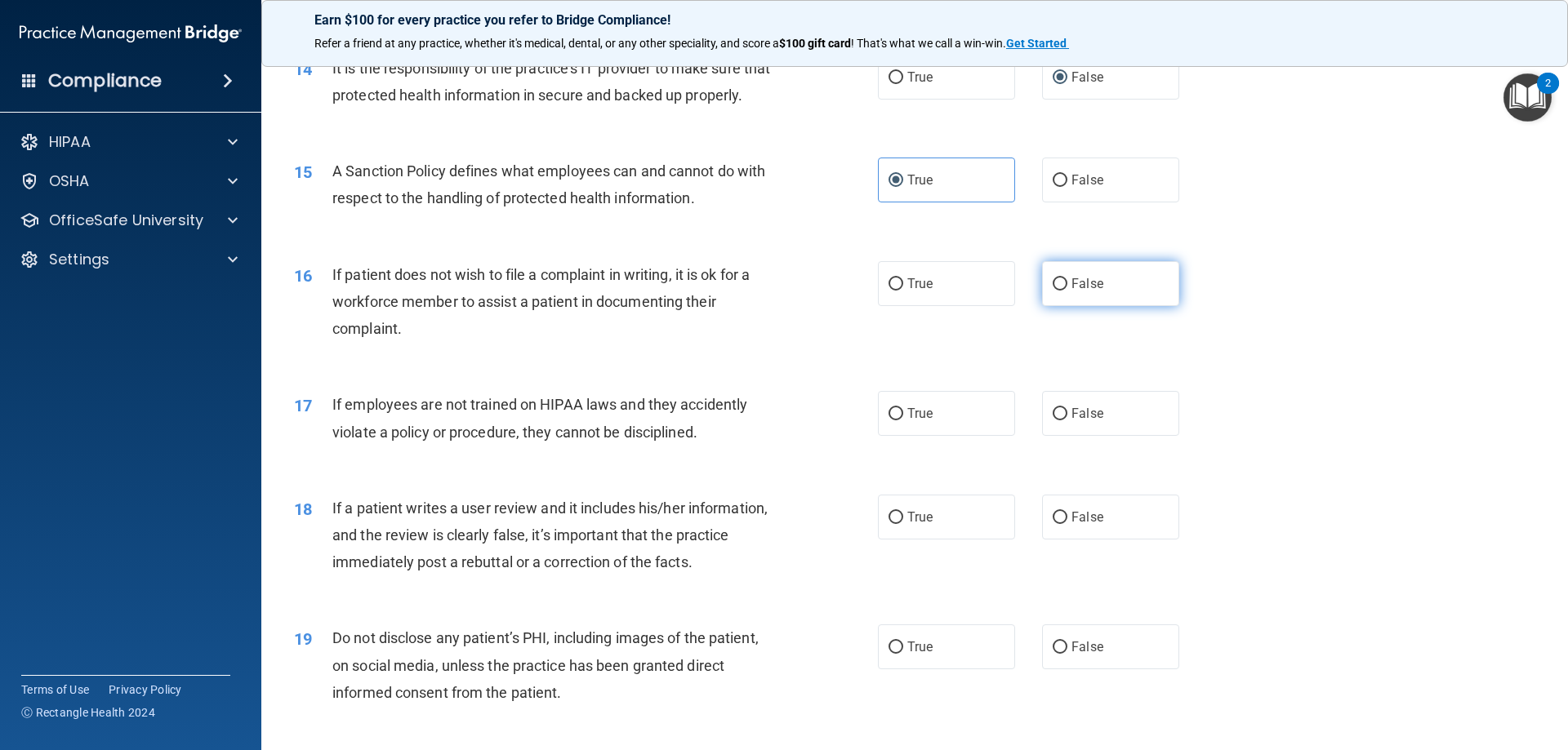
click at [1044, 306] on label "False" at bounding box center [1110, 283] width 137 height 45
click at [1053, 291] on input "False" at bounding box center [1060, 284] width 14 height 13
radio input "true"
click at [1061, 431] on label "False" at bounding box center [1110, 414] width 137 height 45
click at [1061, 421] on input "False" at bounding box center [1060, 414] width 14 height 13
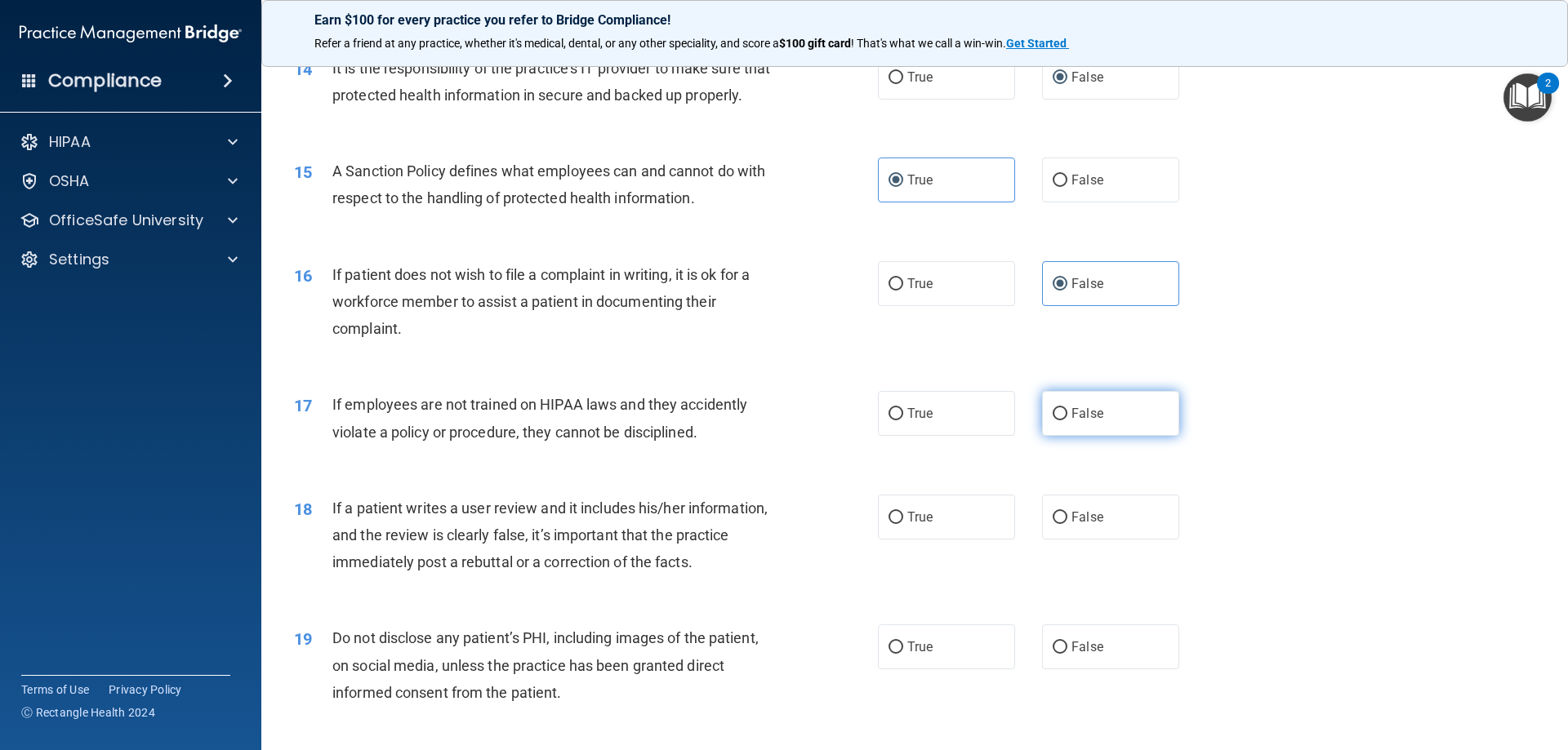
radio input "true"
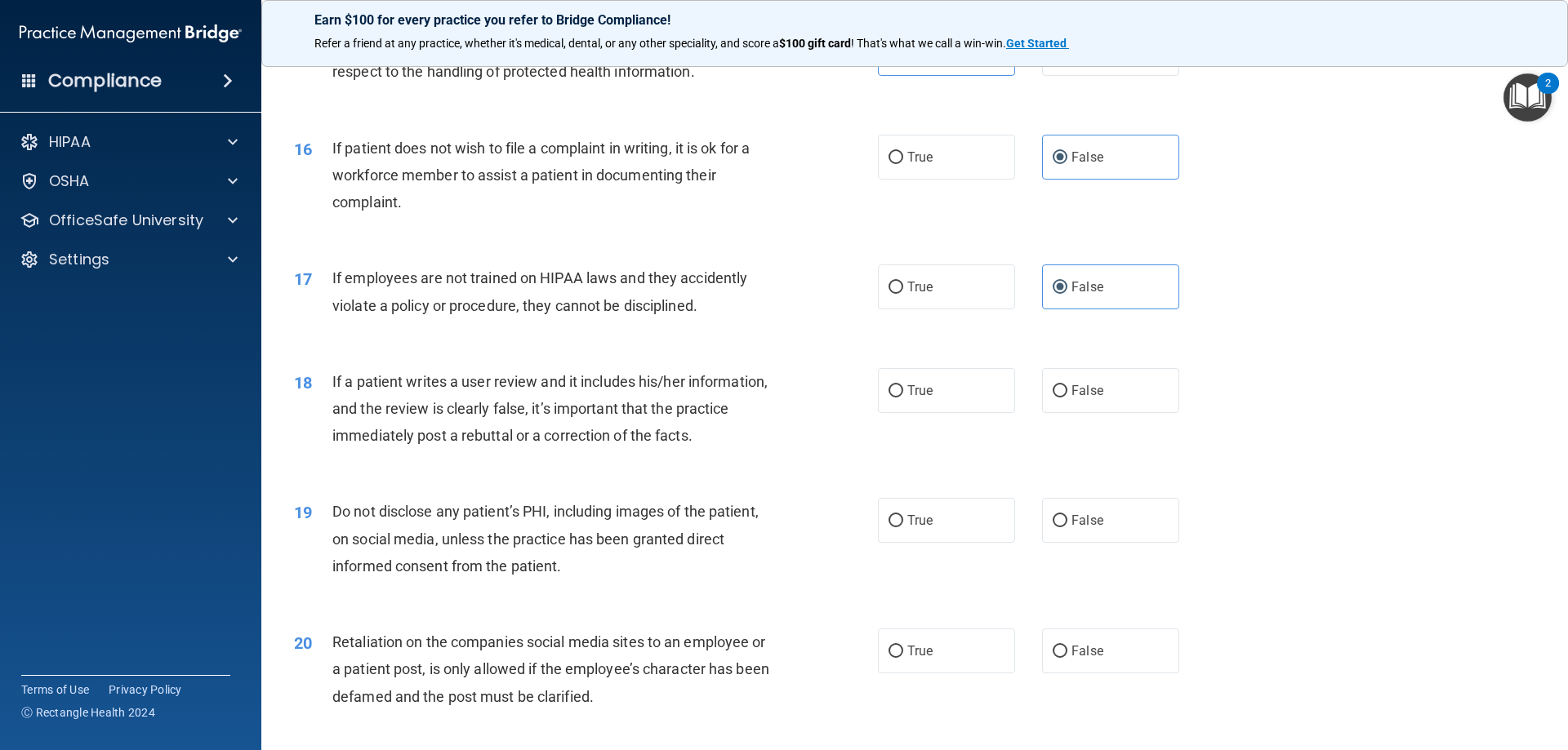
scroll to position [2041, 0]
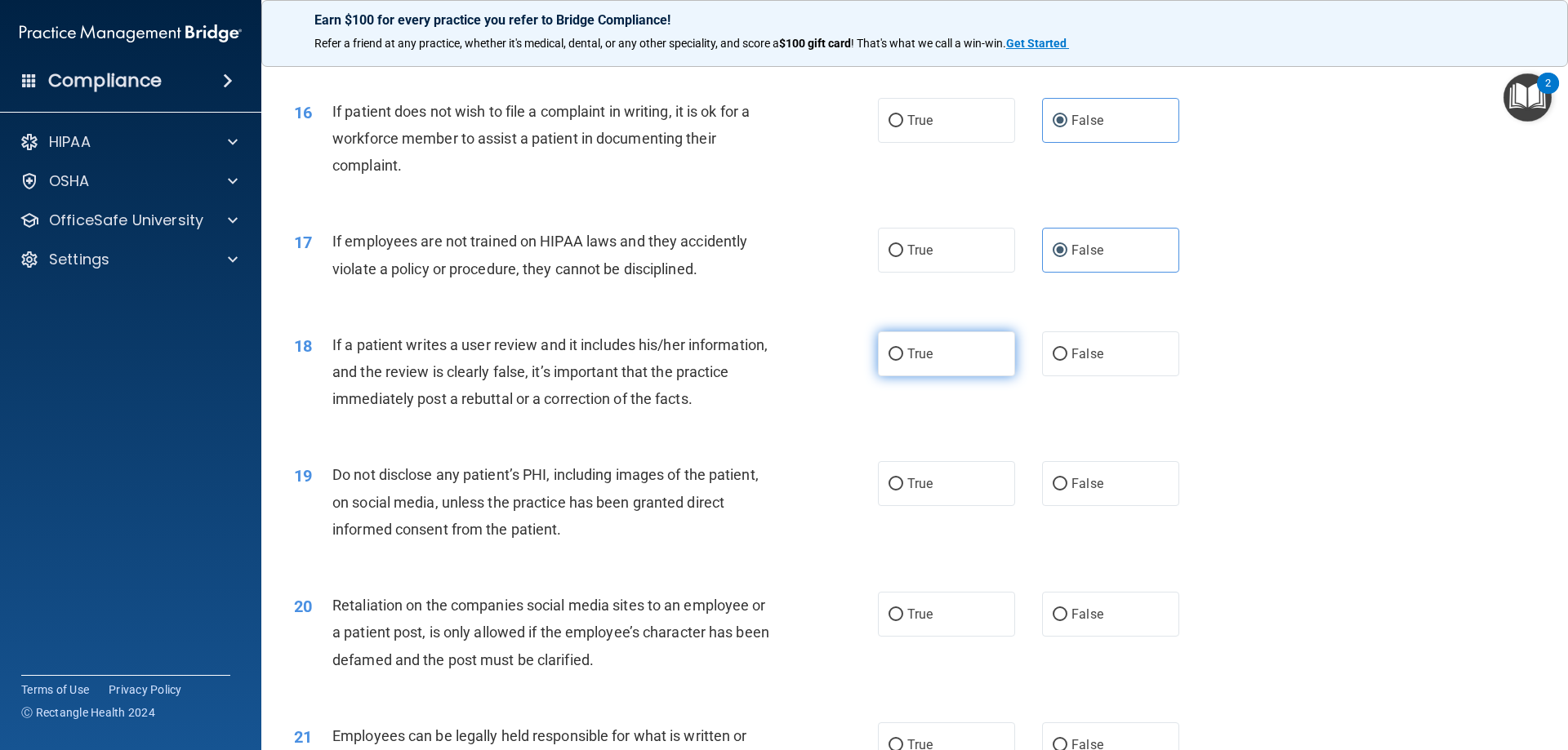
click at [933, 376] on label "True" at bounding box center [946, 353] width 137 height 45
click at [903, 361] on input "True" at bounding box center [896, 355] width 14 height 13
radio input "true"
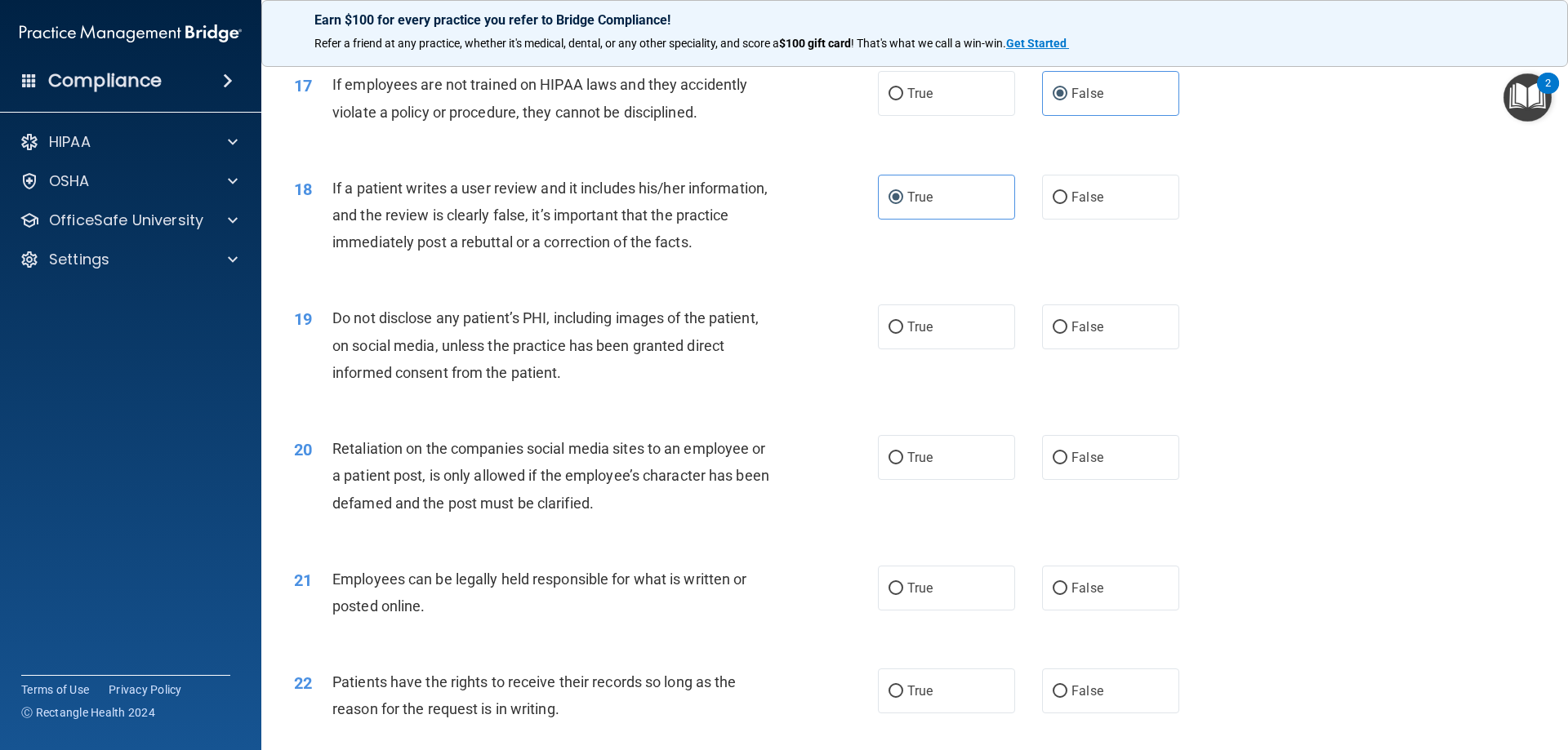
scroll to position [2204, 0]
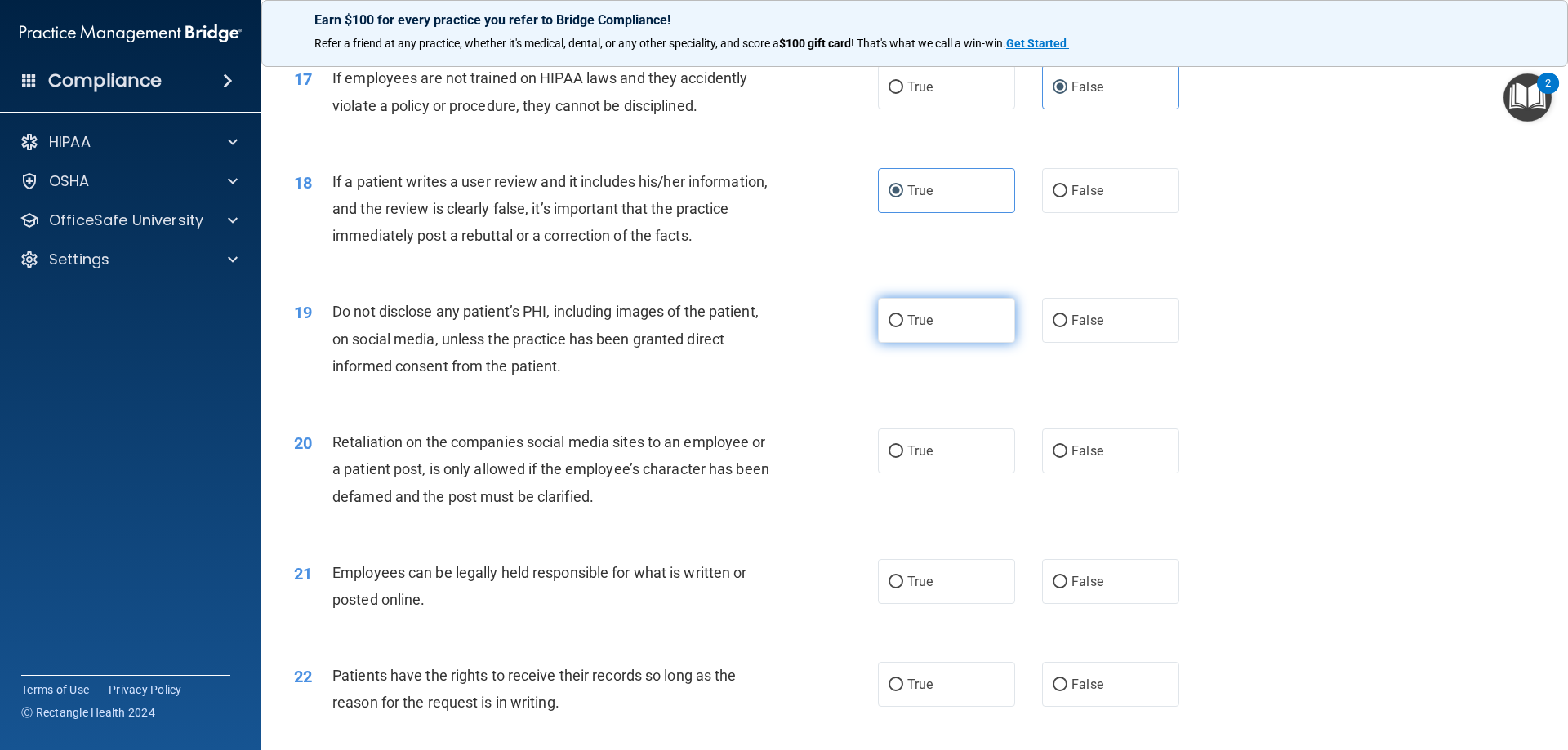
click at [911, 343] on label "True" at bounding box center [946, 320] width 137 height 45
click at [903, 327] on input "True" at bounding box center [896, 321] width 14 height 13
radio input "true"
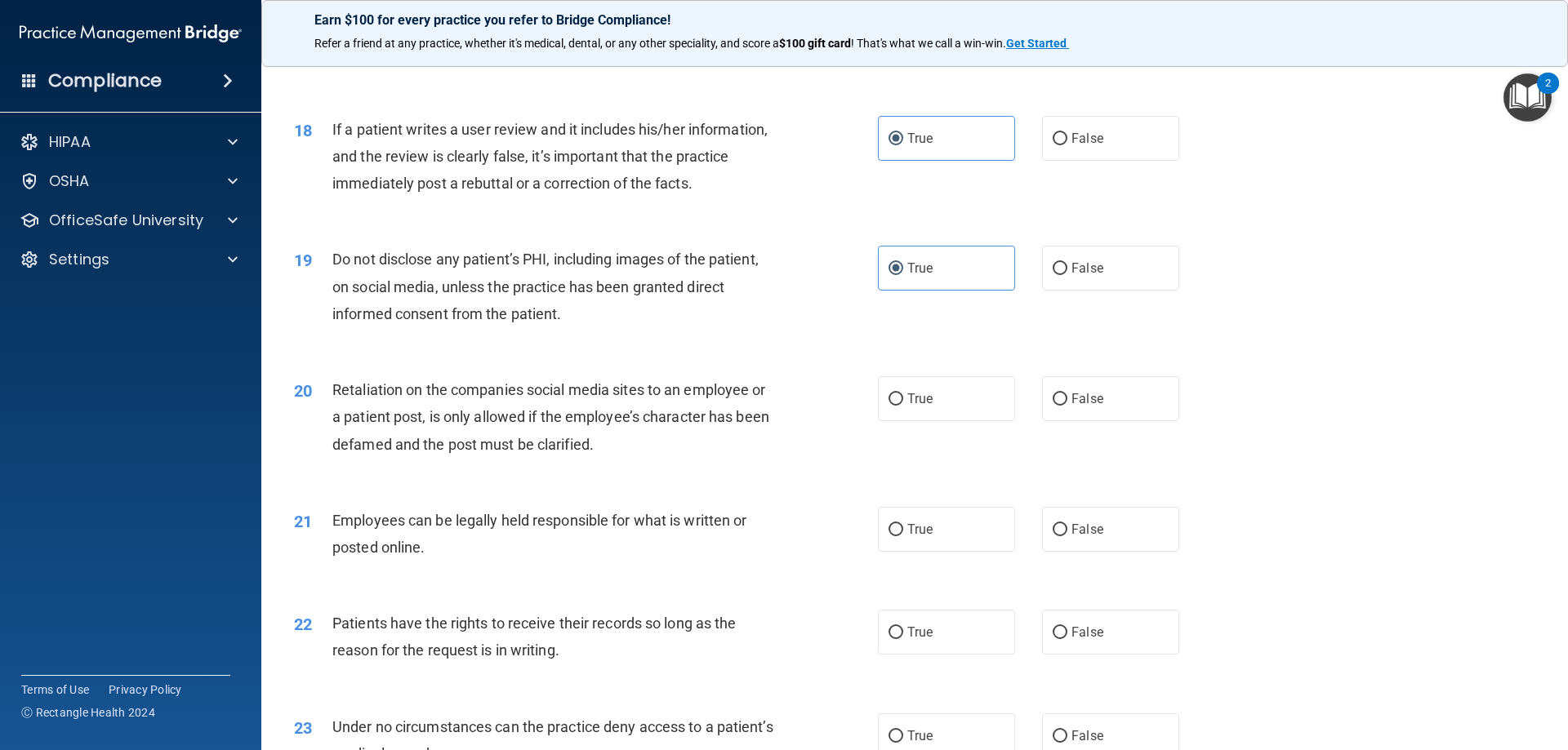
scroll to position [2286, 0]
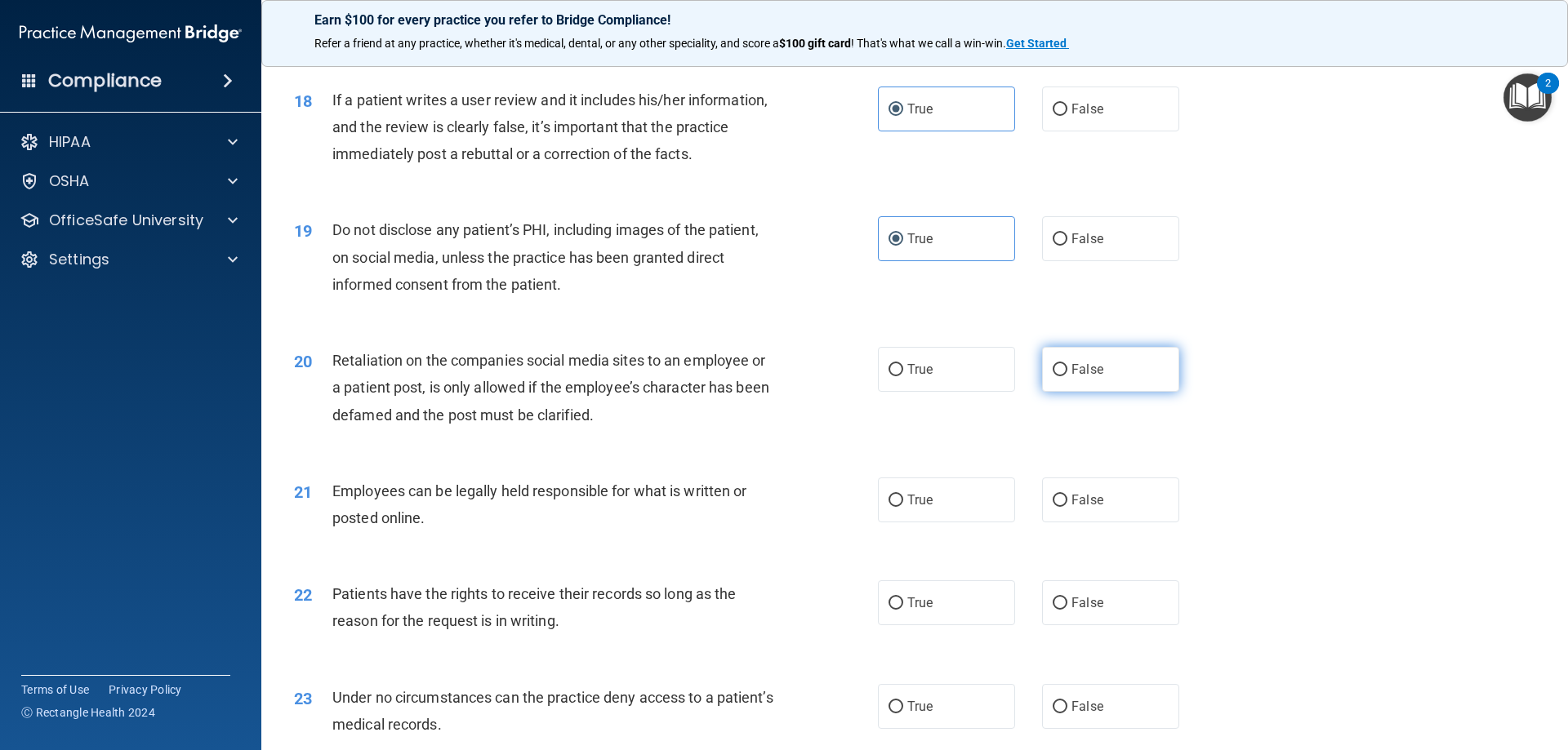
click at [1098, 388] on label "False" at bounding box center [1110, 370] width 137 height 45
click at [1067, 376] on input "False" at bounding box center [1060, 371] width 14 height 13
radio input "true"
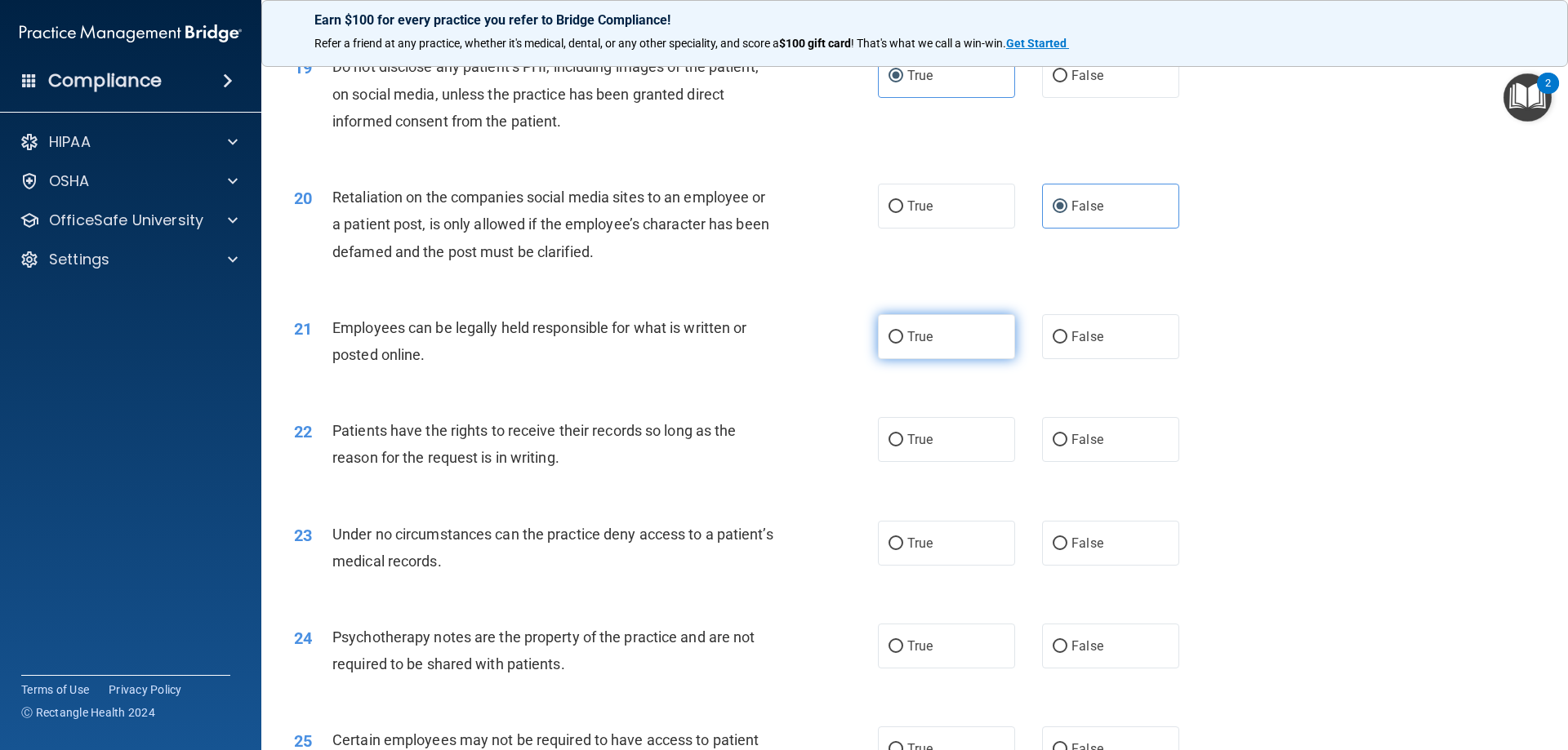
click at [905, 355] on label "True" at bounding box center [946, 336] width 137 height 45
click at [903, 344] on input "True" at bounding box center [896, 337] width 14 height 13
radio input "true"
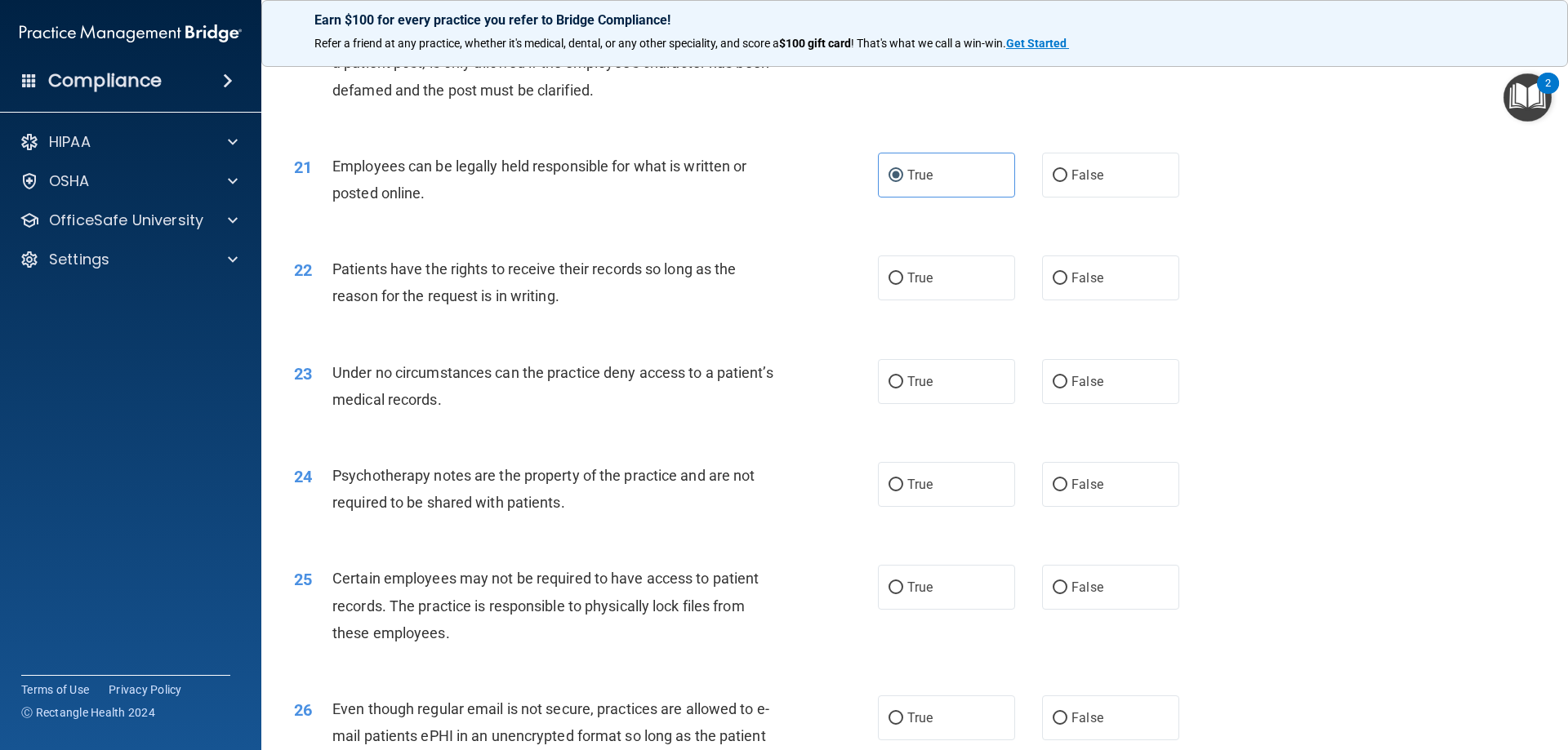
scroll to position [2612, 0]
click at [893, 283] on input "True" at bounding box center [896, 277] width 14 height 13
radio input "true"
click at [915, 396] on label "True" at bounding box center [946, 380] width 137 height 45
click at [903, 387] on input "True" at bounding box center [896, 381] width 14 height 13
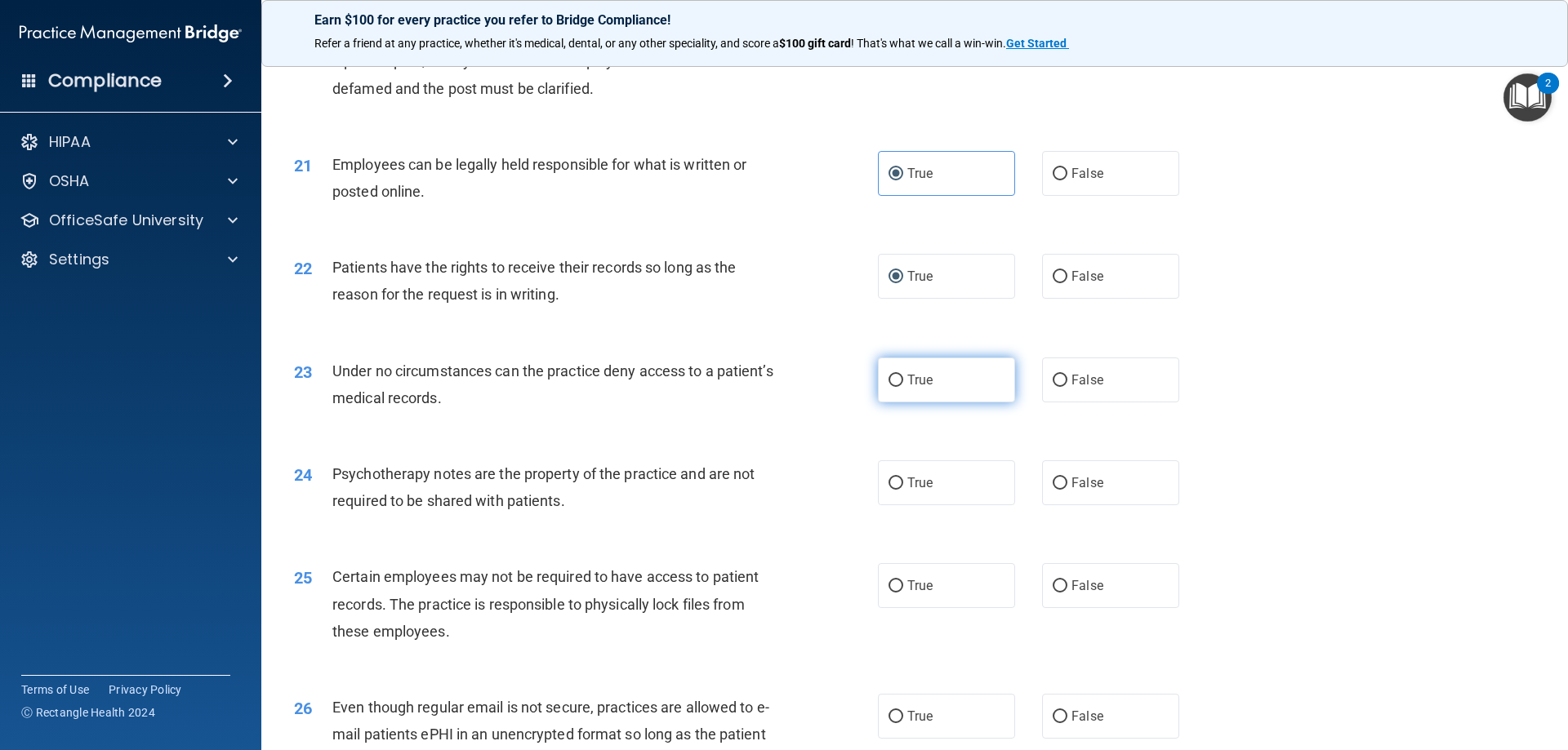
radio input "true"
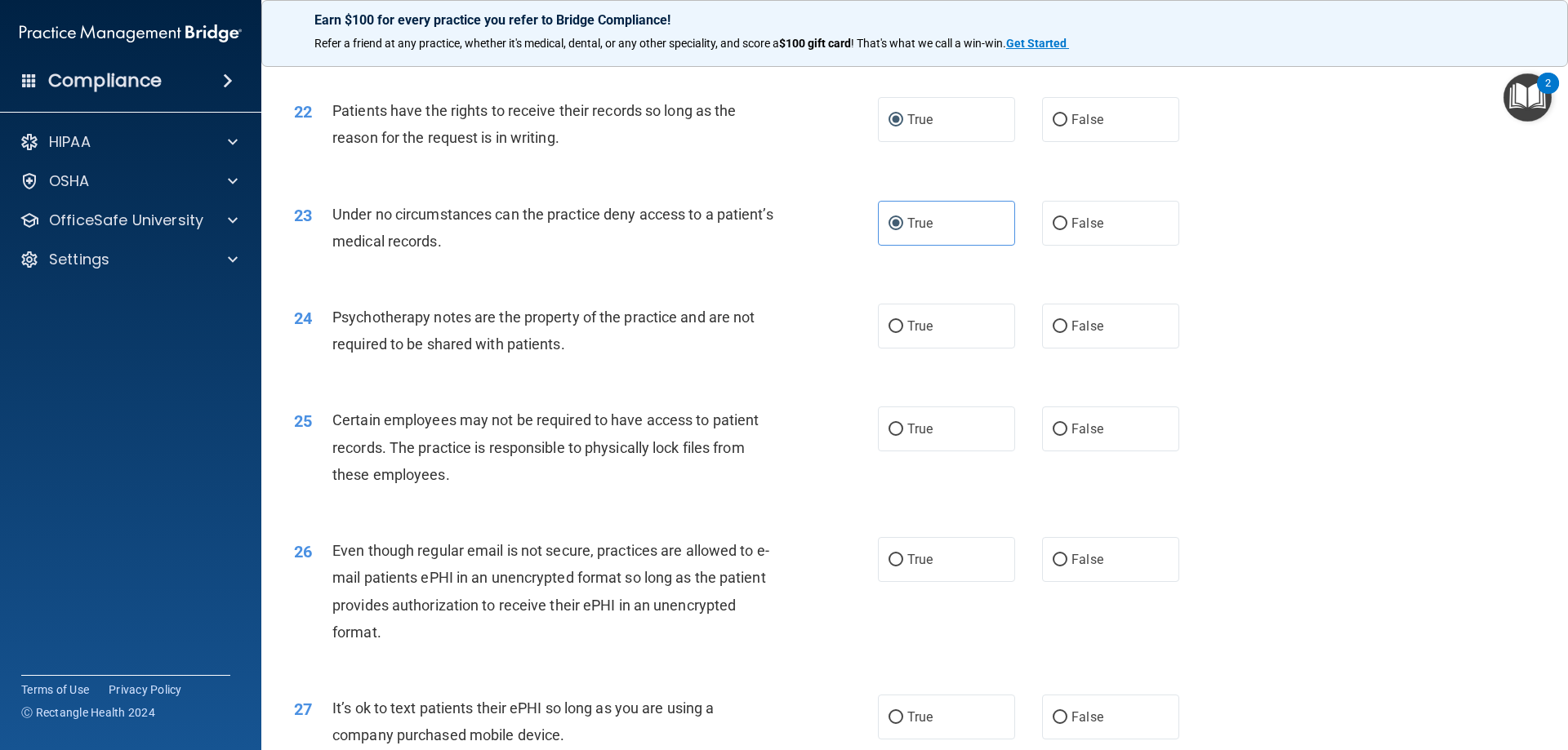
scroll to position [2776, 0]
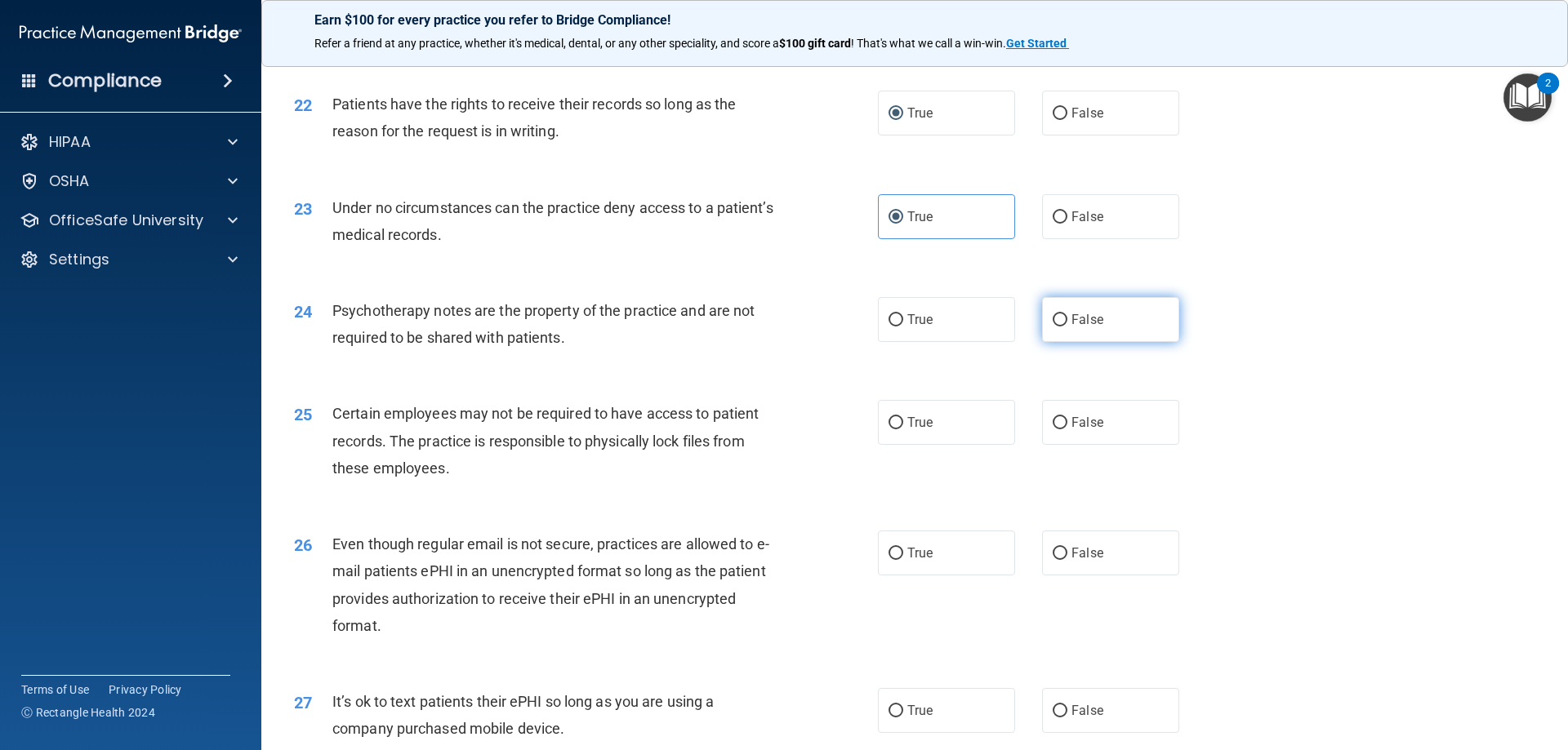
click at [1092, 342] on label "False" at bounding box center [1110, 319] width 137 height 45
click at [1067, 327] on input "False" at bounding box center [1060, 320] width 14 height 13
radio input "true"
click at [968, 445] on label "True" at bounding box center [946, 423] width 137 height 45
click at [903, 430] on input "True" at bounding box center [896, 423] width 14 height 13
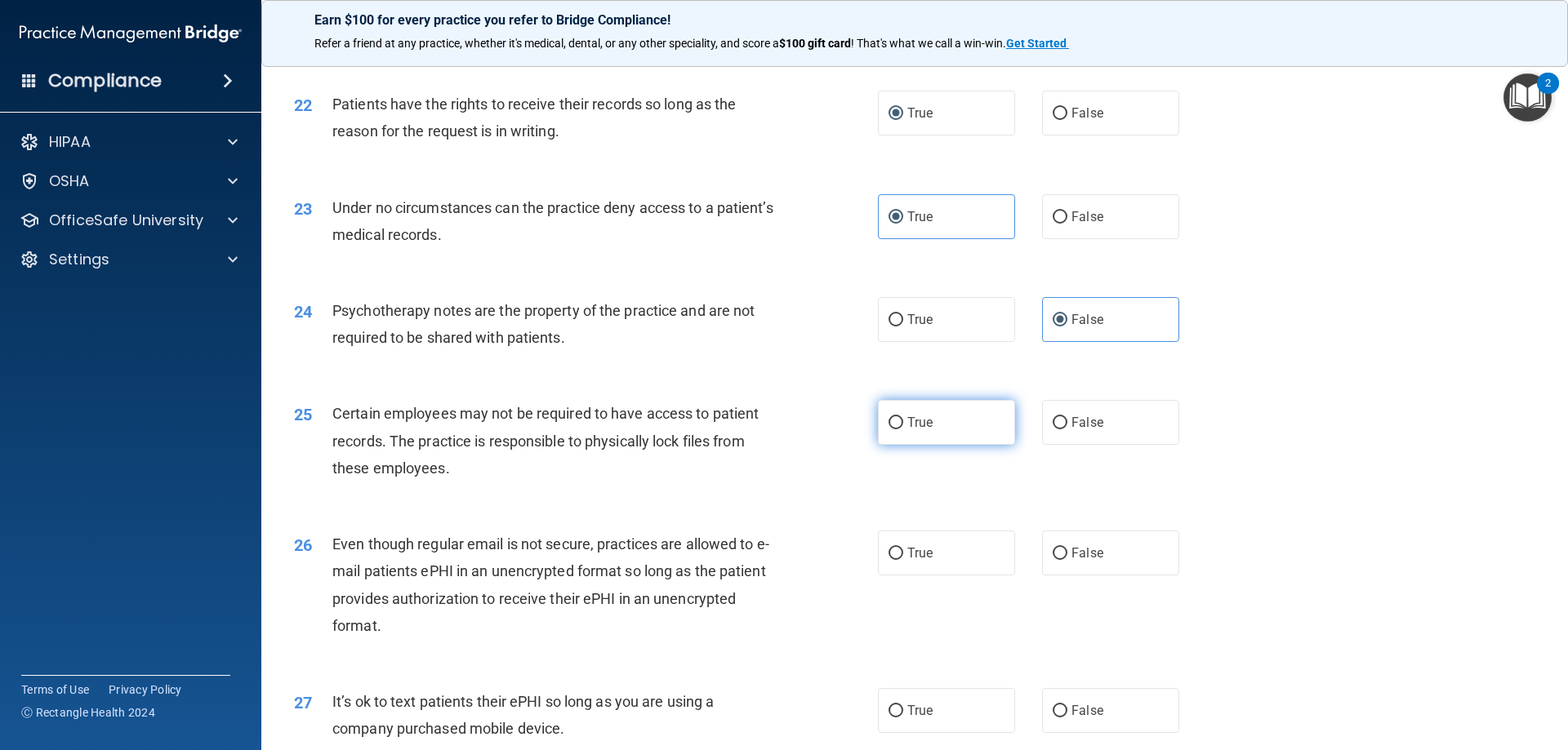
radio input "true"
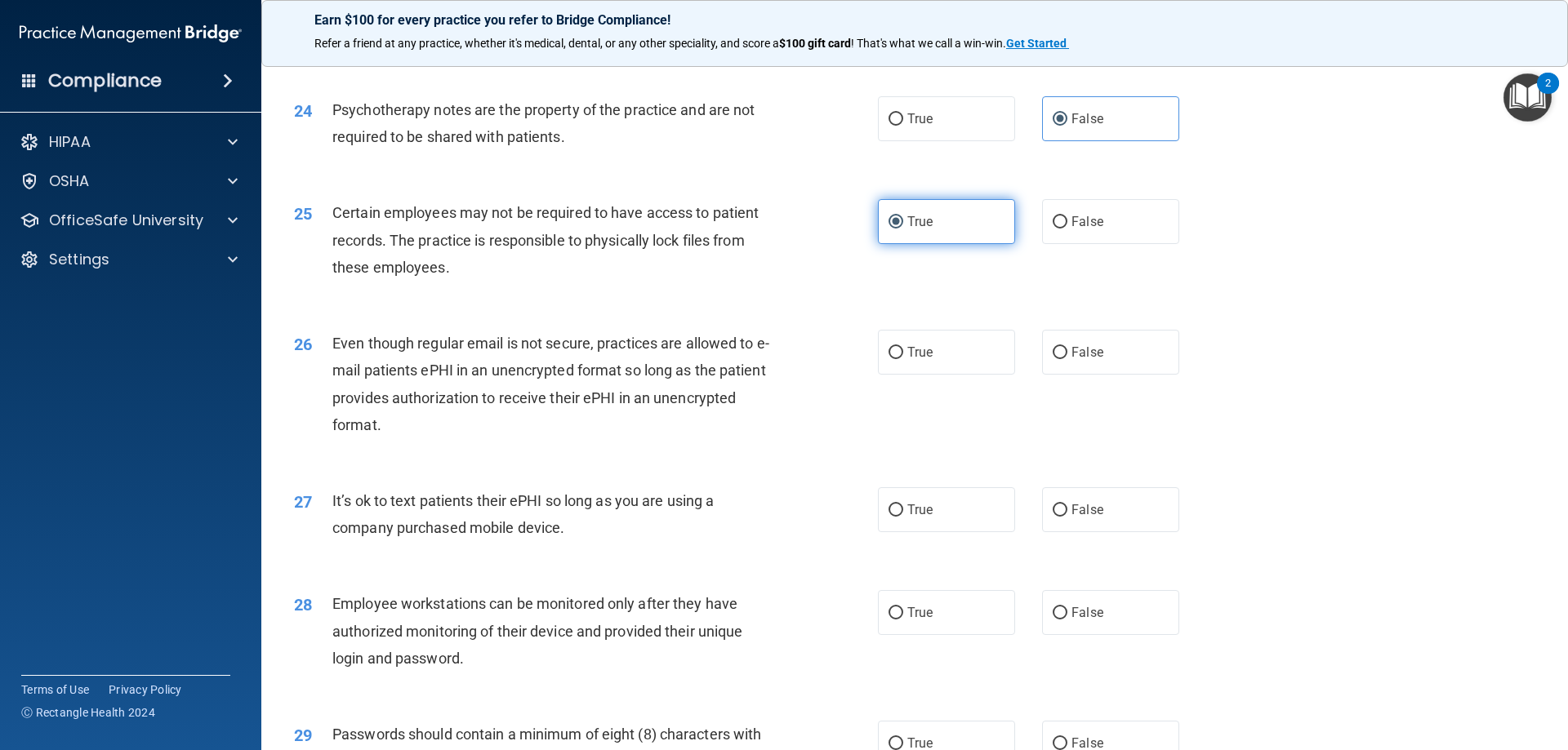
scroll to position [3021, 0]
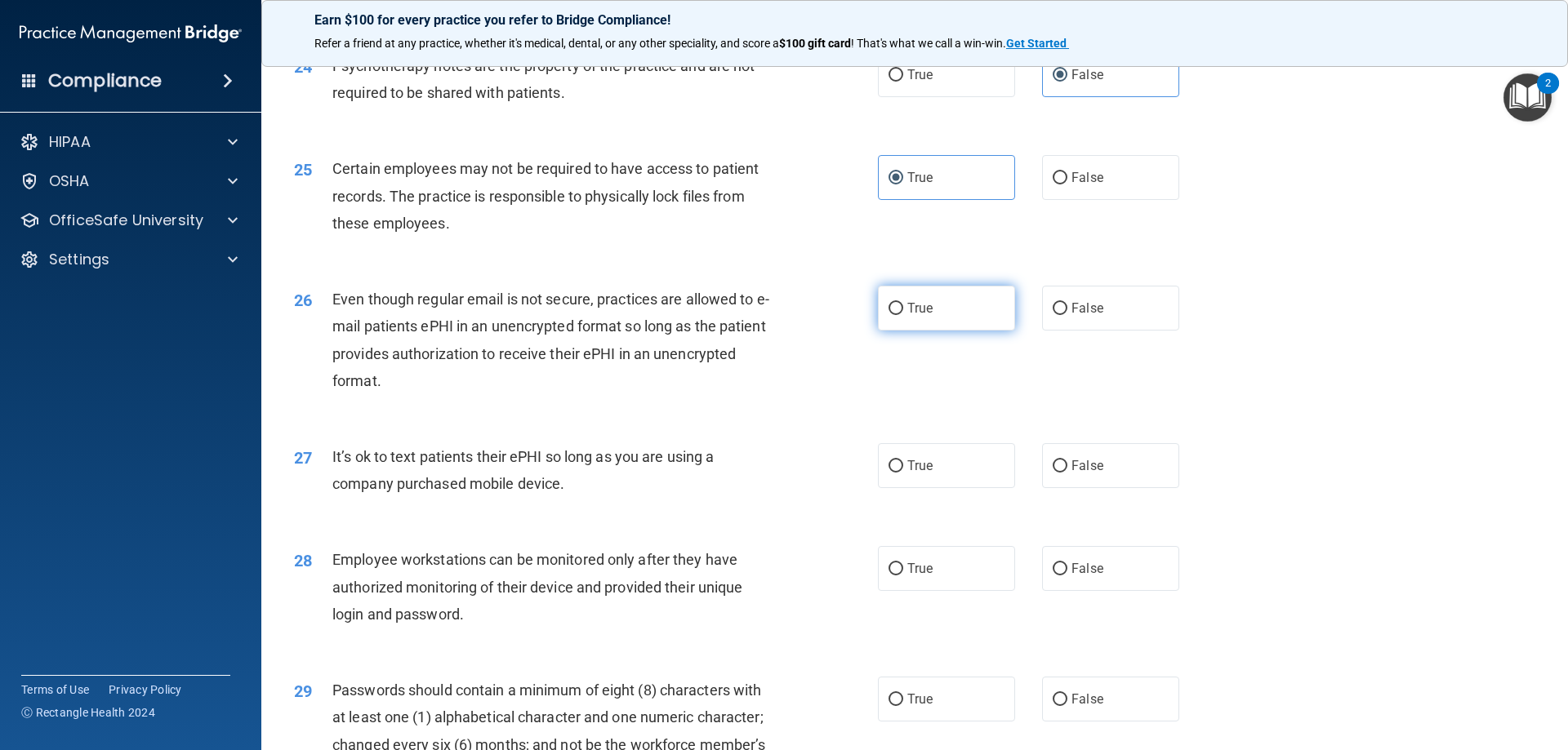
click at [910, 316] on span "True" at bounding box center [920, 308] width 25 height 15
click at [903, 315] on input "True" at bounding box center [896, 310] width 14 height 13
radio input "true"
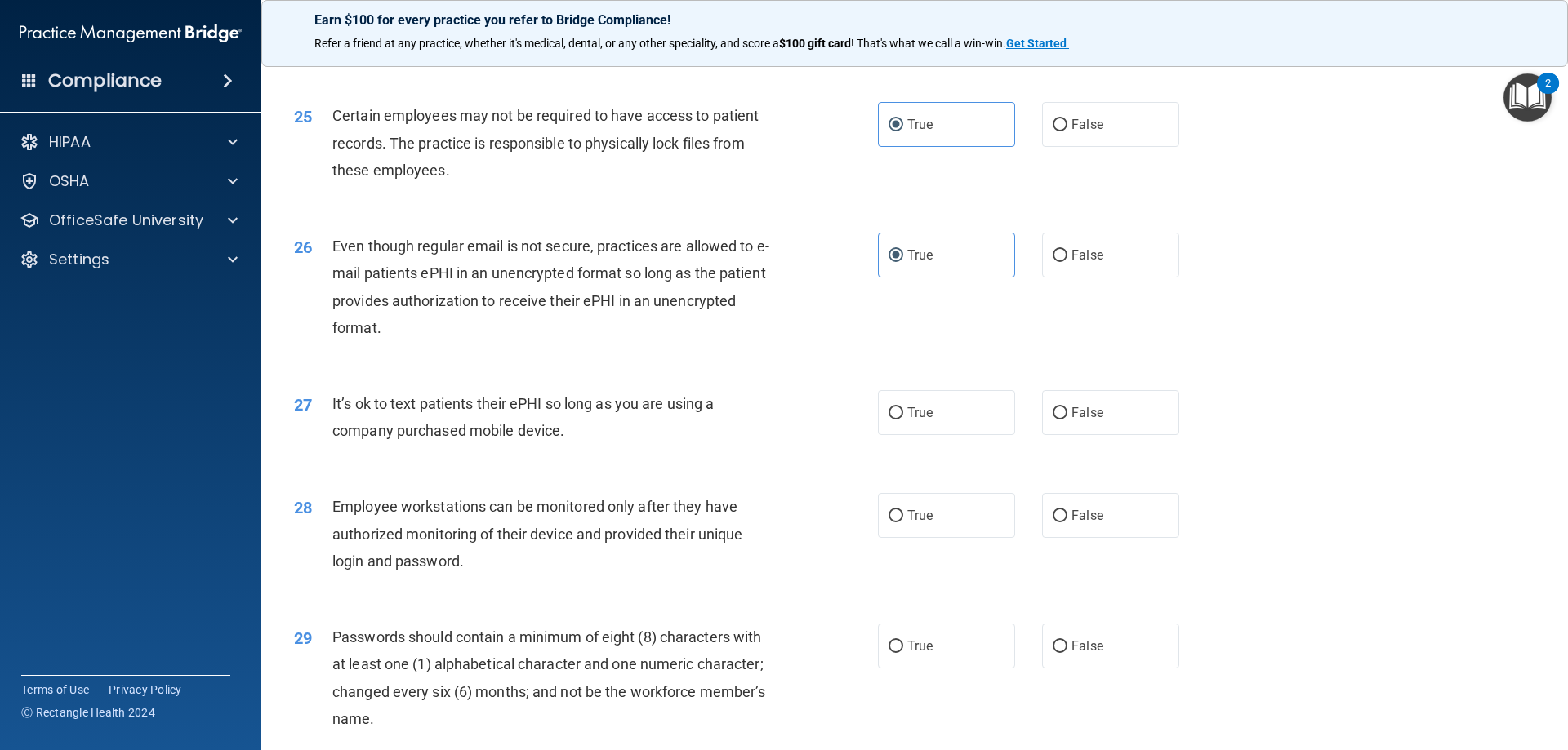
scroll to position [3102, 0]
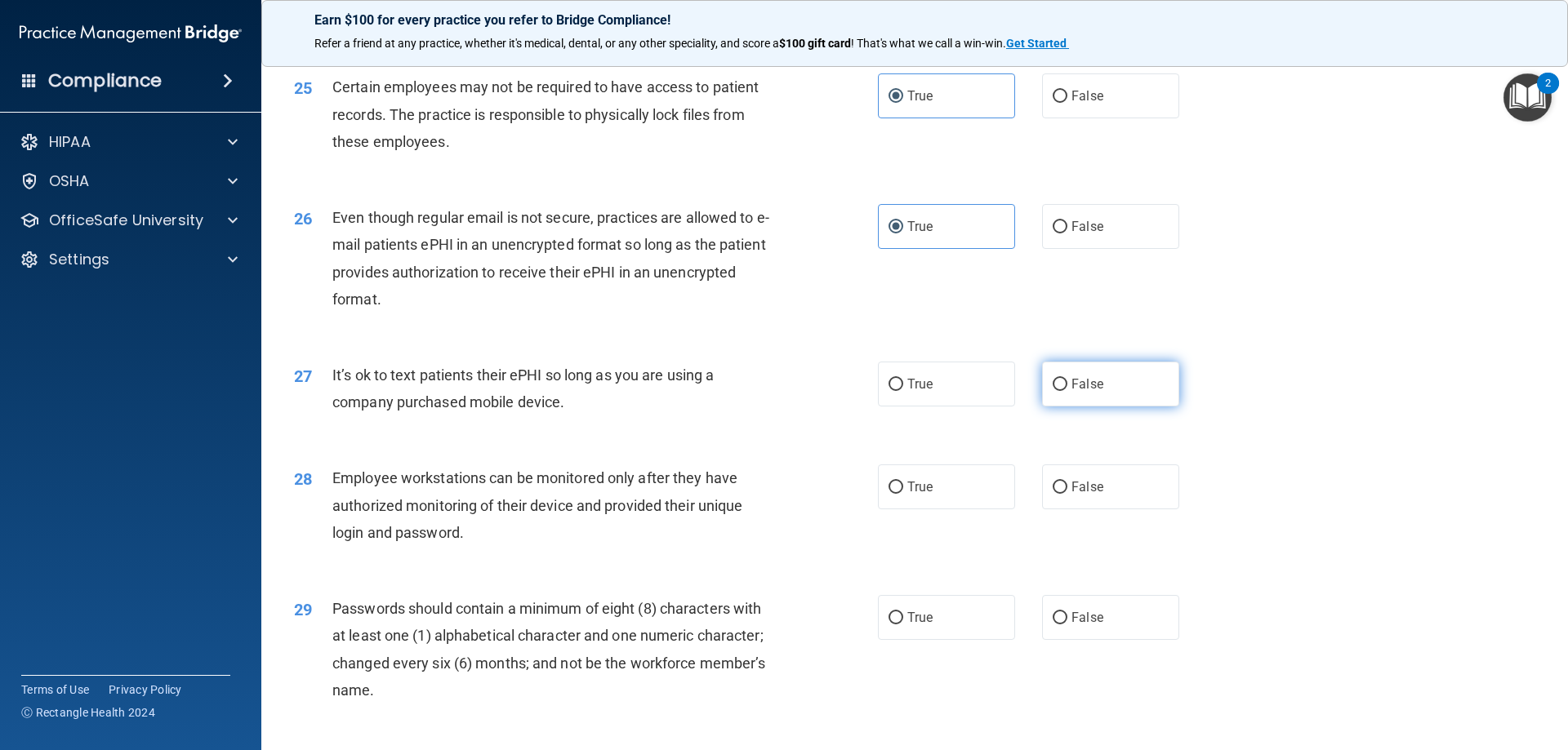
click at [1110, 406] on label "False" at bounding box center [1110, 384] width 137 height 45
click at [1067, 391] on input "False" at bounding box center [1060, 385] width 14 height 13
radio input "true"
click at [1086, 494] on span "False" at bounding box center [1087, 486] width 31 height 15
click at [1067, 494] on input "False" at bounding box center [1060, 488] width 14 height 13
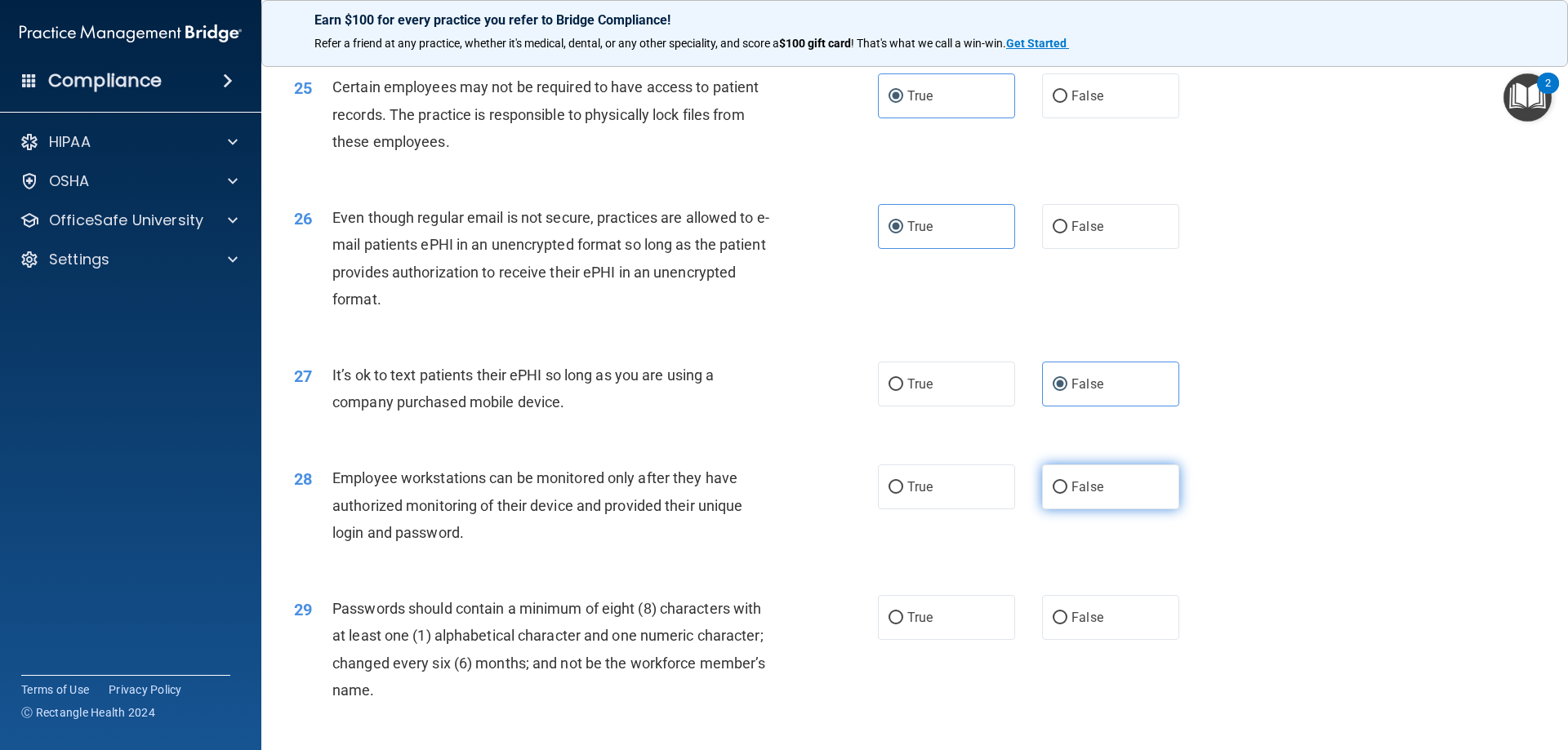
radio input "true"
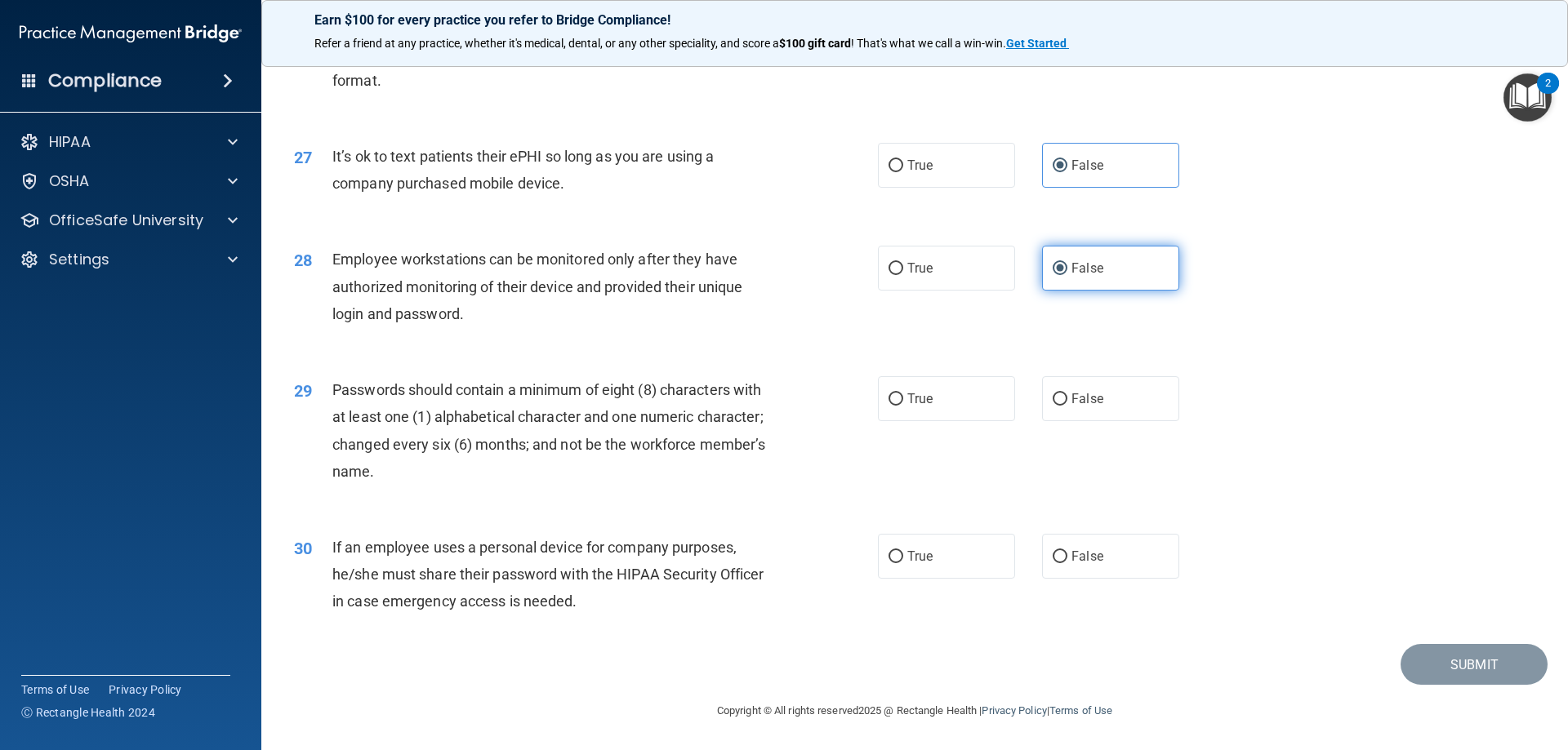
scroll to position [3347, 0]
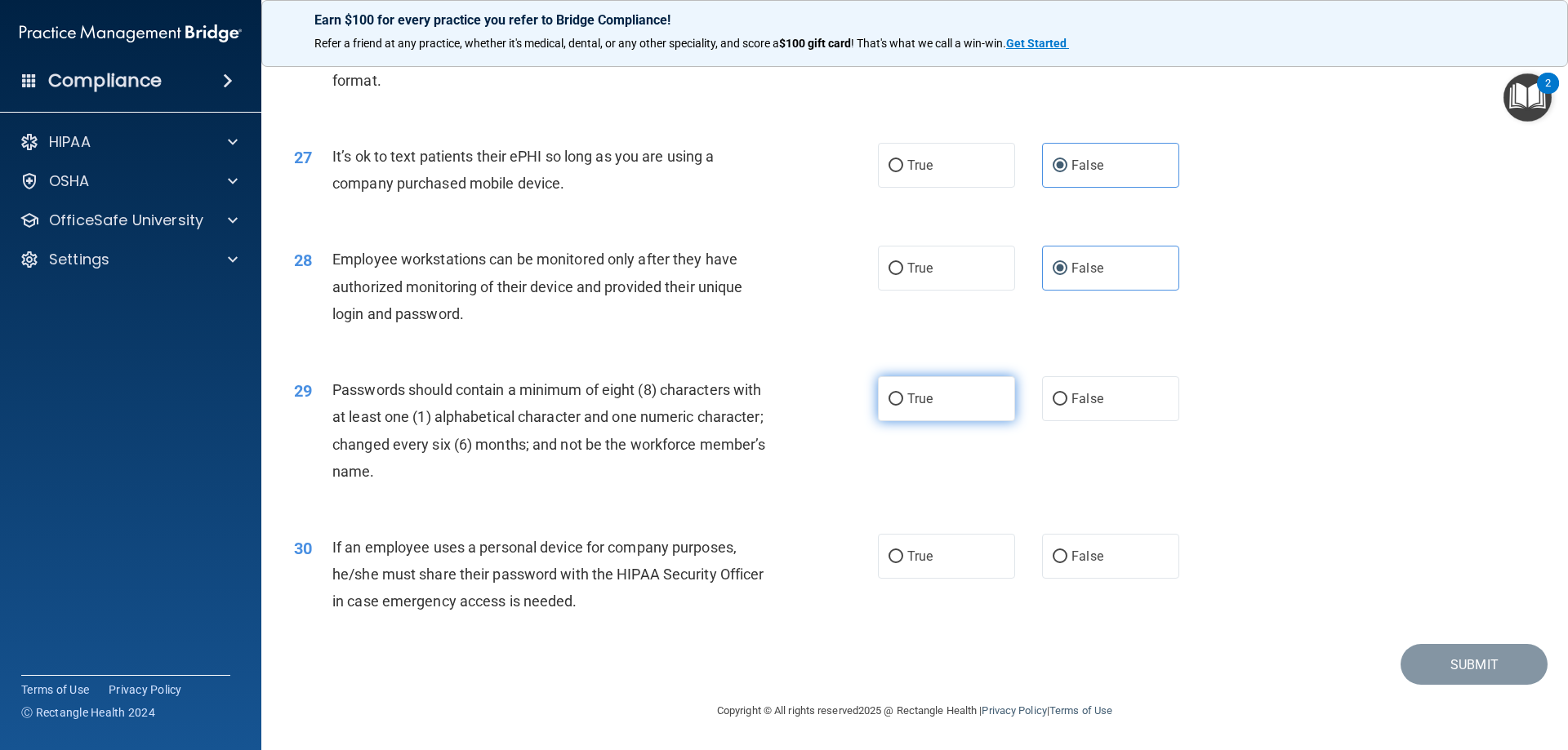
click at [927, 399] on span "True" at bounding box center [920, 398] width 25 height 15
click at [903, 399] on input "True" at bounding box center [896, 400] width 14 height 13
radio input "true"
click at [933, 553] on label "True" at bounding box center [946, 556] width 137 height 45
click at [903, 553] on input "True" at bounding box center [896, 557] width 14 height 13
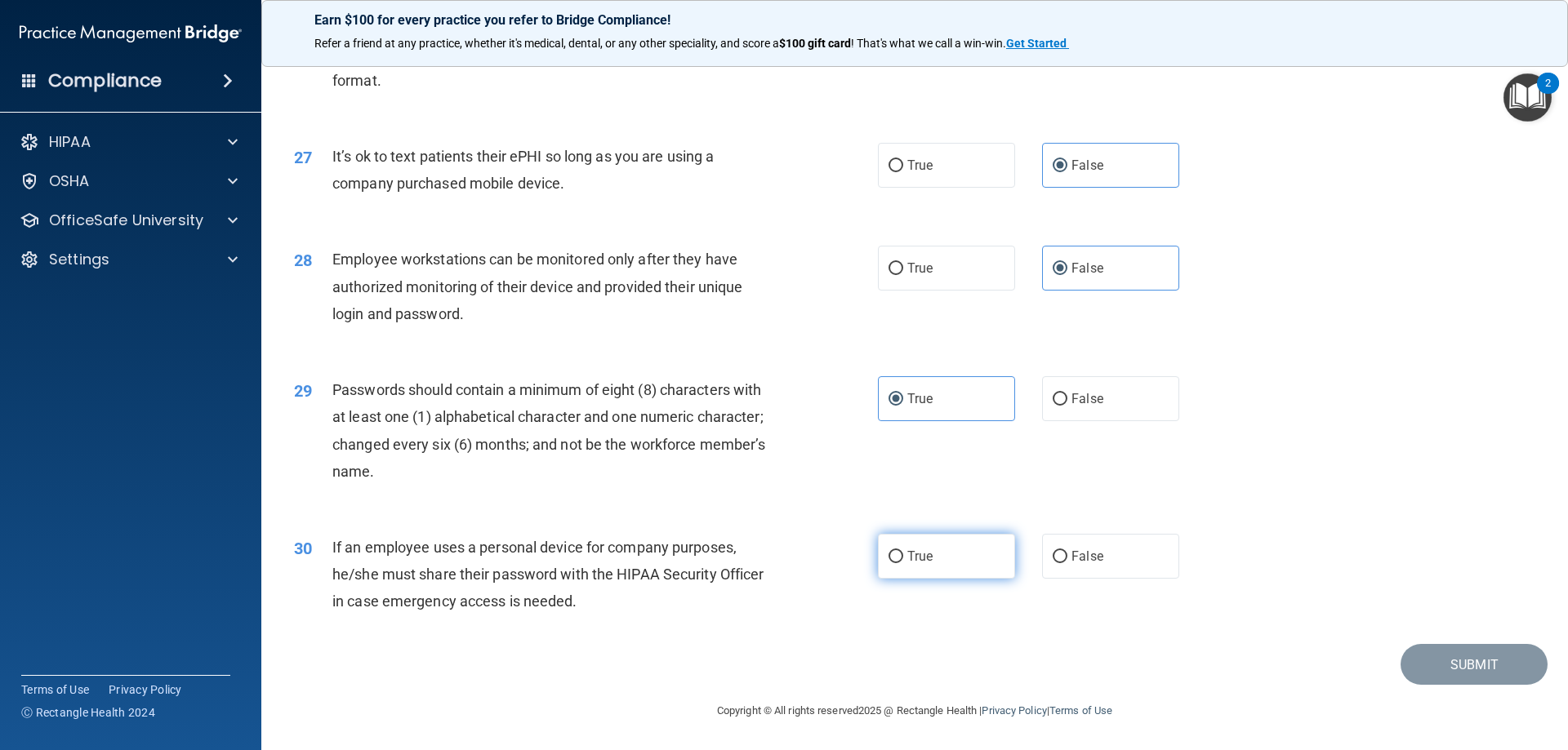
radio input "true"
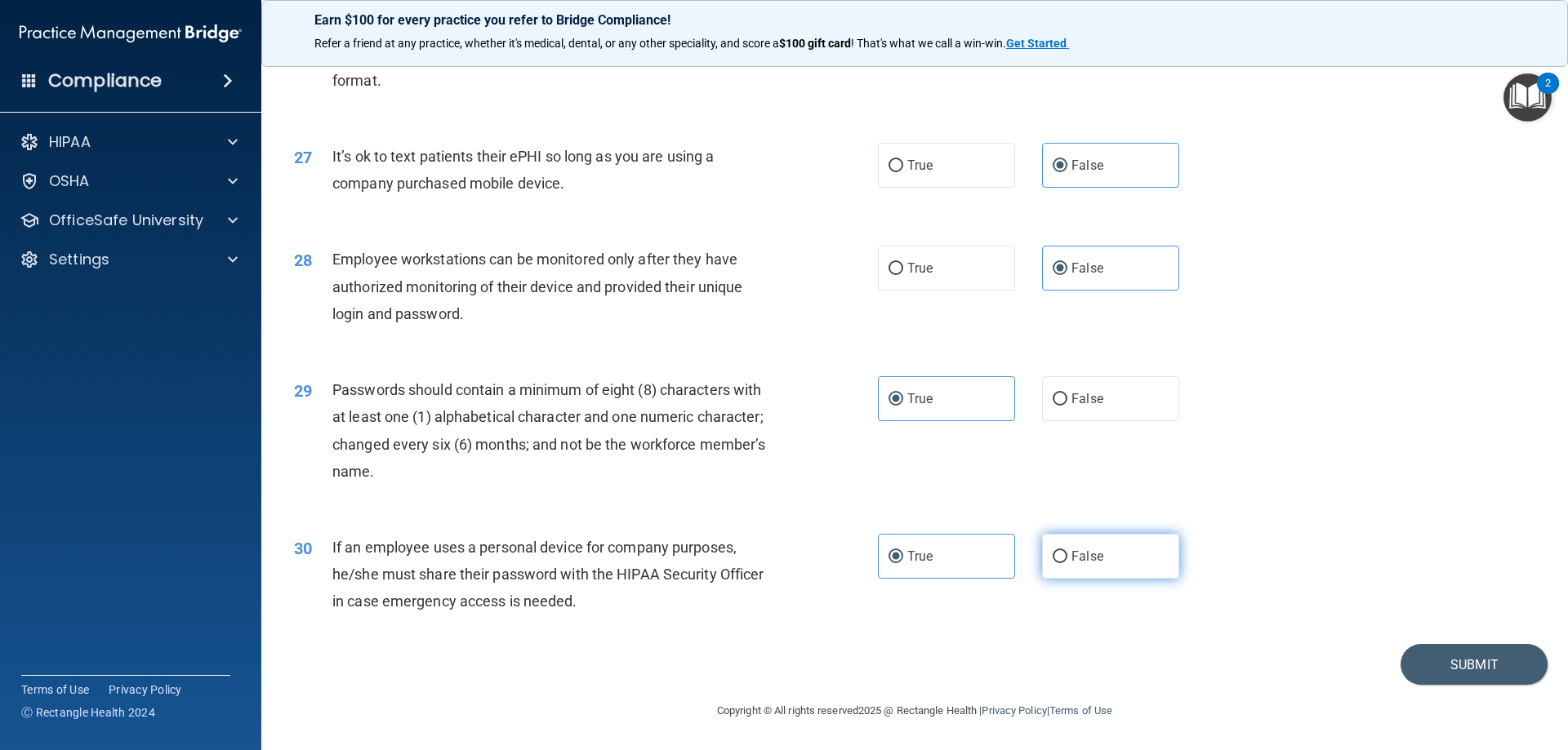
click at [1077, 565] on label "False" at bounding box center [1110, 556] width 137 height 45
click at [1067, 563] on input "False" at bounding box center [1060, 557] width 14 height 13
radio input "true"
radio input "false"
click at [1493, 667] on button "Submit" at bounding box center [1475, 665] width 147 height 41
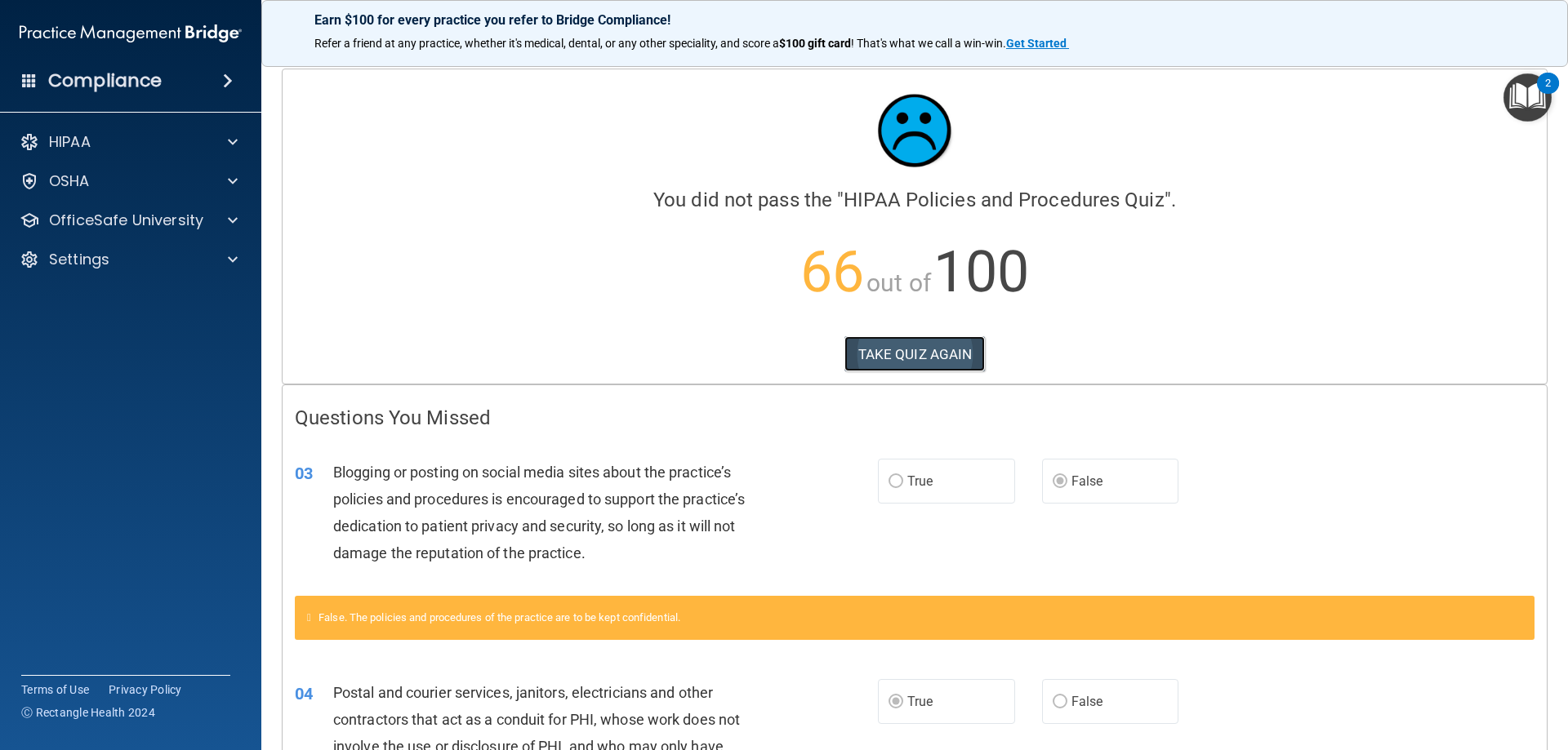
click at [864, 348] on button "TAKE QUIZ AGAIN" at bounding box center [915, 354] width 141 height 36
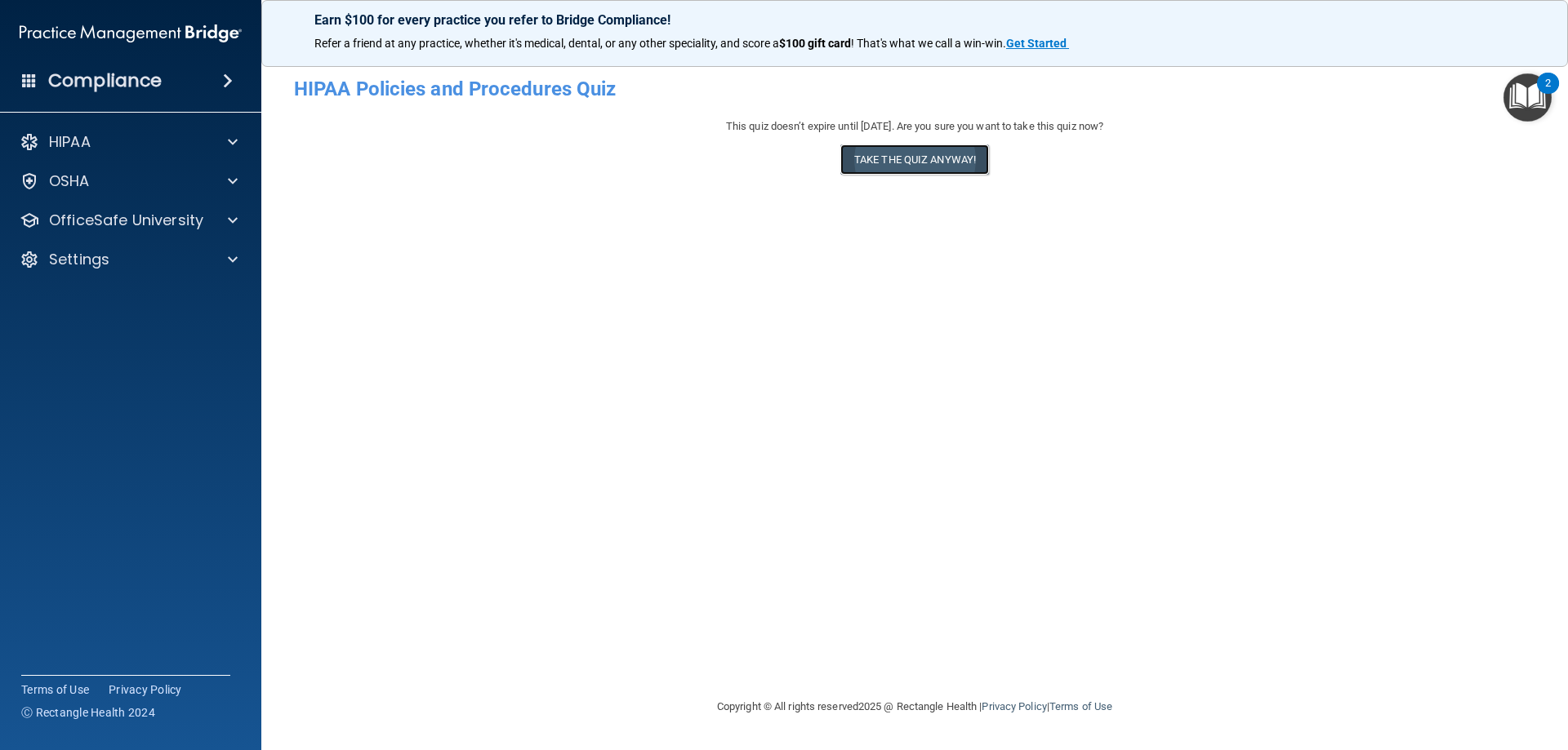
click at [887, 161] on button "Take the quiz anyway!" at bounding box center [915, 160] width 149 height 31
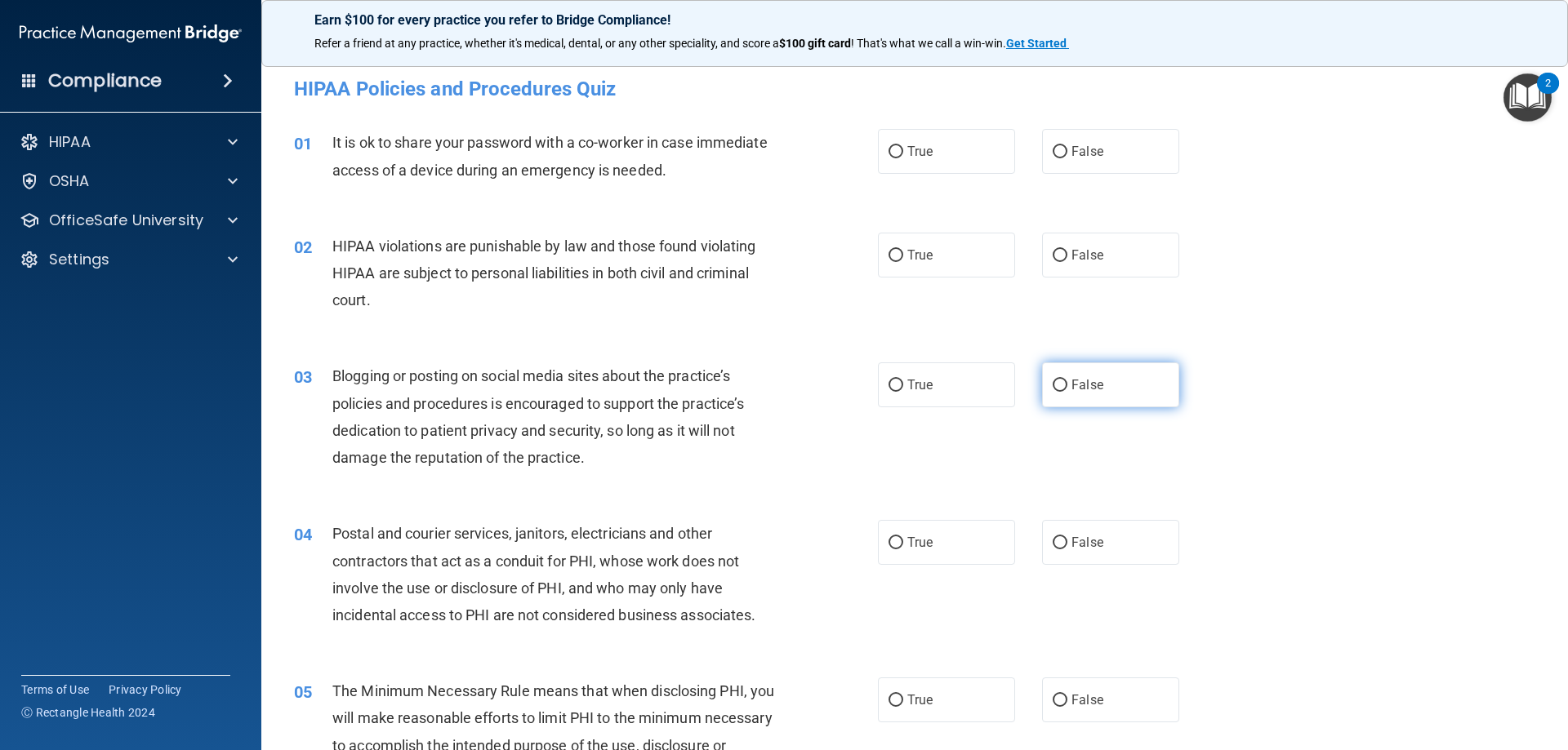
click at [1056, 385] on input "False" at bounding box center [1060, 386] width 14 height 13
radio input "true"
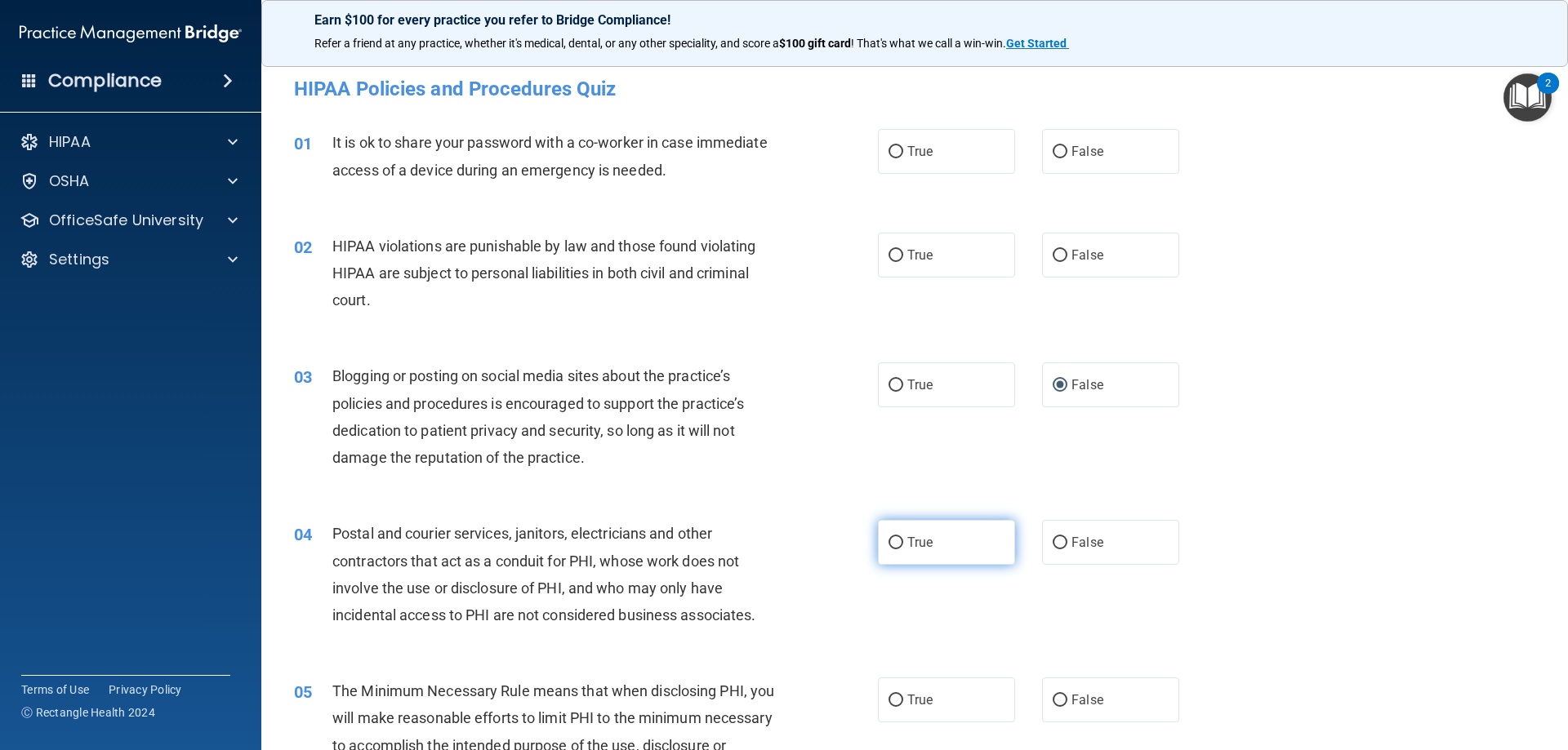
click at [894, 548] on input "True" at bounding box center [896, 544] width 14 height 13
radio input "true"
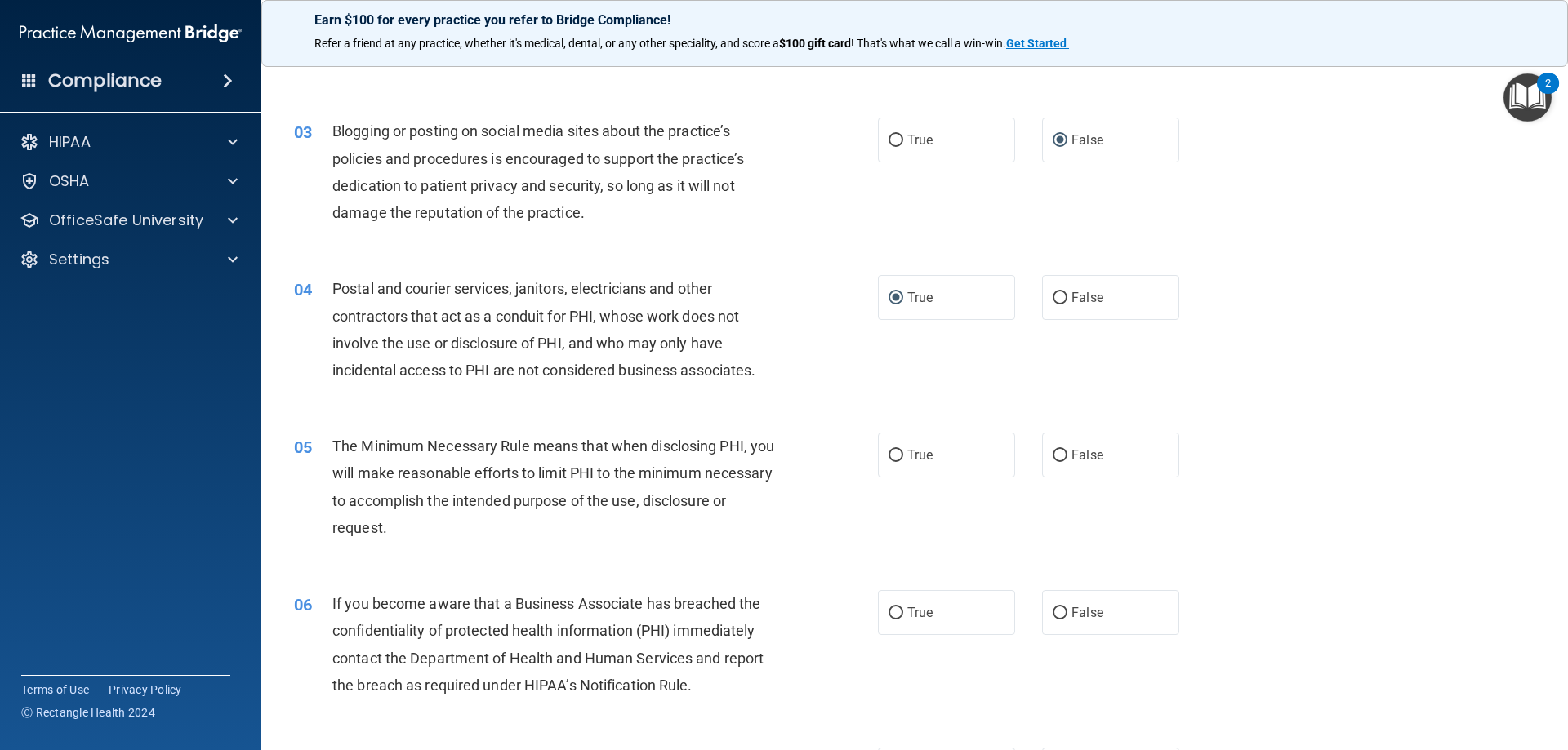
scroll to position [327, 0]
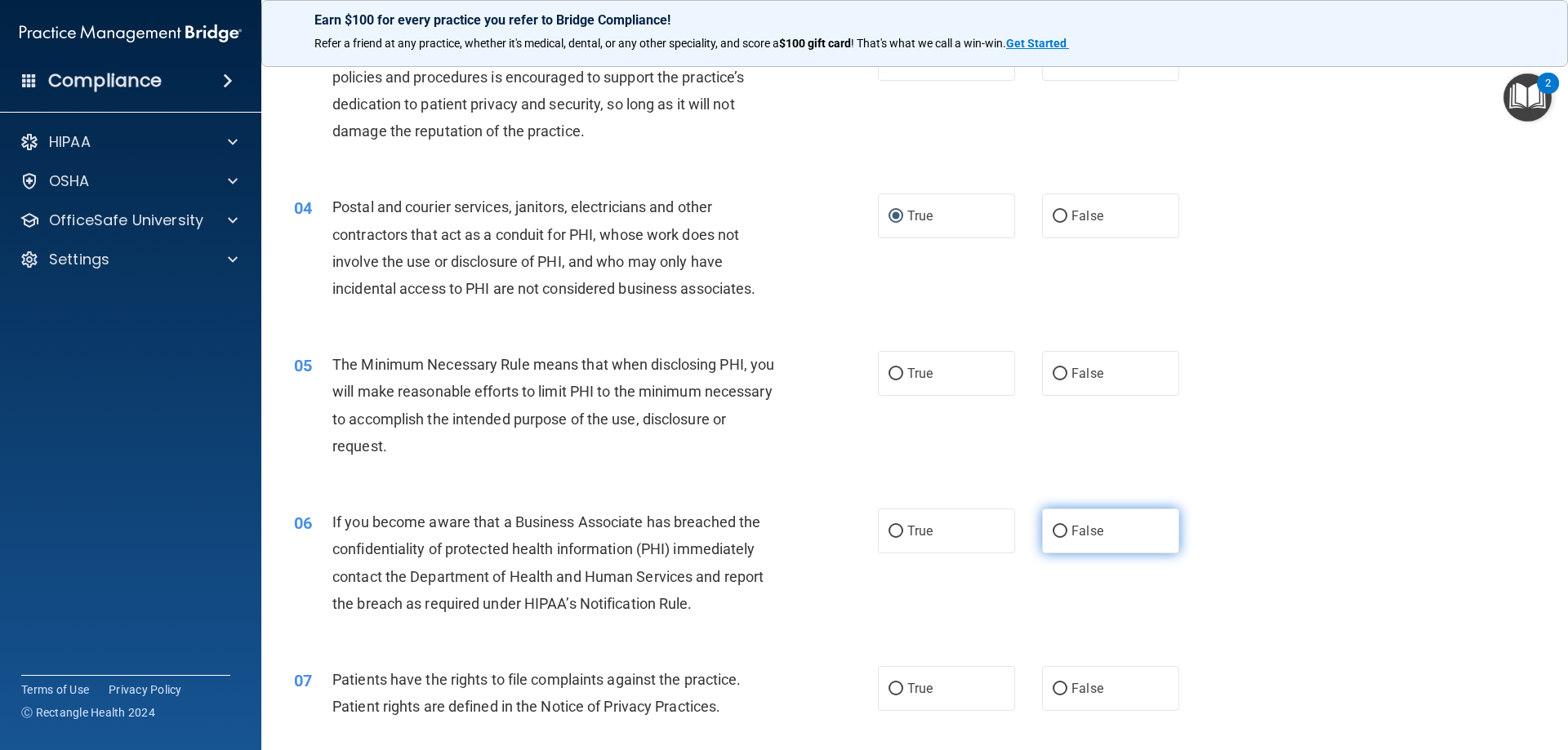
click at [1056, 539] on label "False" at bounding box center [1110, 531] width 137 height 45
click at [1056, 538] on input "False" at bounding box center [1060, 532] width 14 height 13
radio input "true"
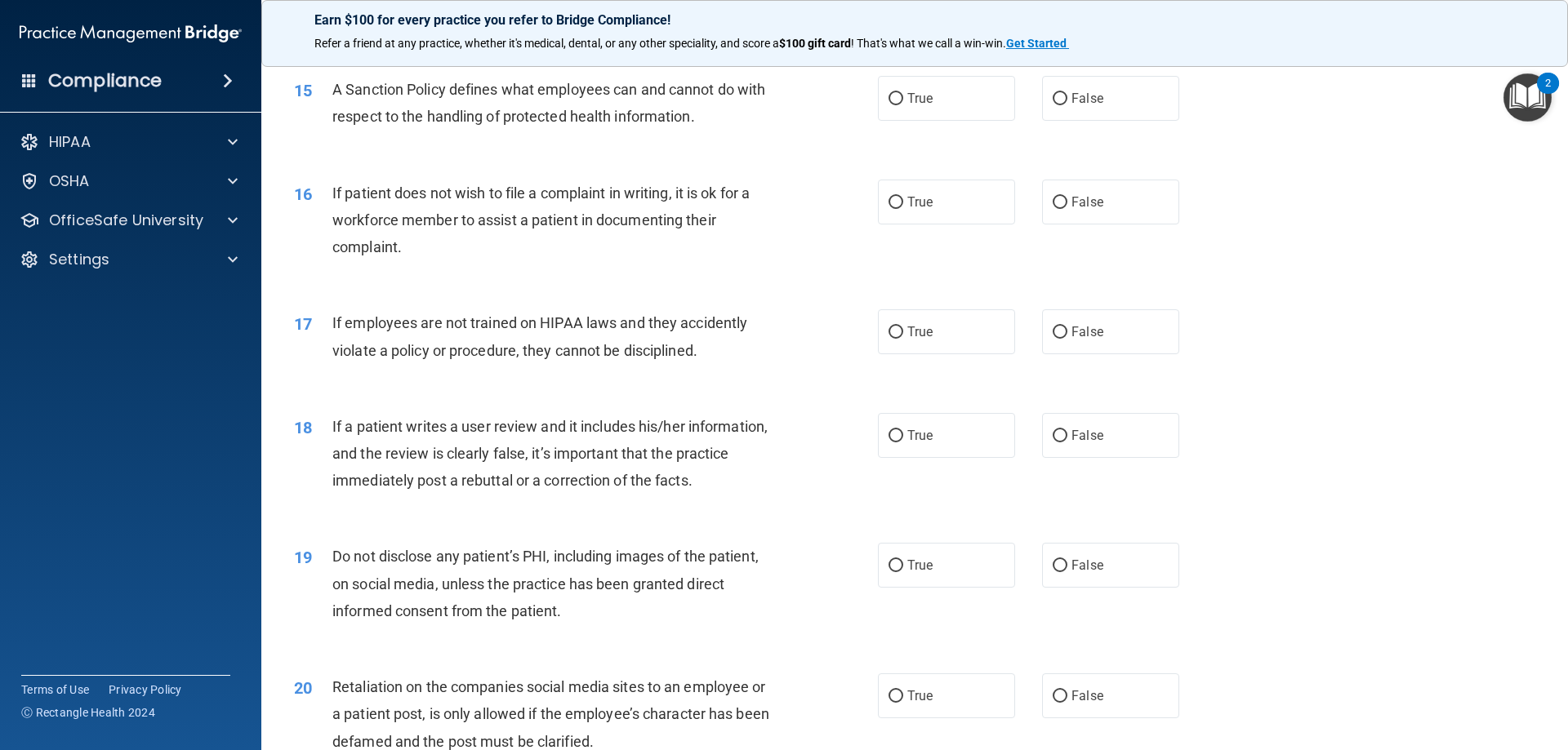
scroll to position [2123, 0]
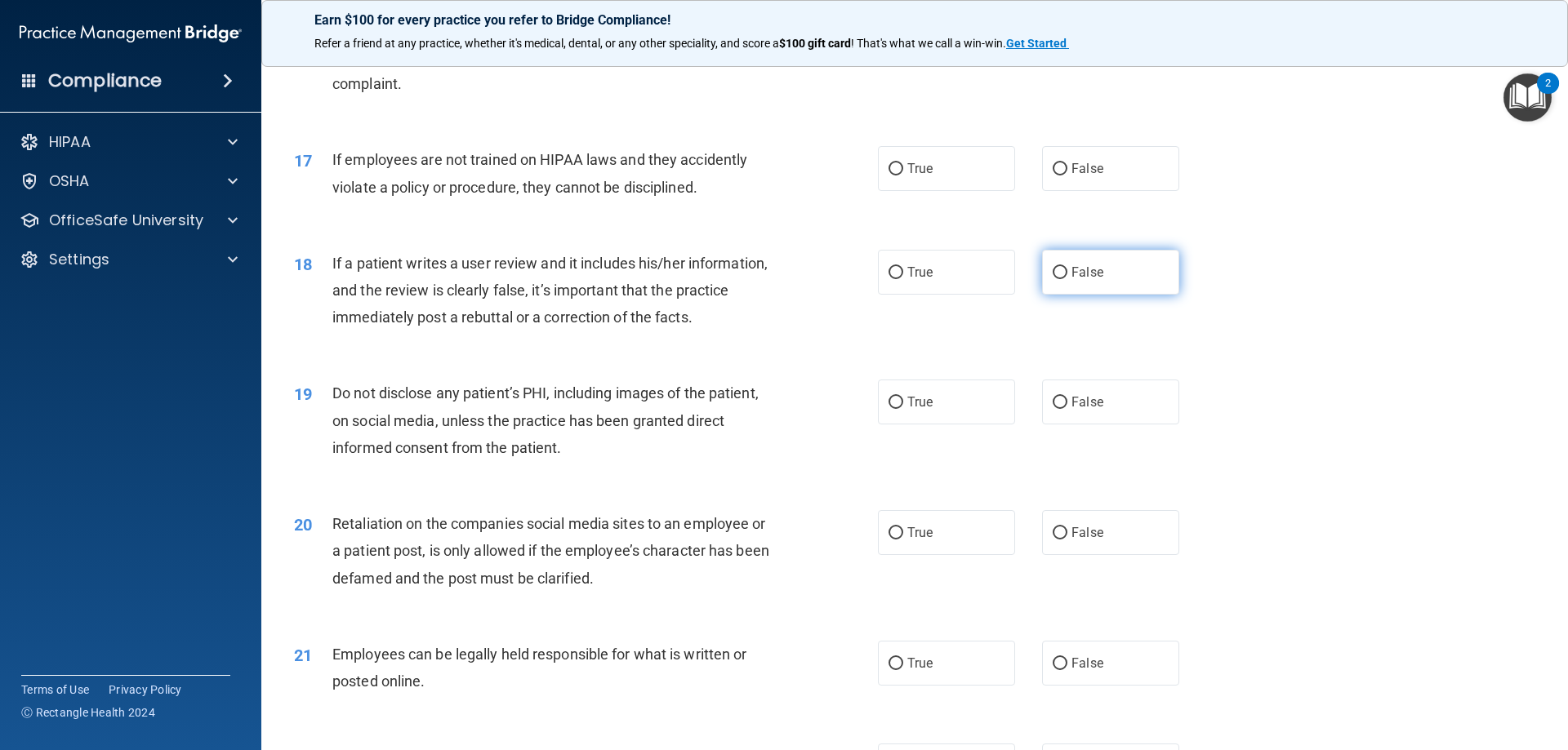
click at [1060, 294] on label "False" at bounding box center [1110, 272] width 137 height 45
click at [1060, 279] on input "False" at bounding box center [1060, 274] width 14 height 13
radio input "true"
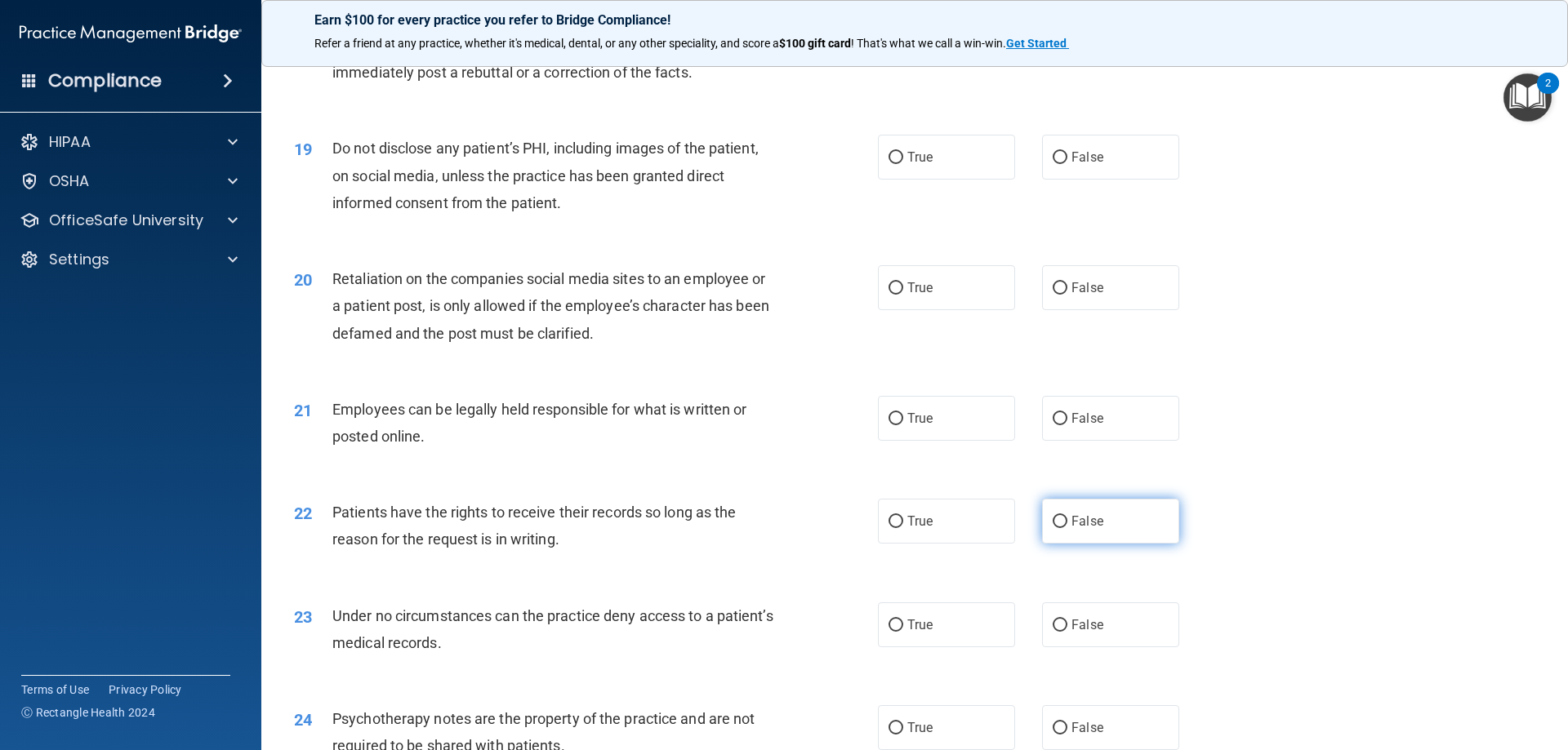
click at [1060, 544] on label "False" at bounding box center [1110, 521] width 137 height 45
click at [1060, 528] on input "False" at bounding box center [1060, 522] width 14 height 13
radio input "true"
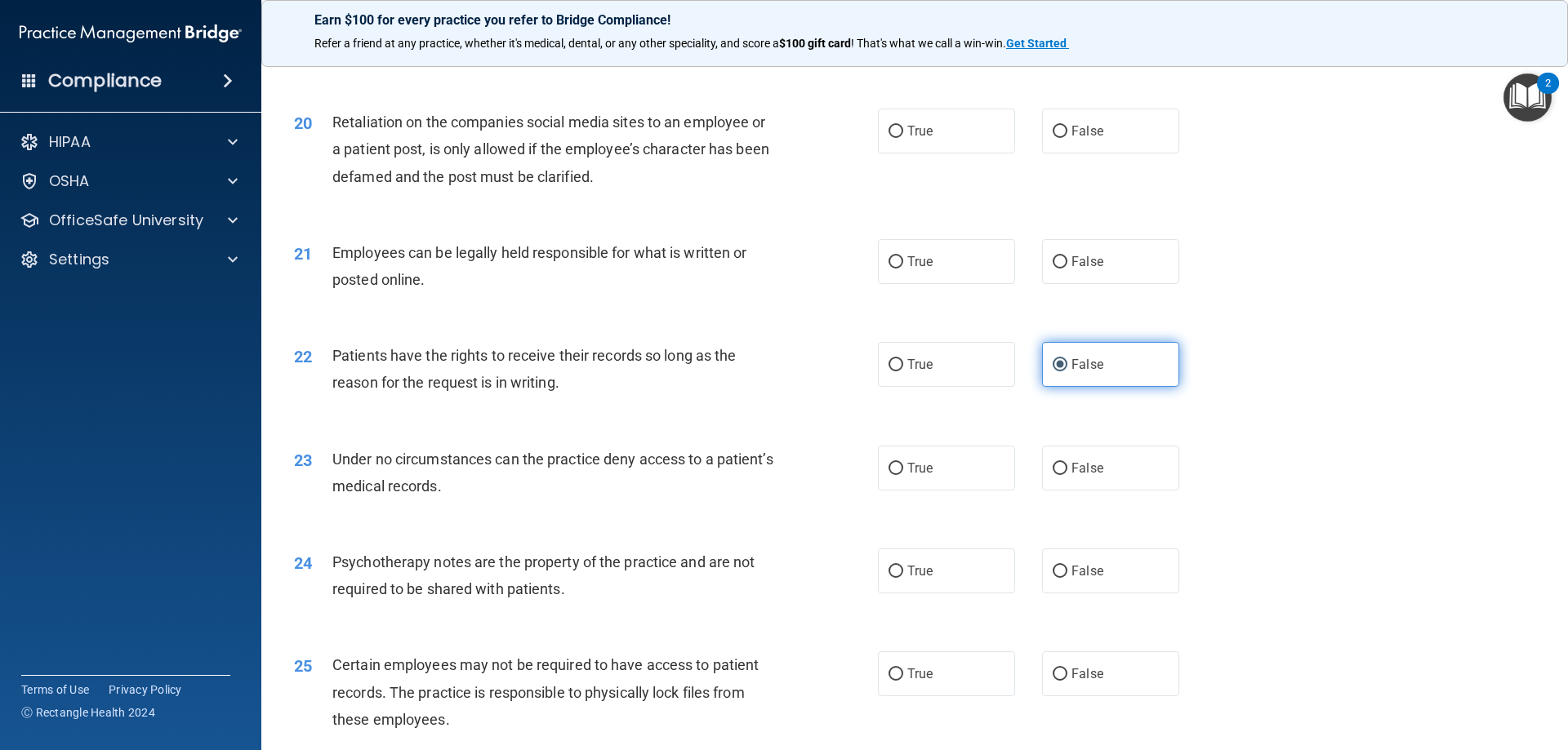
scroll to position [2531, 0]
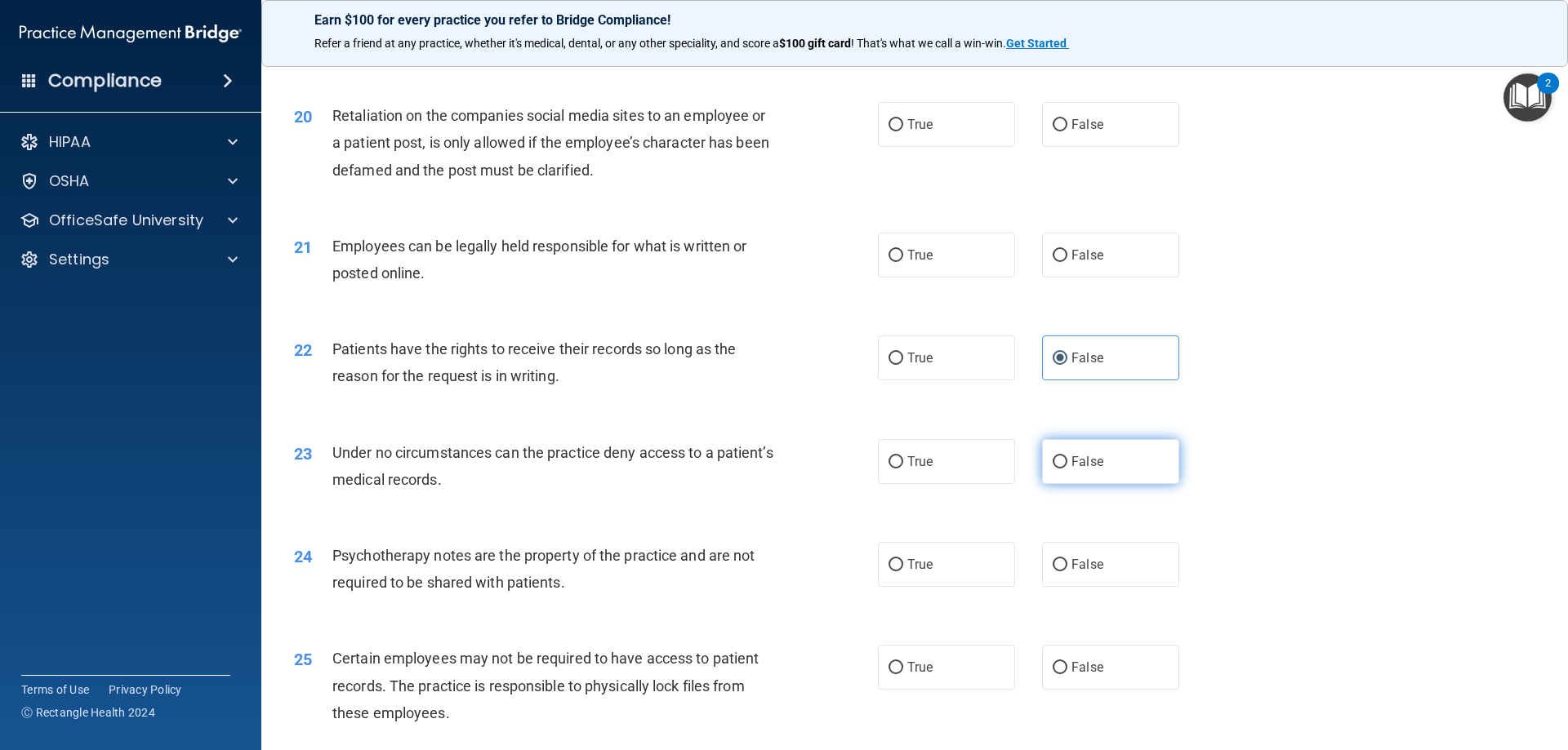
click at [1062, 484] on label "False" at bounding box center [1110, 462] width 137 height 45
click at [1062, 468] on input "False" at bounding box center [1060, 463] width 14 height 13
radio input "true"
click at [895, 571] on input "True" at bounding box center [896, 565] width 14 height 13
radio input "true"
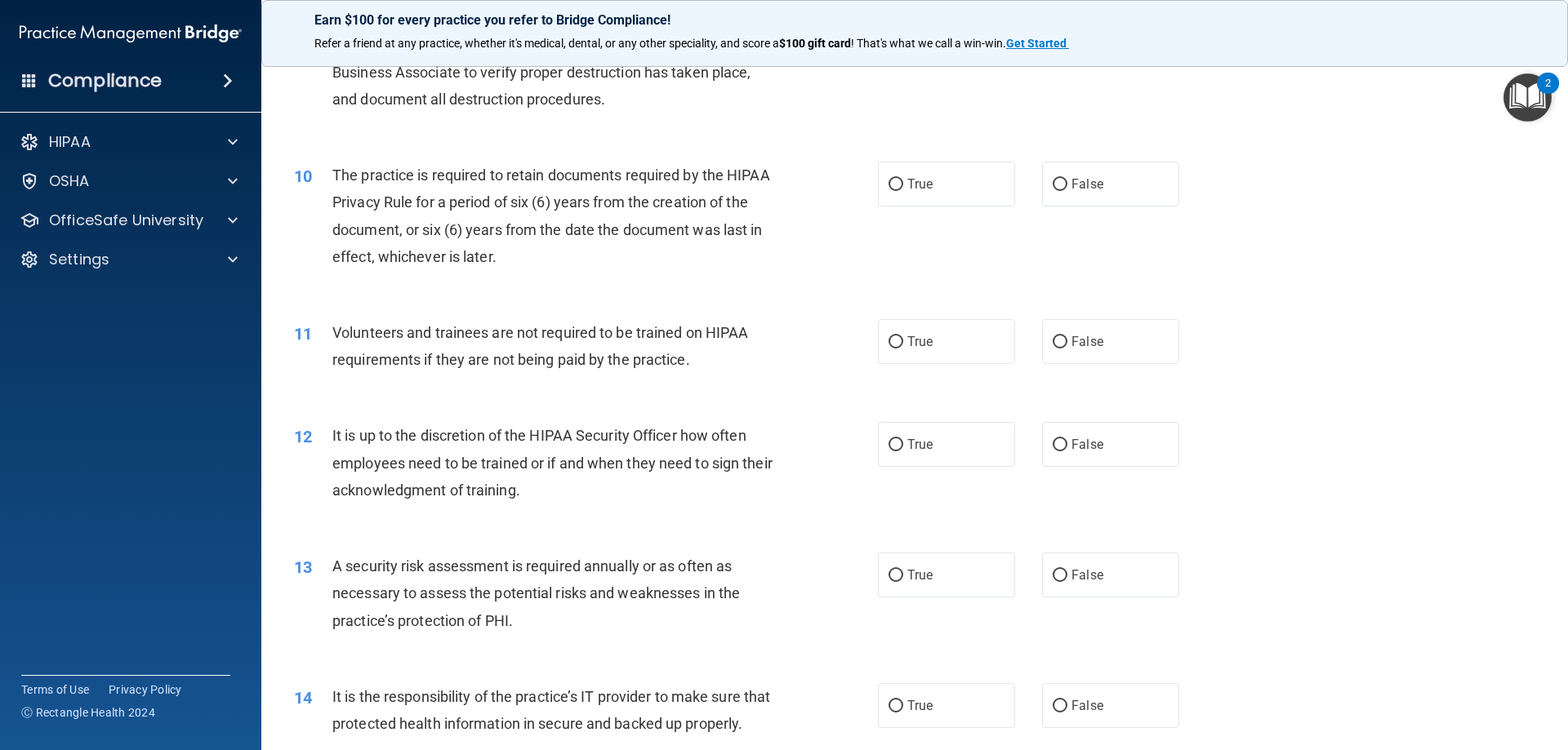
scroll to position [1225, 0]
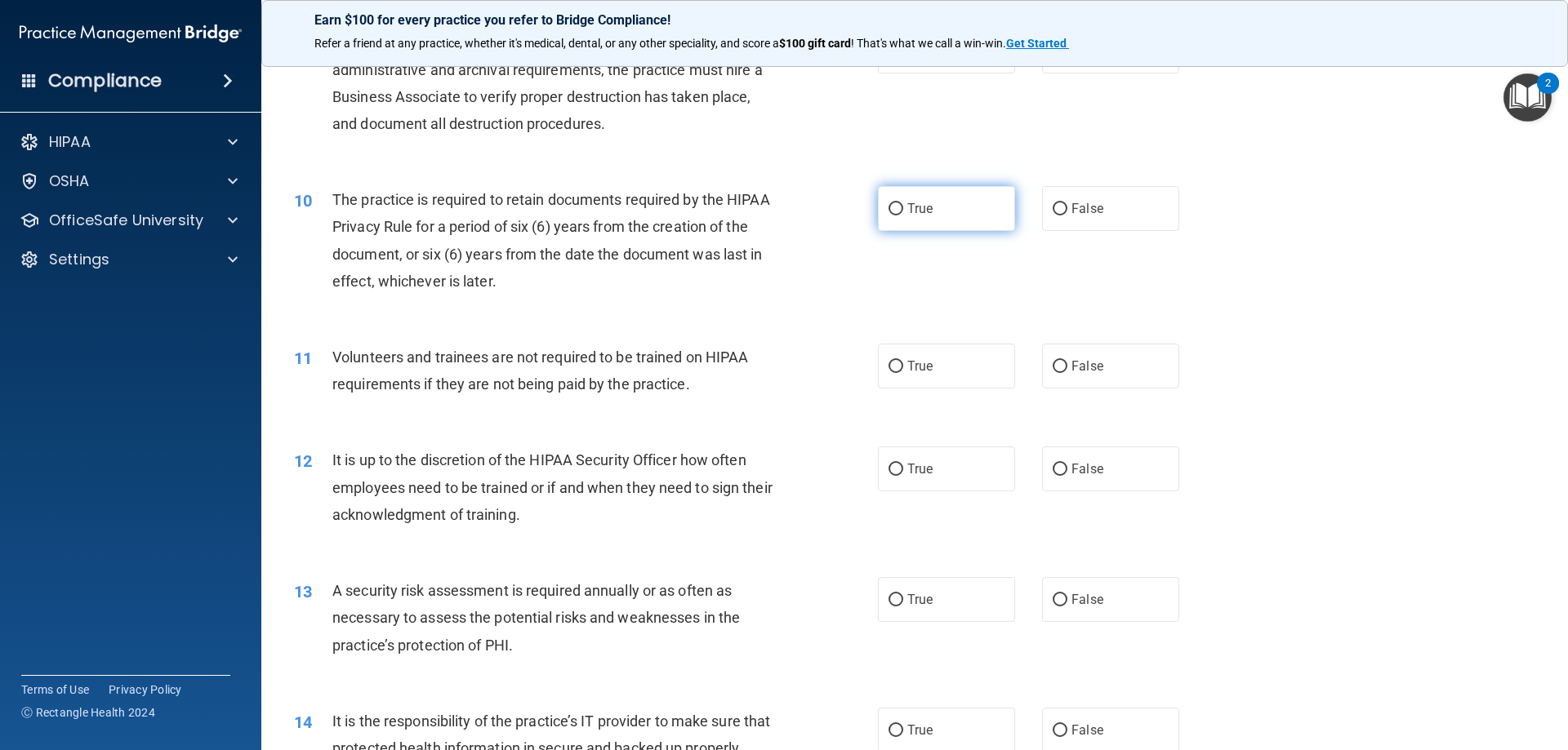
click at [907, 203] on span "True" at bounding box center [920, 208] width 25 height 15
click at [902, 204] on input "True" at bounding box center [896, 210] width 14 height 13
radio input "true"
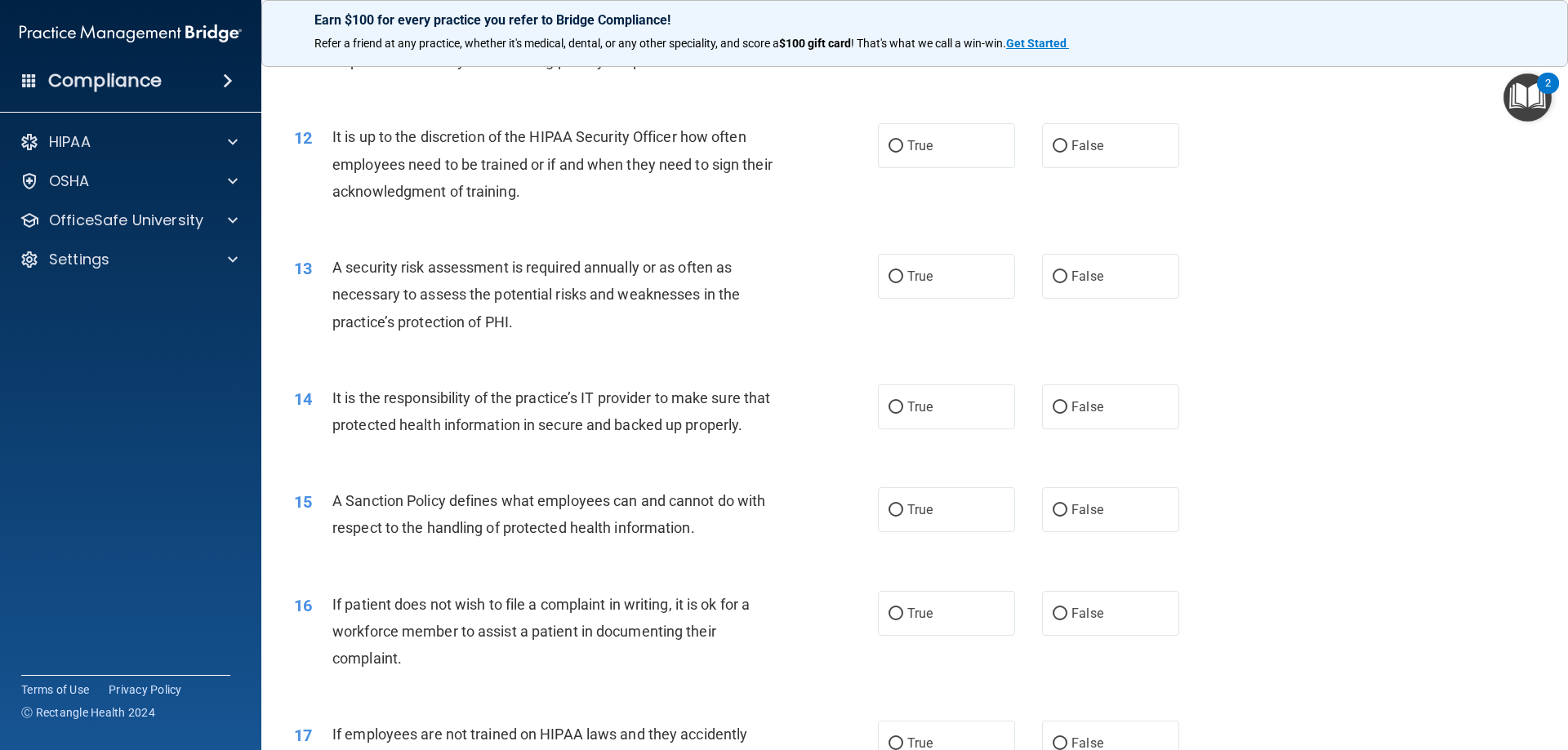
scroll to position [1551, 0]
click at [1063, 525] on label "False" at bounding box center [1110, 507] width 137 height 45
click at [1063, 513] on input "False" at bounding box center [1060, 508] width 14 height 13
radio input "true"
click at [915, 618] on span "True" at bounding box center [920, 610] width 25 height 15
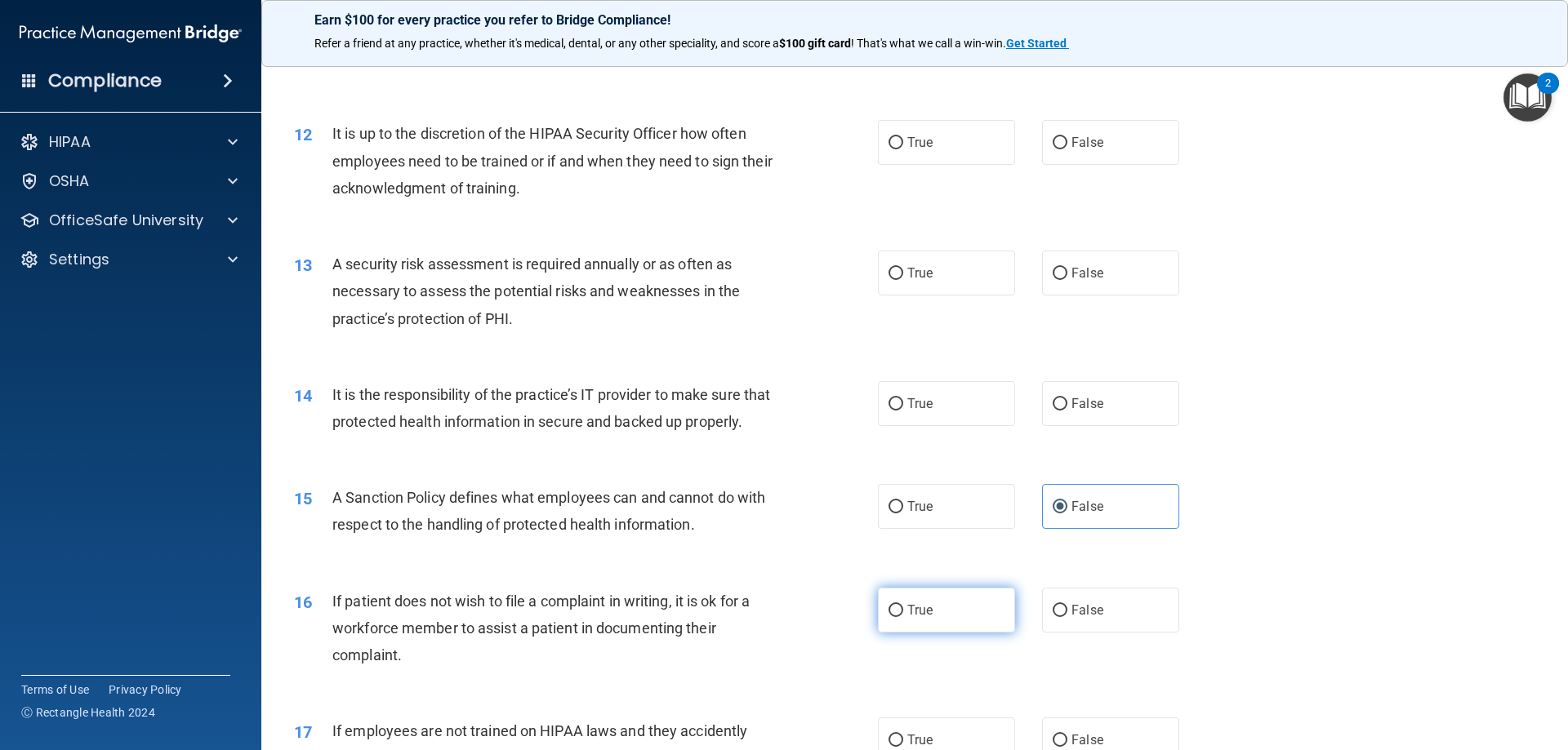
click at [903, 617] on input "True" at bounding box center [896, 611] width 14 height 13
radio input "true"
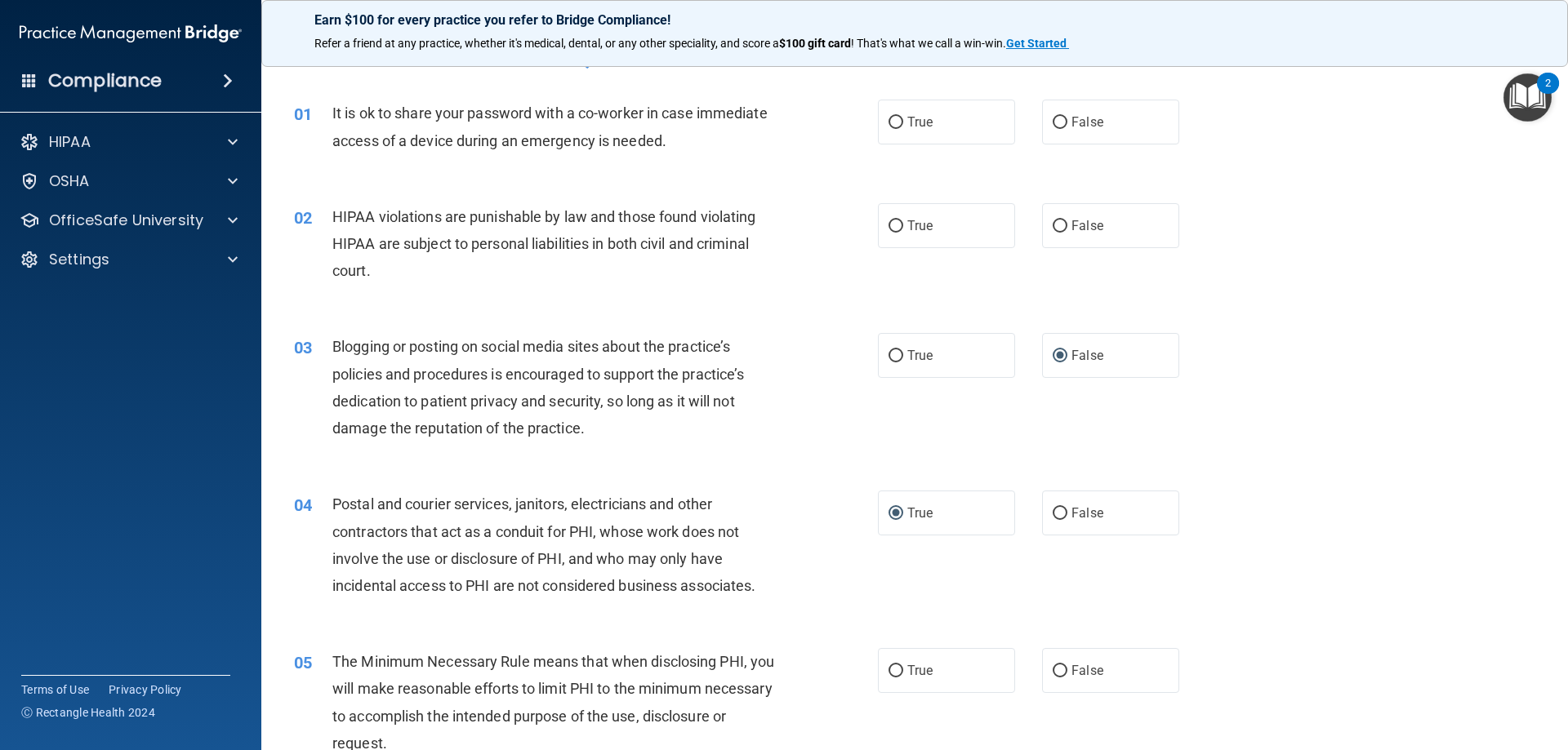
scroll to position [0, 0]
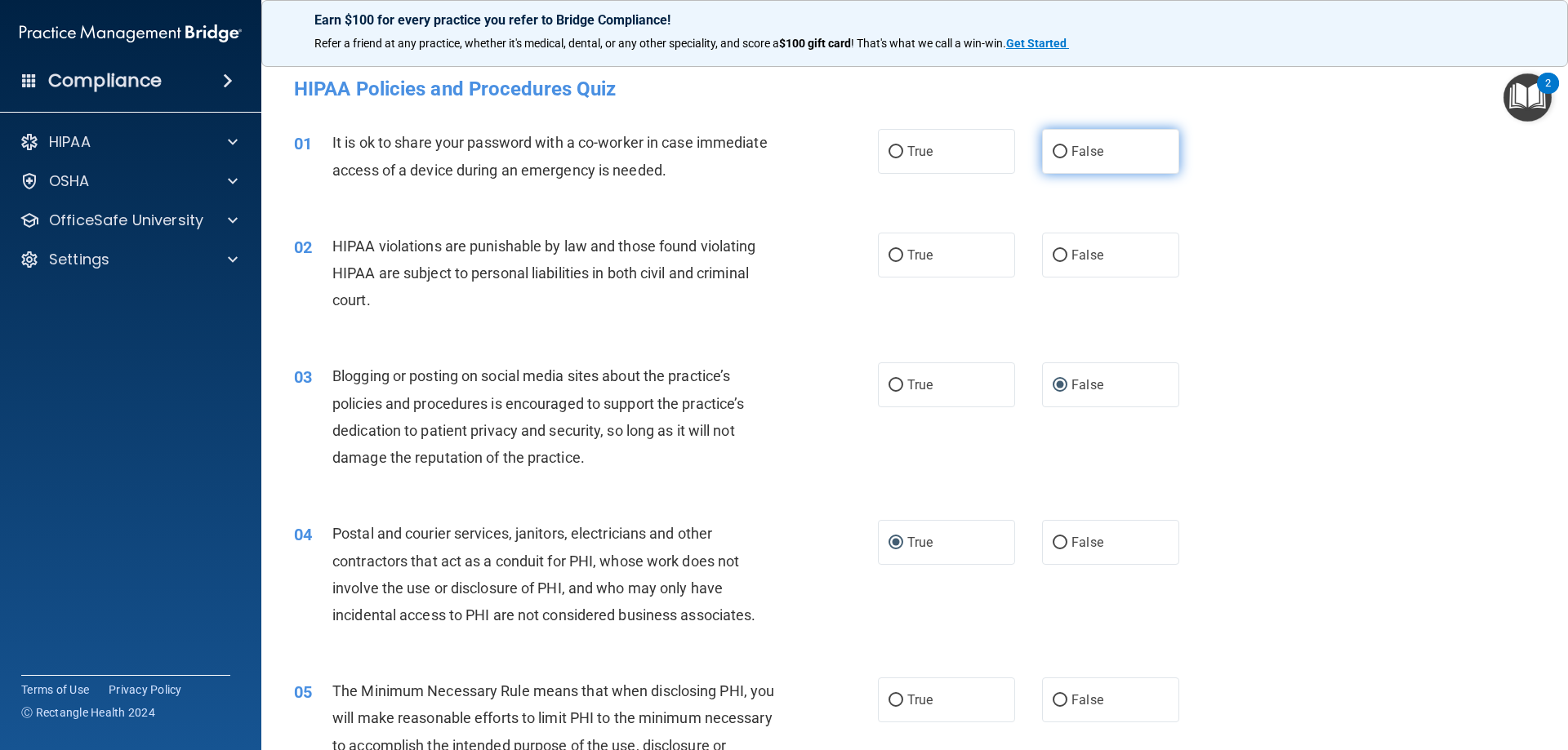
click at [1058, 154] on input "False" at bounding box center [1060, 153] width 14 height 13
radio input "true"
click at [911, 251] on span "True" at bounding box center [920, 255] width 25 height 15
click at [903, 251] on input "True" at bounding box center [896, 256] width 14 height 13
radio input "true"
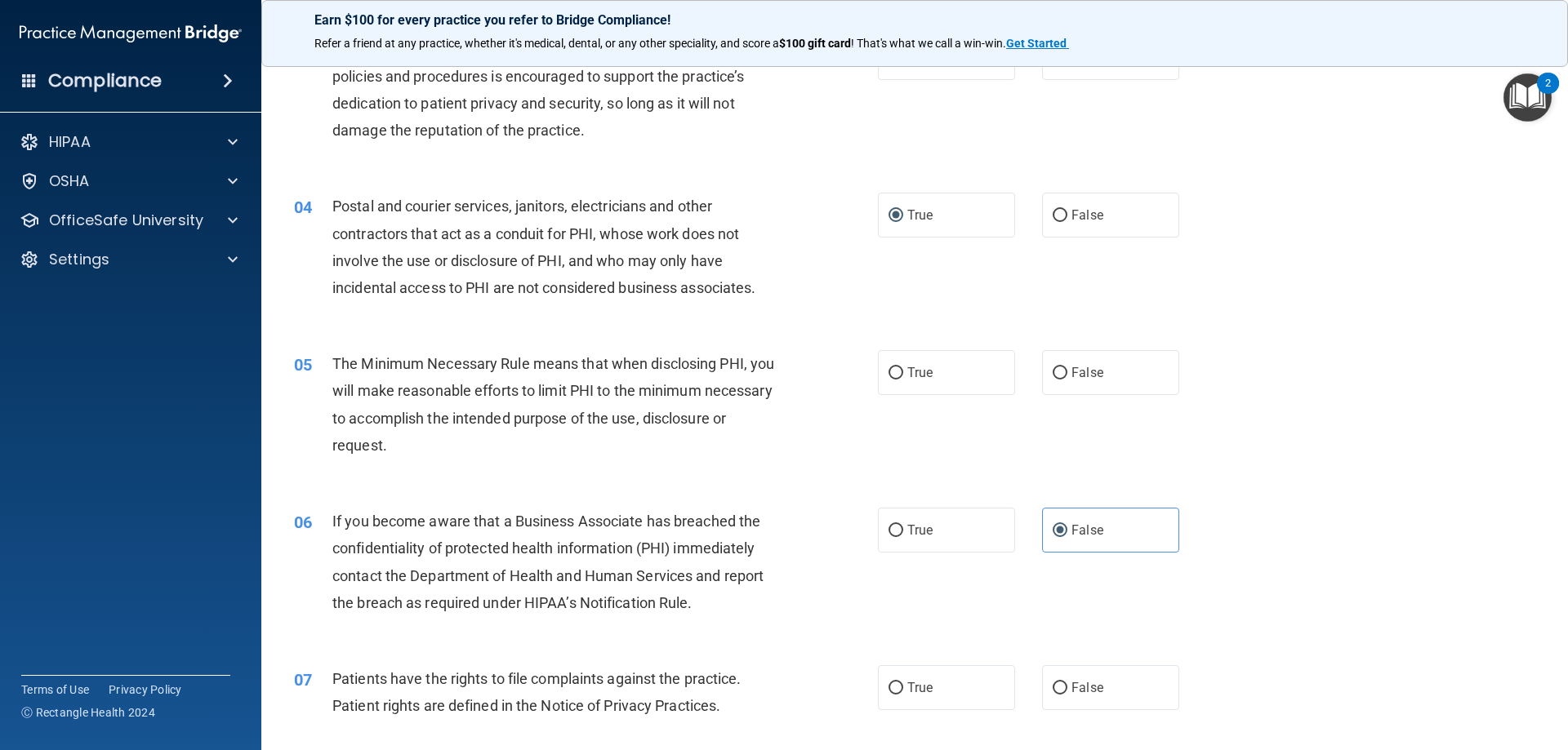
scroll to position [327, 0]
click at [893, 370] on input "True" at bounding box center [896, 374] width 14 height 13
radio input "true"
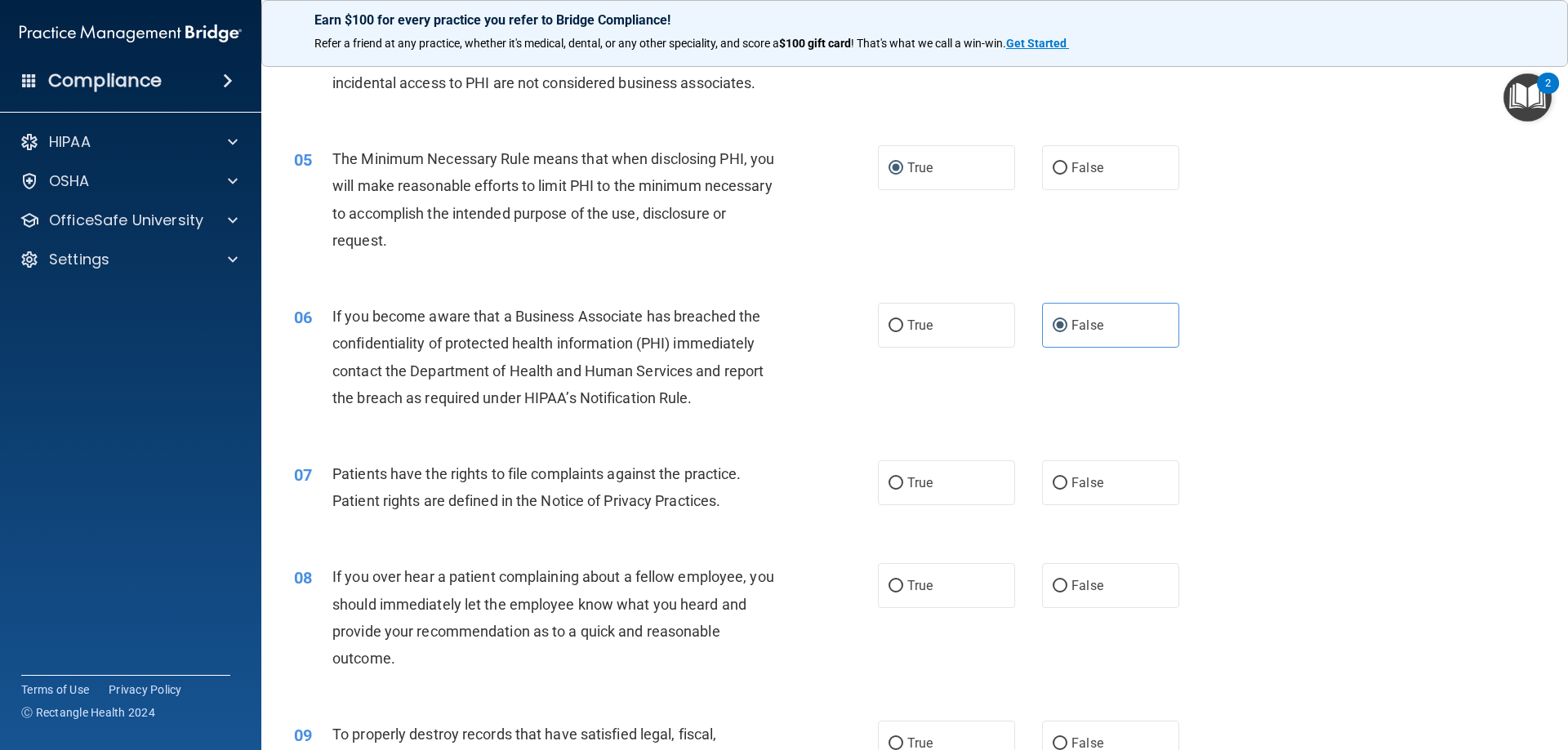
scroll to position [571, 0]
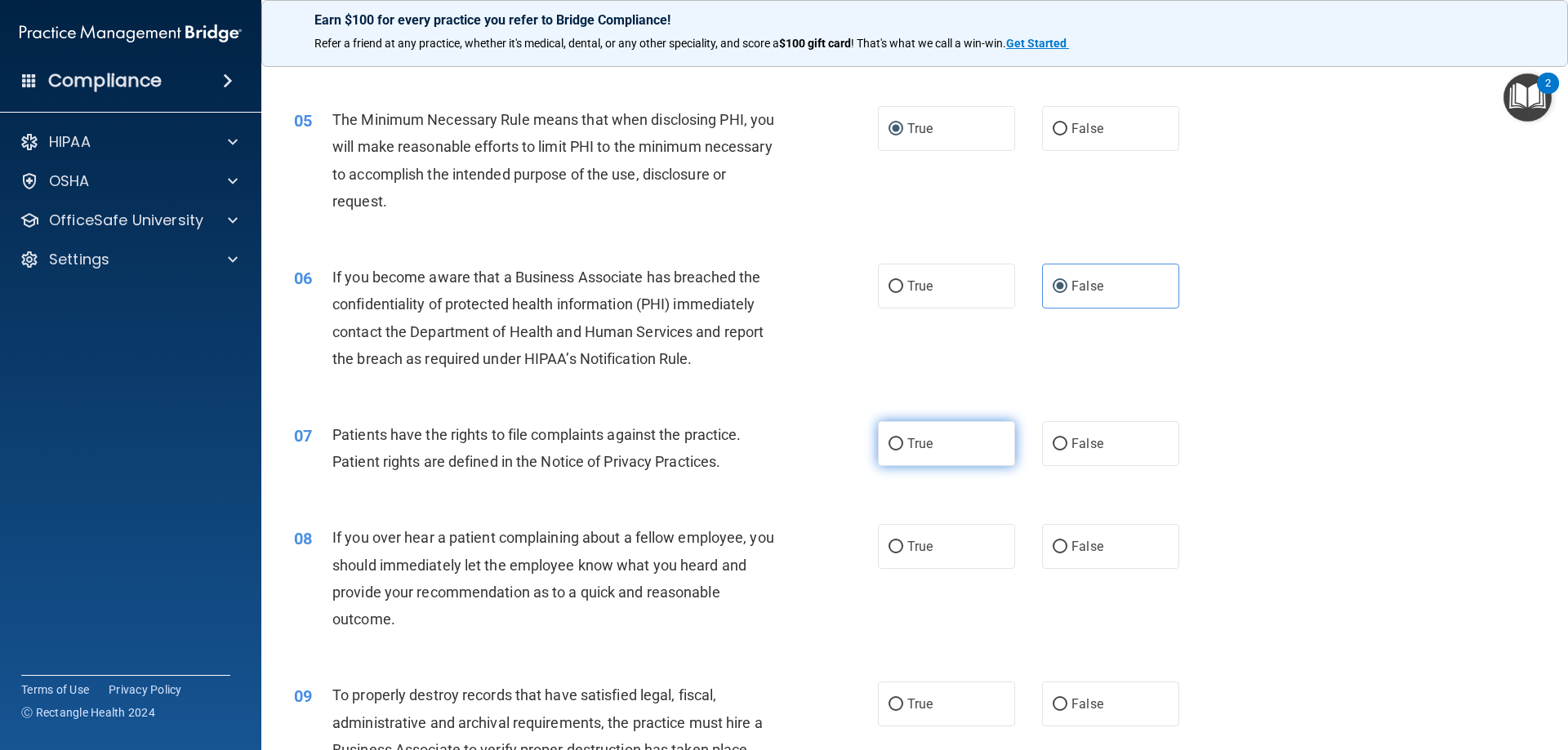
click at [898, 448] on label "True" at bounding box center [946, 444] width 137 height 45
click at [898, 448] on input "True" at bounding box center [896, 445] width 14 height 13
radio input "true"
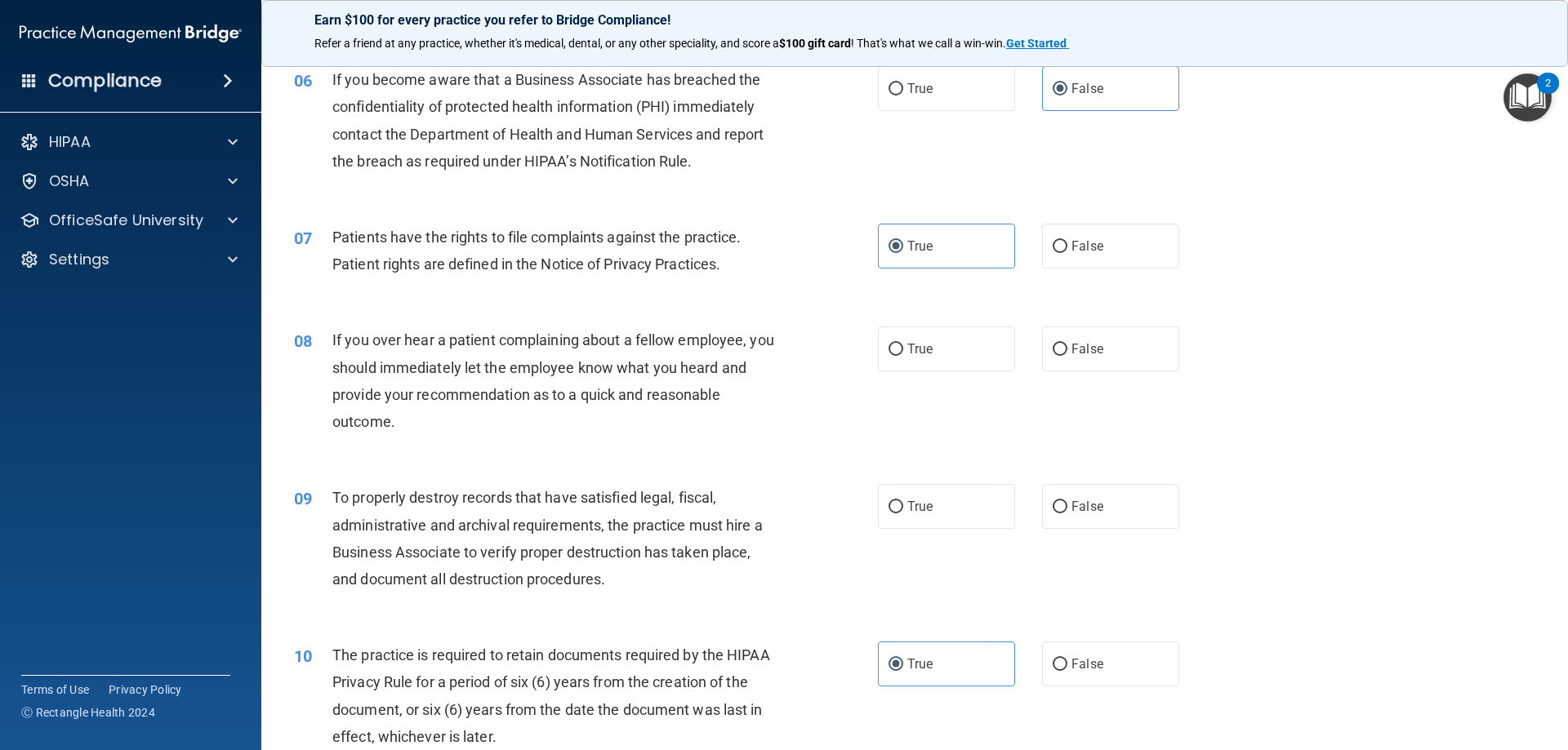
scroll to position [816, 0]
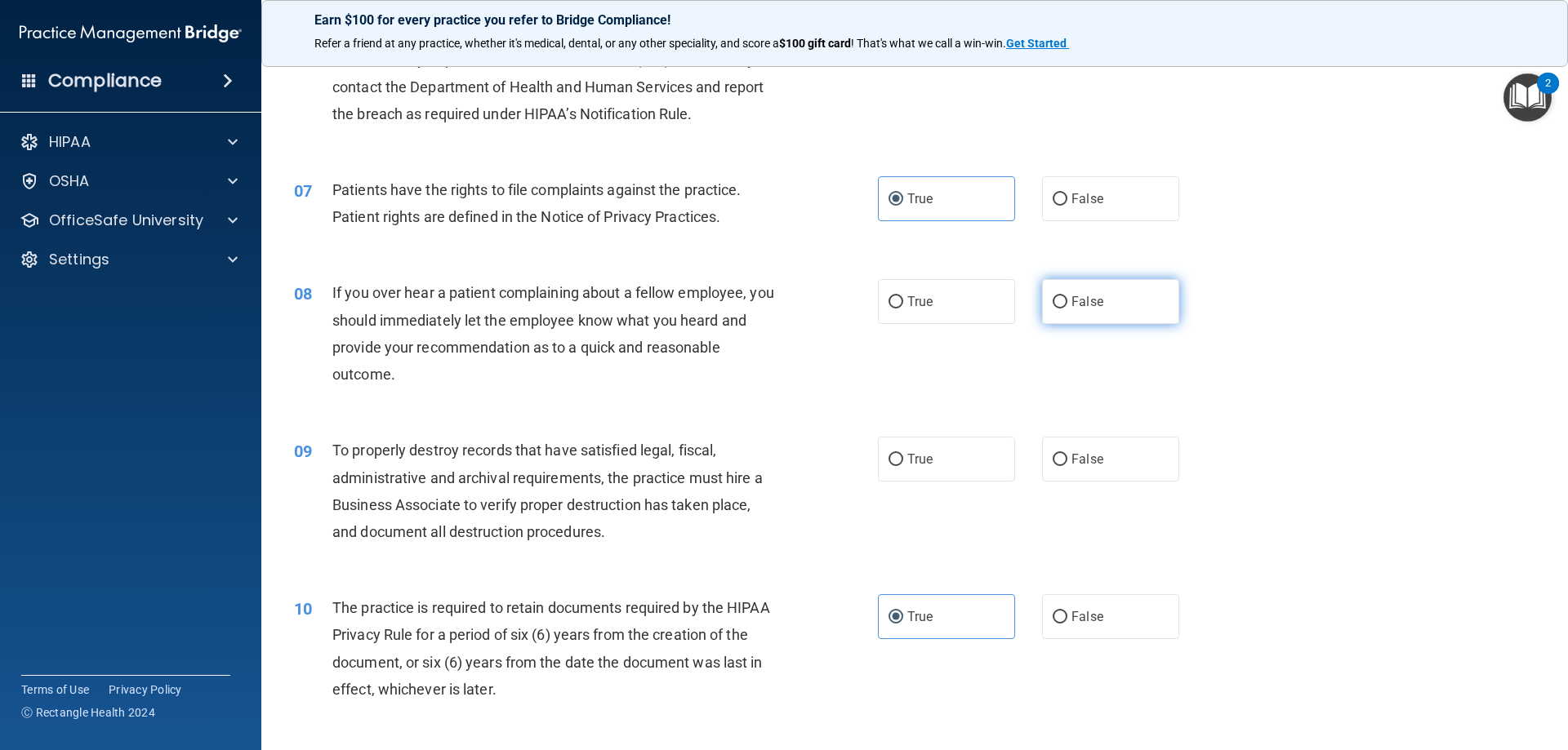
click at [1055, 298] on input "False" at bounding box center [1060, 302] width 14 height 13
radio input "true"
click at [1059, 465] on input "False" at bounding box center [1060, 460] width 14 height 13
radio input "true"
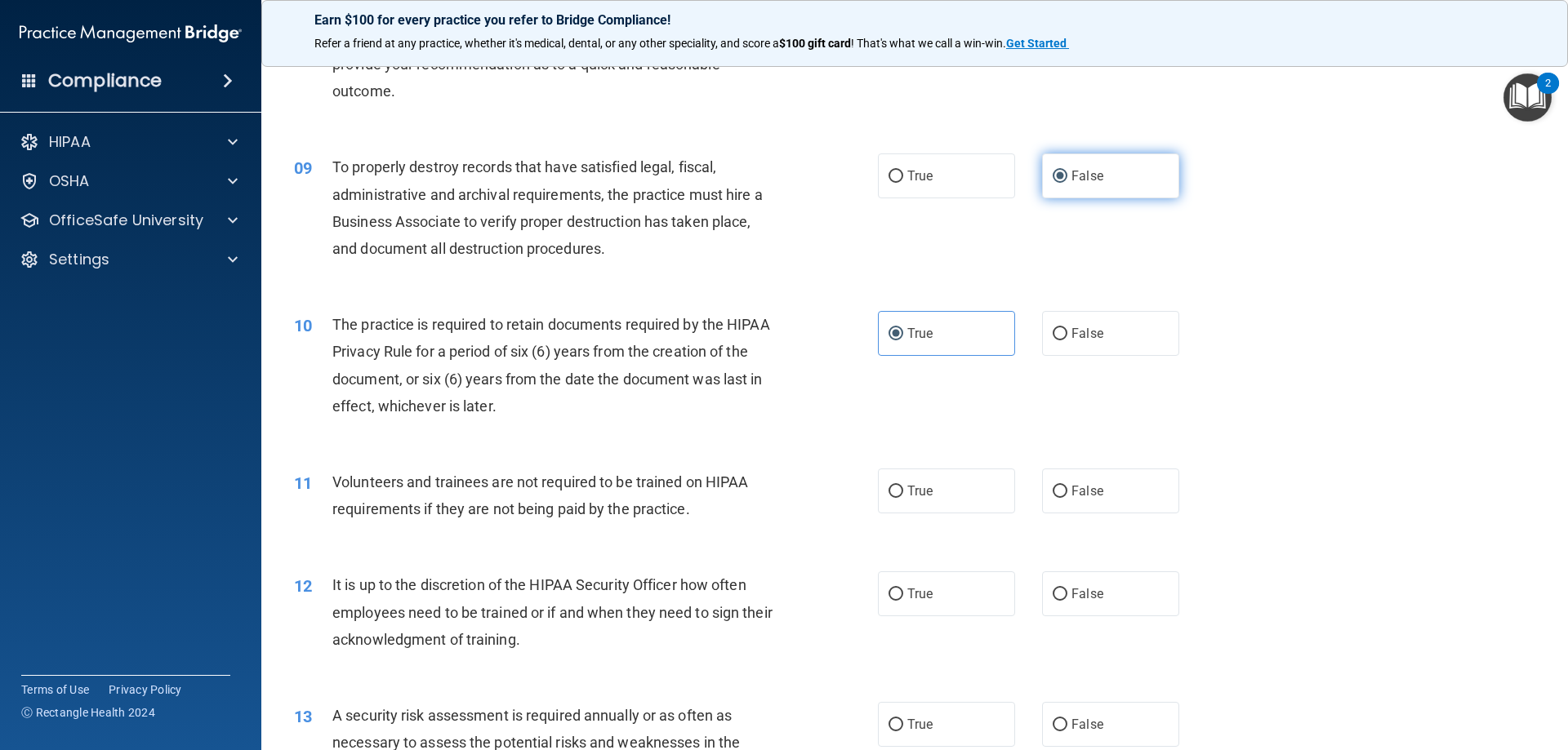
scroll to position [1143, 0]
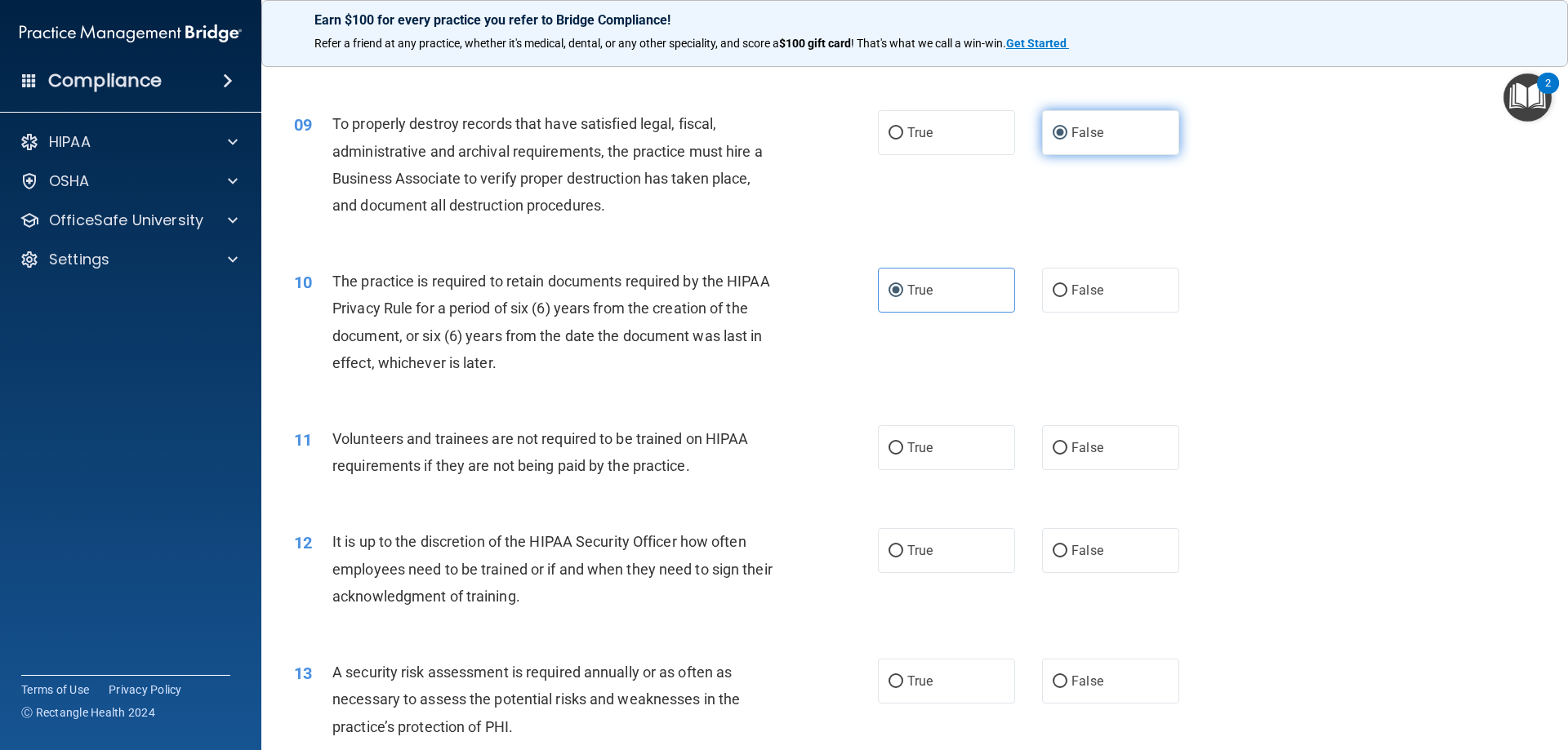
click at [1059, 465] on label "False" at bounding box center [1110, 448] width 137 height 45
click at [1059, 455] on input "False" at bounding box center [1060, 449] width 14 height 13
radio input "true"
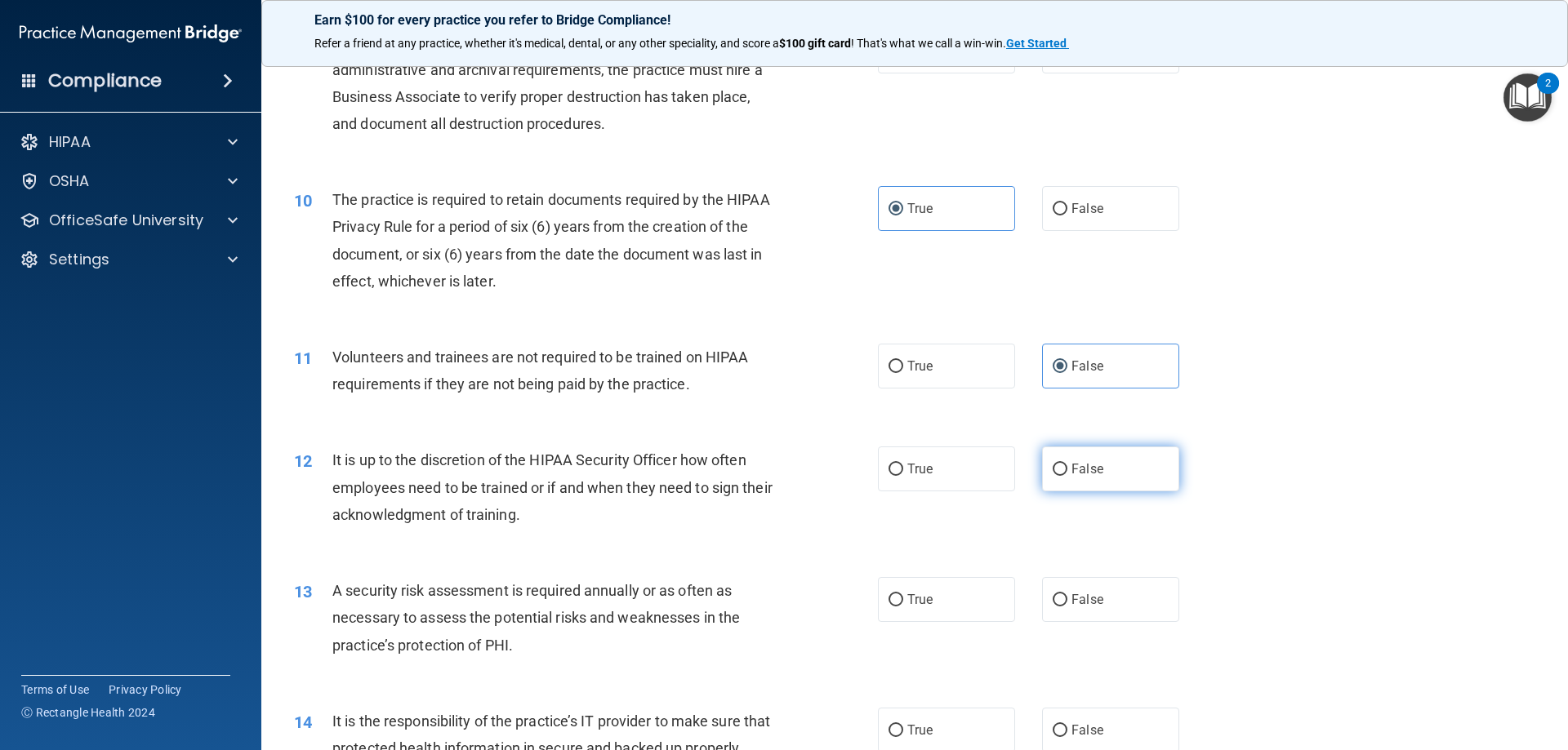
click at [1059, 465] on input "False" at bounding box center [1060, 470] width 14 height 13
radio input "true"
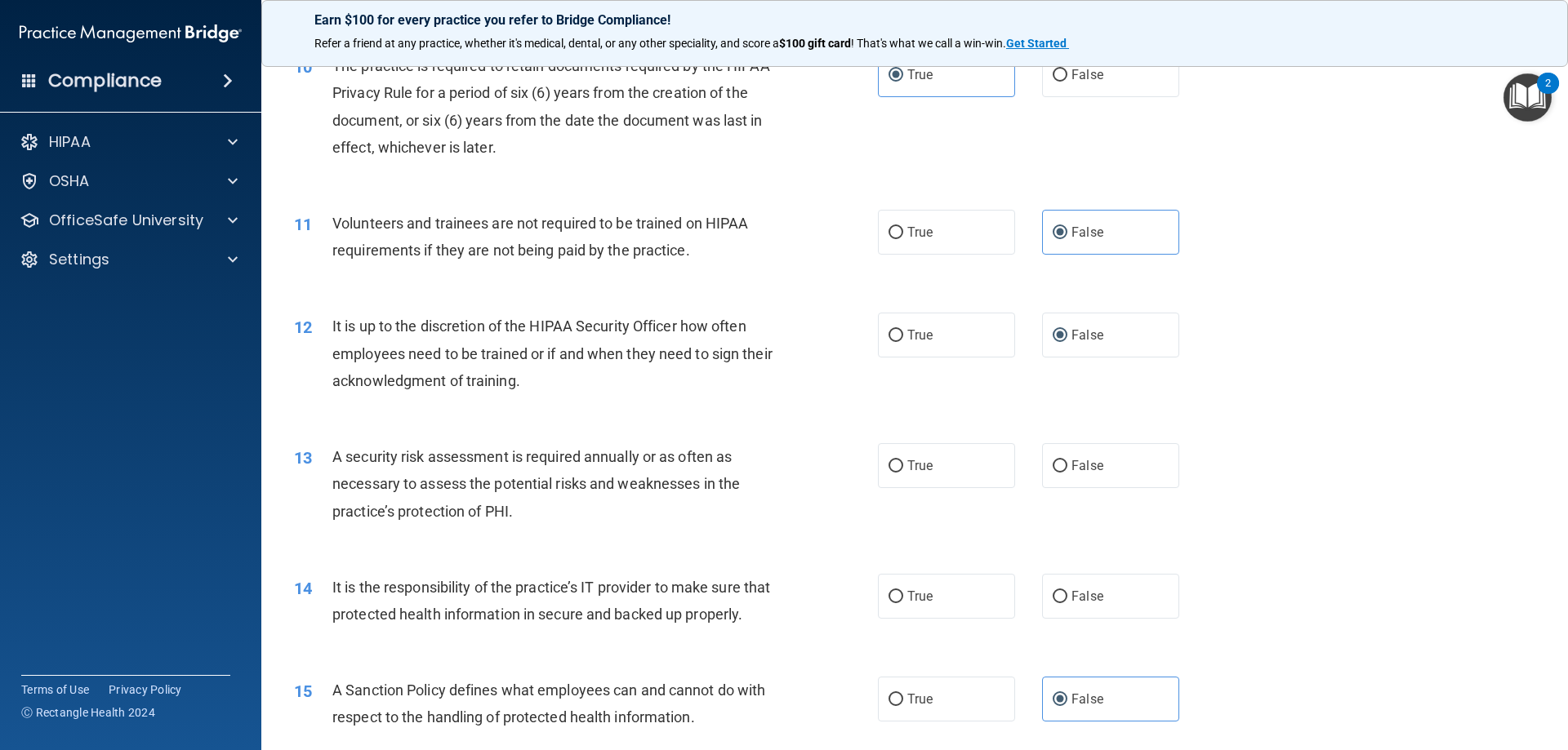
scroll to position [1388, 0]
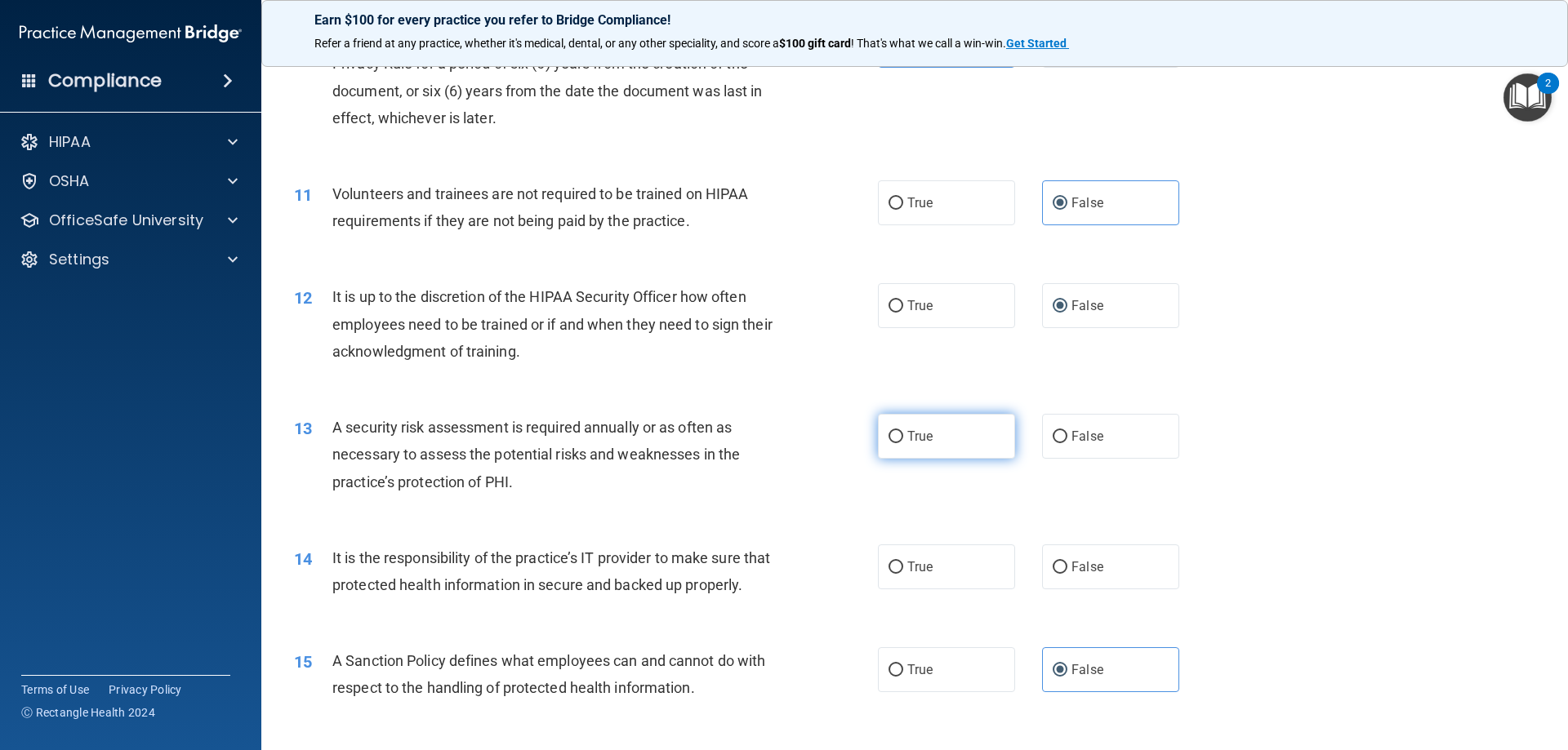
click at [890, 435] on input "True" at bounding box center [896, 437] width 14 height 13
radio input "true"
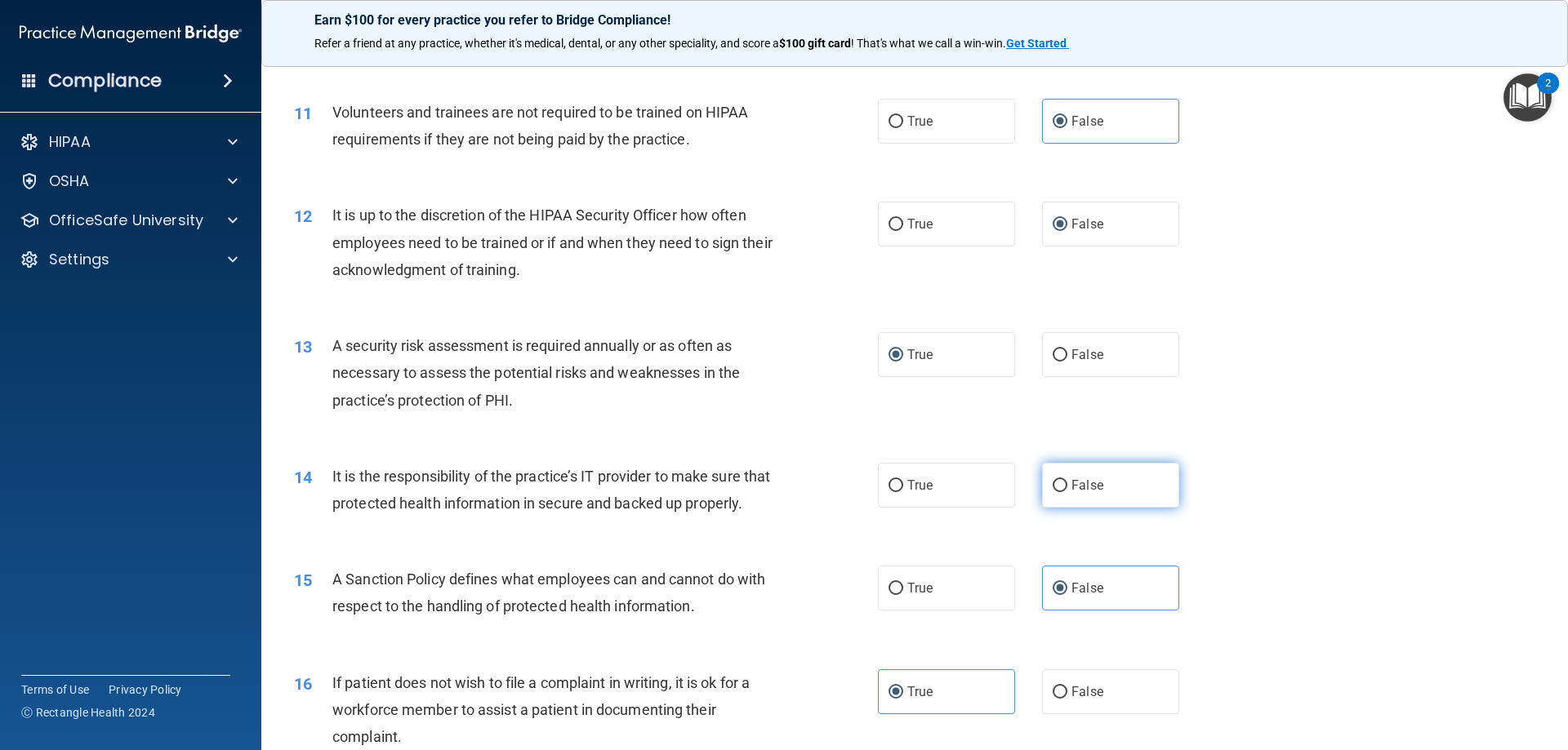
click at [1056, 487] on input "False" at bounding box center [1060, 486] width 14 height 13
radio input "true"
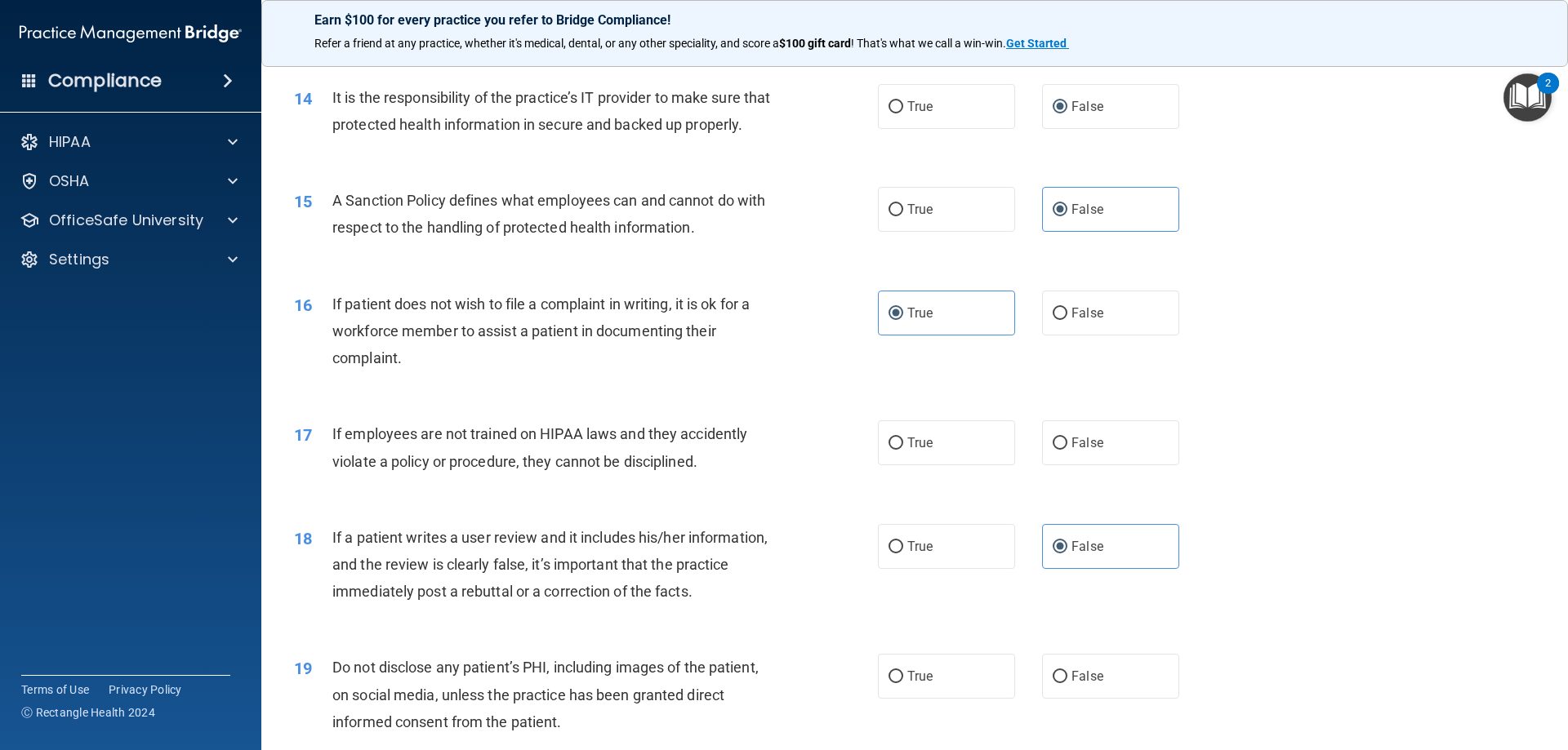
scroll to position [1878, 0]
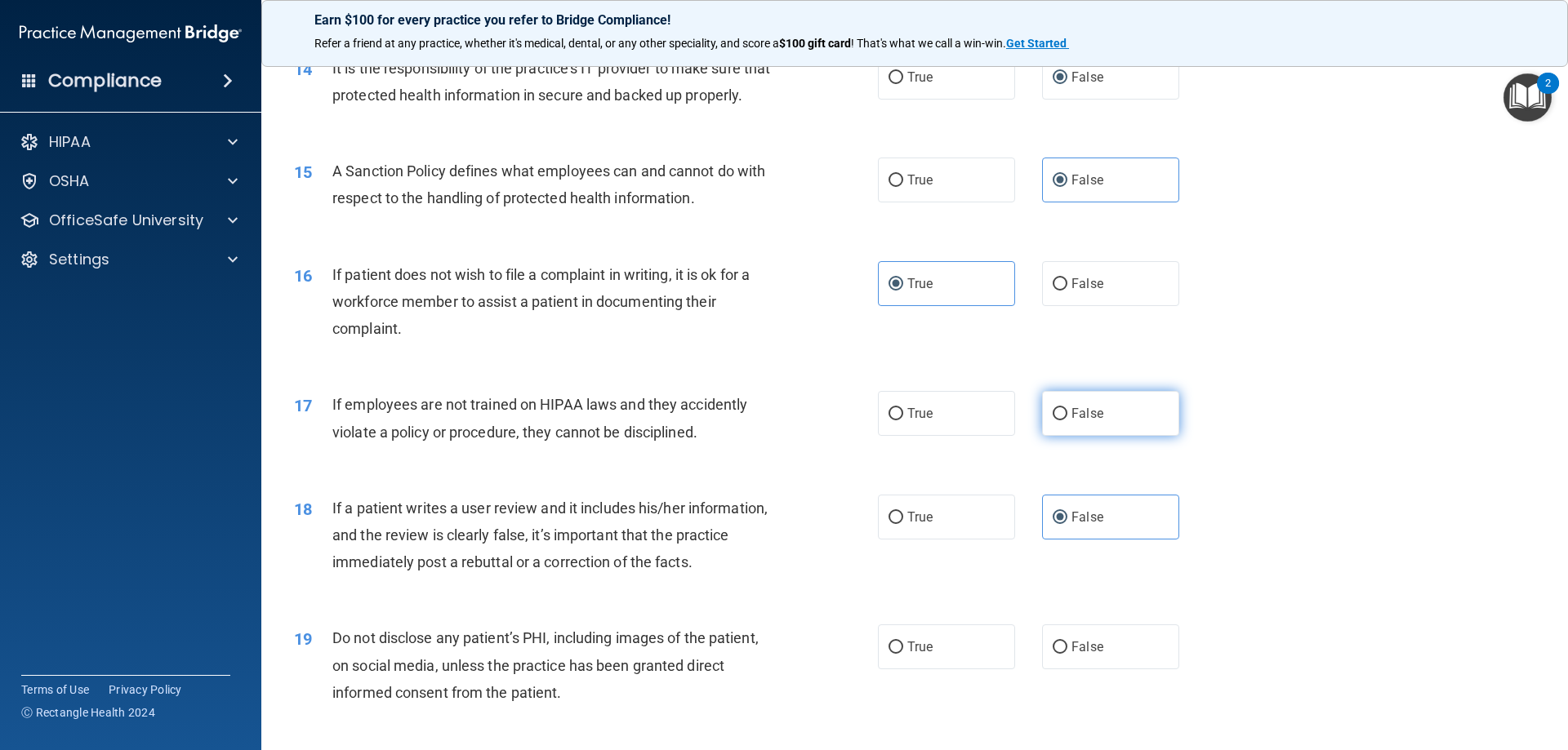
click at [1053, 421] on input "False" at bounding box center [1060, 414] width 14 height 13
radio input "true"
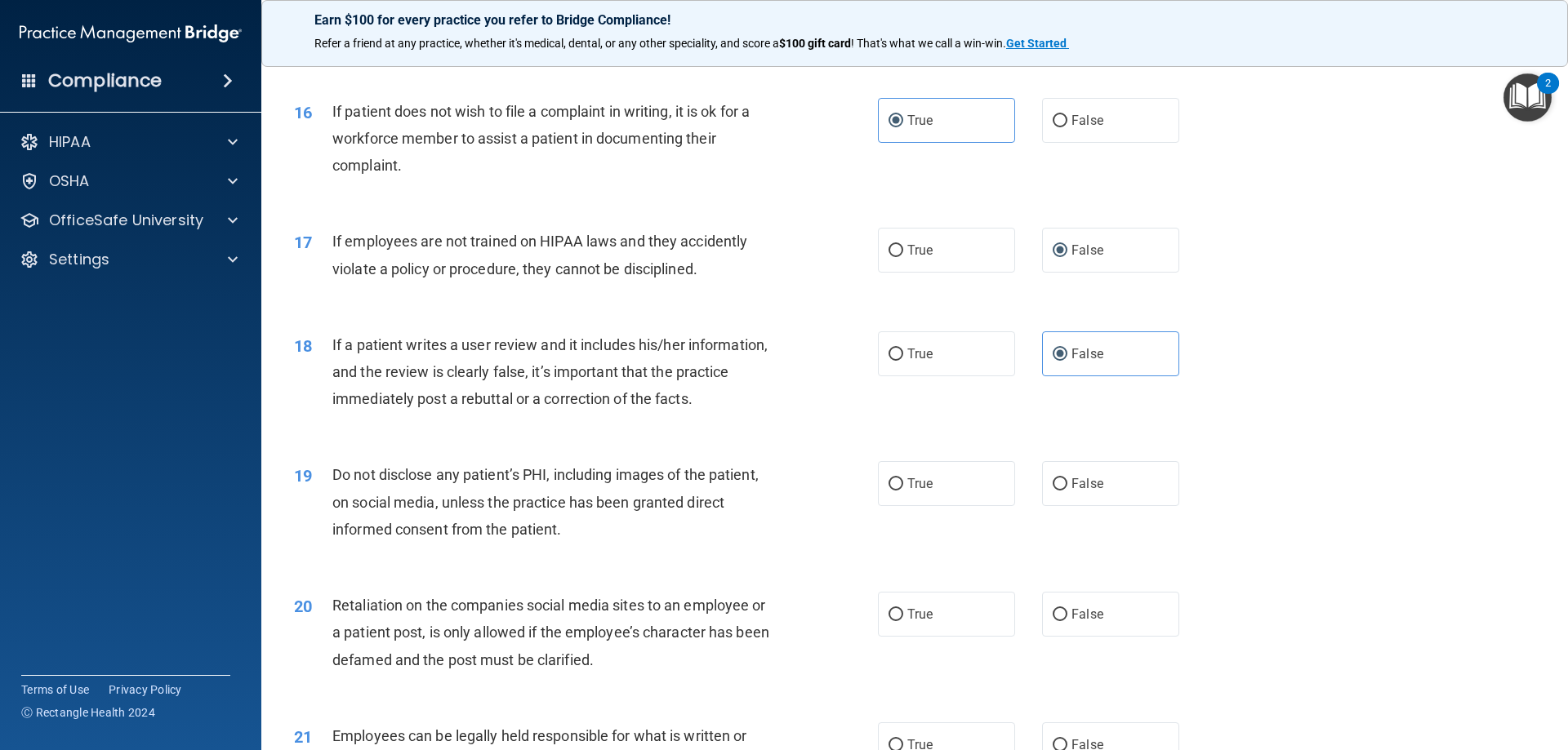
scroll to position [2123, 0]
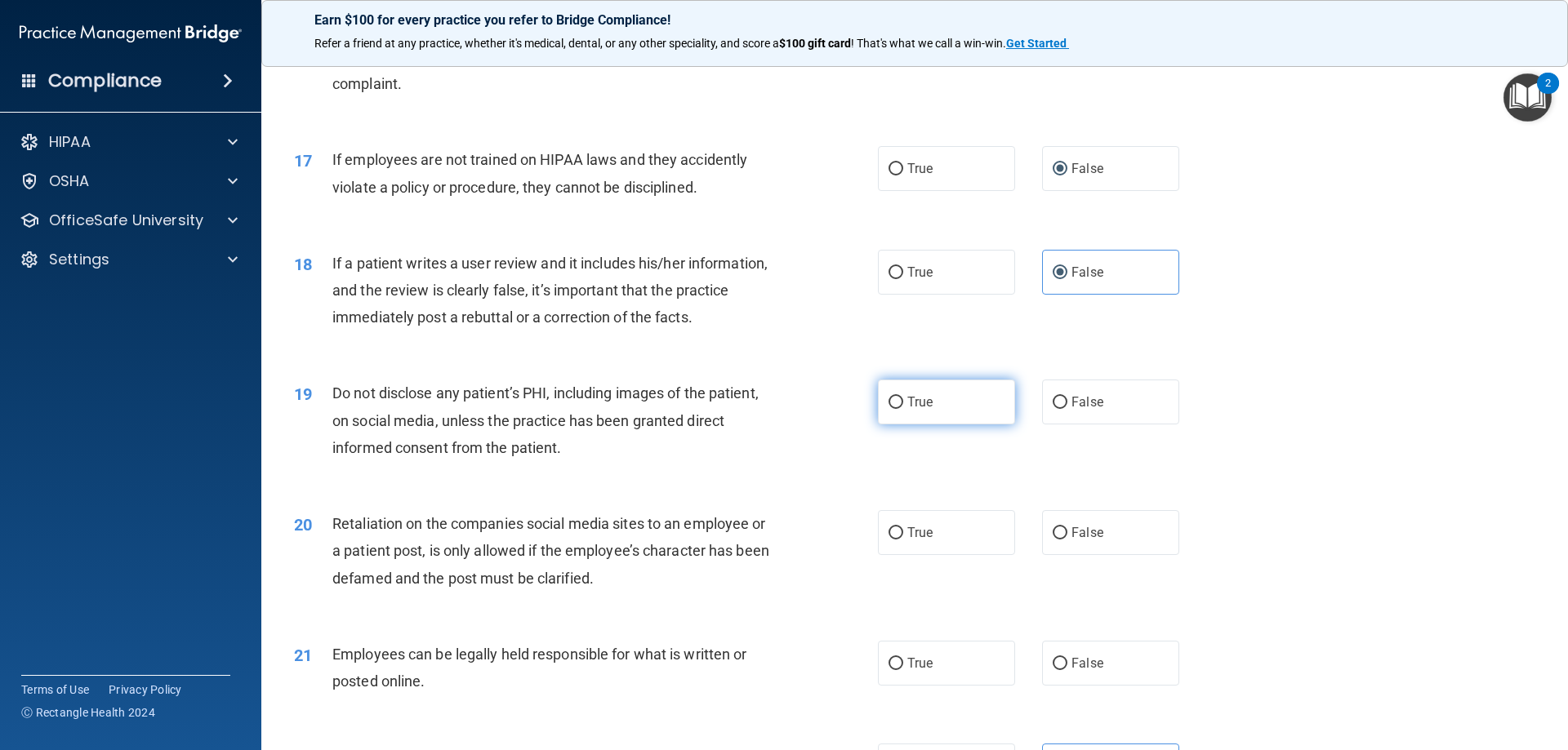
click at [889, 409] on input "True" at bounding box center [896, 403] width 14 height 13
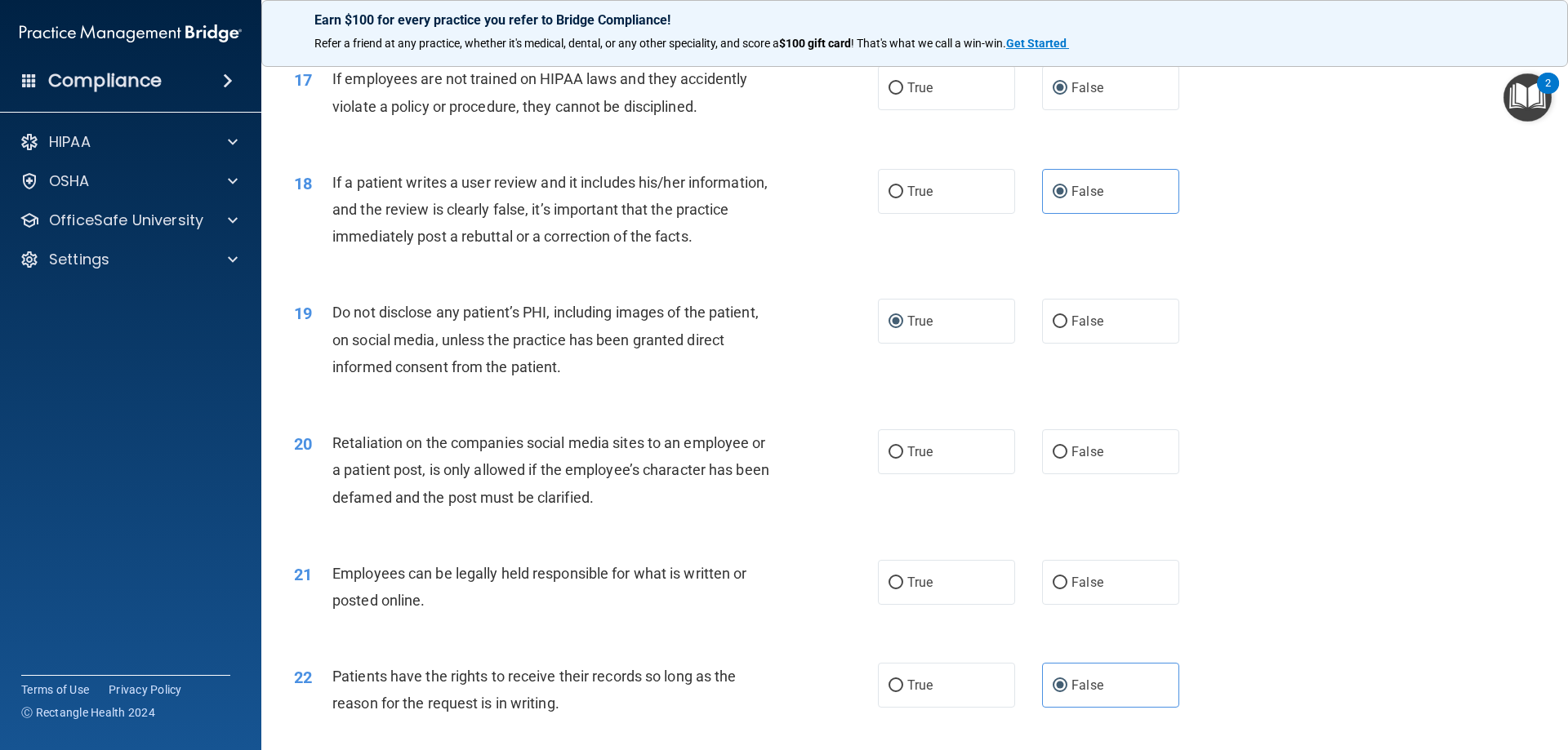
scroll to position [2204, 0]
click at [1059, 458] on input "False" at bounding box center [1060, 452] width 14 height 13
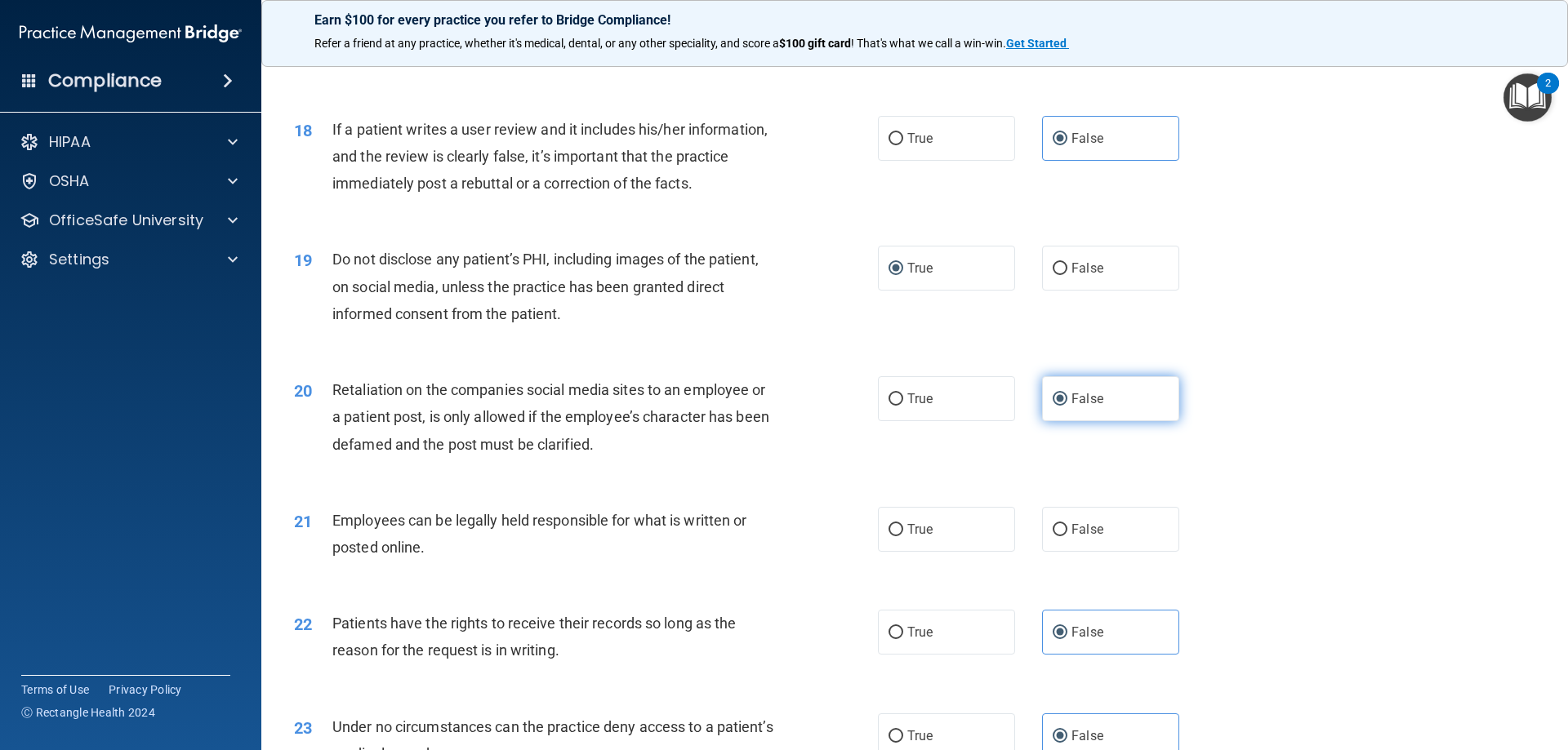
scroll to position [2286, 0]
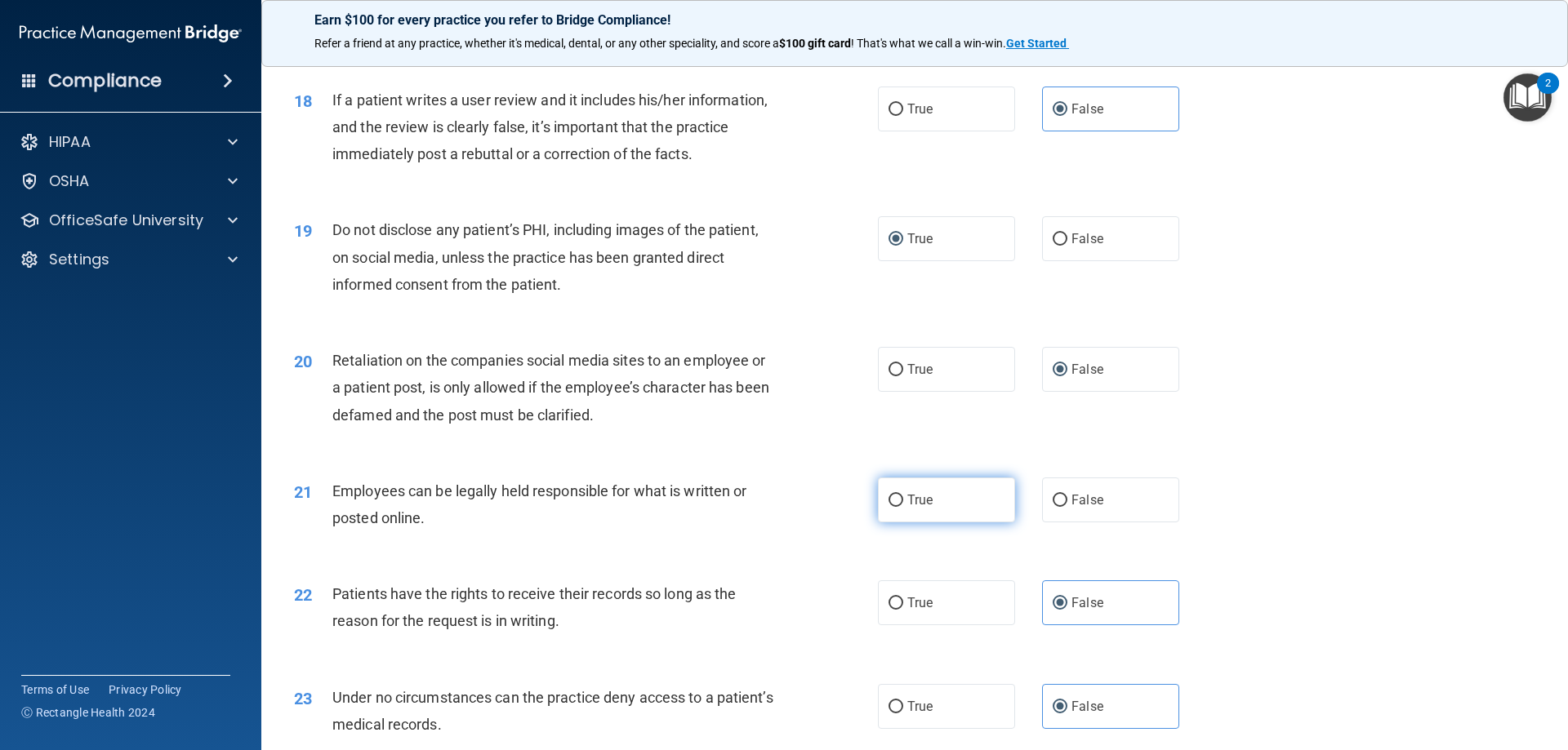
click at [901, 522] on label "True" at bounding box center [946, 500] width 137 height 45
click at [901, 507] on input "True" at bounding box center [896, 501] width 14 height 13
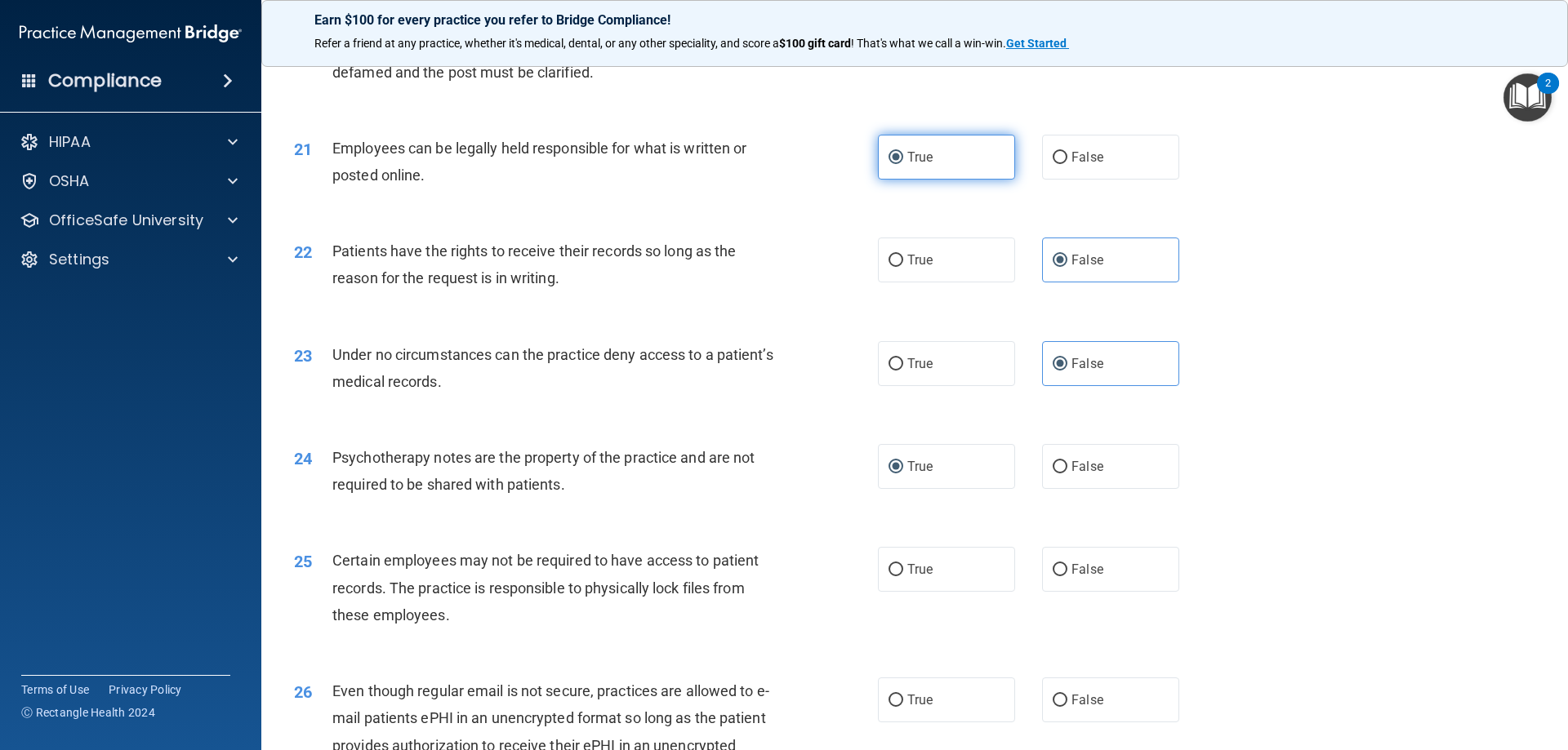
scroll to position [2776, 0]
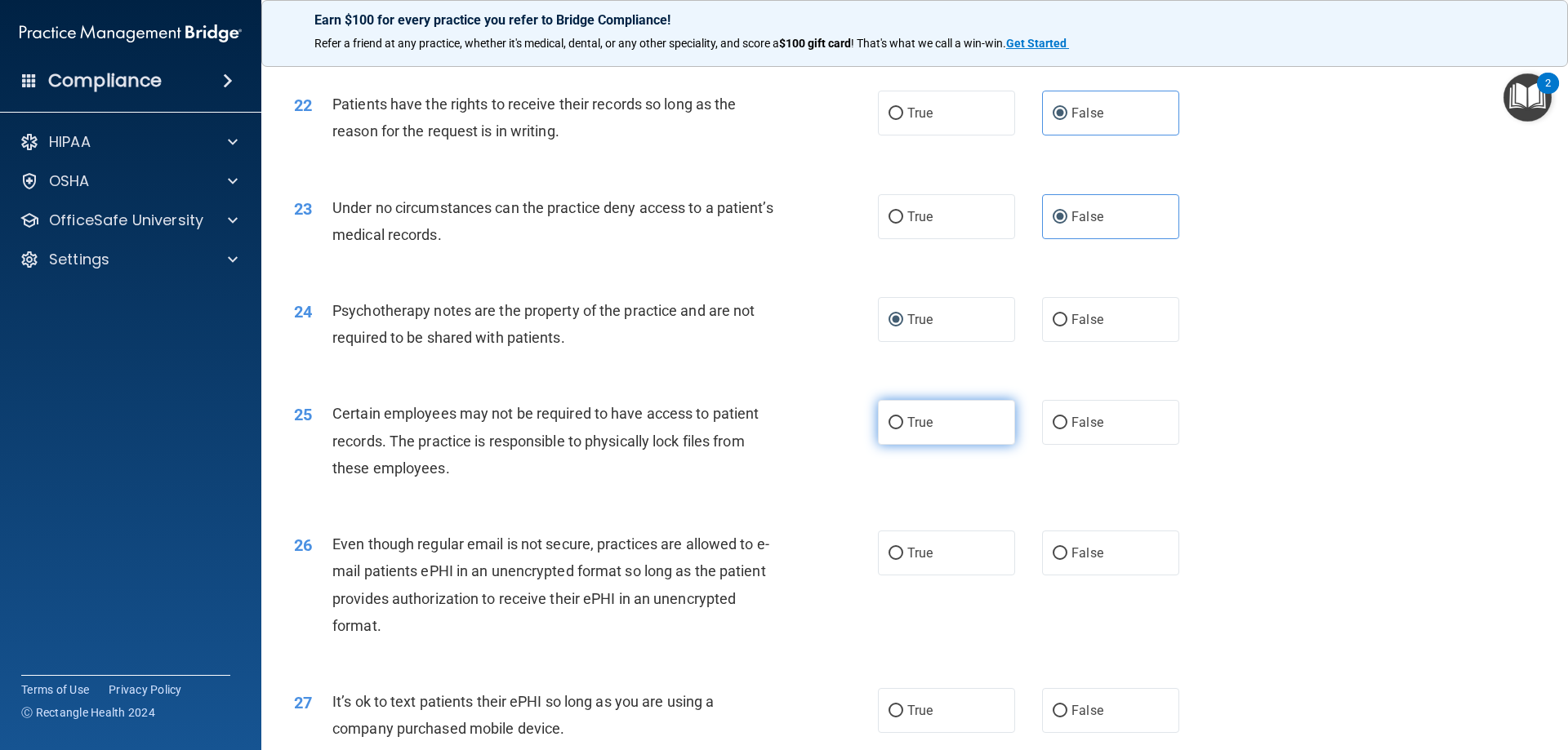
click at [921, 431] on span "True" at bounding box center [920, 422] width 25 height 15
click at [903, 430] on input "True" at bounding box center [896, 423] width 14 height 13
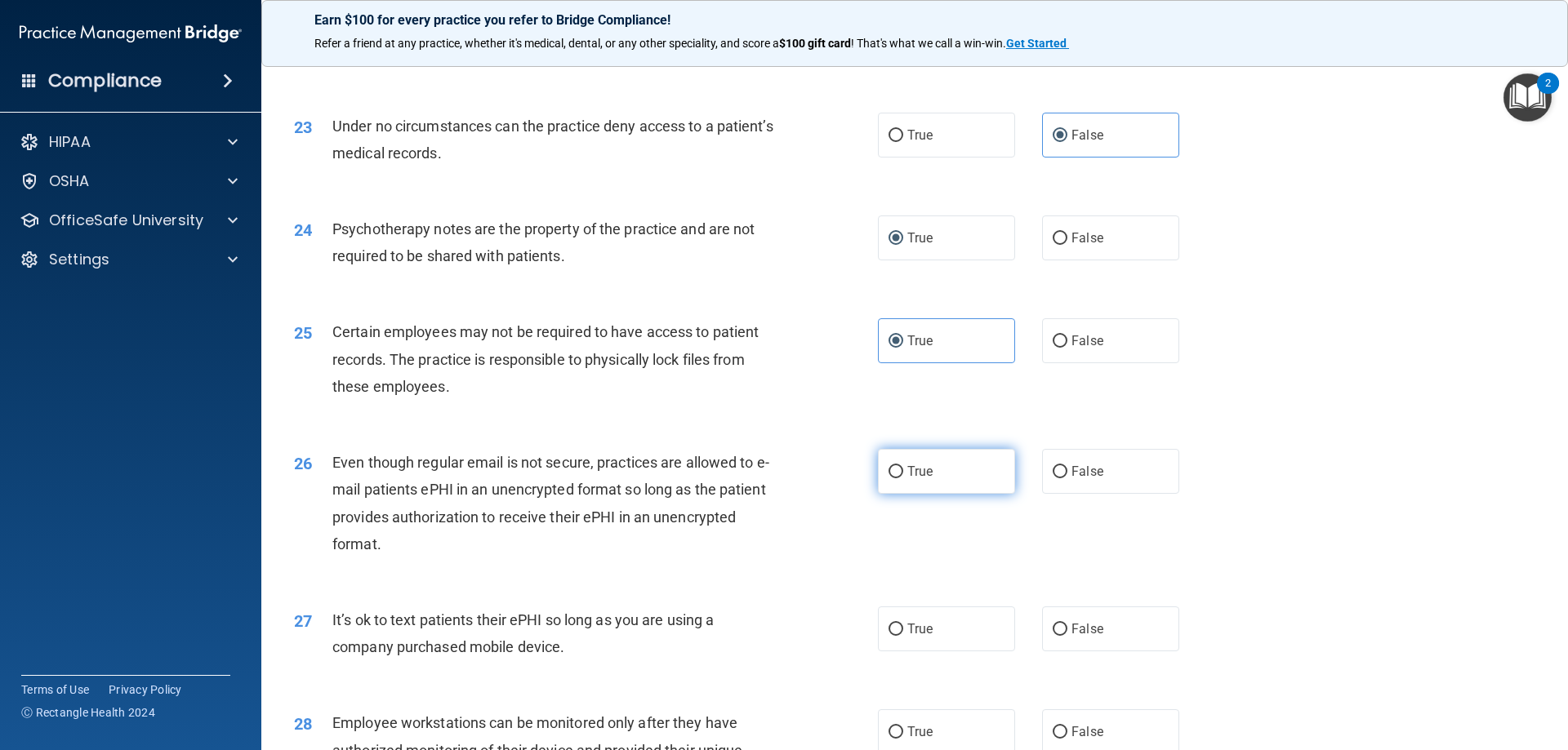
click at [915, 479] on span "True" at bounding box center [920, 471] width 25 height 15
click at [903, 478] on input "True" at bounding box center [896, 473] width 14 height 13
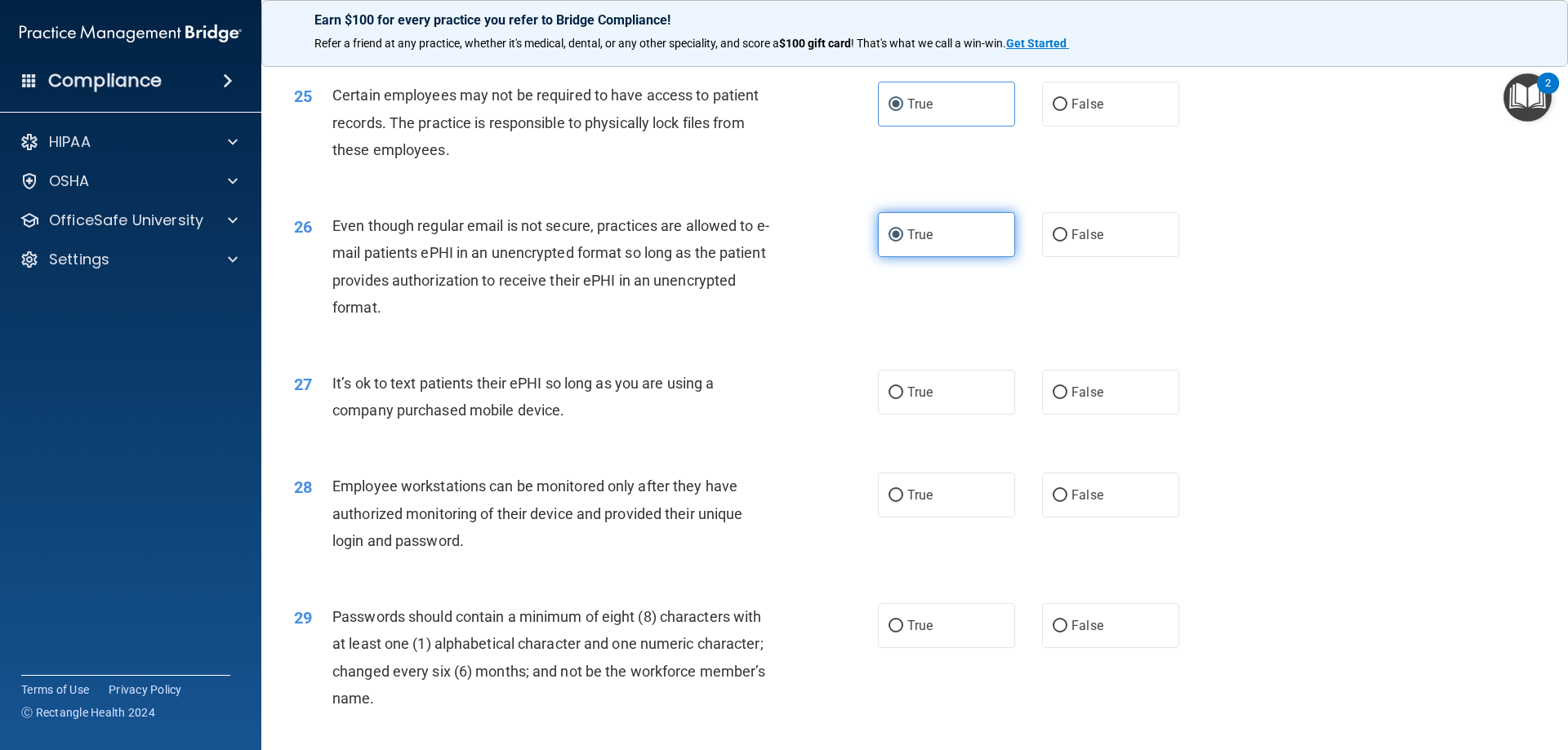
scroll to position [3102, 0]
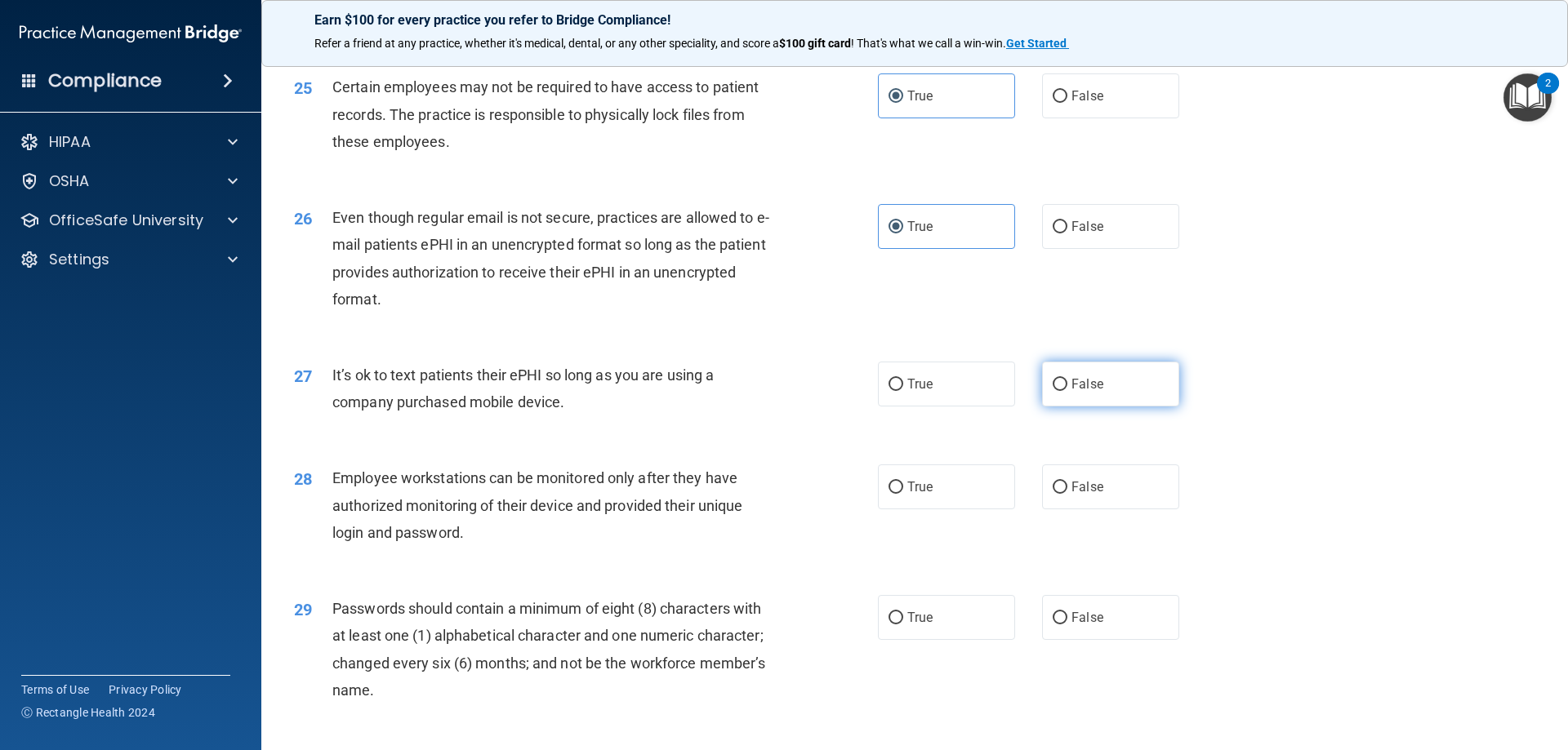
click at [1056, 391] on input "False" at bounding box center [1060, 385] width 14 height 13
click at [1063, 510] on label "False" at bounding box center [1110, 487] width 137 height 45
click at [1063, 494] on input "False" at bounding box center [1060, 488] width 14 height 13
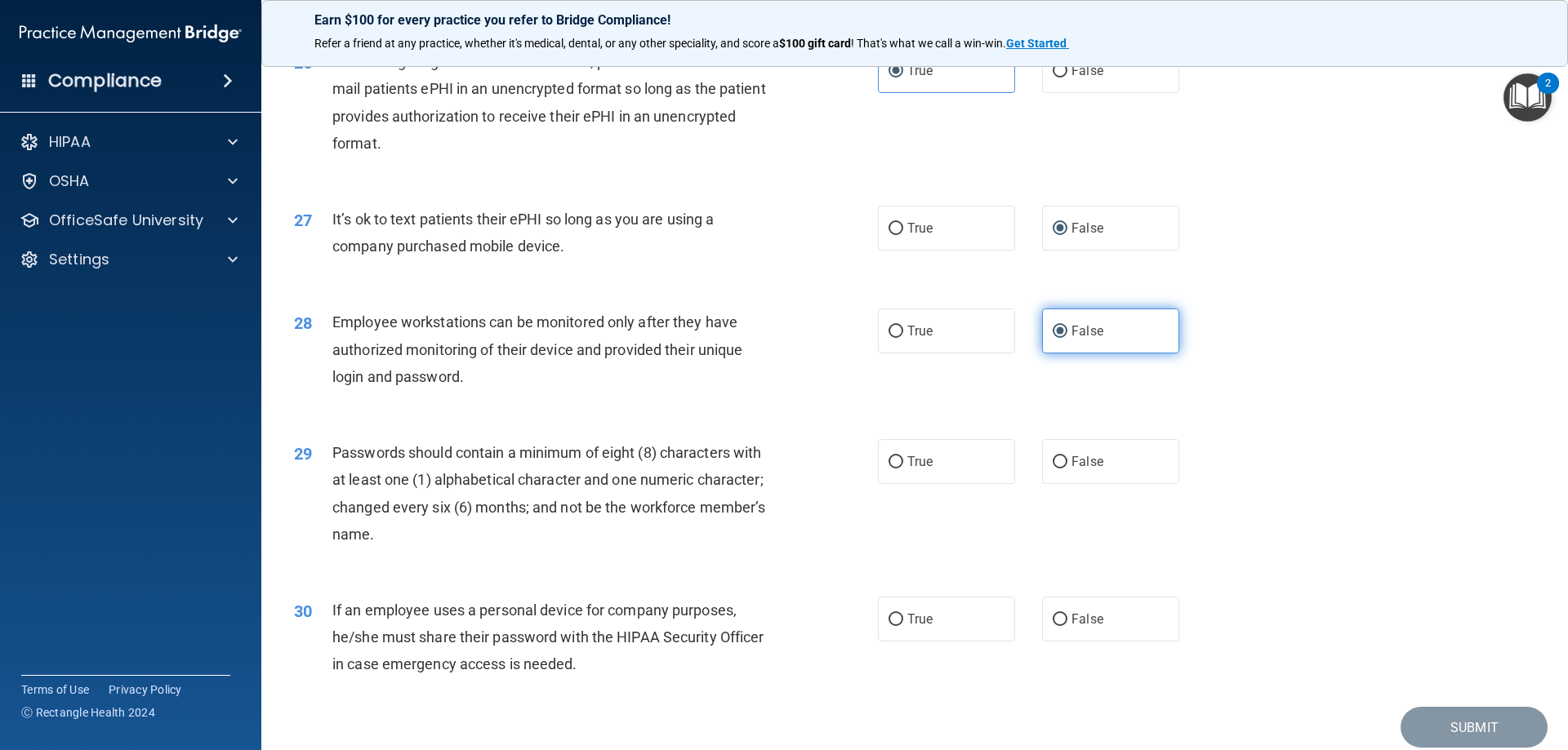
scroll to position [3266, 0]
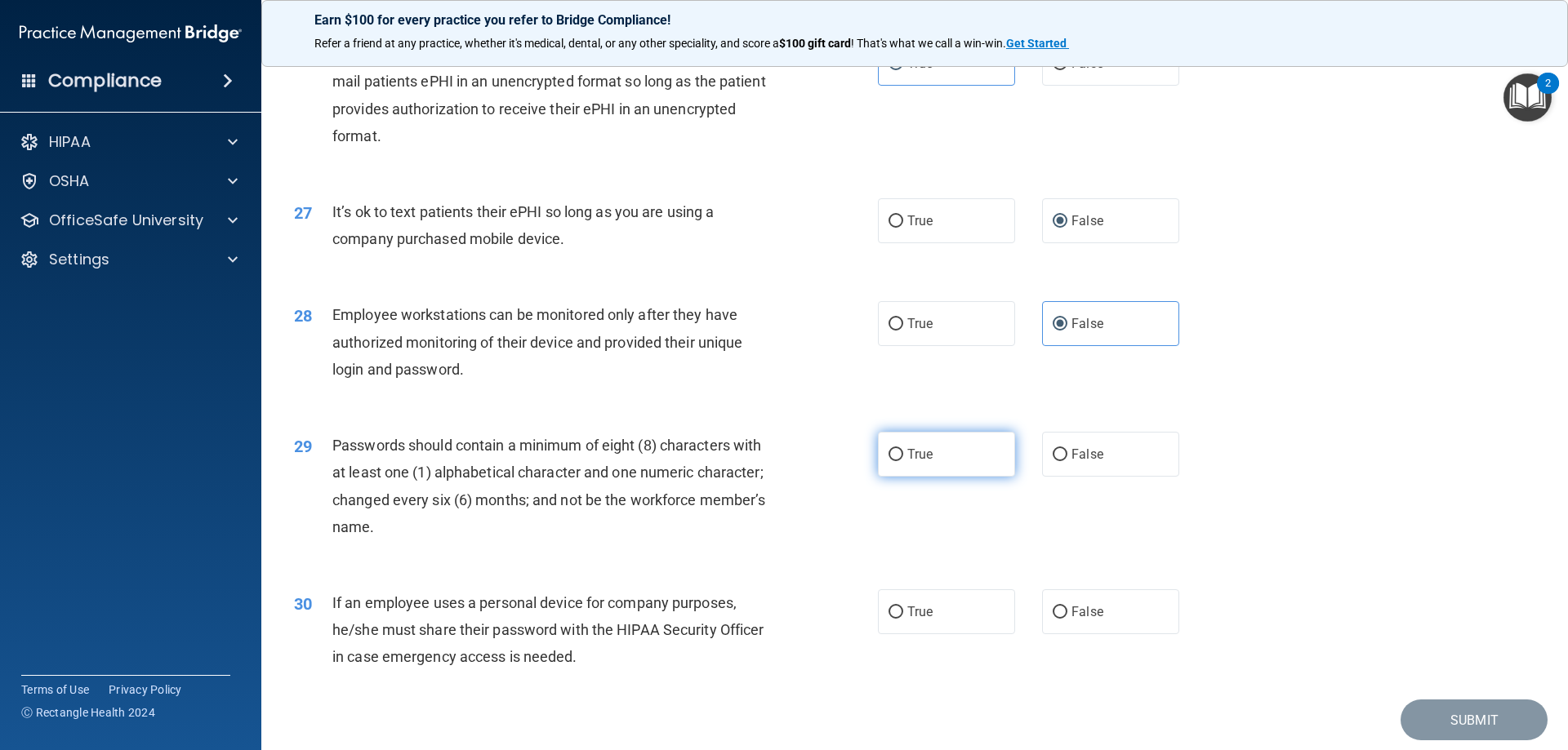
click at [926, 462] on span "True" at bounding box center [920, 454] width 25 height 15
click at [903, 461] on input "True" at bounding box center [896, 455] width 14 height 13
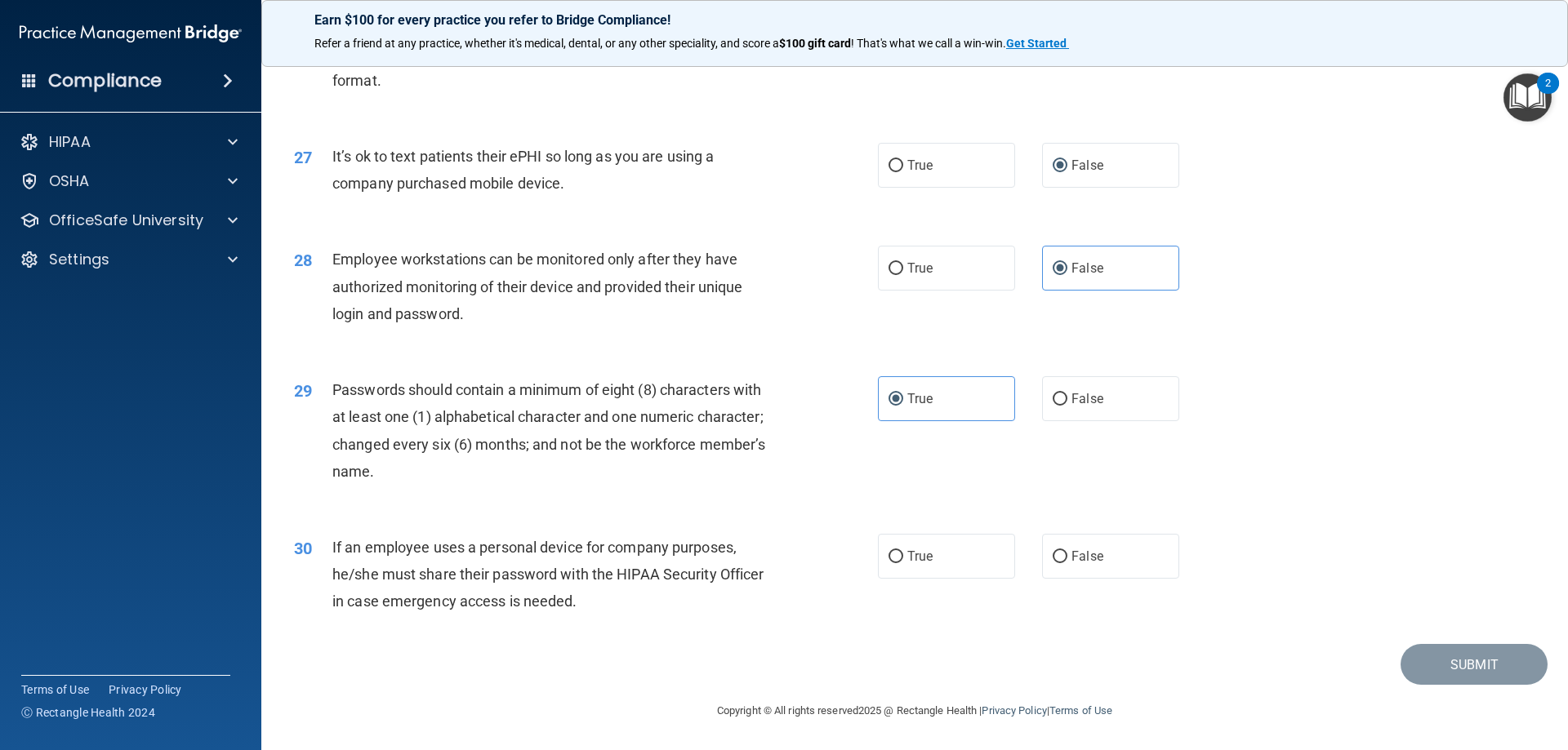
scroll to position [3348, 0]
click at [1042, 556] on label "False" at bounding box center [1110, 556] width 137 height 45
click at [1053, 556] on input "False" at bounding box center [1060, 557] width 14 height 13
click at [1429, 666] on button "Submit" at bounding box center [1475, 665] width 147 height 41
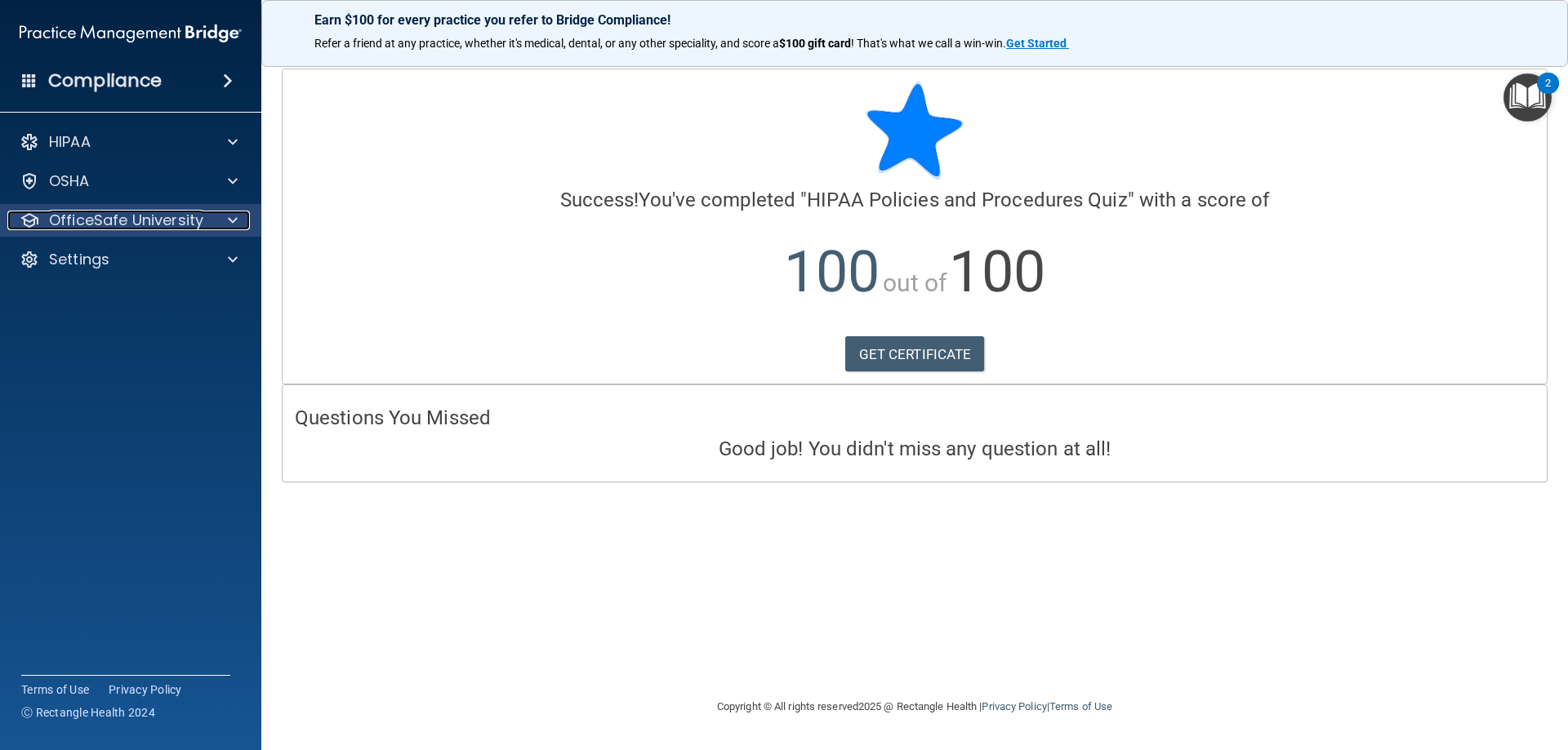
click at [183, 222] on p "OfficeSafe University" at bounding box center [127, 221] width 154 height 20
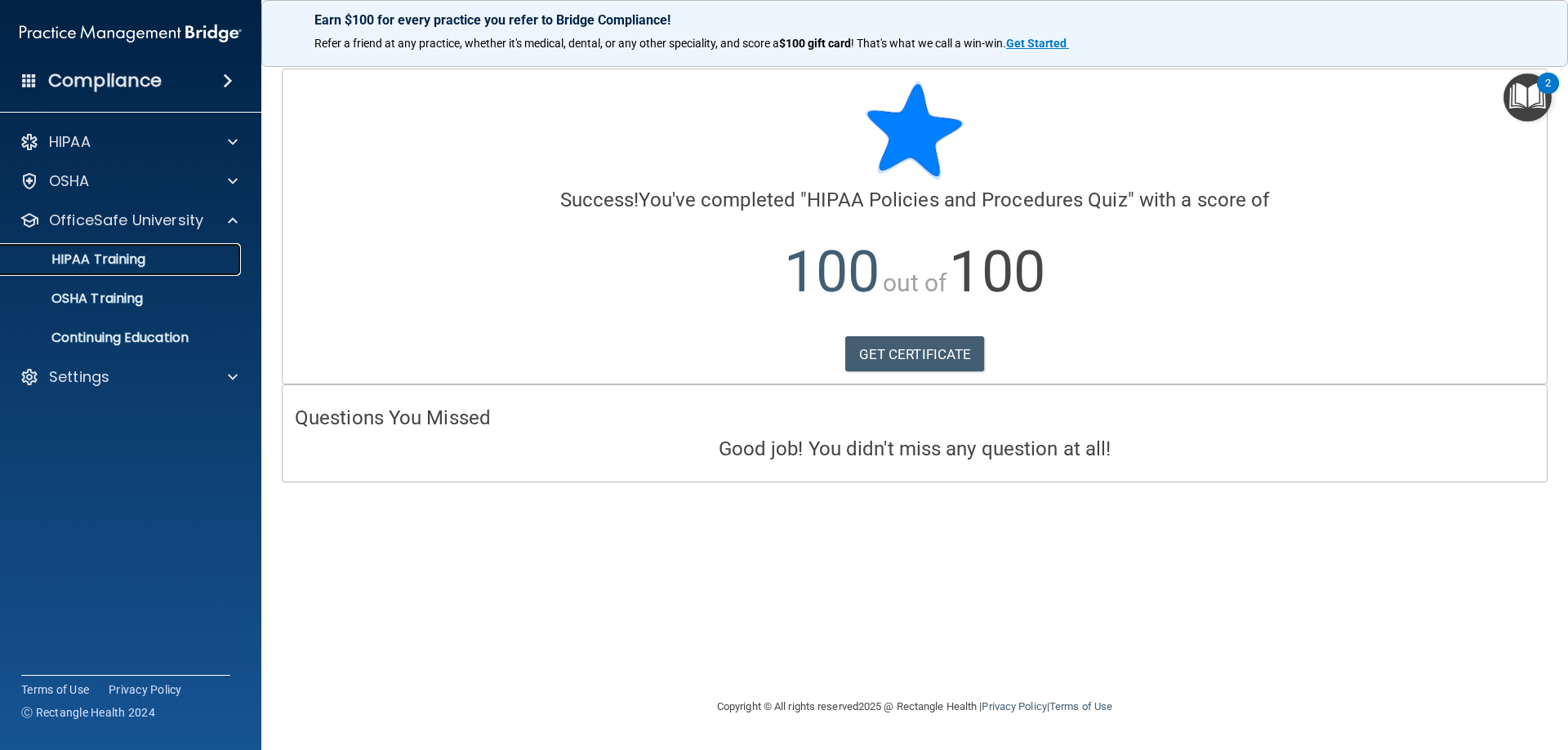
click at [160, 254] on div "HIPAA Training" at bounding box center [122, 259] width 223 height 16
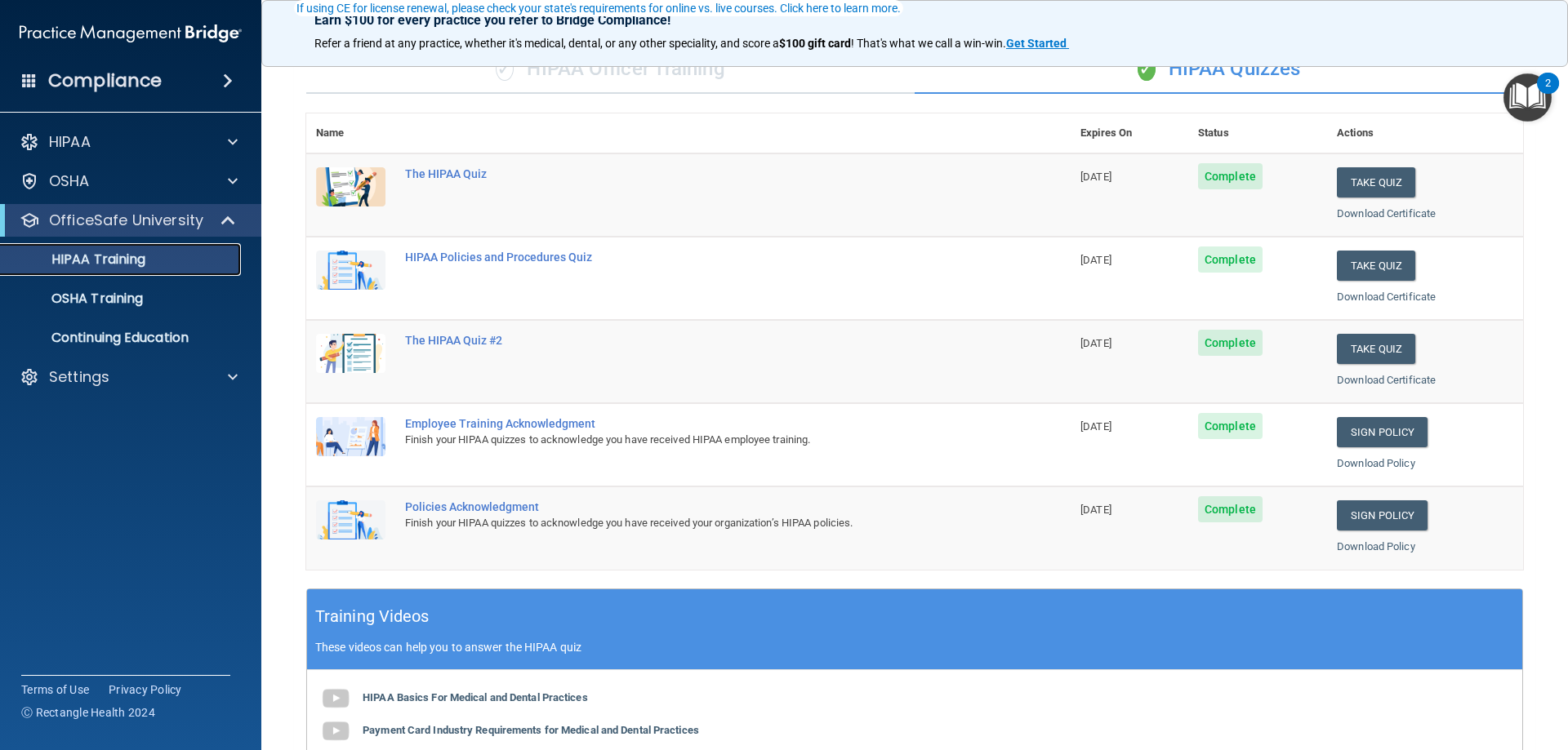
scroll to position [163, 0]
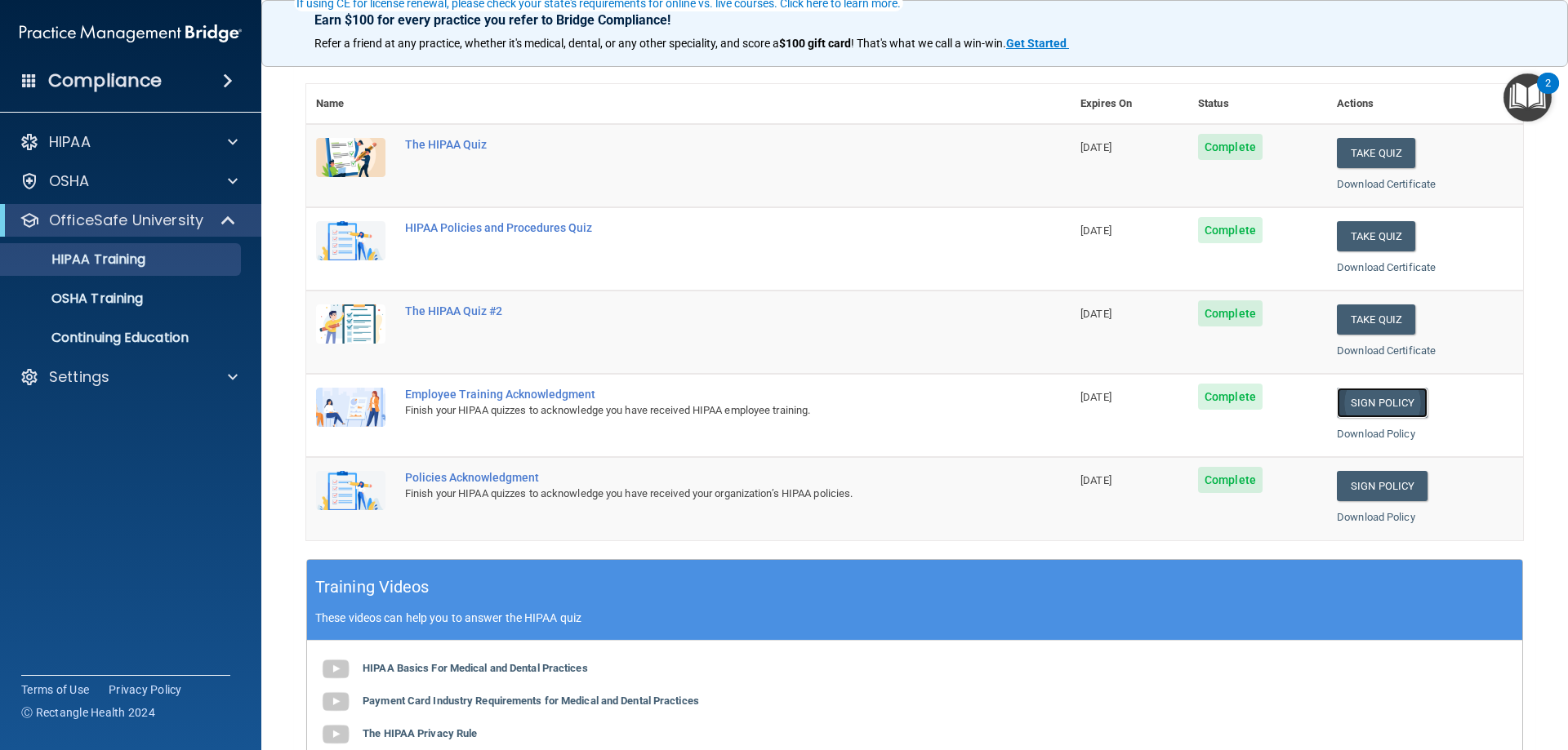
click at [1373, 404] on link "Sign Policy" at bounding box center [1382, 403] width 91 height 31
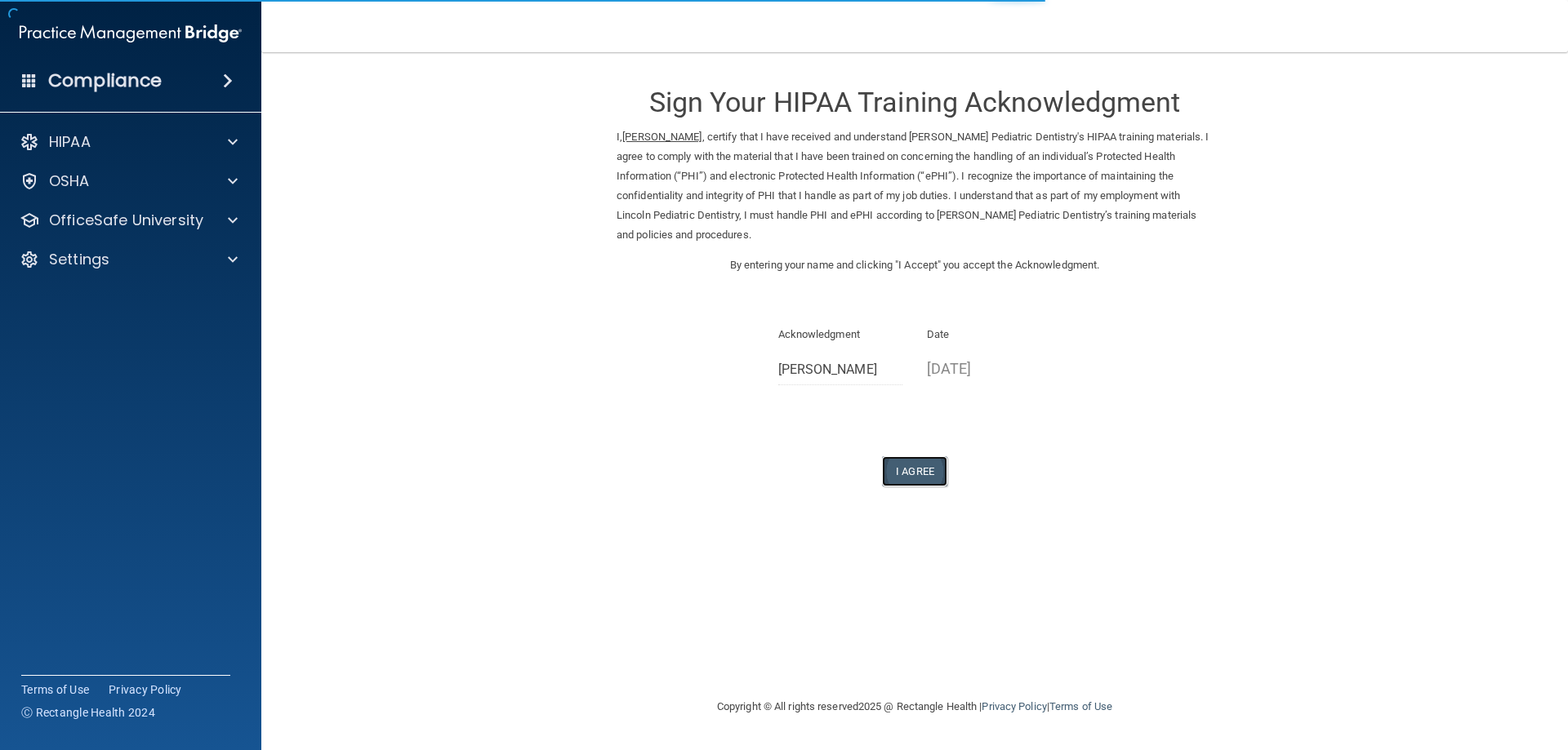
click at [912, 470] on button "I Agree" at bounding box center [915, 472] width 66 height 31
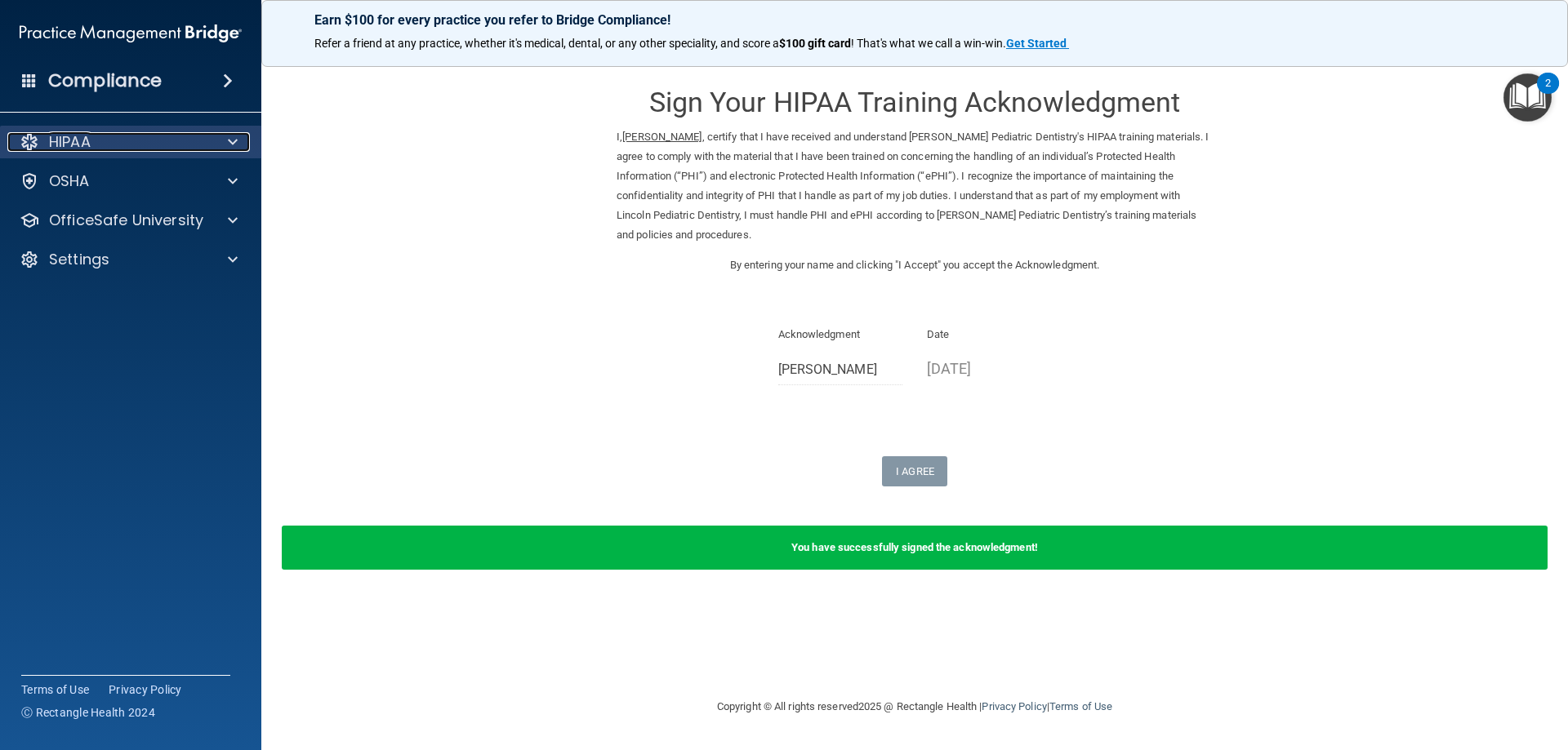
click at [182, 146] on div "HIPAA" at bounding box center [109, 142] width 203 height 20
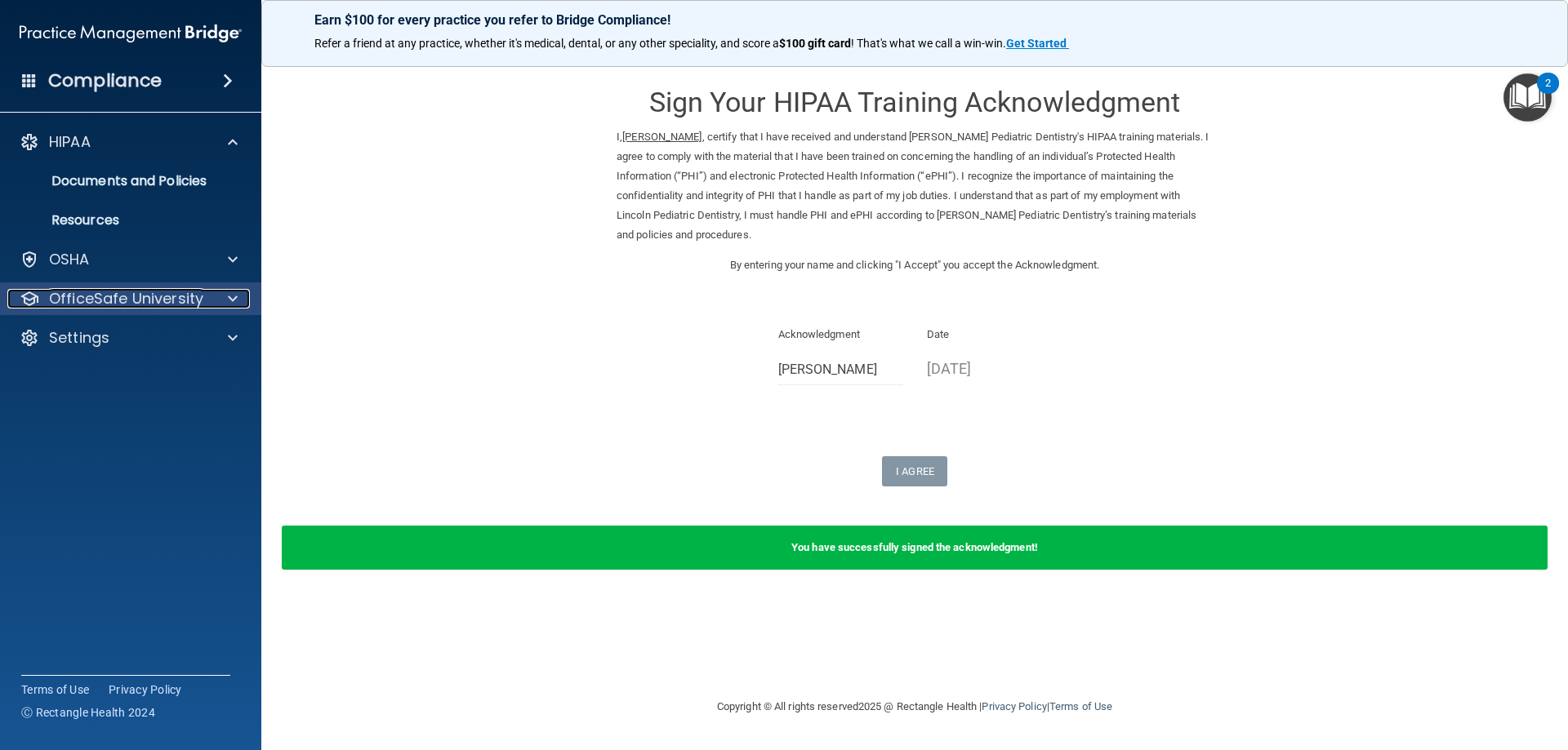
click at [222, 304] on div at bounding box center [230, 299] width 40 height 20
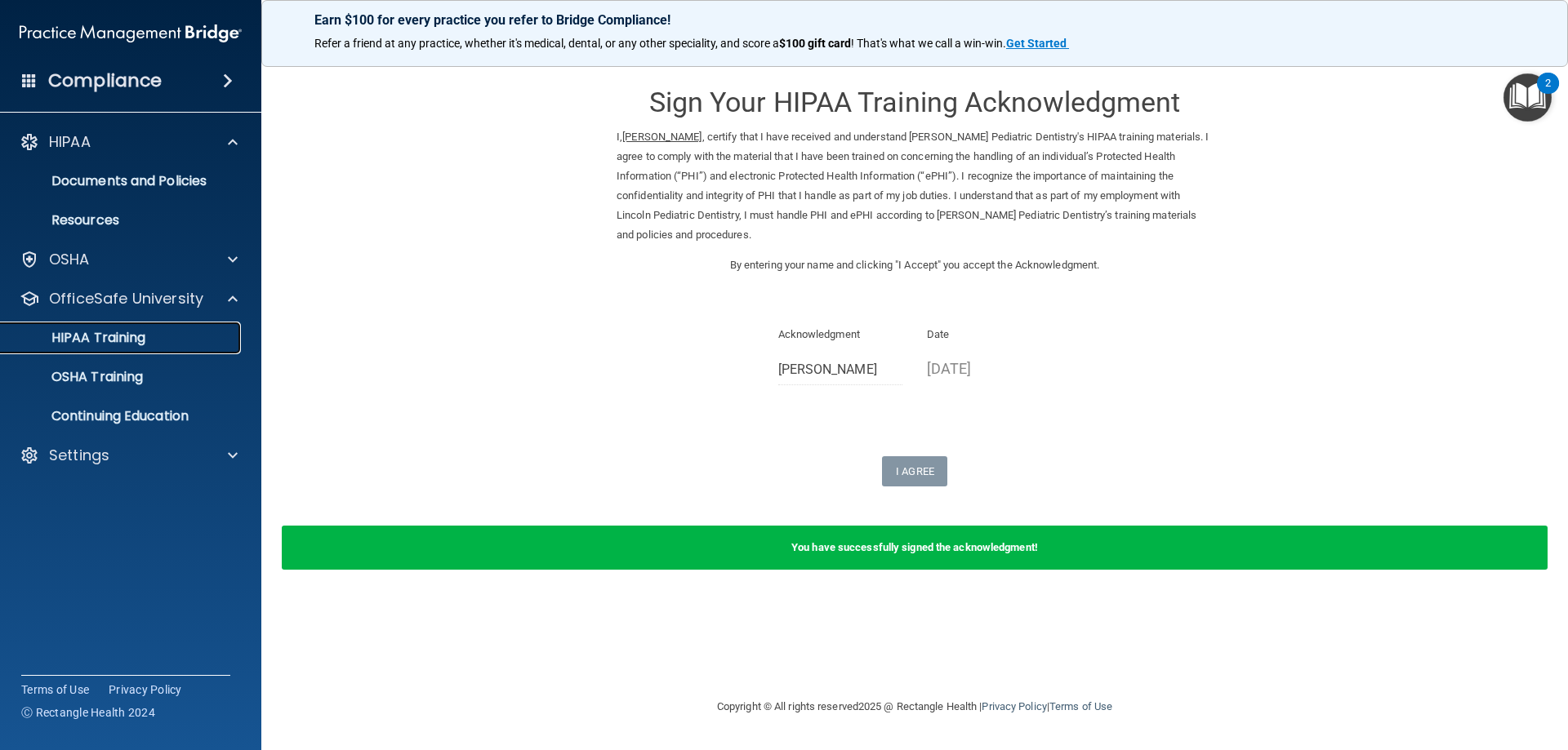
click at [141, 337] on p "HIPAA Training" at bounding box center [78, 338] width 135 height 16
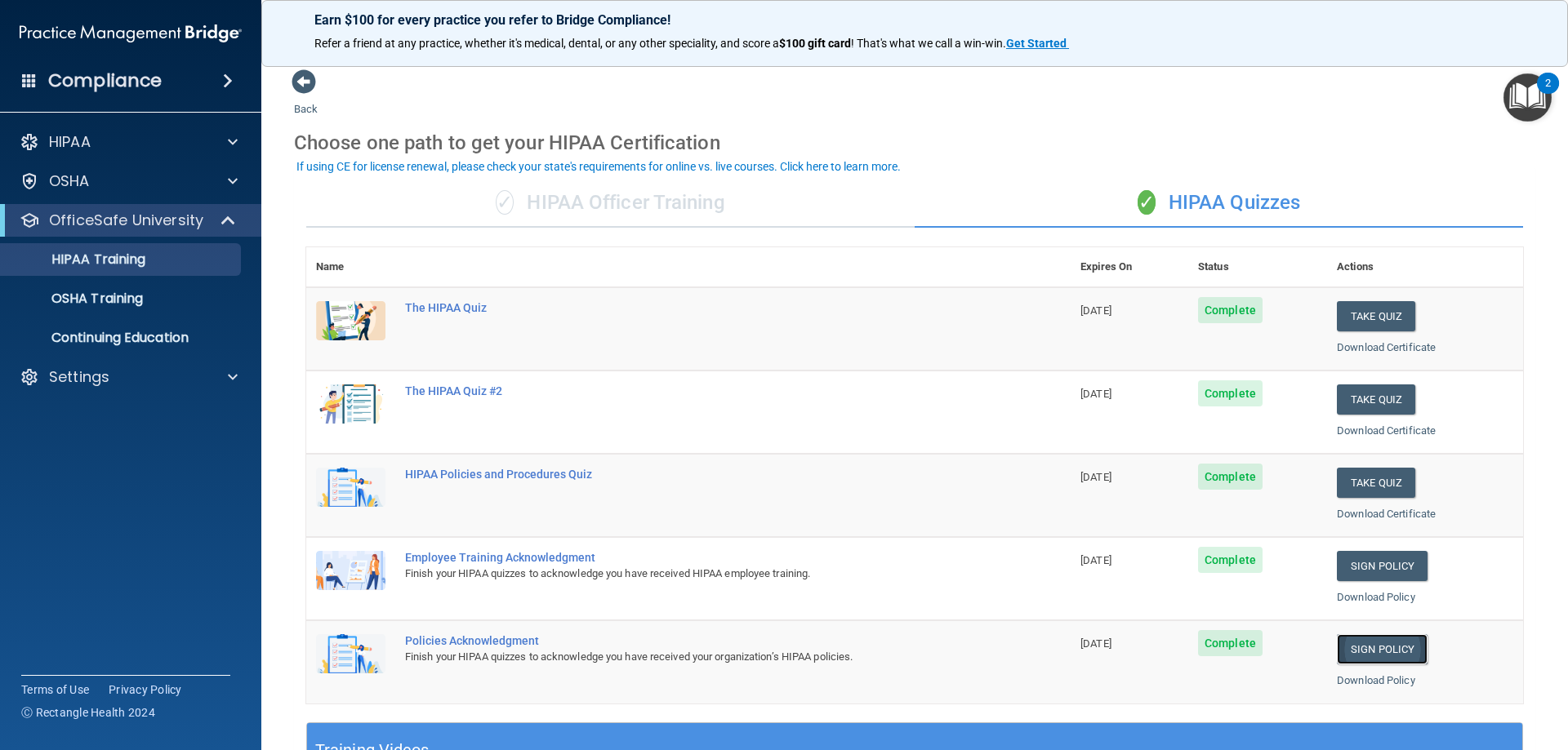
click at [1385, 644] on link "Sign Policy" at bounding box center [1382, 650] width 91 height 31
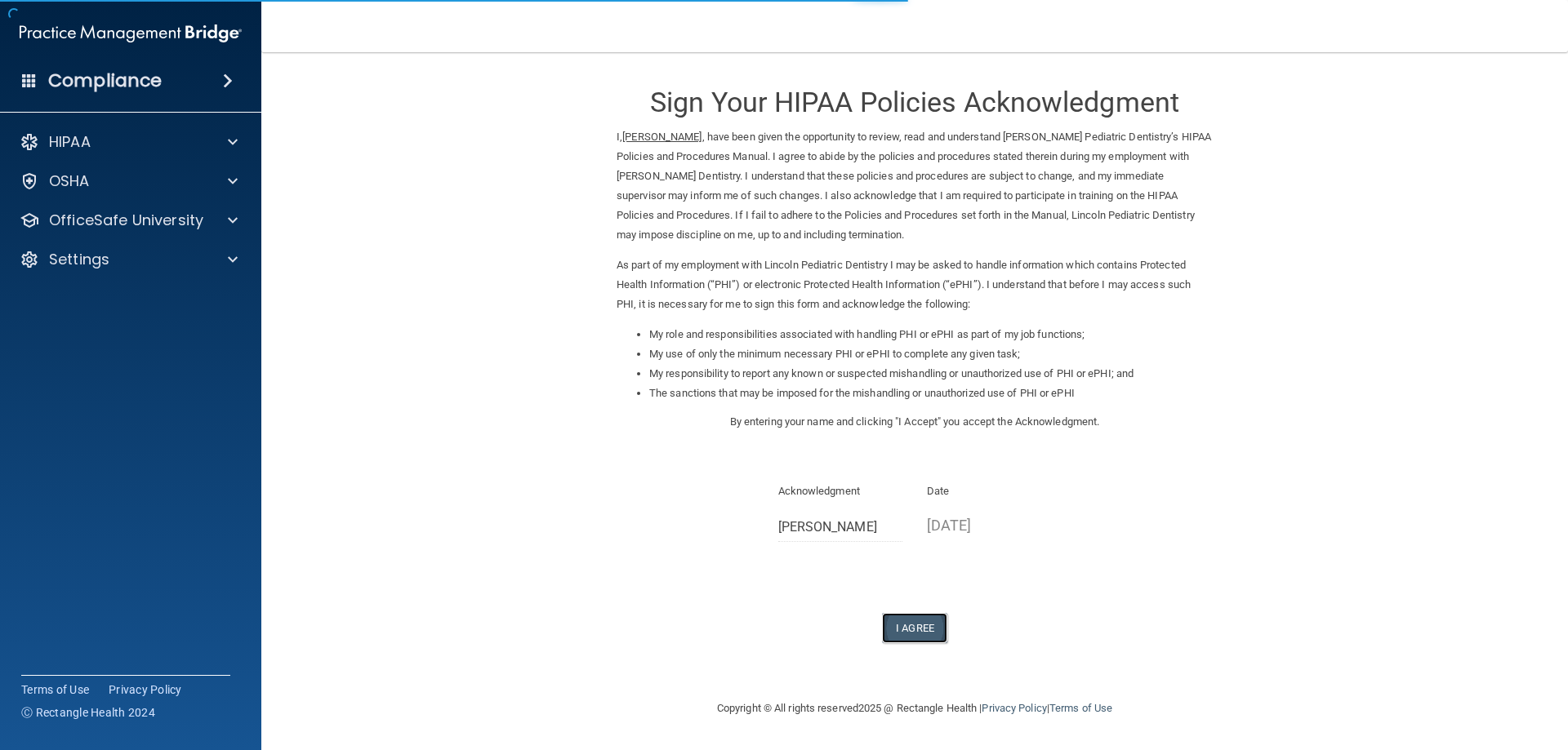
click at [937, 630] on button "I Agree" at bounding box center [915, 628] width 66 height 31
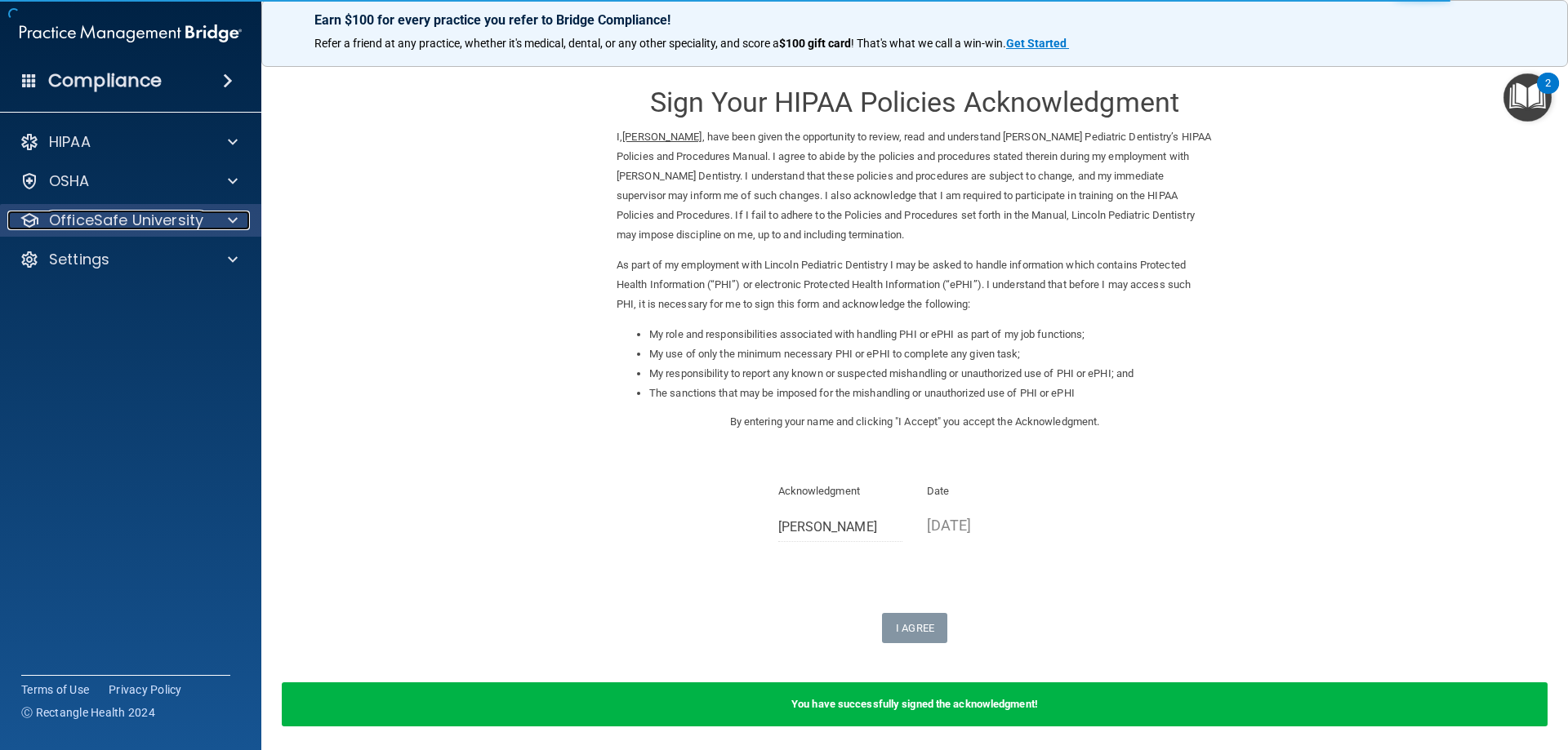
click at [125, 217] on p "OfficeSafe University" at bounding box center [127, 221] width 154 height 20
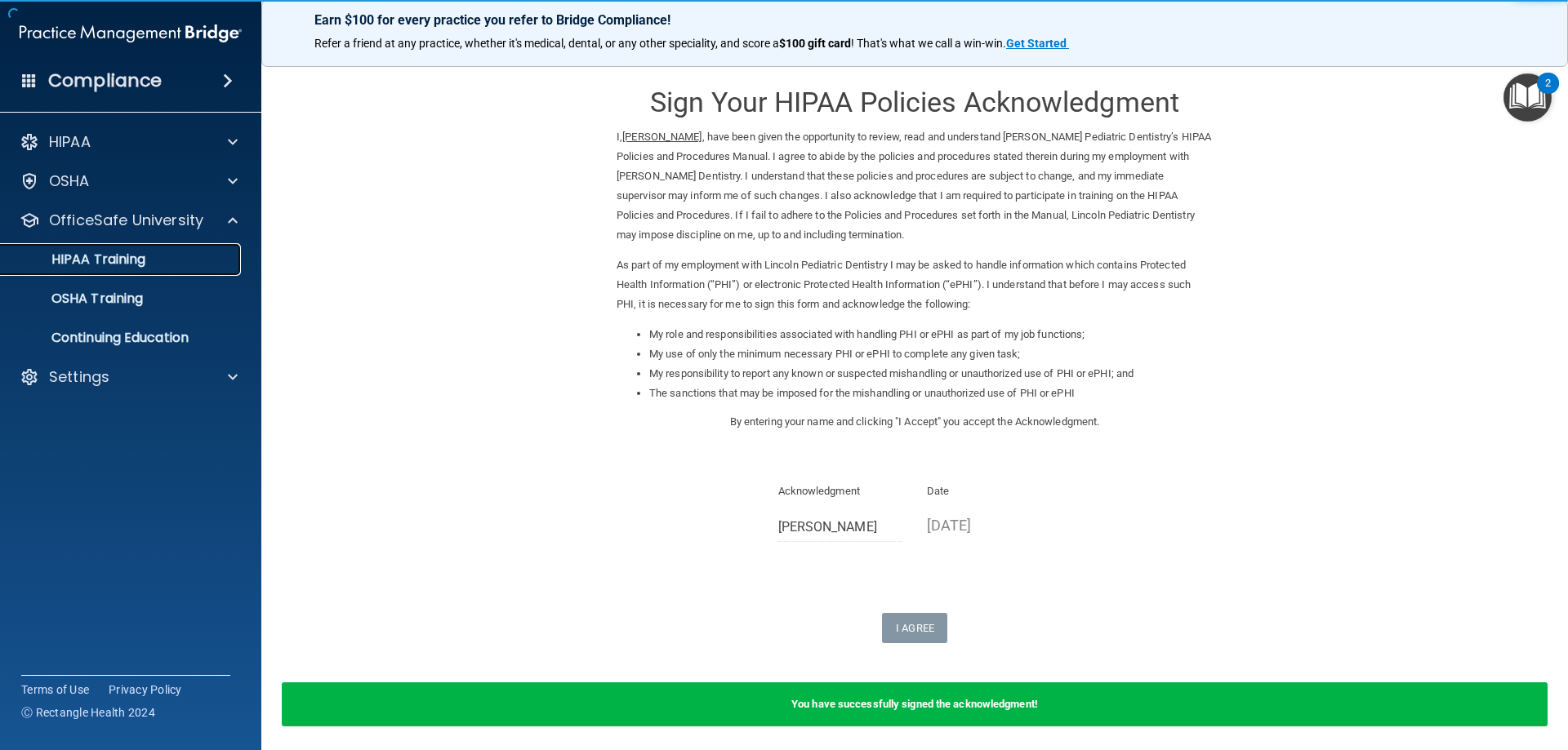
click at [101, 266] on p "HIPAA Training" at bounding box center [78, 259] width 135 height 16
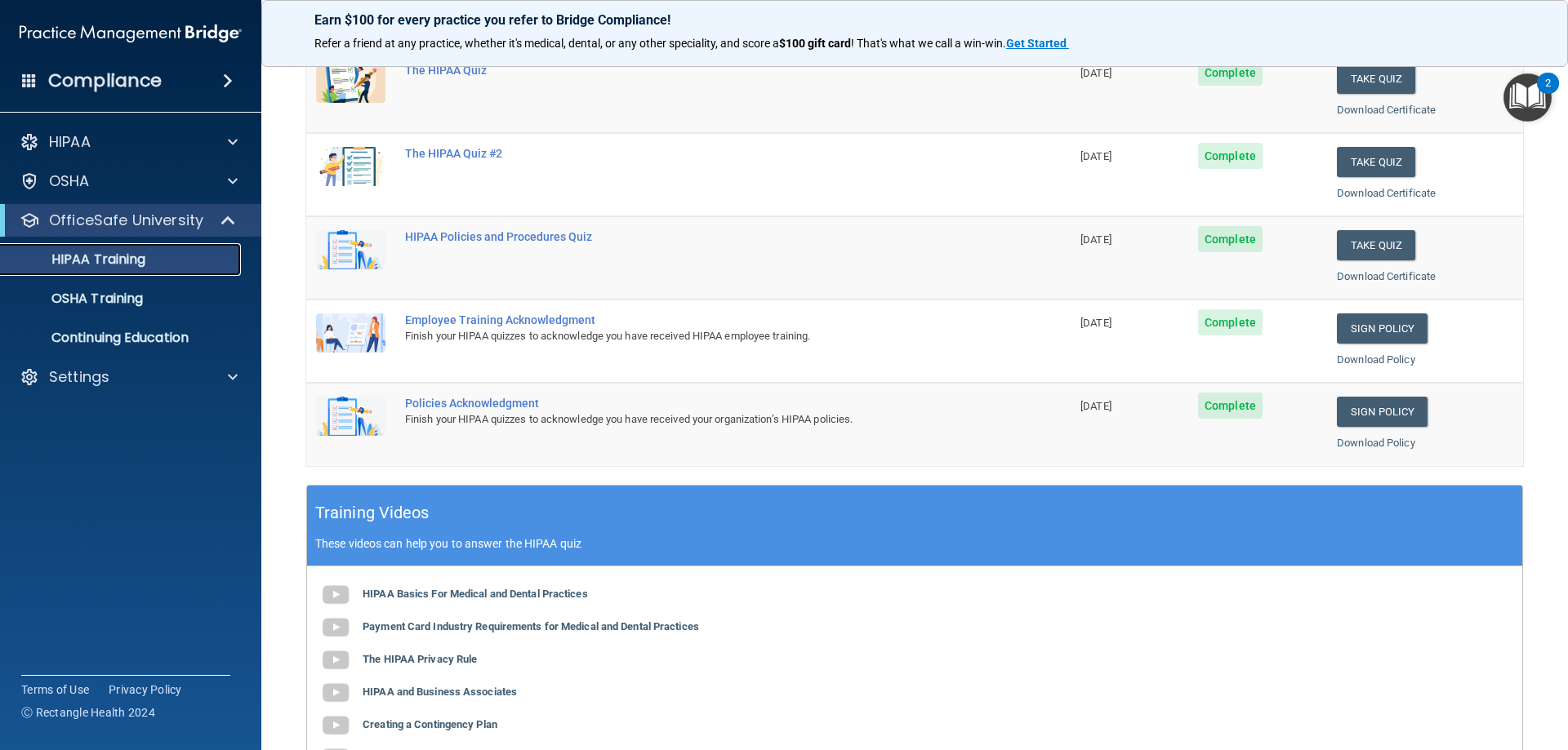
scroll to position [327, 0]
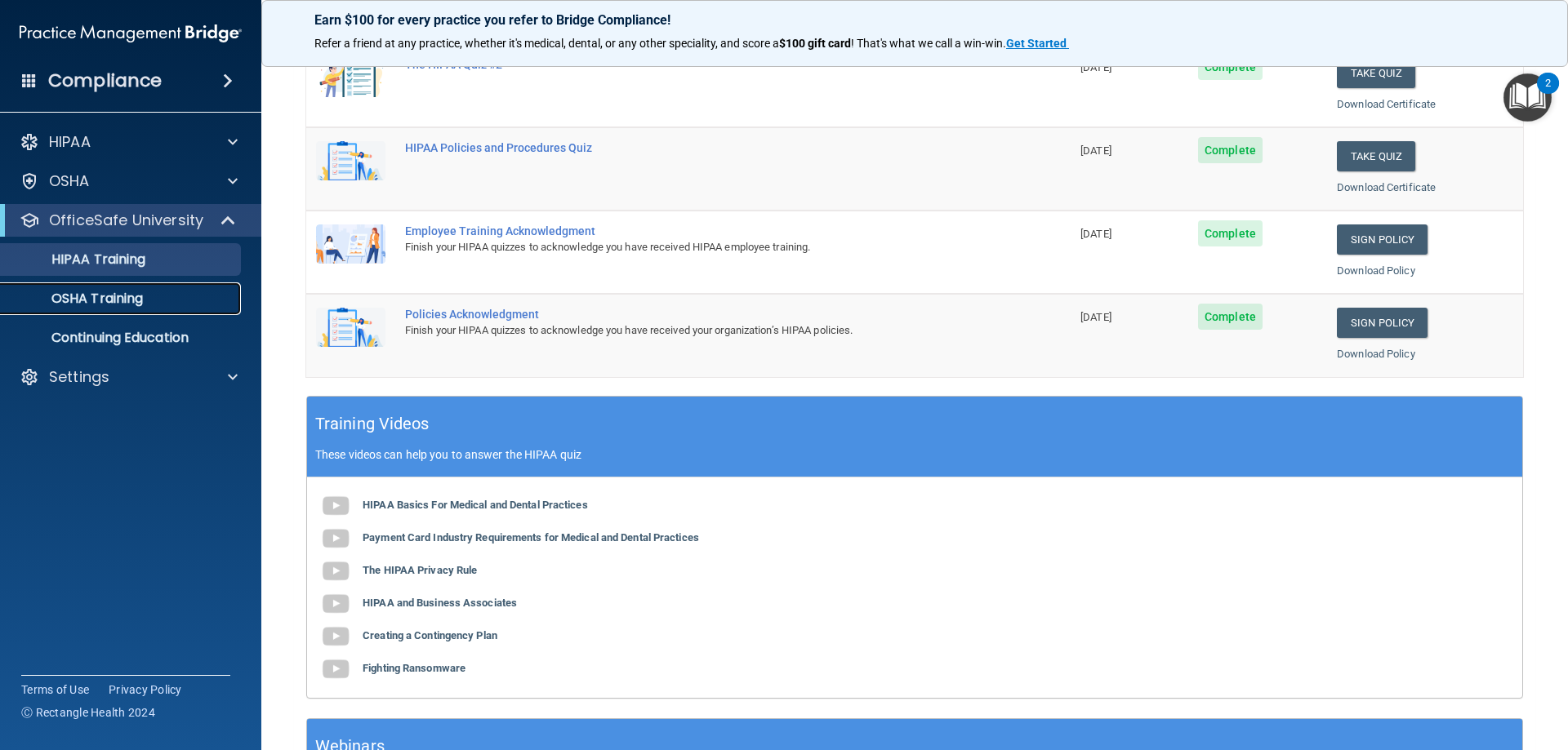
click at [141, 291] on p "OSHA Training" at bounding box center [76, 299] width 132 height 16
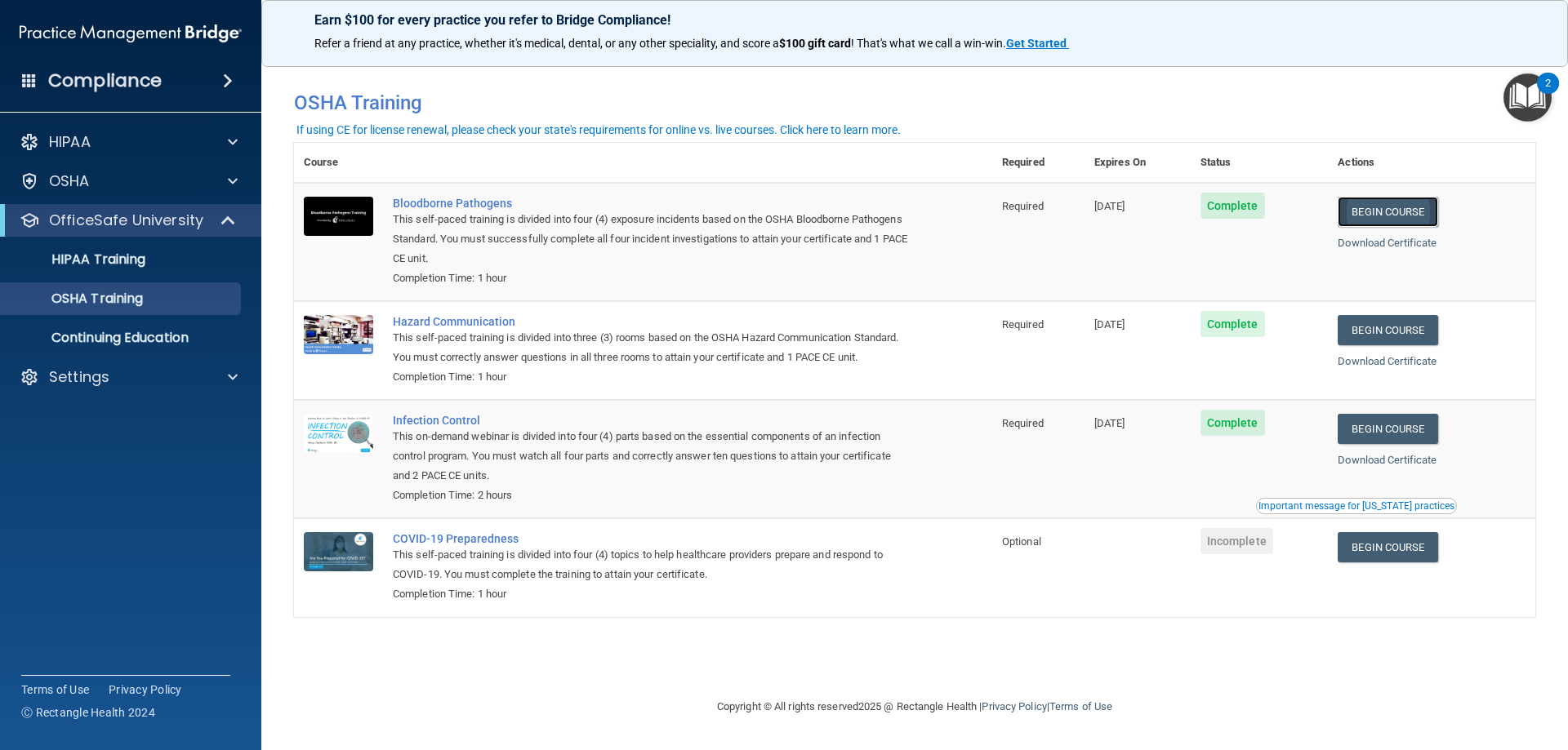
click at [1423, 219] on link "Begin Course" at bounding box center [1387, 212] width 100 height 31
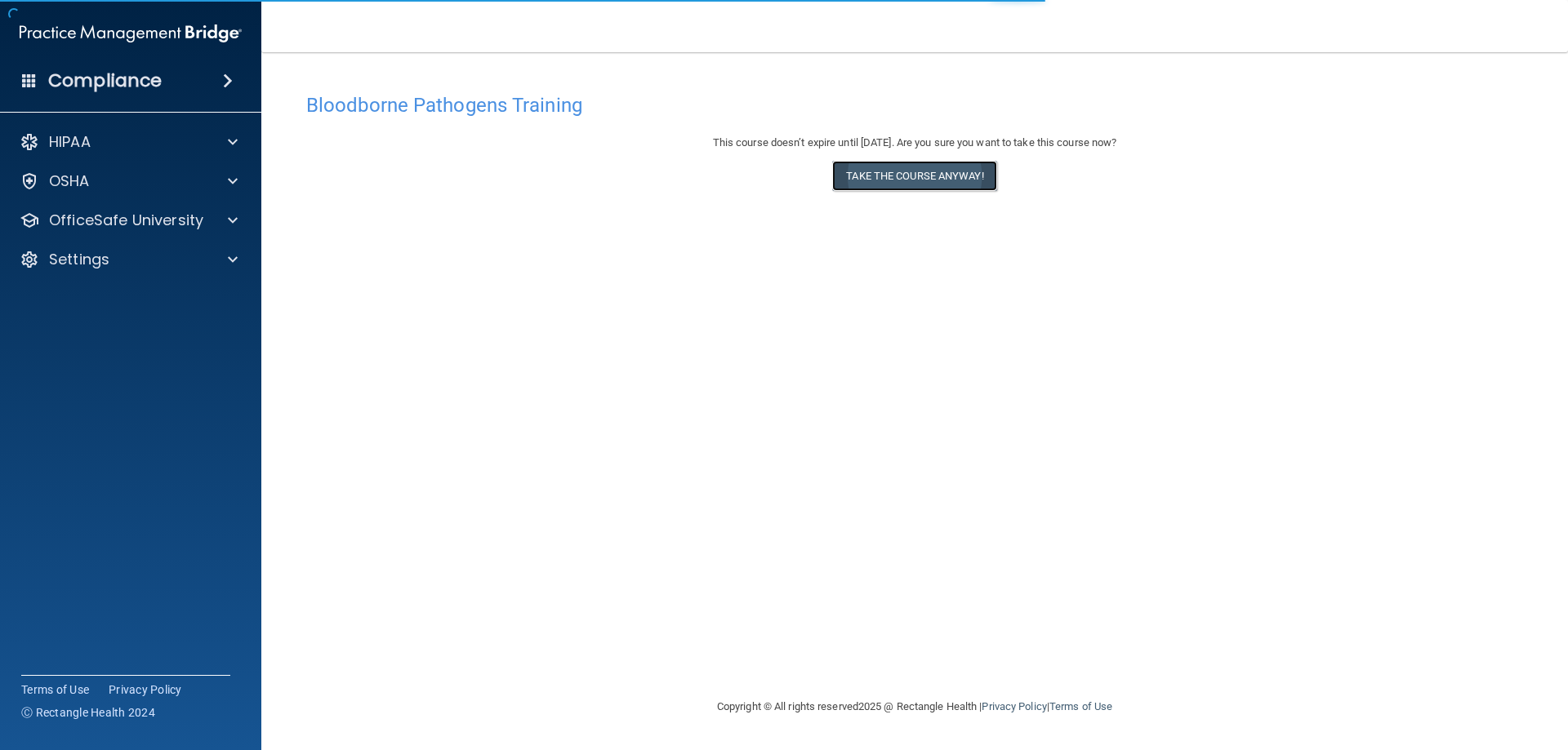
click at [945, 170] on button "Take the course anyway!" at bounding box center [914, 176] width 164 height 31
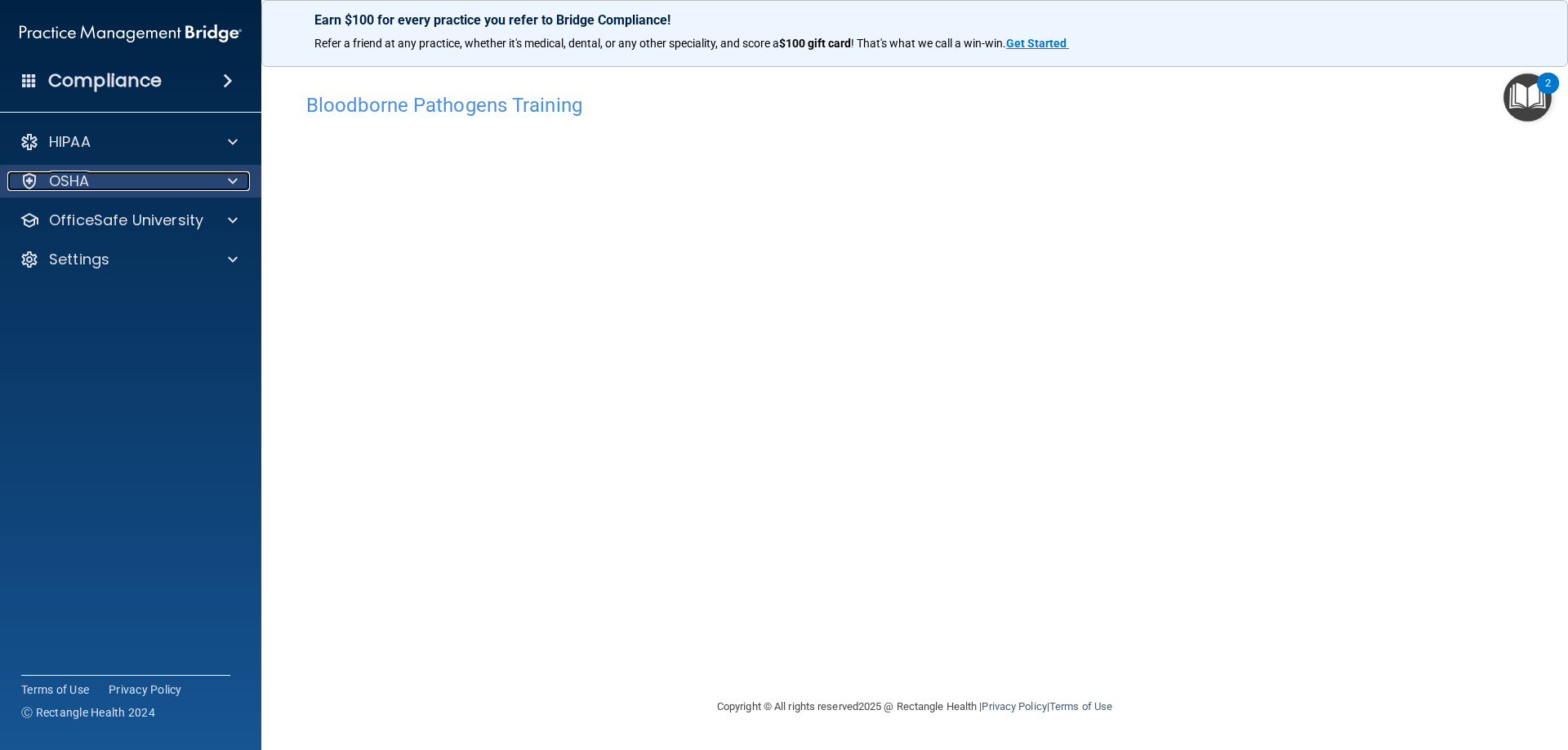
click at [186, 181] on div "OSHA" at bounding box center [109, 181] width 203 height 20
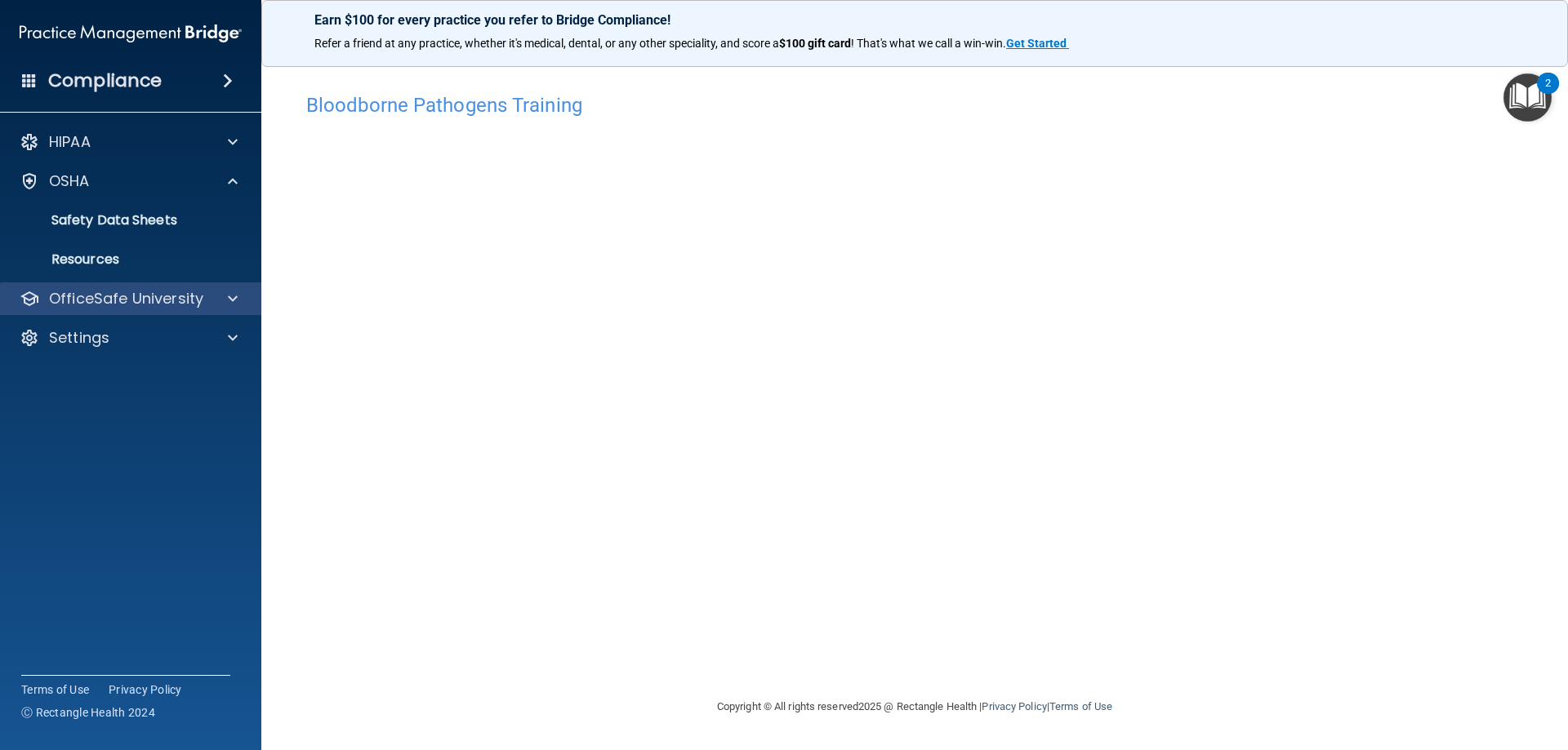
click at [109, 285] on div "OfficeSafe University" at bounding box center [131, 299] width 262 height 32
click at [109, 299] on p "OfficeSafe University" at bounding box center [127, 299] width 154 height 20
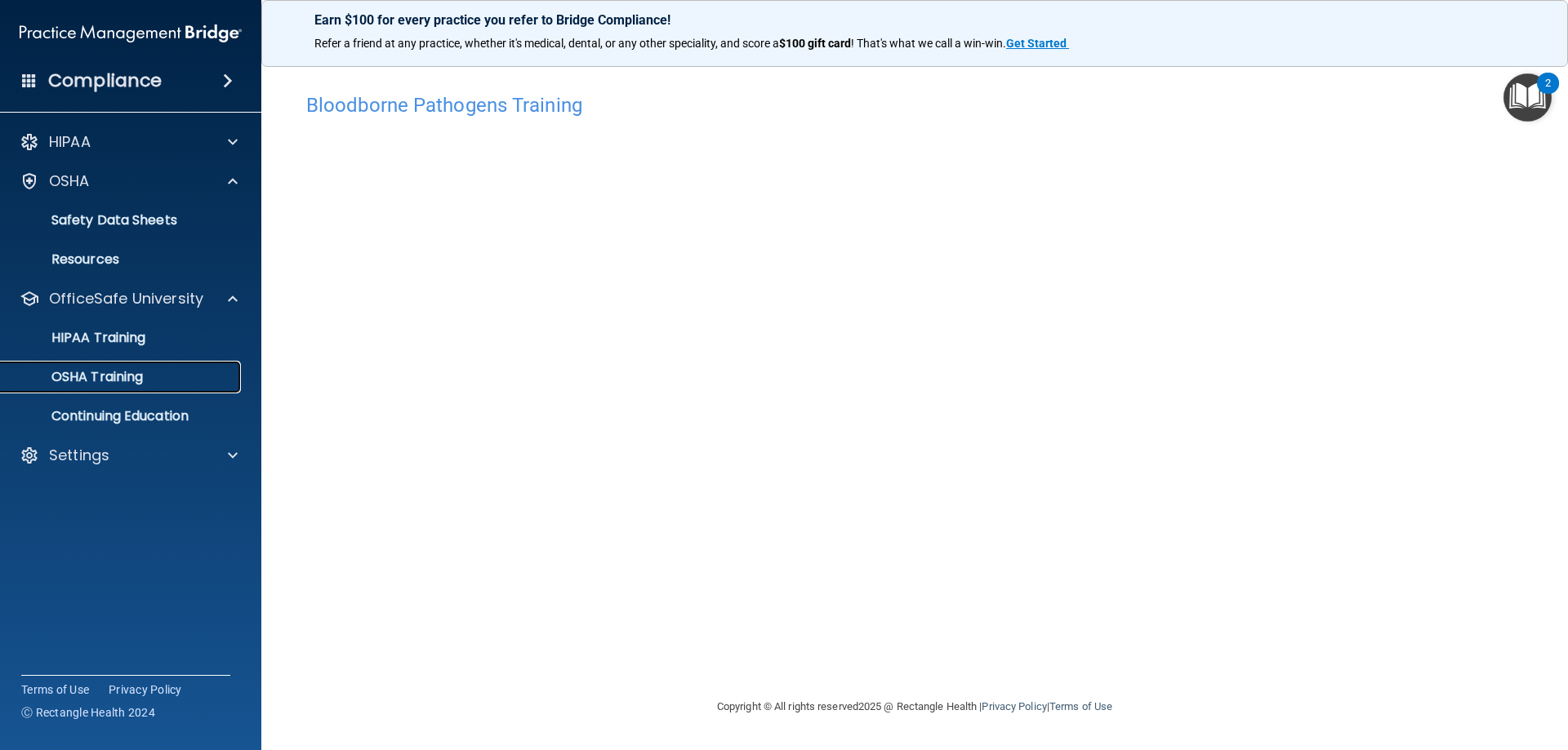
click at [86, 379] on p "OSHA Training" at bounding box center [76, 377] width 132 height 16
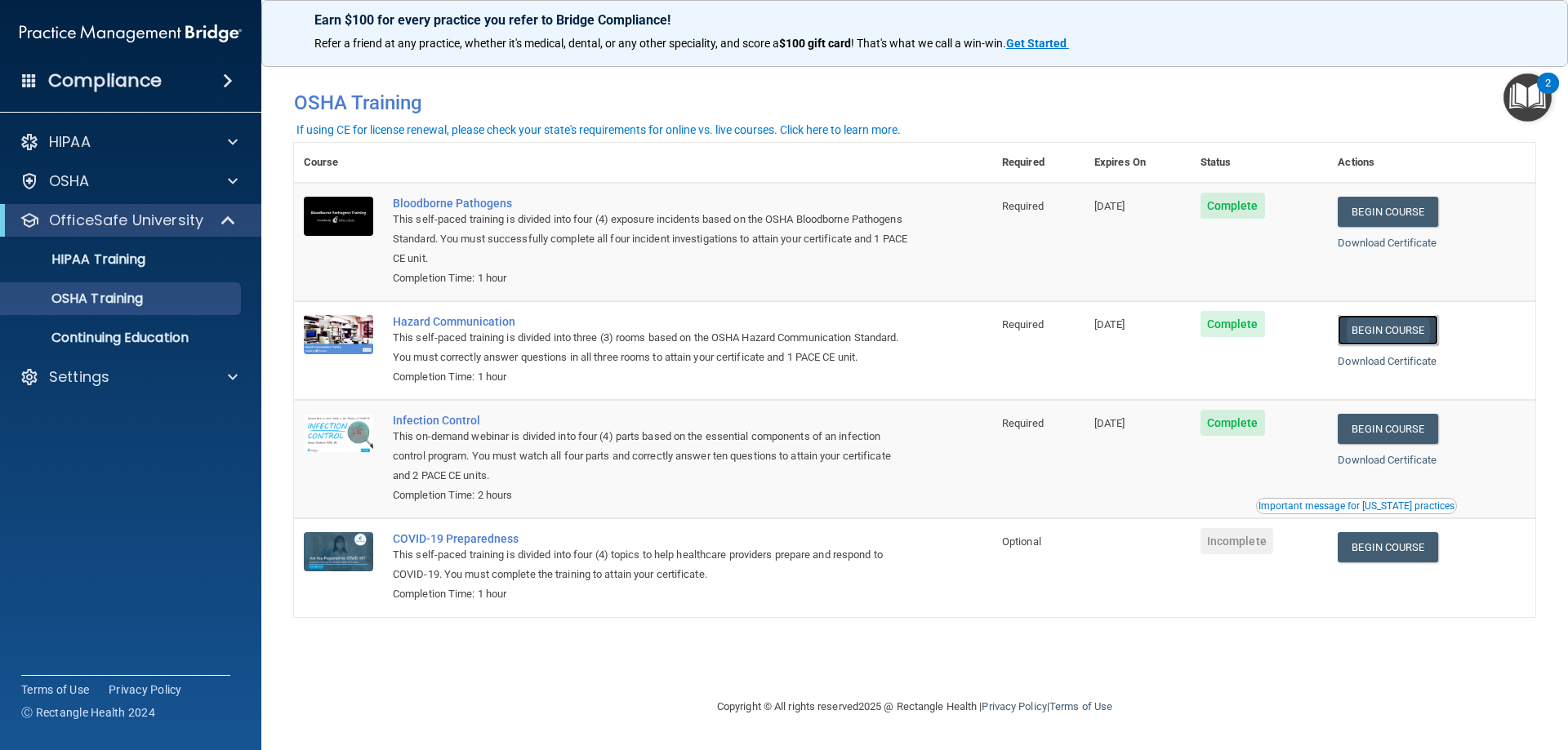
click at [1392, 339] on link "Begin Course" at bounding box center [1387, 330] width 100 height 31
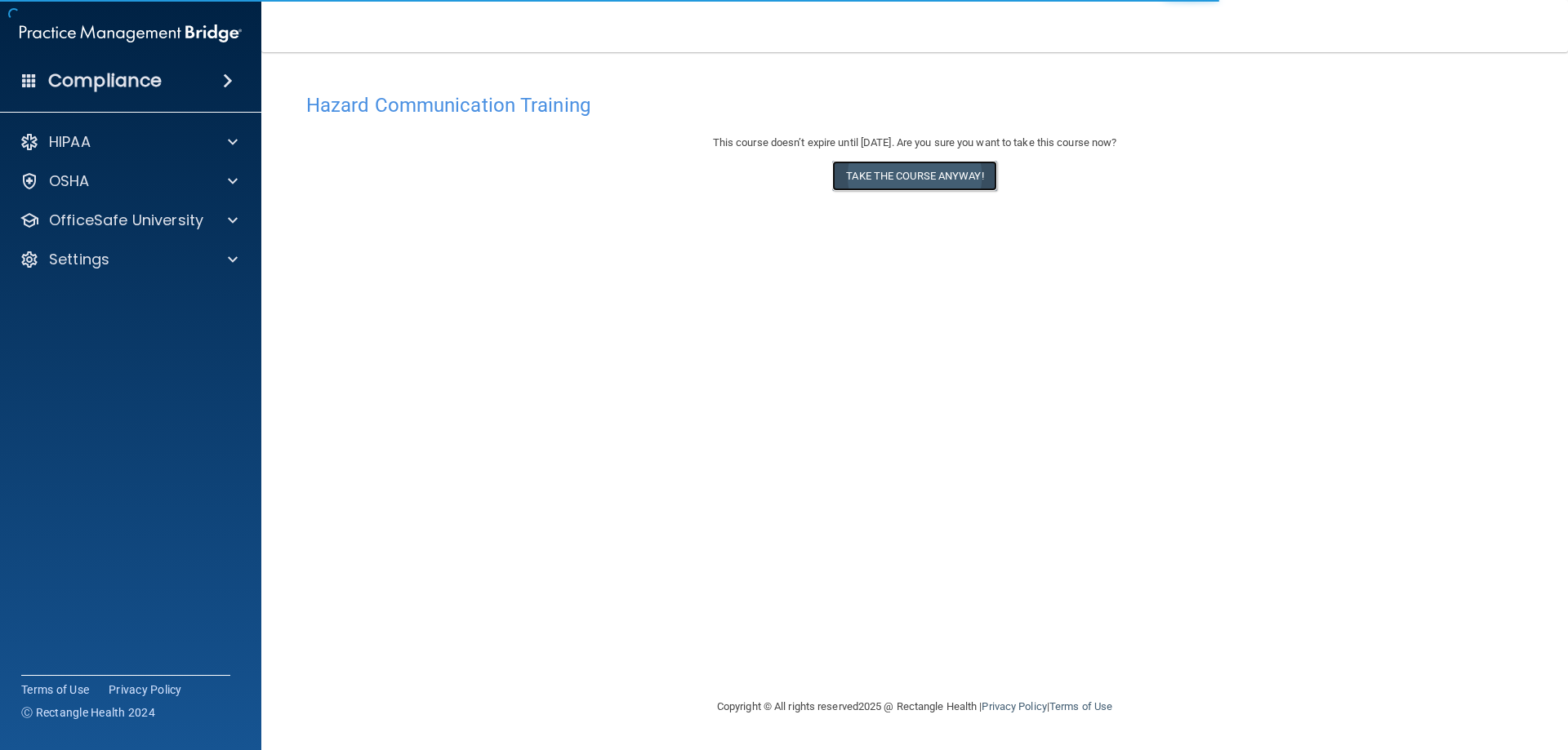
click at [943, 168] on button "Take the course anyway!" at bounding box center [914, 176] width 164 height 31
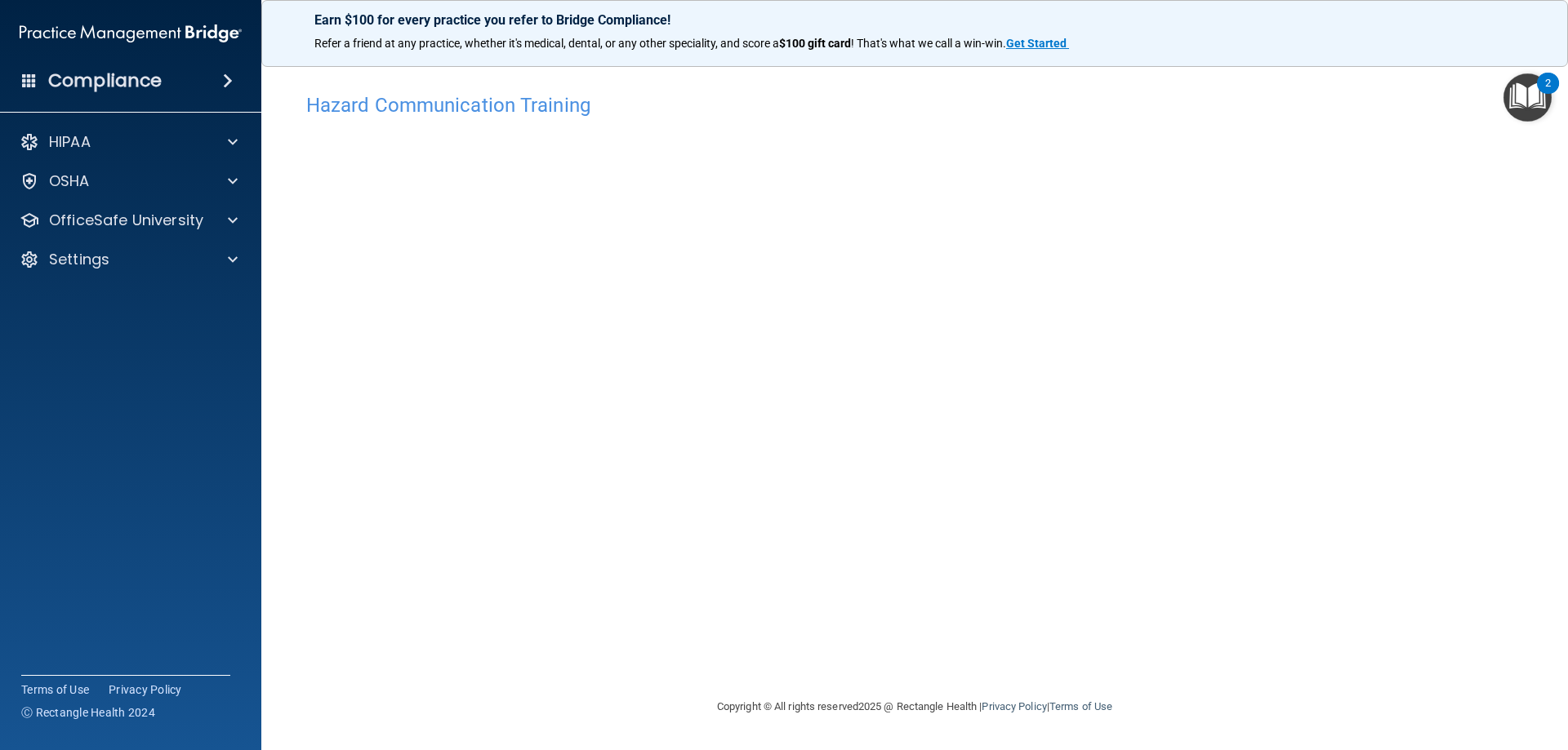
click at [540, 101] on h4 "Hazard Communication Training" at bounding box center [915, 106] width 1217 height 22
click at [170, 231] on div "OfficeSafe University" at bounding box center [131, 220] width 262 height 32
click at [223, 221] on div at bounding box center [230, 221] width 40 height 20
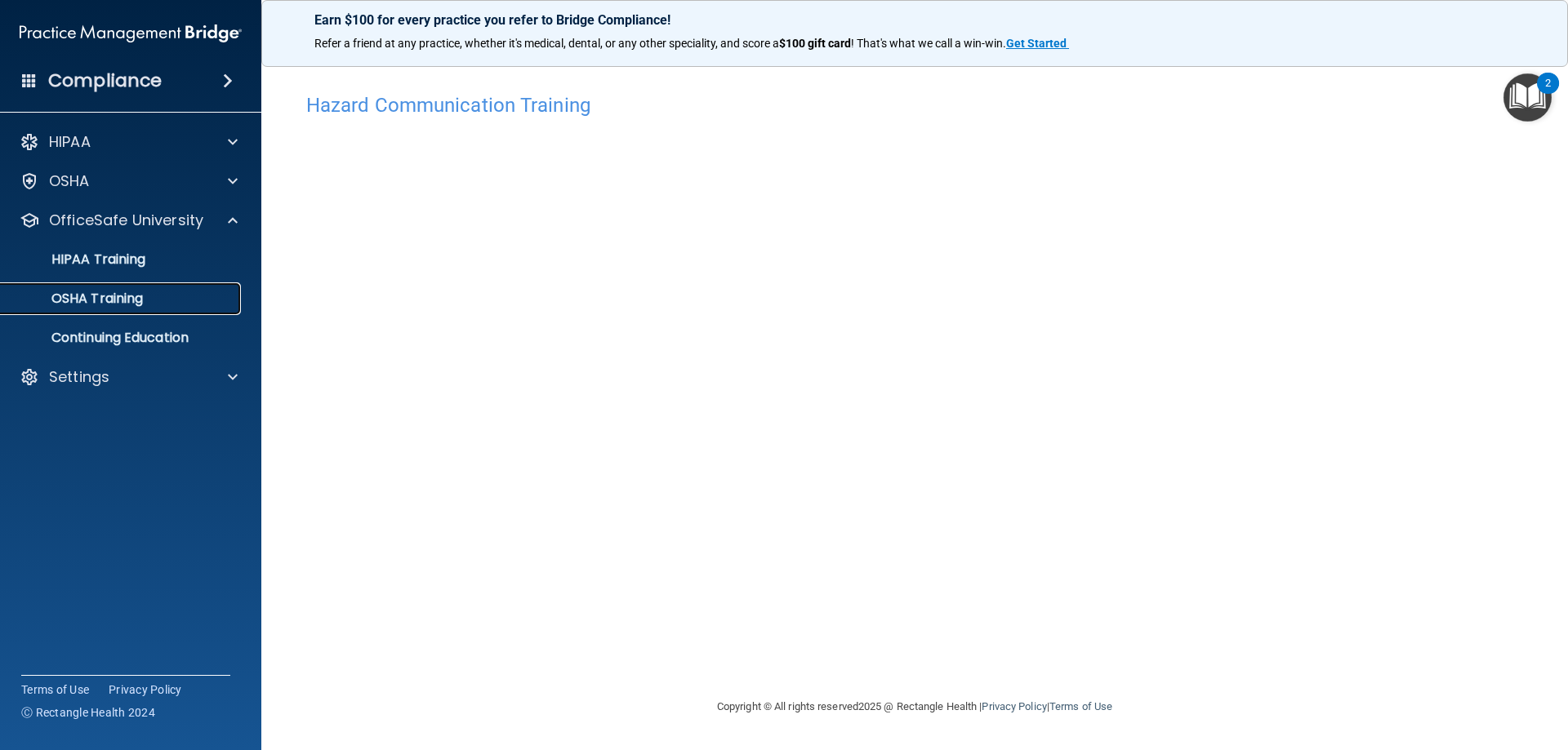
click at [110, 295] on p "OSHA Training" at bounding box center [76, 299] width 132 height 16
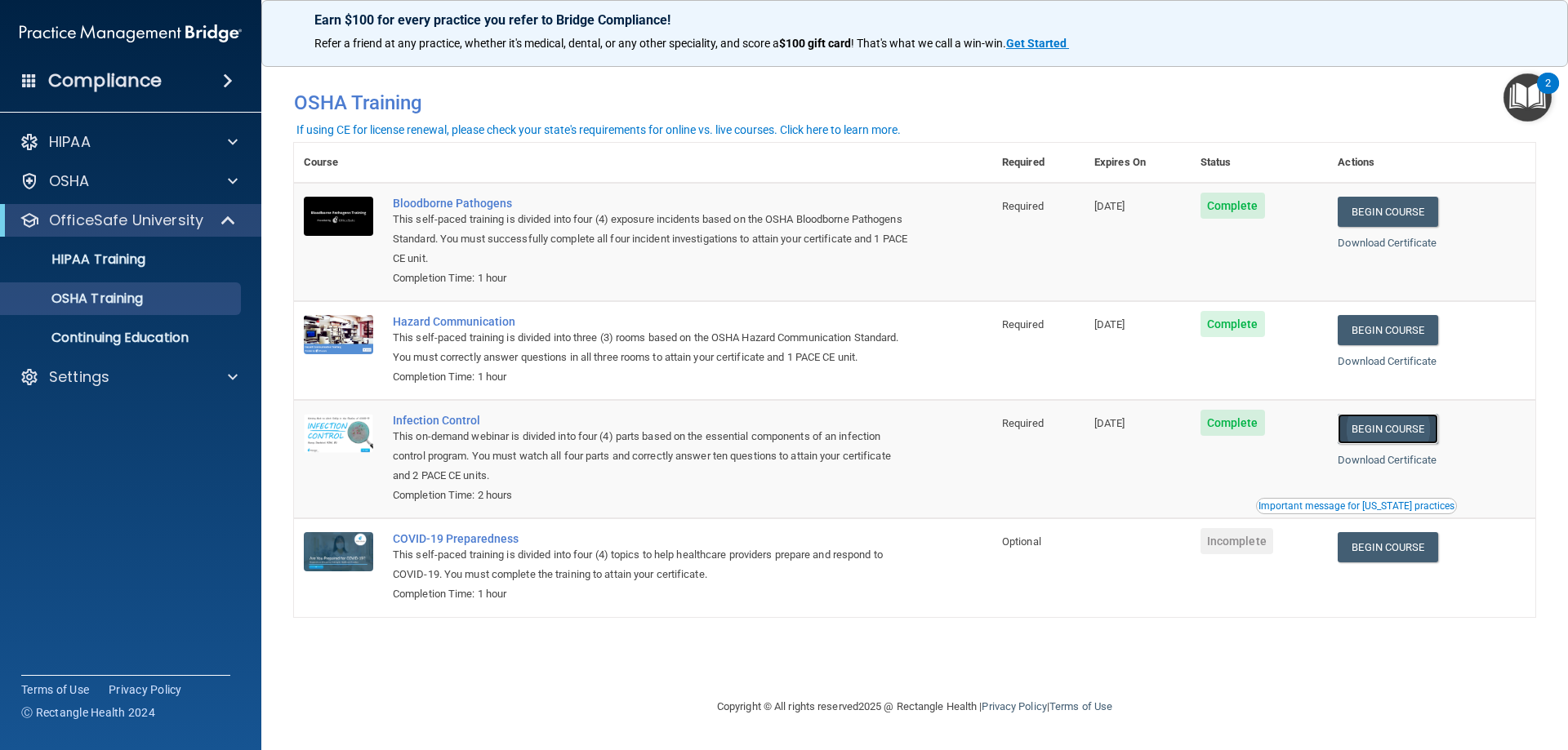
click at [1414, 427] on link "Begin Course" at bounding box center [1387, 429] width 100 height 31
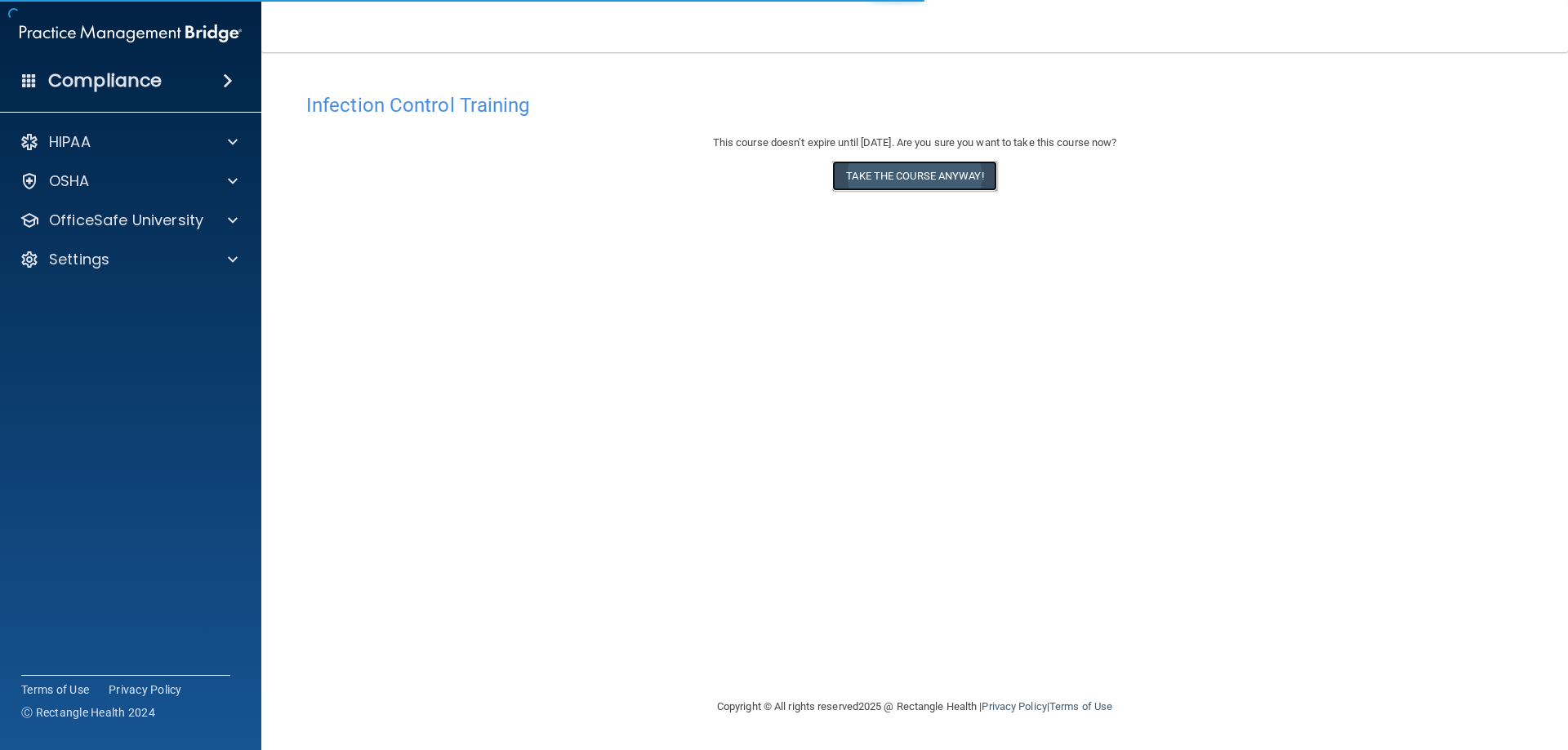
click at [915, 180] on button "Take the course anyway!" at bounding box center [914, 176] width 164 height 31
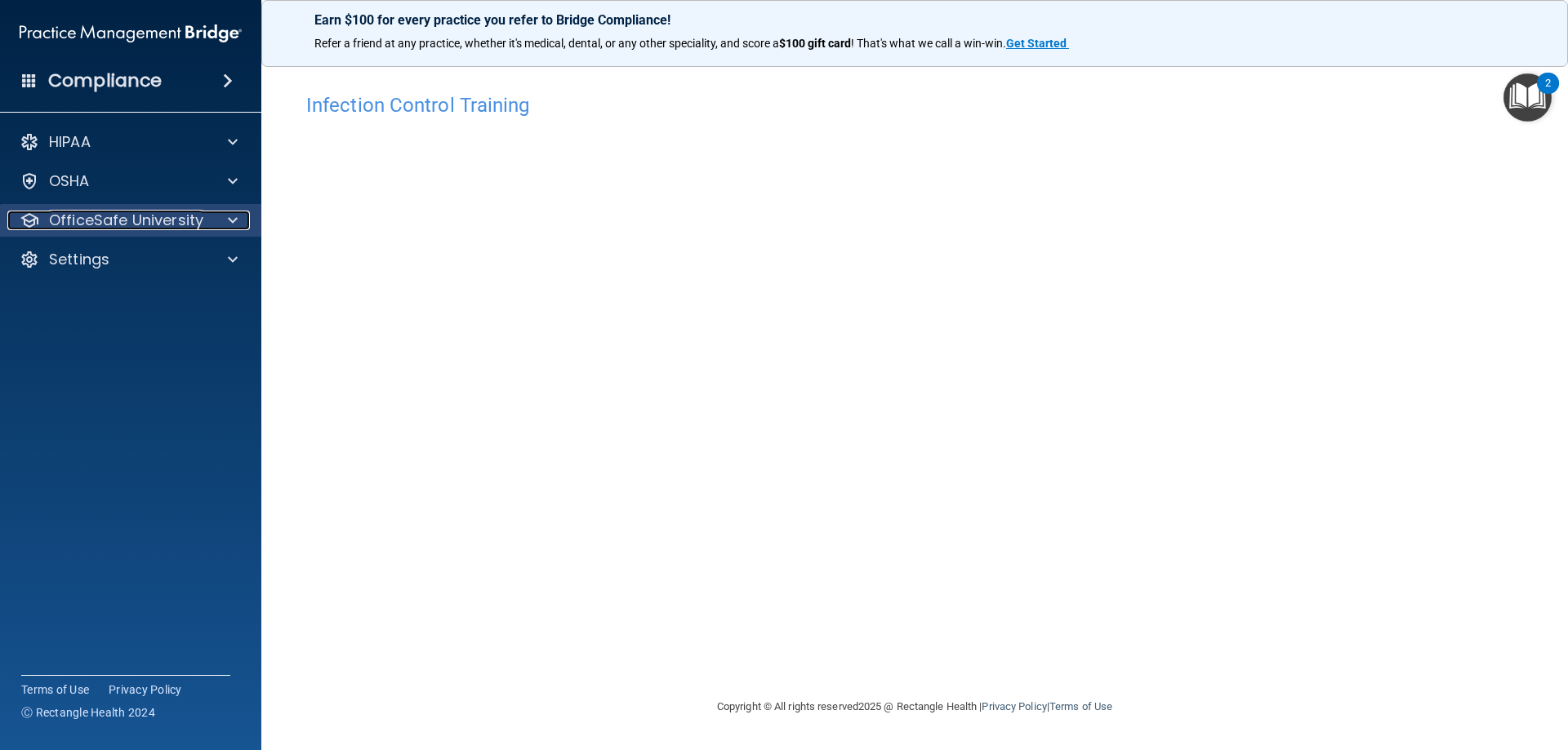
click at [237, 213] on span at bounding box center [232, 221] width 10 height 20
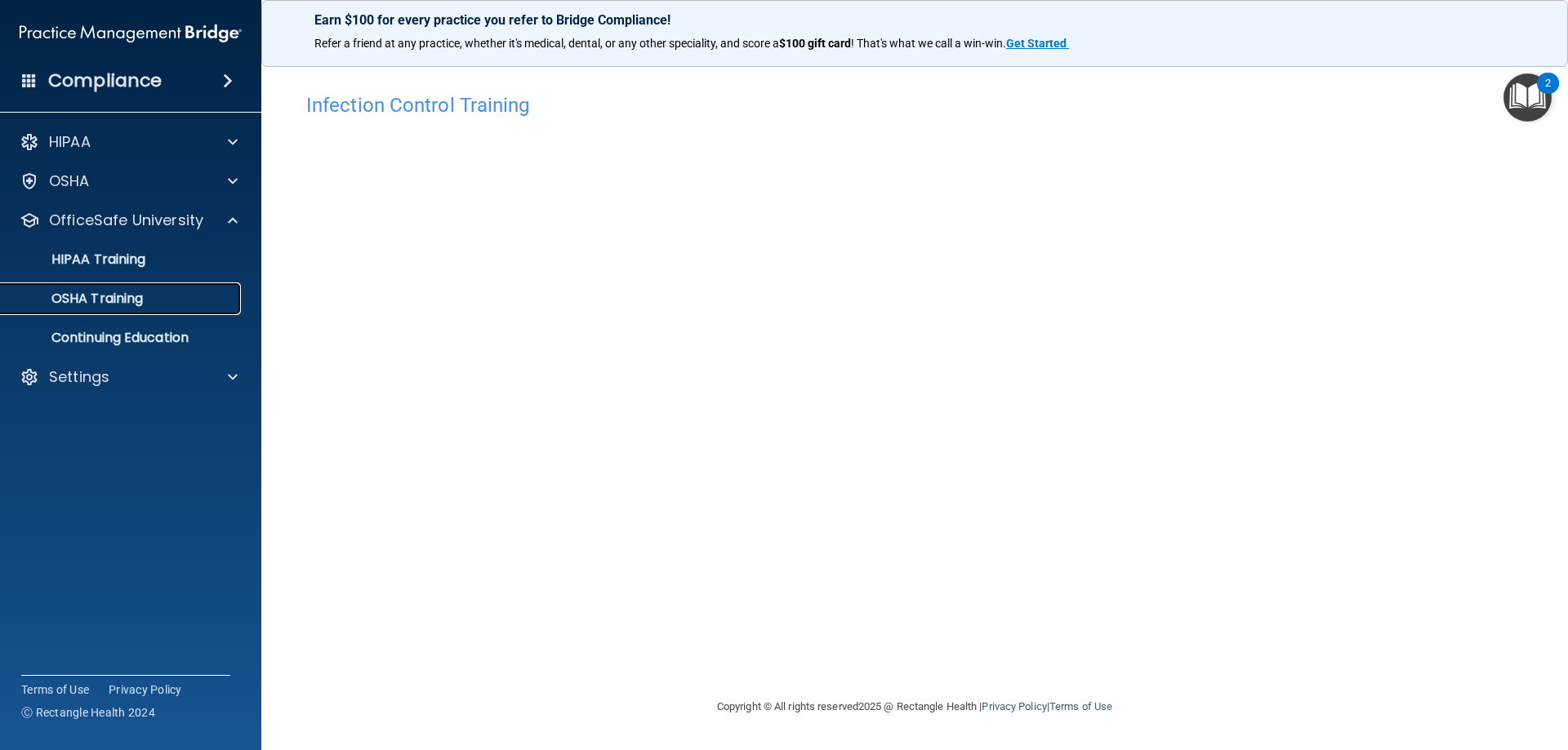
click at [118, 285] on link "OSHA Training" at bounding box center [112, 299] width 258 height 32
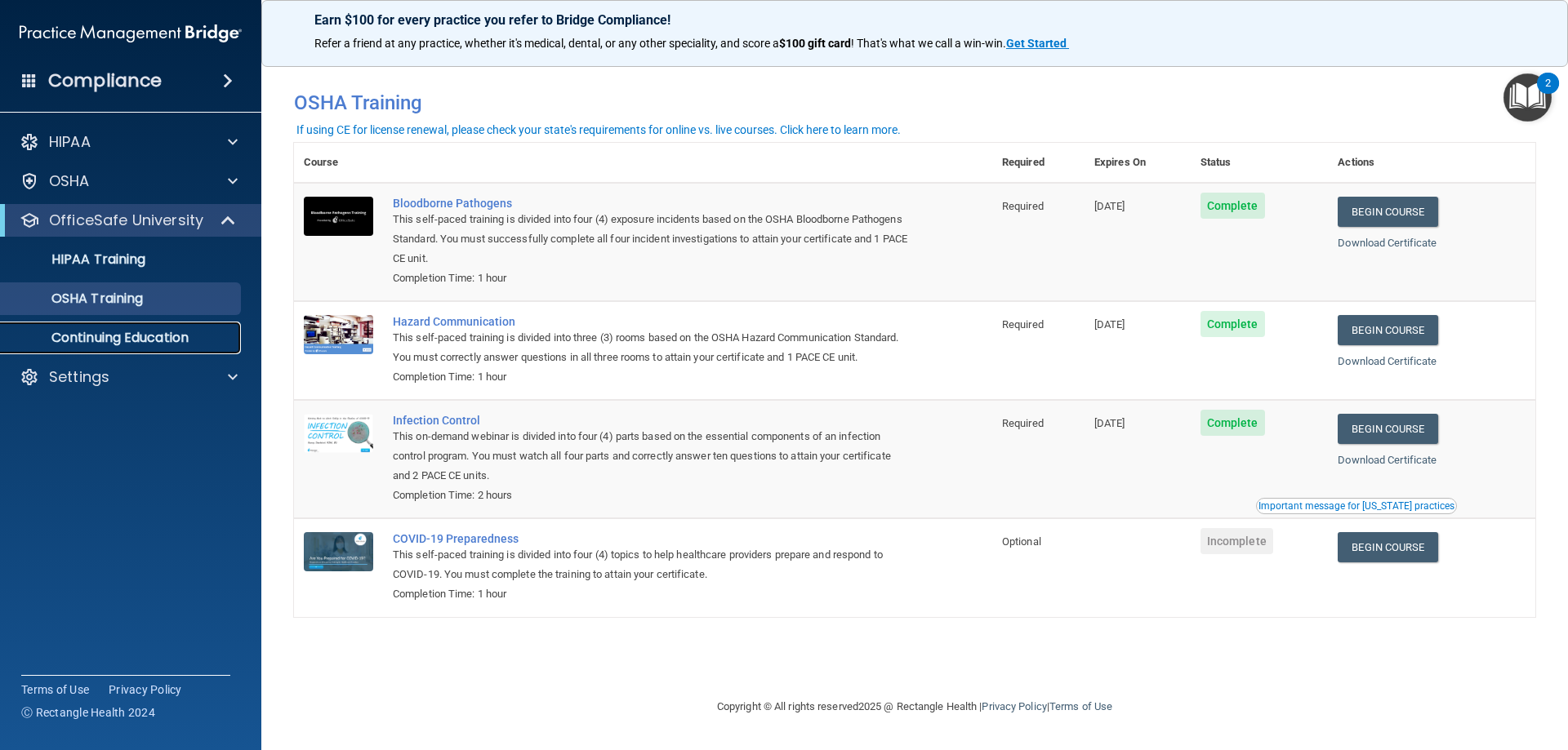
click at [70, 341] on p "Continuing Education" at bounding box center [122, 338] width 223 height 16
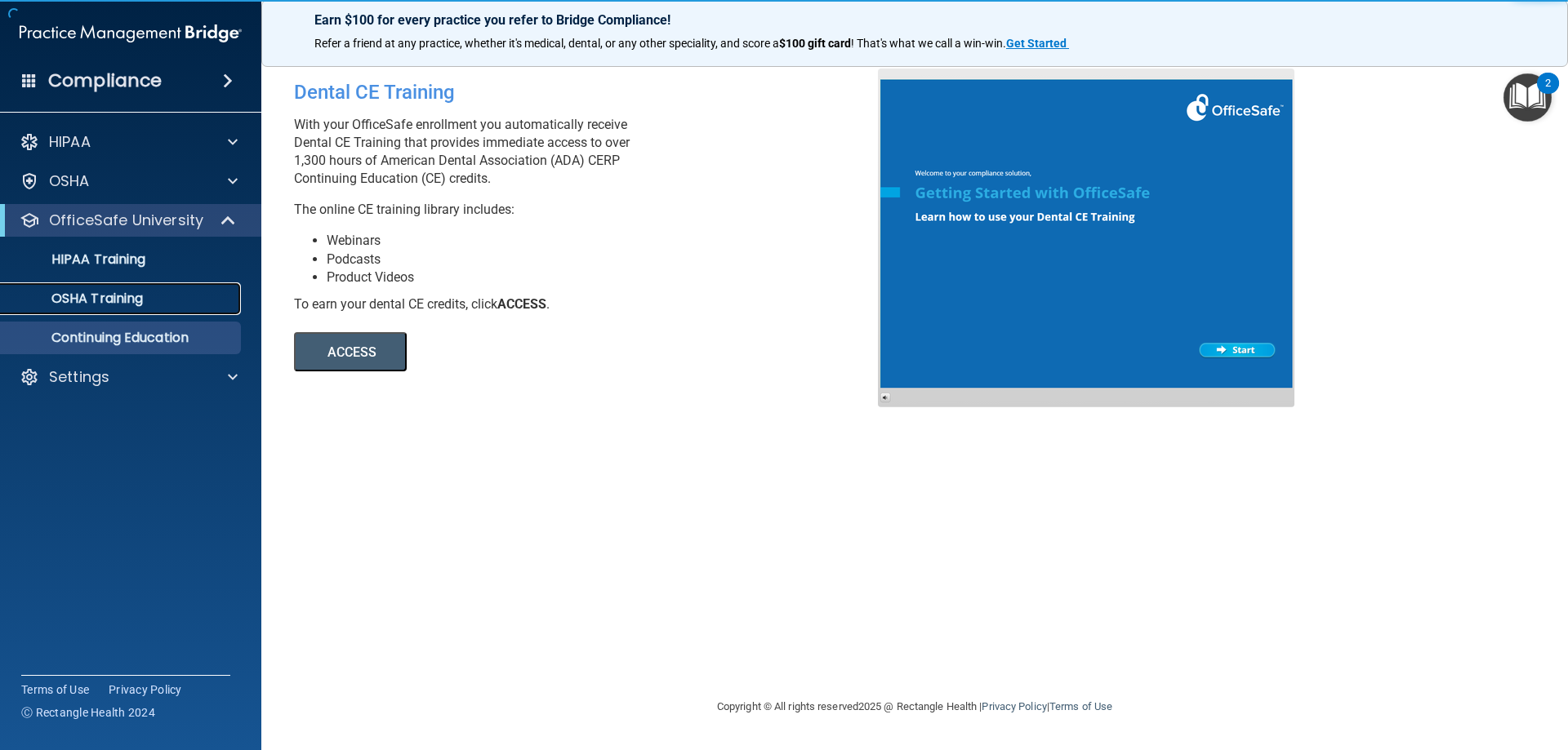
click at [88, 304] on p "OSHA Training" at bounding box center [76, 299] width 132 height 16
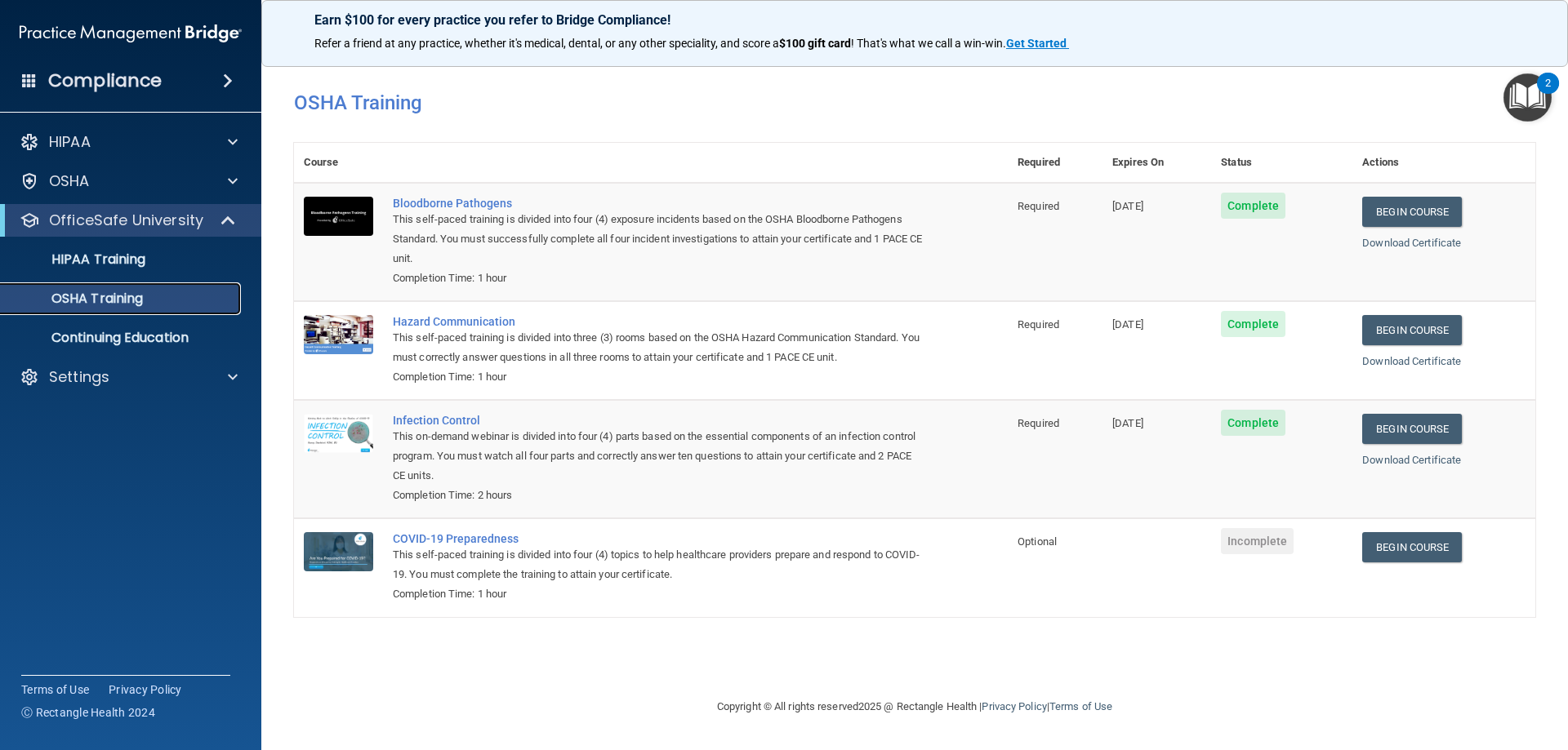
click at [114, 293] on p "OSHA Training" at bounding box center [76, 299] width 132 height 16
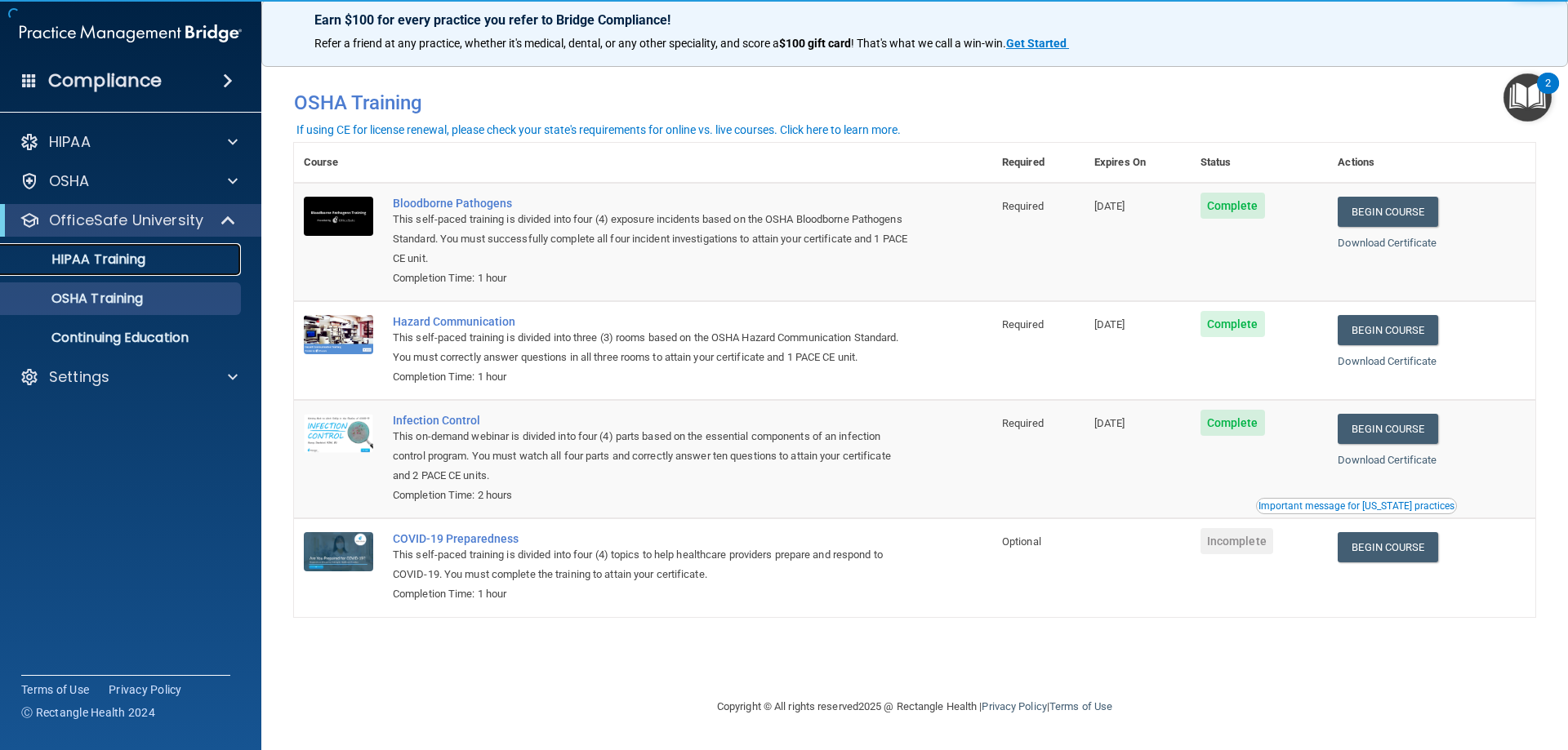
click at [122, 265] on p "HIPAA Training" at bounding box center [78, 259] width 135 height 16
